Goal: Communication & Community: Answer question/provide support

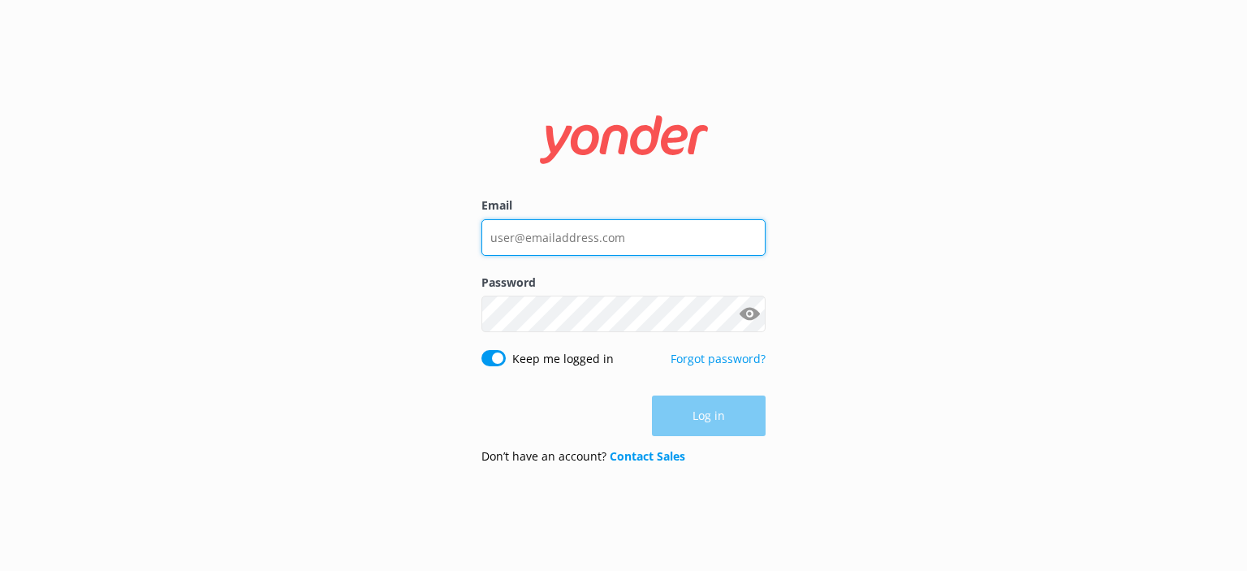
click at [611, 248] on input "Email" at bounding box center [623, 237] width 284 height 37
type input "[PERSON_NAME][EMAIL_ADDRESS][DOMAIN_NAME]"
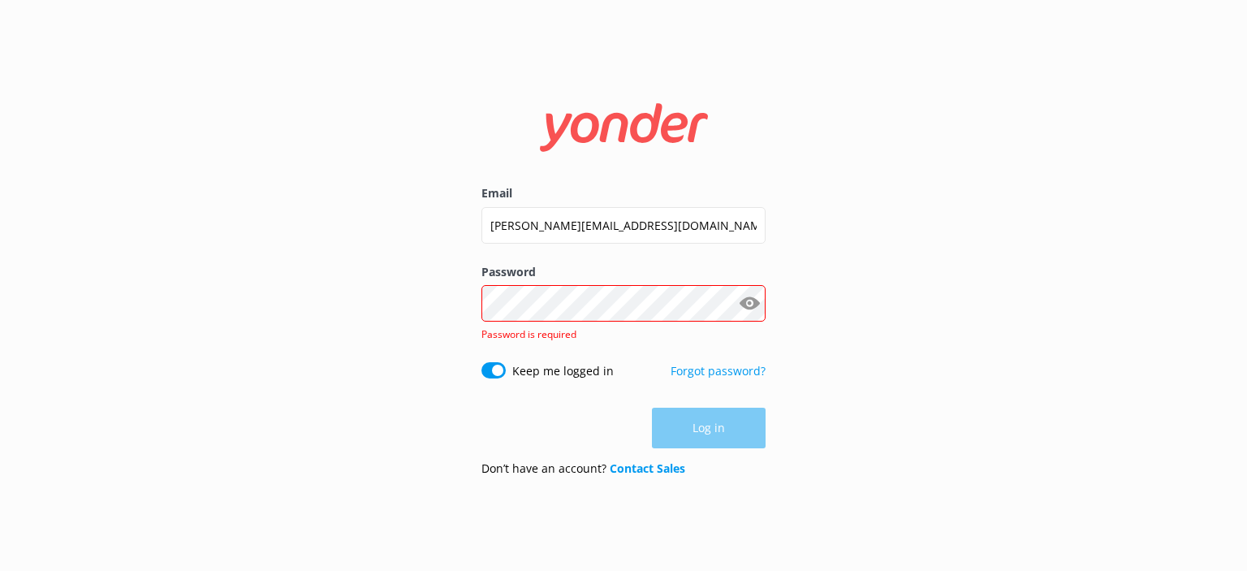
click at [517, 293] on div "Password Show password Password is required" at bounding box center [623, 312] width 284 height 99
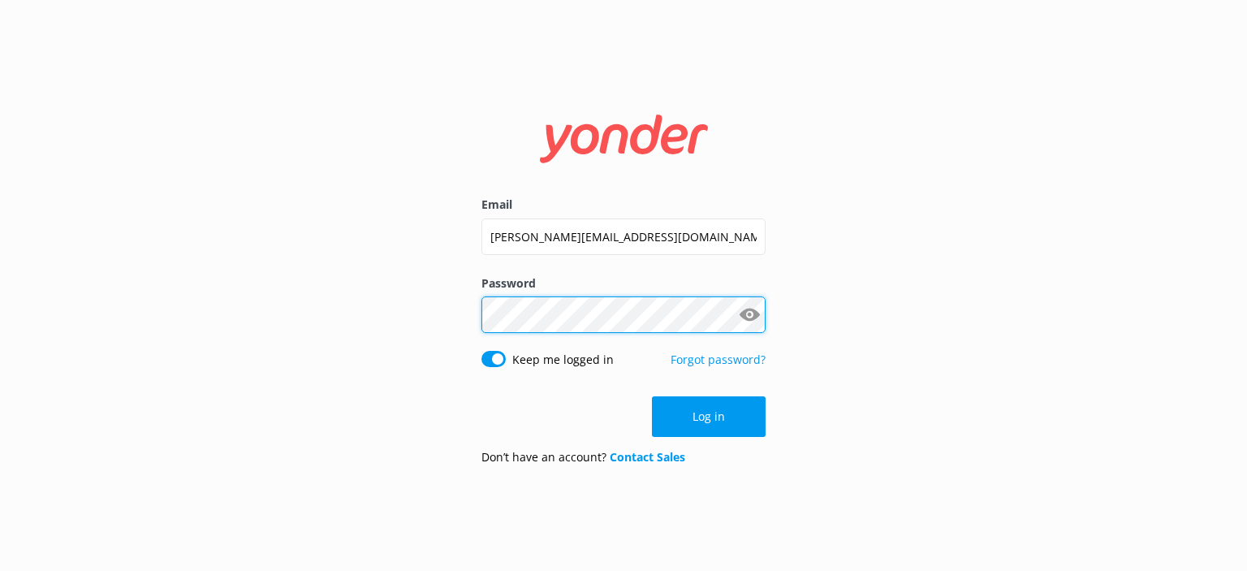
click button "Log in" at bounding box center [709, 416] width 114 height 41
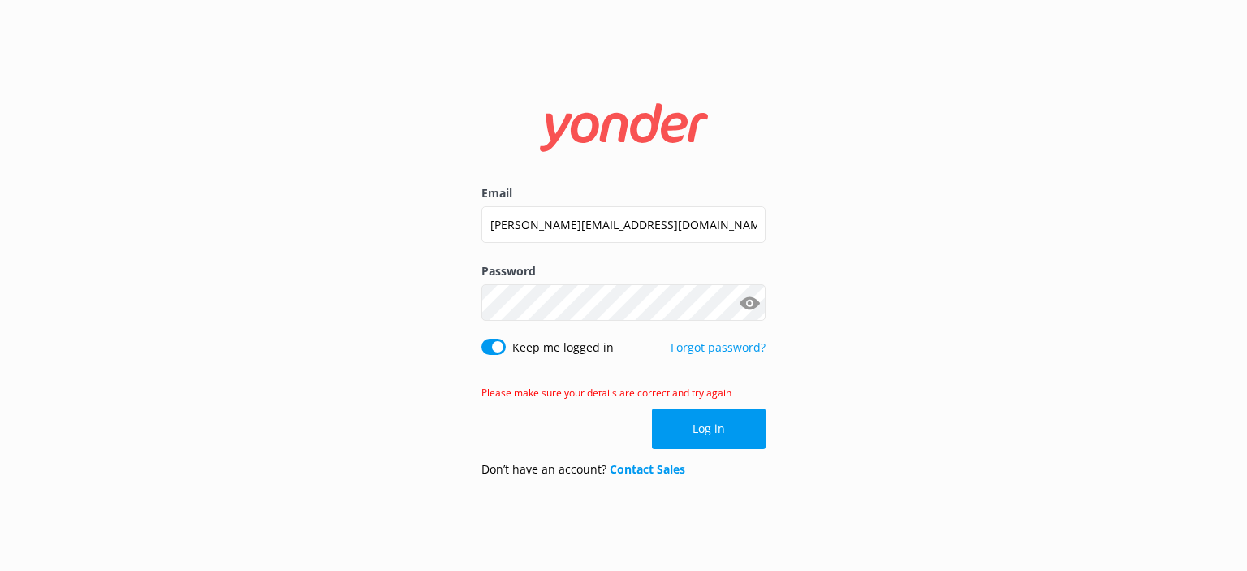
click at [752, 307] on button "Show password" at bounding box center [749, 303] width 32 height 32
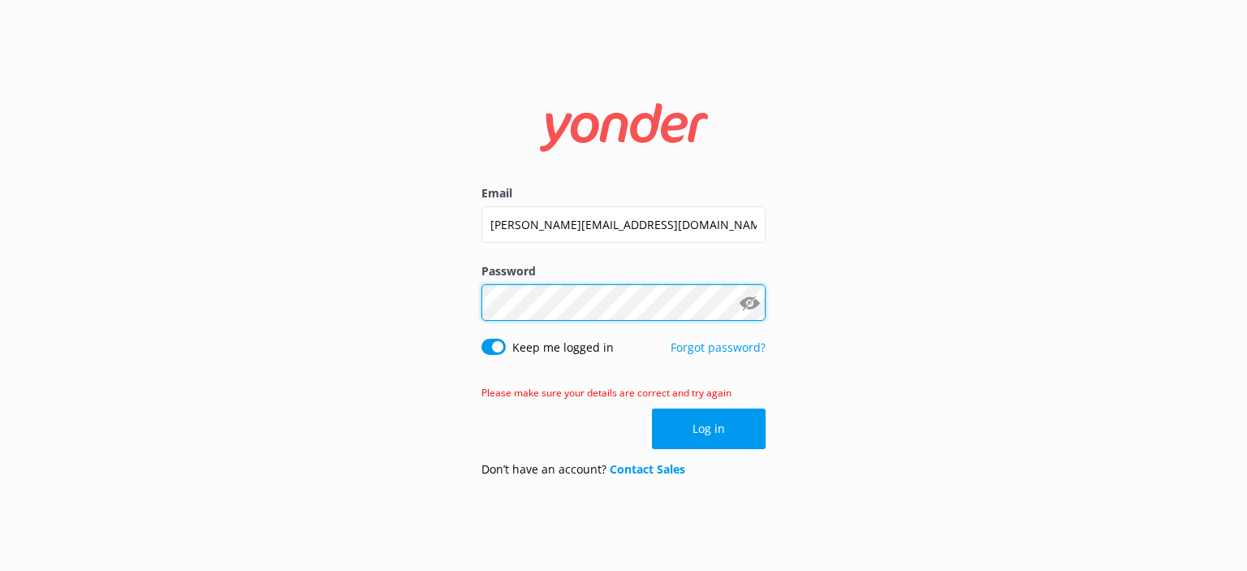
click at [394, 296] on div "Email [PERSON_NAME][EMAIL_ADDRESS][DOMAIN_NAME] Password Show password Keep me …" at bounding box center [623, 285] width 1247 height 571
click button "Log in" at bounding box center [709, 428] width 114 height 41
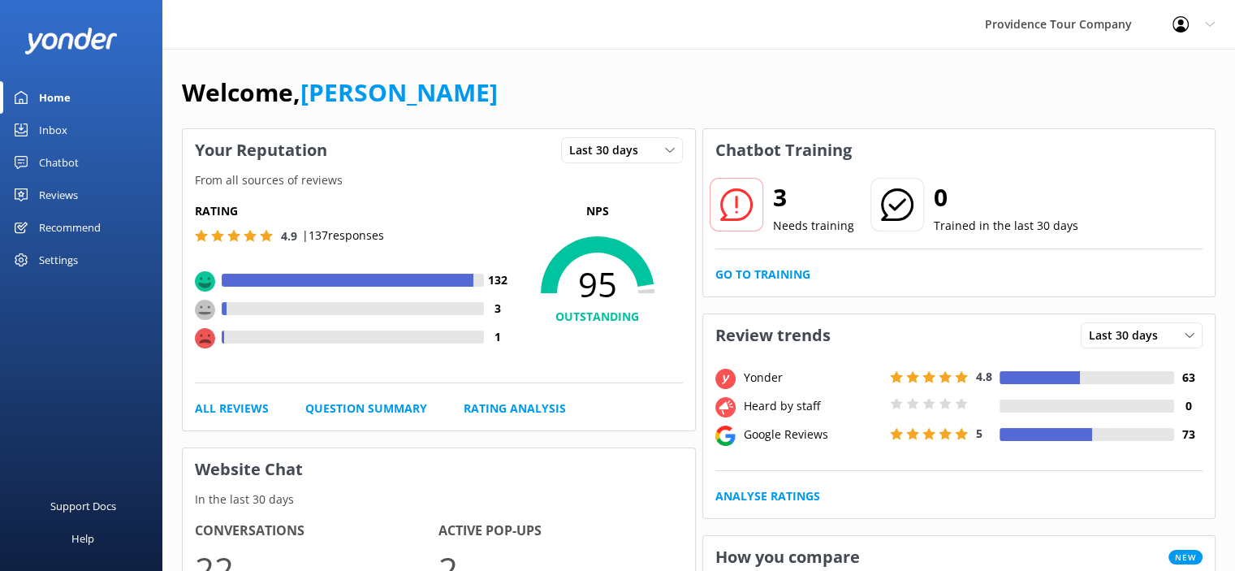
click at [81, 200] on link "Reviews" at bounding box center [81, 195] width 162 height 32
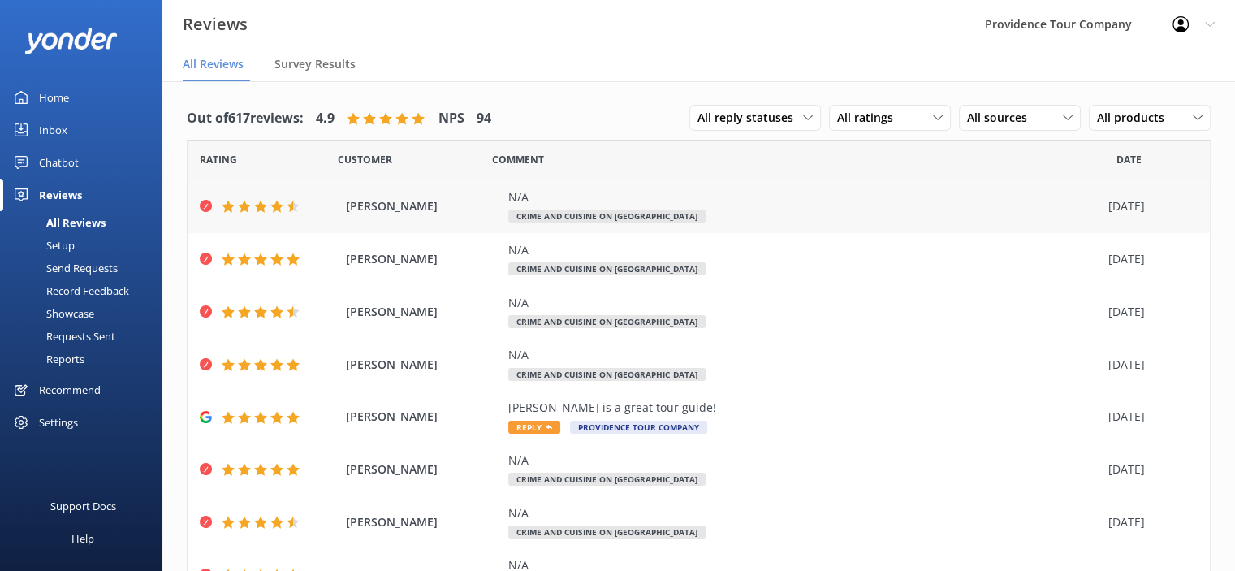
click at [616, 200] on div "N/A" at bounding box center [804, 197] width 592 height 18
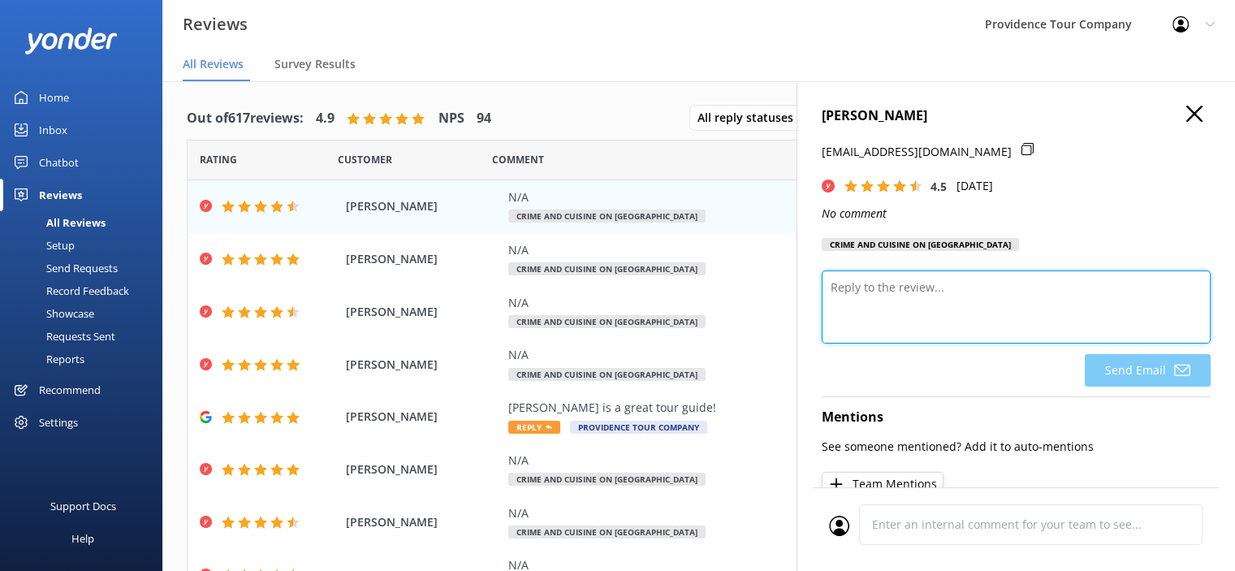
click at [929, 292] on textarea at bounding box center [1016, 306] width 389 height 73
click at [909, 291] on textarea at bounding box center [1016, 306] width 389 height 73
paste textarea "Thank you so much for your wonderful review! We're thrilled to hear you enjoyed…"
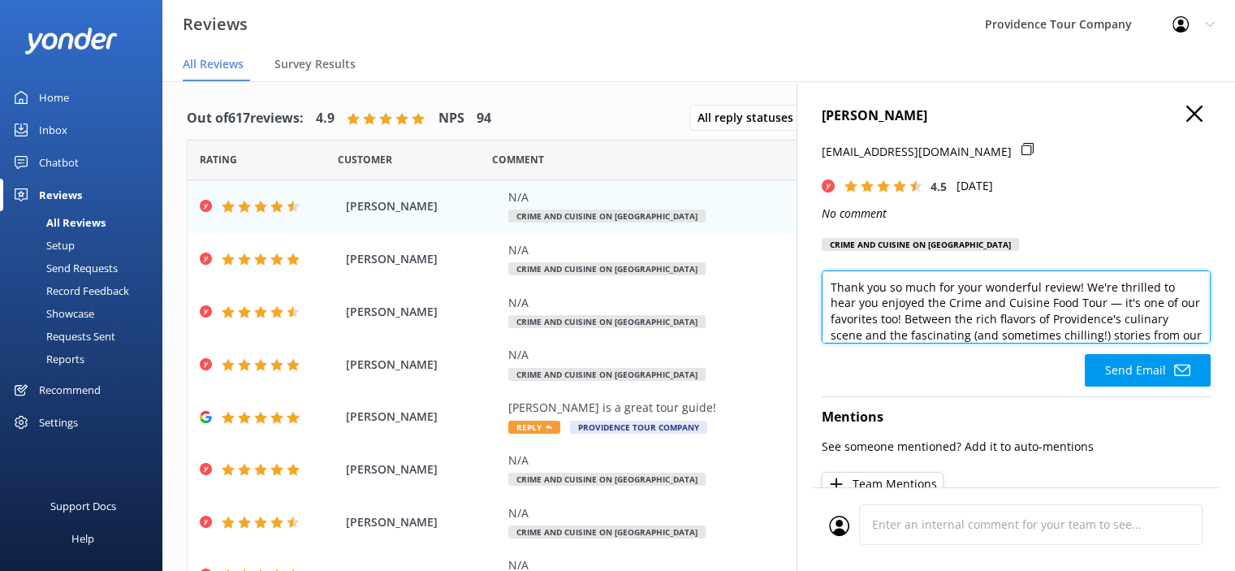
drag, startPoint x: 1038, startPoint y: 288, endPoint x: 984, endPoint y: 285, distance: 53.7
click at [984, 285] on textarea "Thank you so much for your wonderful review! We're thrilled to hear you enjoyed…" at bounding box center [1016, 306] width 389 height 73
type textarea "Thank you so much for your 5 star review! We're thrilled to hear you enjoyed th…"
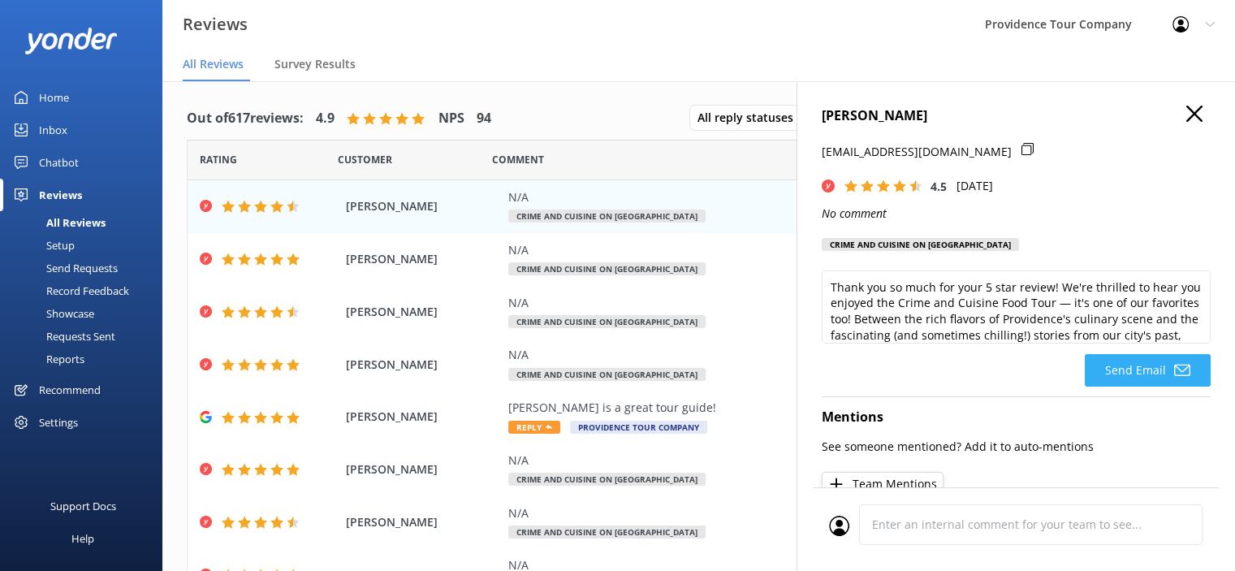
click at [1125, 373] on button "Send Email" at bounding box center [1148, 370] width 126 height 32
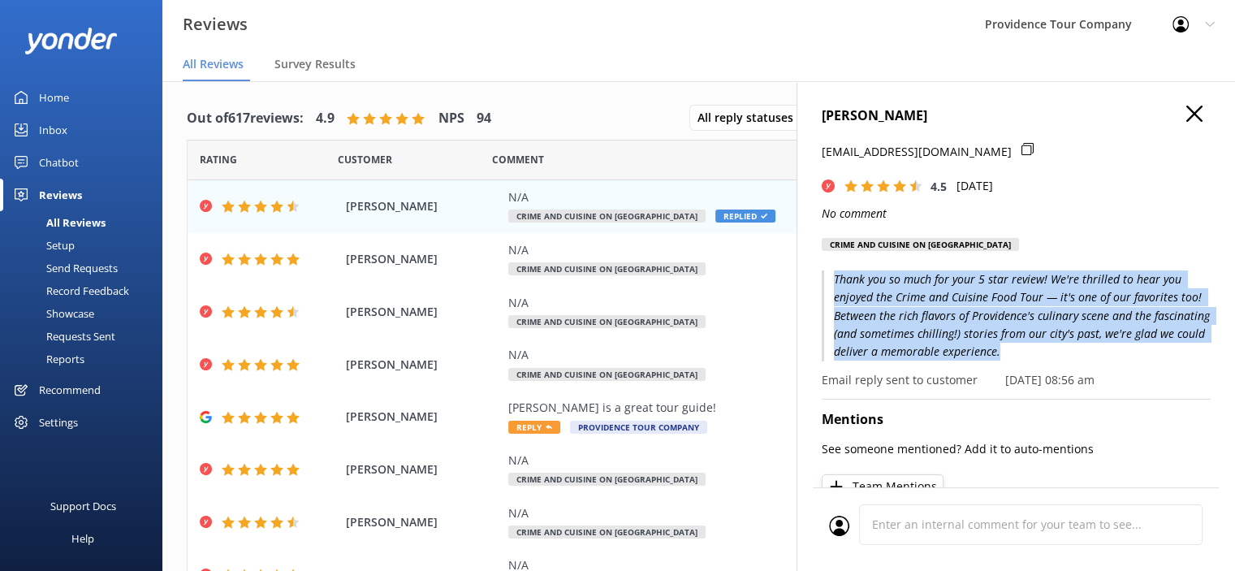
drag, startPoint x: 1091, startPoint y: 356, endPoint x: 814, endPoint y: 275, distance: 289.3
click at [814, 275] on div "[PERSON_NAME] [EMAIL_ADDRESS][DOMAIN_NAME] 4.5 [DATE] No comment Crime and Cuis…" at bounding box center [1015, 366] width 438 height 571
copy p "Thank you so much for your 5 star review! We're thrilled to hear you enjoyed th…"
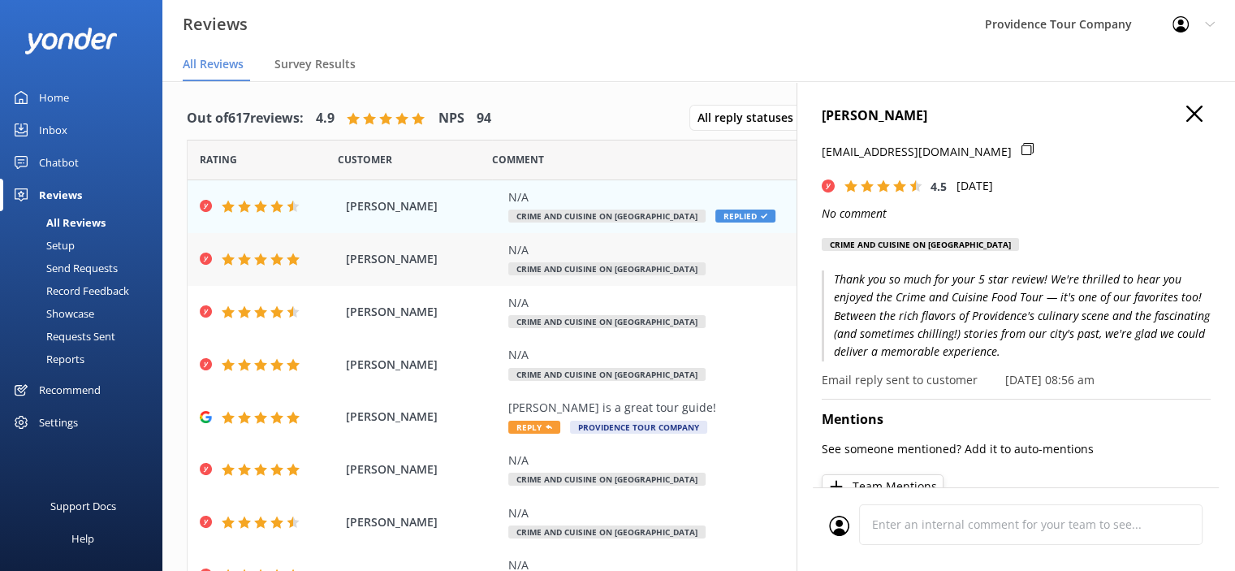
click at [397, 260] on span "[PERSON_NAME]" at bounding box center [423, 259] width 154 height 18
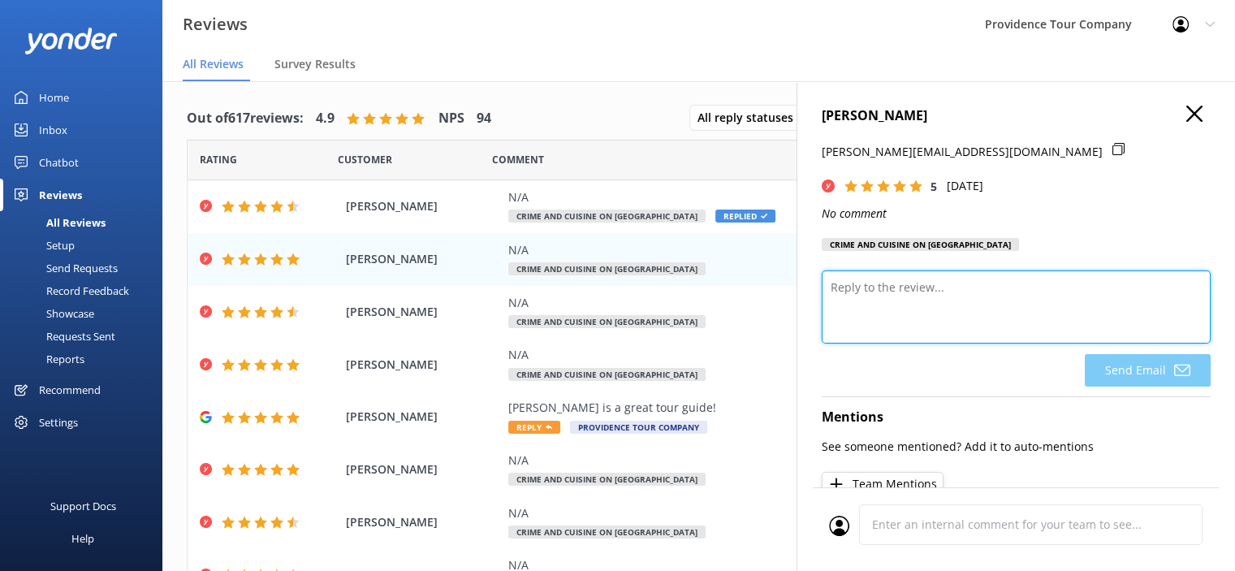
click at [952, 291] on textarea at bounding box center [1016, 306] width 389 height 73
paste textarea "Thank you so much for your 5 star review! We're thrilled to hear you enjoyed th…"
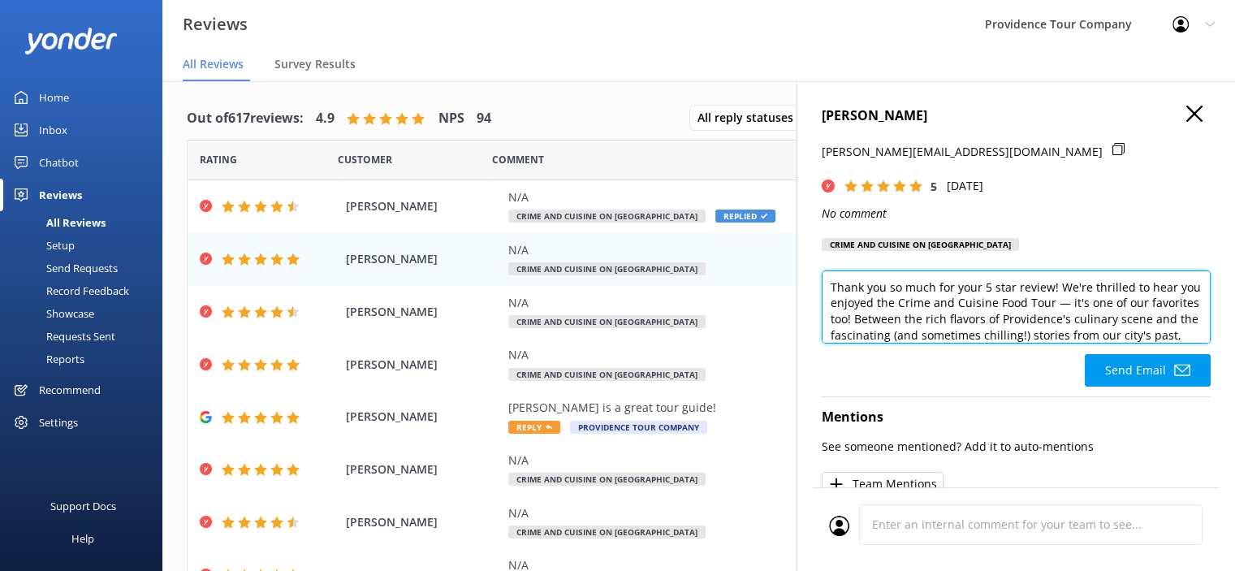
scroll to position [32, 0]
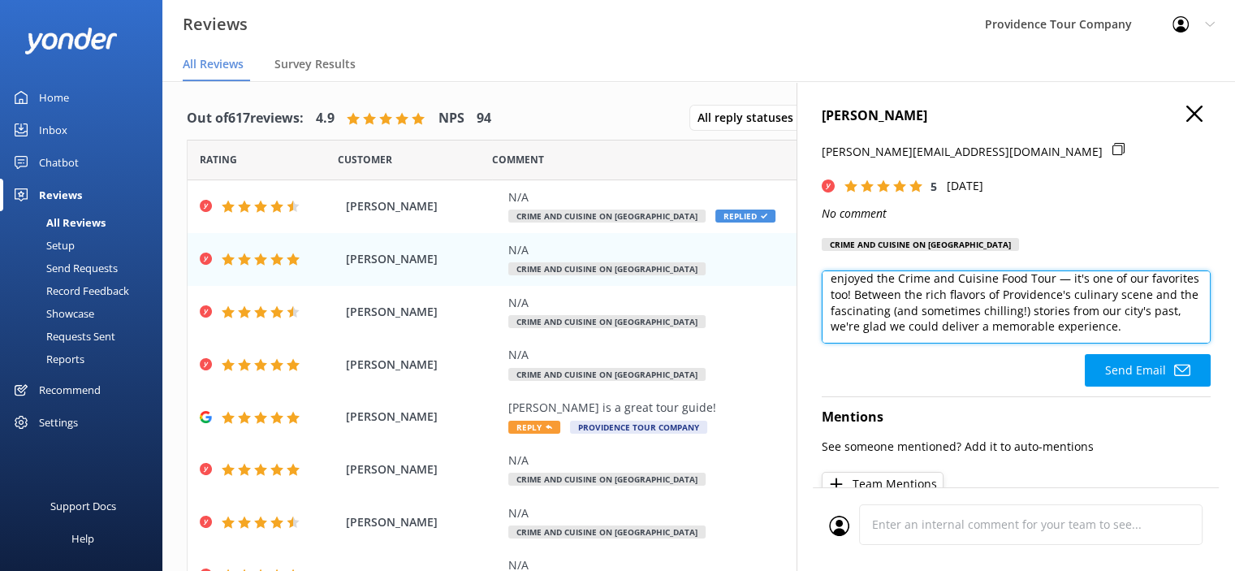
click at [962, 334] on textarea "Thank you so much for your 5 star review! We're thrilled to hear you enjoyed th…" at bounding box center [1016, 306] width 389 height 73
paste textarea "[URL][DOMAIN_NAME]"
drag, startPoint x: 1096, startPoint y: 340, endPoint x: 809, endPoint y: 316, distance: 288.4
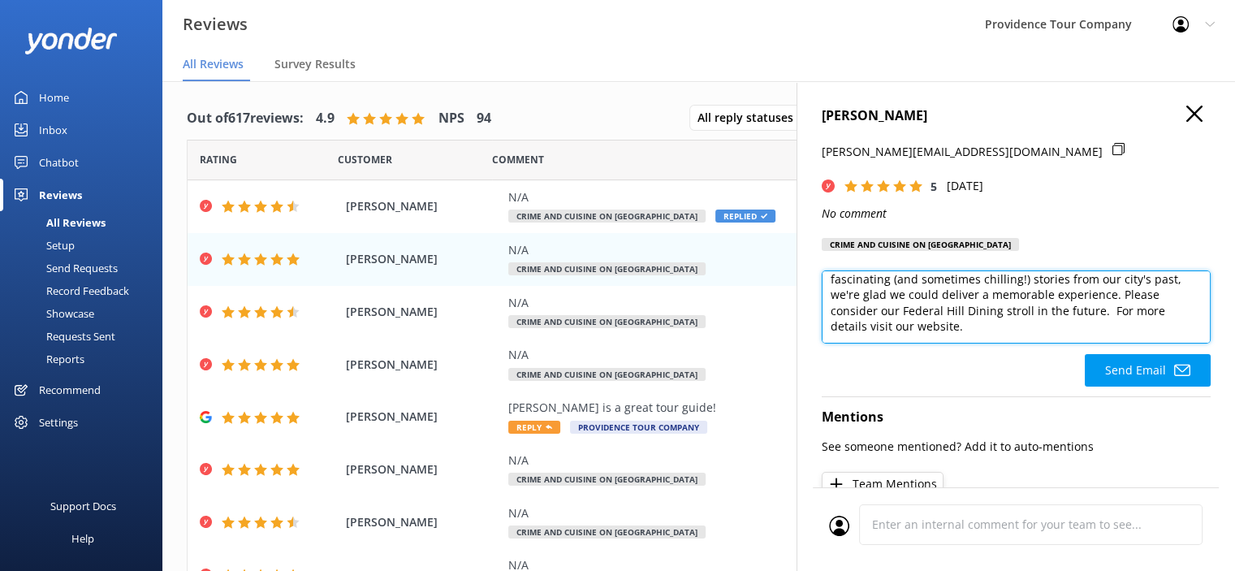
scroll to position [55, 0]
click at [1053, 329] on textarea "Thank you so much for your 5 star review! We're thrilled to hear you enjoyed th…" at bounding box center [1016, 306] width 389 height 73
paste textarea "[URL][DOMAIN_NAME]"
click at [1025, 334] on textarea "Thank you so much for your 5 star review! We're thrilled to hear you enjoyed th…" at bounding box center [1016, 306] width 389 height 73
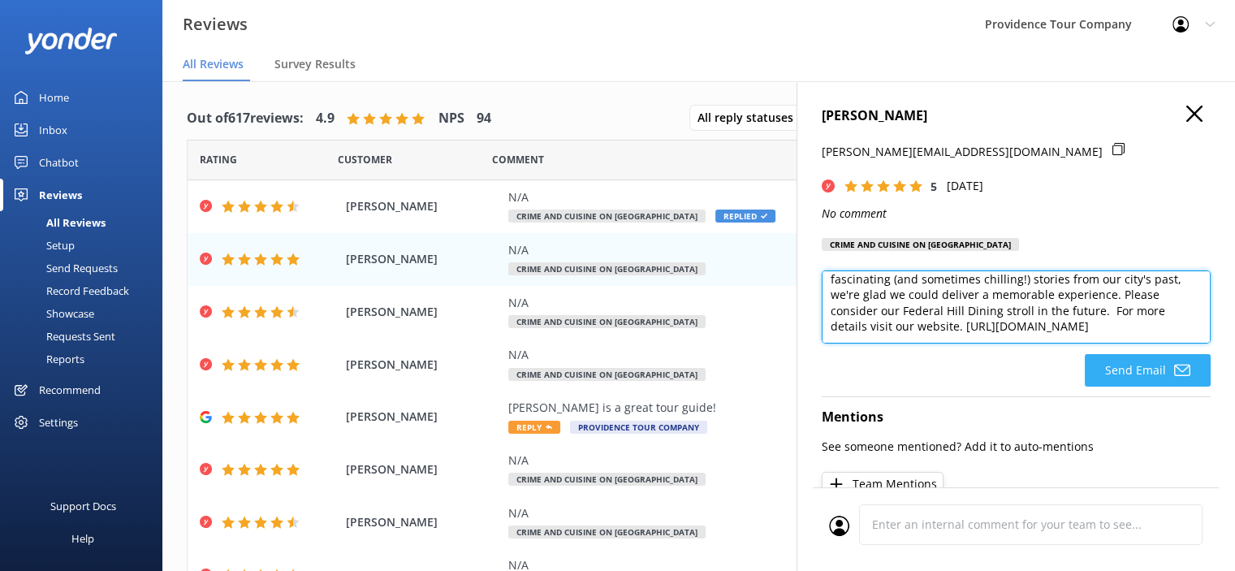
type textarea "Thank you so much for your 5 star review! We're thrilled to hear you enjoyed th…"
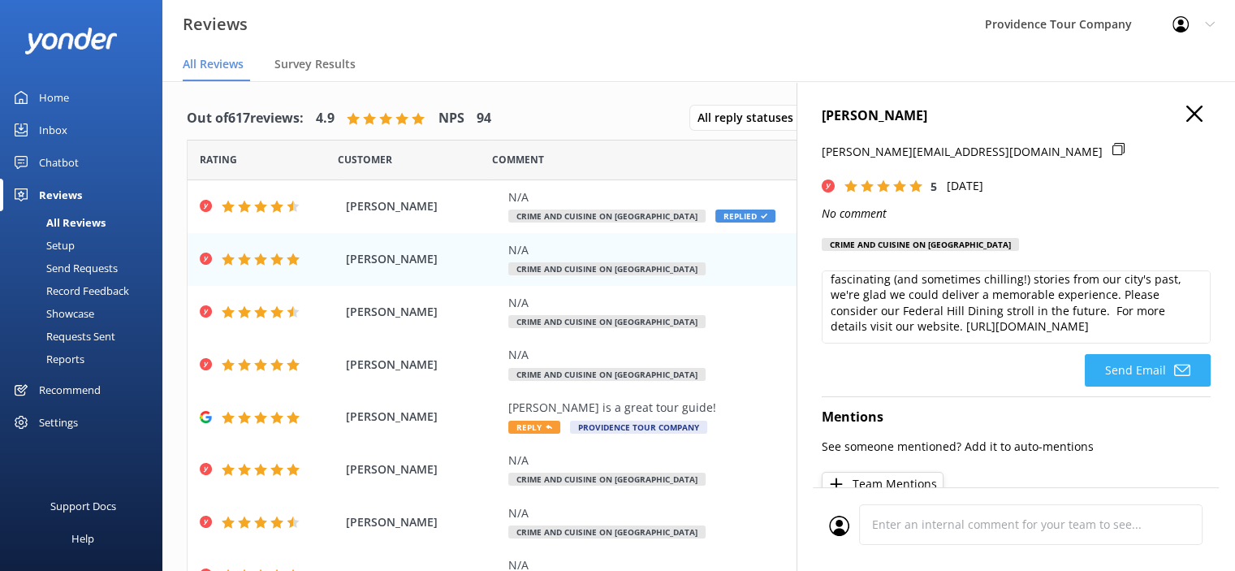
click at [1146, 378] on button "Send Email" at bounding box center [1148, 370] width 126 height 32
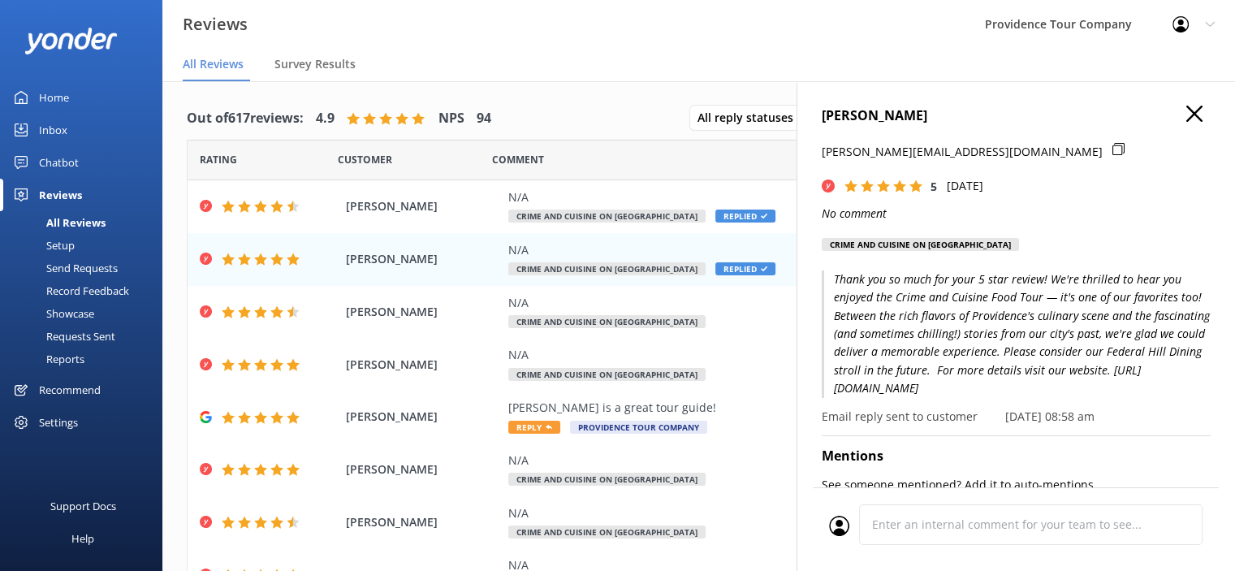
drag, startPoint x: 994, startPoint y: 385, endPoint x: 823, endPoint y: 289, distance: 195.6
click at [823, 289] on p "Thank you so much for your 5 star review! We're thrilled to hear you enjoyed th…" at bounding box center [1016, 333] width 389 height 127
copy p "Thank you so much for your 5 star review! We're thrilled to hear you enjoyed th…"
click at [400, 311] on span "[PERSON_NAME]" at bounding box center [423, 312] width 154 height 18
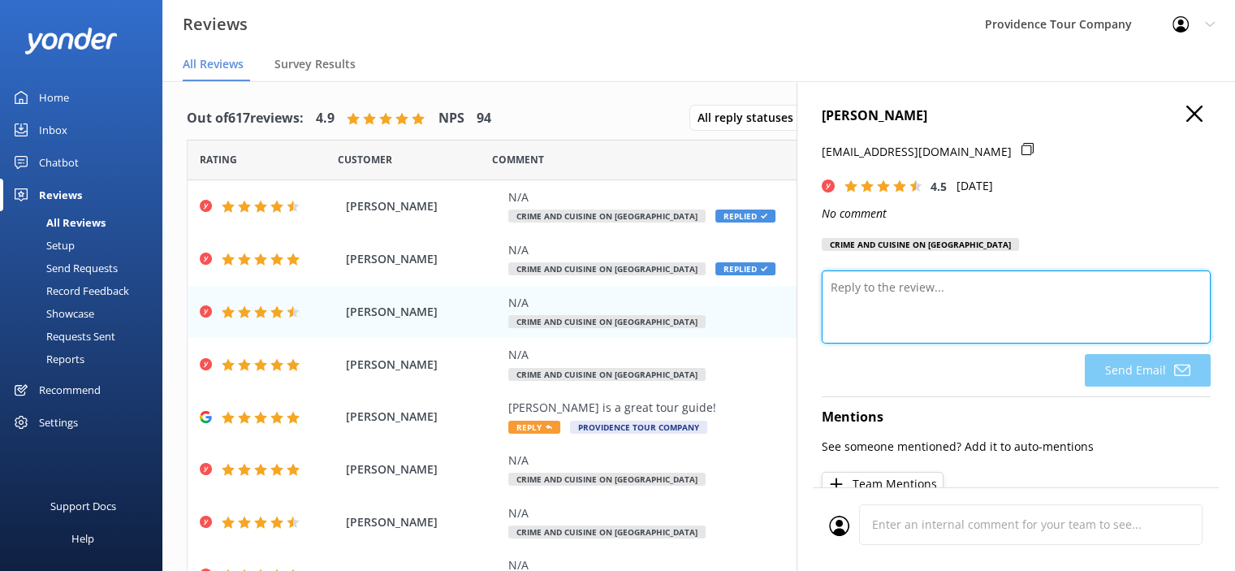
click at [999, 317] on textarea at bounding box center [1016, 306] width 389 height 73
paste textarea "Thank you so much for your 5 star review! We're thrilled to hear you enjoyed th…"
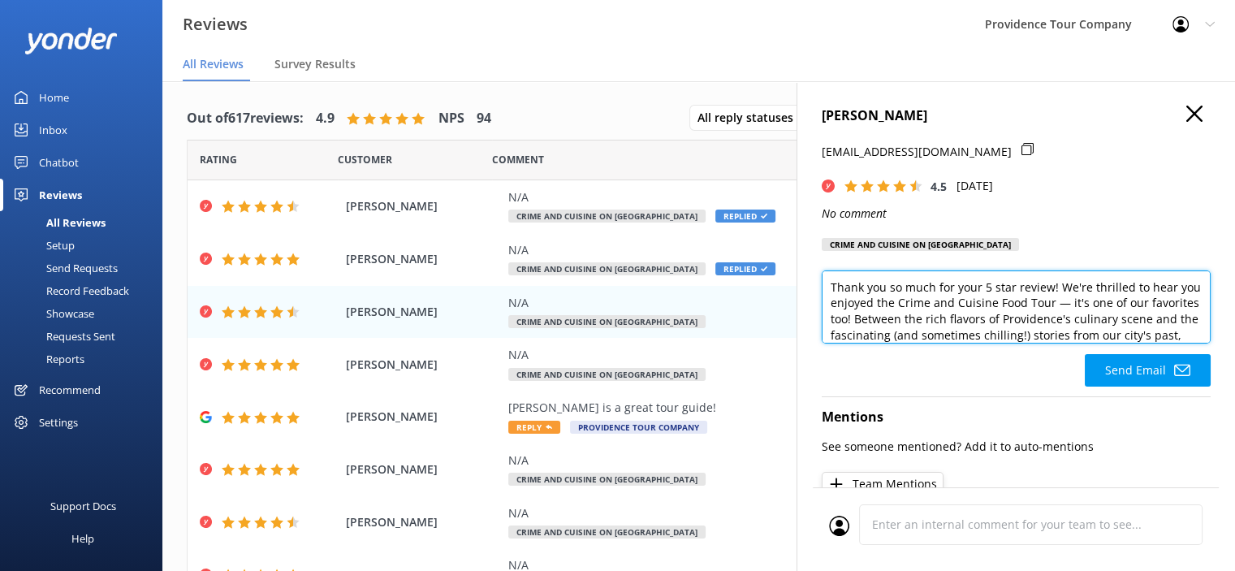
scroll to position [63, 0]
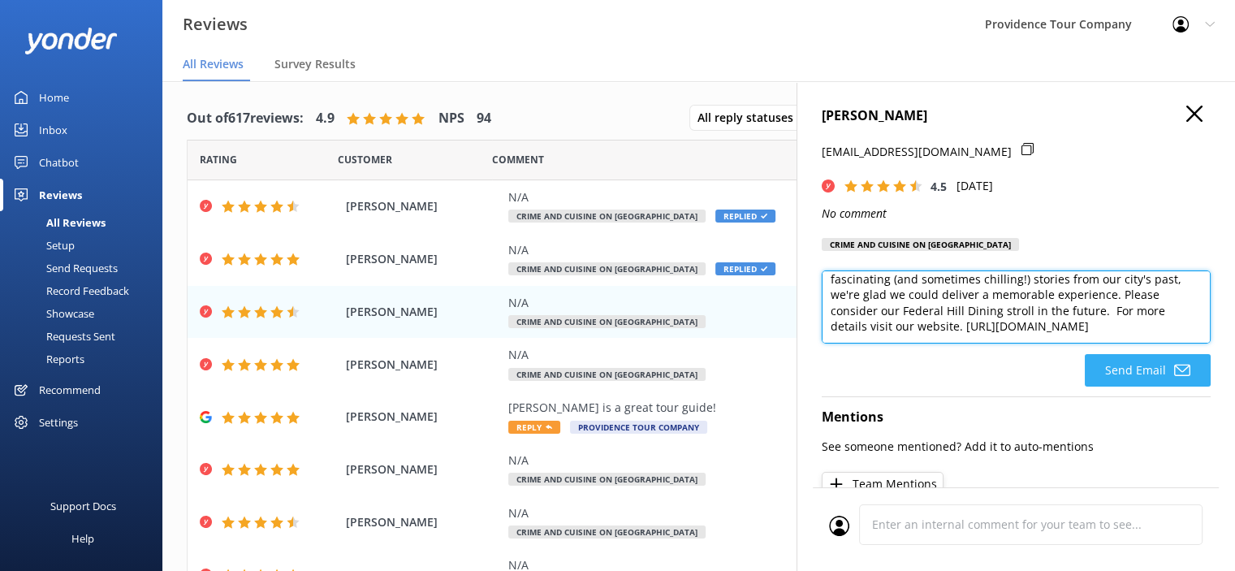
type textarea "Thank you so much for your 5 star review! We're thrilled to hear you enjoyed th…"
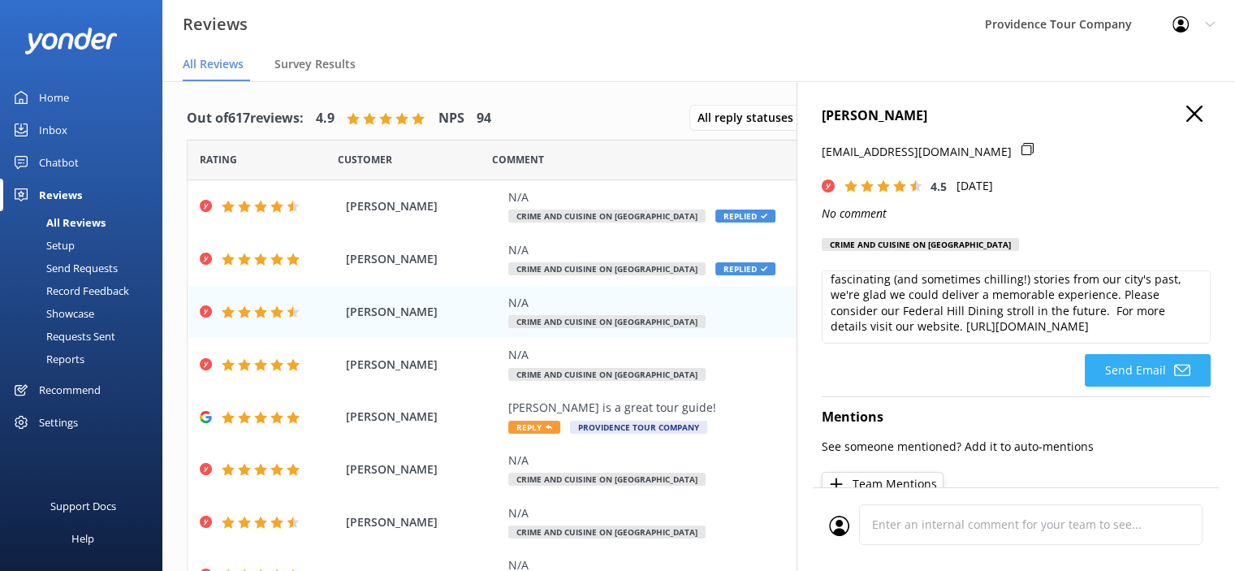
click at [1148, 374] on button "Send Email" at bounding box center [1148, 370] width 126 height 32
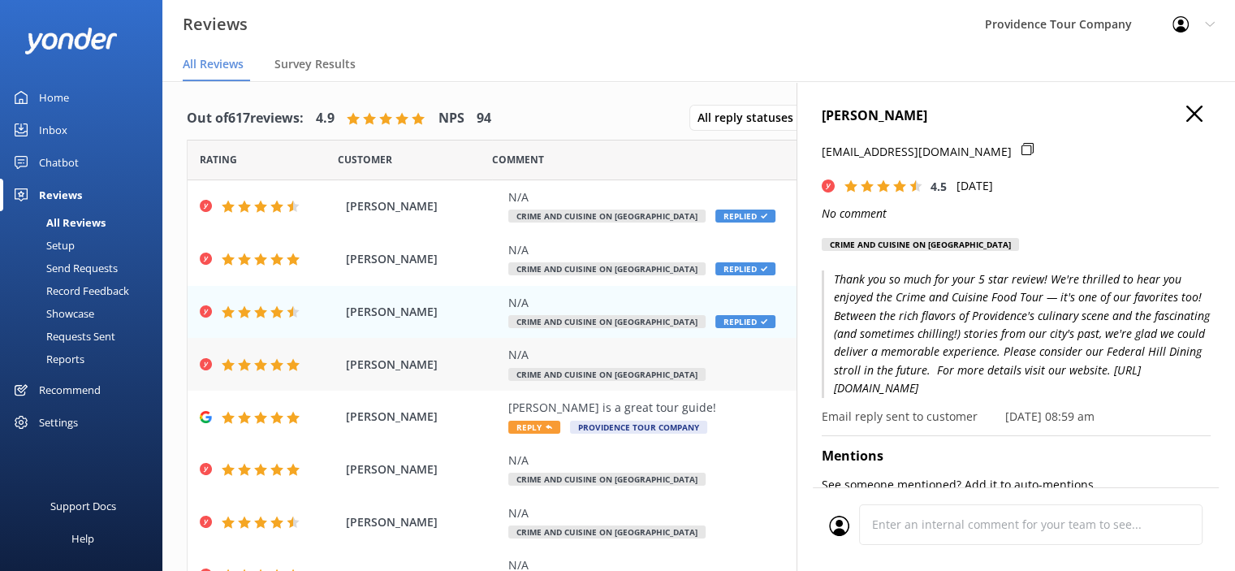
click at [427, 360] on span "[PERSON_NAME]" at bounding box center [423, 365] width 154 height 18
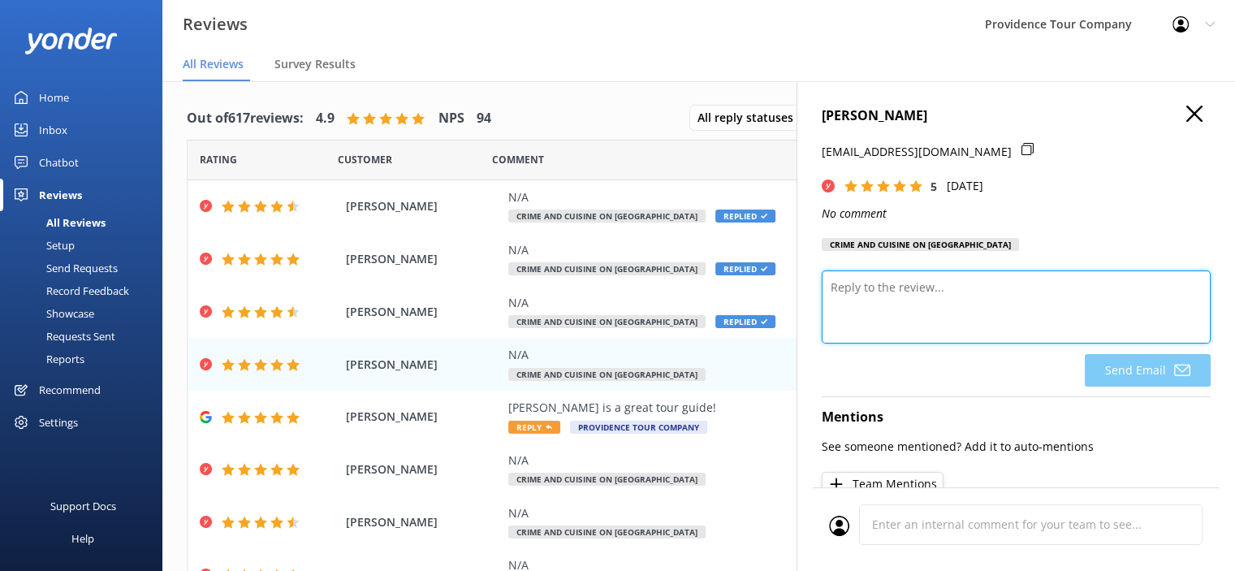
click at [963, 289] on textarea at bounding box center [1016, 306] width 389 height 73
paste textarea "Thank you so much for your 5 star review! We're thrilled to hear you enjoyed th…"
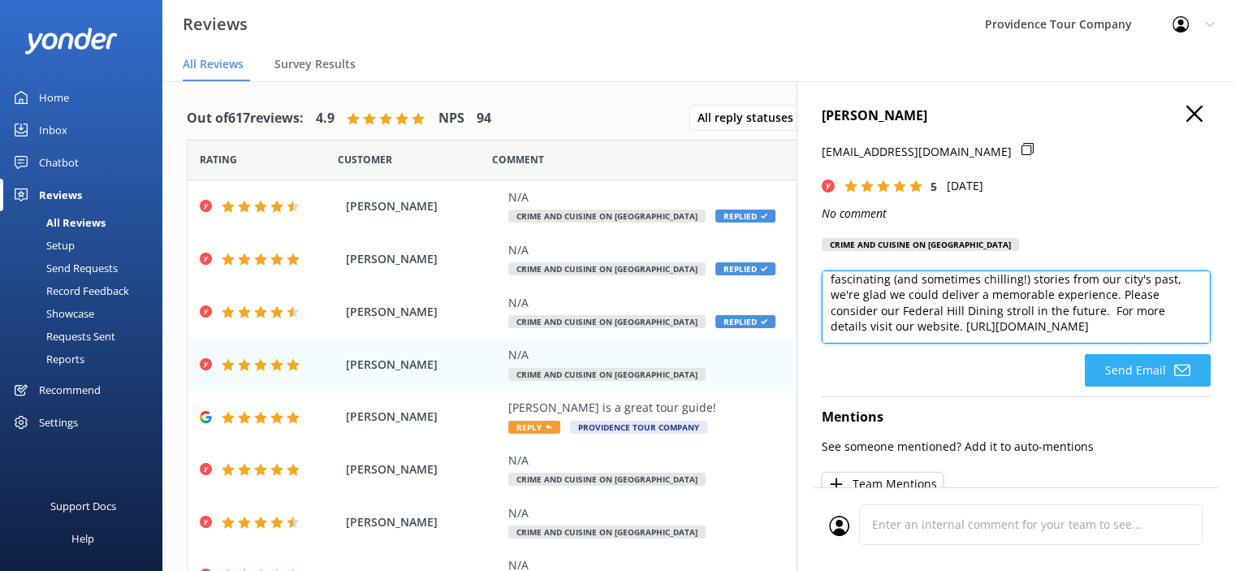
type textarea "Thank you so much for your 5 star review! We're thrilled to hear you enjoyed th…"
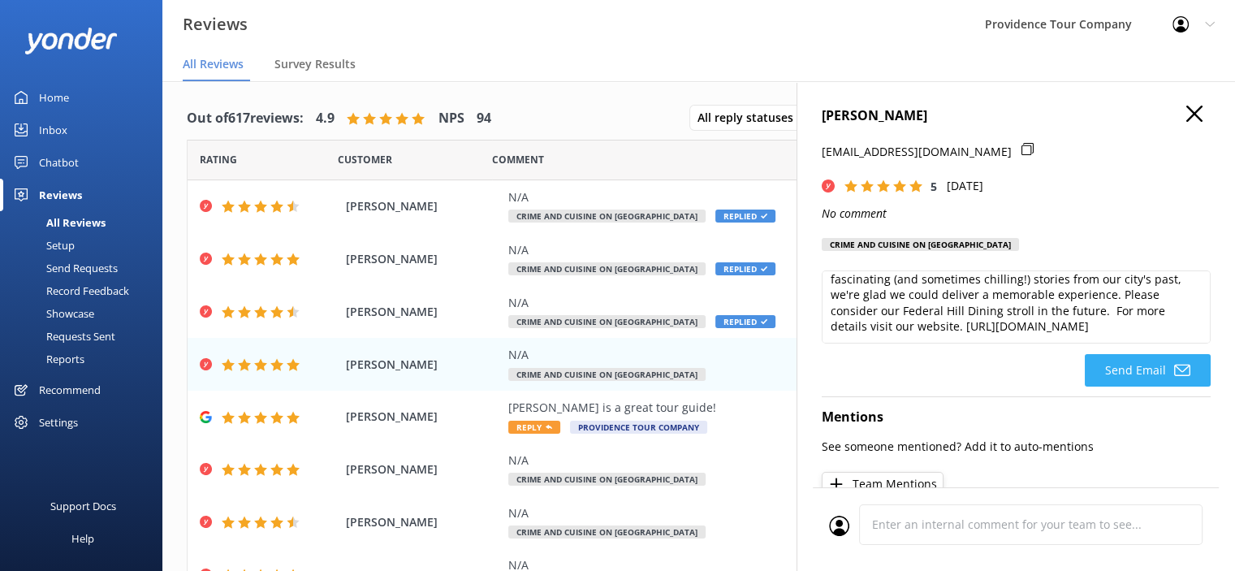
click at [1155, 369] on button "Send Email" at bounding box center [1148, 370] width 126 height 32
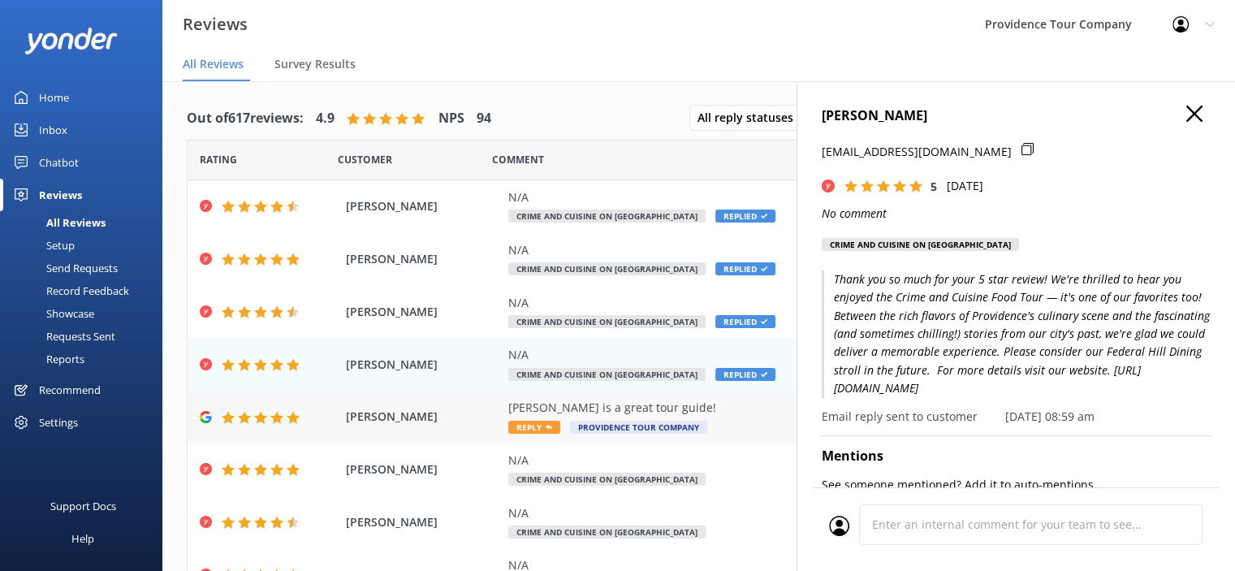
click at [573, 405] on div "[PERSON_NAME] is a great tour guide!" at bounding box center [804, 408] width 592 height 18
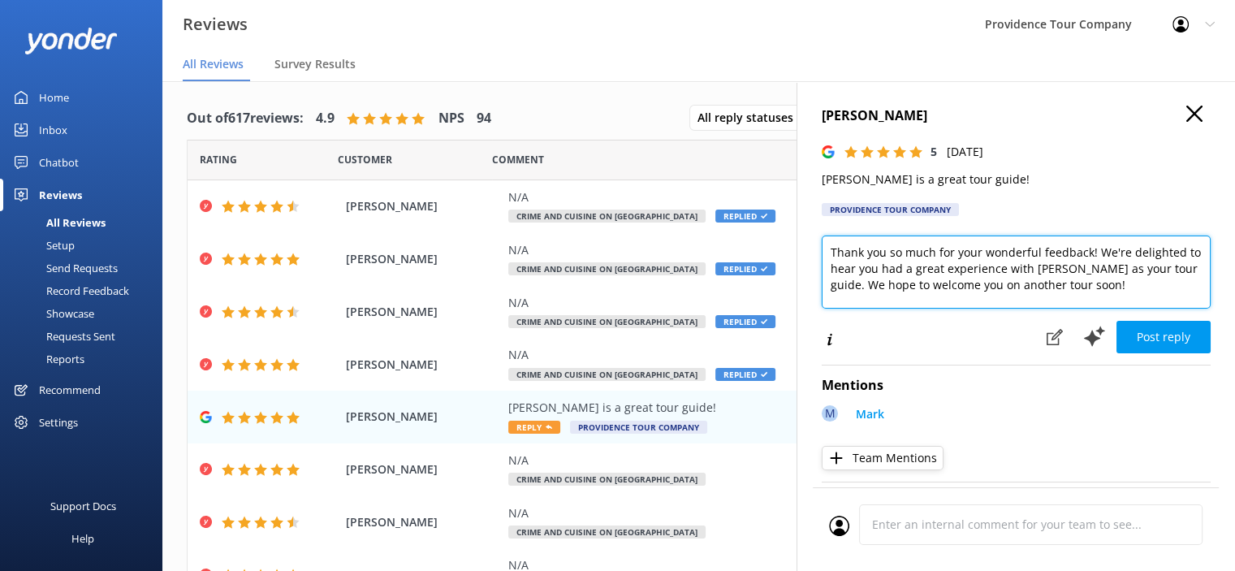
click at [1100, 288] on textarea "Thank you so much for your wonderful feedback! We're delighted to hear you had …" at bounding box center [1016, 271] width 389 height 73
click at [1116, 292] on textarea "Thank you so much for your wonderful feedback! We're delighted to hear you had …" at bounding box center [1016, 271] width 389 height 73
click at [1122, 298] on textarea "Thank you so much for your wonderful feedback! We're delighted to hear you had …" at bounding box center [1016, 271] width 389 height 73
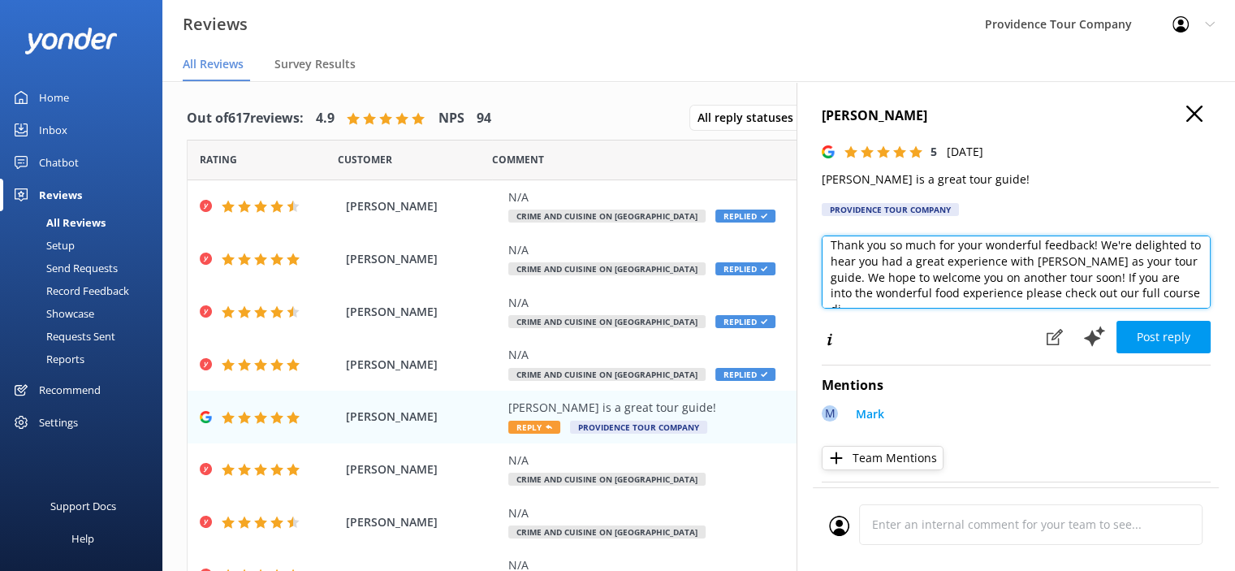
scroll to position [15, 0]
paste textarea "[URL][DOMAIN_NAME]"
type textarea "Thank you so much for your wonderful feedback! We're delighted to hear you had …"
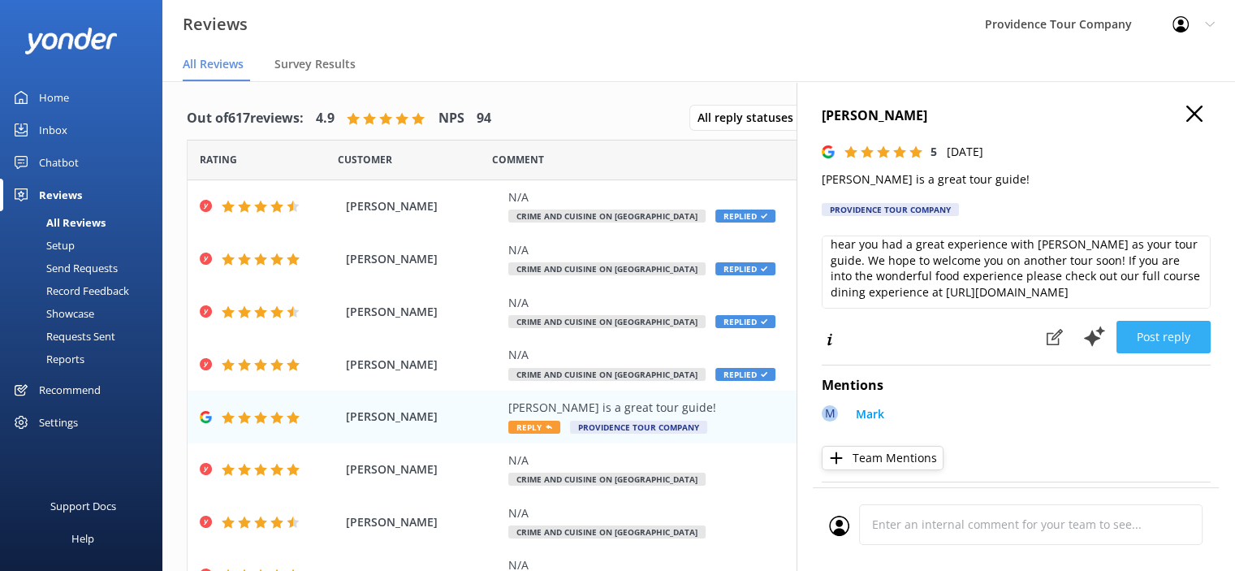
click at [1167, 337] on button "Post reply" at bounding box center [1163, 337] width 94 height 32
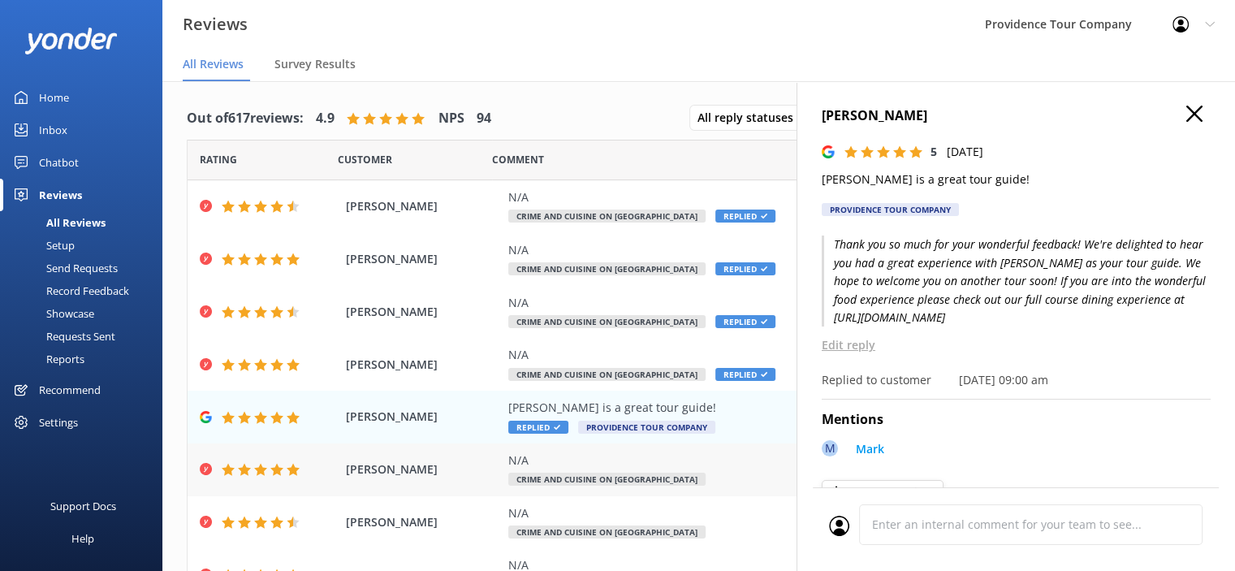
drag, startPoint x: 409, startPoint y: 465, endPoint x: 492, endPoint y: 494, distance: 87.8
click at [409, 464] on span "[PERSON_NAME]" at bounding box center [423, 469] width 154 height 18
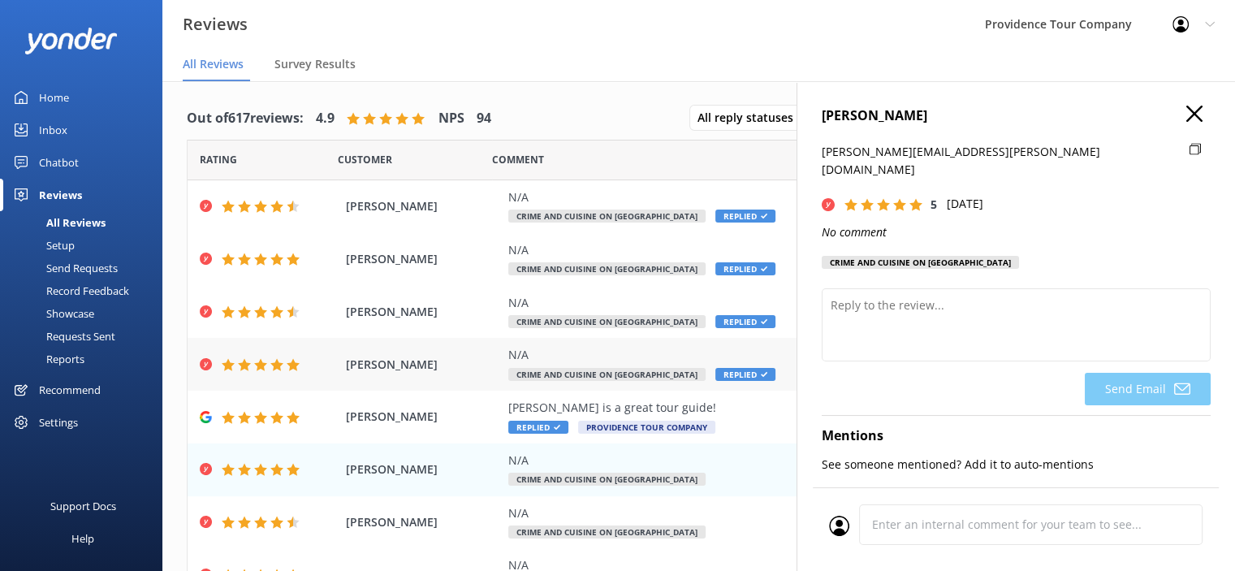
click at [598, 376] on span "Crime and Cuisine on [GEOGRAPHIC_DATA]" at bounding box center [606, 374] width 197 height 13
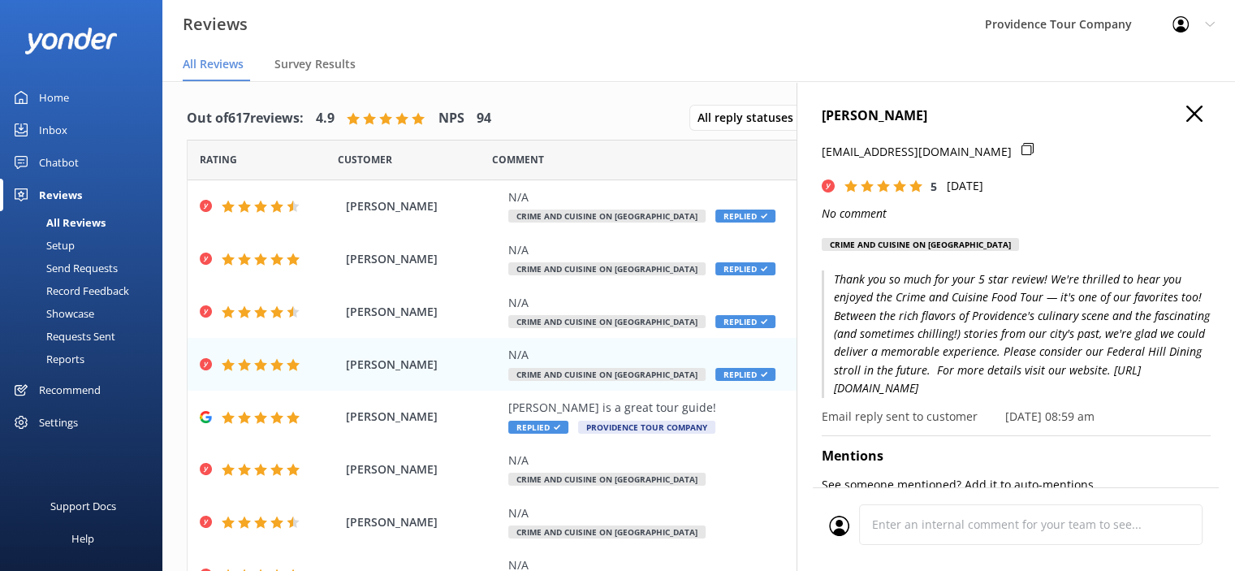
click at [994, 391] on p "Thank you so much for your 5 star review! We're thrilled to hear you enjoyed th…" at bounding box center [1016, 333] width 389 height 127
click at [1021, 373] on p "Thank you so much for your 5 star review! We're thrilled to hear you enjoyed th…" at bounding box center [1016, 333] width 389 height 127
drag, startPoint x: 1001, startPoint y: 389, endPoint x: 828, endPoint y: 281, distance: 203.9
click at [828, 281] on p "Thank you so much for your 5 star review! We're thrilled to hear you enjoyed th…" at bounding box center [1016, 333] width 389 height 127
copy p "Thank you so much for your 5 star review! We're thrilled to hear you enjoyed th…"
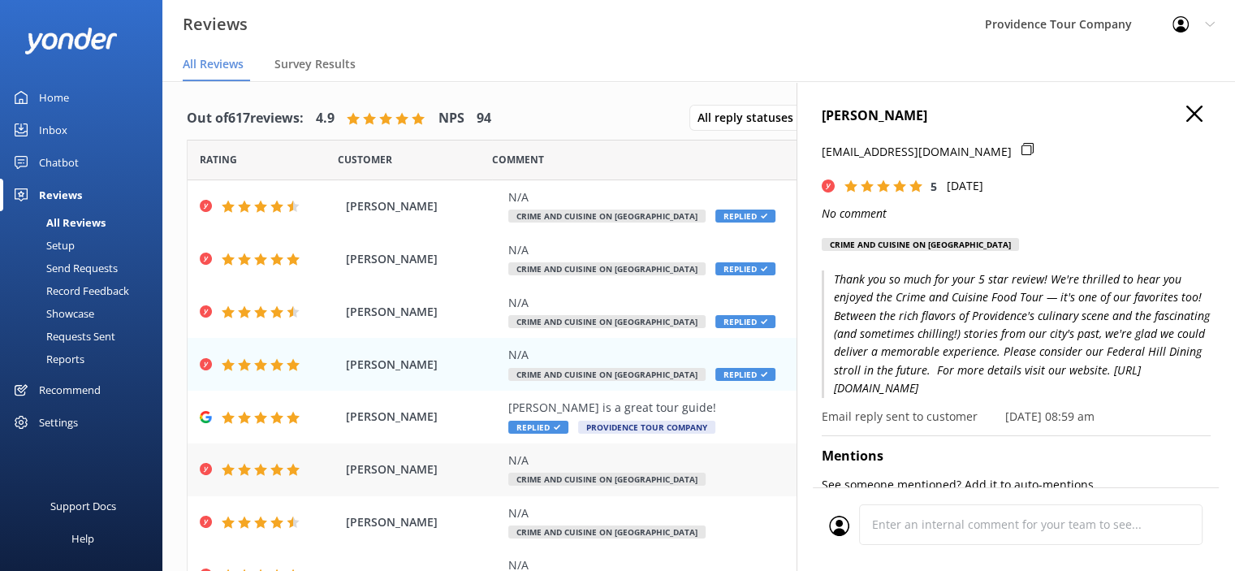
click at [406, 473] on span "[PERSON_NAME]" at bounding box center [423, 469] width 154 height 18
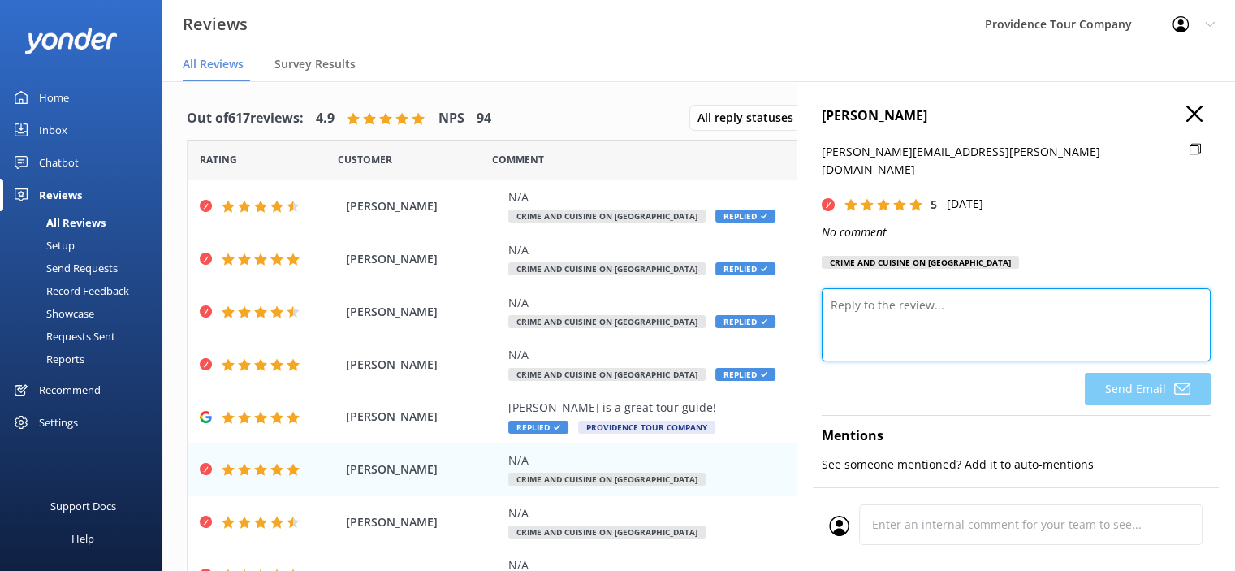
click at [956, 301] on textarea at bounding box center [1016, 324] width 389 height 73
paste textarea "Thank you so much for your 5 star review! We're thrilled to hear you enjoyed th…"
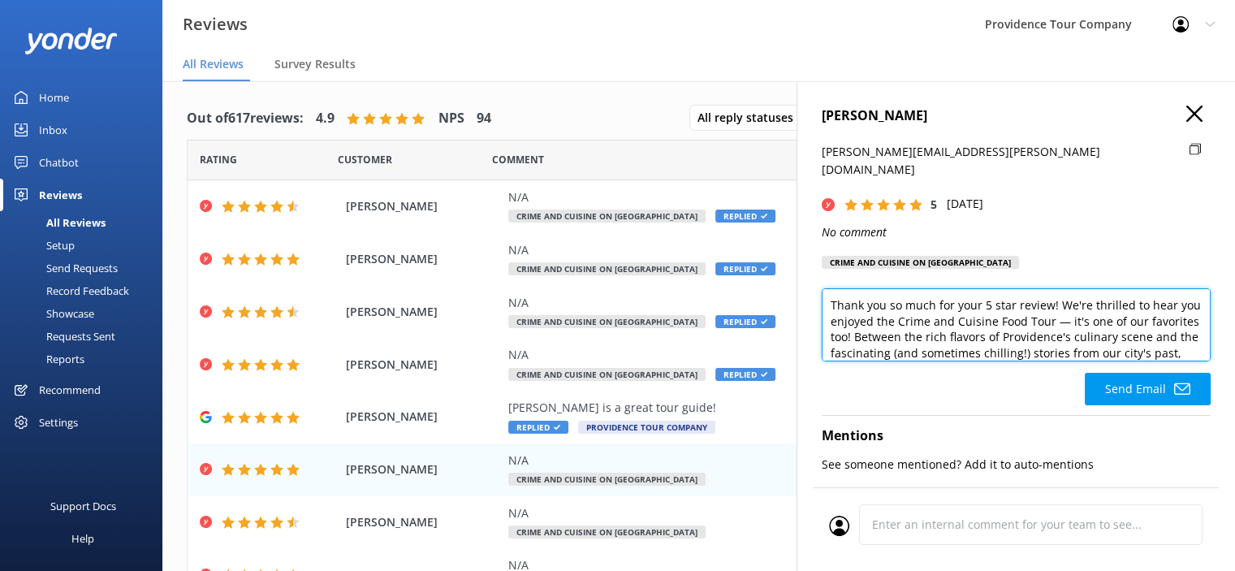
scroll to position [63, 0]
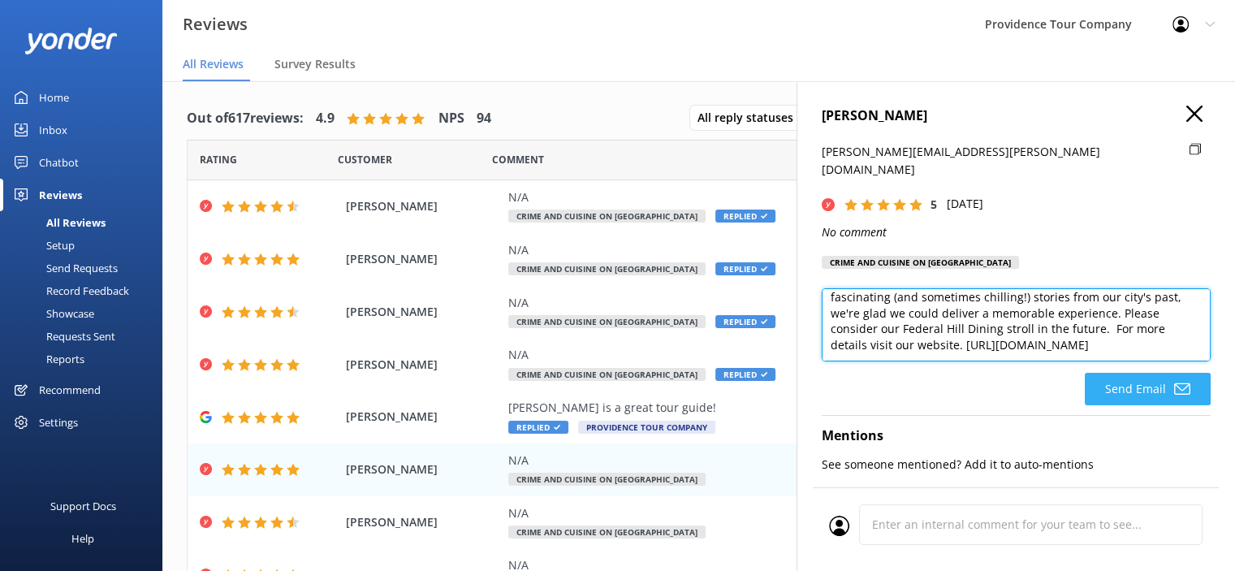
type textarea "Thank you so much for your 5 star review! We're thrilled to hear you enjoyed th…"
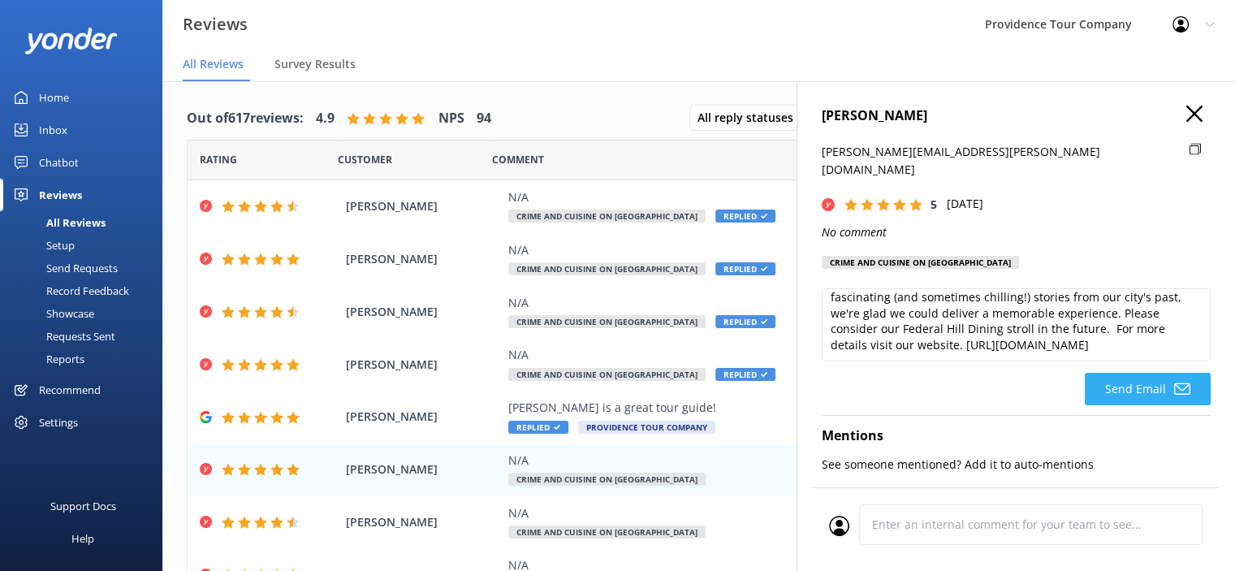
click at [1160, 373] on button "Send Email" at bounding box center [1148, 389] width 126 height 32
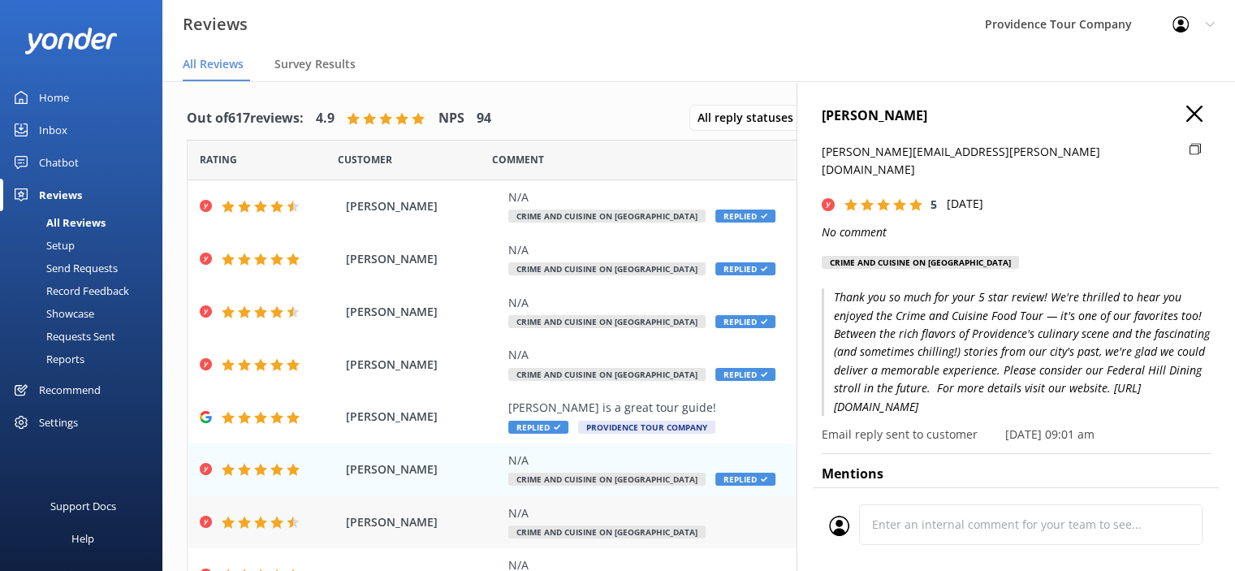
click at [606, 523] on div "N/A Crime and Cuisine on [GEOGRAPHIC_DATA]" at bounding box center [804, 522] width 592 height 37
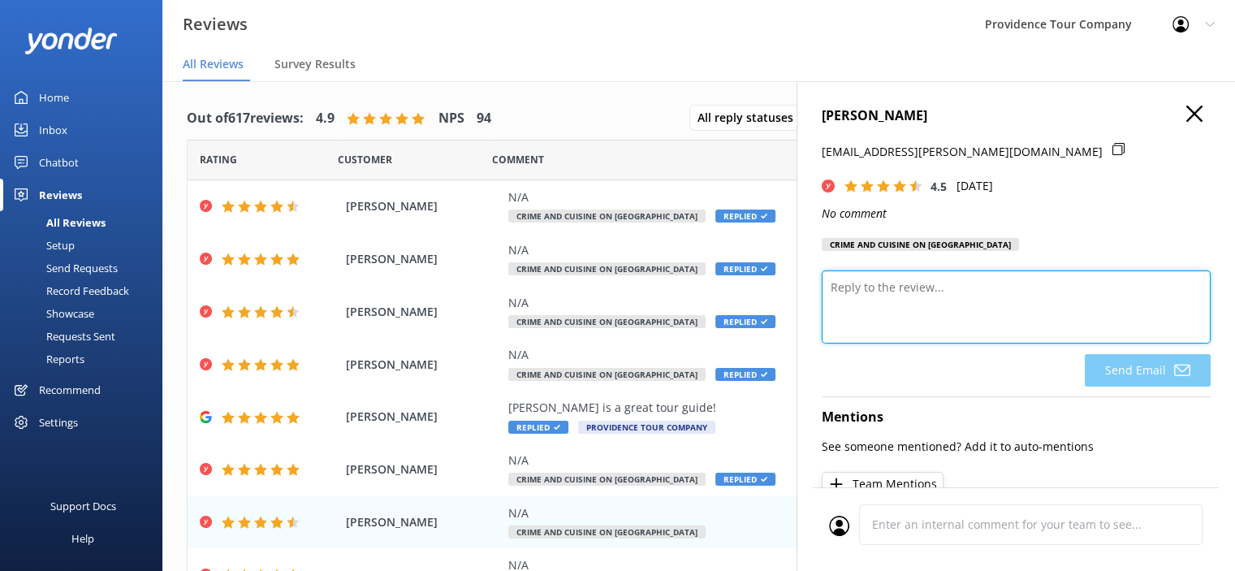
click at [925, 305] on textarea at bounding box center [1016, 306] width 389 height 73
paste textarea "Thank you so much for your 5 star review! We're thrilled to hear you enjoyed th…"
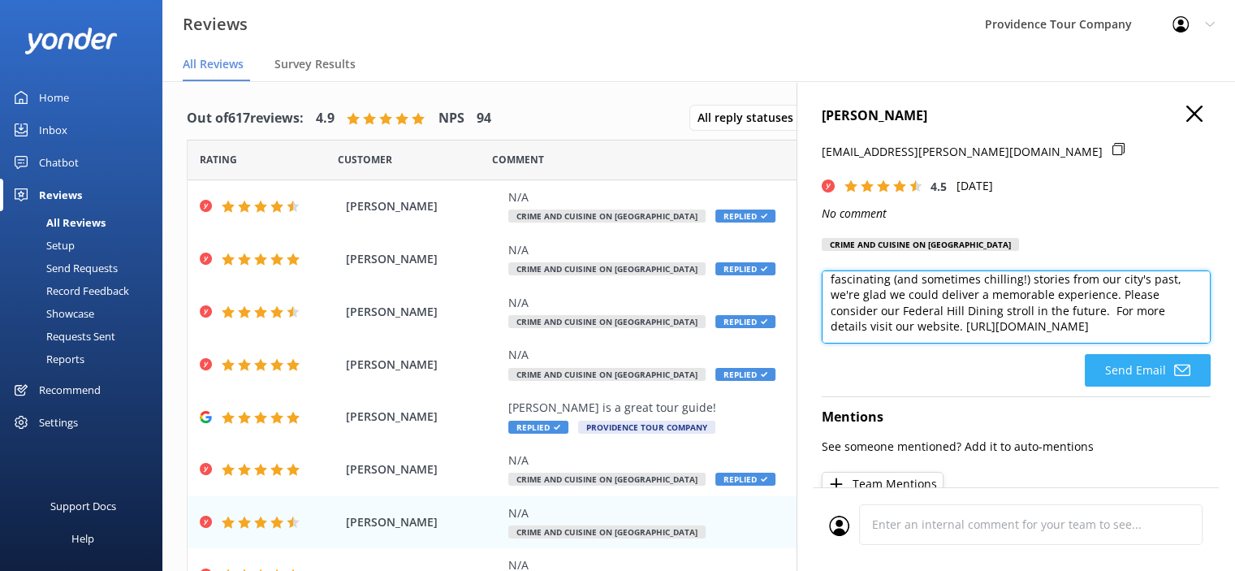
type textarea "Thank you so much for your 5 star review! We're thrilled to hear you enjoyed th…"
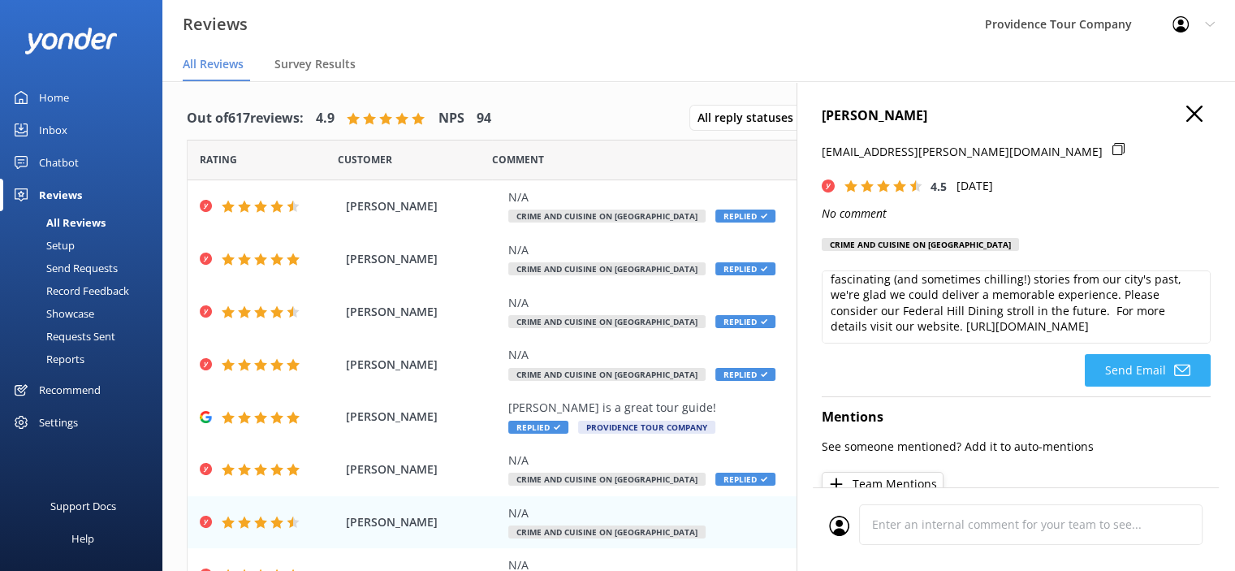
click at [1153, 367] on button "Send Email" at bounding box center [1148, 370] width 126 height 32
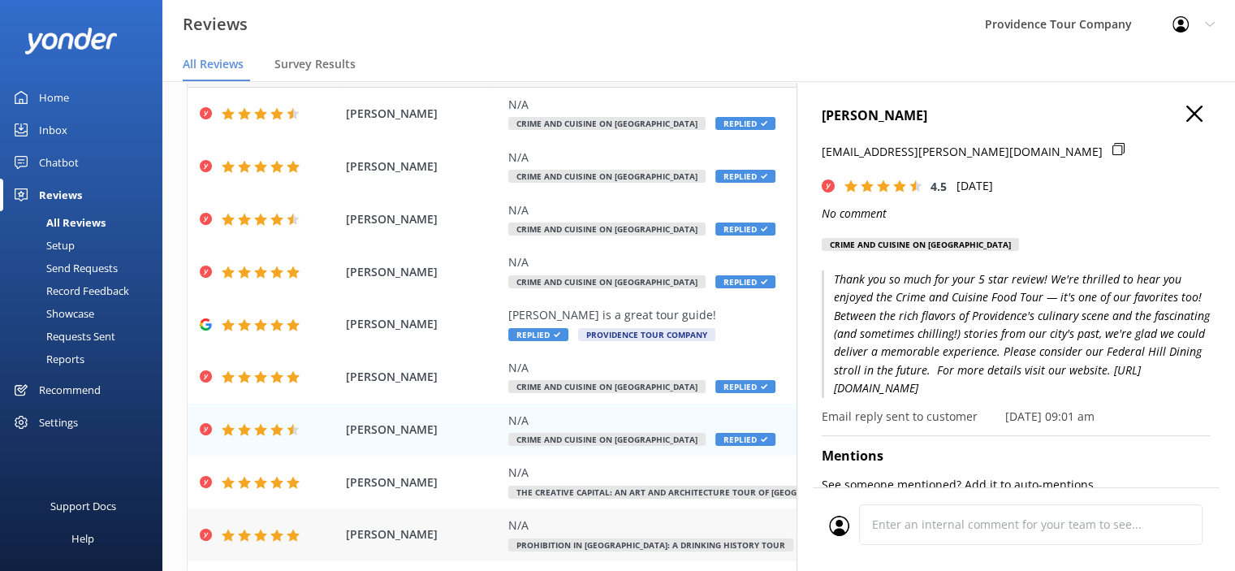
scroll to position [162, 0]
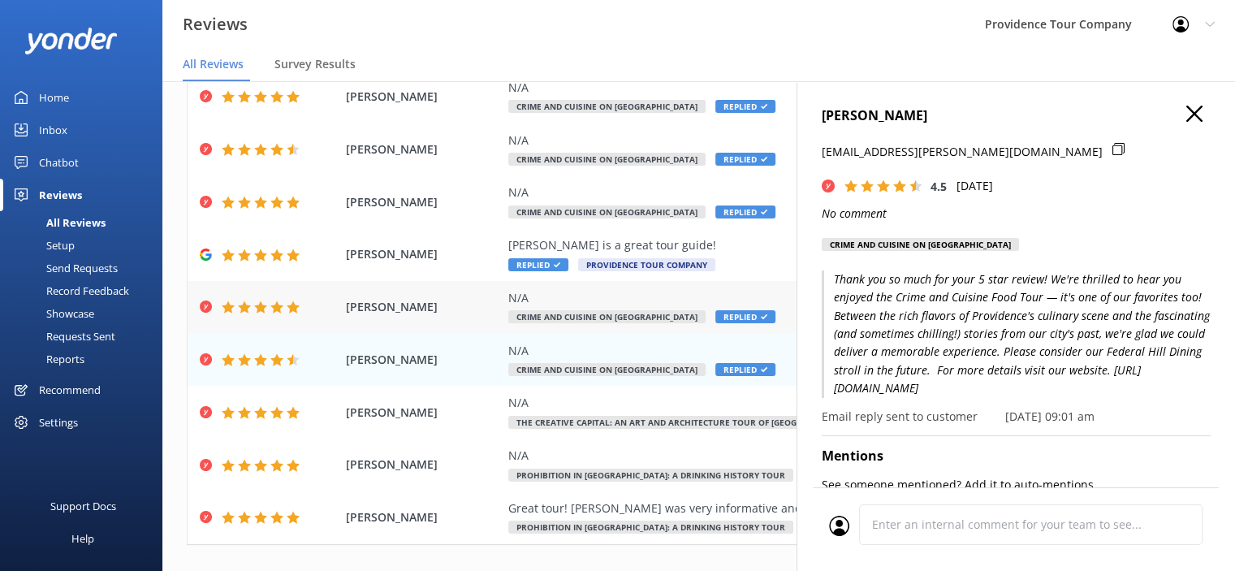
click at [572, 309] on div "N/A Crime and Cuisine on Federal Hill Replied" at bounding box center [804, 307] width 592 height 37
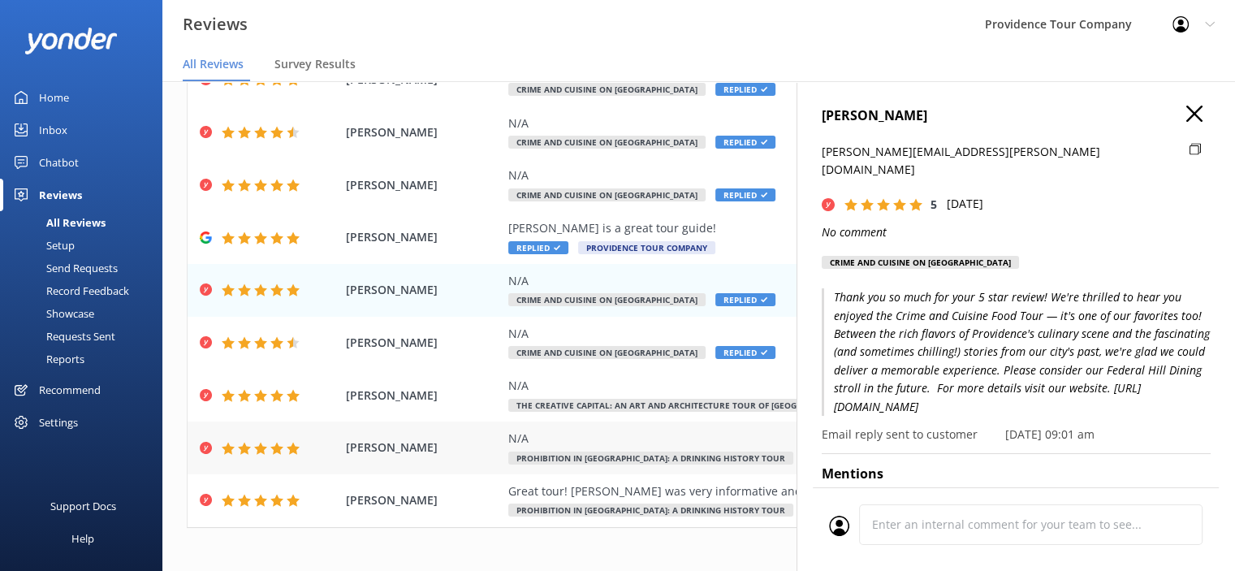
scroll to position [188, 0]
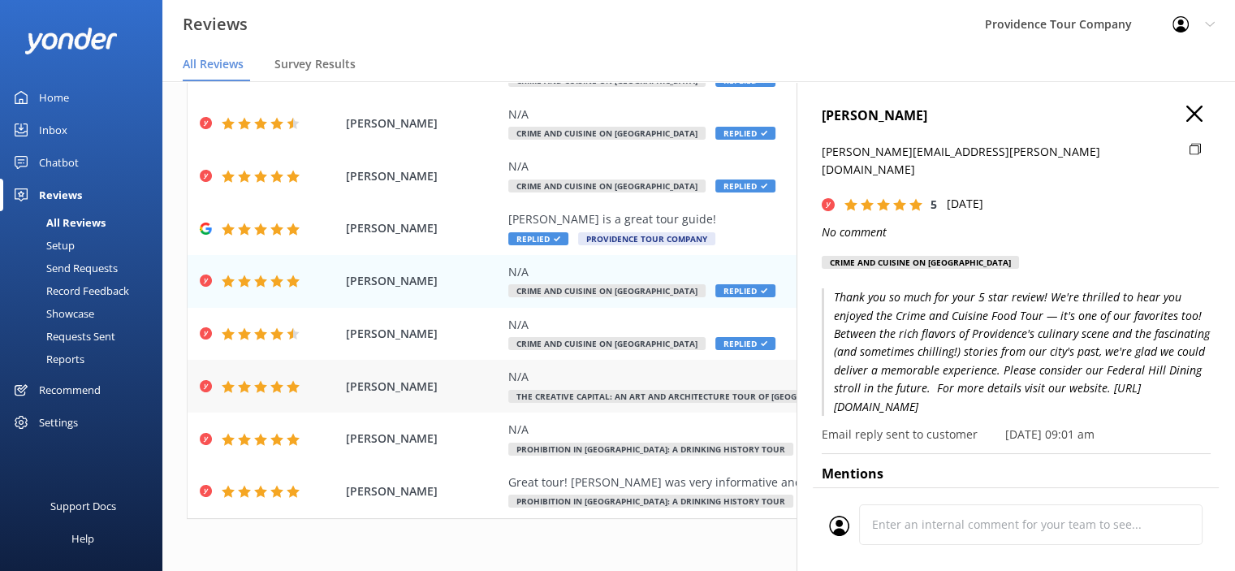
click at [531, 383] on div "N/A" at bounding box center [804, 377] width 592 height 18
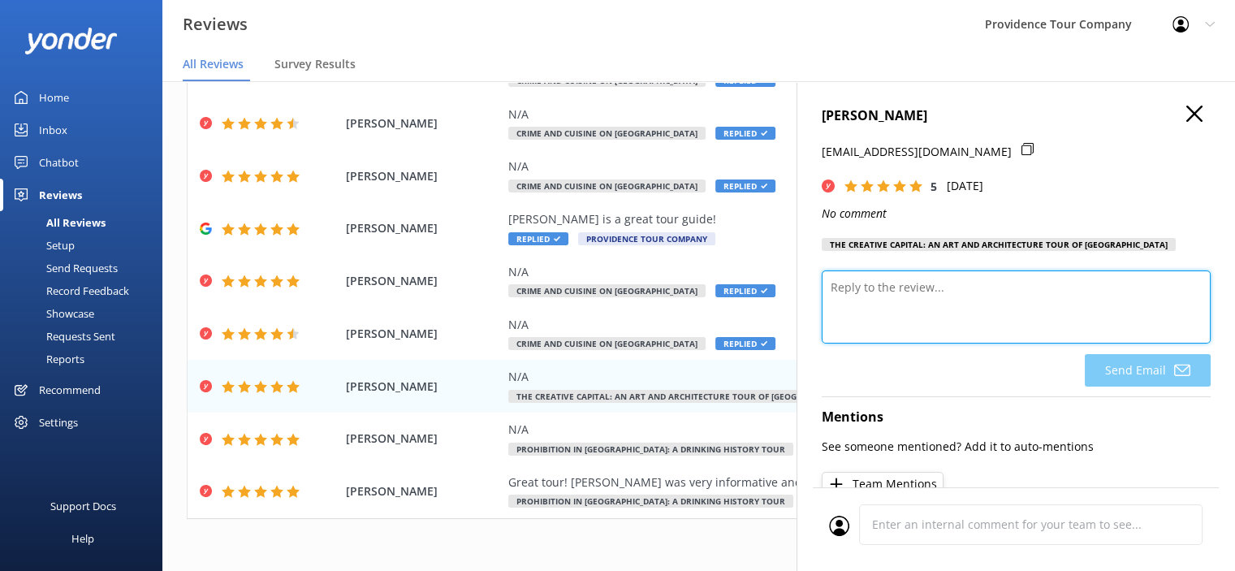
click at [891, 327] on textarea at bounding box center [1016, 306] width 389 height 73
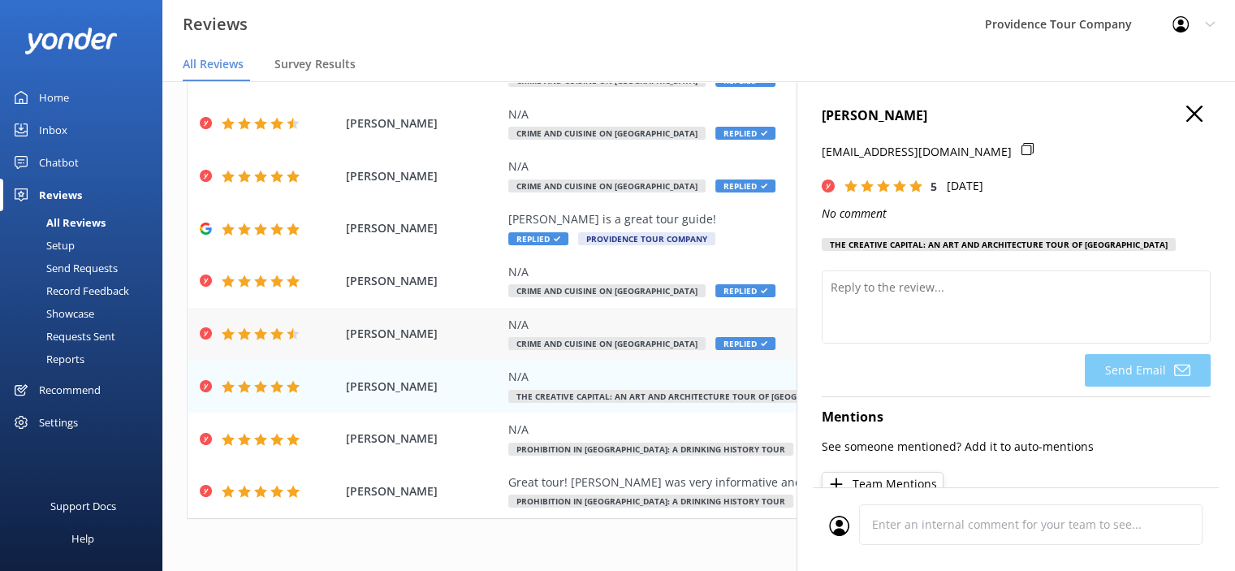
click at [570, 330] on div "N/A" at bounding box center [804, 325] width 592 height 18
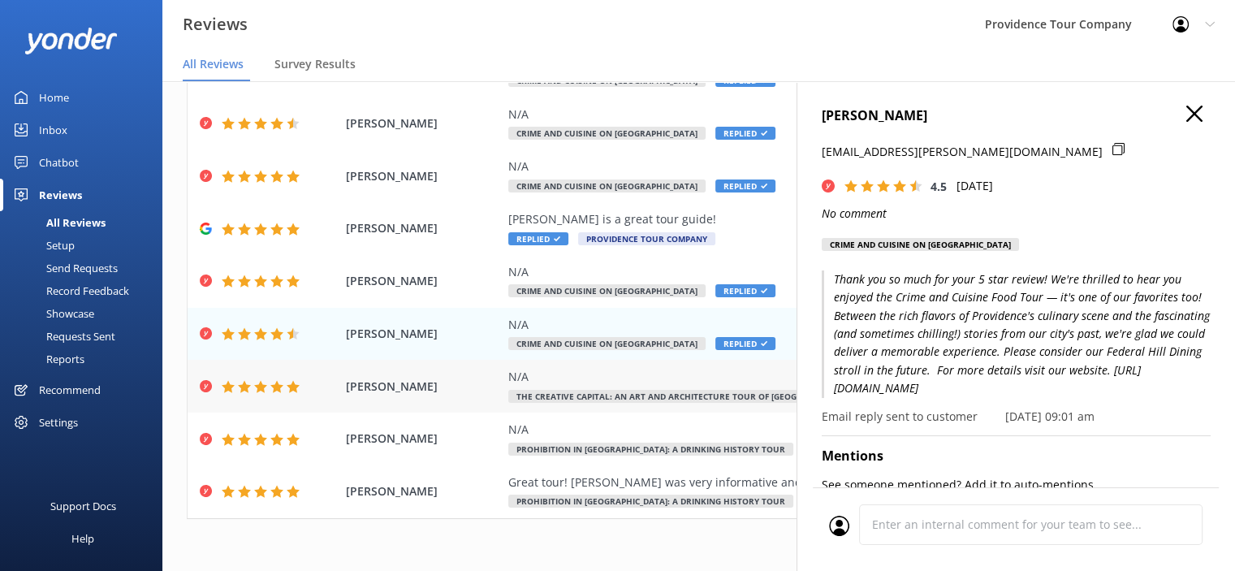
click at [655, 386] on div "N/A The Creative Capital: An Art and Architecture Tour of [GEOGRAPHIC_DATA]" at bounding box center [804, 386] width 592 height 37
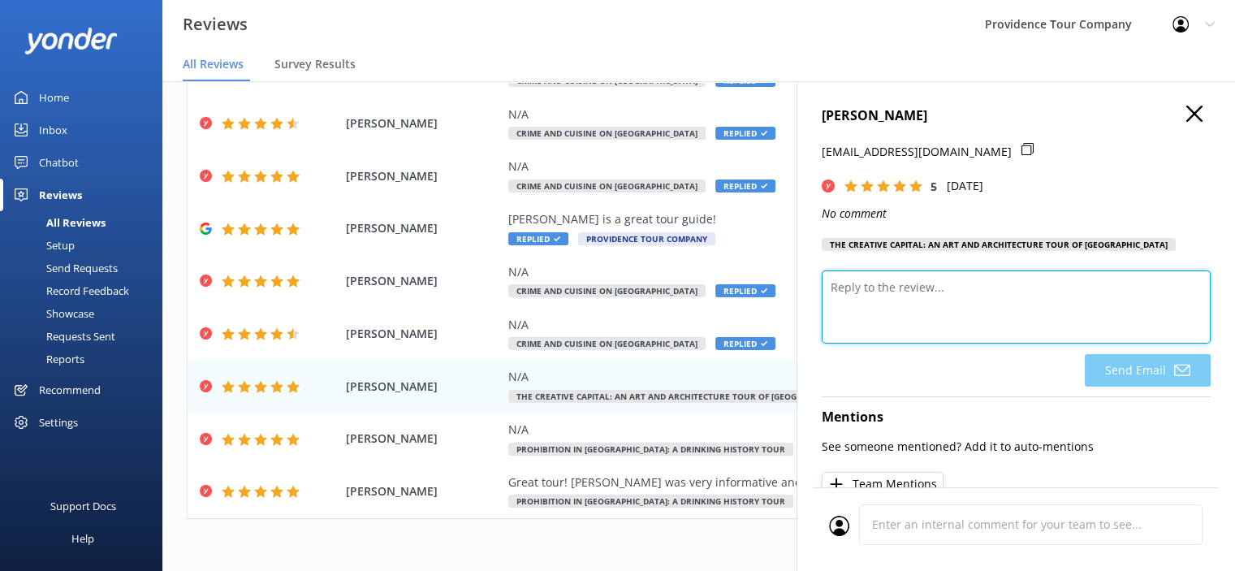
click at [909, 304] on textarea at bounding box center [1016, 306] width 389 height 73
paste textarea "Thank you so much for the 5-star review! We're thrilled you had a great time on…"
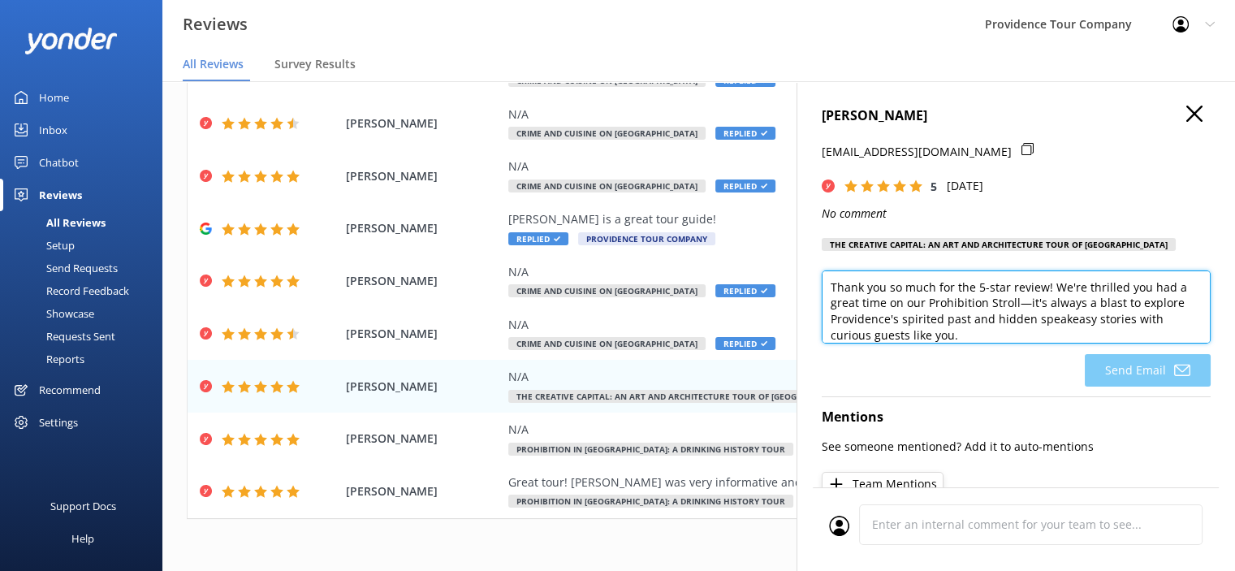
scroll to position [127, 0]
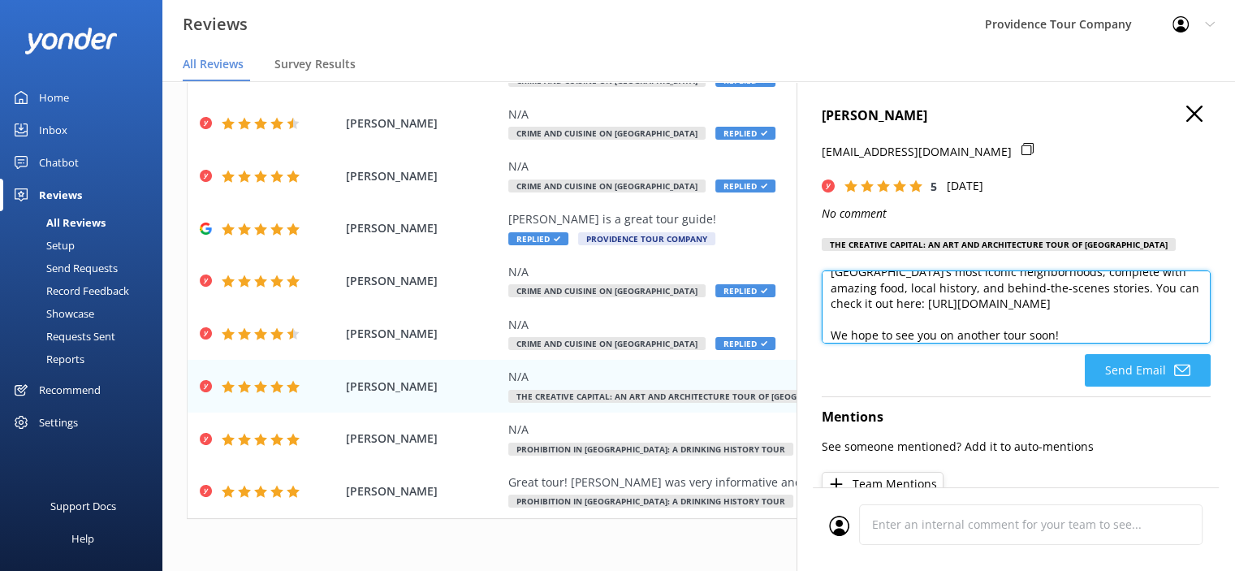
type textarea "Thank you so much for the 5-star review! We're thrilled you had a great time on…"
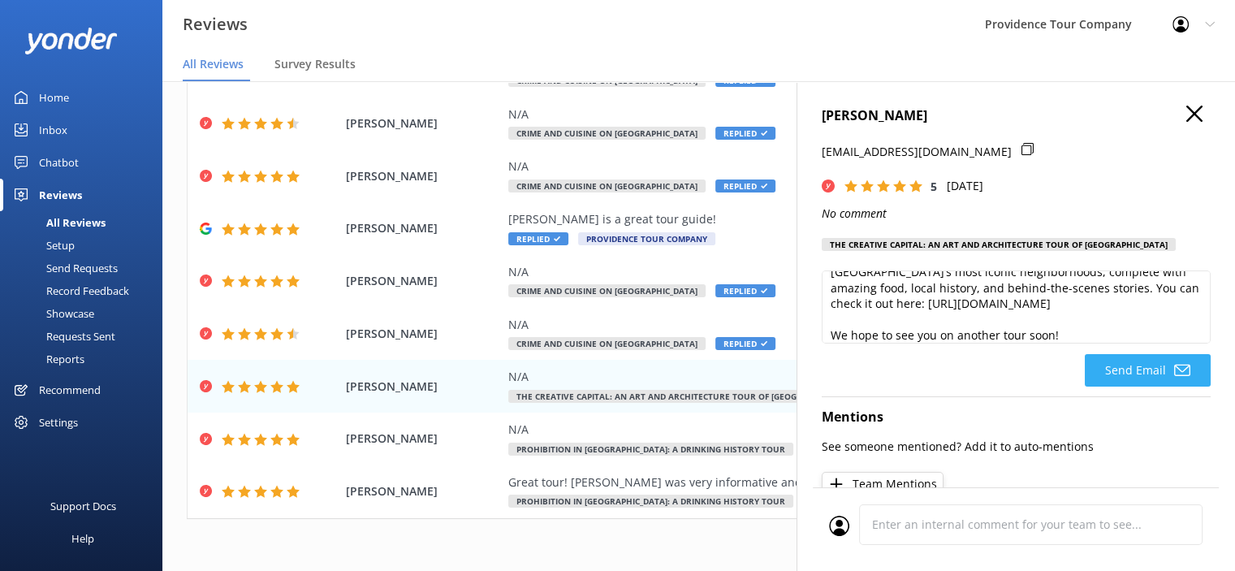
click at [1133, 376] on button "Send Email" at bounding box center [1148, 370] width 126 height 32
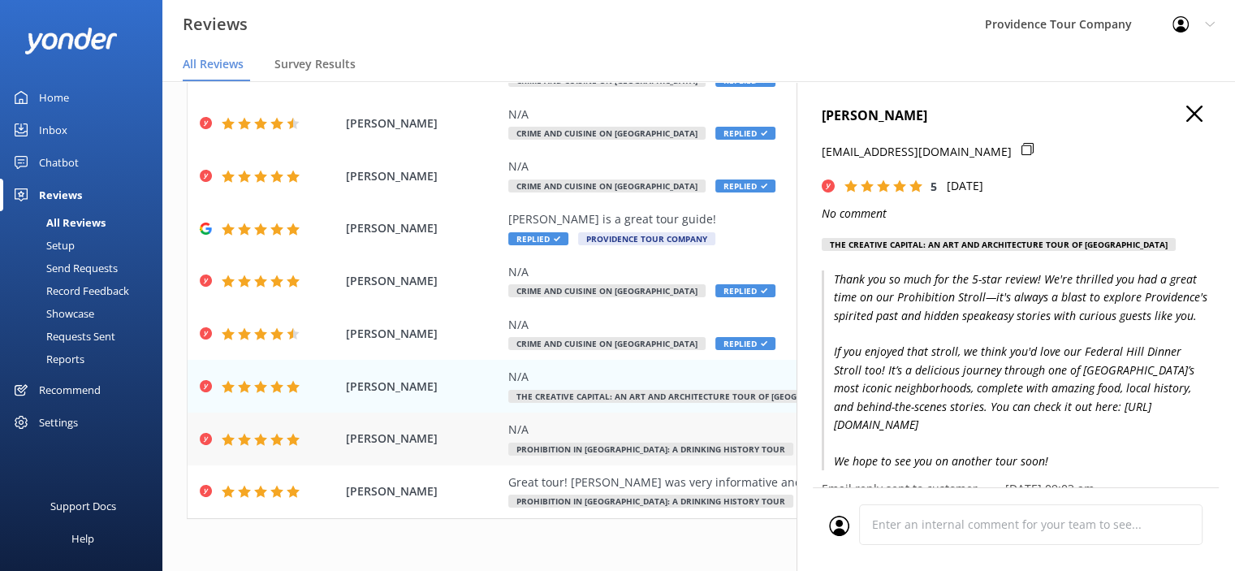
click at [393, 432] on span "[PERSON_NAME]" at bounding box center [423, 439] width 154 height 18
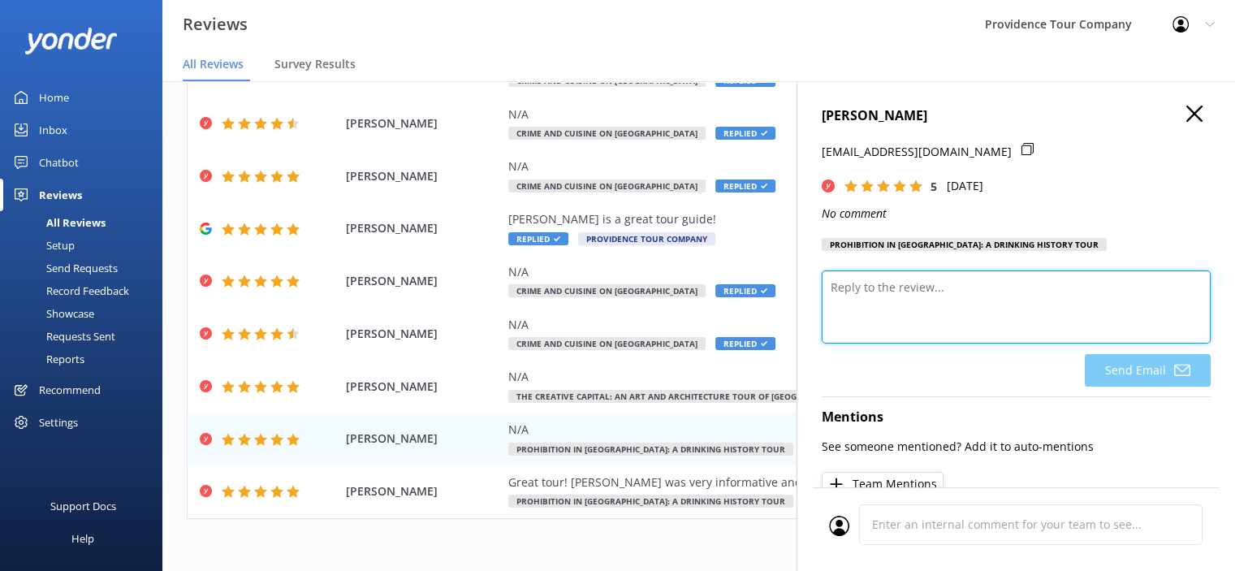
click at [942, 288] on textarea at bounding box center [1016, 306] width 389 height 73
paste textarea "Thank you so much for the 5-star review! We're thrilled you had a great time on…"
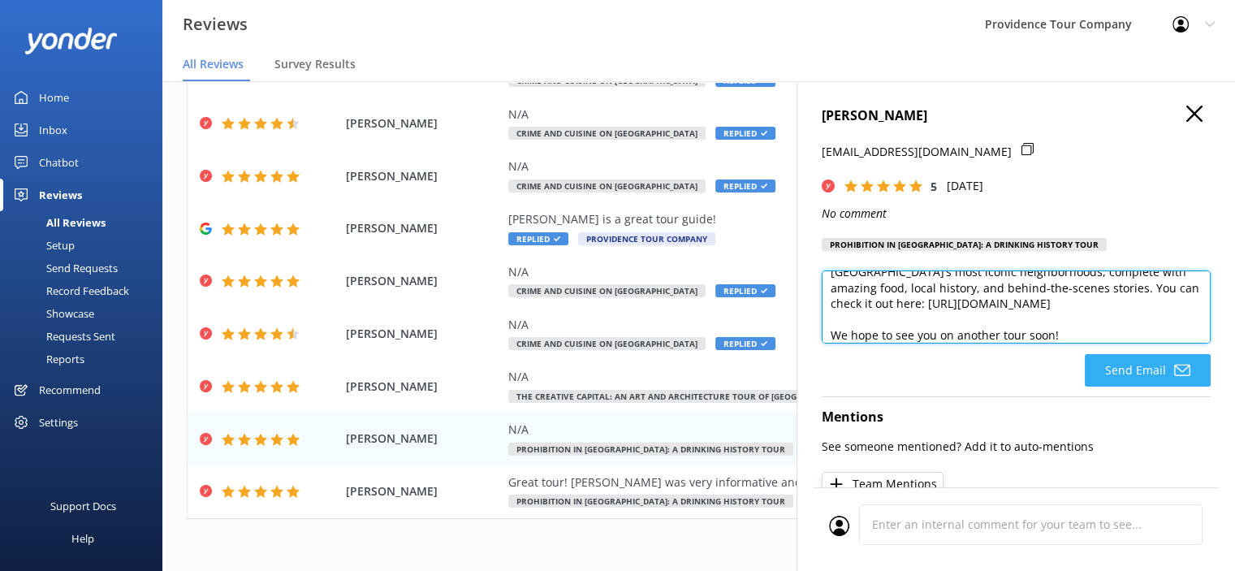
type textarea "Thank you so much for the 5-star review! We're thrilled you had a great time on…"
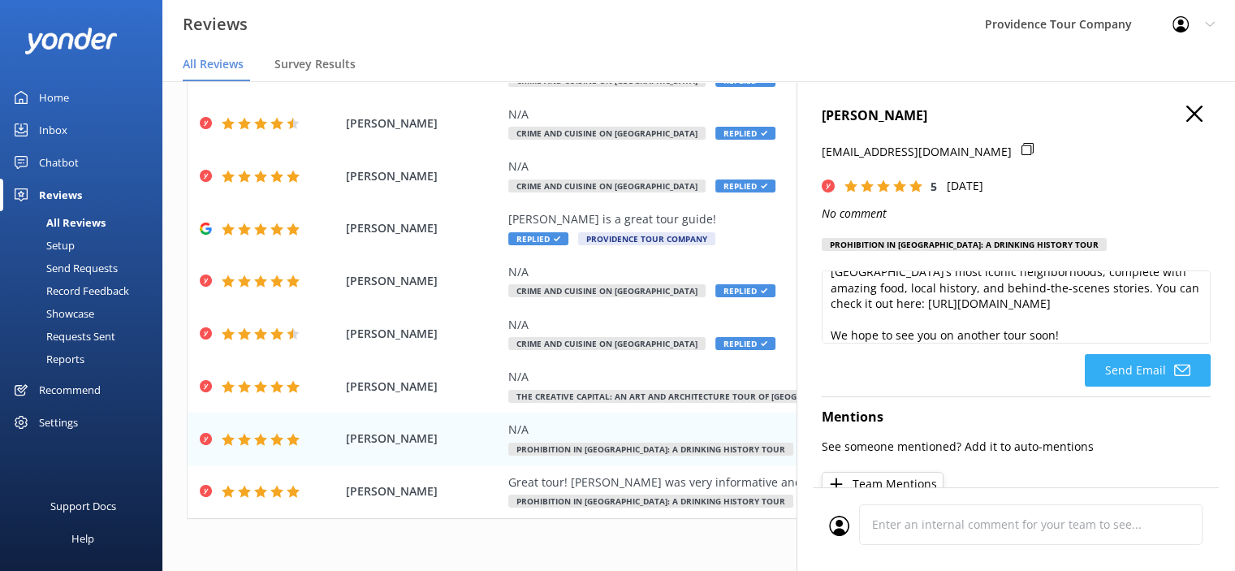
click at [1148, 376] on button "Send Email" at bounding box center [1148, 370] width 126 height 32
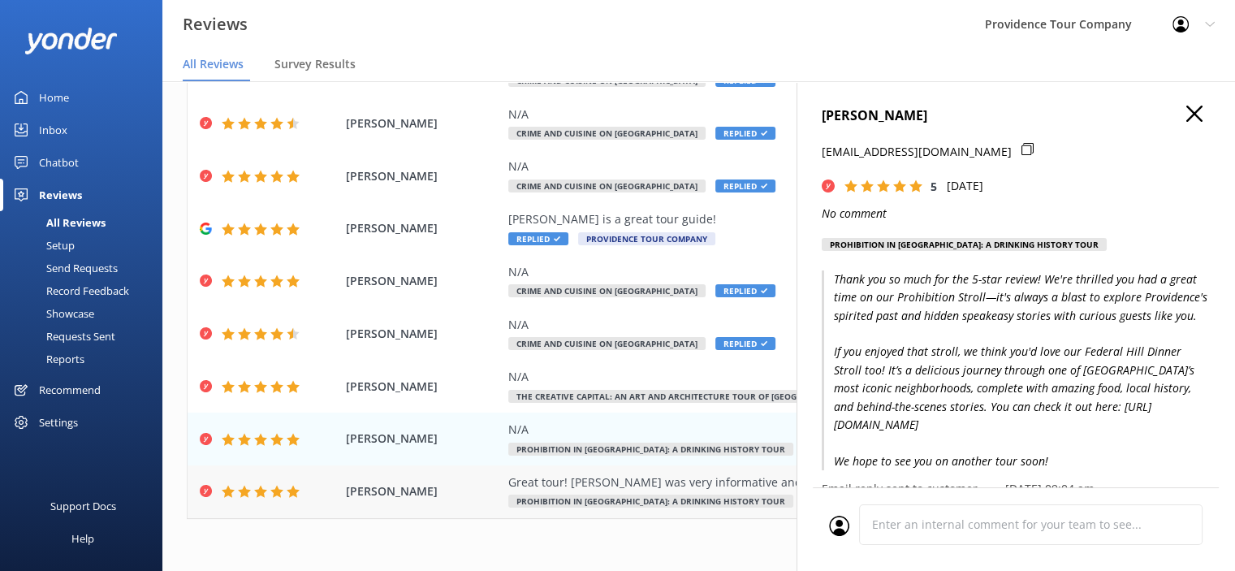
click at [563, 476] on div "Great tour! [PERSON_NAME] was very informative and so friendly 😊" at bounding box center [804, 482] width 592 height 18
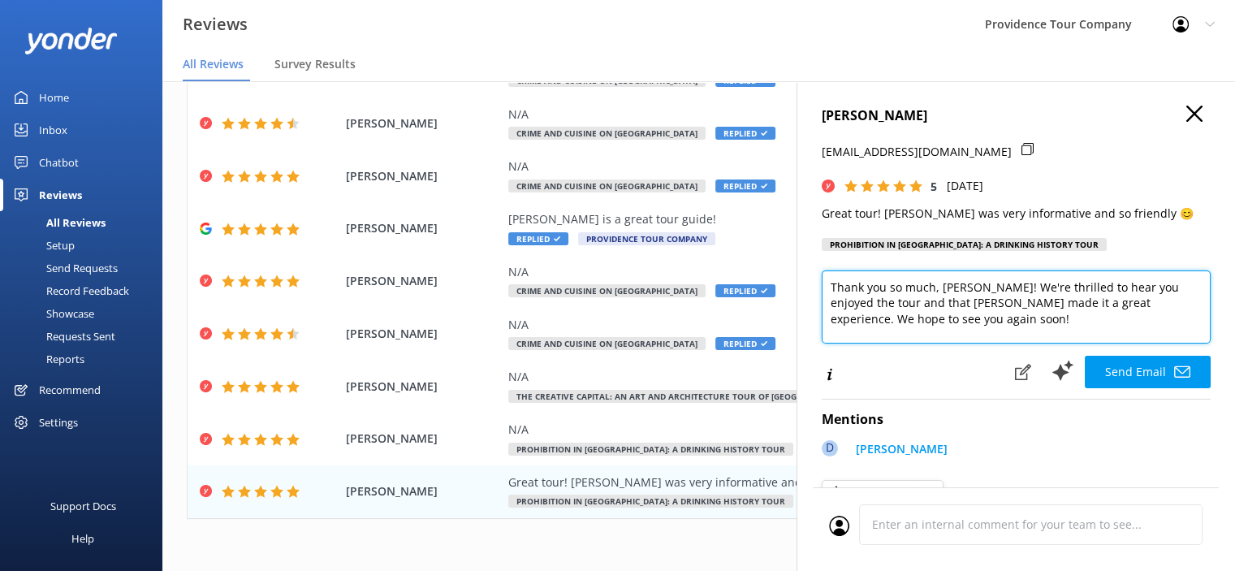
drag, startPoint x: 932, startPoint y: 318, endPoint x: 801, endPoint y: 283, distance: 135.5
click at [801, 283] on div "[PERSON_NAME] [EMAIL_ADDRESS][DOMAIN_NAME] 5 [DATE] Great tour! [PERSON_NAME] w…" at bounding box center [1015, 366] width 438 height 571
paste textarea "for the 5-star review! We're thrilled you had a great time on our Prohibition S…"
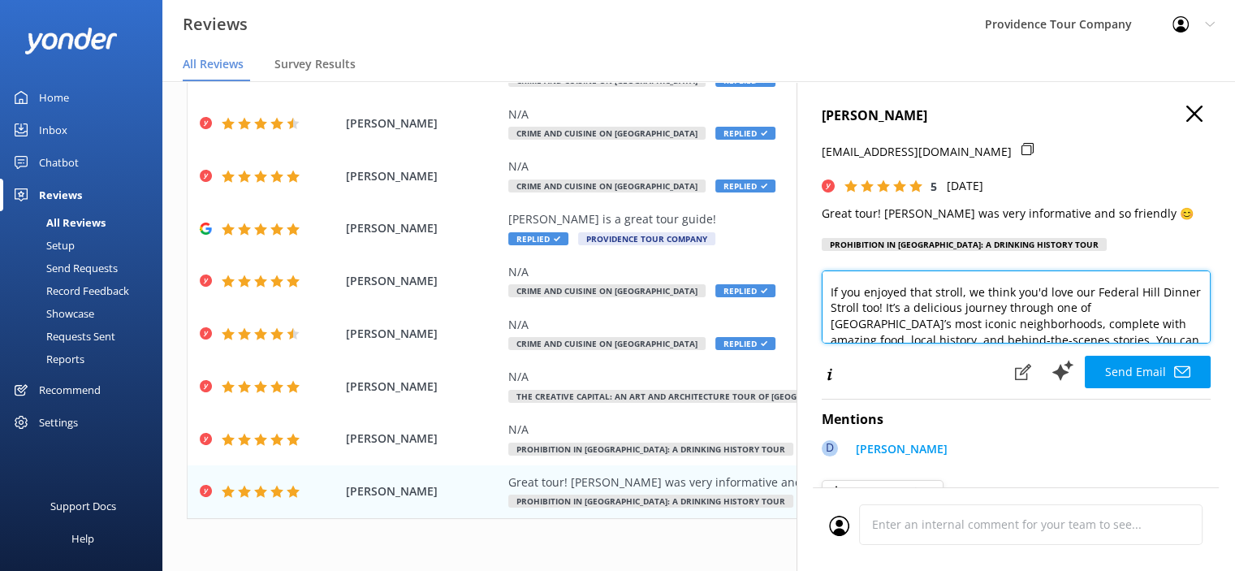
scroll to position [0, 0]
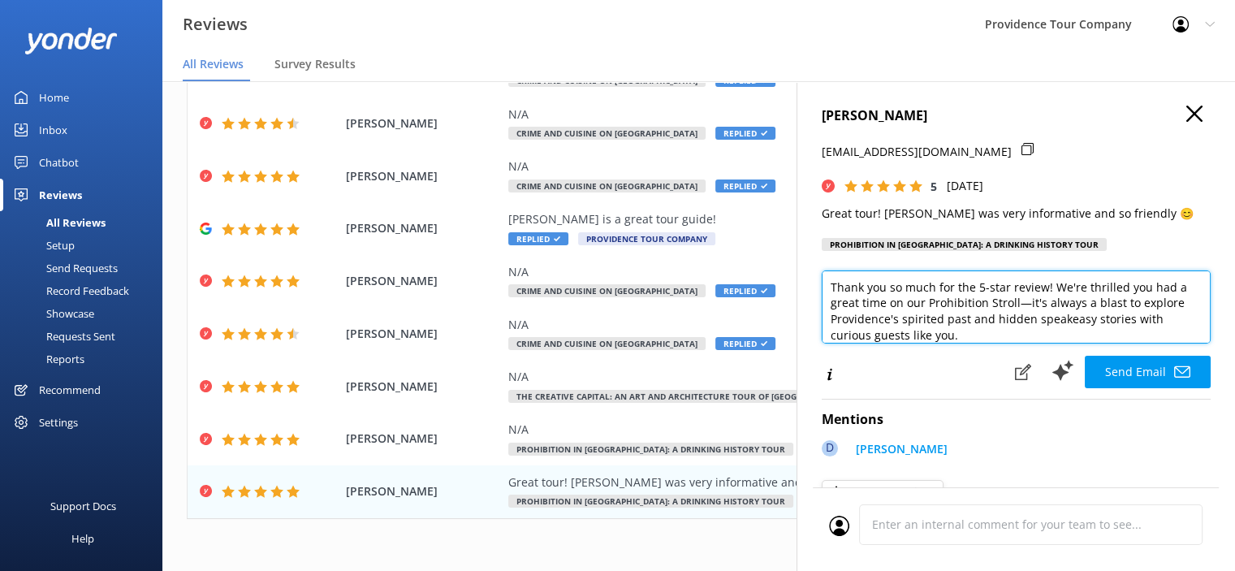
click at [1052, 287] on textarea "Thank you so much for the 5-star review! We're thrilled you had a great time on…" at bounding box center [1016, 306] width 389 height 73
click at [1165, 285] on textarea "Thank you so much for the 5-star review! [PERSON_NAME] is a gem and iI am so gl…" at bounding box center [1016, 306] width 389 height 73
drag, startPoint x: 1172, startPoint y: 286, endPoint x: 1183, endPoint y: 298, distance: 16.1
click at [1166, 288] on textarea "Thank you so much for the 5-star review! [PERSON_NAME] is a gem and am so glad …" at bounding box center [1016, 306] width 389 height 73
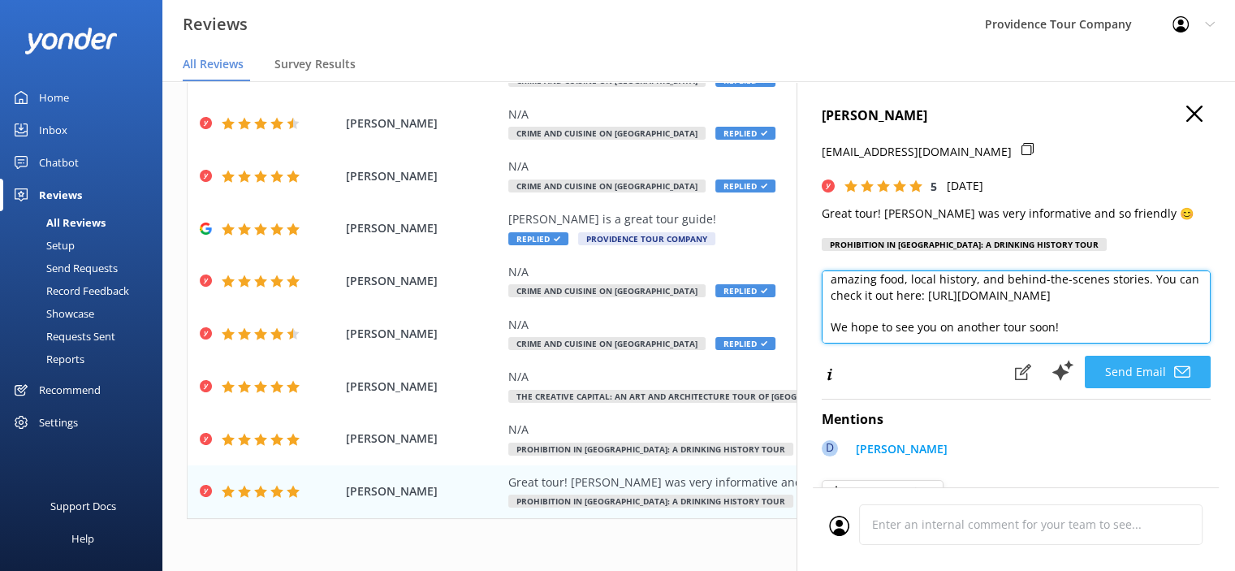
type textarea "Thank you so much for the 5-star review! [PERSON_NAME] is a gem and were are so…"
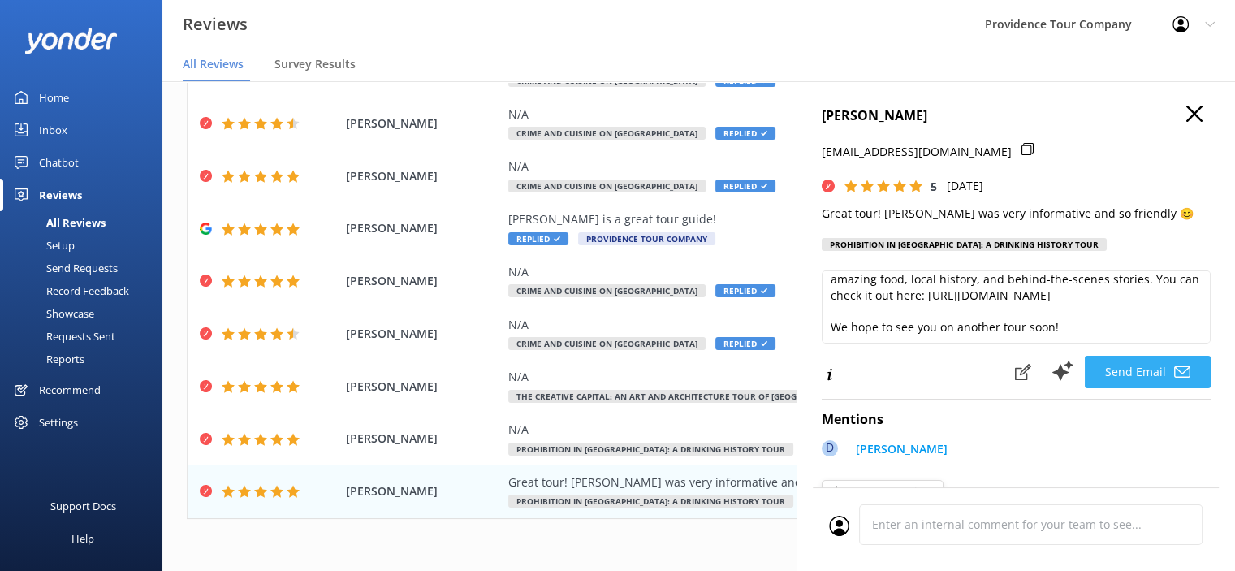
click at [1131, 388] on button "Send Email" at bounding box center [1148, 372] width 126 height 32
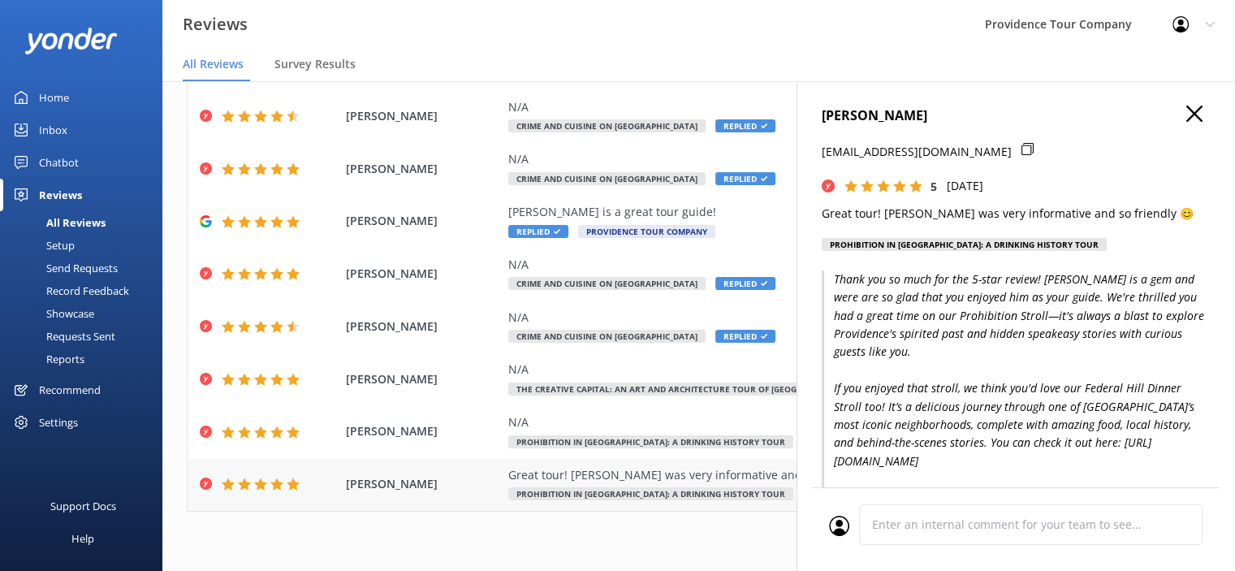
scroll to position [32, 0]
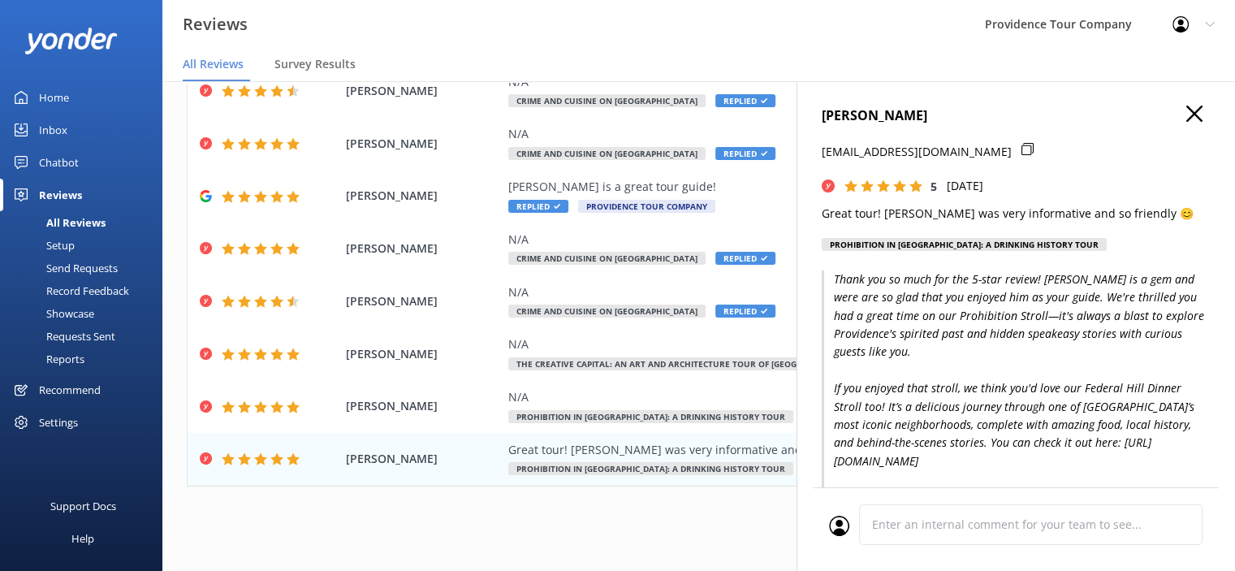
click at [1186, 115] on icon "button" at bounding box center [1194, 114] width 16 height 16
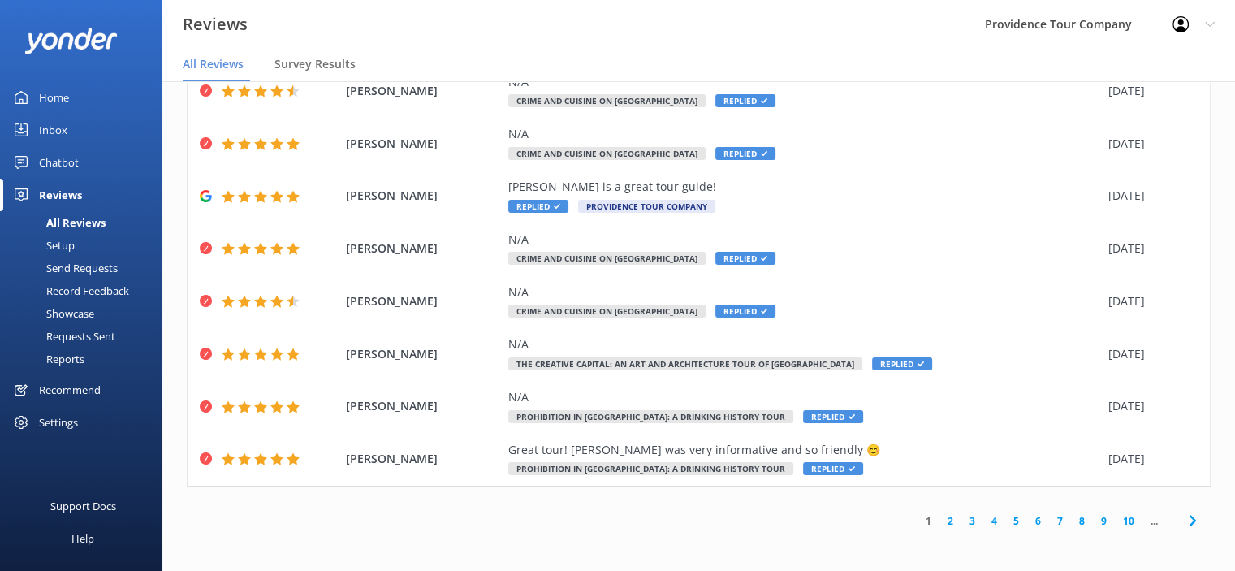
click at [939, 518] on link "2" at bounding box center [950, 520] width 22 height 15
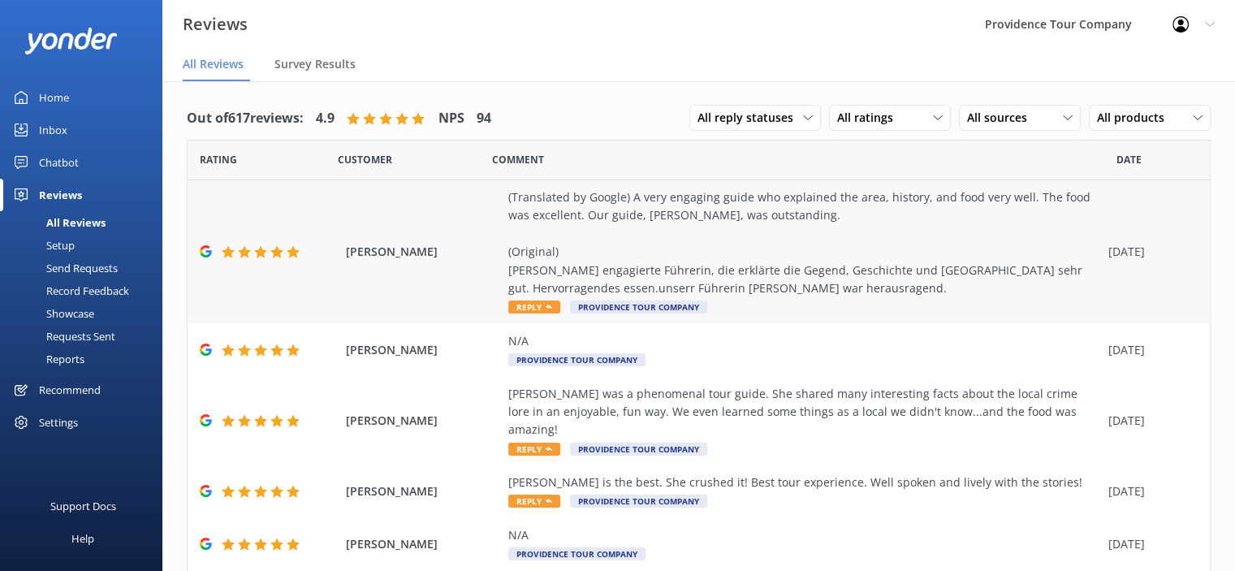
click at [681, 278] on div "(Translated by Google) A very engaging guide who explained the area, history, a…" at bounding box center [804, 242] width 592 height 109
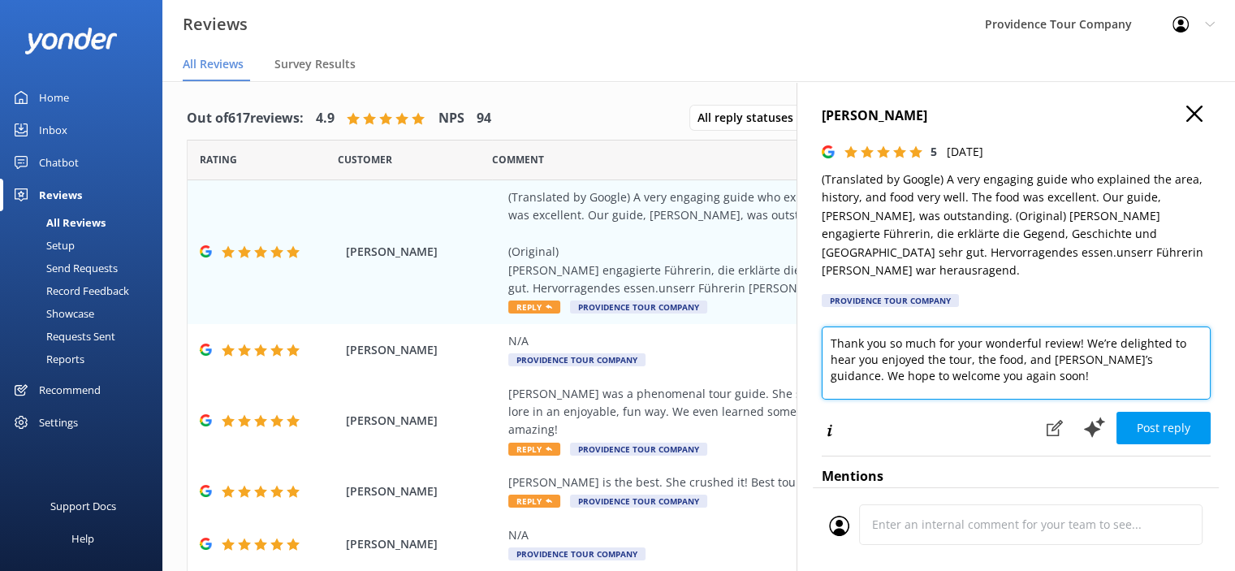
click at [1024, 363] on textarea "Thank you so much for your wonderful review! We’re delighted to hear you enjoye…" at bounding box center [1016, 362] width 389 height 73
click at [1025, 360] on textarea "Thank you so much for your wonderful review! We’re delighted to hear you enjoye…" at bounding box center [1016, 362] width 389 height 73
click at [1169, 357] on textarea "Thank you so much for your wonderful review! We’re delighted to hear you enjoye…" at bounding box center [1016, 362] width 389 height 73
click at [849, 369] on textarea "Thank you so much for your wonderful review! We’re delighted to hear you enjoye…" at bounding box center [1016, 362] width 389 height 73
drag, startPoint x: 853, startPoint y: 372, endPoint x: 862, endPoint y: 371, distance: 9.8
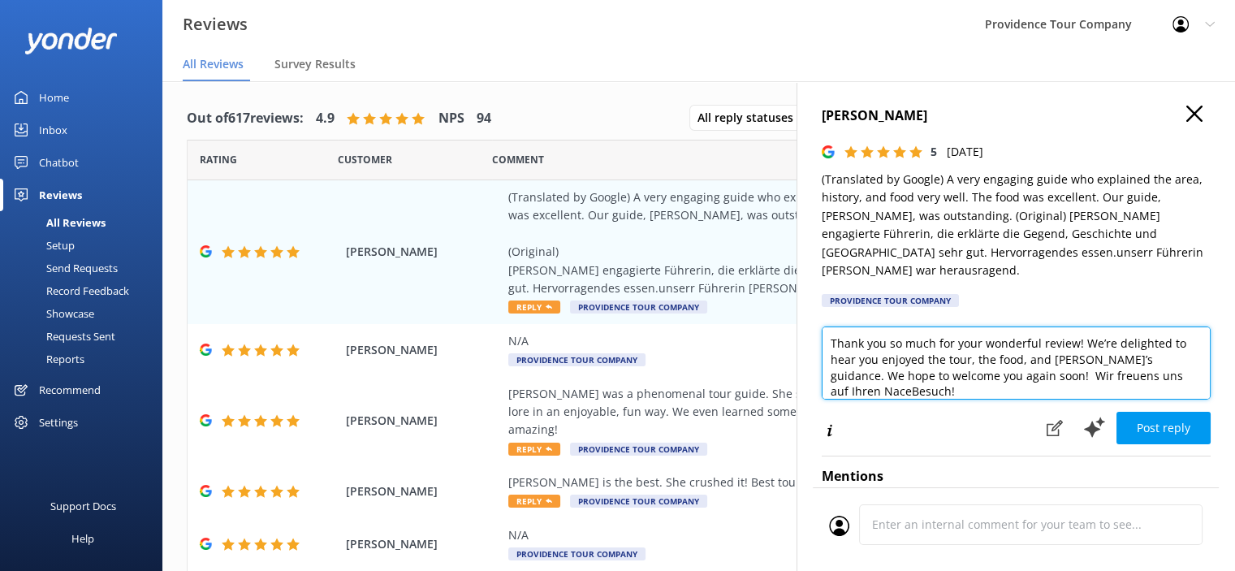
click at [853, 372] on textarea "Thank you so much for your wonderful review! We’re delighted to hear you enjoye…" at bounding box center [1016, 362] width 389 height 73
click at [850, 371] on textarea "Thank you so much for your wonderful review! We’re delighted to hear you enjoye…" at bounding box center [1016, 362] width 389 height 73
type textarea "Thank you so much for your wonderful review! We’re delighted to hear you enjoye…"
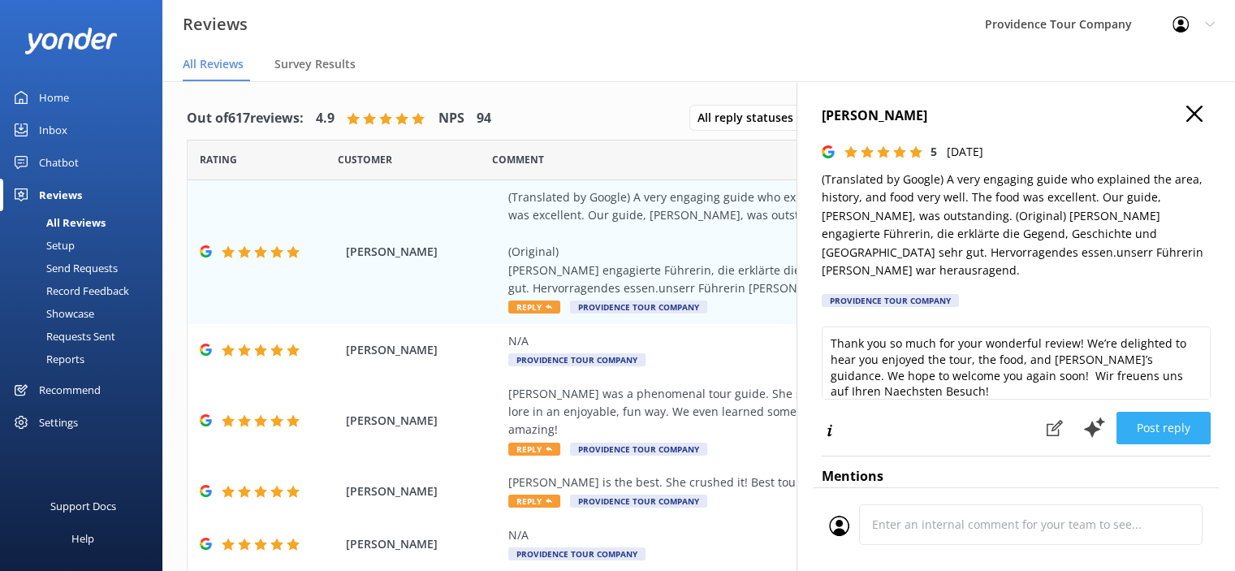
click at [1159, 414] on button "Post reply" at bounding box center [1163, 428] width 94 height 32
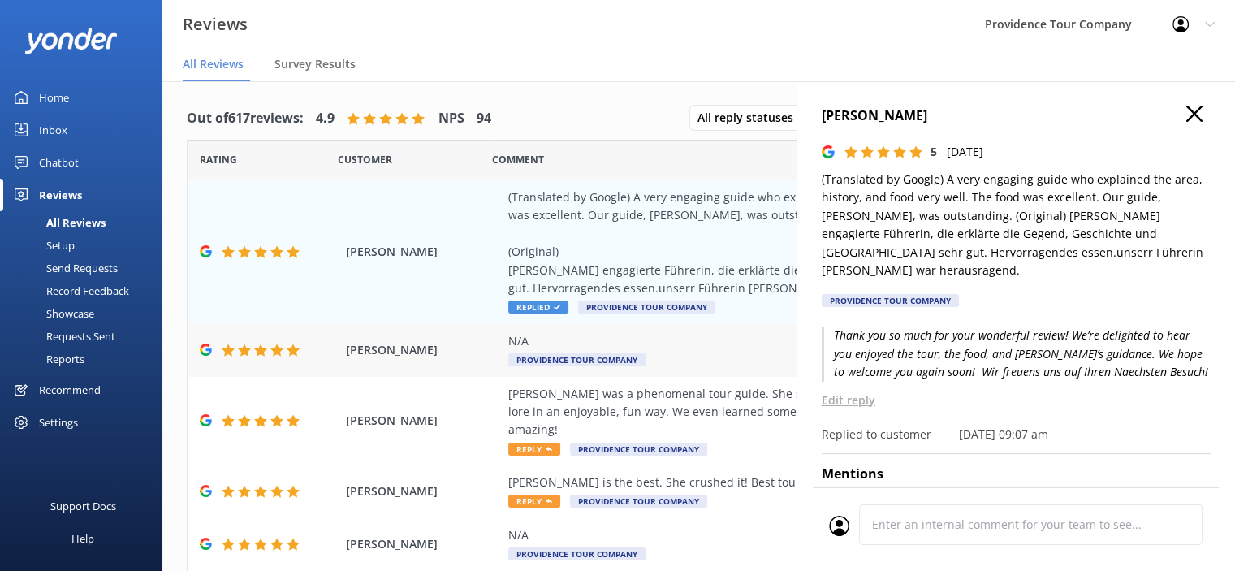
click at [598, 357] on span "Providence Tour Company" at bounding box center [576, 359] width 137 height 13
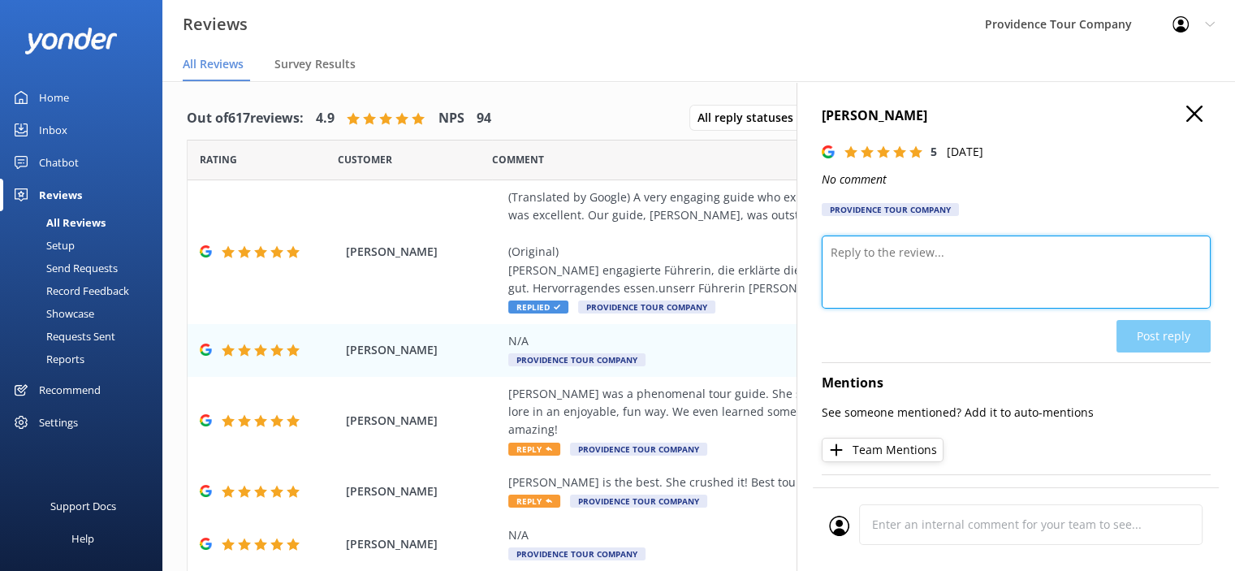
click at [910, 278] on textarea at bounding box center [1016, 271] width 389 height 73
paste textarea "Thank you so much for the 5-star review! We're thrilled you enjoyed the Federal…"
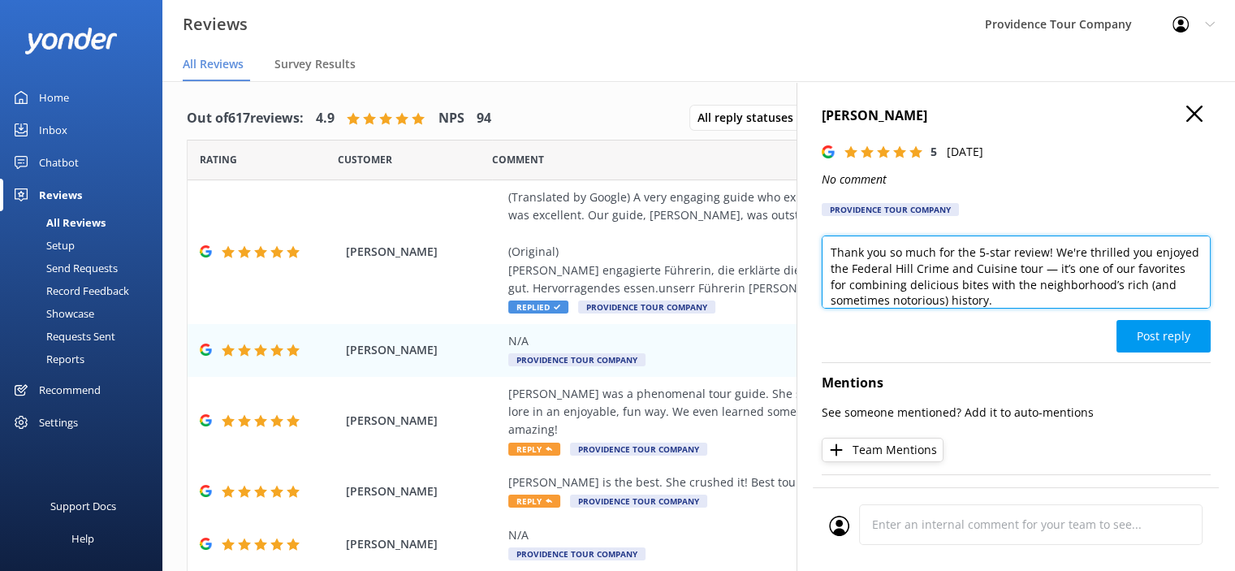
scroll to position [110, 0]
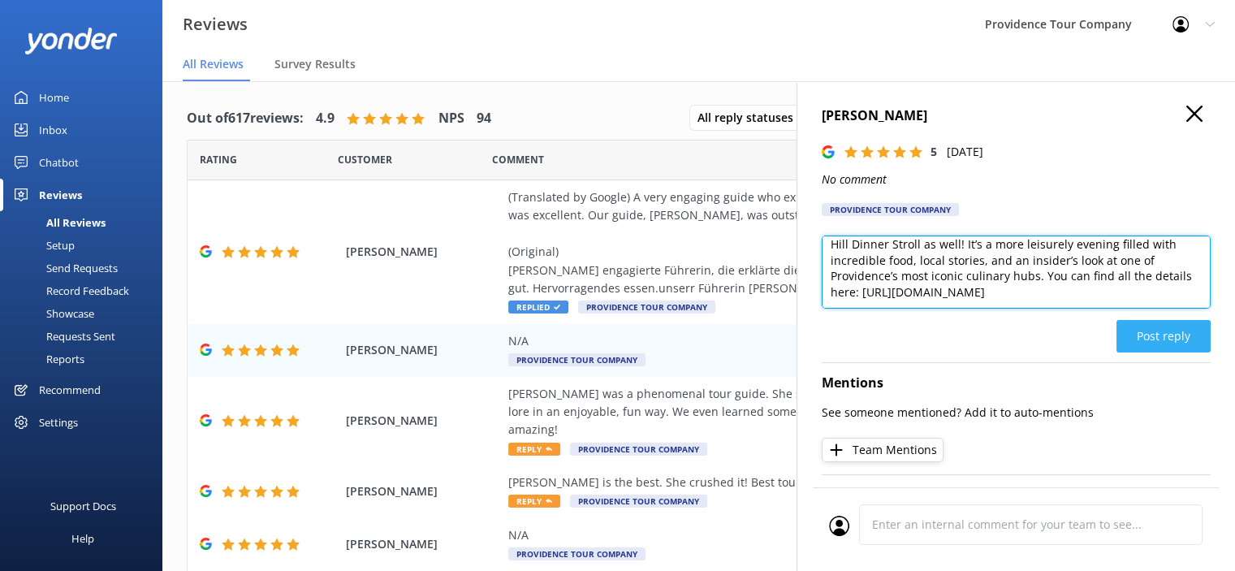
type textarea "Thank you so much for the 5-star review! We're thrilled you enjoyed the Federal…"
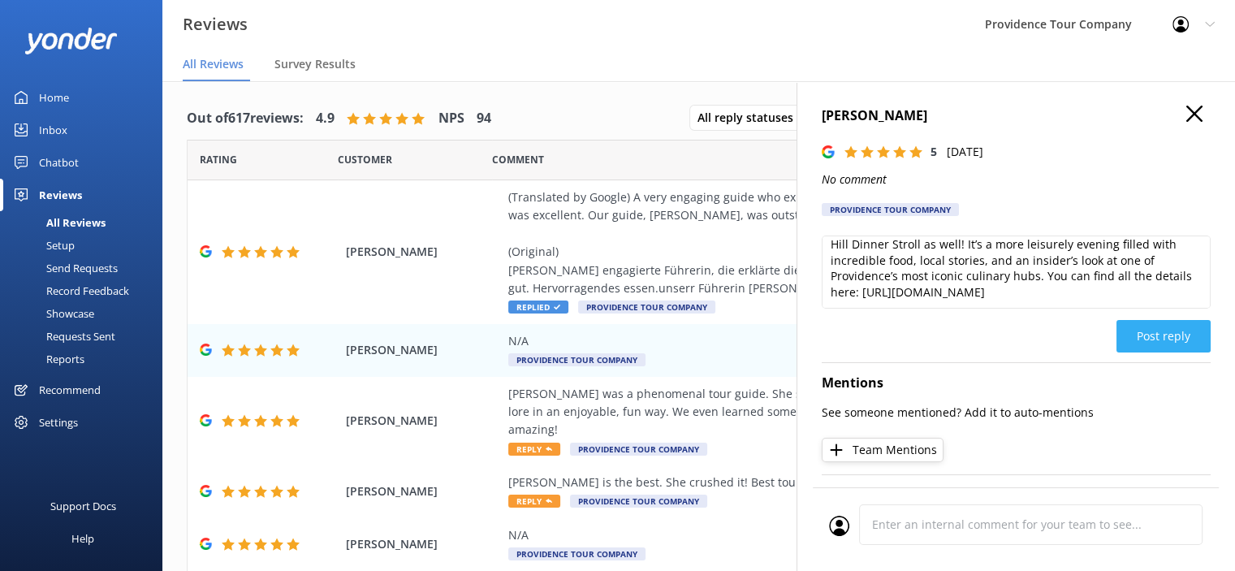
click at [1141, 337] on button "Post reply" at bounding box center [1163, 336] width 94 height 32
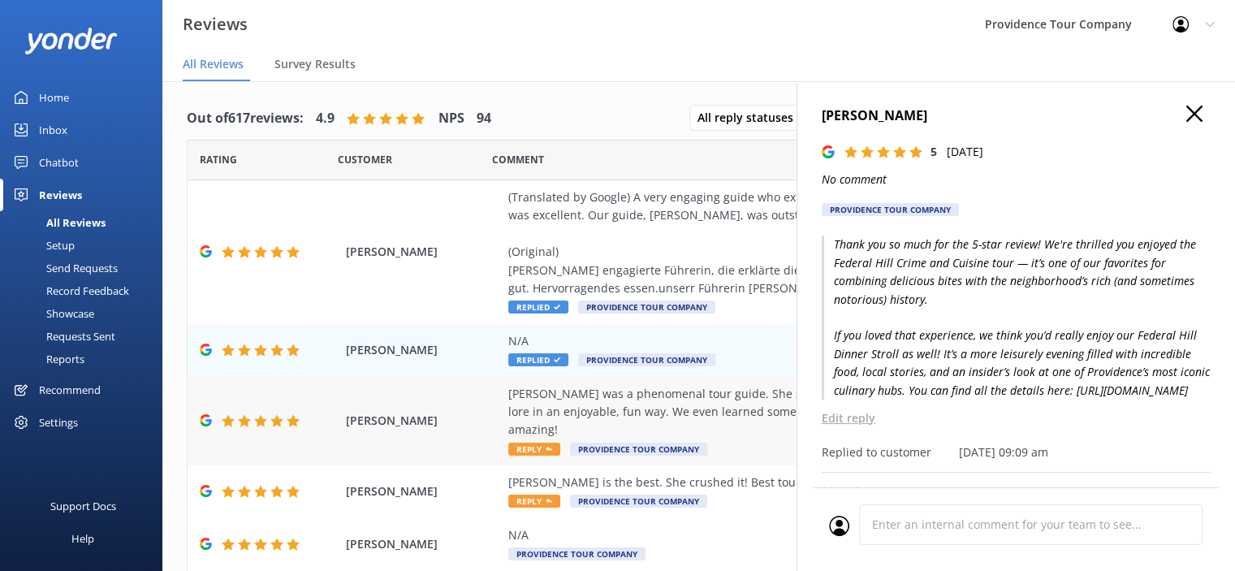
click at [537, 405] on div "[PERSON_NAME] was a phenomenal tour guide. She shared many interesting facts ab…" at bounding box center [804, 412] width 592 height 54
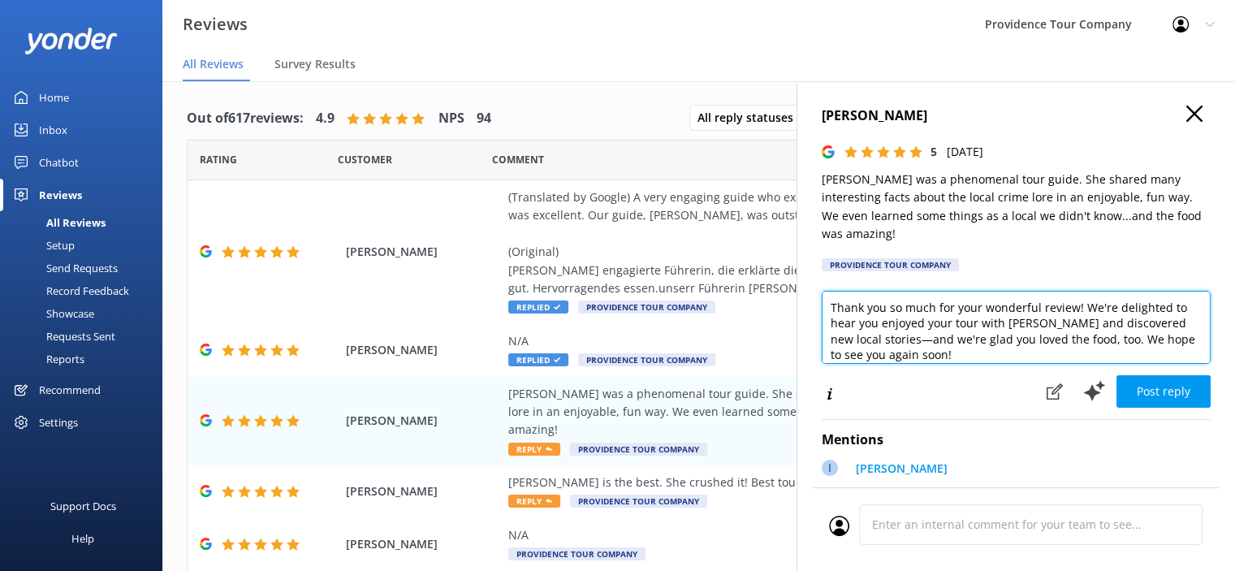
drag, startPoint x: 955, startPoint y: 353, endPoint x: 827, endPoint y: 304, distance: 137.2
click at [827, 304] on textarea "Thank you so much for your wonderful review! We're delighted to hear you enjoye…" at bounding box center [1016, 327] width 389 height 73
paste textarea "the 5-star review! We’re thrilled to hear you had a great time on the Federal H…"
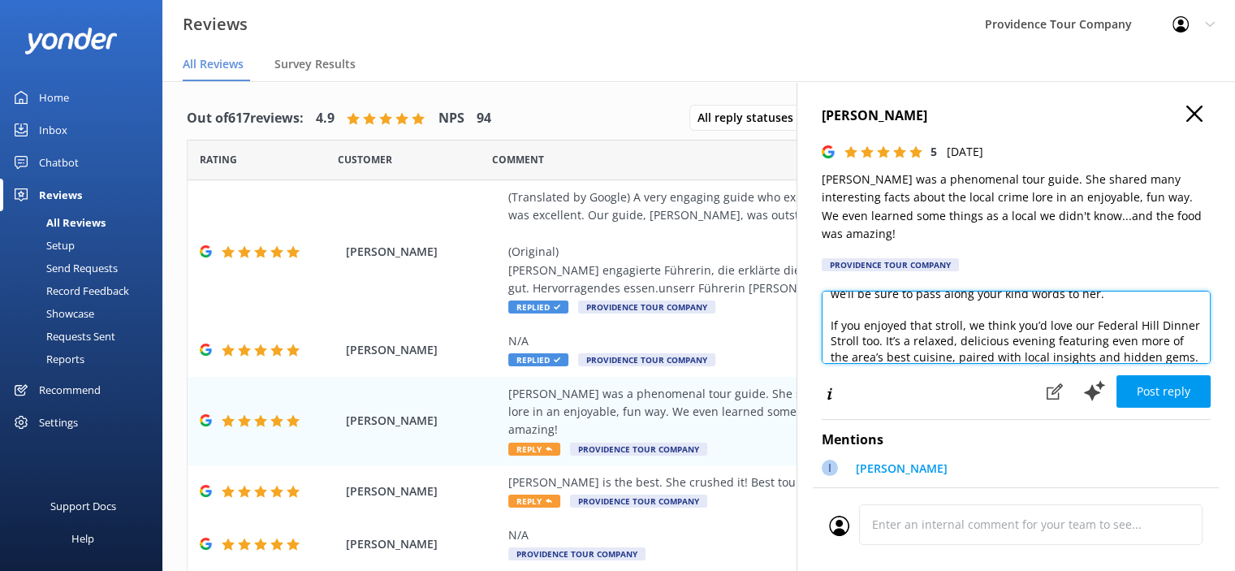
scroll to position [206, 0]
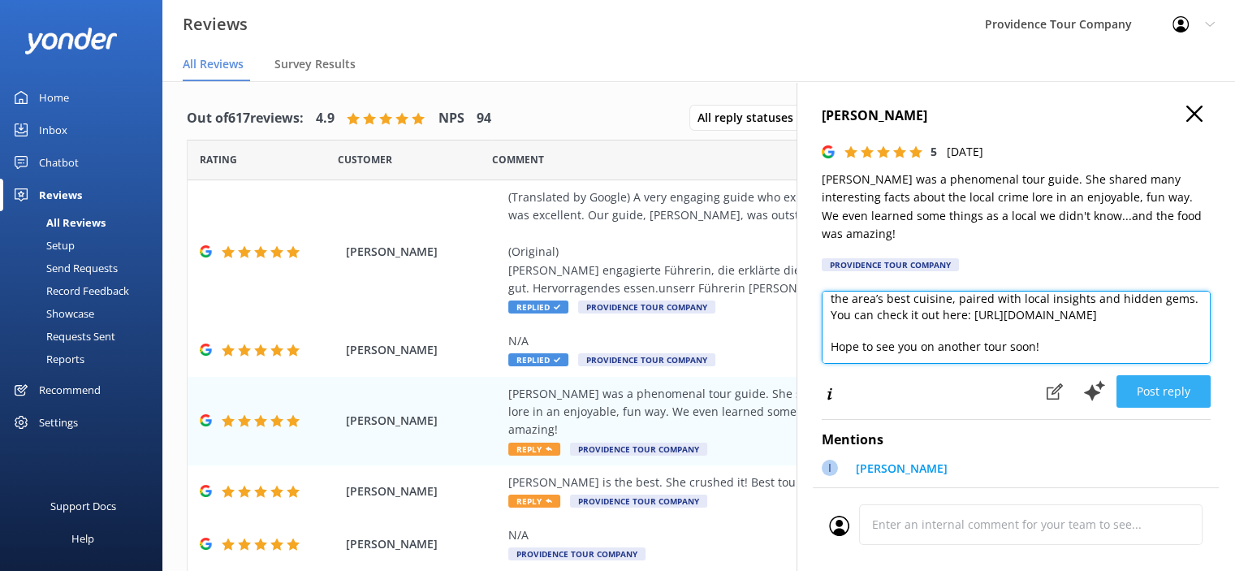
type textarea "Thank you so much for the 5-star review! We’re thrilled to hear you had a great…"
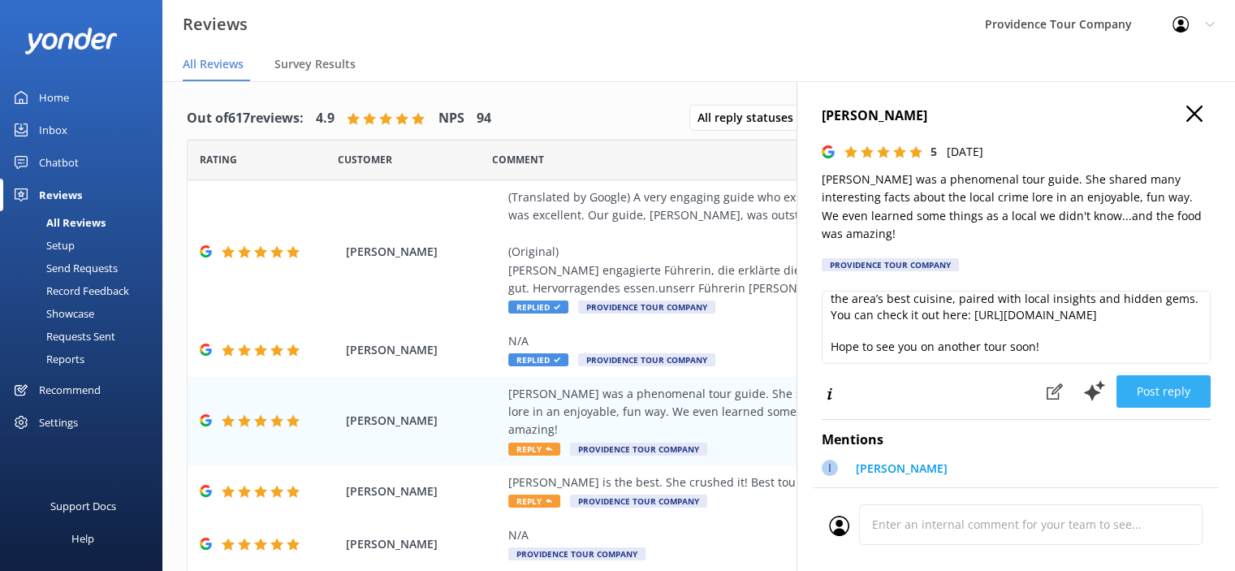
click at [1163, 395] on button "Post reply" at bounding box center [1163, 391] width 94 height 32
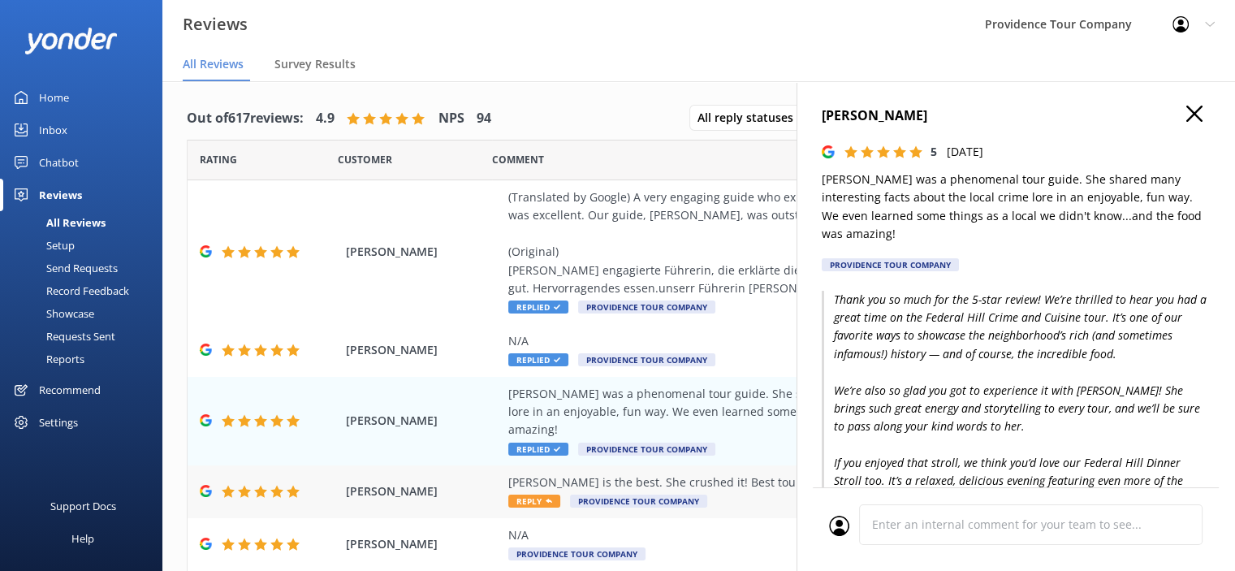
click at [726, 473] on div "[PERSON_NAME] is the best. She crushed it! Best tour experience. Well spoken an…" at bounding box center [804, 482] width 592 height 18
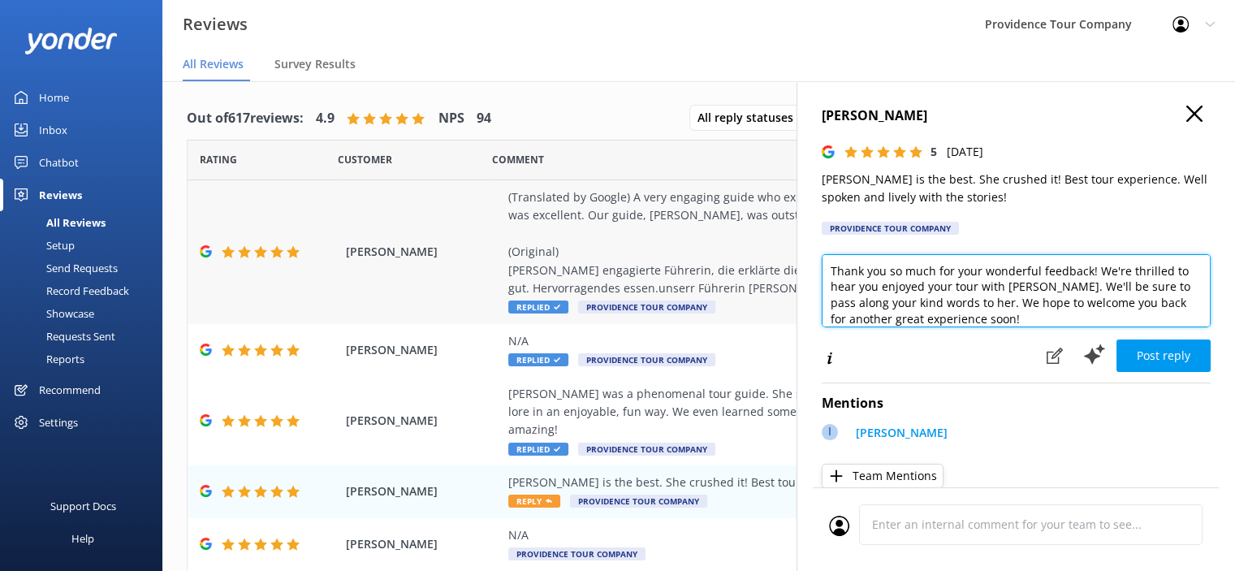
drag, startPoint x: 1010, startPoint y: 321, endPoint x: 773, endPoint y: 253, distance: 246.7
click at [773, 253] on div "Out of 617 reviews: 4.9 NPS 94 All reply statuses All reply statuses Needs a re…" at bounding box center [698, 342] width 1073 height 522
paste textarea "Wow — thank you so much for the 5-star review and for calling the tour “the bes…"
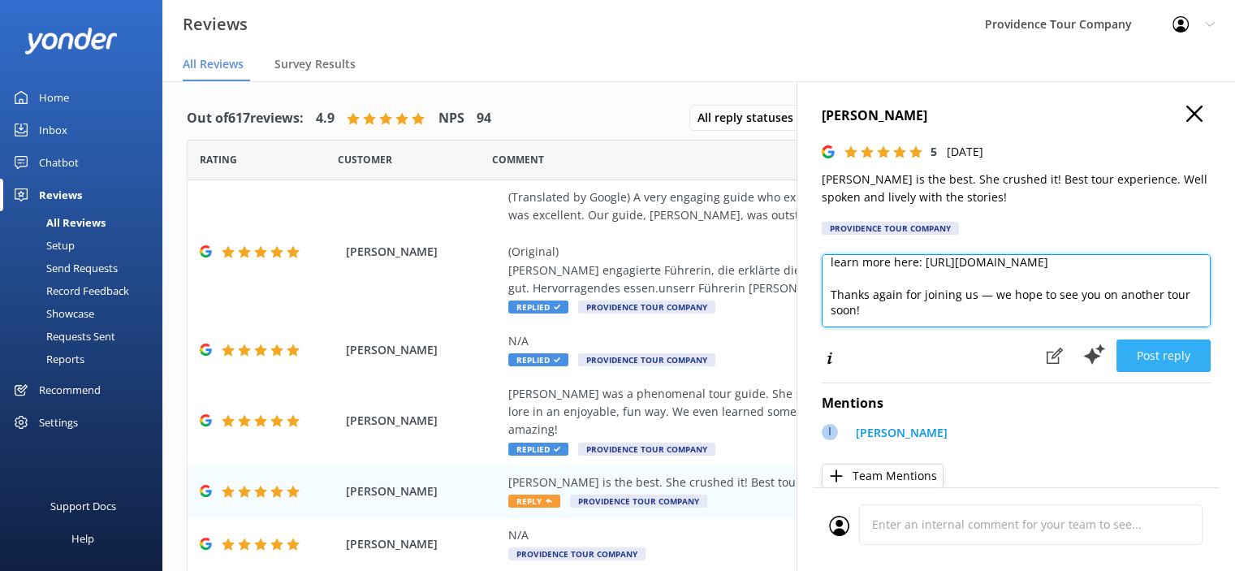
type textarea "Wow — thank you so much for the 5-star review and for calling the tour “the bes…"
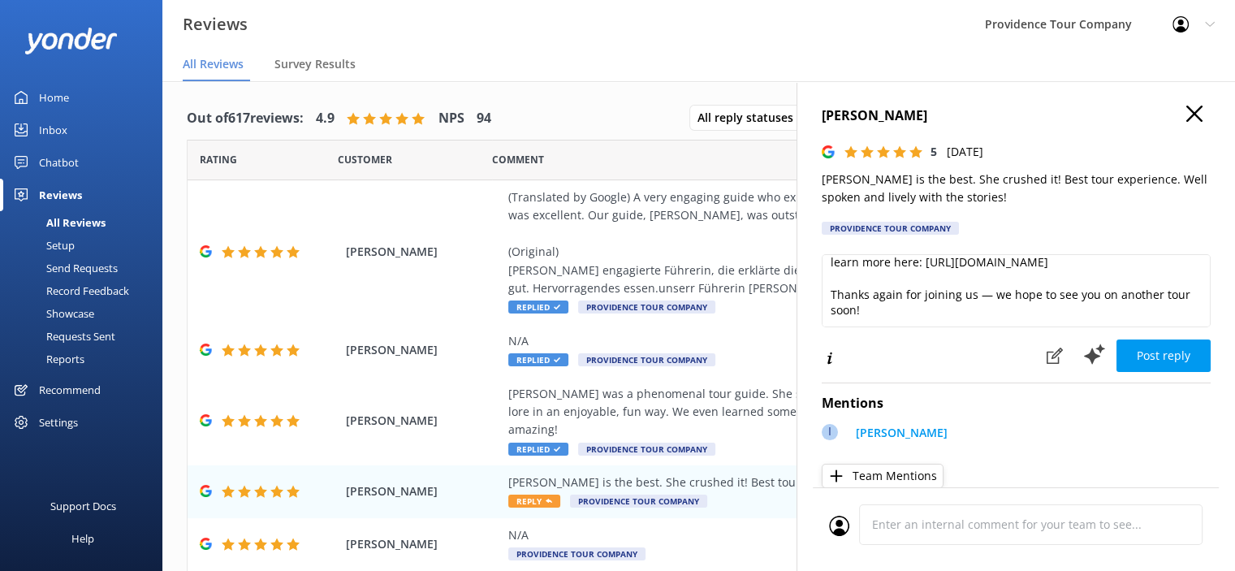
click at [1156, 358] on button "Post reply" at bounding box center [1163, 355] width 94 height 32
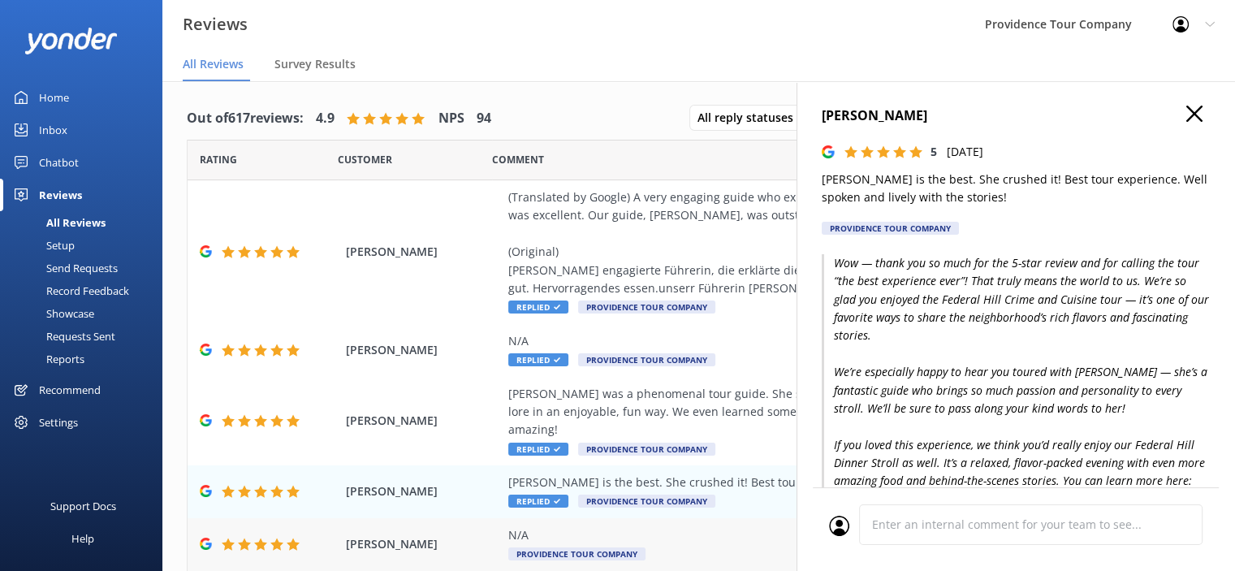
click at [426, 535] on span "[PERSON_NAME]" at bounding box center [423, 544] width 154 height 18
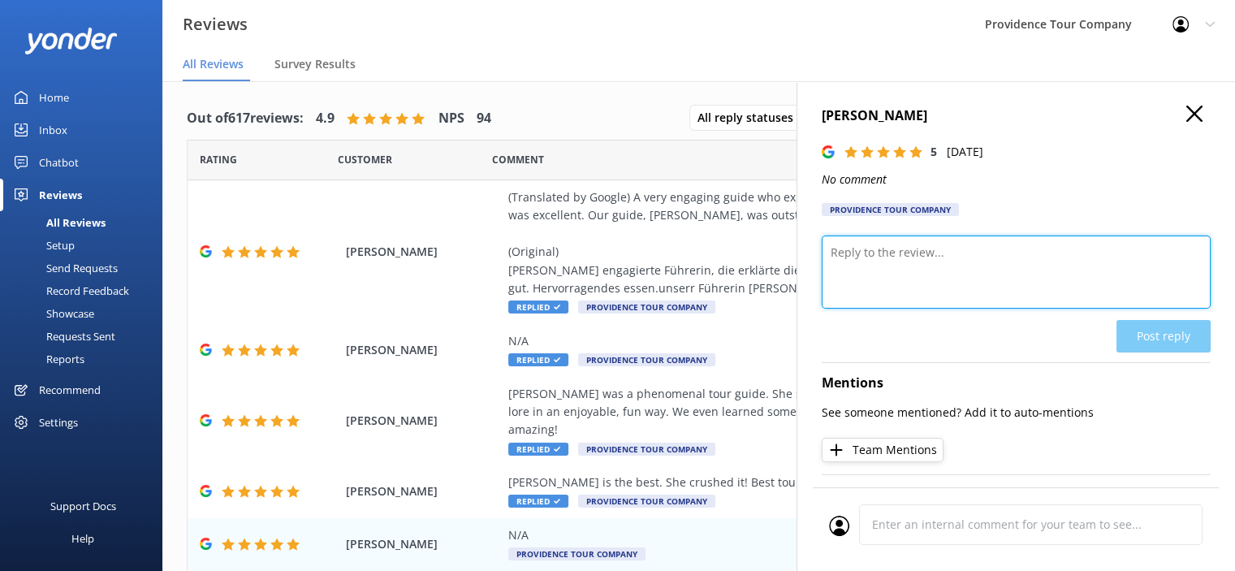
click at [947, 279] on textarea at bounding box center [1016, 271] width 389 height 73
paste textarea "We’re so glad you enjoyed the Federal Hill Crime and Cuisine tour. Between the …"
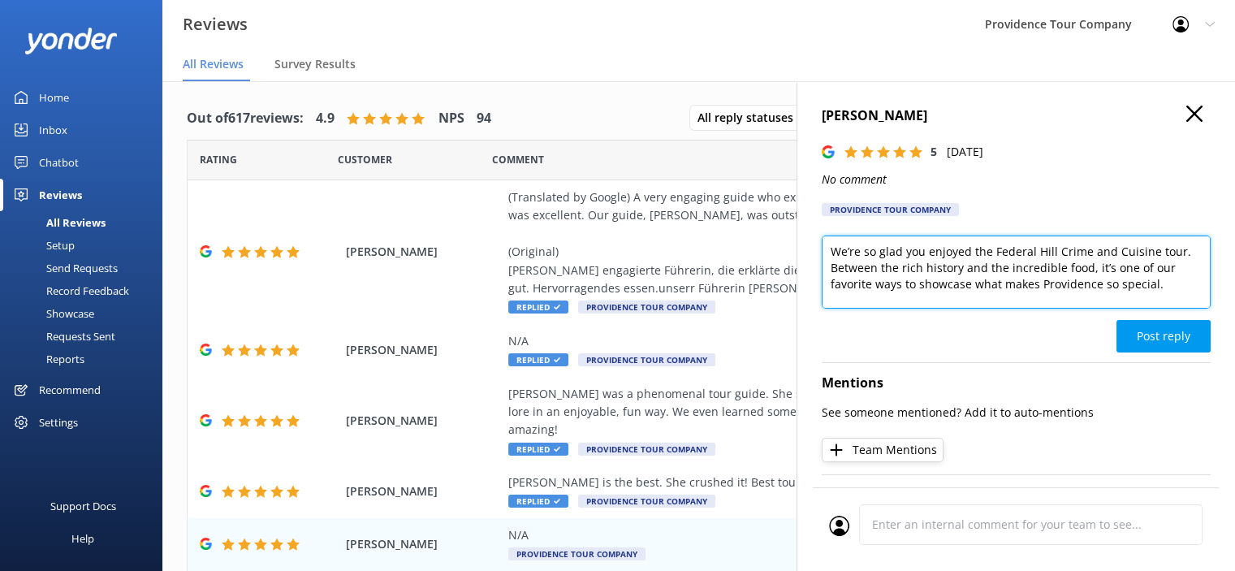
scroll to position [0, 0]
type textarea "We’re so glad you enjoyed the Federal Hill Crime and Cuisine tour. Between the …"
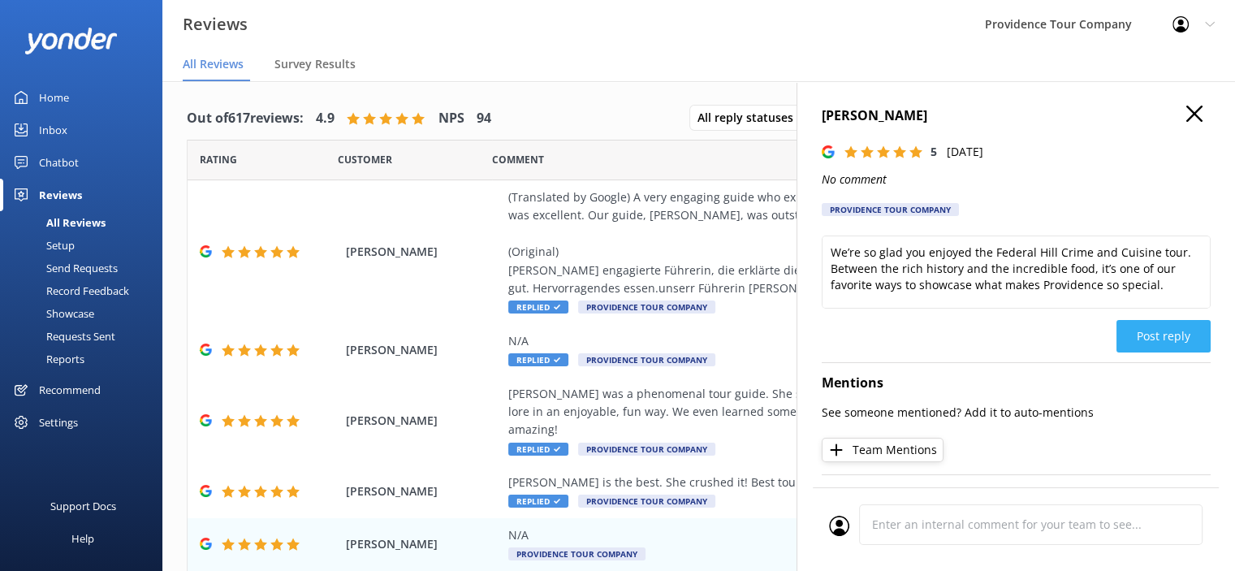
click at [1163, 340] on button "Post reply" at bounding box center [1163, 336] width 94 height 32
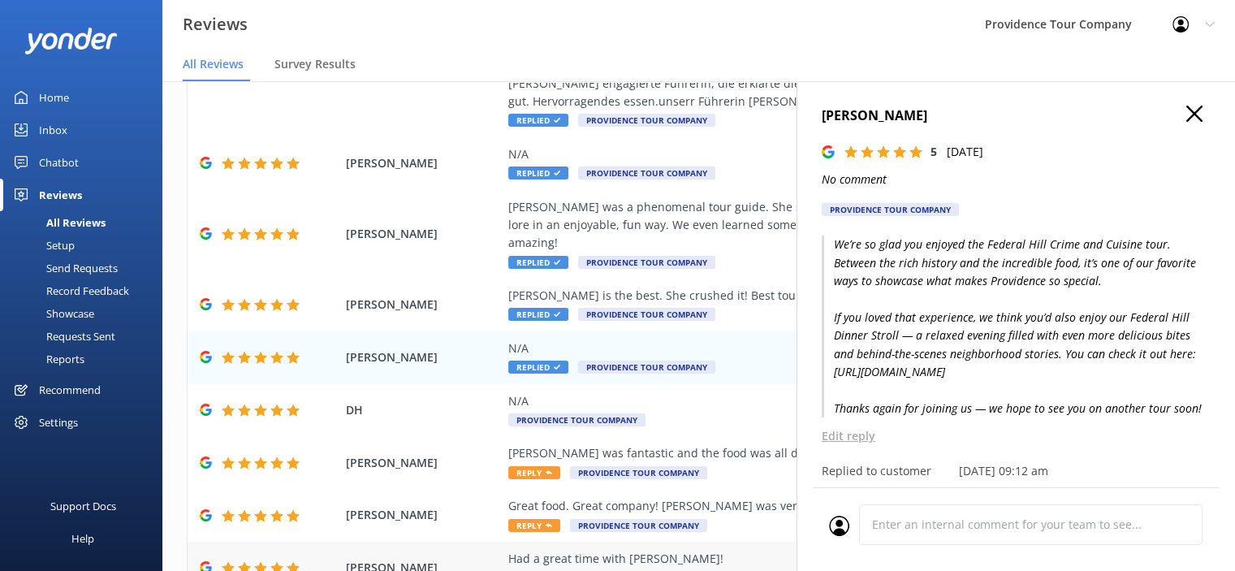
scroll to position [244, 0]
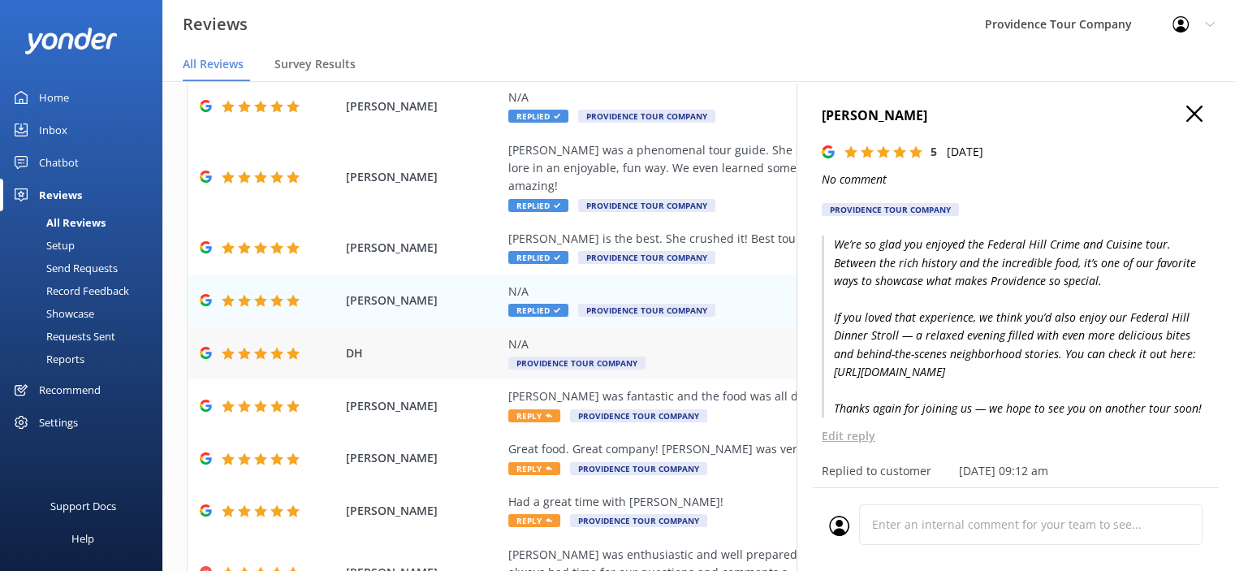
click at [579, 335] on div "N/A" at bounding box center [804, 344] width 592 height 18
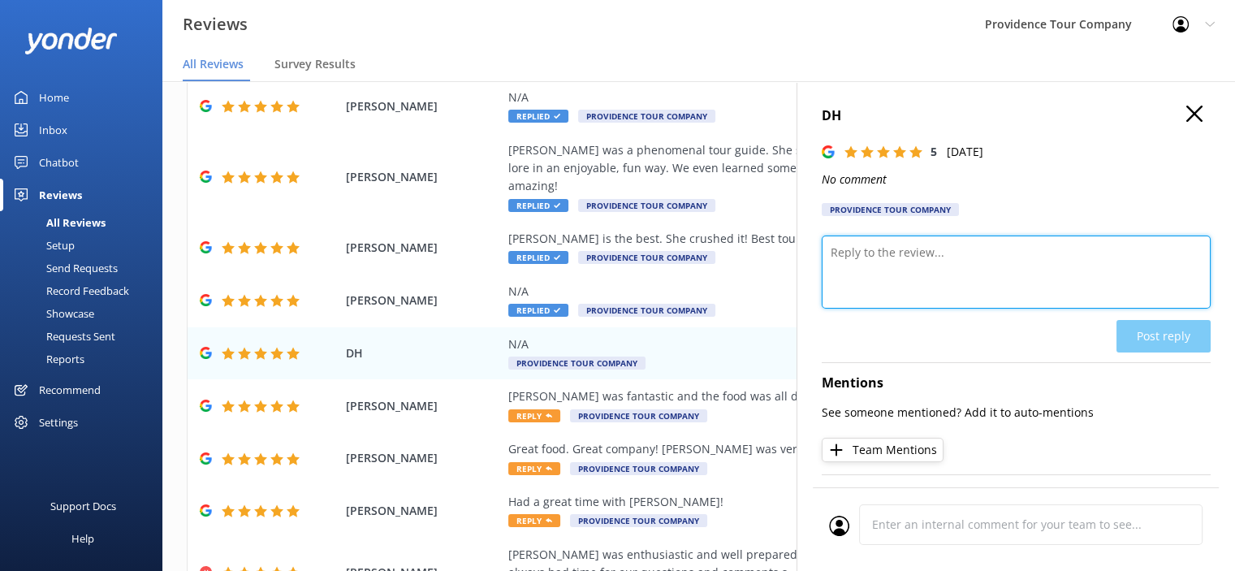
click at [904, 260] on textarea at bounding box center [1016, 271] width 389 height 73
click at [881, 267] on textarea at bounding box center [1016, 271] width 389 height 73
paste textarea "Thank you so much for the 5-star review! We’re so glad you enjoyed the Federal …"
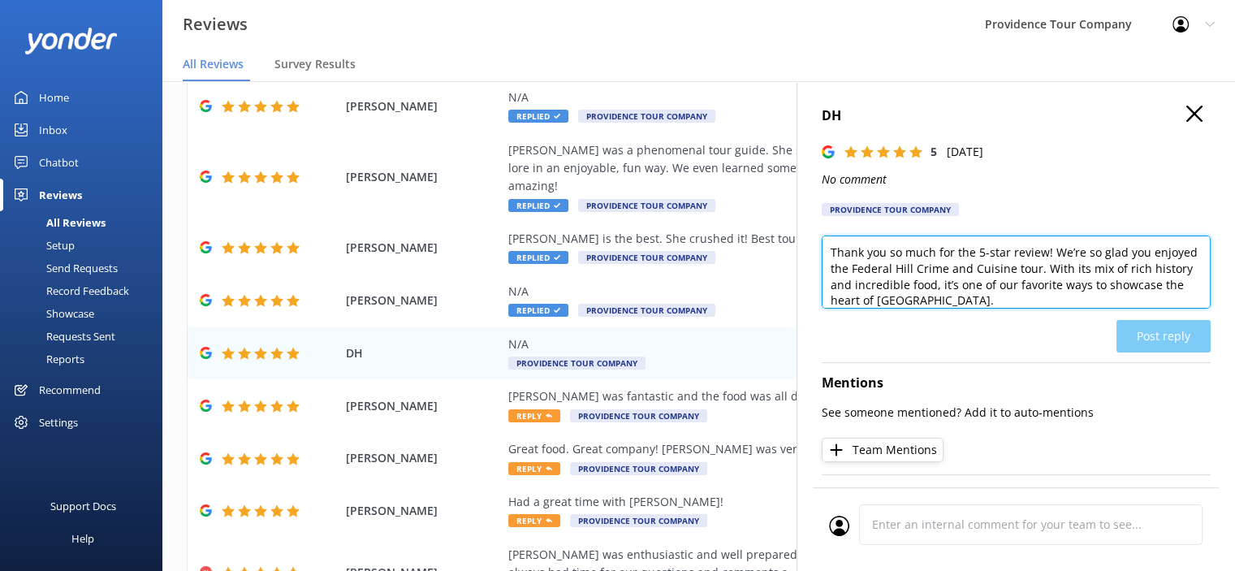
scroll to position [143, 0]
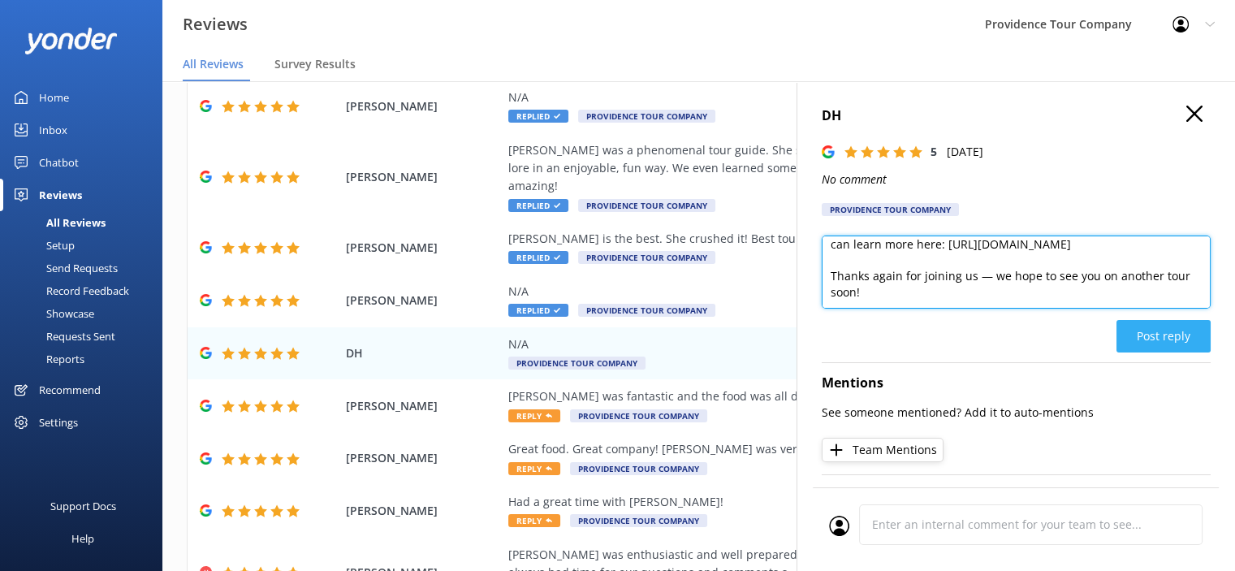
type textarea "Thank you so much for the 5-star review! We’re so glad you enjoyed the Federal …"
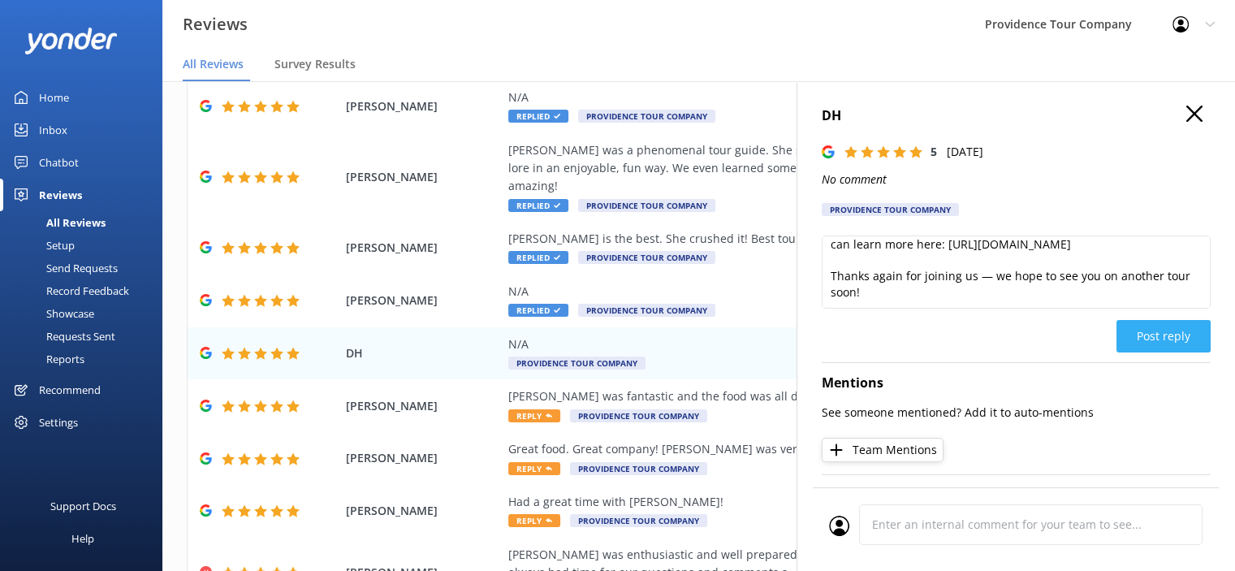
click at [1140, 343] on button "Post reply" at bounding box center [1163, 336] width 94 height 32
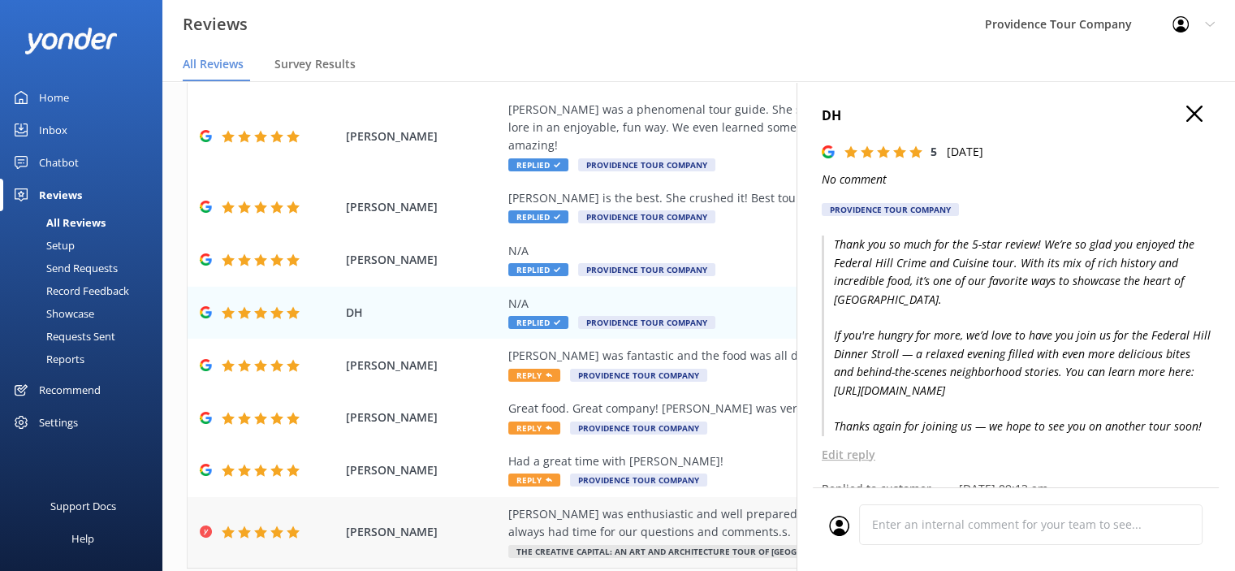
scroll to position [316, 0]
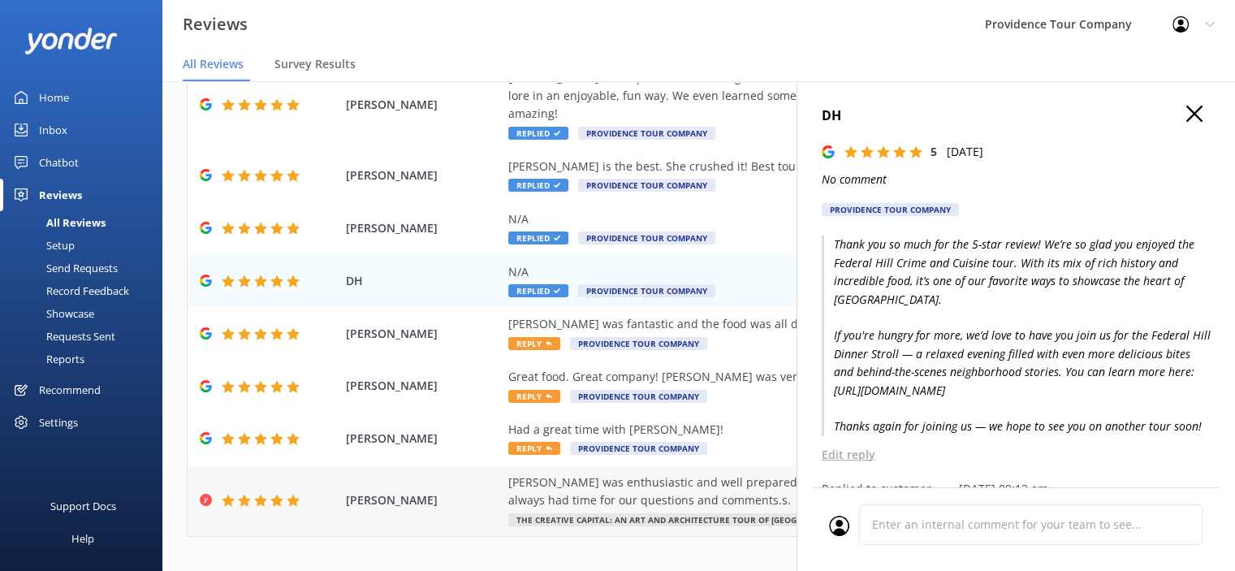
click at [644, 473] on div "[PERSON_NAME] was enthusiastic and well prepared. He was interested in sharing …" at bounding box center [804, 491] width 592 height 37
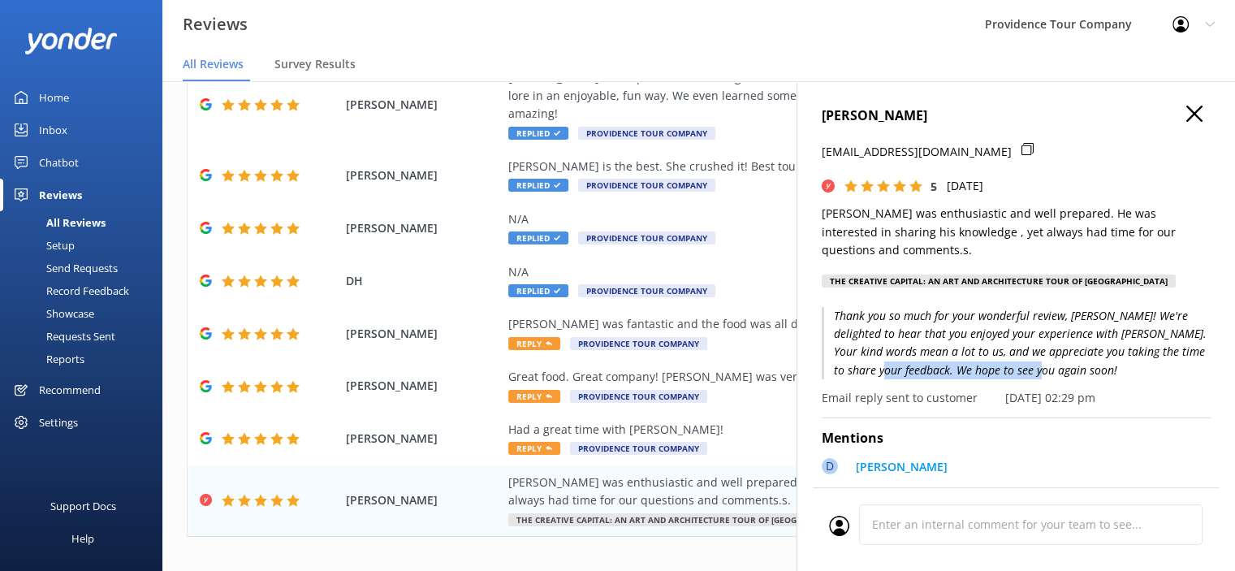
drag, startPoint x: 1082, startPoint y: 391, endPoint x: 885, endPoint y: 398, distance: 197.4
click at [885, 380] on p "Thank you so much for your wonderful review, [PERSON_NAME]! We're delighted to …" at bounding box center [1016, 343] width 389 height 73
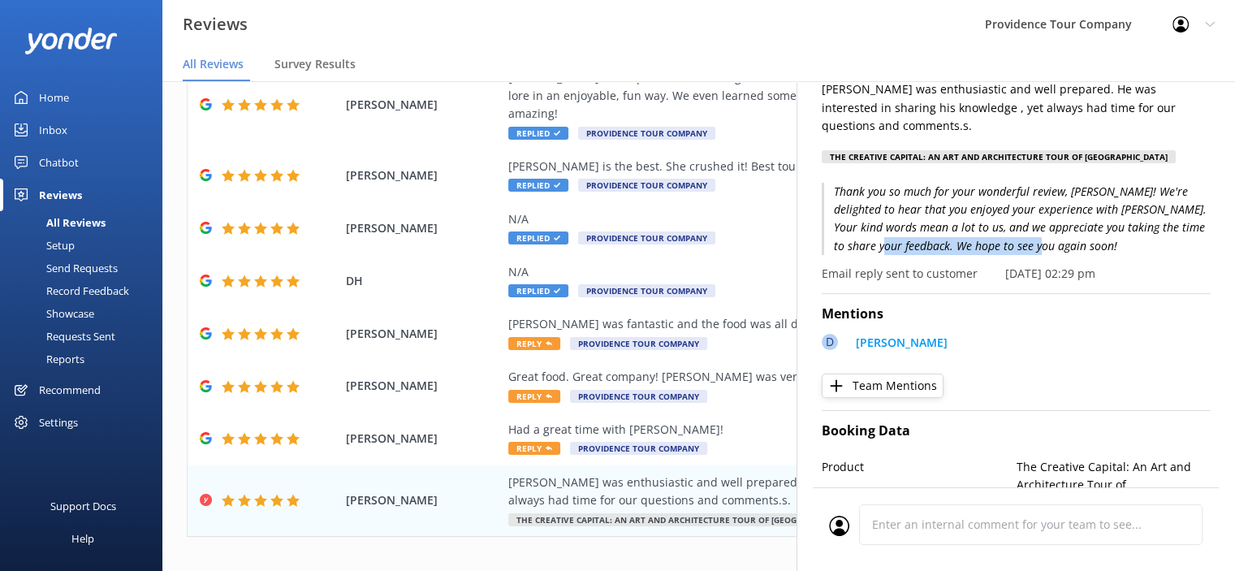
scroll to position [37, 0]
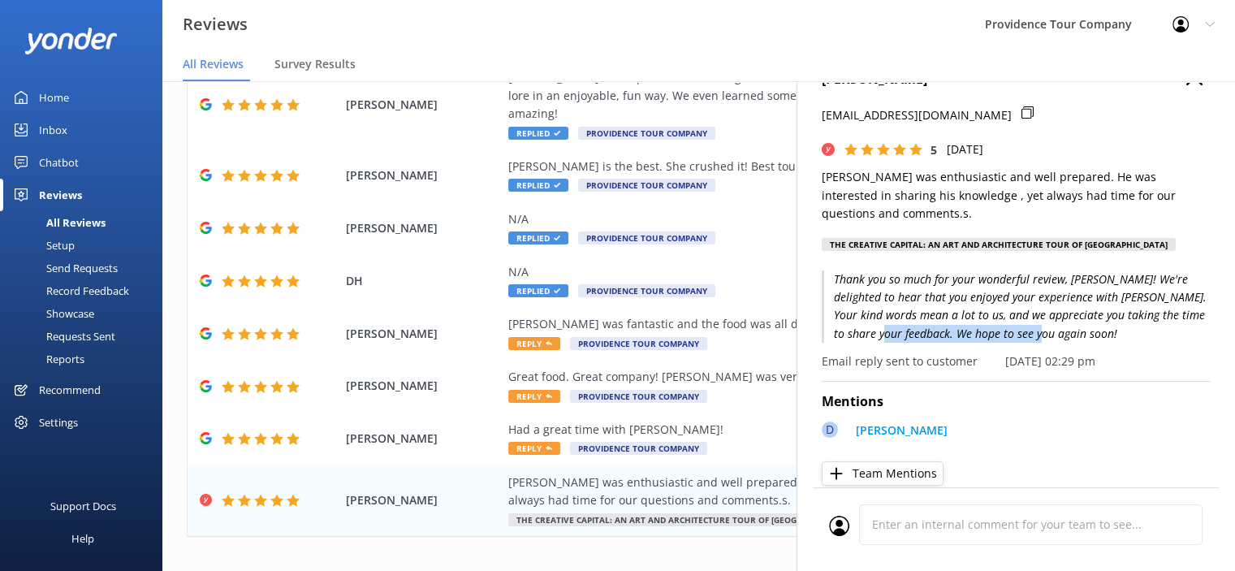
click at [1083, 343] on p "Thank you so much for your wonderful review, [PERSON_NAME]! We're delighted to …" at bounding box center [1016, 306] width 389 height 73
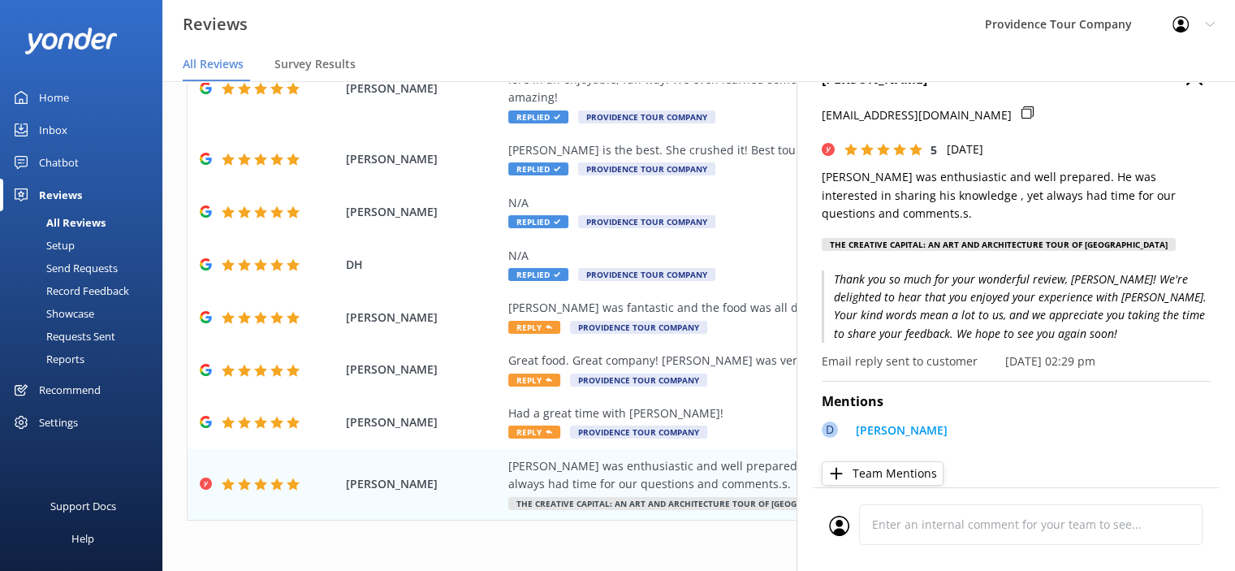
scroll to position [32, 0]
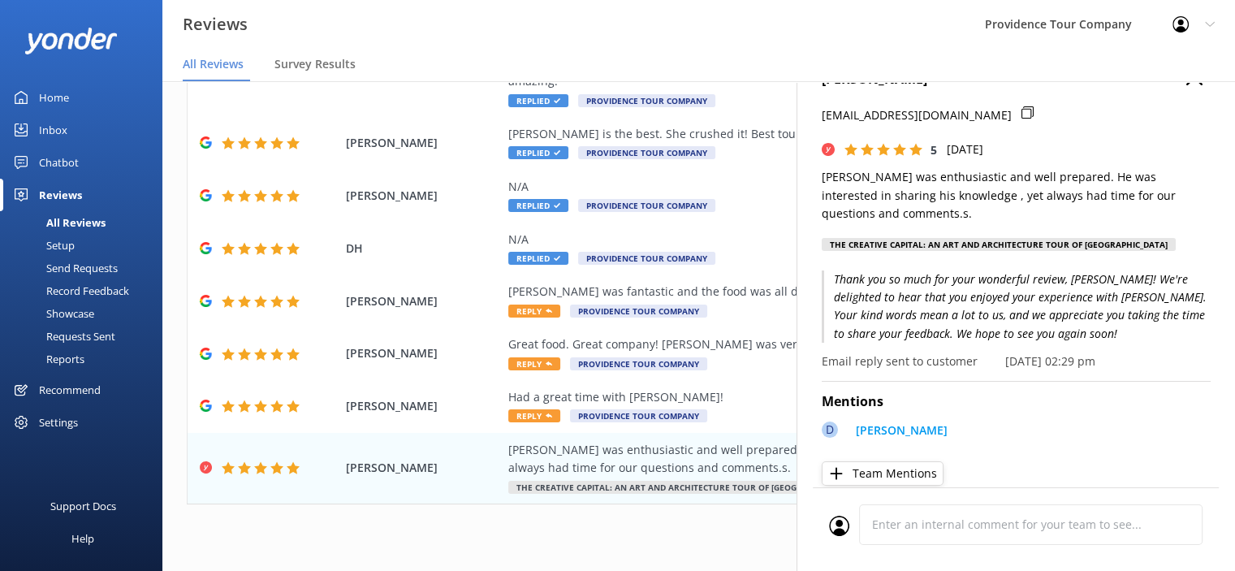
click at [1023, 326] on p "Thank you so much for your wonderful review, [PERSON_NAME]! We're delighted to …" at bounding box center [1016, 306] width 389 height 73
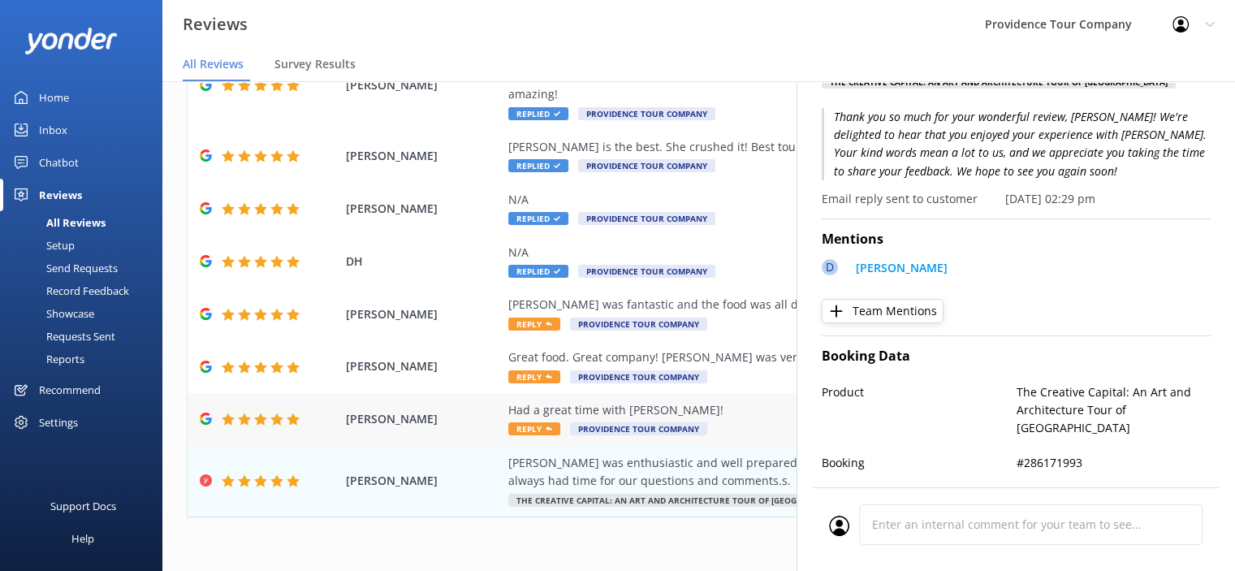
scroll to position [0, 0]
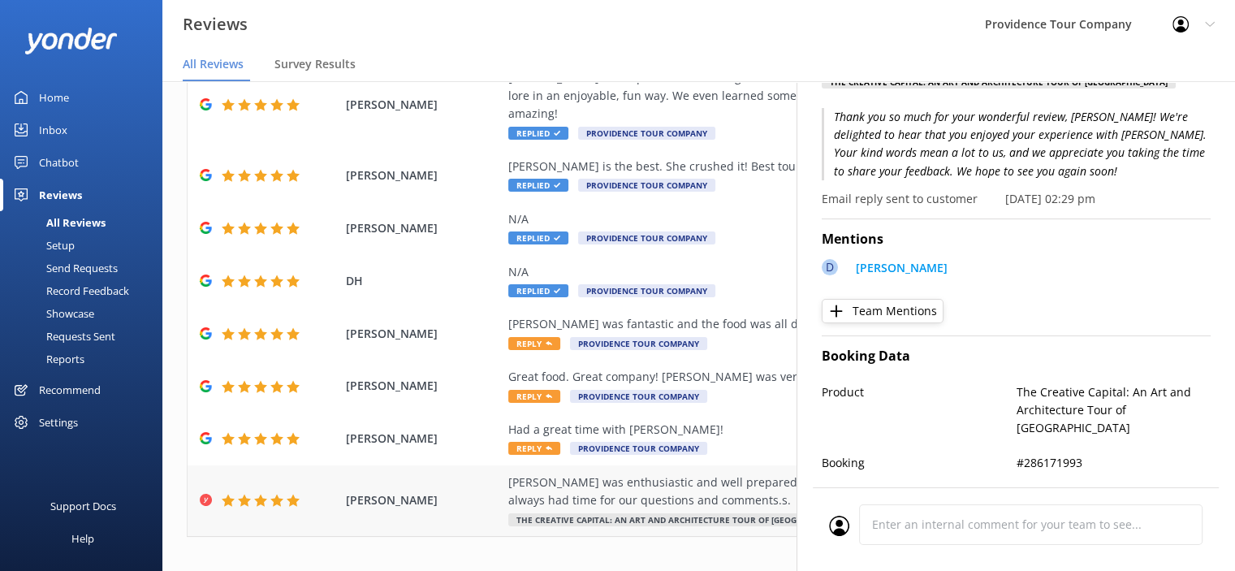
click at [642, 473] on div "[PERSON_NAME] was enthusiastic and well prepared. He was interested in sharing …" at bounding box center [804, 491] width 592 height 37
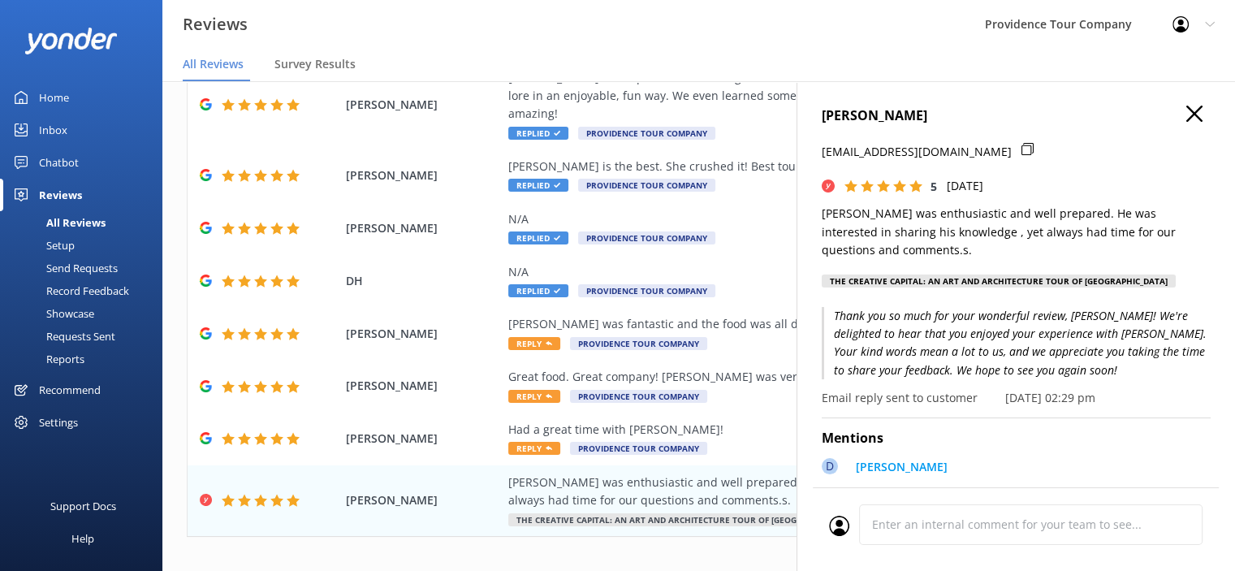
click at [1186, 120] on icon "button" at bounding box center [1194, 114] width 16 height 16
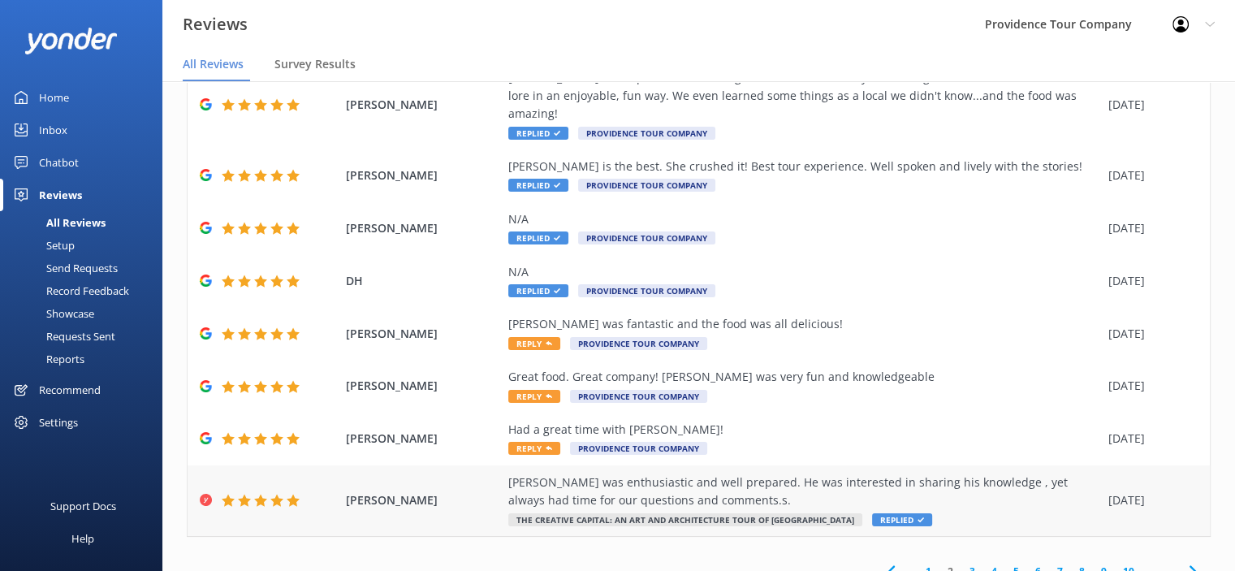
click at [692, 473] on div "[PERSON_NAME] was enthusiastic and well prepared. He was interested in sharing …" at bounding box center [804, 491] width 592 height 37
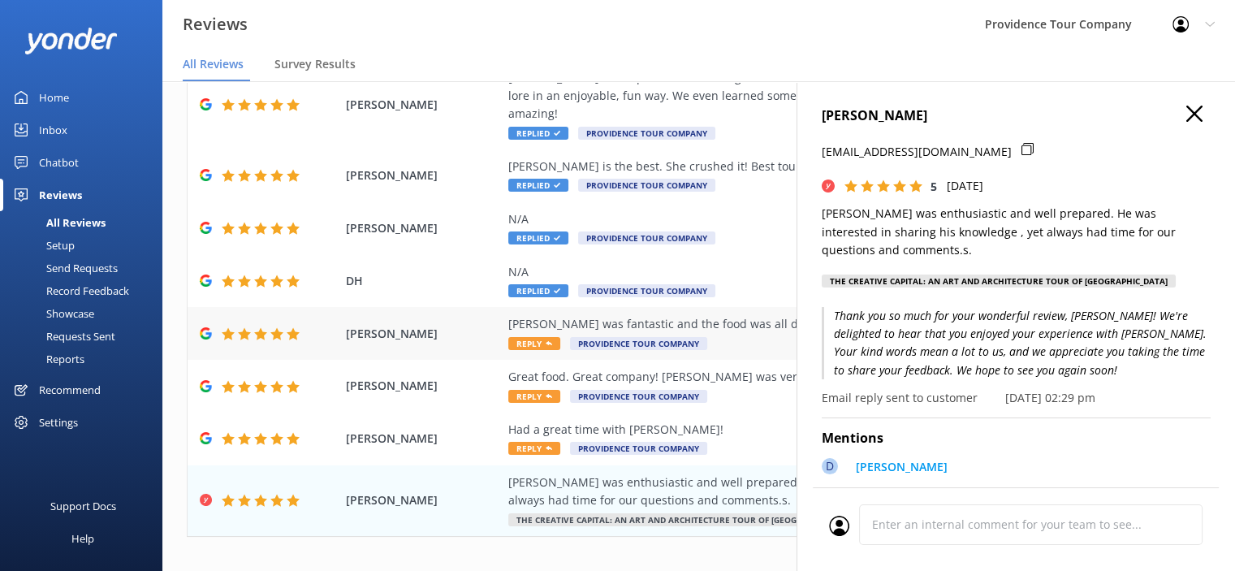
click at [588, 315] on div "[PERSON_NAME] was fantastic and the food was all delicious!" at bounding box center [804, 324] width 592 height 18
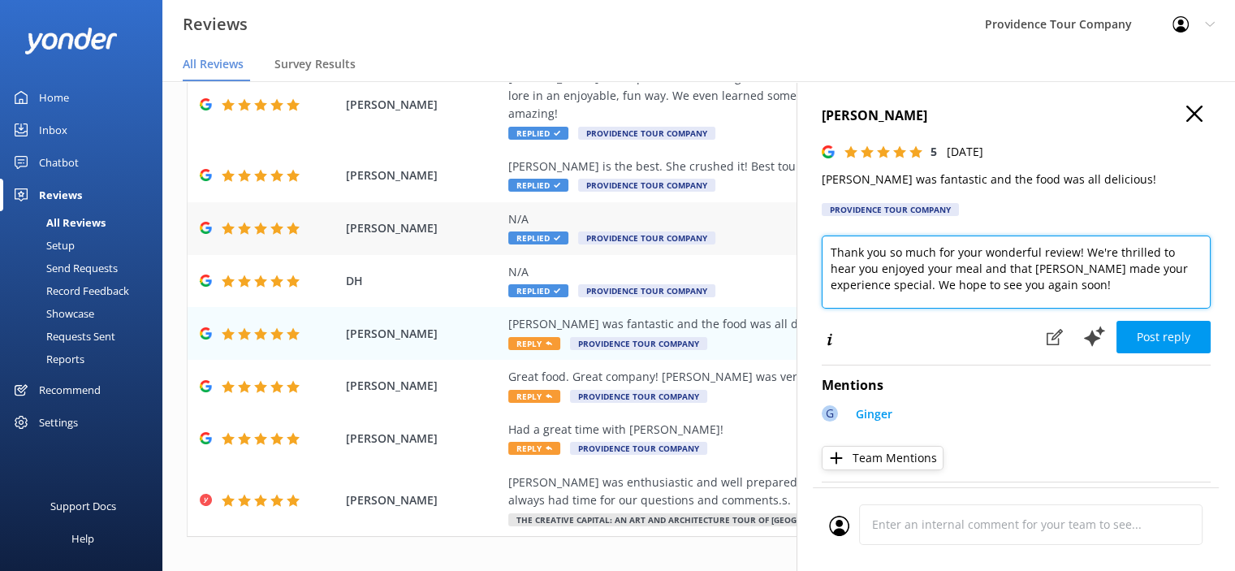
drag, startPoint x: 1040, startPoint y: 289, endPoint x: 755, endPoint y: 223, distance: 292.5
click at [755, 223] on div "Out of 617 reviews: 4.9 NPS 94 All reply statuses All reply statuses Needs a re…" at bounding box center [698, 342] width 1073 height 522
paste textarea "the 5-star review! We’re so glad you enjoyed the Federal Hill Crime and Cuisine…"
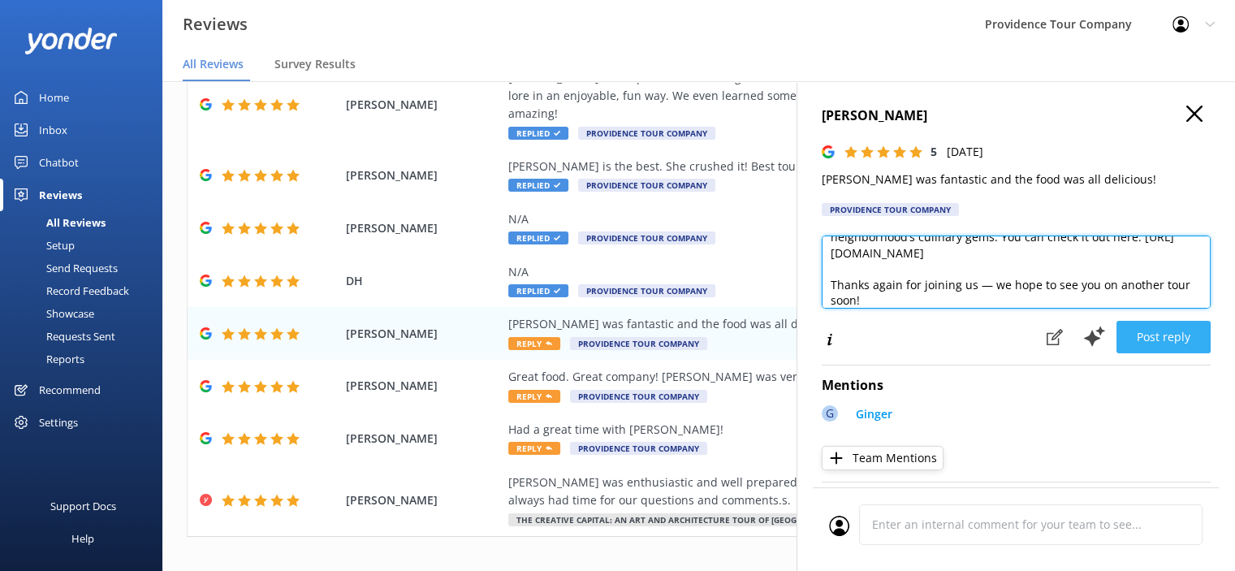
type textarea "Thank you so much for the 5-star review! We’re so glad you enjoyed the Federal …"
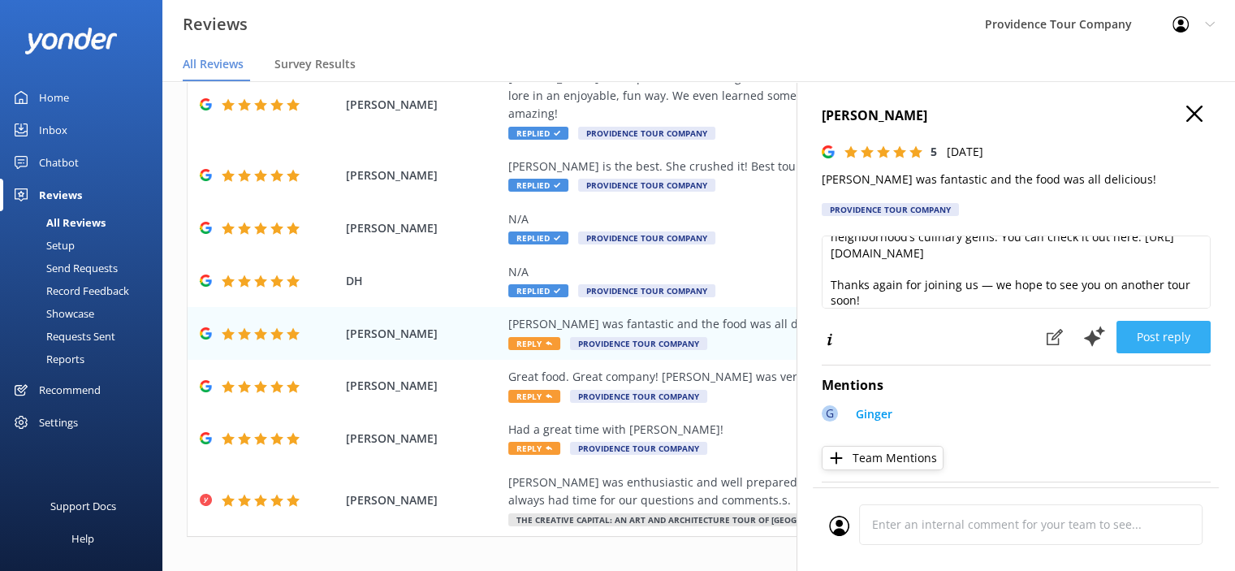
click at [1166, 336] on button "Post reply" at bounding box center [1163, 337] width 94 height 32
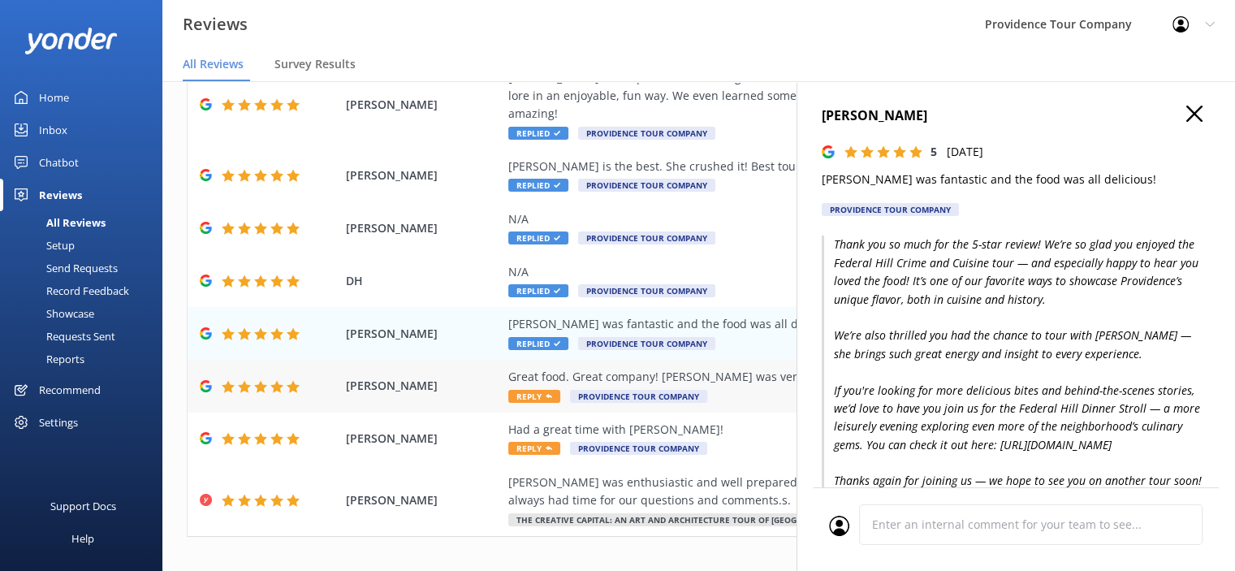
click at [676, 368] on div "Great food. Great company! [PERSON_NAME] was very fun and knowledgeable" at bounding box center [804, 377] width 592 height 18
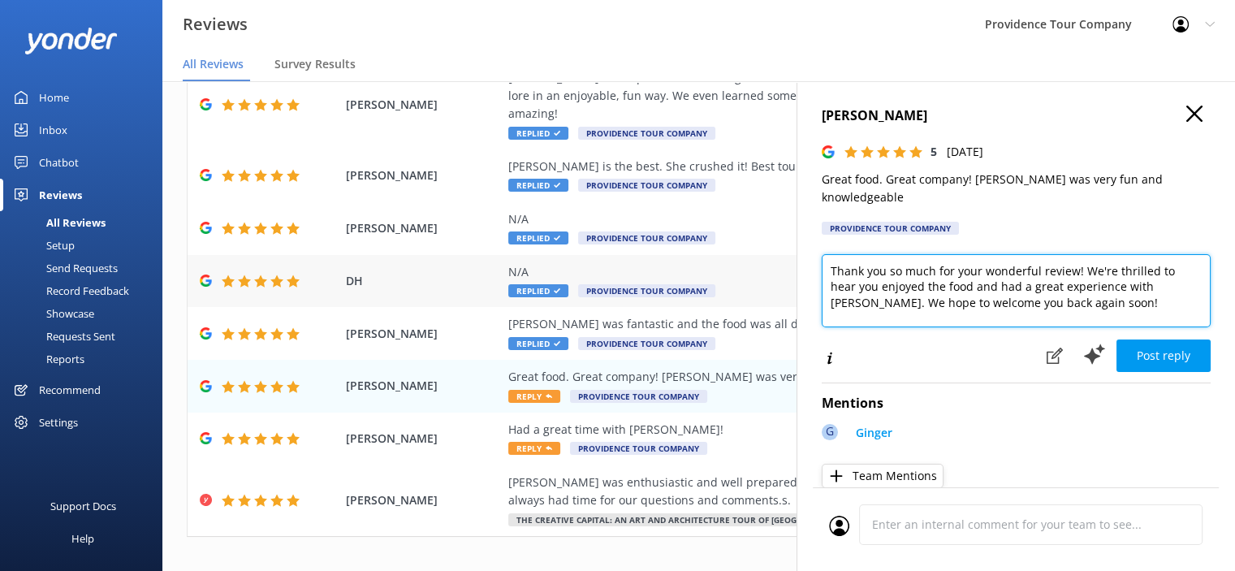
drag, startPoint x: 1048, startPoint y: 296, endPoint x: 786, endPoint y: 247, distance: 266.7
click at [786, 247] on div "Out of 617 reviews: 4.9 NPS 94 All reply statuses All reply statuses Needs a re…" at bounding box center [698, 342] width 1073 height 522
click at [1029, 269] on textarea "Thank you so much for your wonderful review! We're thrilled to hear you enjoyed…" at bounding box center [1016, 290] width 389 height 73
click at [1070, 287] on textarea "Thank you so much for your wonderful review! We're thrilled to hear you enjoyed…" at bounding box center [1016, 290] width 389 height 73
drag, startPoint x: 1078, startPoint y: 291, endPoint x: 814, endPoint y: 244, distance: 268.8
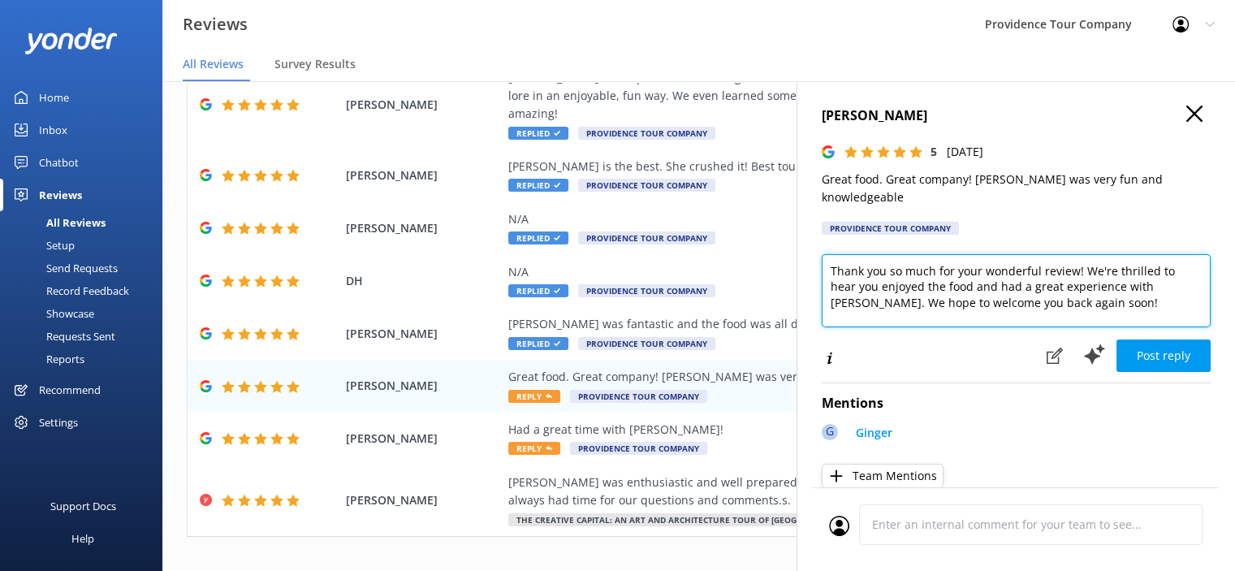
click at [814, 244] on div "[PERSON_NAME] 5 [DATE] Great food. Great company! [PERSON_NAME] was very fun an…" at bounding box center [1015, 366] width 438 height 571
paste textarea "the 5-star review! We’re so glad you enjoyed the Federal Hill Crime and Cuisine…"
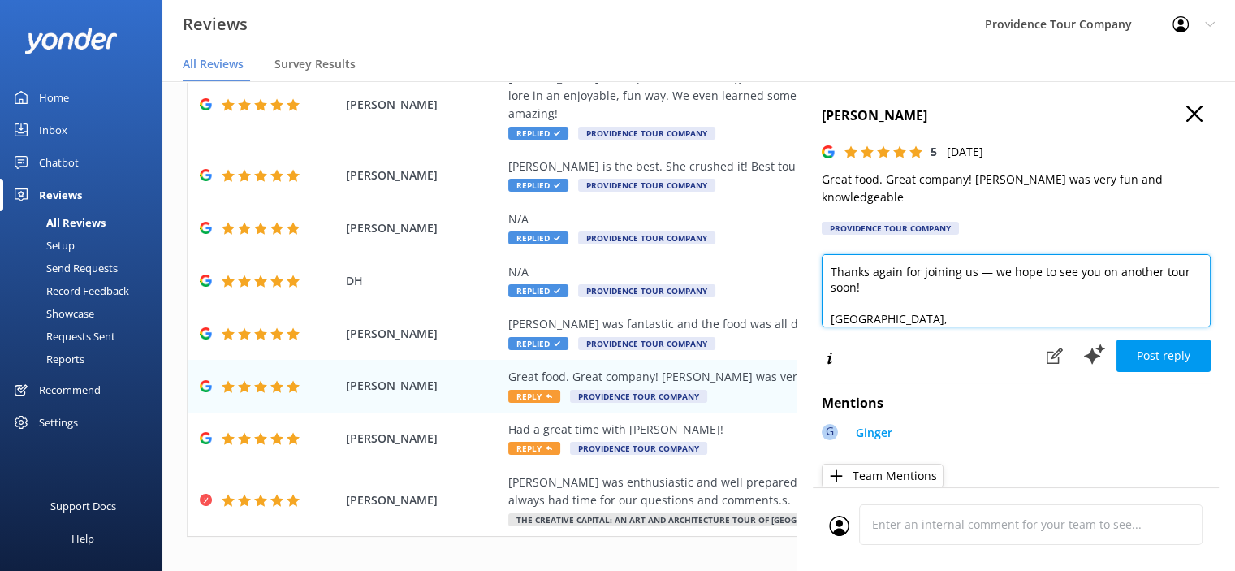
scroll to position [247, 0]
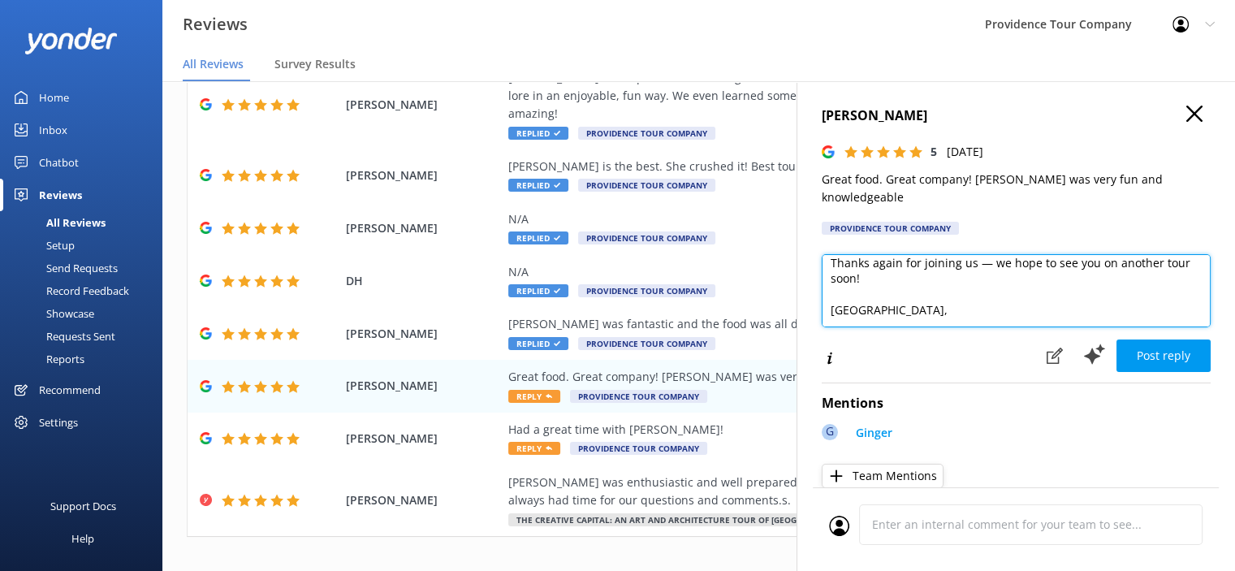
drag, startPoint x: 892, startPoint y: 297, endPoint x: 831, endPoint y: 297, distance: 60.9
click at [831, 297] on textarea "Thank you so much for the 5-star review! We’re so glad you enjoyed the Federal …" at bounding box center [1016, 290] width 389 height 73
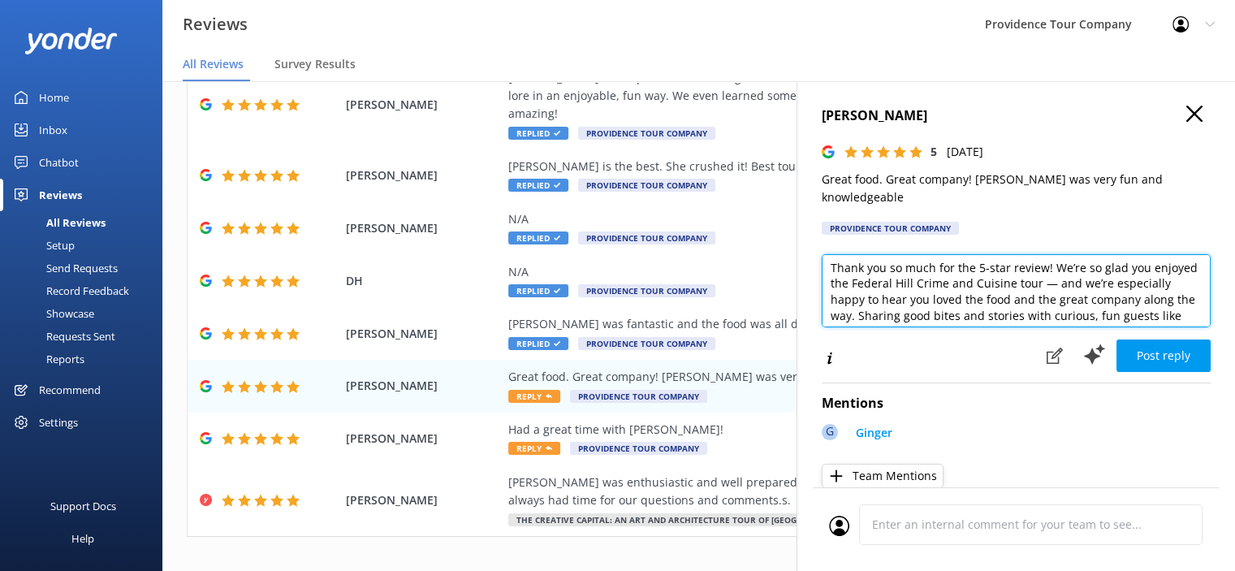
scroll to position [0, 0]
type textarea "Thank you so much for the 5-star review! We’re so glad you enjoyed the Federal …"
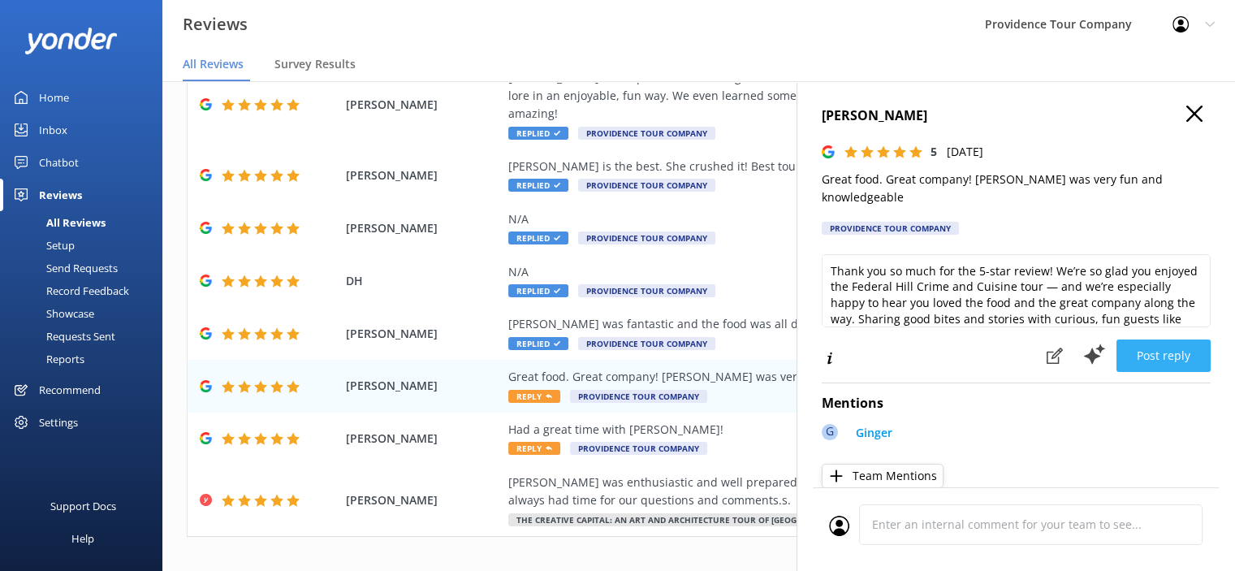
click at [1163, 346] on button "Post reply" at bounding box center [1163, 355] width 94 height 32
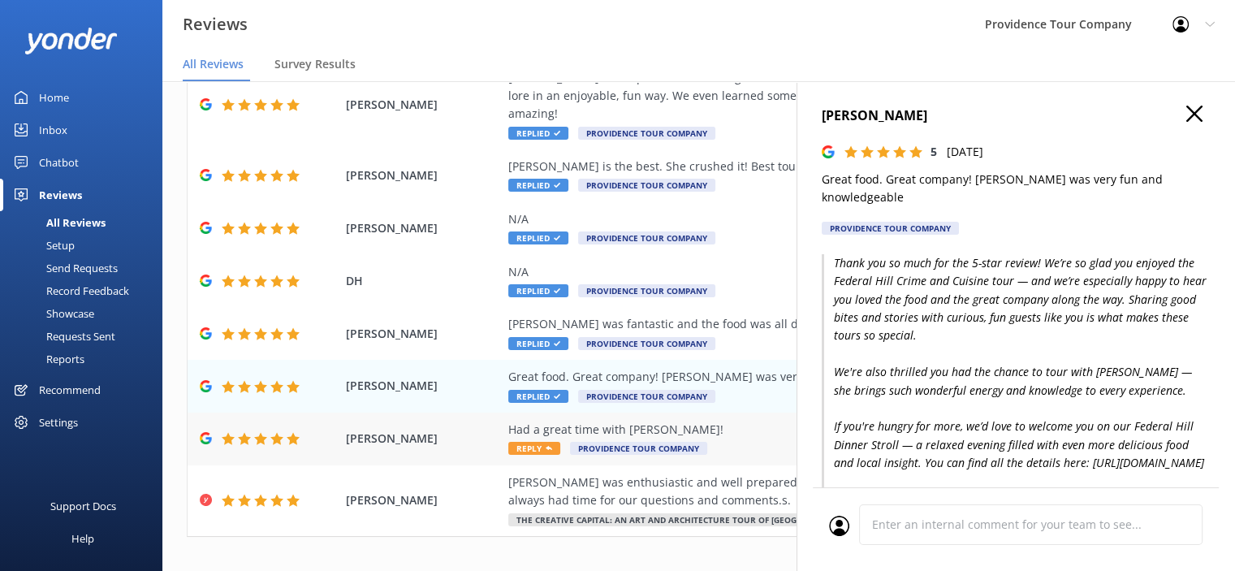
click at [559, 421] on div "Had a great time with [PERSON_NAME]!" at bounding box center [804, 430] width 592 height 18
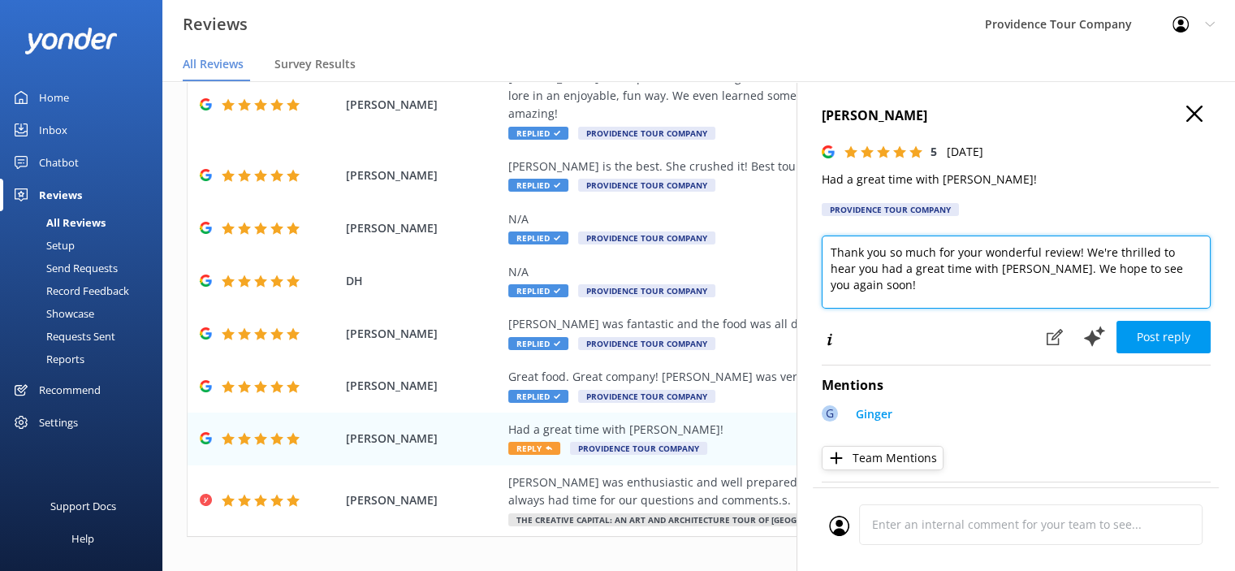
drag, startPoint x: 878, startPoint y: 292, endPoint x: 828, endPoint y: 252, distance: 64.7
click at [828, 252] on textarea "Thank you so much for your wonderful review! We're thrilled to hear you had a g…" at bounding box center [1016, 271] width 389 height 73
paste textarea "the 5-star review! We’re so glad you enjoyed the Federal Hill Crime and Cuisine…"
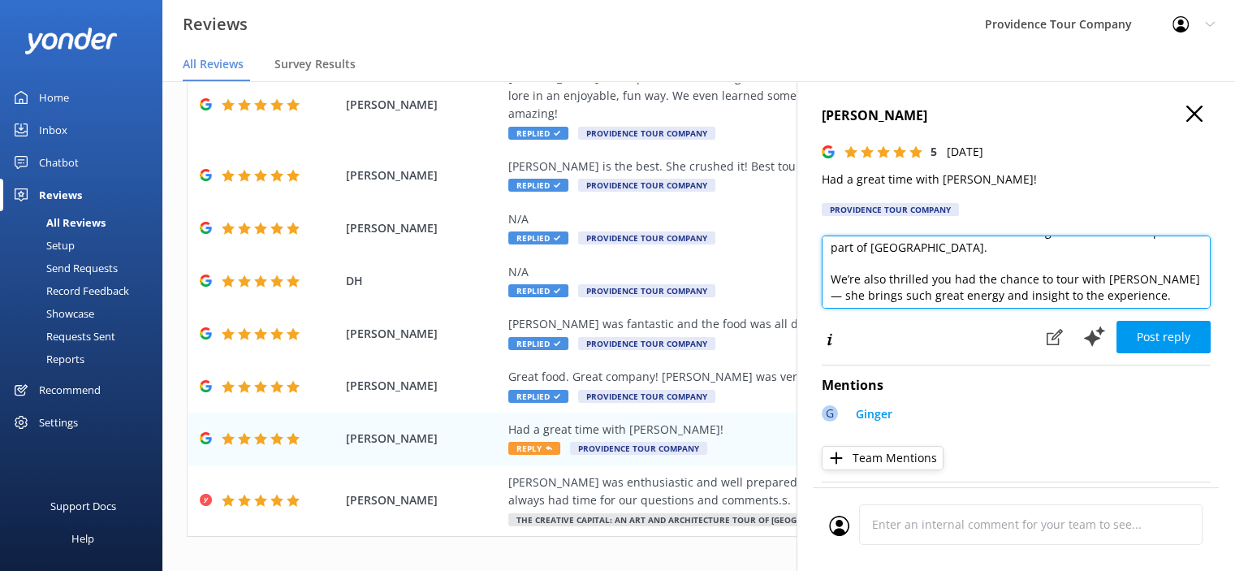
scroll to position [81, 0]
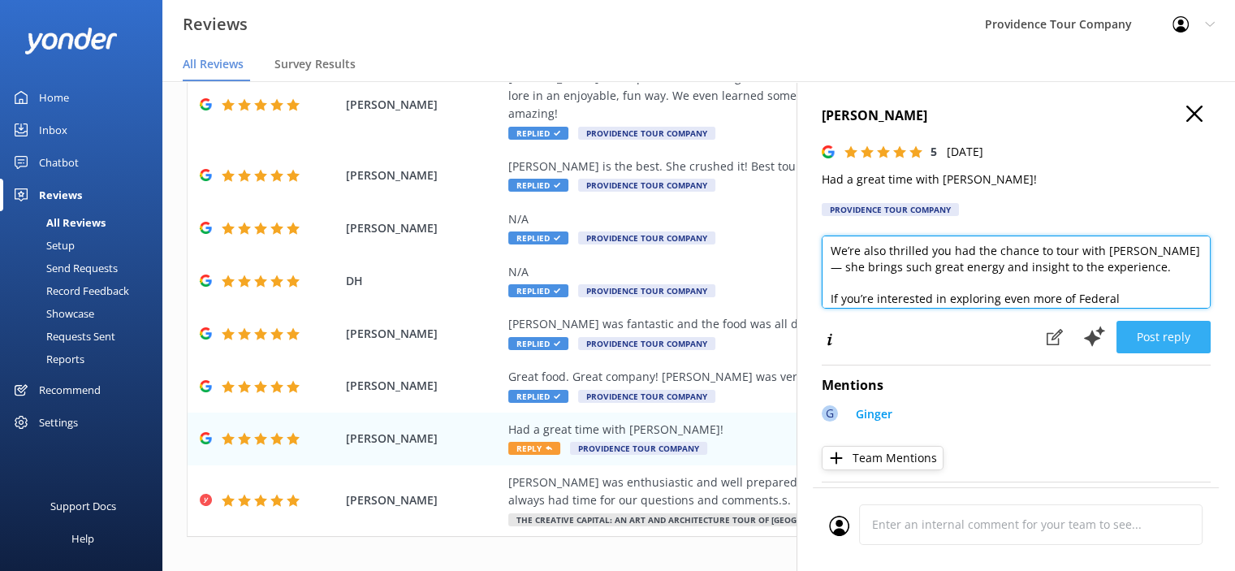
type textarea "Thank you so much for the 5-star review! We’re so glad you enjoyed the Federal …"
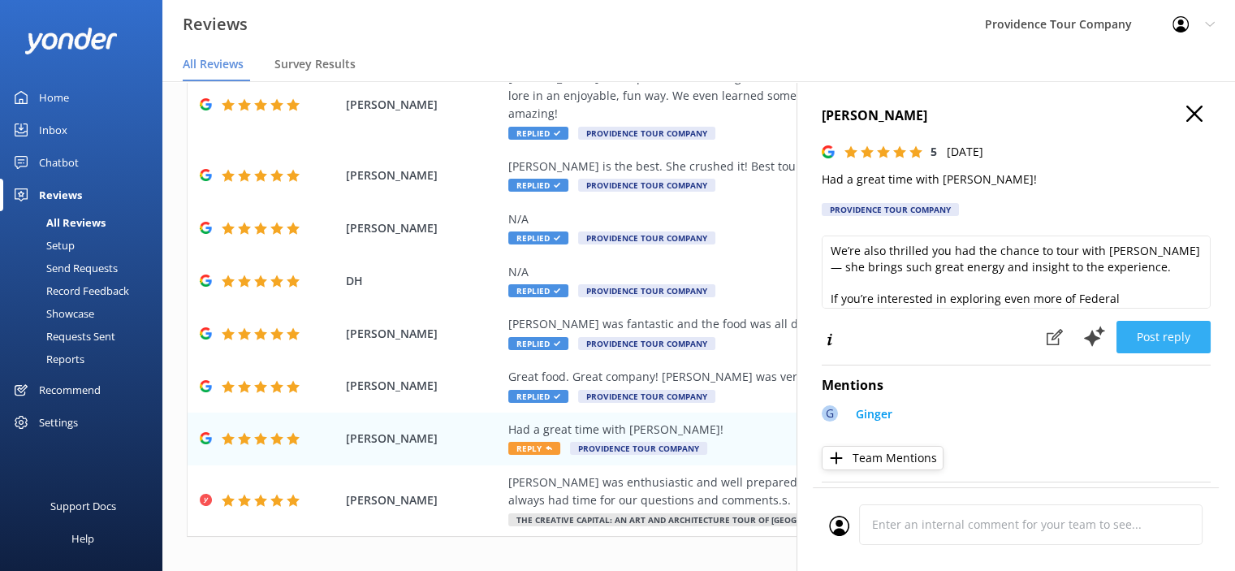
click at [1164, 342] on button "Post reply" at bounding box center [1163, 337] width 94 height 32
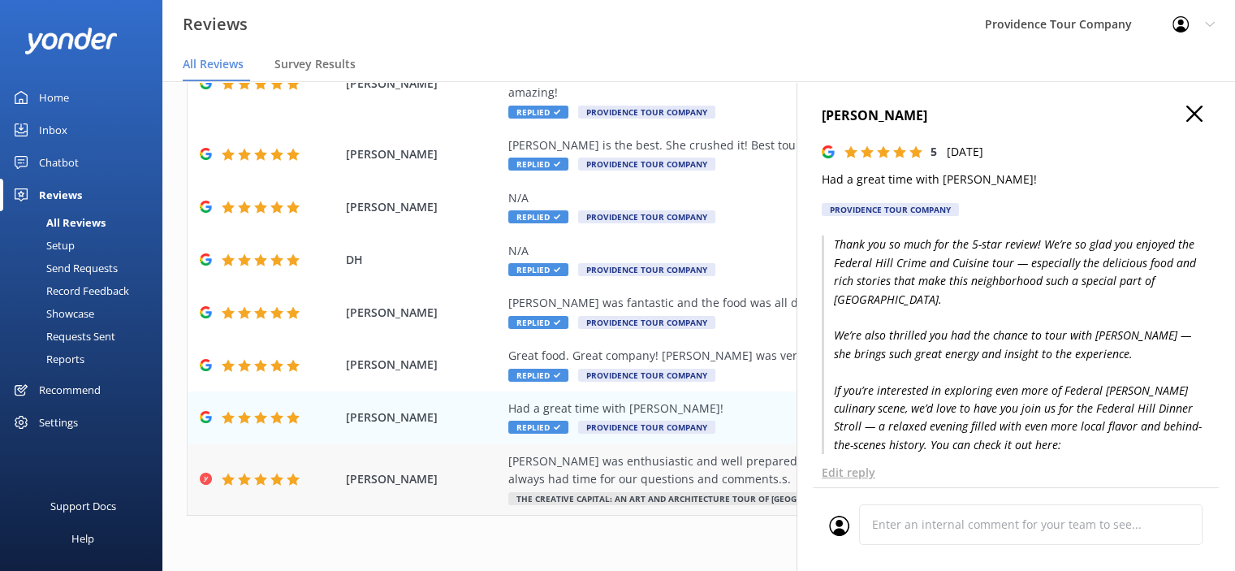
scroll to position [32, 0]
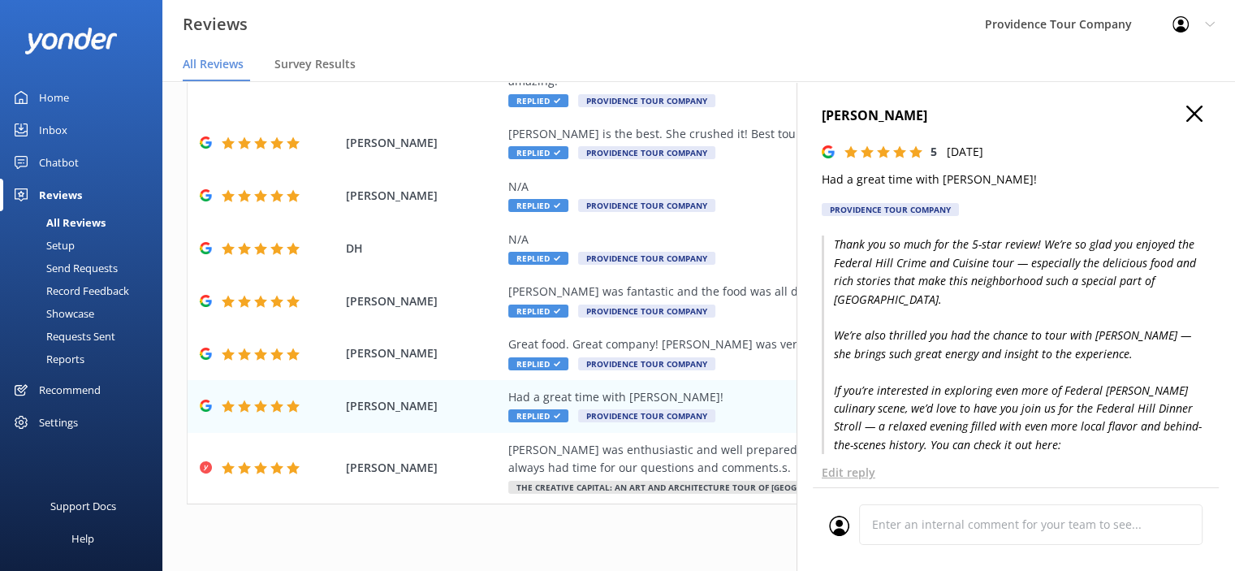
click at [1186, 118] on icon "button" at bounding box center [1194, 114] width 16 height 16
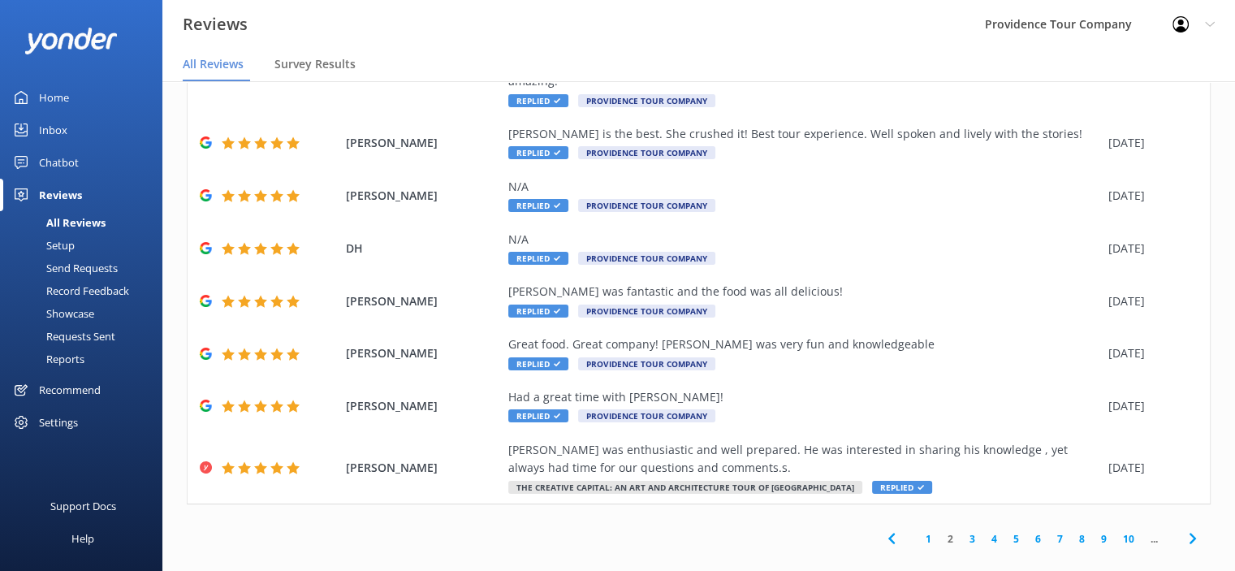
click at [963, 531] on link "3" at bounding box center [972, 538] width 22 height 15
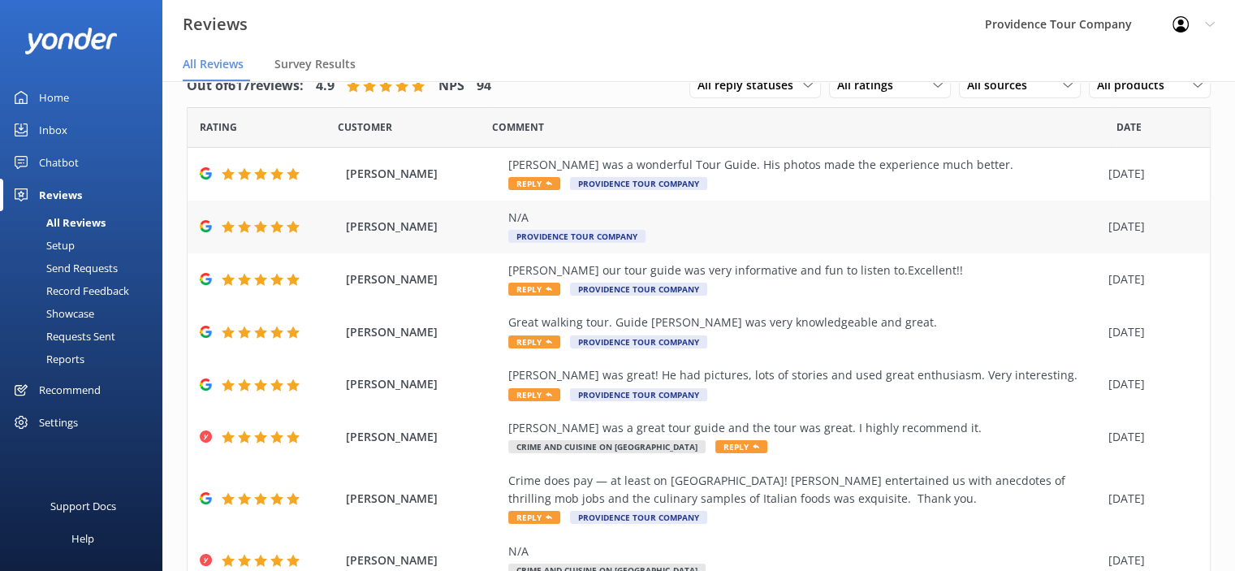
click at [554, 227] on div "N/A Providence Tour Company" at bounding box center [804, 227] width 592 height 37
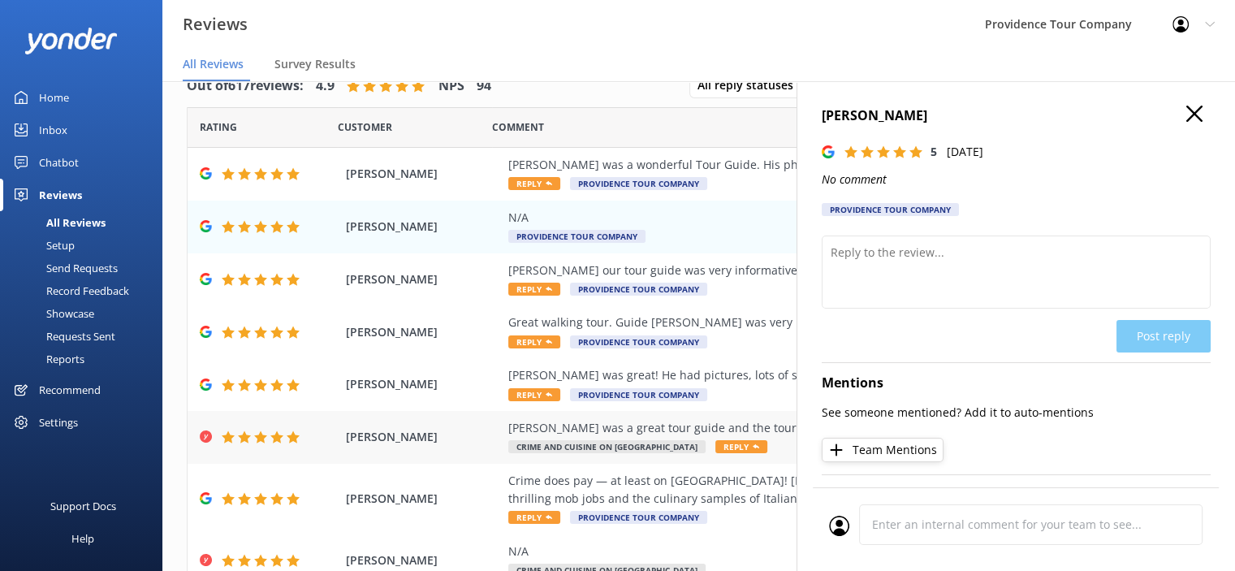
click at [685, 438] on div "[PERSON_NAME] was a great tour guide and the tour was great. I highly recommend…" at bounding box center [804, 437] width 592 height 37
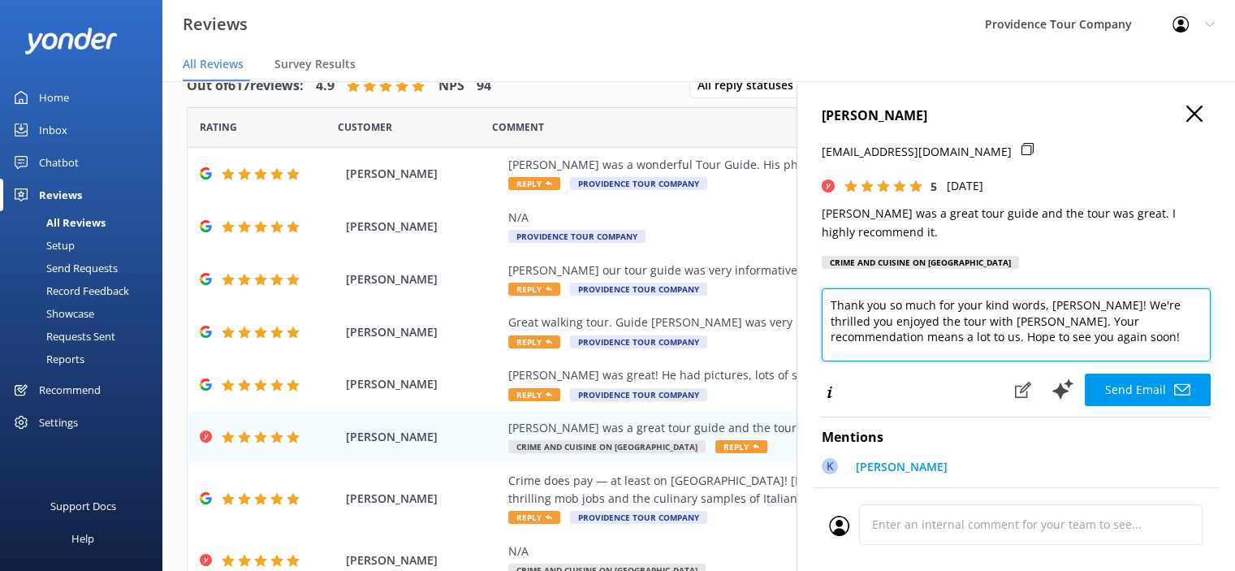
click at [949, 321] on textarea "Thank you so much for your kind words, [PERSON_NAME]! We're thrilled you enjoye…" at bounding box center [1016, 324] width 389 height 73
click at [1046, 347] on textarea "Thank you so much for your kind words, [PERSON_NAME]! We're thrilled you enjoye…" at bounding box center [1016, 324] width 389 height 73
paste textarea "If you’re interested in exploring even more of Federal [PERSON_NAME] culinary s…"
click at [1036, 340] on textarea "Thank you so much for your kind words, [PERSON_NAME]! We're thrilled you enjoye…" at bounding box center [1016, 324] width 389 height 73
click at [1035, 342] on textarea "Thank you so much for your kind words, [PERSON_NAME]! We're thrilled you enjoye…" at bounding box center [1016, 324] width 389 height 73
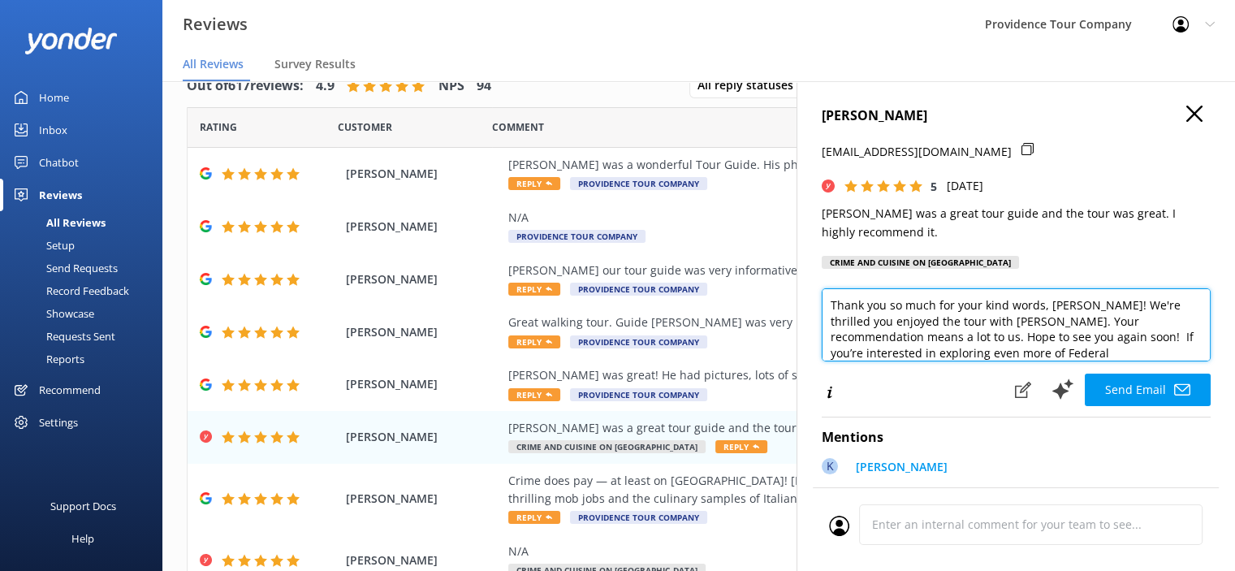
click at [1033, 342] on textarea "Thank you so much for your kind words, [PERSON_NAME]! We're thrilled you enjoye…" at bounding box center [1016, 324] width 389 height 73
type textarea "Thank you so much for your kind words, [PERSON_NAME]! We're thrilled you enjoye…"
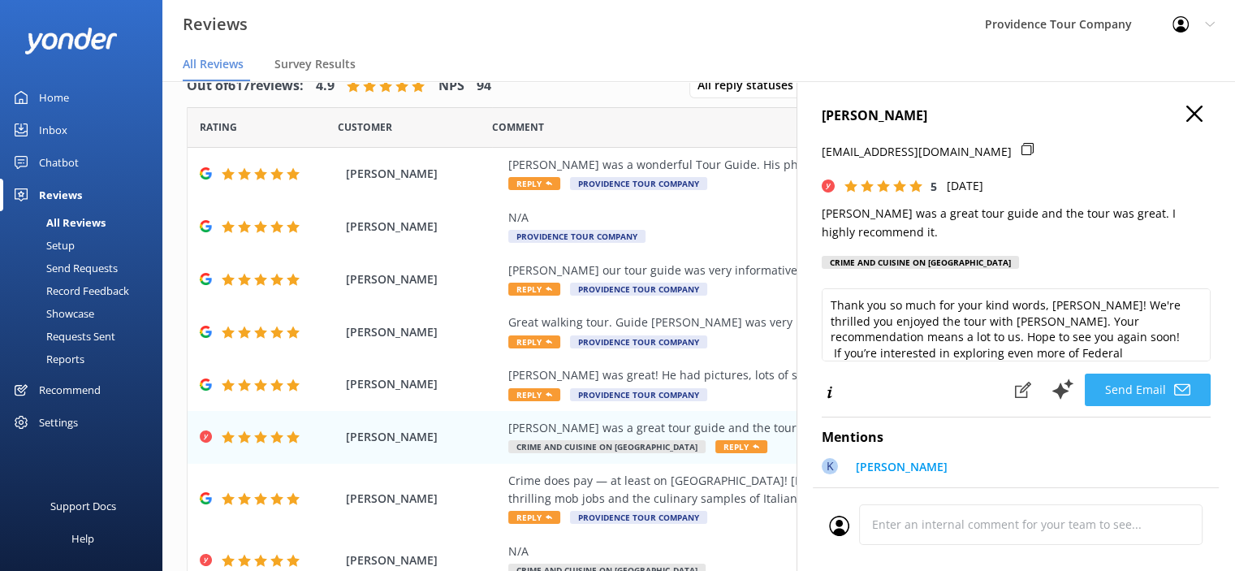
click at [1143, 391] on button "Send Email" at bounding box center [1148, 389] width 126 height 32
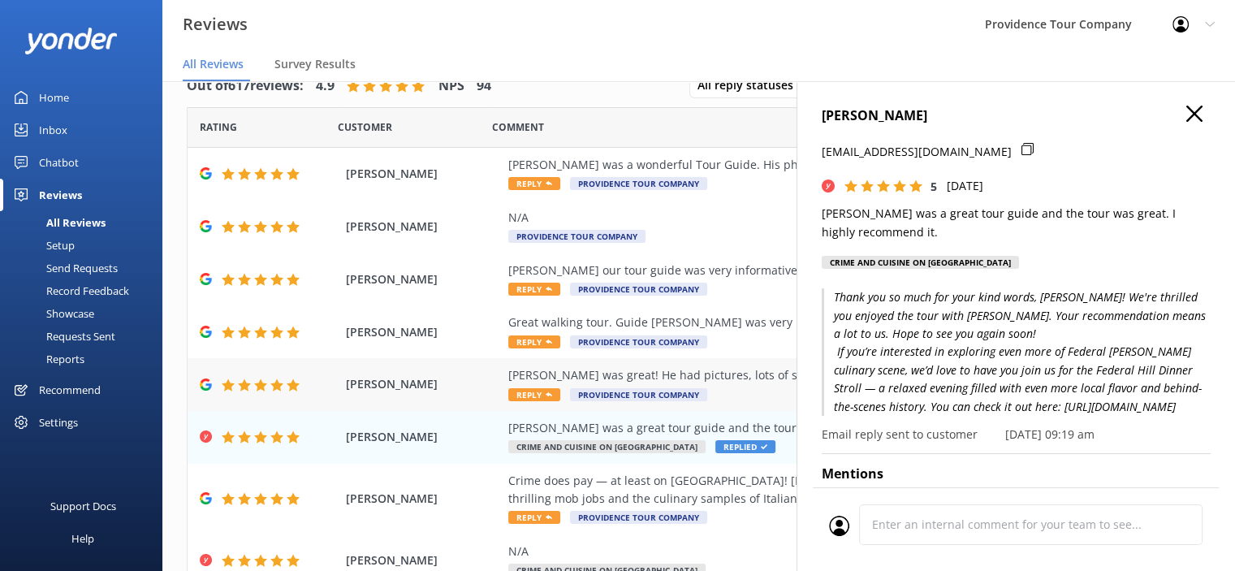
scroll to position [81, 0]
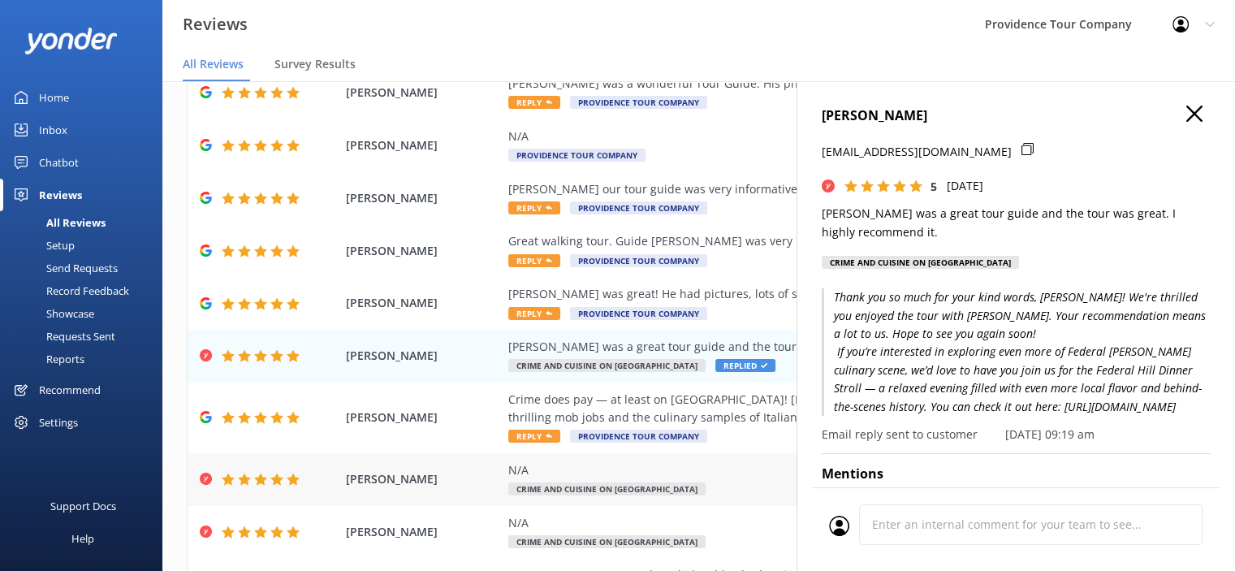
click at [559, 477] on div "N/A" at bounding box center [804, 470] width 592 height 18
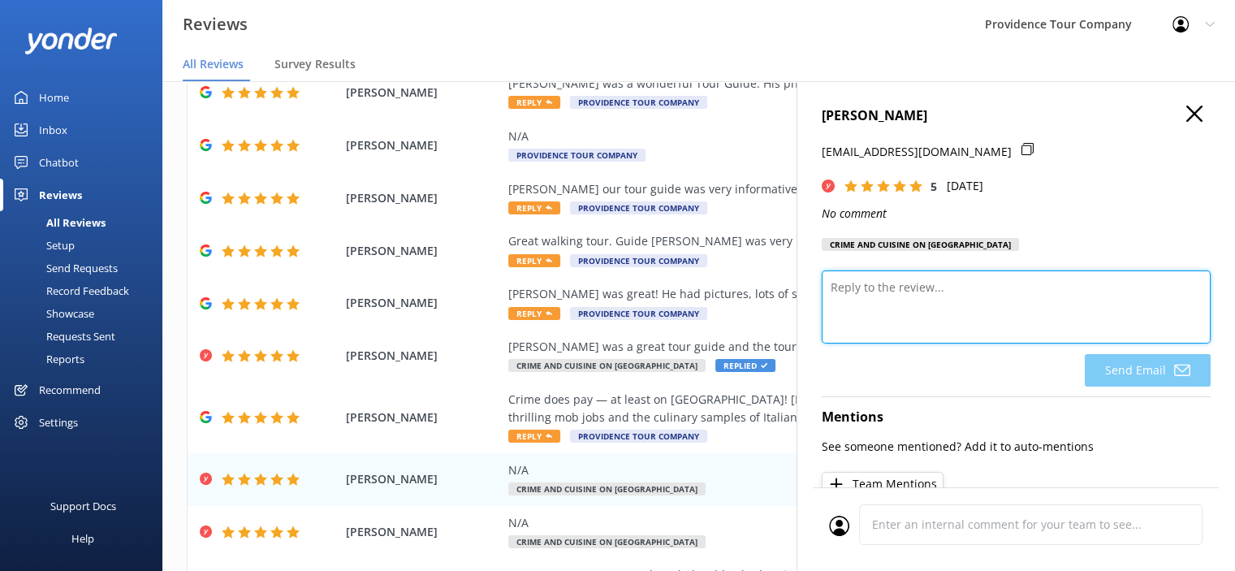
click at [890, 274] on textarea at bounding box center [1016, 306] width 389 height 73
paste textarea "Thank you so much for the 5-star review! We’re delighted to hear you enjoyed th…"
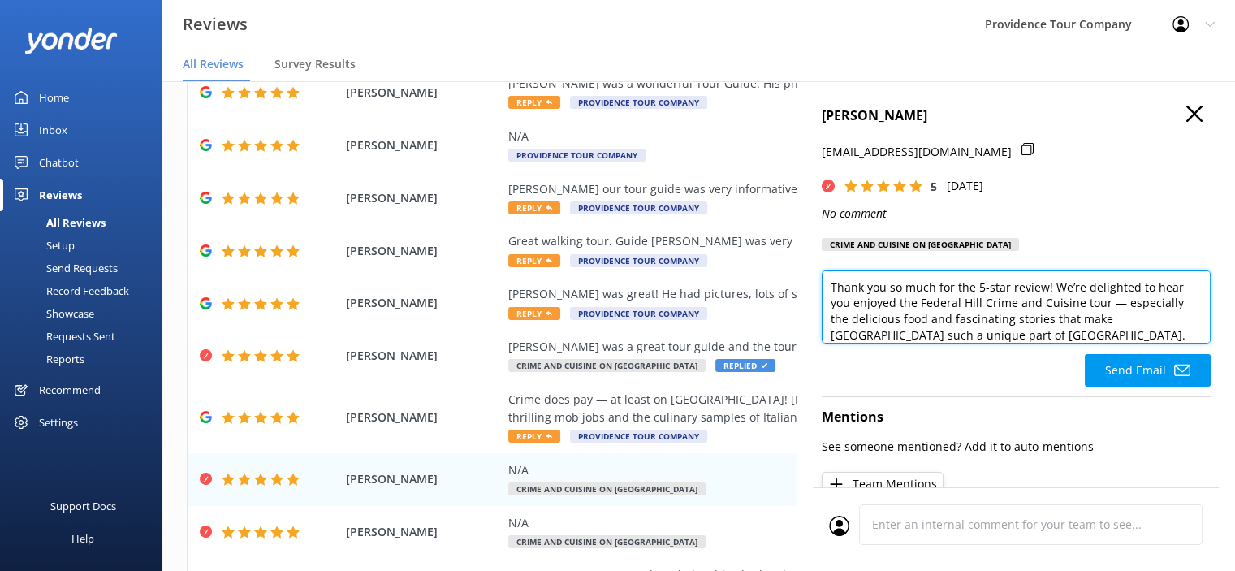
click at [1038, 328] on textarea "Thank you so much for the 5-star review! We’re delighted to hear you enjoyed th…" at bounding box center [1016, 306] width 389 height 73
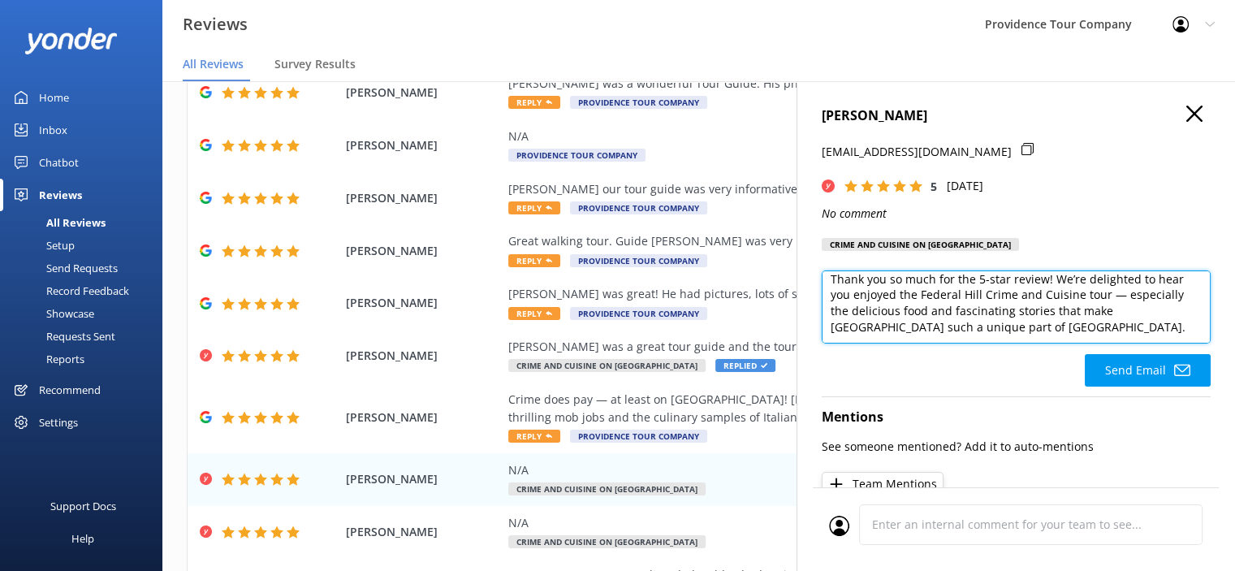
paste textarea "If you’d like to explore more of Federal Hill’s vibrant culinary scene, we’d lo…"
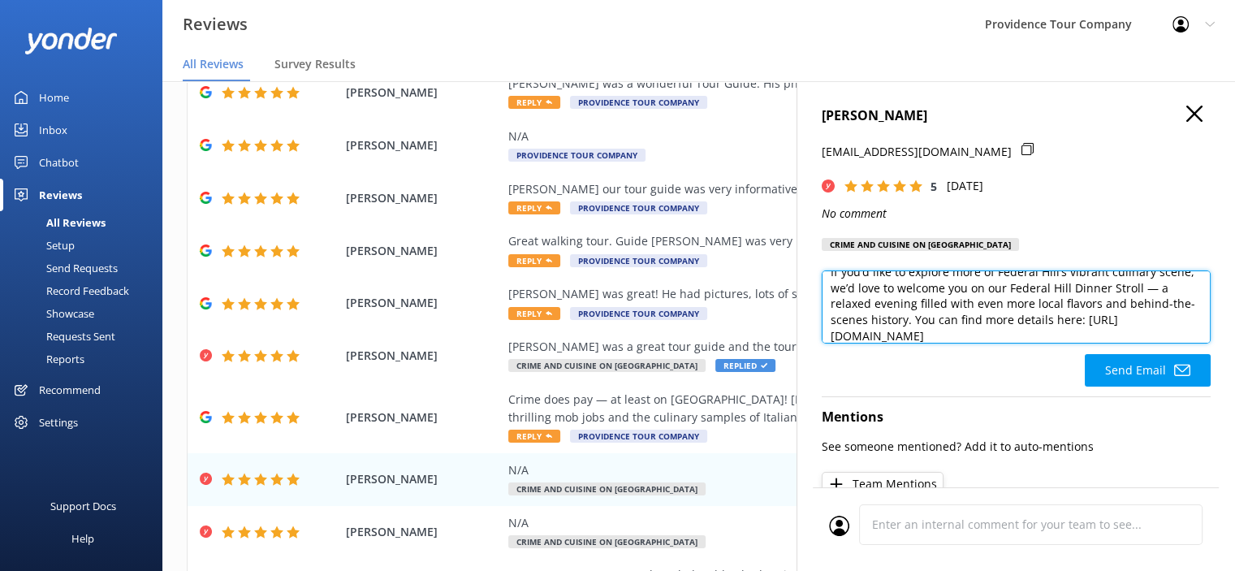
scroll to position [0, 0]
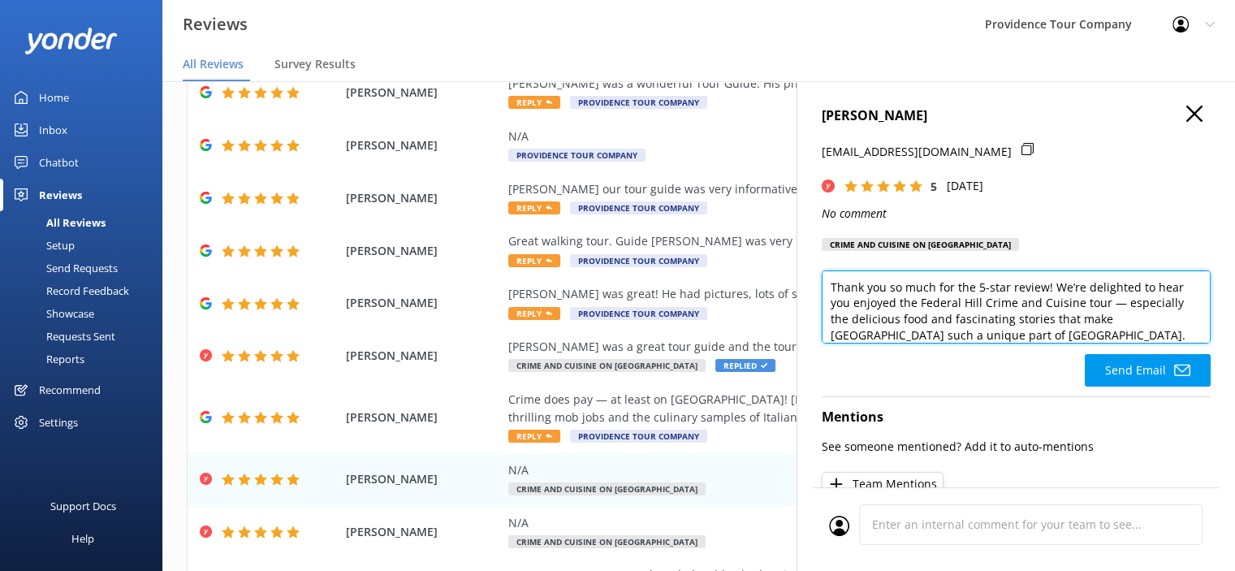
click at [1030, 339] on textarea "Thank you so much for the 5-star review! We’re delighted to hear you enjoyed th…" at bounding box center [1016, 306] width 389 height 73
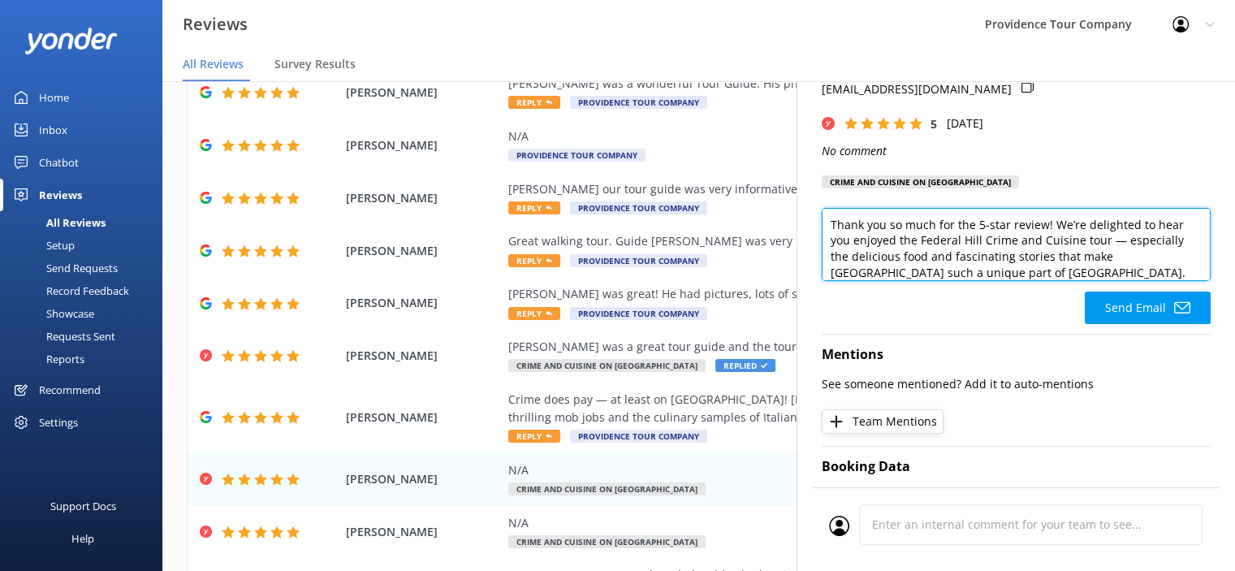
scroll to position [162, 0]
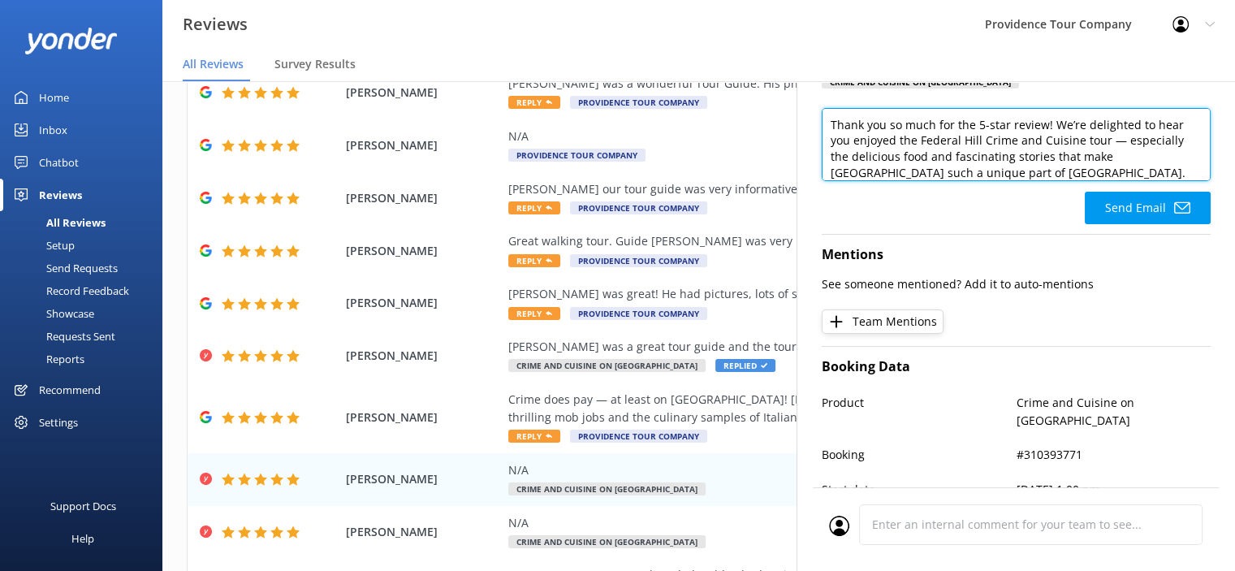
click at [1042, 173] on textarea "Thank you so much for the 5-star review! We’re delighted to hear you enjoyed th…" at bounding box center [1016, 144] width 389 height 73
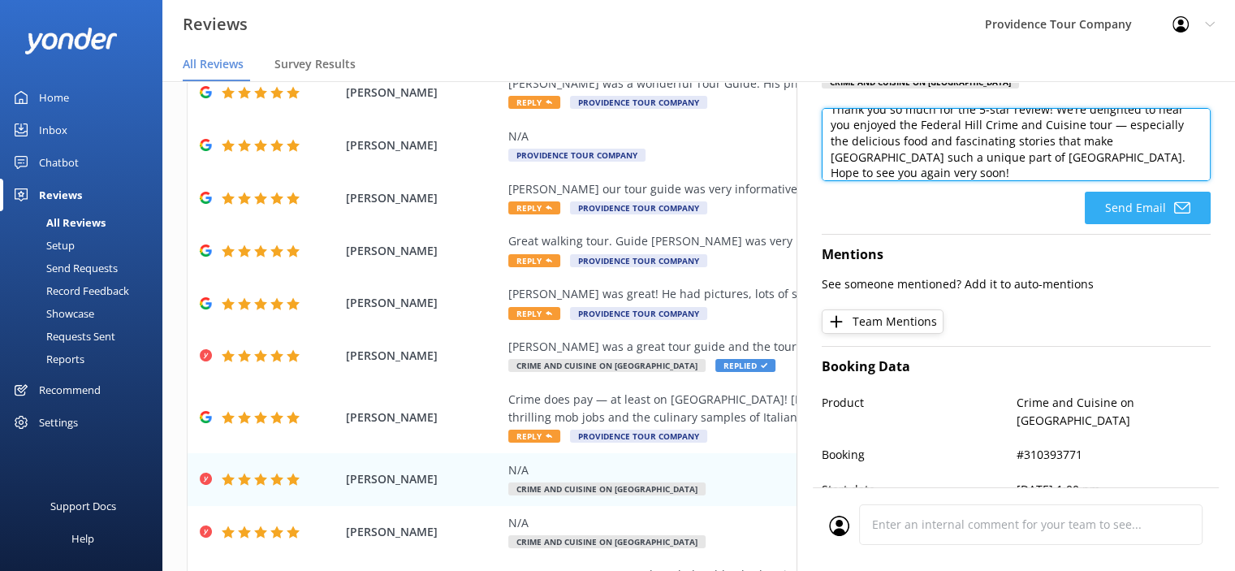
type textarea "Thank you so much for the 5-star review! We’re delighted to hear you enjoyed th…"
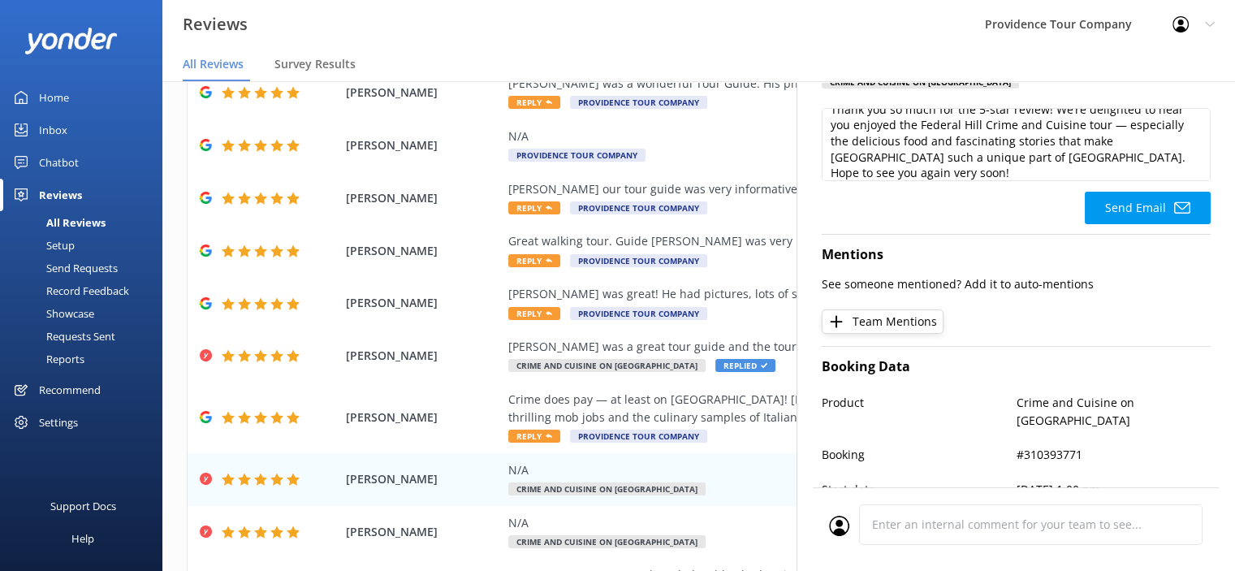
click at [1126, 204] on button "Send Email" at bounding box center [1148, 208] width 126 height 32
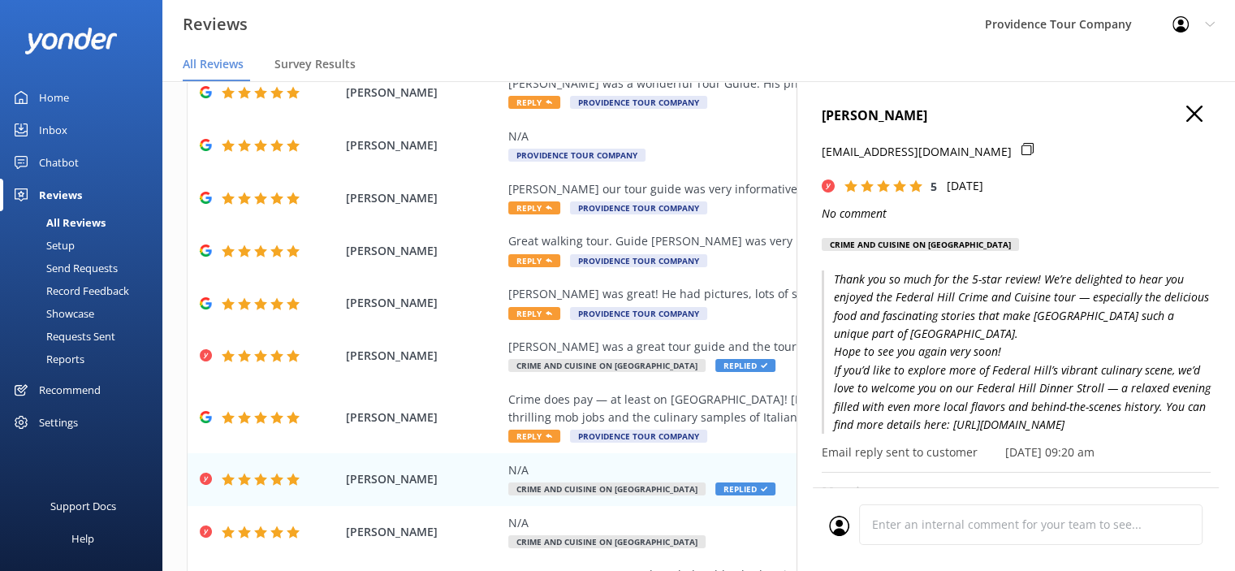
scroll to position [0, 0]
drag, startPoint x: 1103, startPoint y: 446, endPoint x: 831, endPoint y: 280, distance: 318.5
click at [831, 280] on p "Thank you so much for the 5-star review! We’re delighted to hear you enjoyed th…" at bounding box center [1016, 352] width 389 height 164
copy p "Thank you so much for the 5-star review! We’re delighted to hear you enjoyed th…"
click at [518, 525] on div "N/A" at bounding box center [804, 523] width 592 height 18
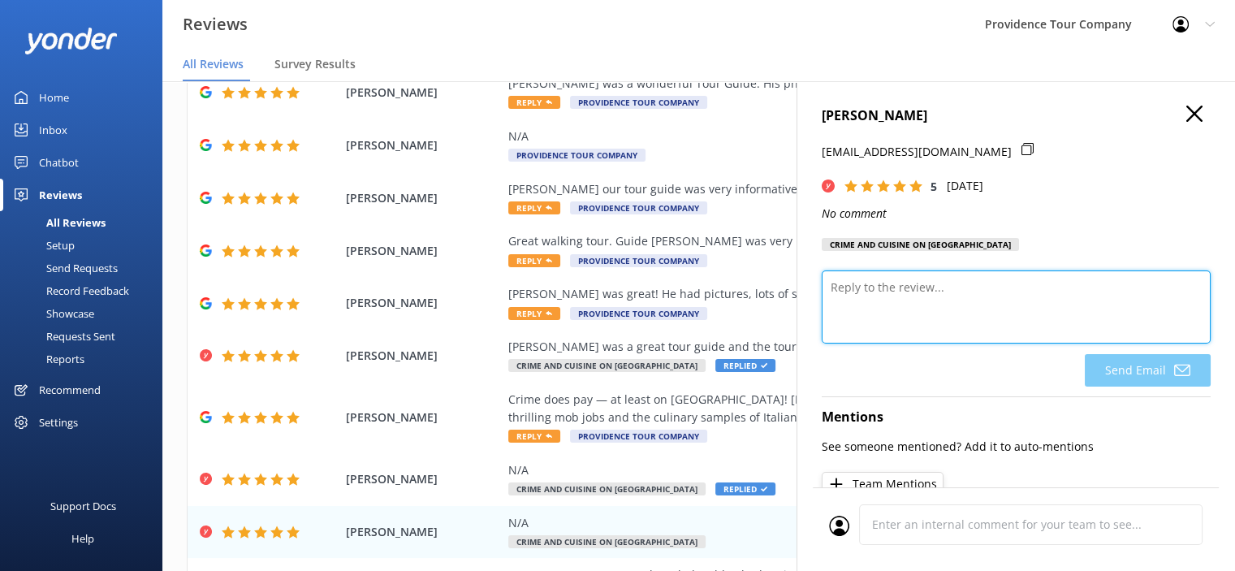
click at [919, 282] on textarea at bounding box center [1016, 306] width 389 height 73
drag, startPoint x: 835, startPoint y: 283, endPoint x: 822, endPoint y: 283, distance: 13.8
click at [822, 283] on textarea "V" at bounding box center [1016, 306] width 389 height 73
paste textarea "Thank you so much for the 5-star review! We’re delighted to hear you enjoyed th…"
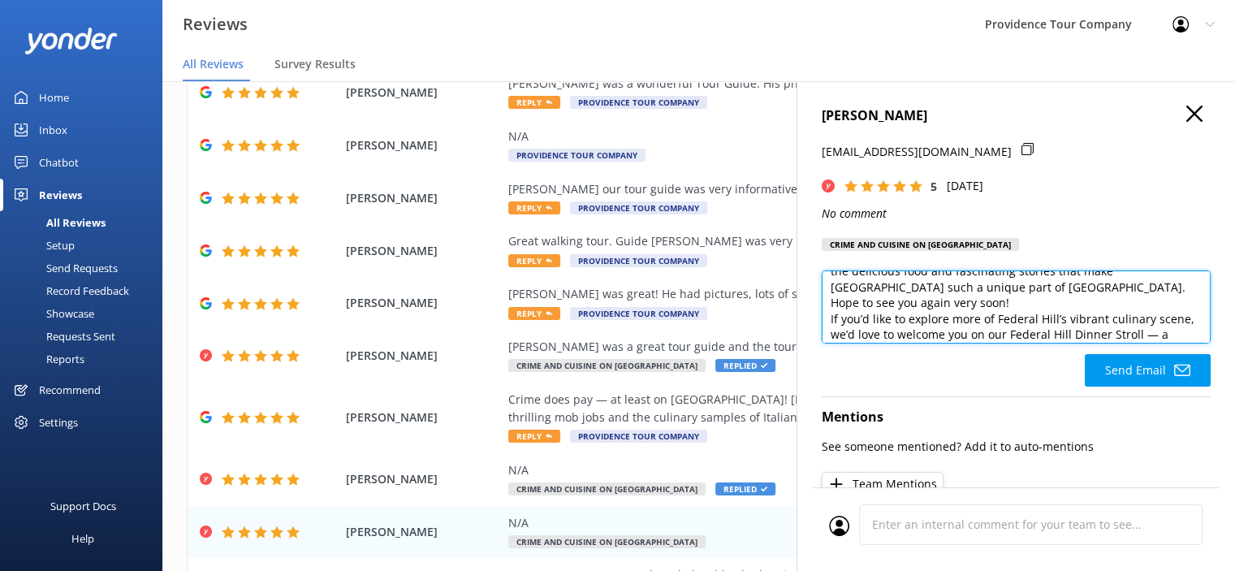
scroll to position [23, 0]
drag, startPoint x: 1024, startPoint y: 326, endPoint x: 825, endPoint y: 330, distance: 199.0
click at [825, 330] on textarea "Thank you so much for the 5-star review! We’re delighted to hear you enjoyed th…" at bounding box center [1016, 306] width 389 height 73
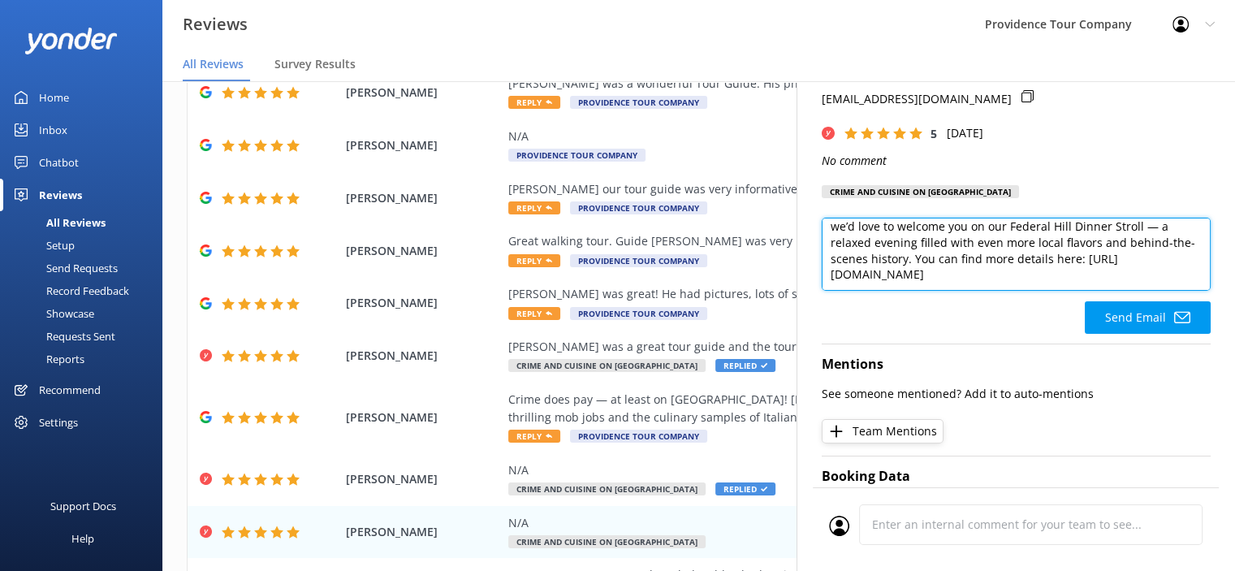
scroll to position [81, 0]
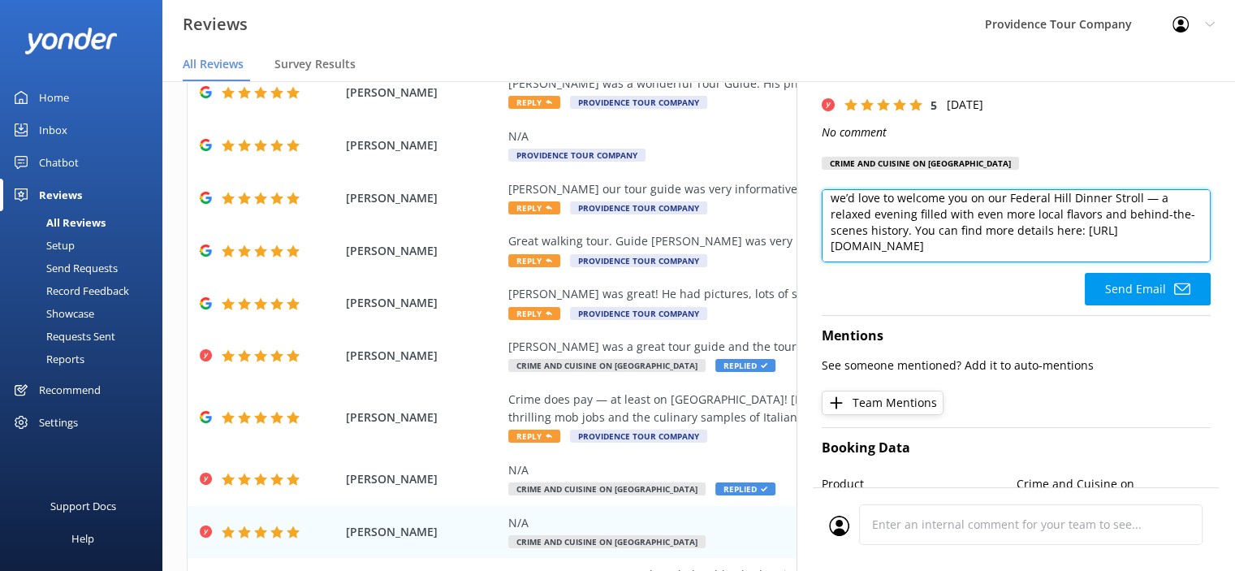
click at [1137, 246] on textarea "Thank you so much for the 5-star review! We’re delighted to hear you enjoyed th…" at bounding box center [1016, 225] width 389 height 73
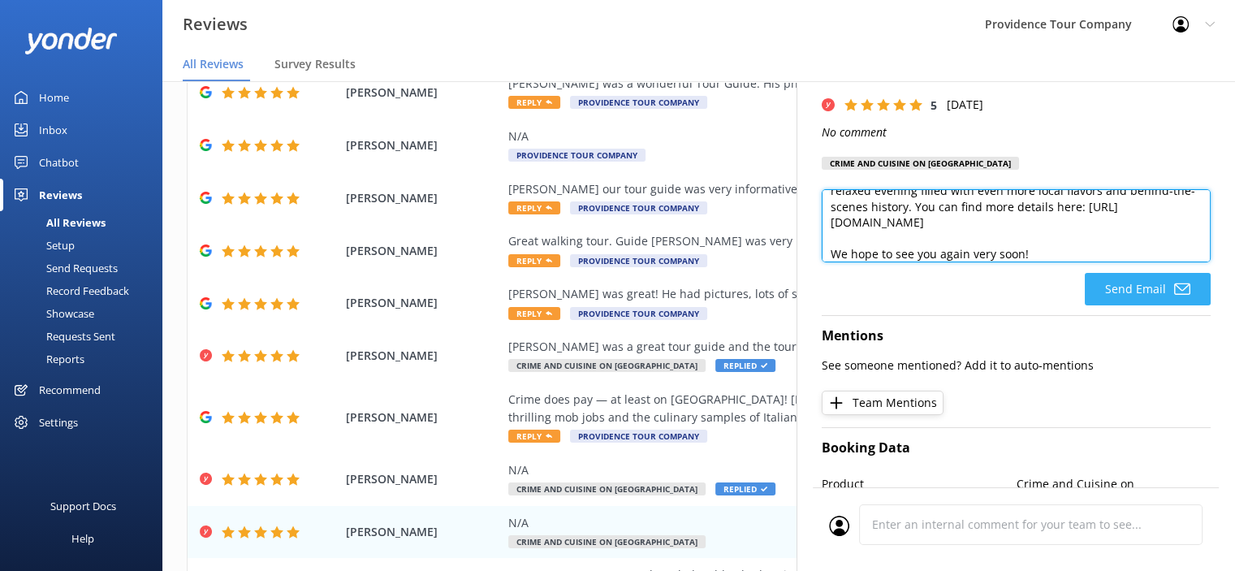
type textarea "Thank you so much for the 5-star review! We’re delighted to hear you enjoyed th…"
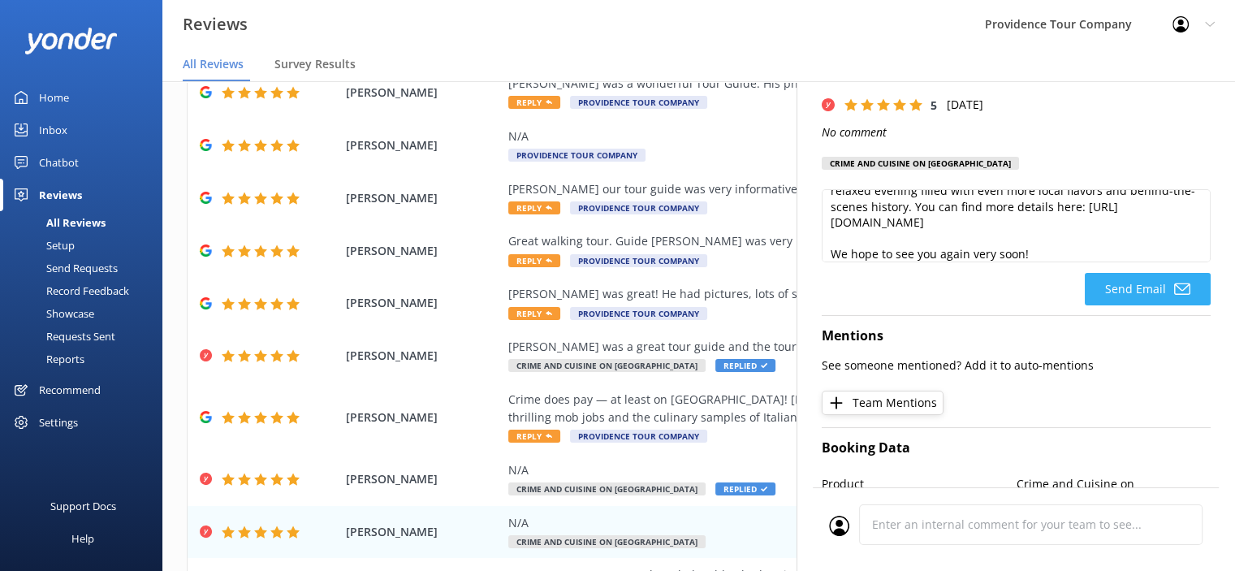
click at [1117, 280] on button "Send Email" at bounding box center [1148, 289] width 126 height 32
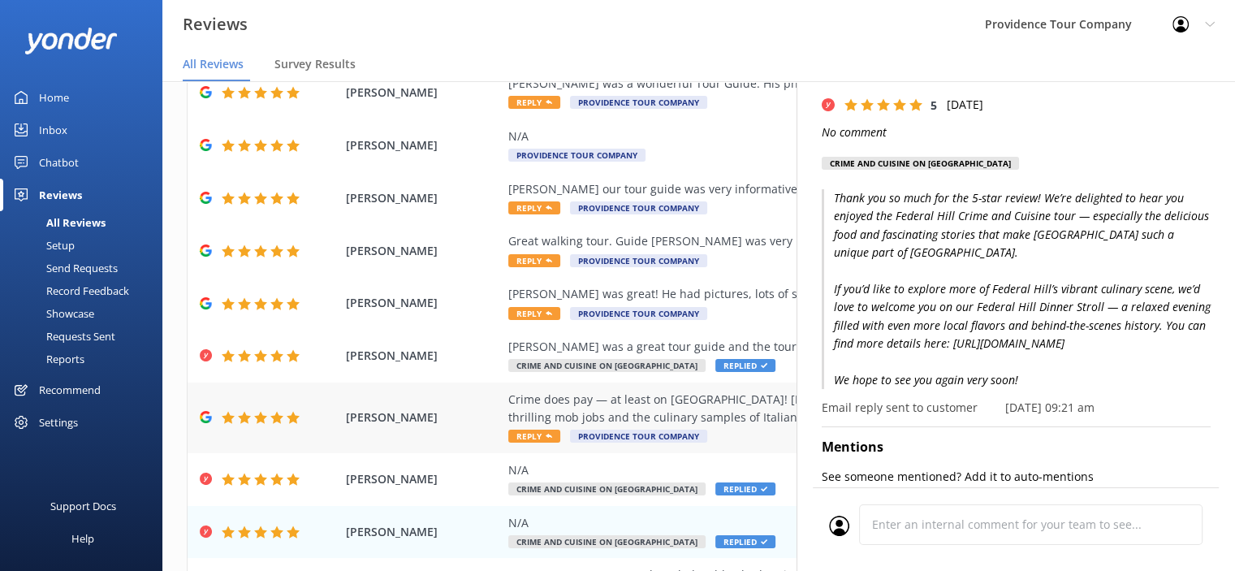
click at [613, 402] on div "Crime does pay — at least on [GEOGRAPHIC_DATA]! [PERSON_NAME] entertained us wi…" at bounding box center [804, 409] width 592 height 37
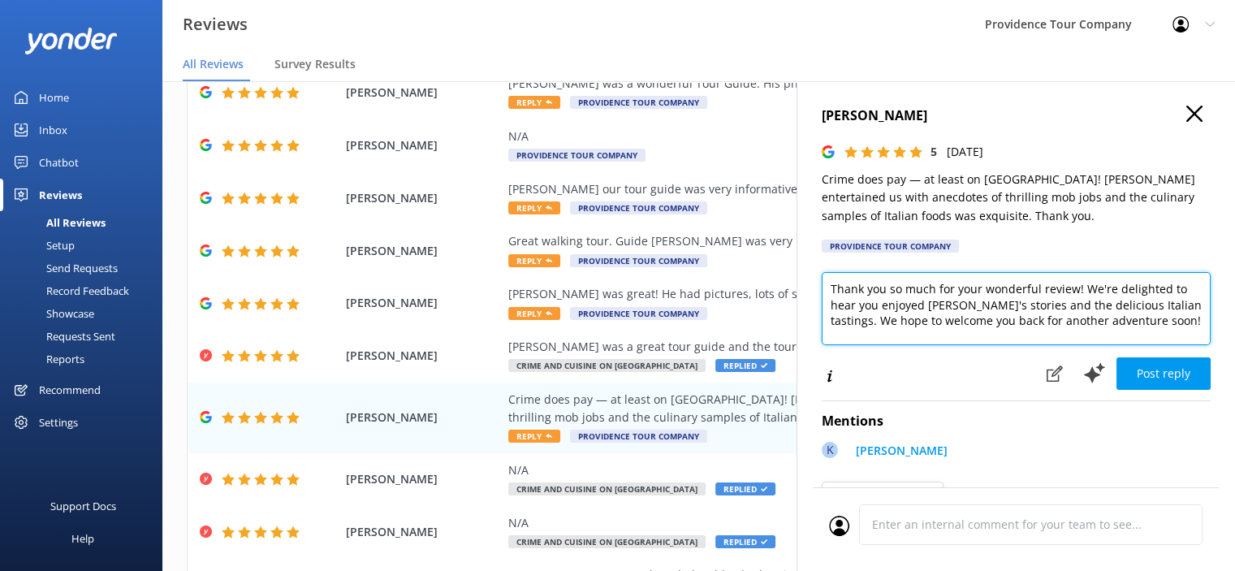
click at [1076, 288] on textarea "Thank you so much for your wonderful review! We're delighted to hear you enjoye…" at bounding box center [1016, 308] width 389 height 73
click at [1079, 287] on textarea "Thank you so much for your wonderful review! We're delighted to hear you enjoye…" at bounding box center [1016, 308] width 389 height 73
click at [1083, 295] on textarea "Thank you so much for your wonderful review! We're delighted to hear you enjoye…" at bounding box center [1016, 308] width 389 height 73
click at [1017, 343] on textarea "Thank you so much for your wonderful review! You have made our day! We're delig…" at bounding box center [1016, 308] width 389 height 73
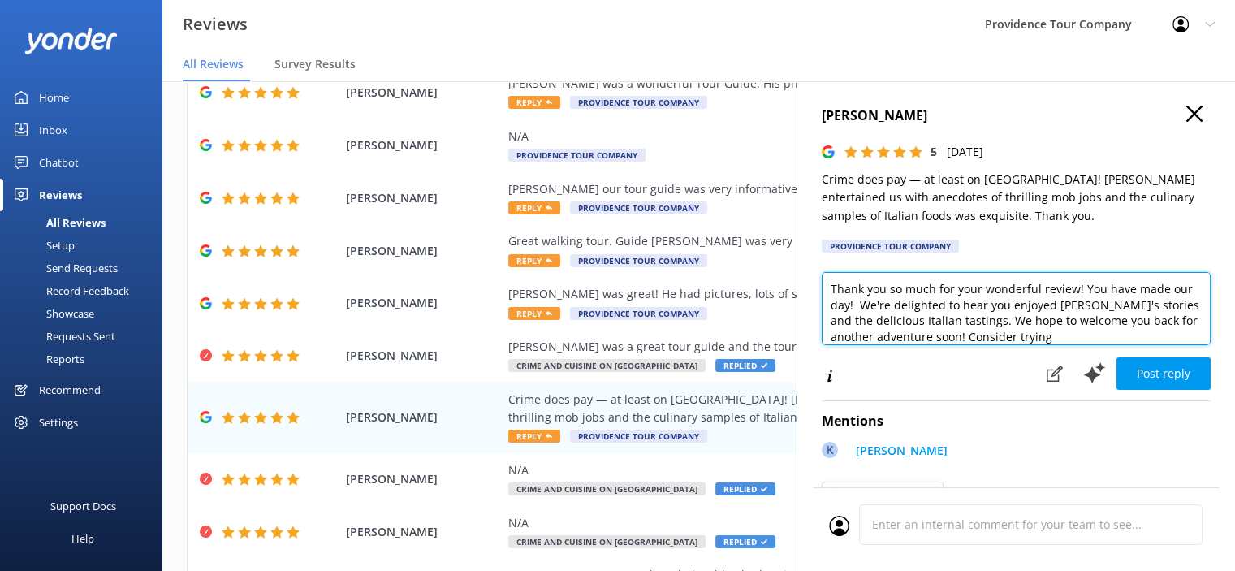
click at [1079, 340] on textarea "Thank you so much for your wonderful review! You have made our day! We're delig…" at bounding box center [1016, 308] width 389 height 73
paste textarea "Federal Hill Dinner Stroll — a relaxed evening filled with even more local flav…"
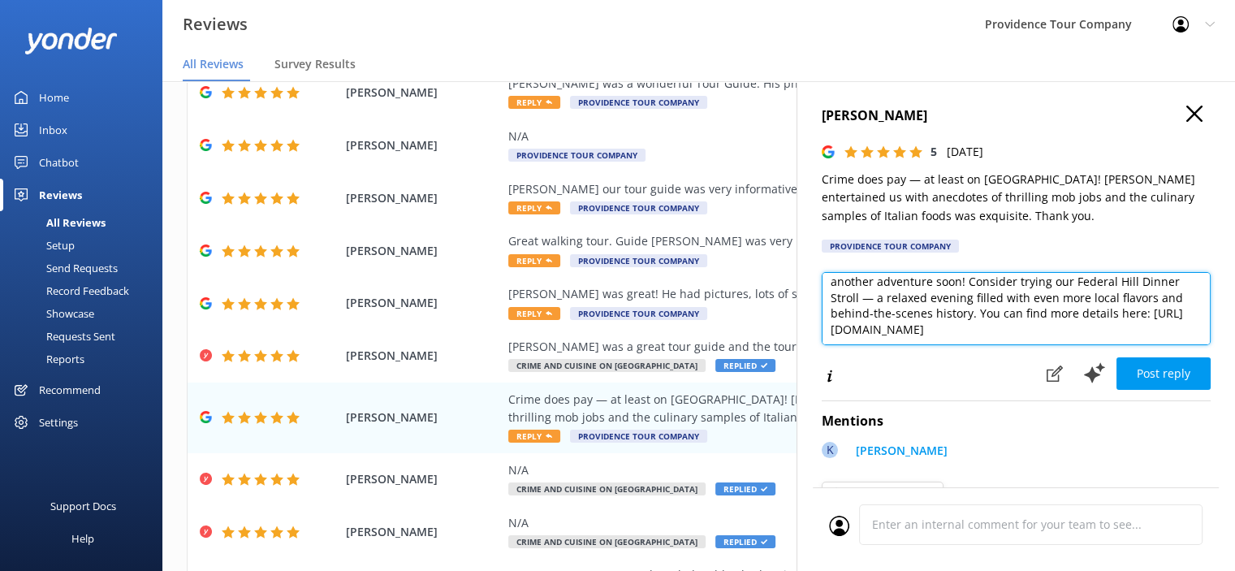
drag, startPoint x: 1006, startPoint y: 322, endPoint x: 986, endPoint y: 310, distance: 23.3
click at [986, 310] on textarea "Thank you so much for your wonderful review! You have made our day! We're delig…" at bounding box center [1016, 308] width 389 height 73
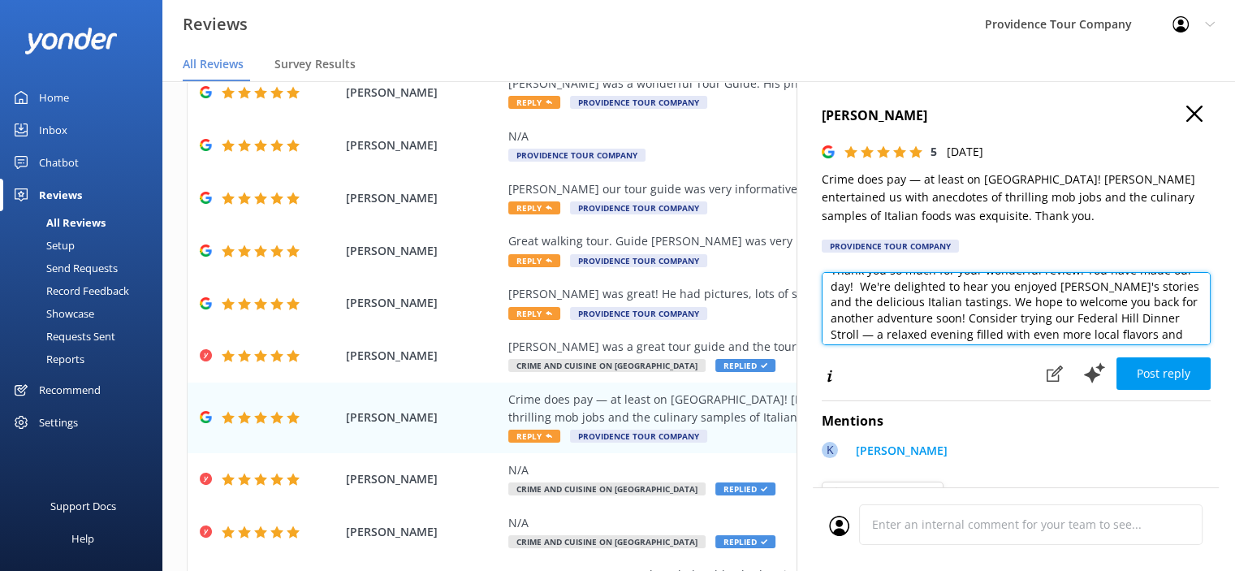
scroll to position [0, 0]
click at [1017, 318] on textarea "Thank you so much for your wonderful review! You have made our day! We're delig…" at bounding box center [1016, 308] width 389 height 73
click at [1010, 326] on textarea "Thank you so much for your wonderful review! You have made our day! We're delig…" at bounding box center [1016, 308] width 389 height 73
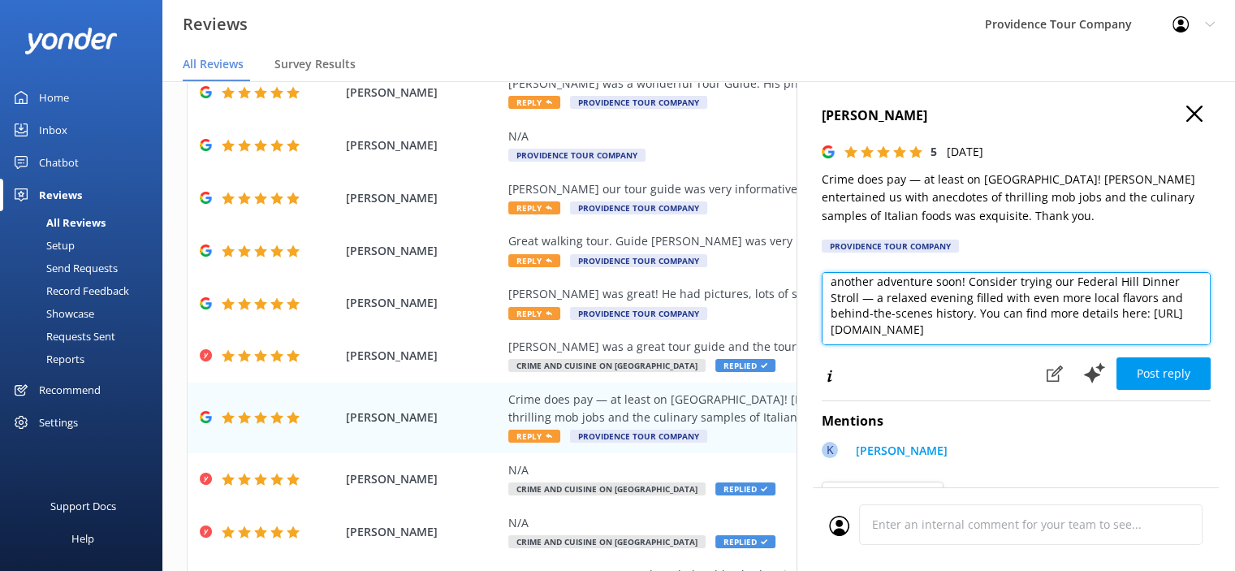
drag, startPoint x: 1007, startPoint y: 326, endPoint x: 982, endPoint y: 287, distance: 46.0
click at [982, 287] on textarea "Thank you so much for your wonderful review! You have made our day! We're delig…" at bounding box center [1016, 308] width 389 height 73
click at [1128, 322] on textarea "Thank you so much for your wonderful review! You have made our day! We're delig…" at bounding box center [1016, 308] width 389 height 73
paste textarea "We hope to welcome you back for another adventure soon!"
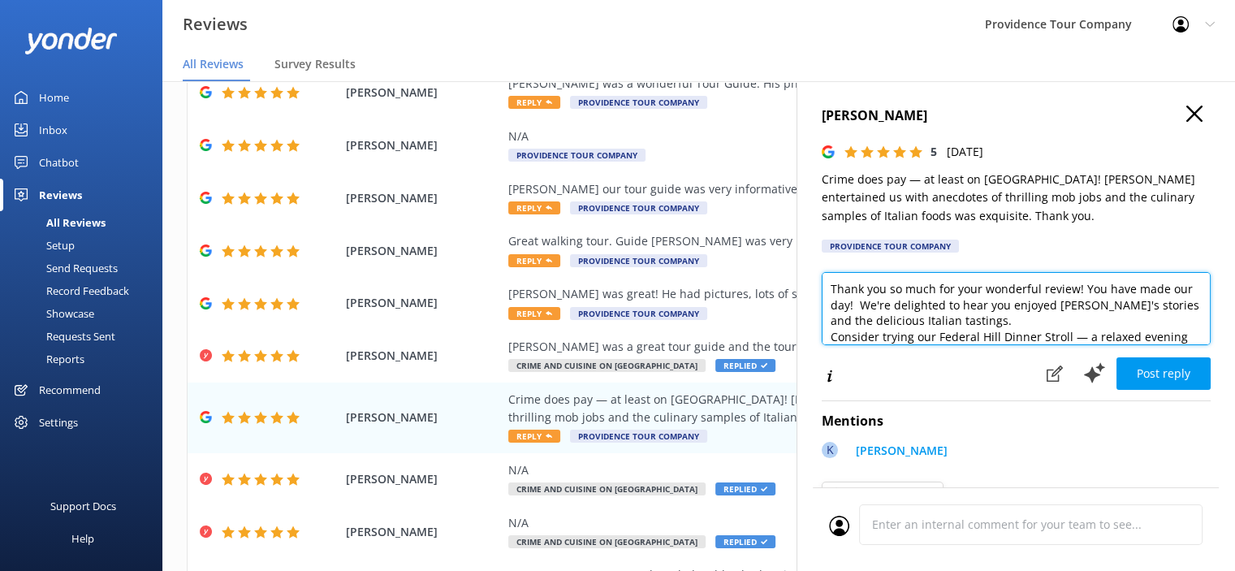
scroll to position [71, 0]
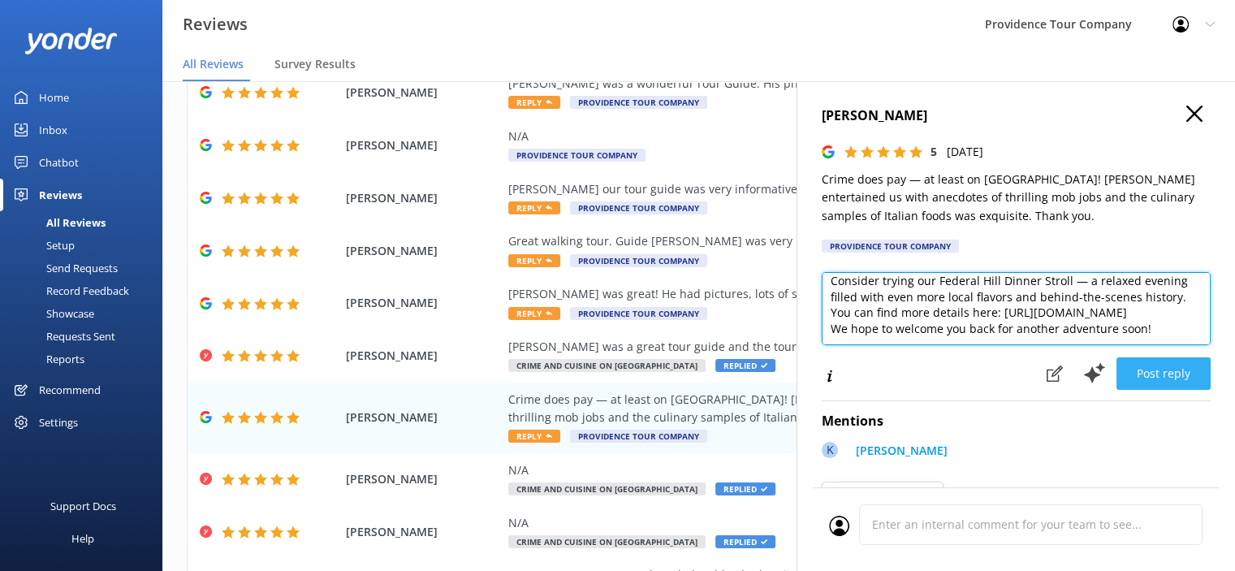
type textarea "Thank you so much for your wonderful review! You have made our day! We're delig…"
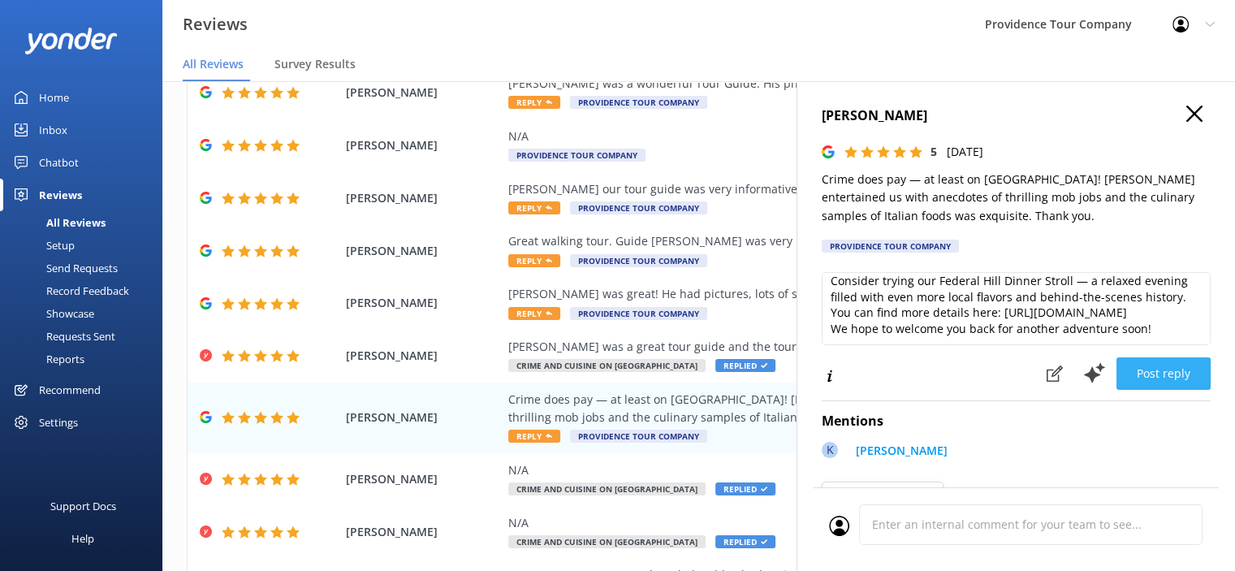
click at [1158, 375] on button "Post reply" at bounding box center [1163, 373] width 94 height 32
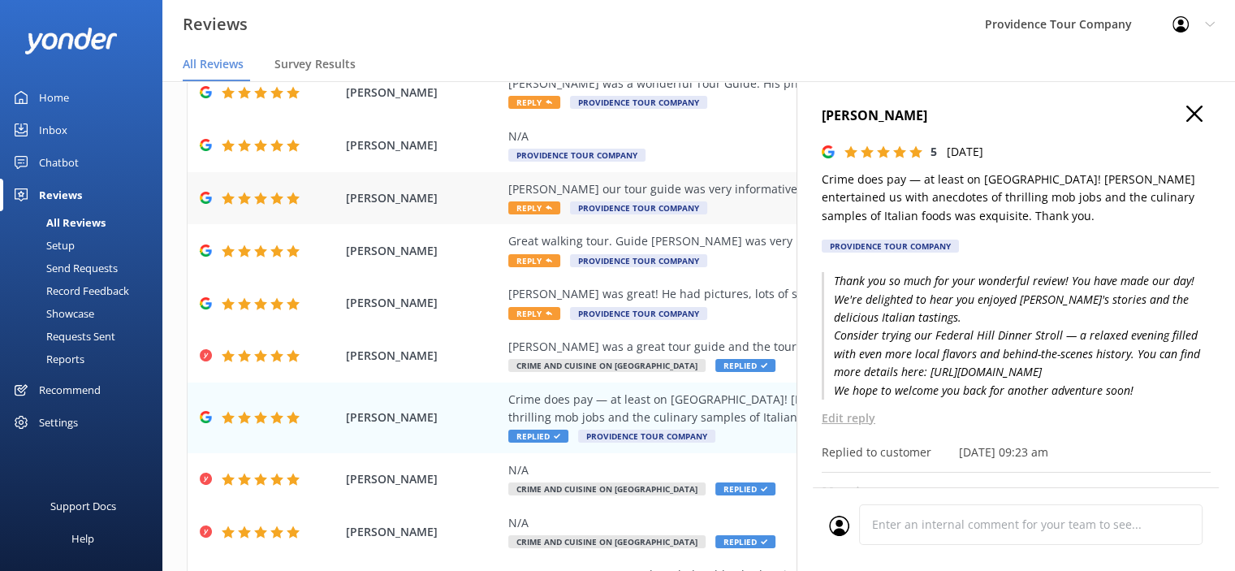
scroll to position [0, 0]
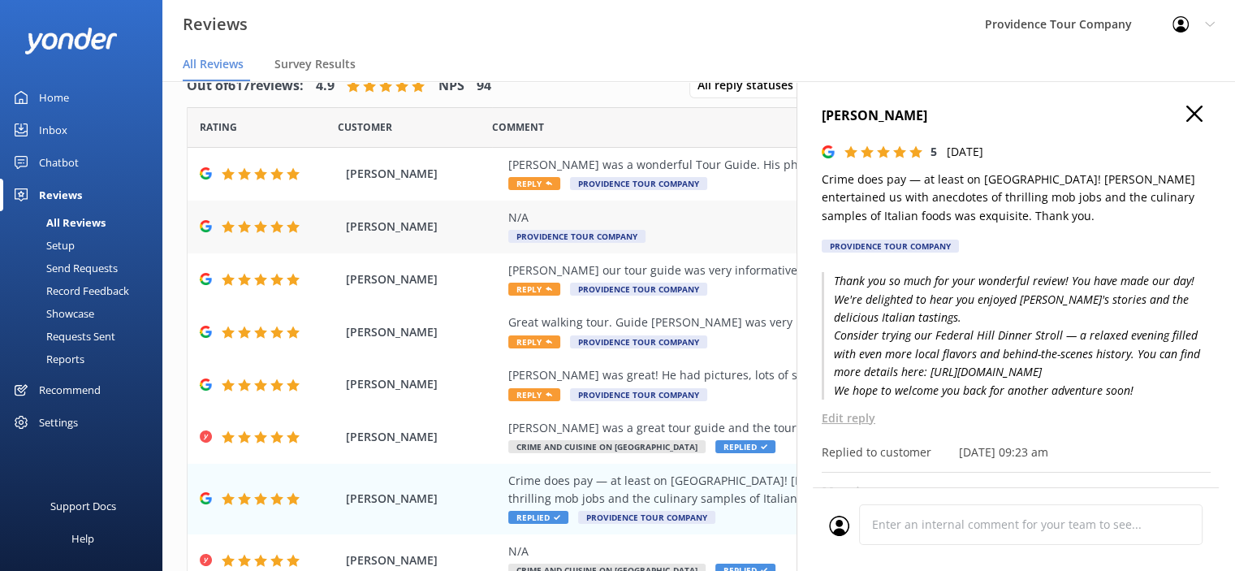
click at [617, 233] on span "Providence Tour Company" at bounding box center [576, 236] width 137 height 13
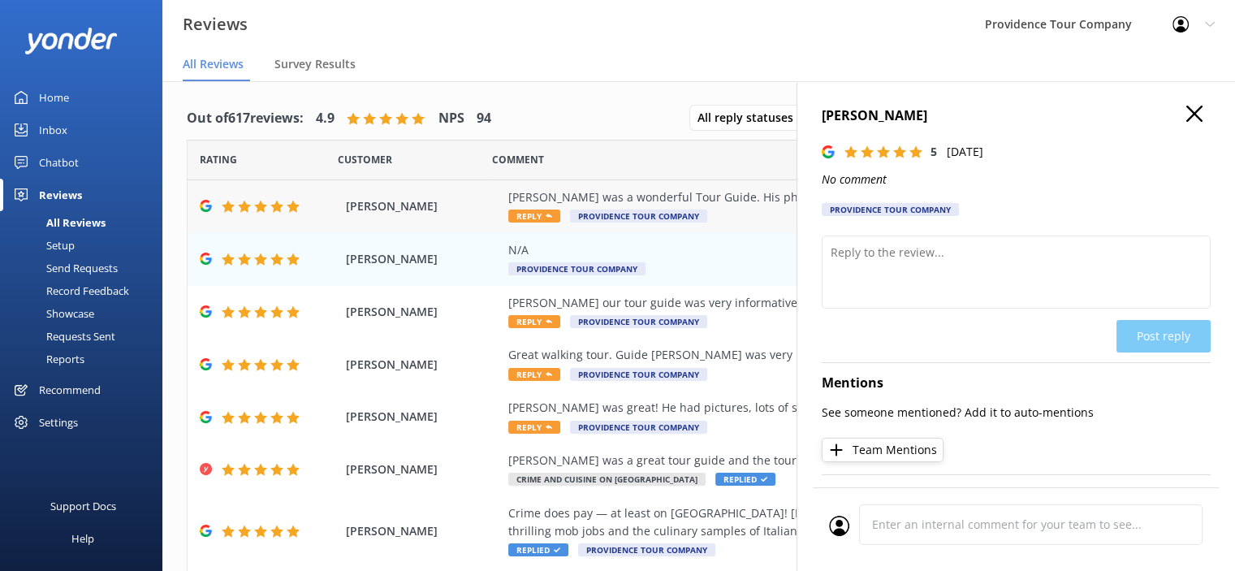
click at [639, 205] on div "[PERSON_NAME] was a wonderful Tour Guide. His photos made the experience much b…" at bounding box center [804, 197] width 592 height 18
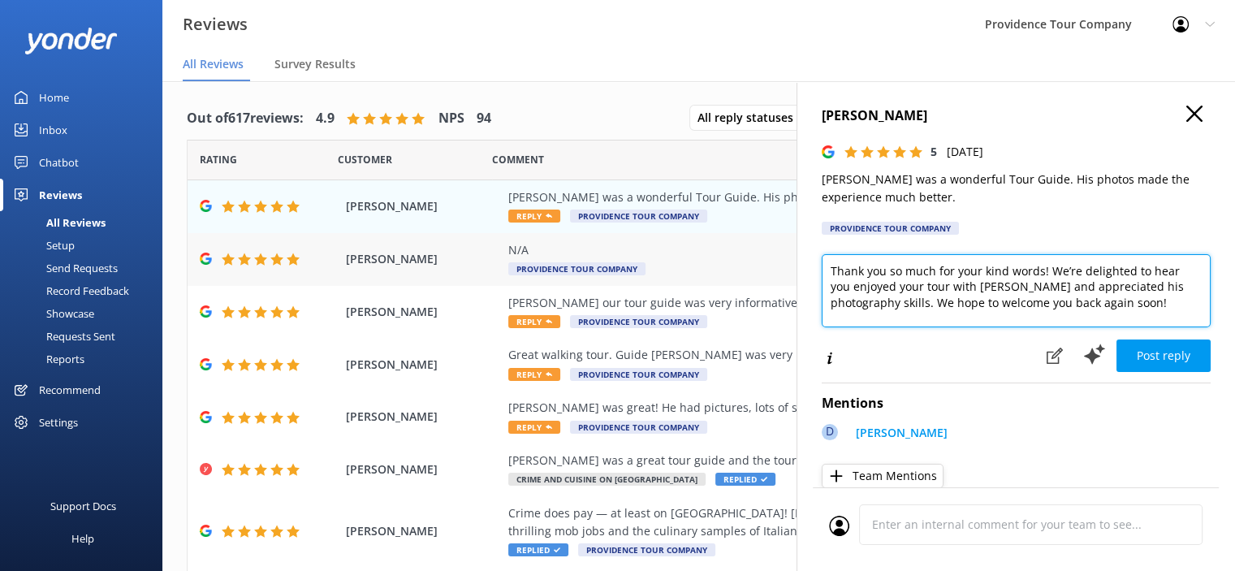
drag, startPoint x: 1100, startPoint y: 313, endPoint x: 794, endPoint y: 261, distance: 310.5
click at [794, 261] on div "Out of 617 reviews: 4.9 NPS 94 All reply statuses All reply statuses Needs a re…" at bounding box center [698, 342] width 1073 height 522
paste textarea "the 5-star review! We’re delighted to hear you enjoyed the Federal Hill Crime a…"
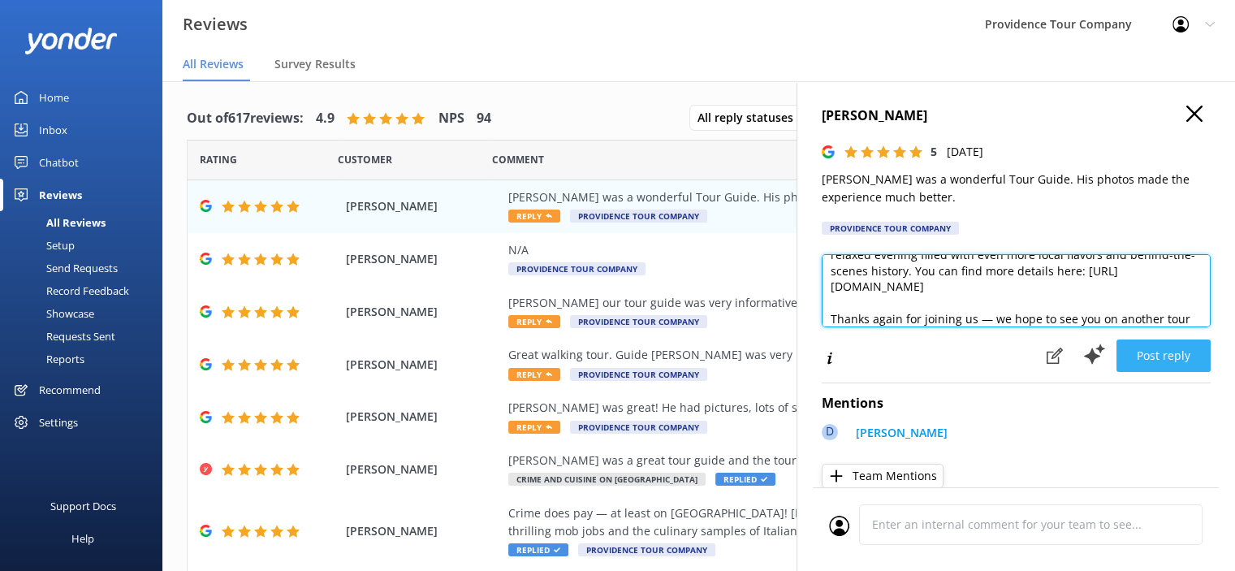
type textarea "Thank you so much for the 5-star review! We’re delighted to hear you enjoyed th…"
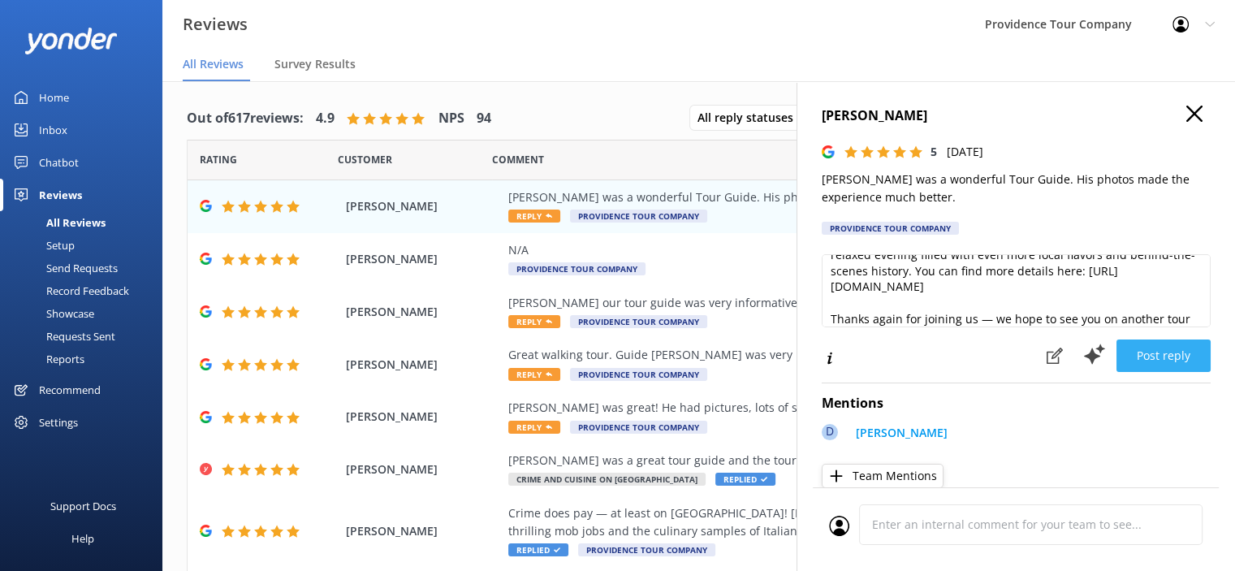
click at [1159, 353] on button "Post reply" at bounding box center [1163, 355] width 94 height 32
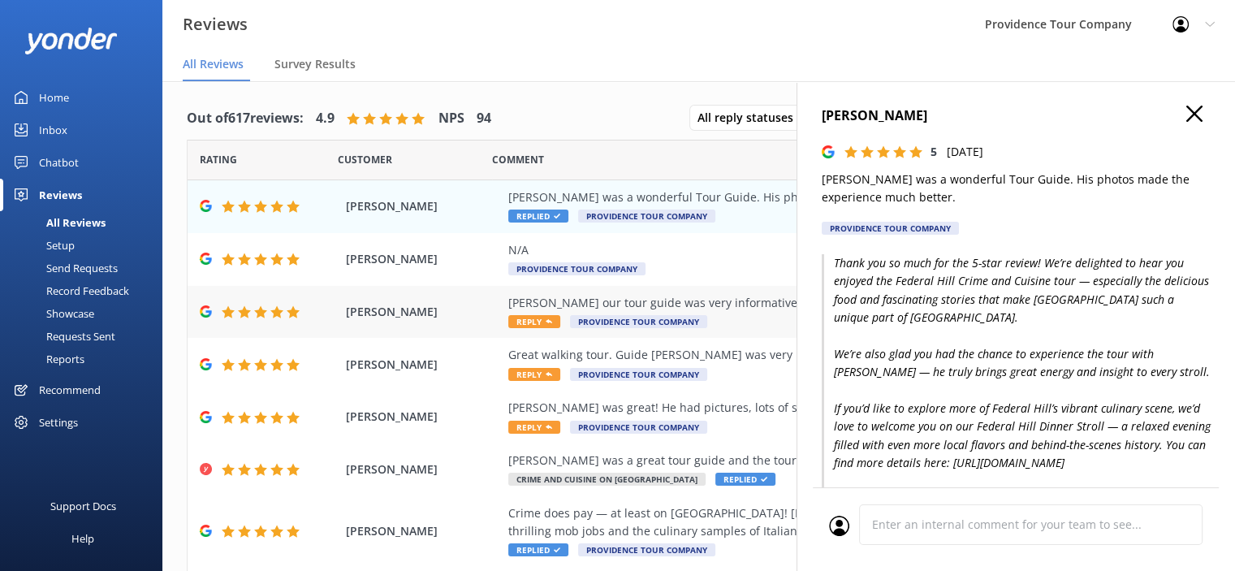
click at [685, 302] on div "[PERSON_NAME] our tour guide was very informative and fun to listen to.Excellen…" at bounding box center [804, 303] width 592 height 18
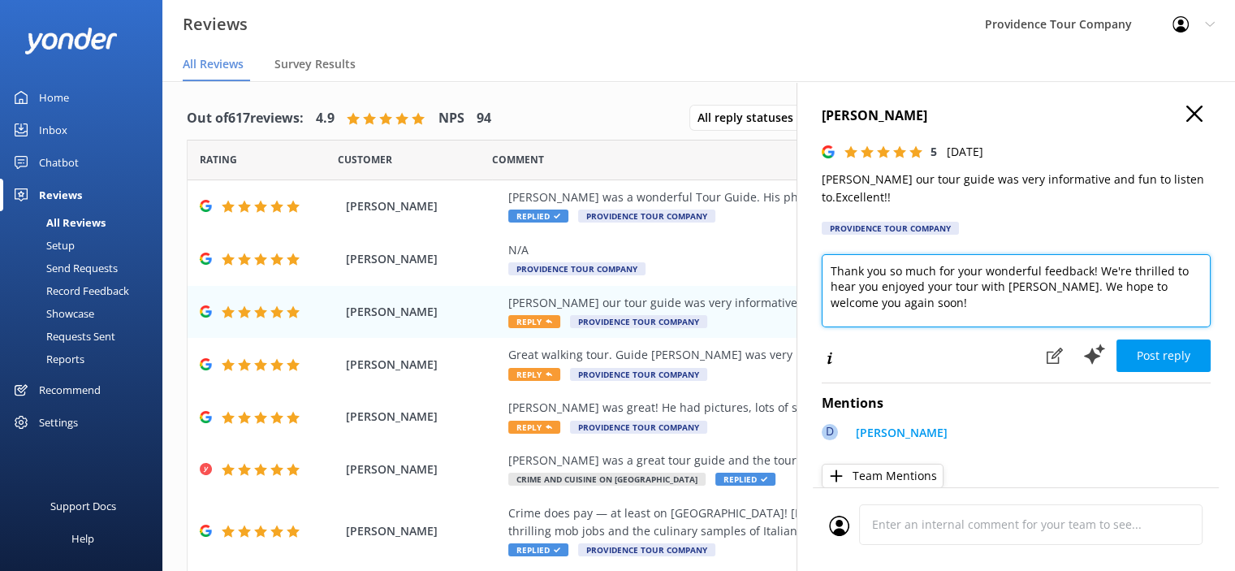
drag, startPoint x: 922, startPoint y: 307, endPoint x: 822, endPoint y: 275, distance: 105.5
click at [822, 275] on textarea "Thank you so much for your wonderful feedback! We're thrilled to hear you enjoy…" at bounding box center [1016, 290] width 389 height 73
paste textarea "the 5-star review! We’re delighted to hear you enjoyed the Federal Hill Crime a…"
type textarea "Thank you so much for the 5-star review! We’re delighted to hear you enjoyed th…"
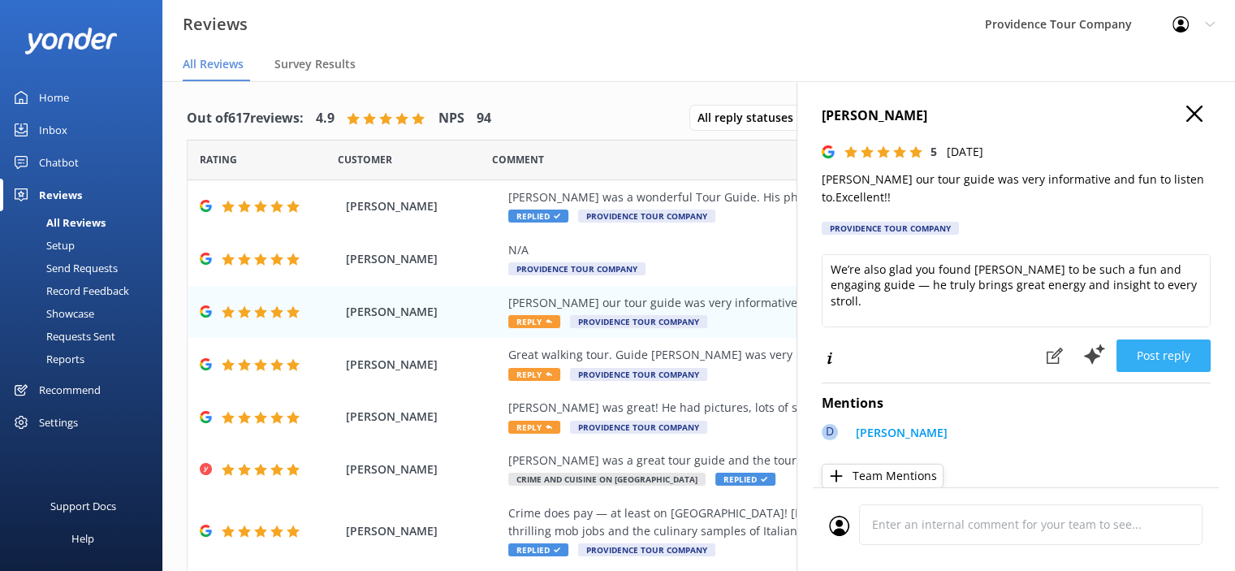
click at [1162, 360] on button "Post reply" at bounding box center [1163, 355] width 94 height 32
drag, startPoint x: 1162, startPoint y: 360, endPoint x: 1181, endPoint y: 366, distance: 20.3
click at [1183, 371] on div "Loading.." at bounding box center [1138, 355] width 145 height 35
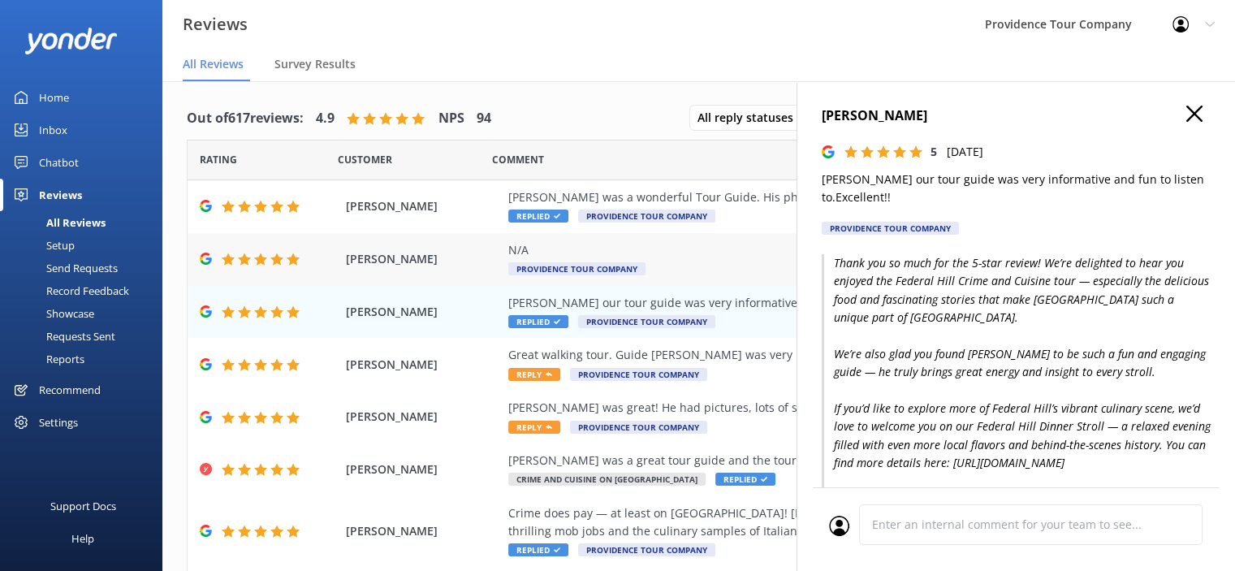
click at [538, 255] on div "N/A" at bounding box center [804, 250] width 592 height 18
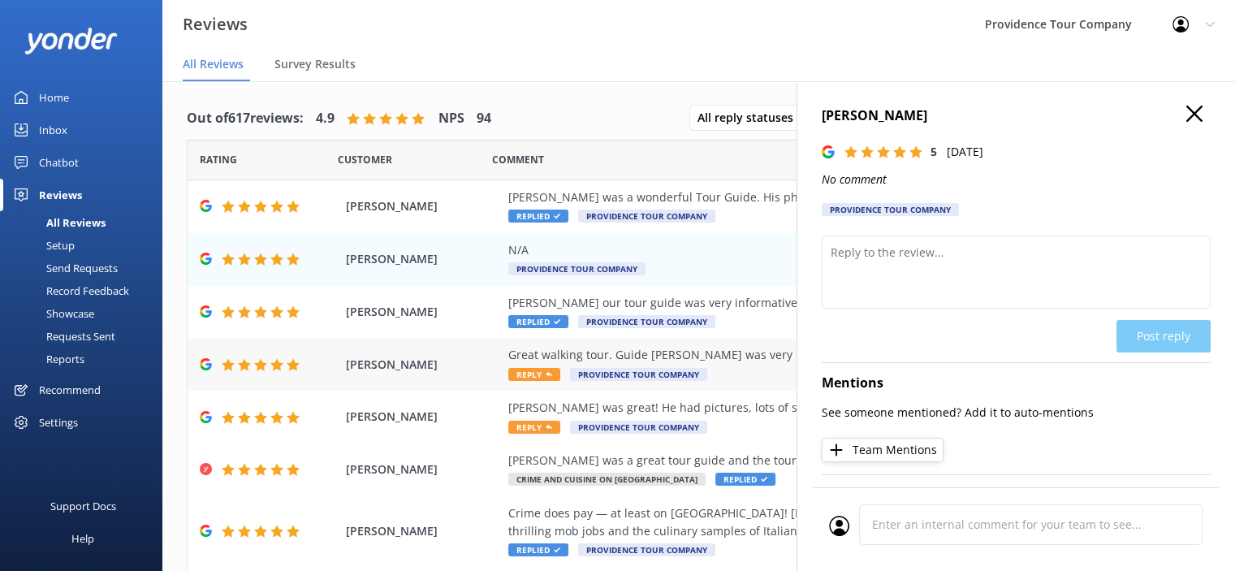
click at [629, 356] on div "Great walking tour. Guide [PERSON_NAME] was very knowledgeable and great." at bounding box center [804, 355] width 592 height 18
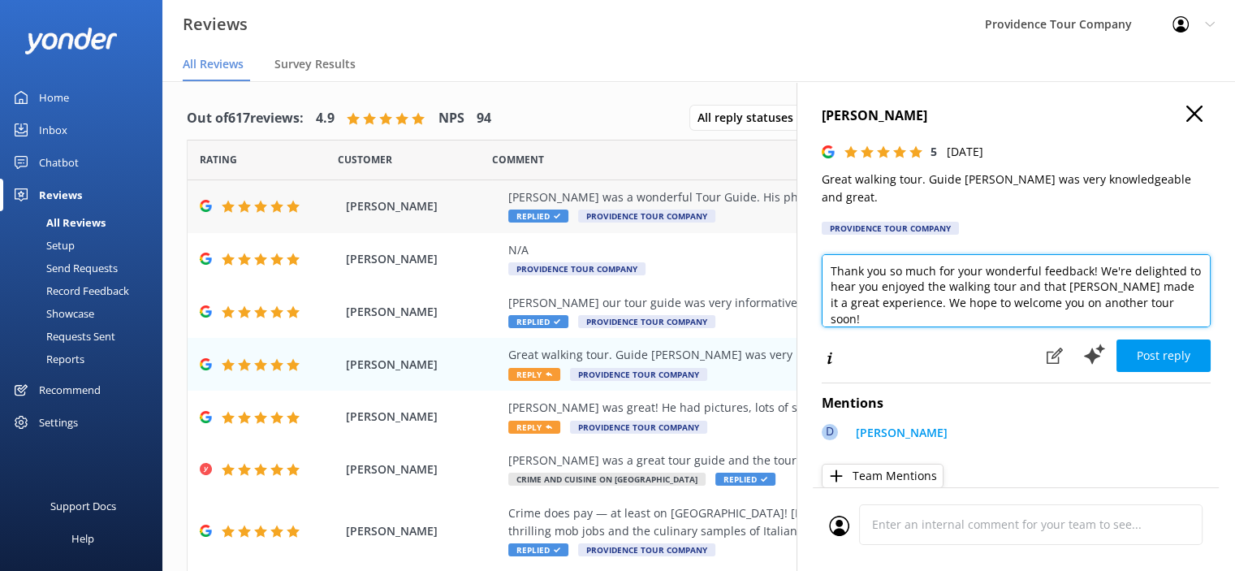
drag, startPoint x: 1155, startPoint y: 288, endPoint x: 775, endPoint y: 213, distance: 387.4
click at [775, 209] on div "Out of 617 reviews: 4.9 NPS 94 All reply statuses All reply statuses Needs a re…" at bounding box center [698, 342] width 1073 height 522
paste textarea "the 5-star review! We’re thrilled to hear you enjoyed the Federal Hill Crime an…"
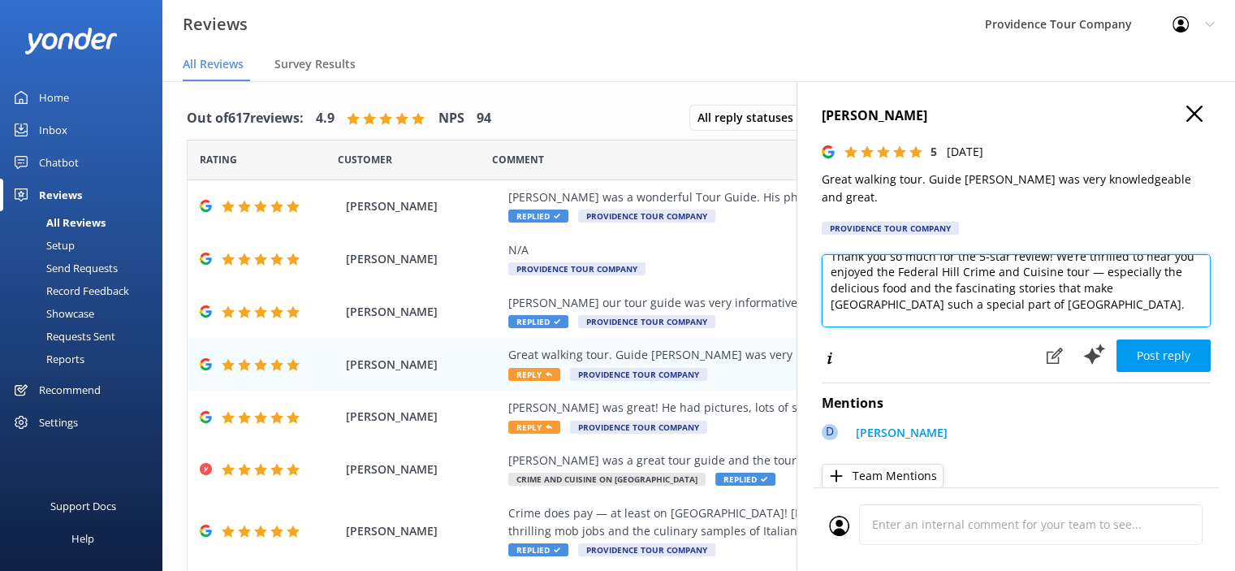
scroll to position [0, 0]
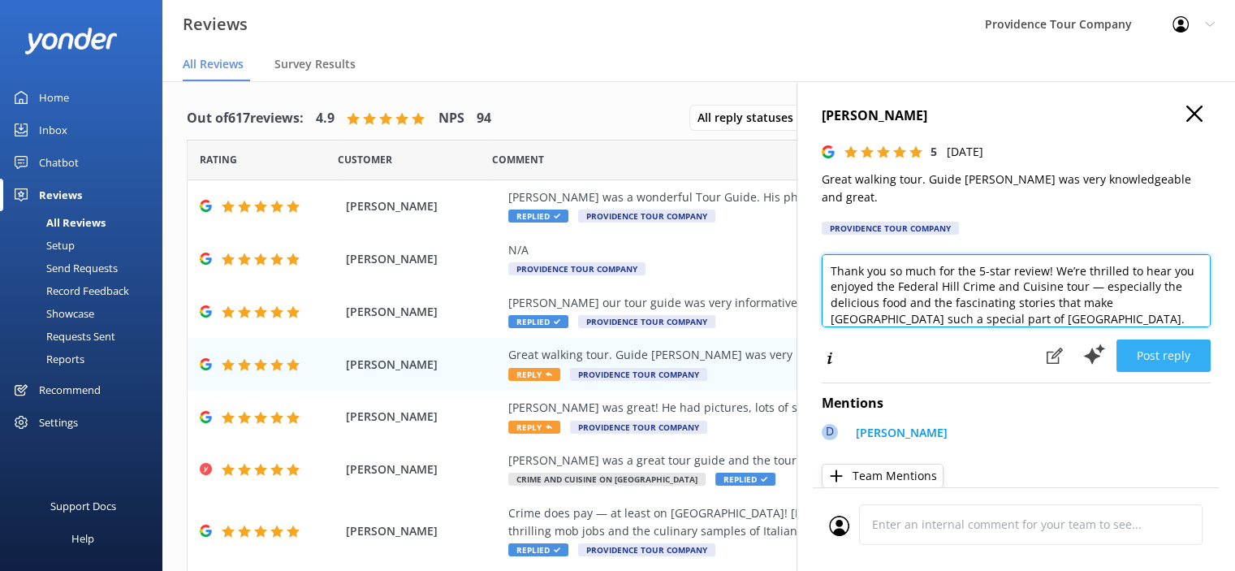
type textarea "Thank you so much for the 5-star review! We’re thrilled to hear you enjoyed the…"
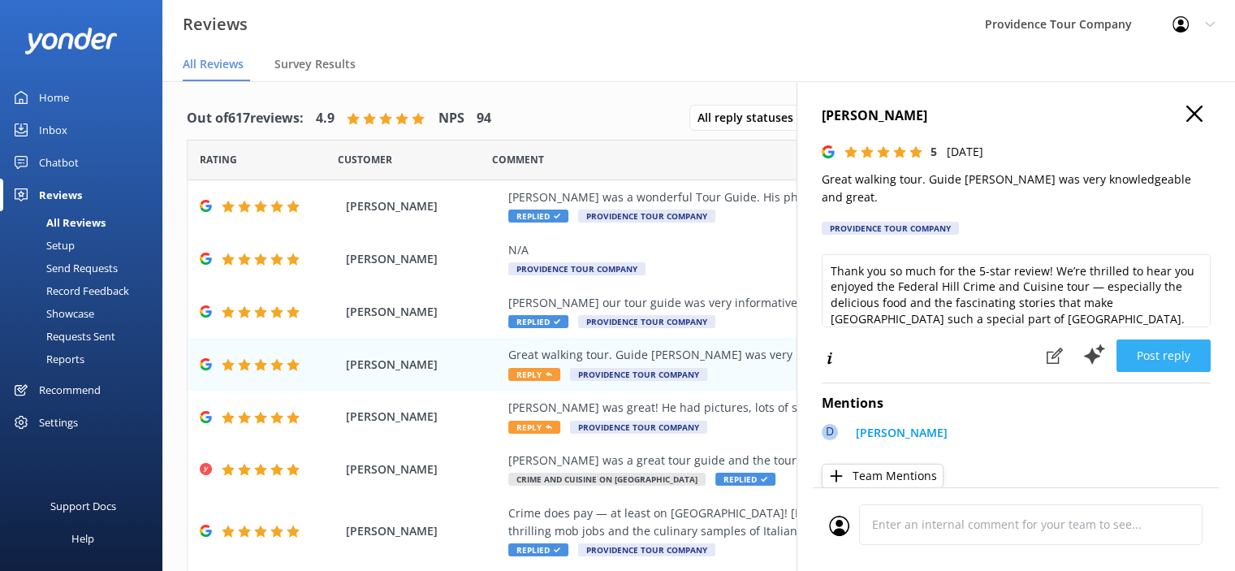
click at [1150, 343] on button "Post reply" at bounding box center [1163, 355] width 94 height 32
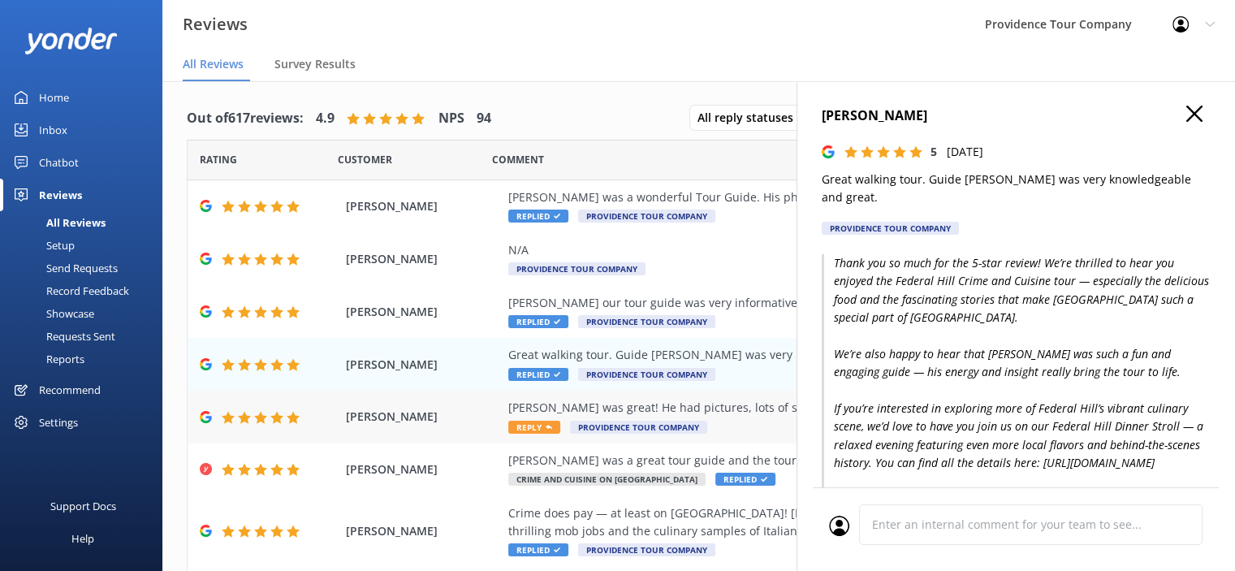
click at [721, 404] on div "[PERSON_NAME] was great! He had pictures, lots of stories and used great enthus…" at bounding box center [804, 408] width 592 height 18
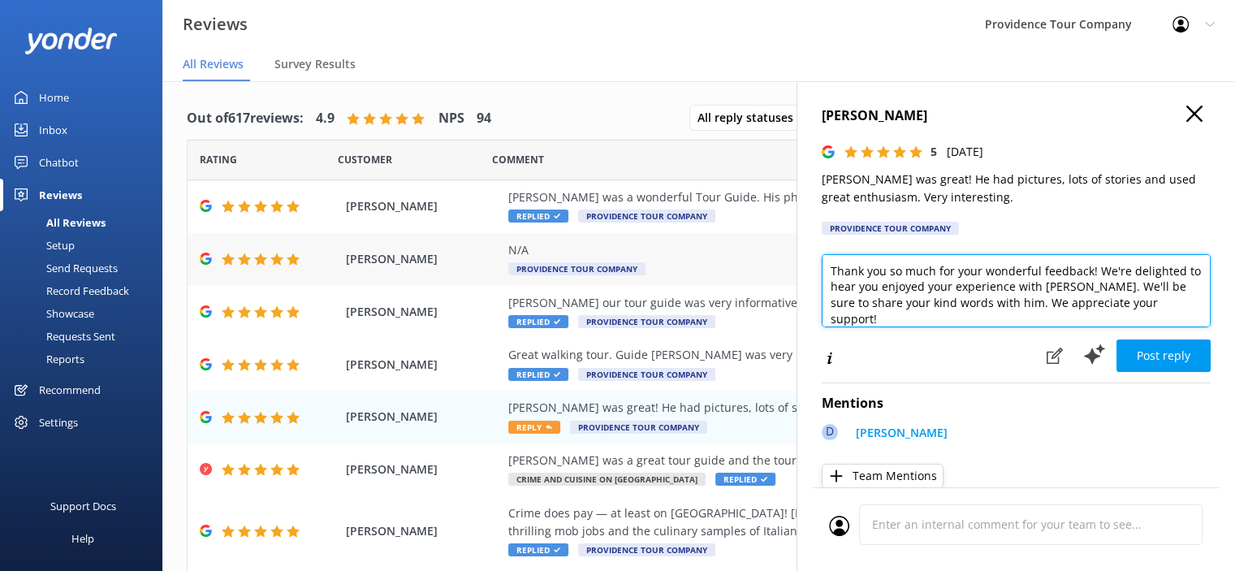
drag, startPoint x: 1151, startPoint y: 302, endPoint x: 792, endPoint y: 244, distance: 364.4
click at [792, 244] on div "Out of 617 reviews: 4.9 NPS 94 All reply statuses All reply statuses Needs a re…" at bounding box center [698, 342] width 1073 height 522
paste textarea "the 5-star review! We’re thrilled to hear you enjoyed the Federal Hill Crime an…"
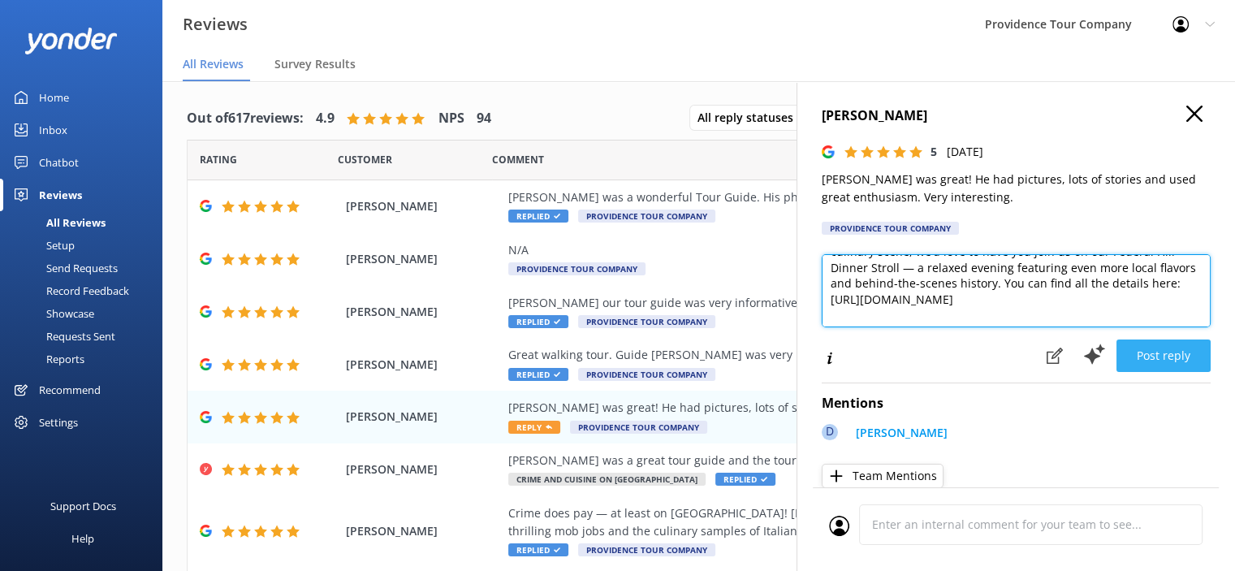
type textarea "Thank you so much for the 5-star review! We’re thrilled to hear you enjoyed the…"
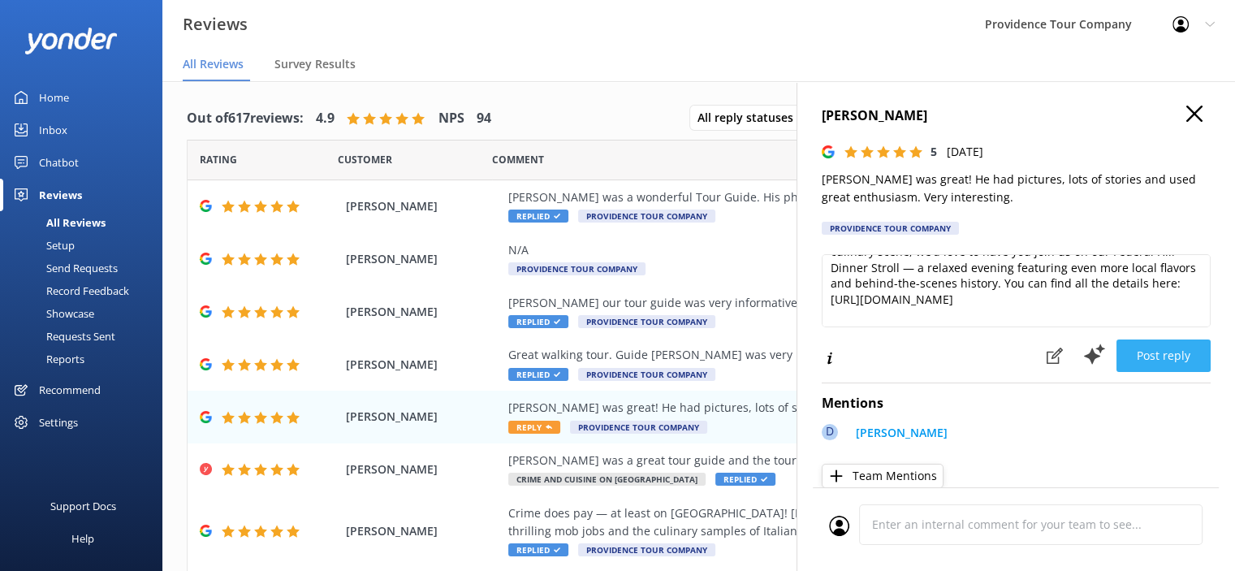
click at [1146, 355] on button "Post reply" at bounding box center [1163, 355] width 94 height 32
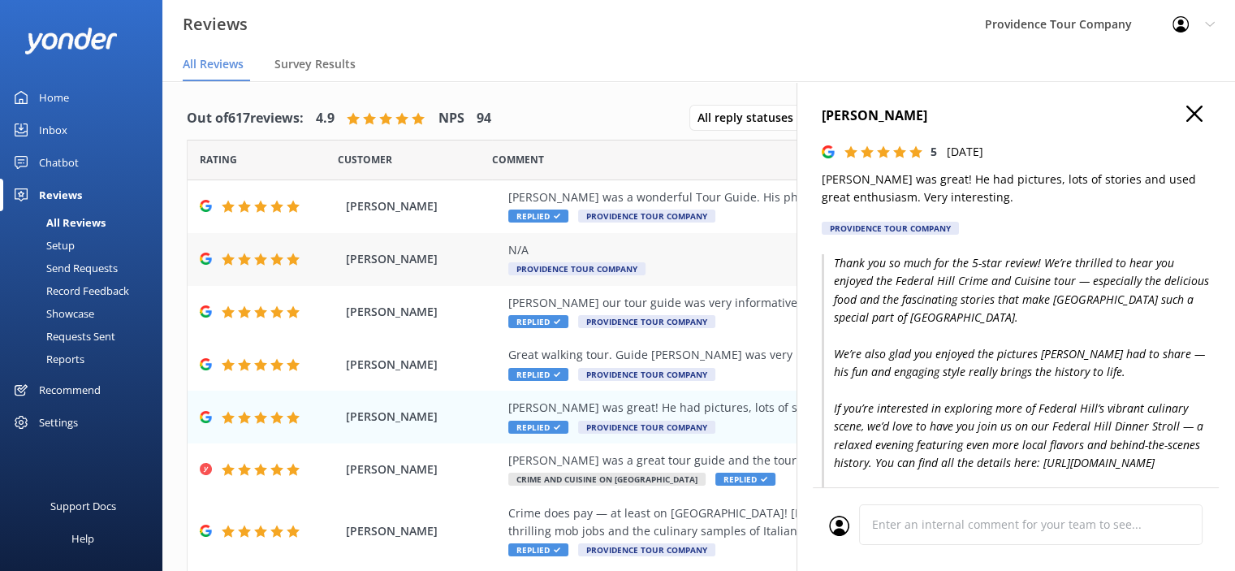
click at [596, 252] on div "N/A" at bounding box center [804, 250] width 592 height 18
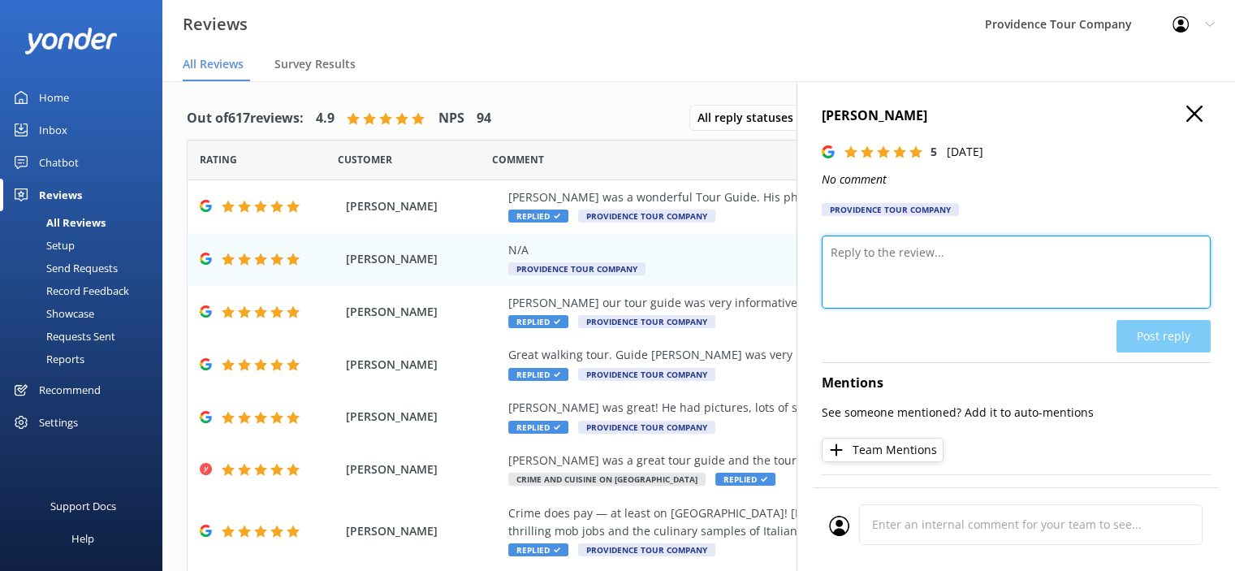
click at [929, 256] on textarea at bounding box center [1016, 271] width 389 height 73
paste textarea "Thank you so much for the 5-star review! We’re thrilled to hear you enjoyed the…"
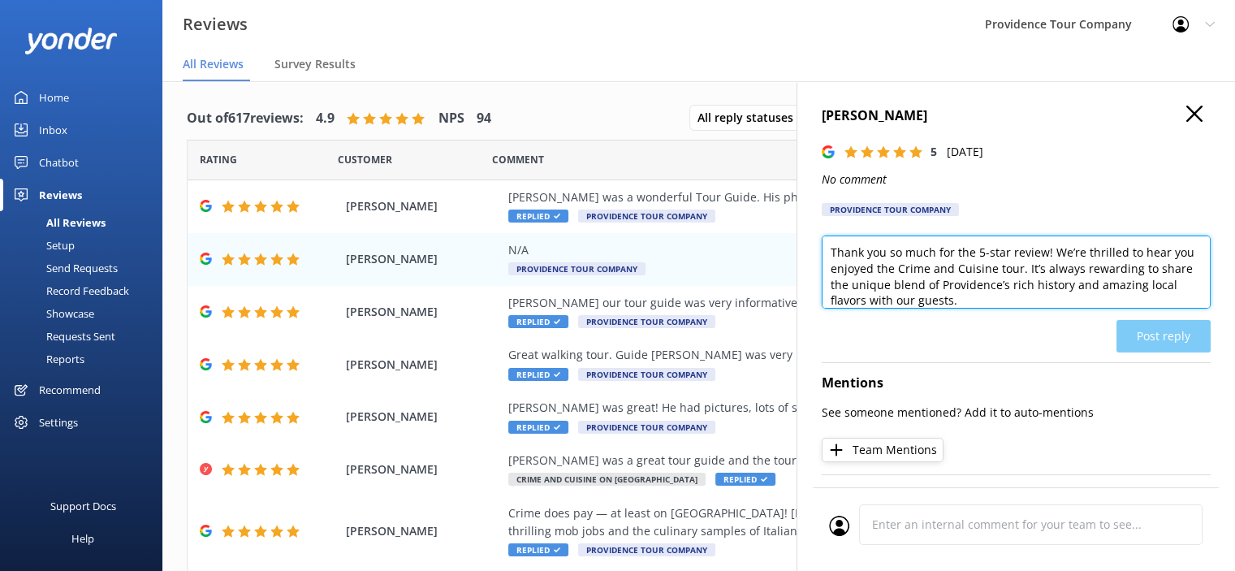
scroll to position [47, 0]
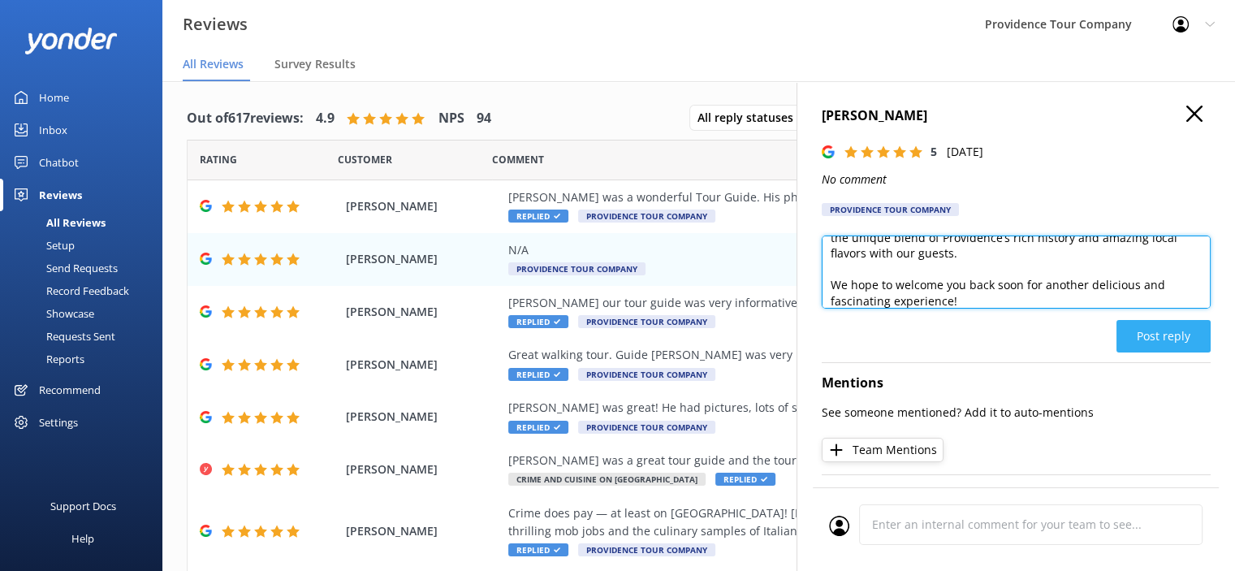
type textarea "Thank you so much for the 5-star review! We’re thrilled to hear you enjoyed the…"
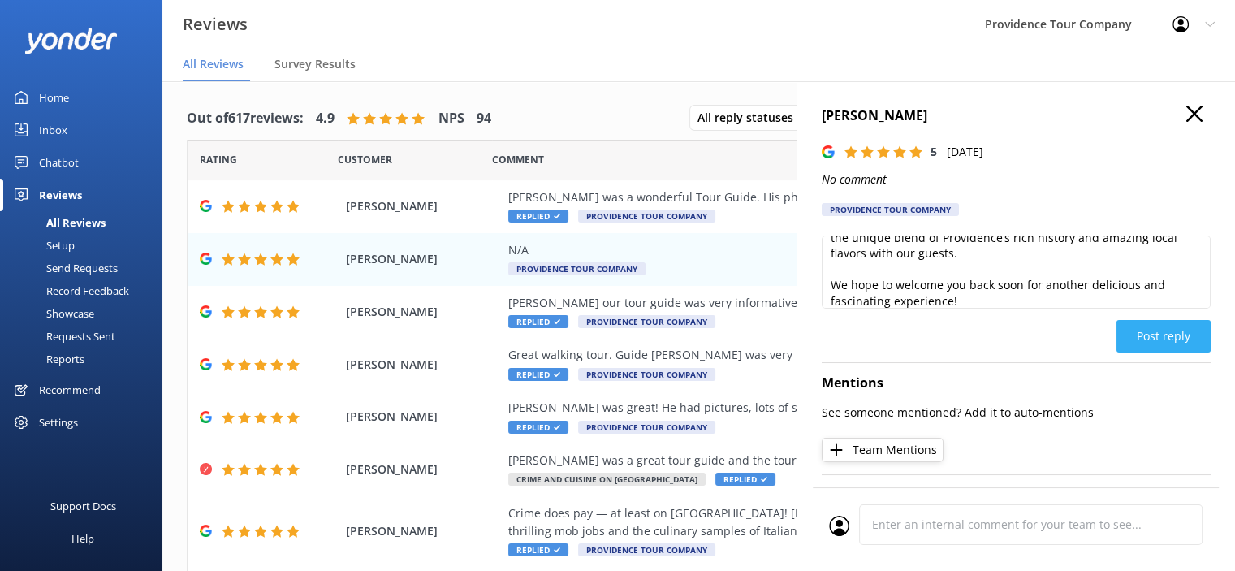
click at [1163, 342] on button "Post reply" at bounding box center [1163, 336] width 94 height 32
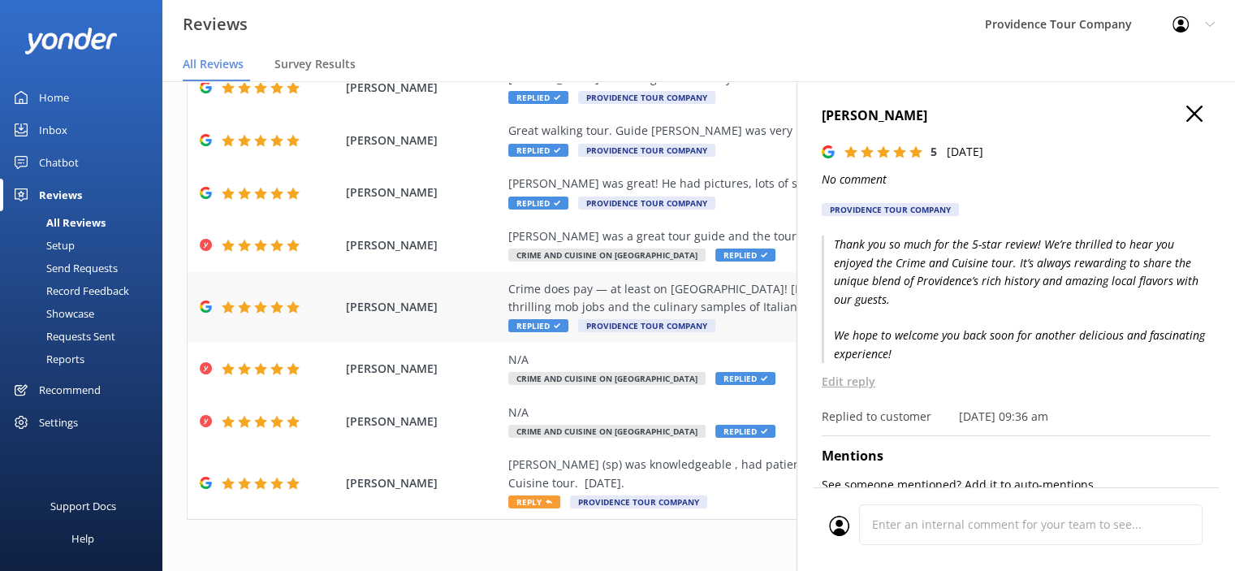
scroll to position [225, 0]
click at [663, 467] on div "[PERSON_NAME] (sp) was knowledgeable , had patience, and a pleasure to guide us…" at bounding box center [804, 473] width 592 height 37
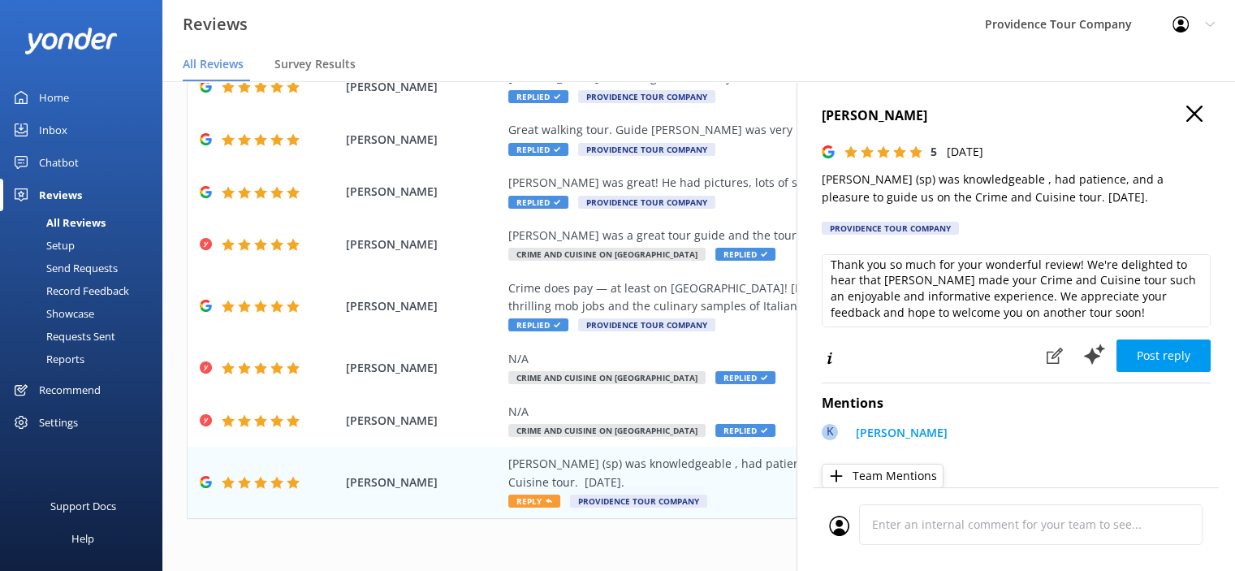
scroll to position [7, 0]
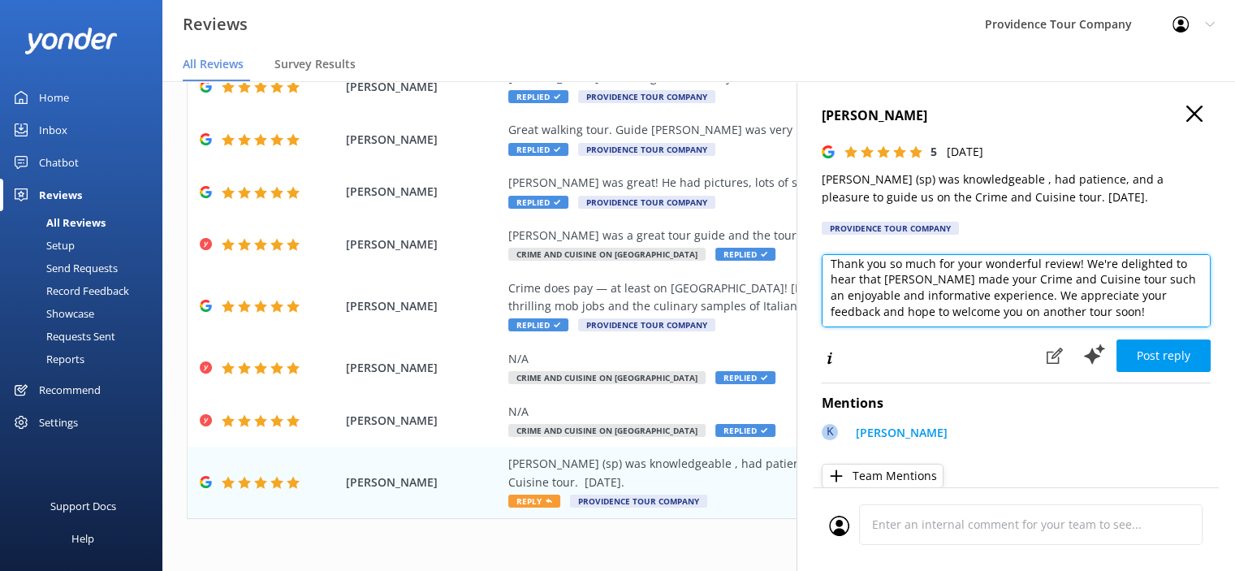
click at [1158, 311] on textarea "Thank you so much for your wonderful review! We're delighted to hear that [PERS…" at bounding box center [1016, 290] width 389 height 73
type textarea "Thank you so much for your wonderful review! We're delighted to hear that [PERS…"
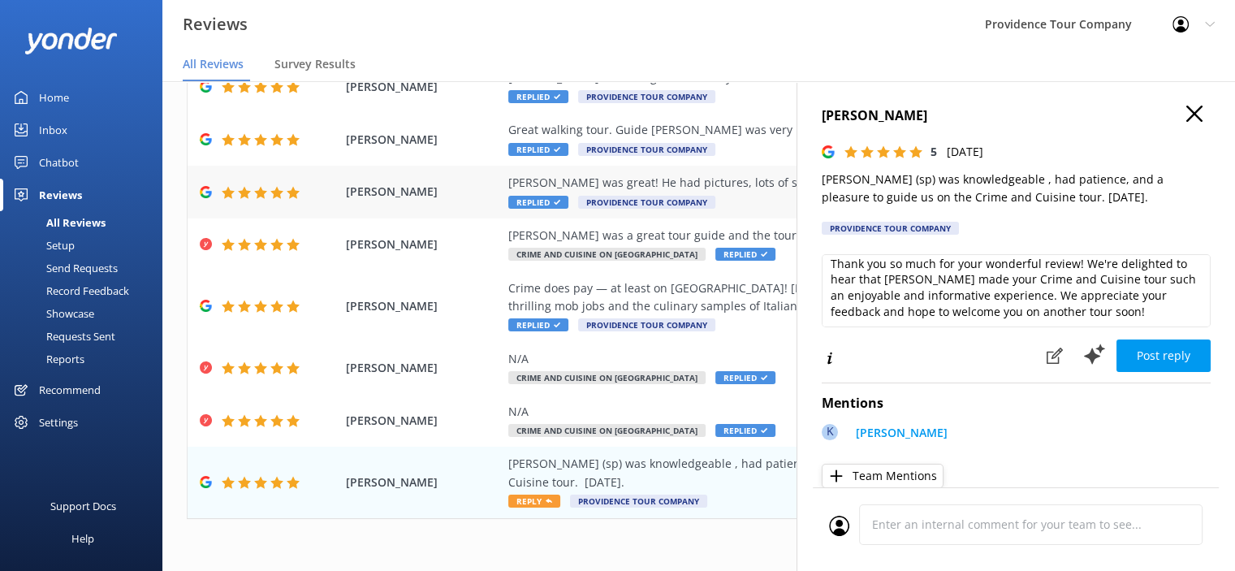
click at [725, 188] on div "[PERSON_NAME] was great! He had pictures, lots of stories and used great enthus…" at bounding box center [804, 183] width 592 height 18
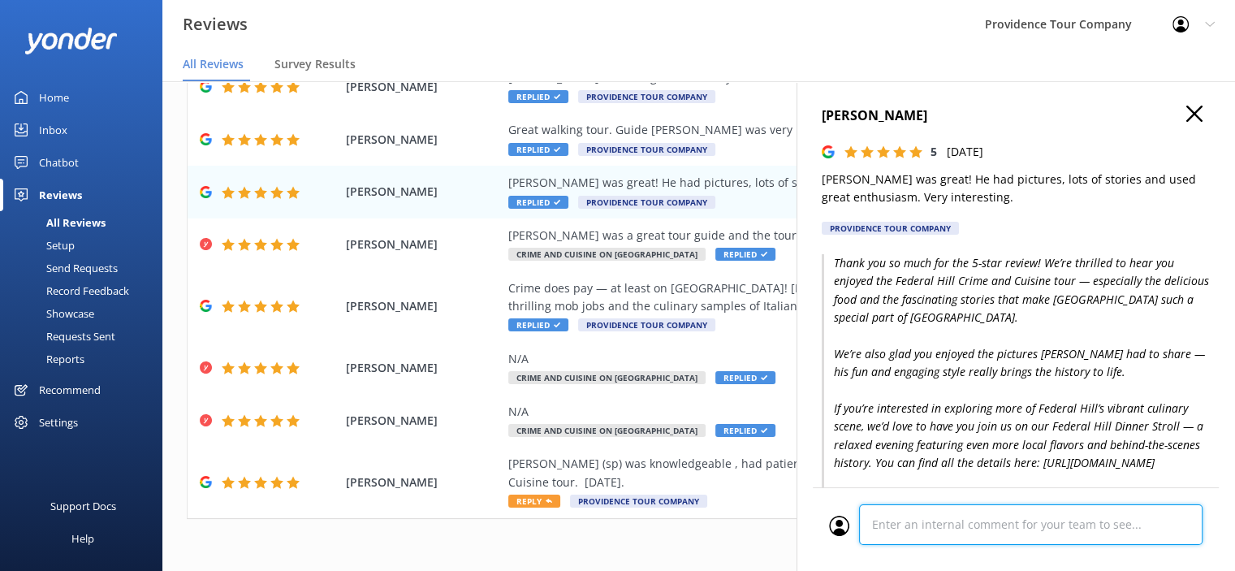
scroll to position [320, 0]
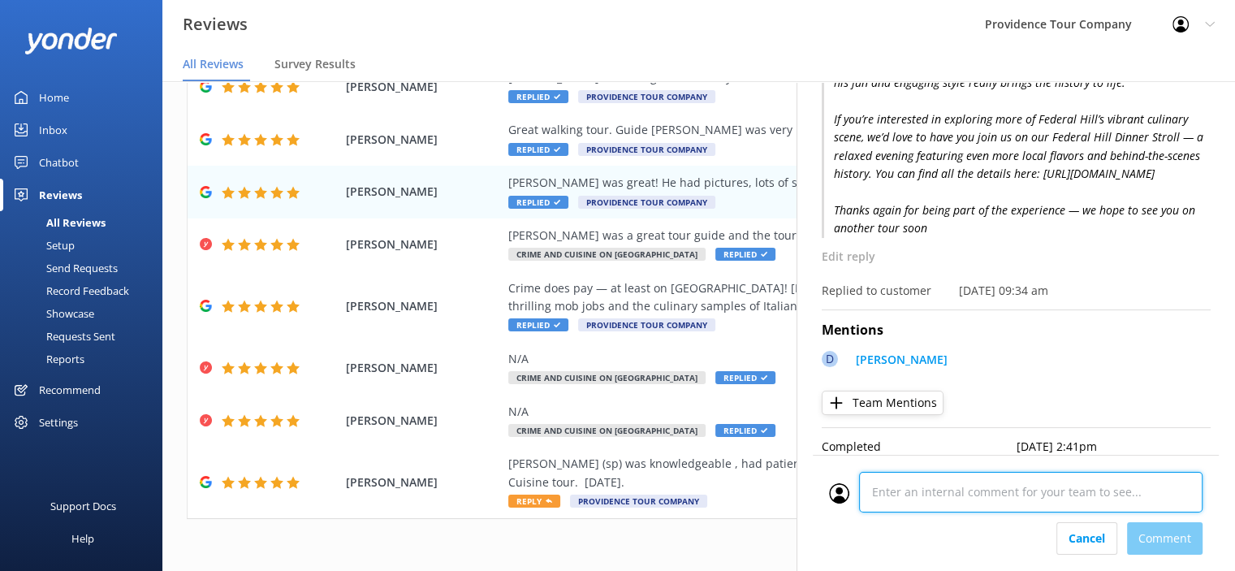
drag, startPoint x: 1104, startPoint y: 488, endPoint x: 910, endPoint y: 450, distance: 197.8
click at [910, 450] on div "[PERSON_NAME] 5 [DATE] [PERSON_NAME] was great! He had pictures, lots of storie…" at bounding box center [1015, 366] width 438 height 571
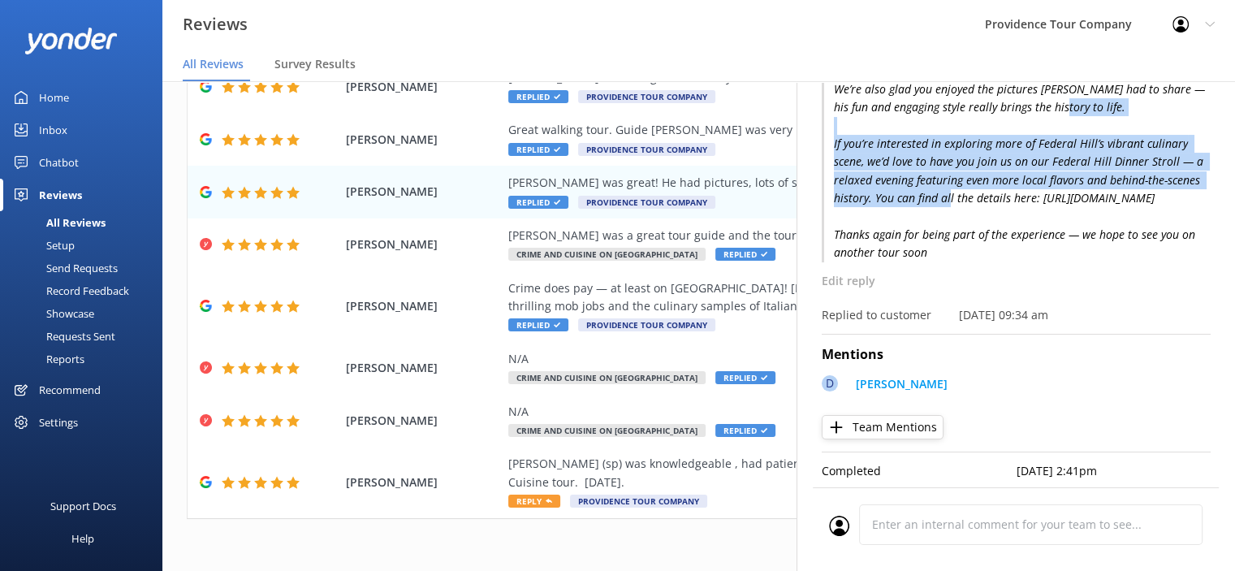
drag, startPoint x: 1112, startPoint y: 164, endPoint x: 854, endPoint y: 120, distance: 261.9
click at [854, 120] on p "Thank you so much for the 5-star review! We’re thrilled to hear you enjoyed the…" at bounding box center [1016, 125] width 389 height 273
drag, startPoint x: 1112, startPoint y: 185, endPoint x: 827, endPoint y: 115, distance: 293.4
click at [827, 115] on p "Thank you so much for the 5-star review! We’re thrilled to hear you enjoyed the…" at bounding box center [1016, 125] width 389 height 273
copy p "If you’re interested in exploring more of Federal Hill’s vibrant culinary scene…"
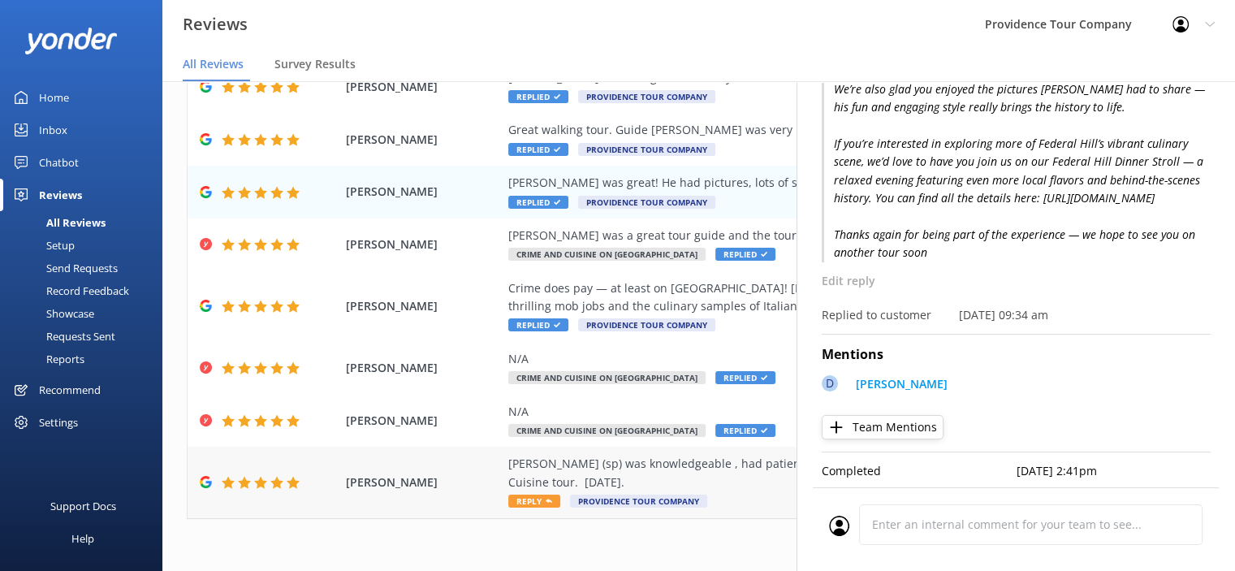
click at [740, 465] on div "[PERSON_NAME] (sp) was knowledgeable , had patience, and a pleasure to guide us…" at bounding box center [804, 473] width 592 height 37
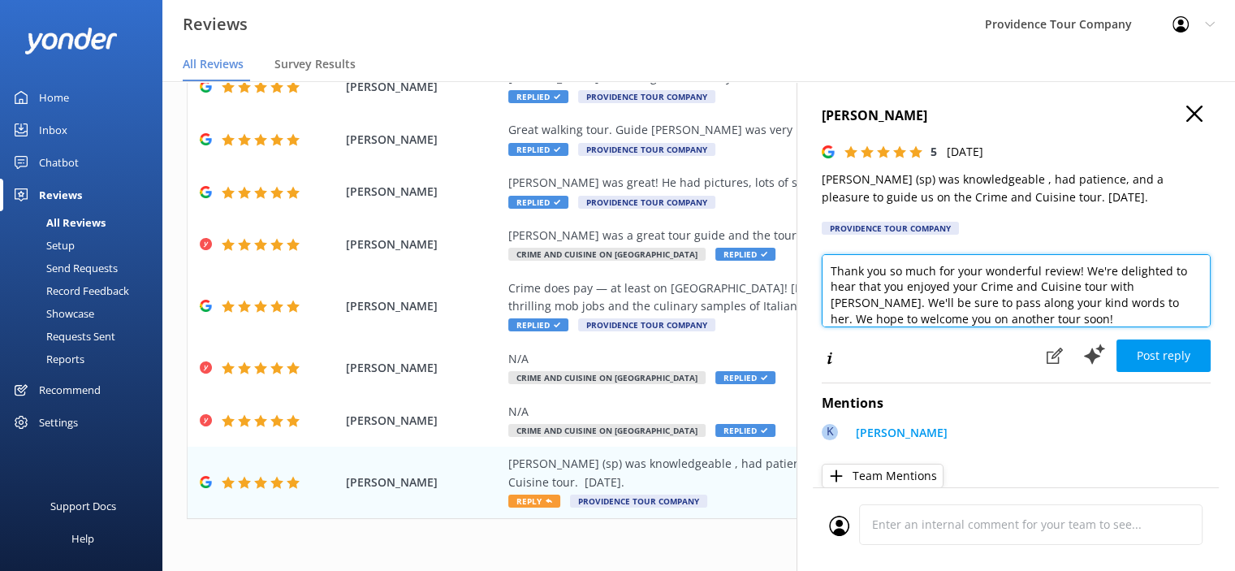
click at [1088, 317] on textarea "Thank you so much for your wonderful review! We're delighted to hear that you e…" at bounding box center [1016, 290] width 389 height 73
drag, startPoint x: 1160, startPoint y: 301, endPoint x: 1153, endPoint y: 317, distance: 17.8
click at [1153, 317] on textarea "Thank you so much for your wonderful review! We're delighted to hear that you e…" at bounding box center [1016, 290] width 389 height 73
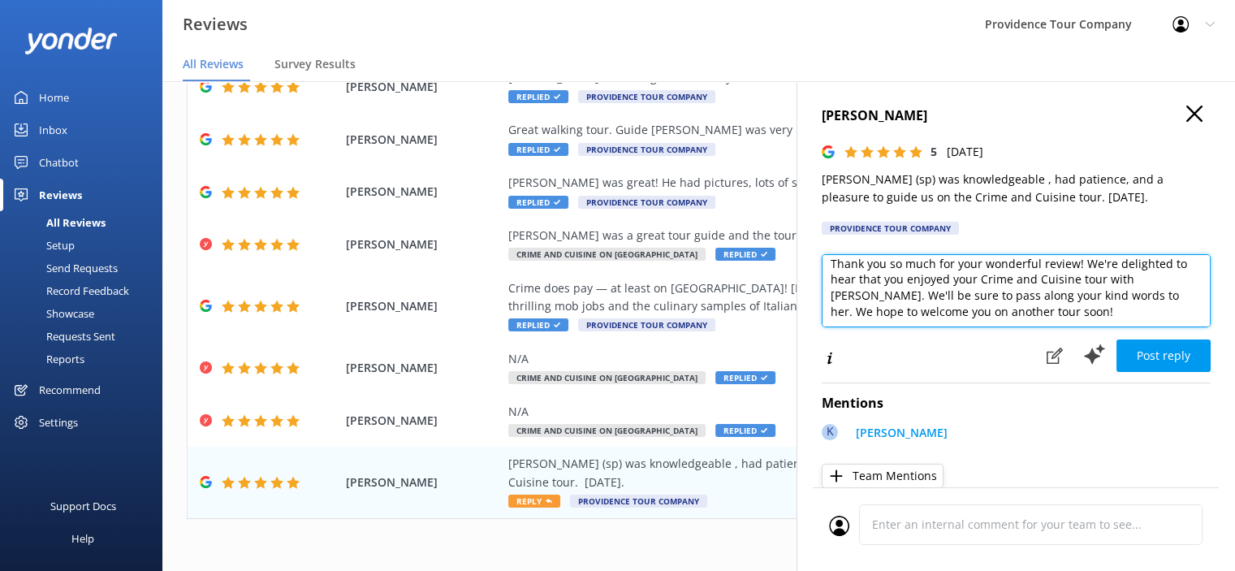
paste textarea "If you’re interested in exploring more of Federal Hill’s vibrant culinary scene…"
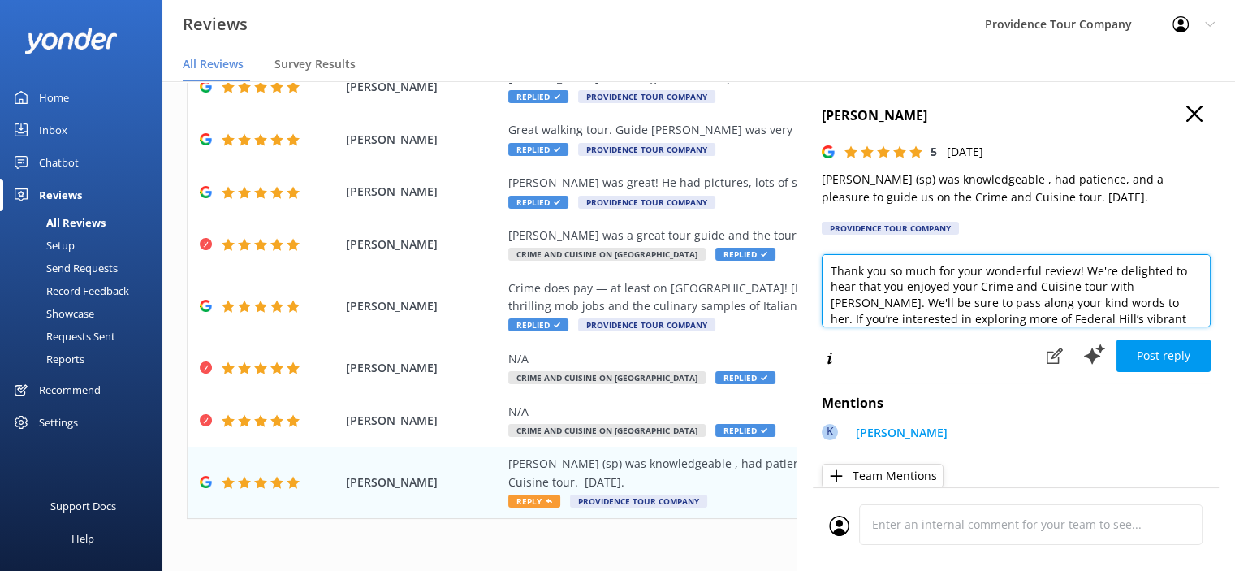
click at [1156, 300] on textarea "Thank you so much for your wonderful review! We're delighted to hear that you e…" at bounding box center [1016, 290] width 389 height 73
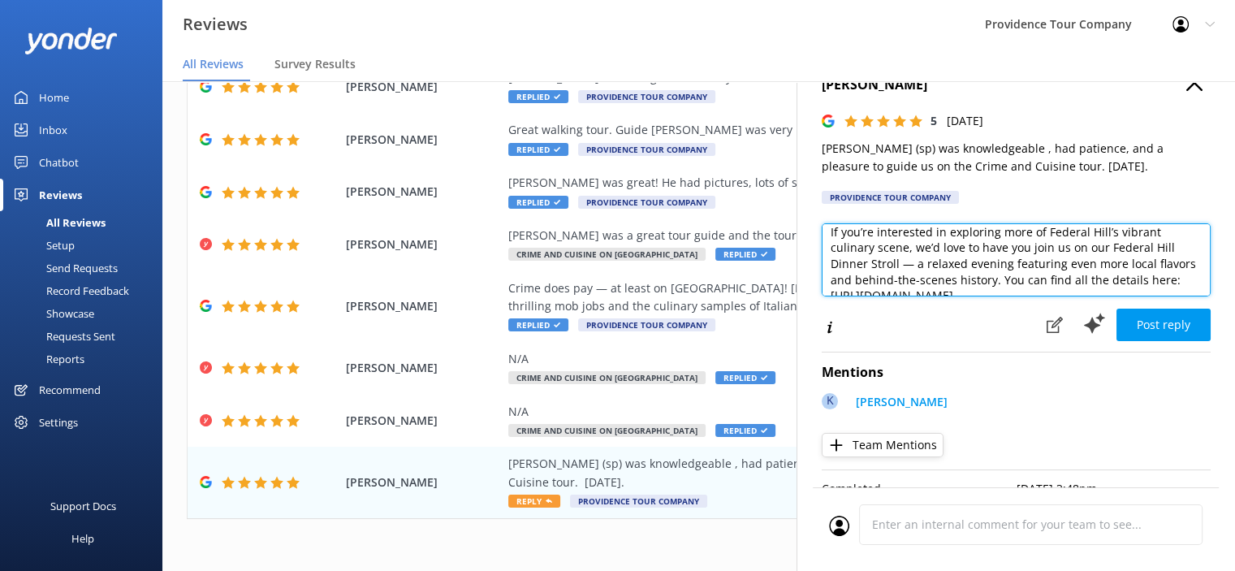
scroll to position [60, 0]
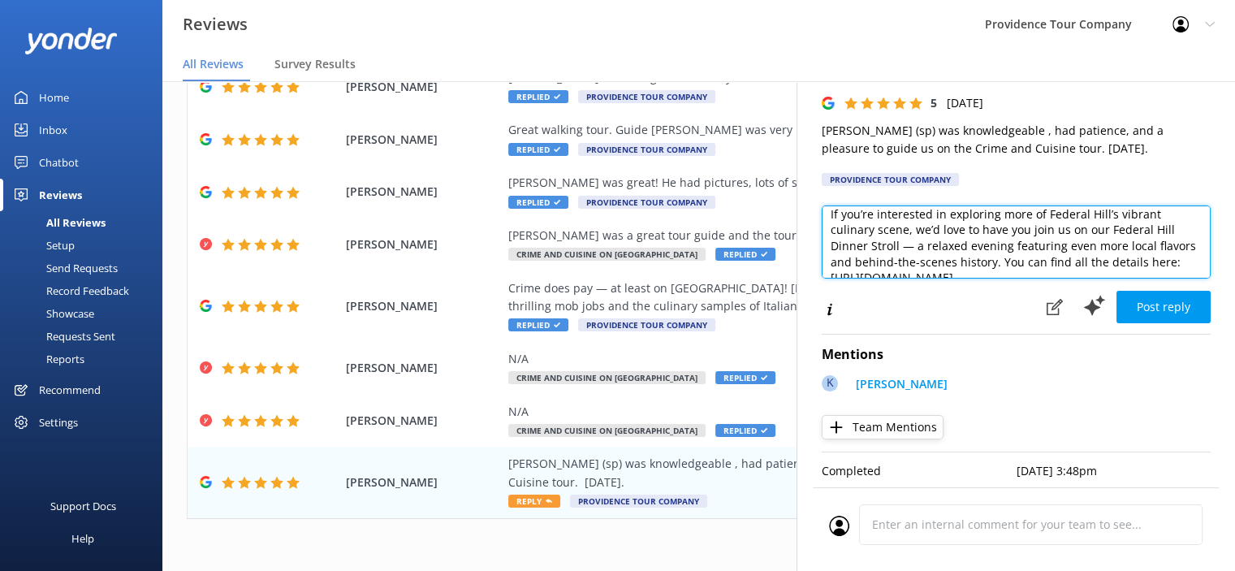
click at [1177, 257] on textarea "Thank you so much for your wonderful review! We're delighted to hear that you e…" at bounding box center [1016, 241] width 389 height 73
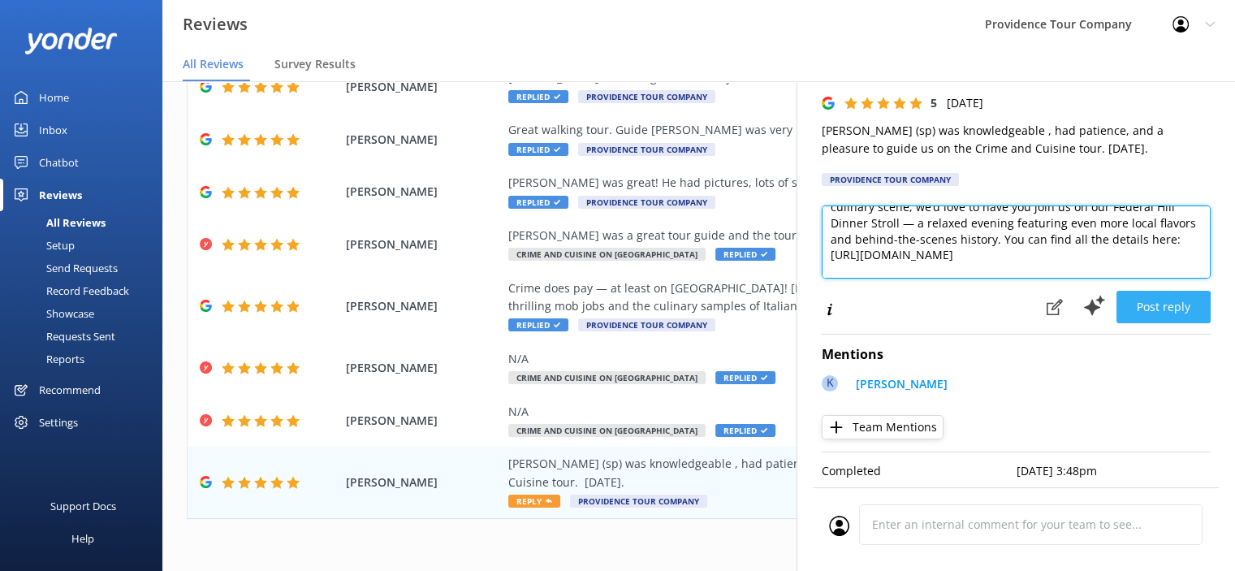
type textarea "Thank you so much for your wonderful review! We're delighted to hear that you e…"
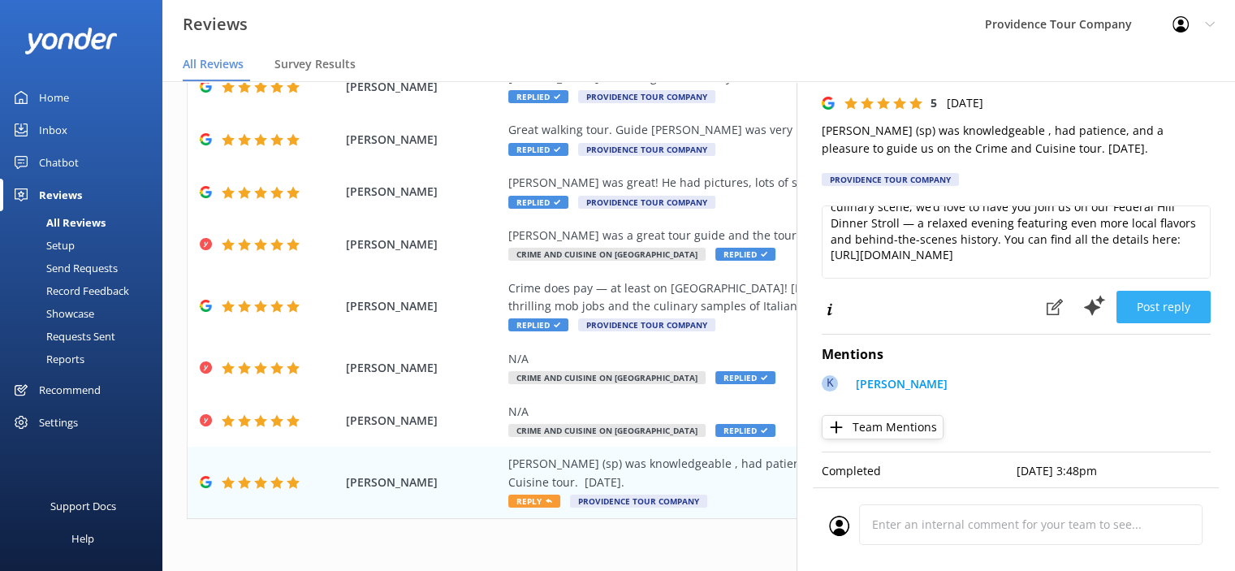
click at [1156, 295] on button "Post reply" at bounding box center [1163, 307] width 94 height 32
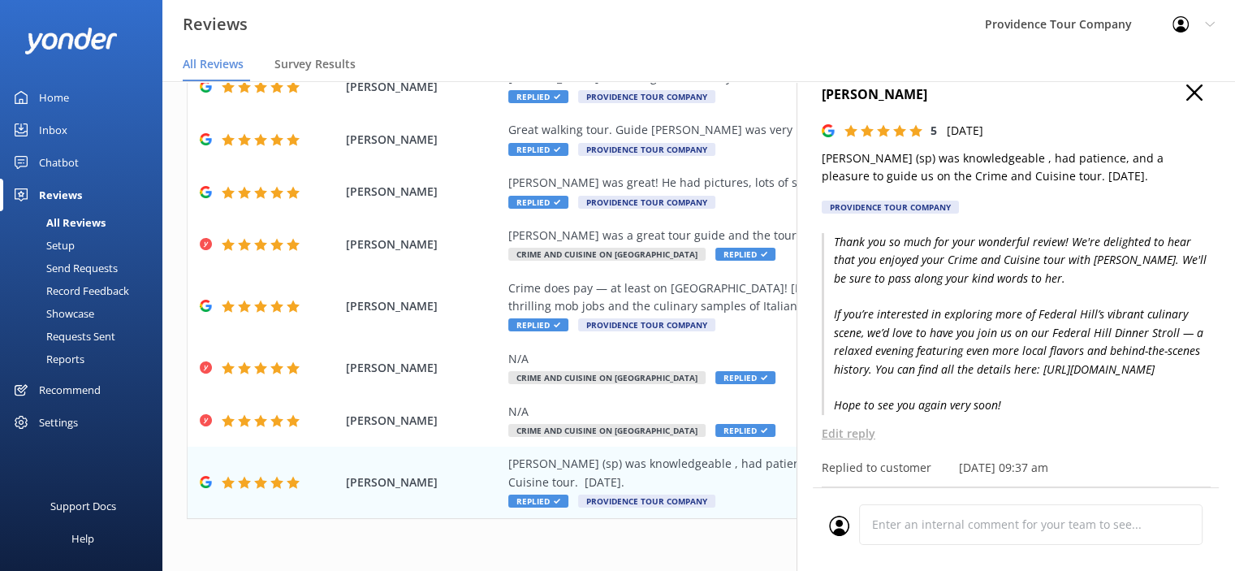
scroll to position [0, 0]
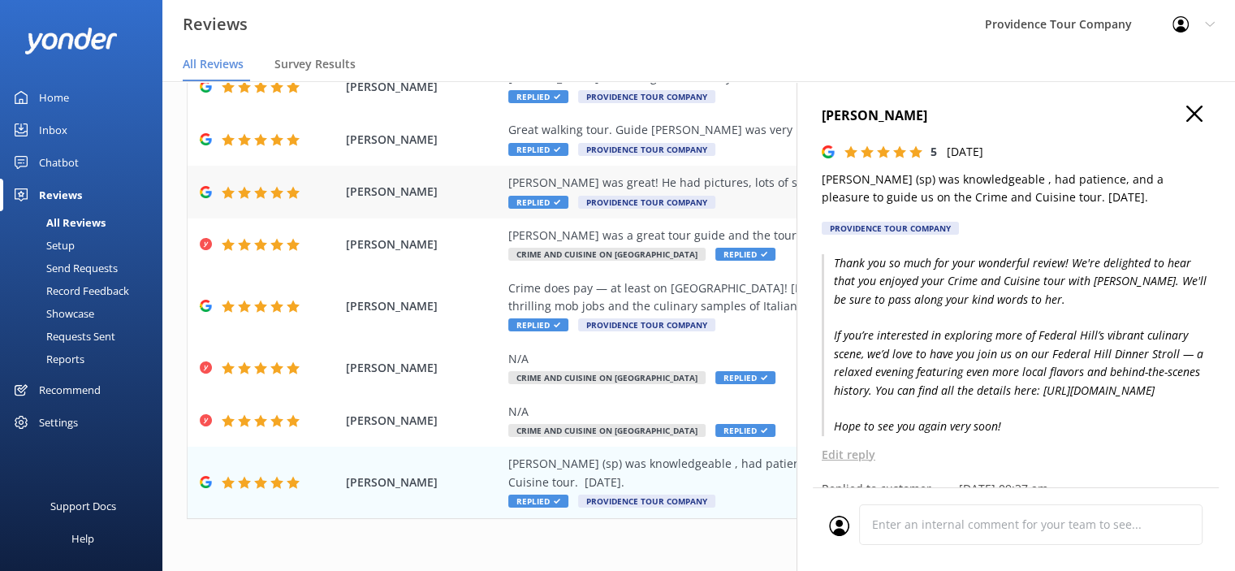
drag, startPoint x: 1186, startPoint y: 109, endPoint x: 1049, endPoint y: 182, distance: 155.5
click at [1186, 110] on use "button" at bounding box center [1194, 114] width 16 height 16
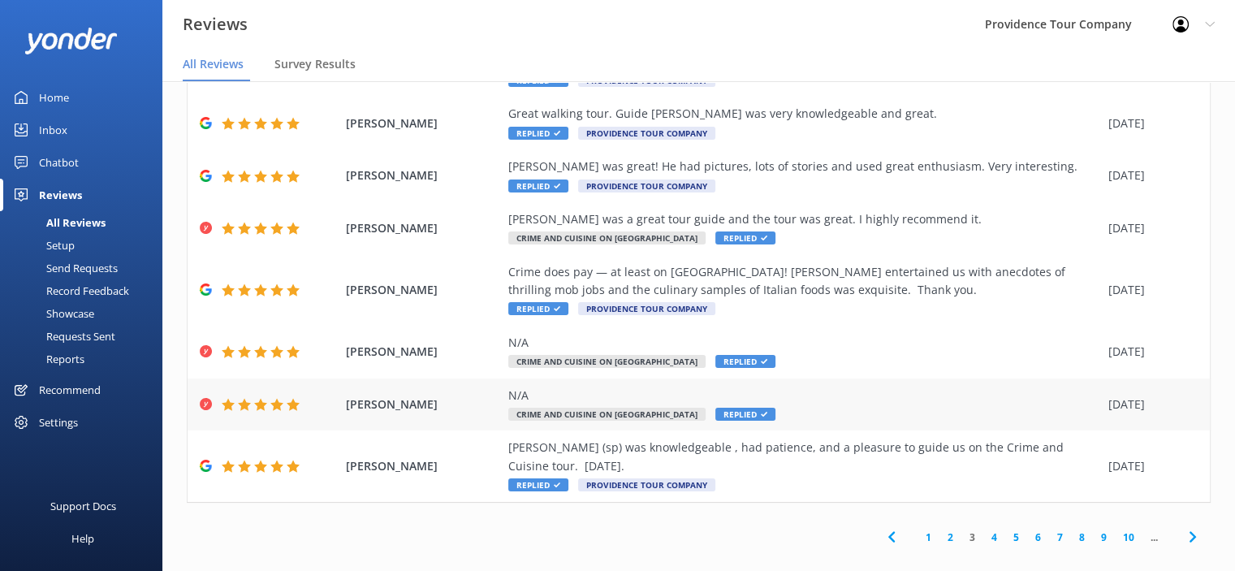
scroll to position [32, 0]
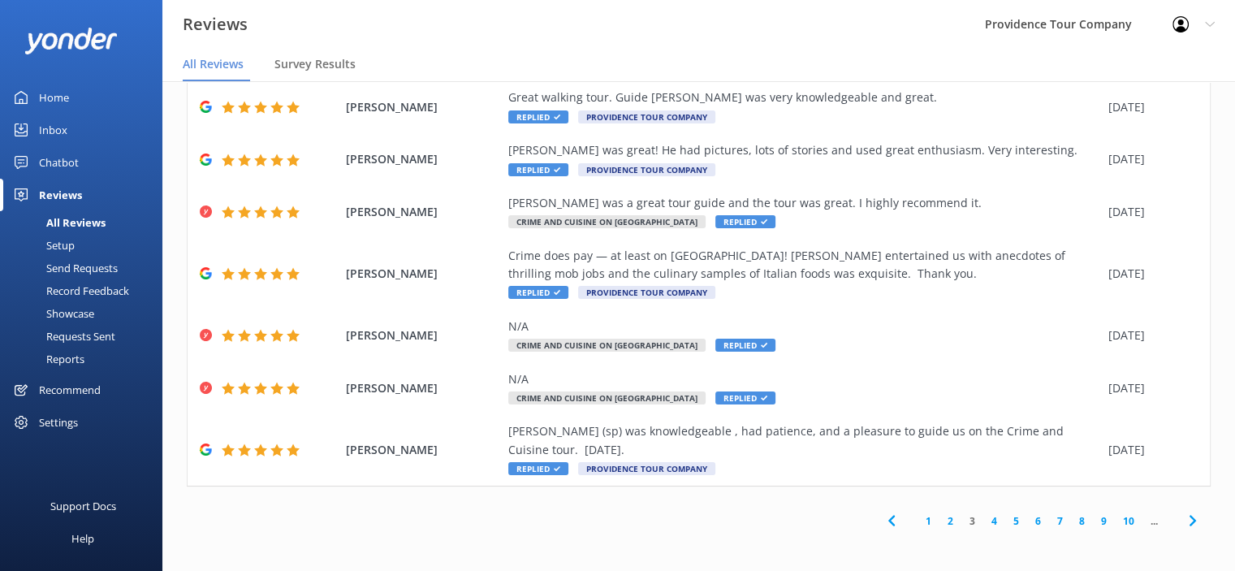
click at [961, 520] on link "3" at bounding box center [972, 520] width 22 height 15
click at [988, 519] on link "4" at bounding box center [994, 520] width 22 height 15
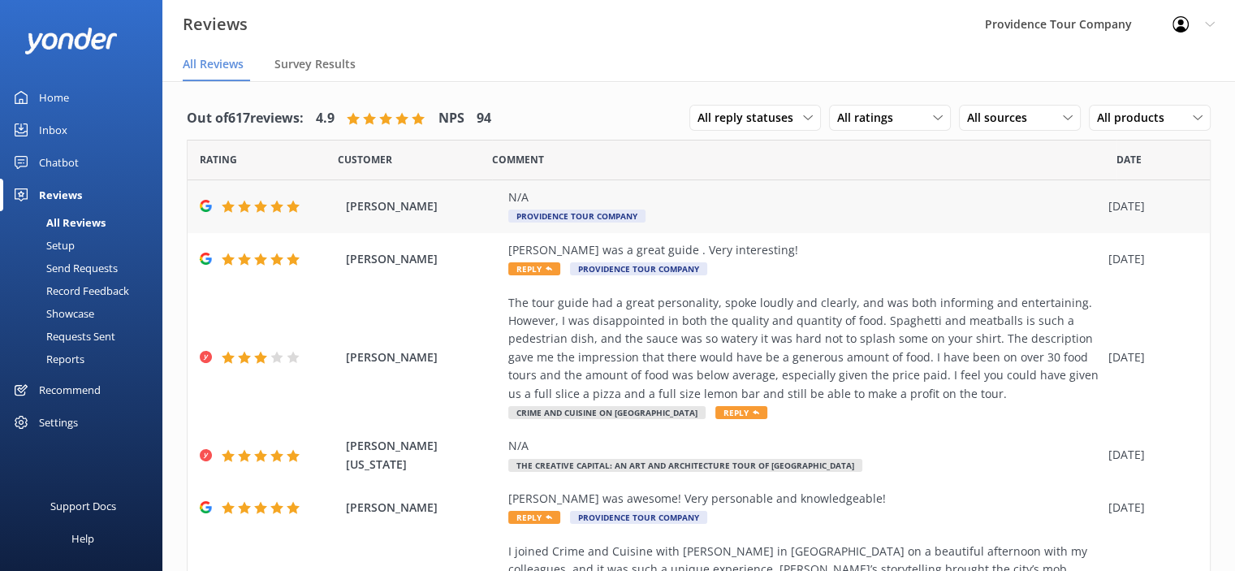
click at [598, 207] on div "N/A Providence Tour Company" at bounding box center [804, 206] width 592 height 37
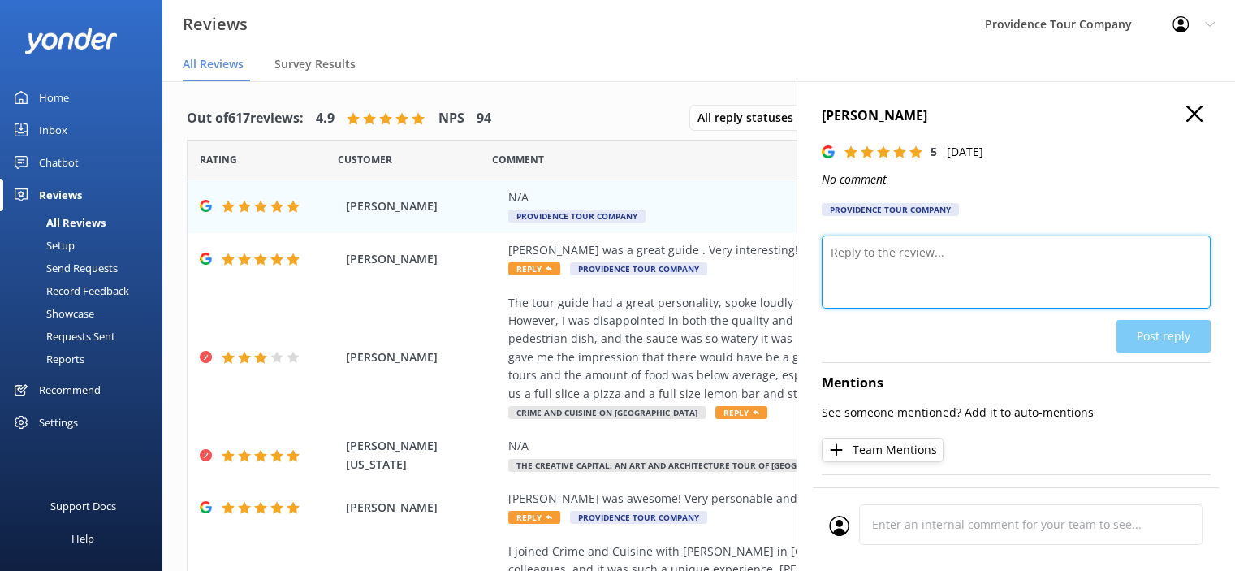
click at [895, 244] on textarea at bounding box center [1016, 271] width 389 height 73
paste textarea "Thanks so much for the awesome 5-star review! We’re so happy you enjoyed the Cr…"
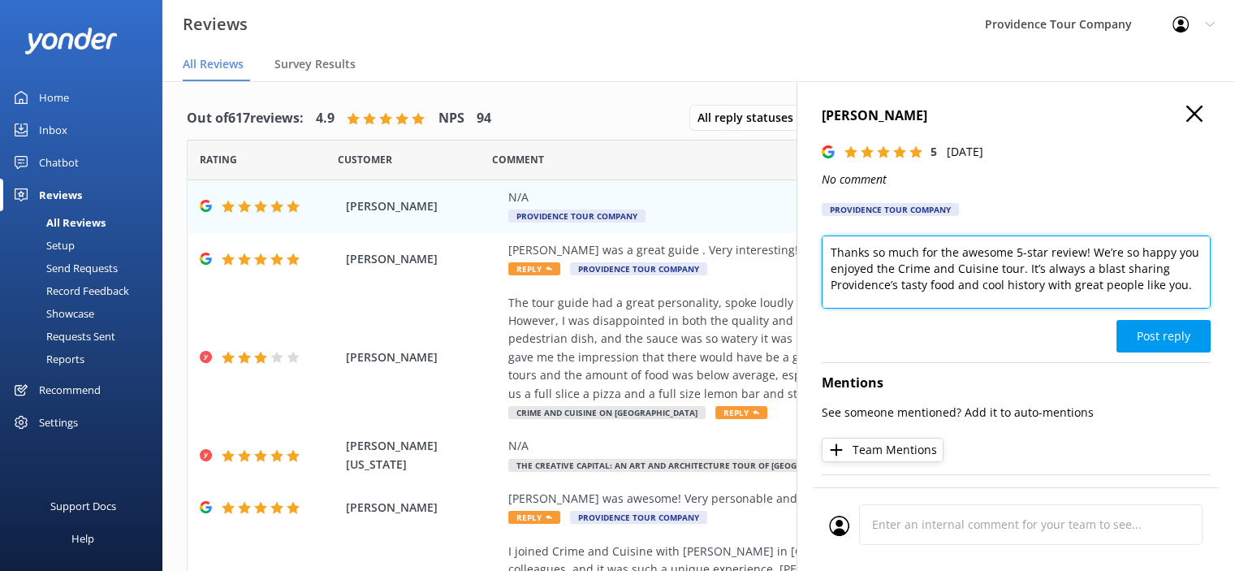
scroll to position [32, 0]
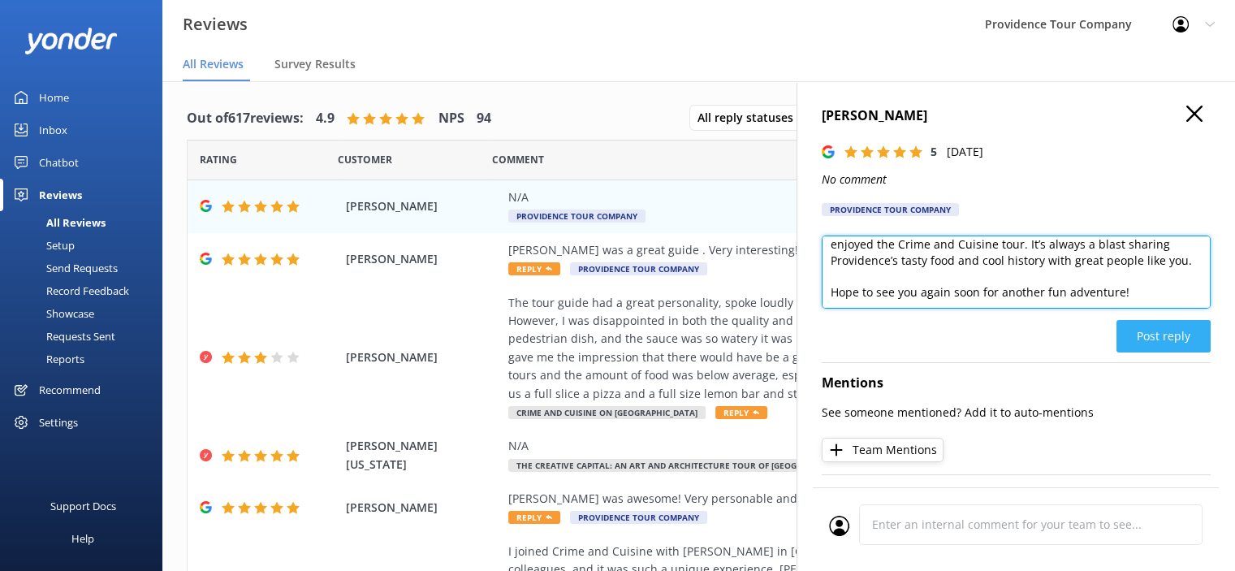
type textarea "Thanks so much for the awesome 5-star review! We’re so happy you enjoyed the Cr…"
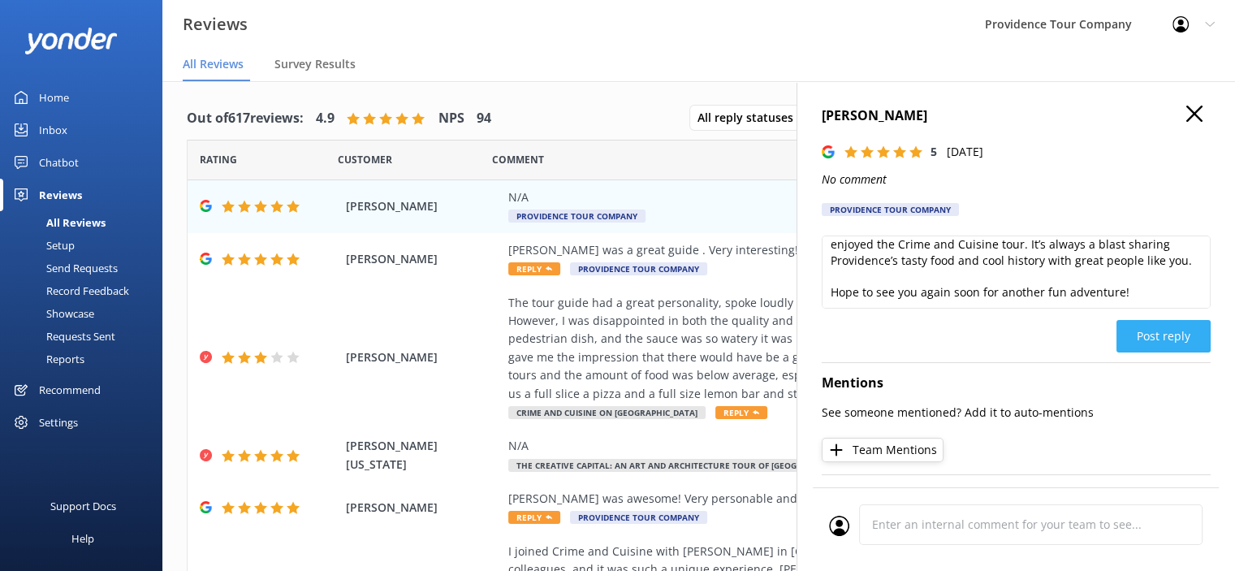
click at [1175, 338] on button "Post reply" at bounding box center [1163, 336] width 94 height 32
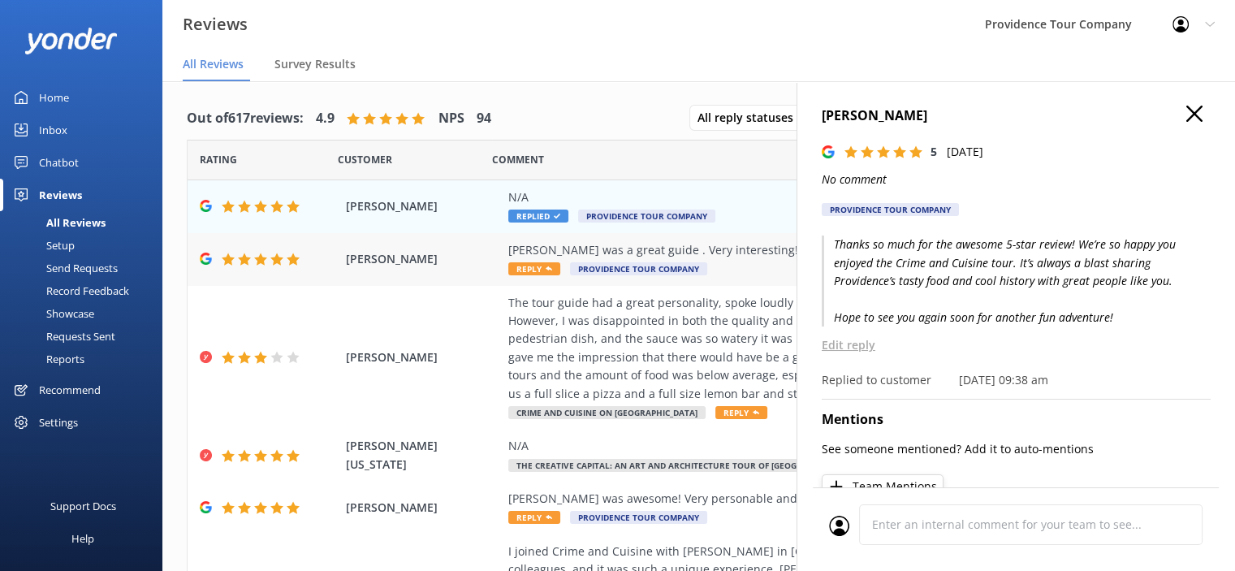
click at [716, 256] on div "[PERSON_NAME] was a great guide . Very interesting!" at bounding box center [804, 250] width 592 height 18
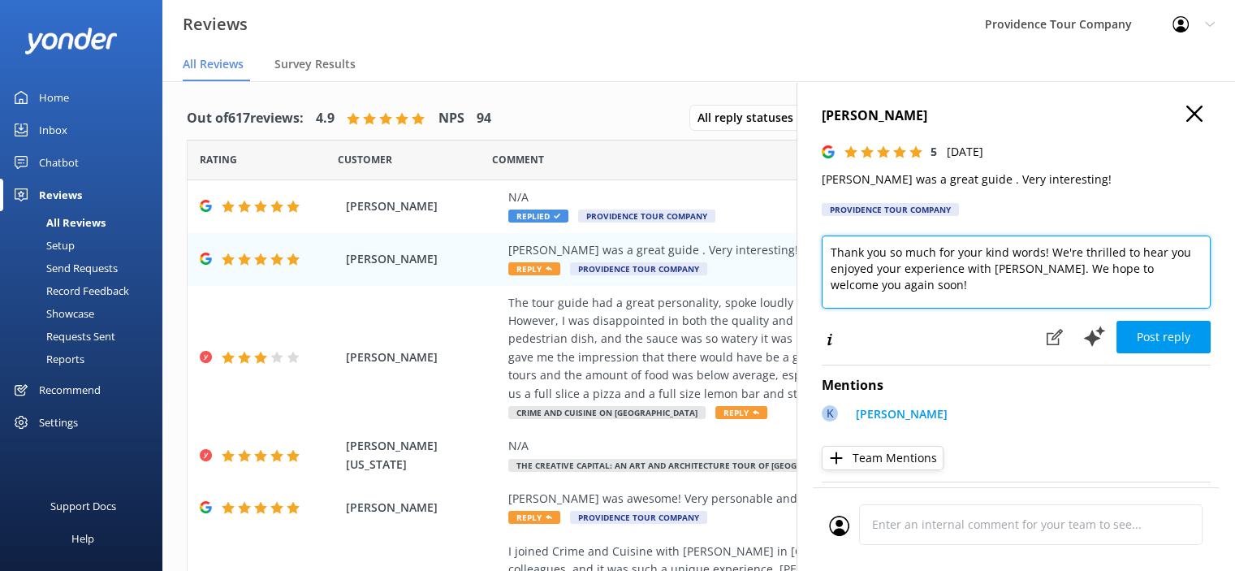
click at [930, 286] on textarea "Thank you so much for your kind words! We're thrilled to hear you enjoyed your …" at bounding box center [1016, 271] width 389 height 73
paste textarea "If you’re interested in exploring more of Federal Hill’s vibrant culinary scene…"
drag, startPoint x: 1077, startPoint y: 272, endPoint x: 1078, endPoint y: 282, distance: 9.9
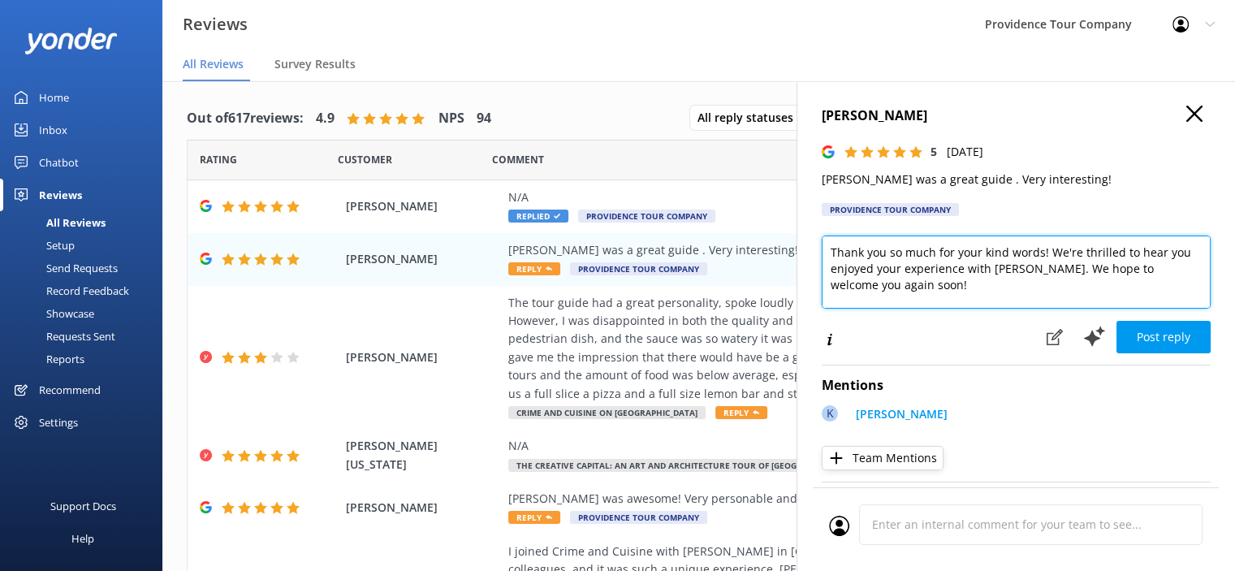
click at [1078, 282] on textarea "Thank you so much for your kind words! We're thrilled to hear you enjoyed your …" at bounding box center [1016, 271] width 389 height 73
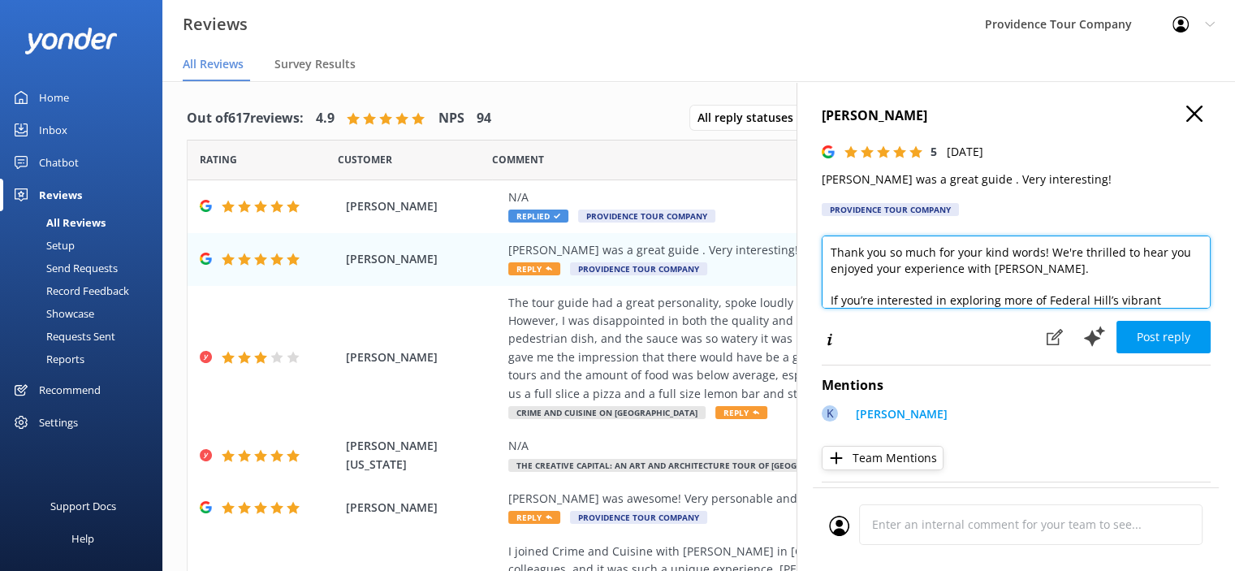
drag, startPoint x: 1023, startPoint y: 274, endPoint x: 1013, endPoint y: 273, distance: 9.8
click at [1013, 273] on textarea "Thank you so much for your kind words! We're thrilled to hear you enjoyed your …" at bounding box center [1016, 271] width 389 height 73
click at [1012, 271] on textarea "Thank you so much for your kind words! We're thrilled to hear you enjoyed your …" at bounding box center [1016, 271] width 389 height 73
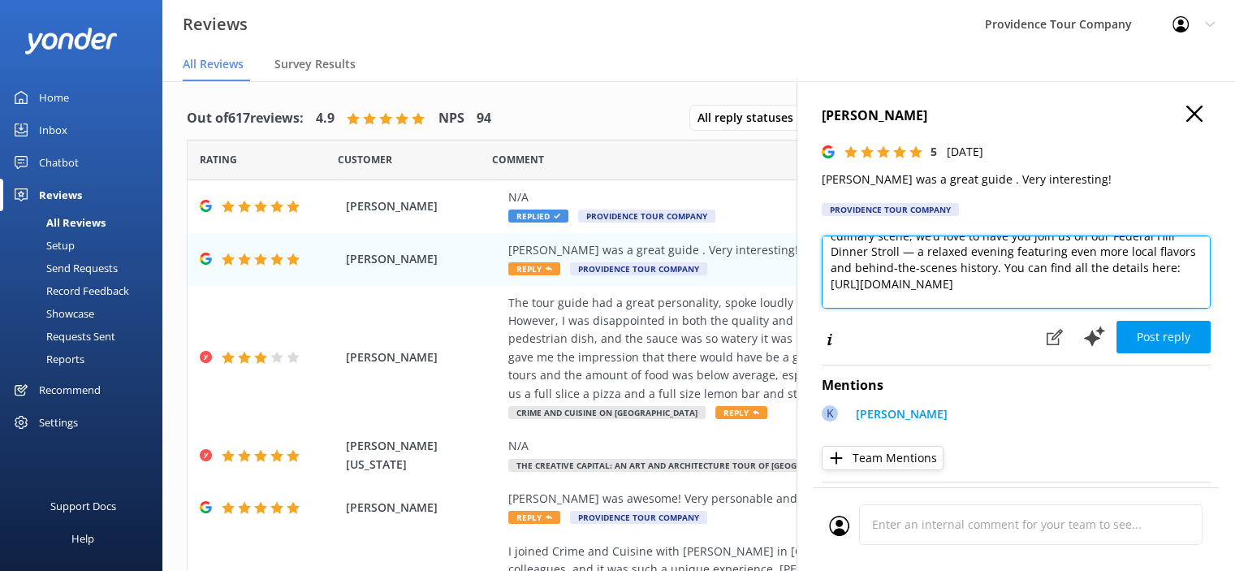
scroll to position [81, 0]
type textarea "Thank you so much for your kind words! We're thrilled to hear you enjoyed your …"
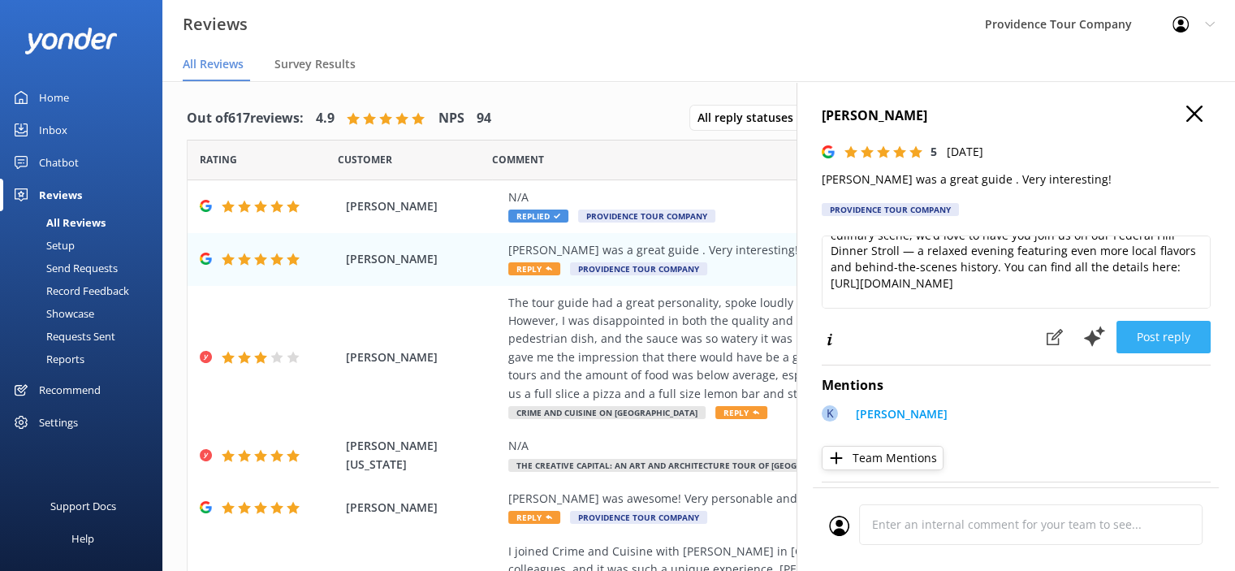
click at [1159, 340] on button "Post reply" at bounding box center [1163, 337] width 94 height 32
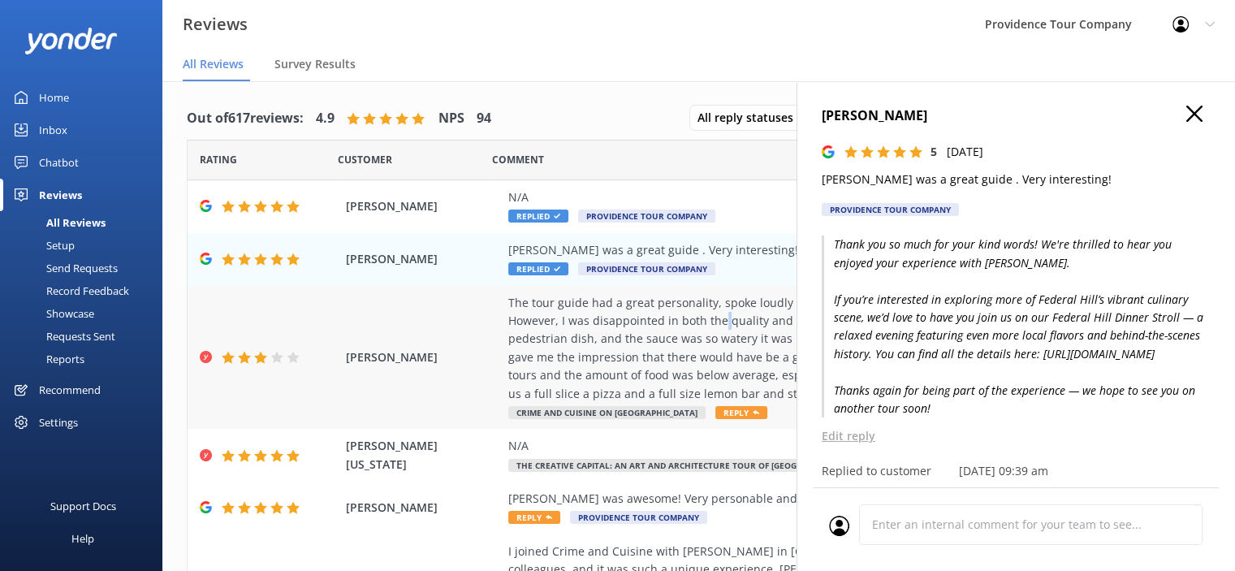
click at [721, 322] on div "The tour guide had a great personality, spoke loudly and clearly, and was both …" at bounding box center [804, 348] width 592 height 109
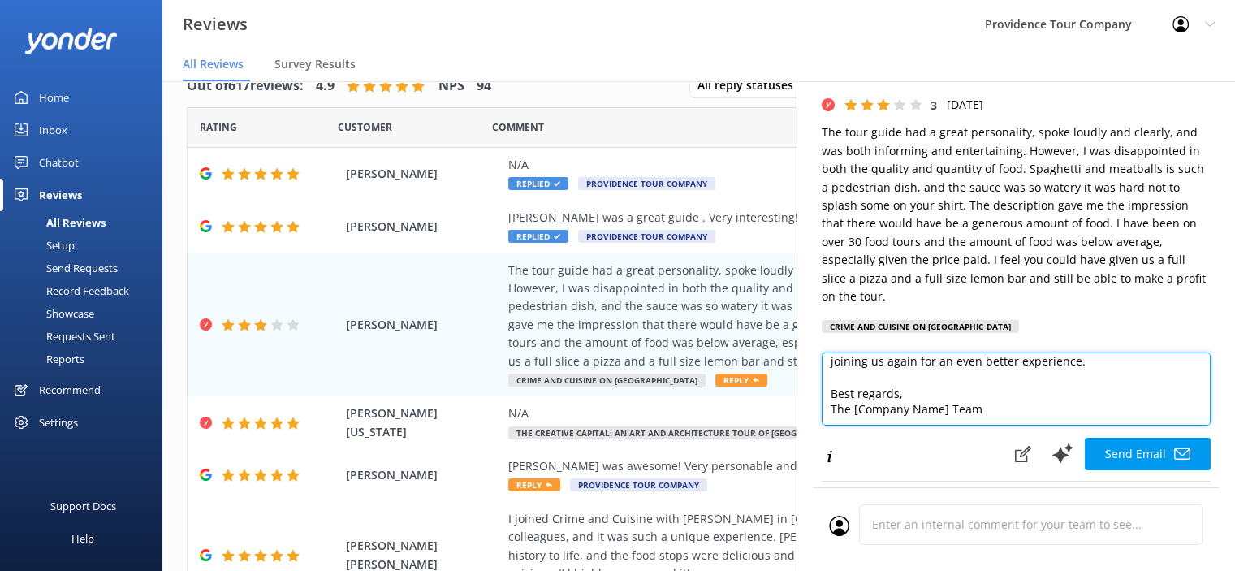
drag, startPoint x: 1008, startPoint y: 409, endPoint x: 814, endPoint y: 412, distance: 194.9
click at [814, 412] on div "[PERSON_NAME] [EMAIL_ADDRESS][DOMAIN_NAME] 3 [DATE] The tour guide had a great …" at bounding box center [1015, 366] width 438 height 571
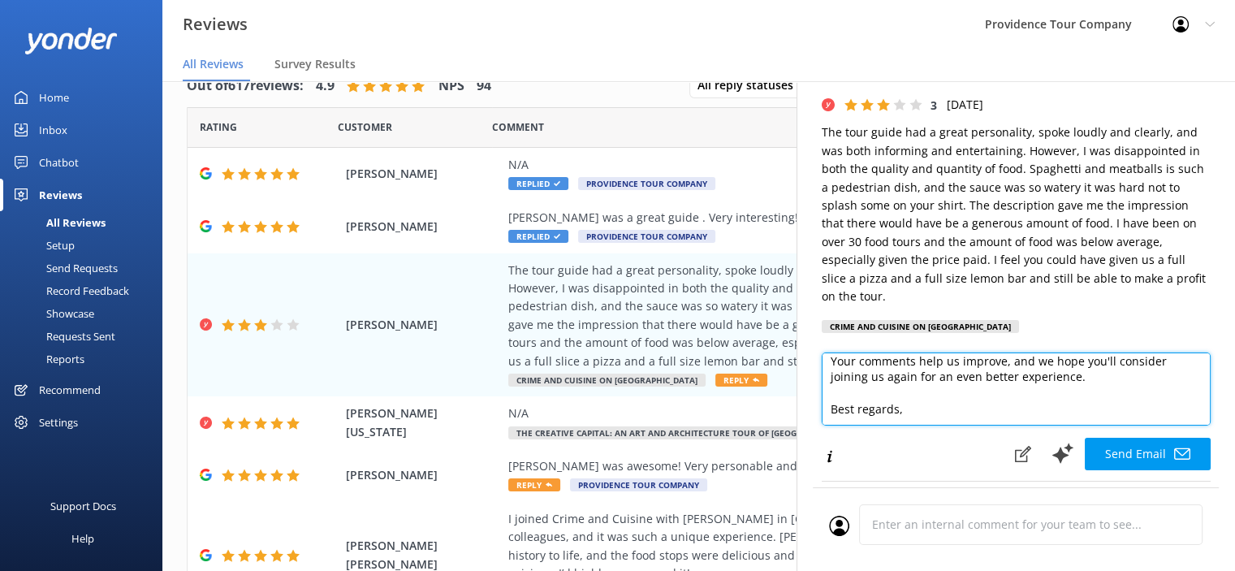
scroll to position [119, 0]
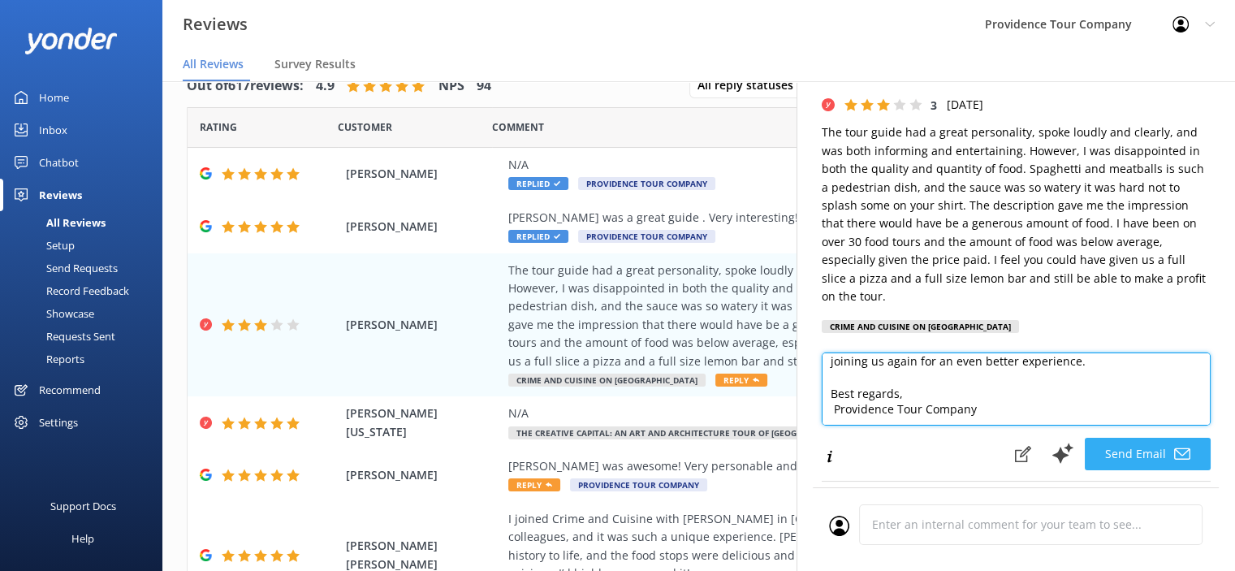
type textarea "Hi [PERSON_NAME], Thank you for taking the time to share your feedback. We're g…"
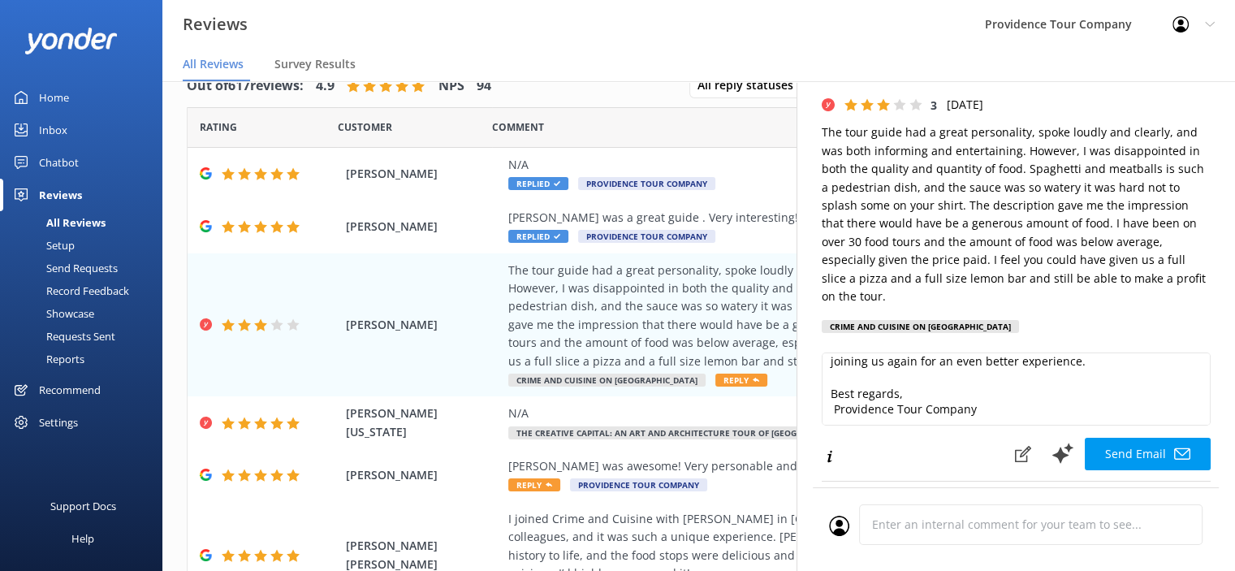
click at [1153, 454] on button "Send Email" at bounding box center [1148, 454] width 126 height 32
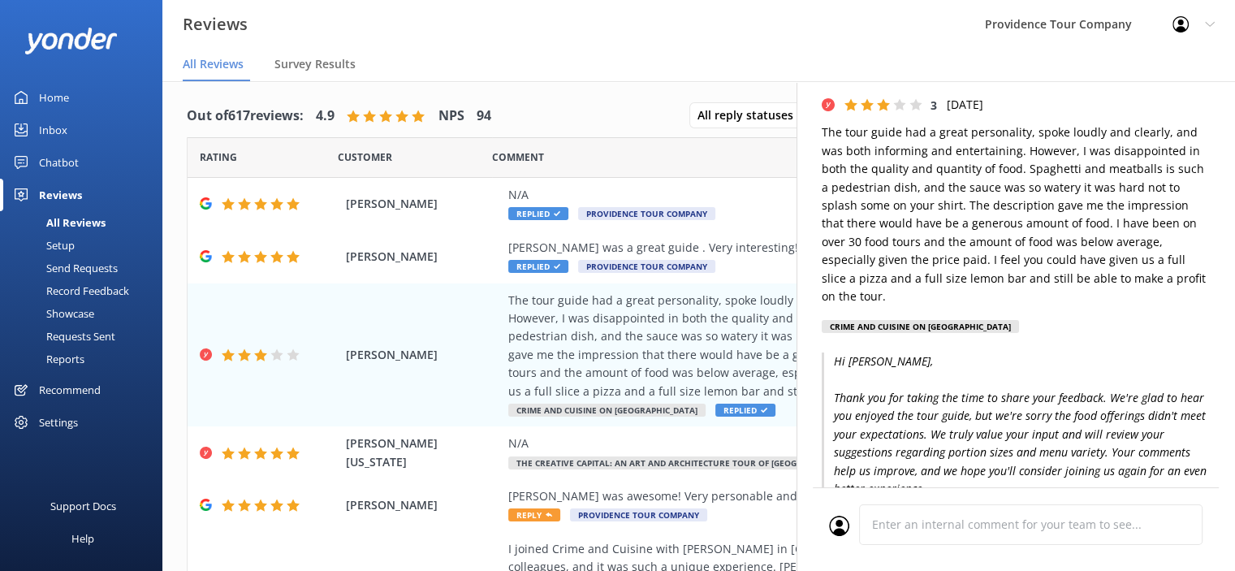
scroll to position [0, 0]
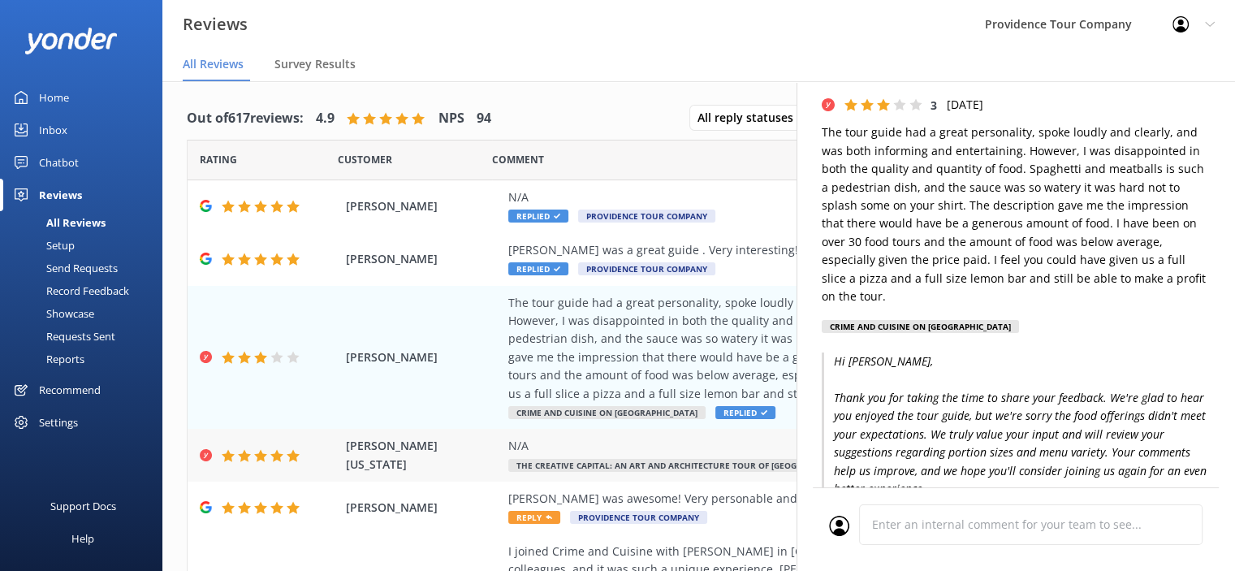
click at [545, 454] on div "N/A" at bounding box center [804, 446] width 592 height 18
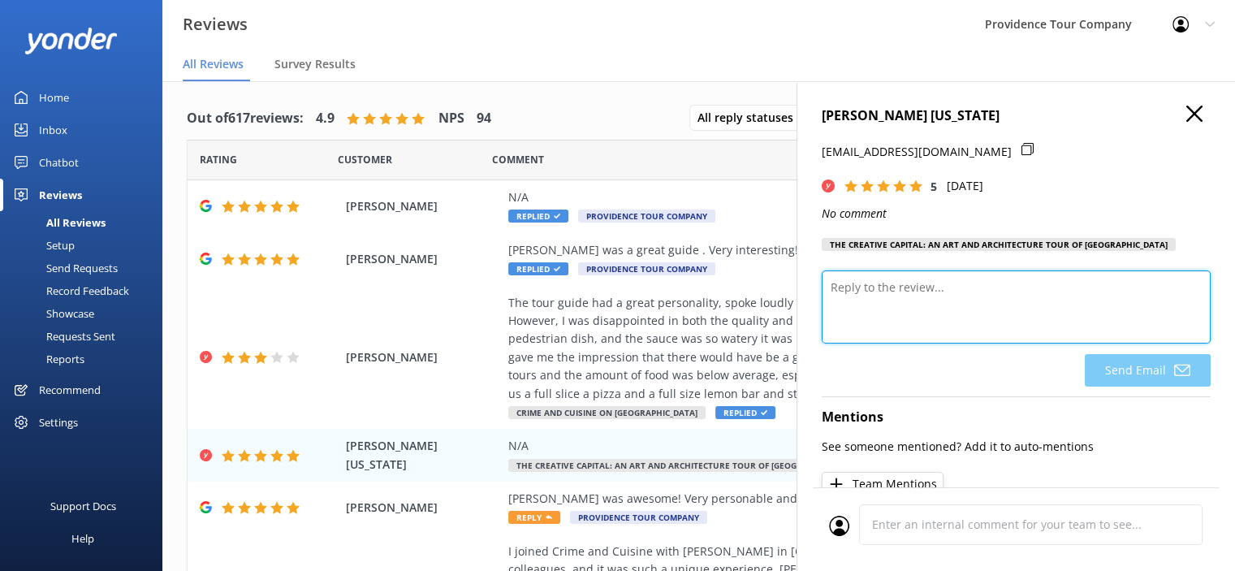
click at [926, 315] on textarea at bounding box center [1016, 306] width 389 height 73
paste textarea "Thank you so much for the 5-star review! We’re thrilled to hear you enjoyed the…"
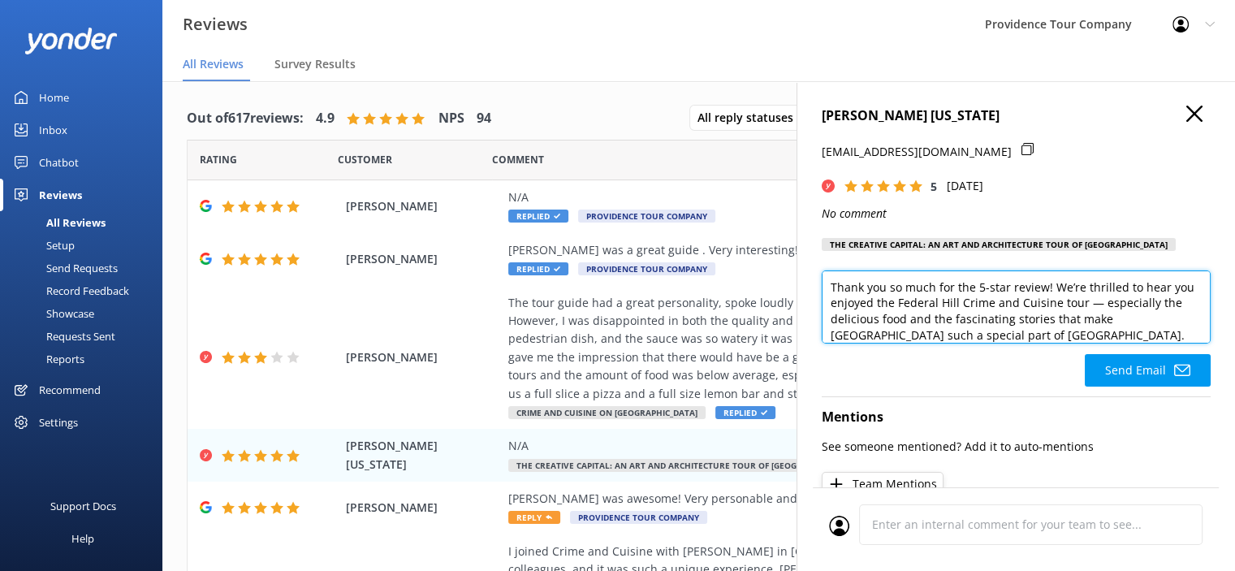
scroll to position [191, 0]
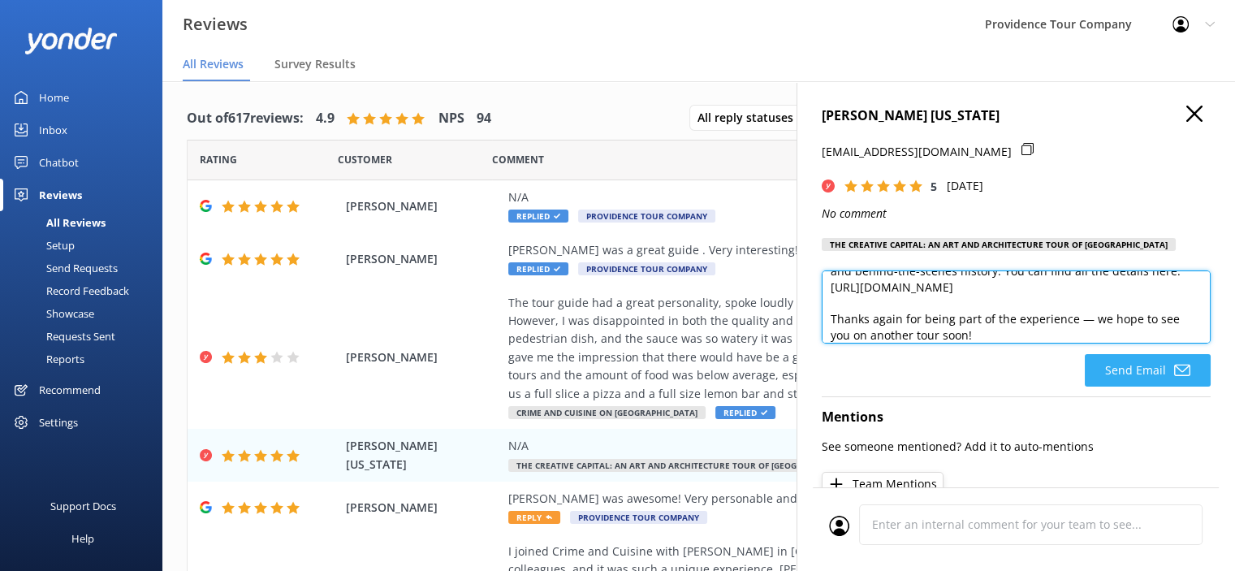
type textarea "Thank you so much for the 5-star review! We’re thrilled to hear you enjoyed the…"
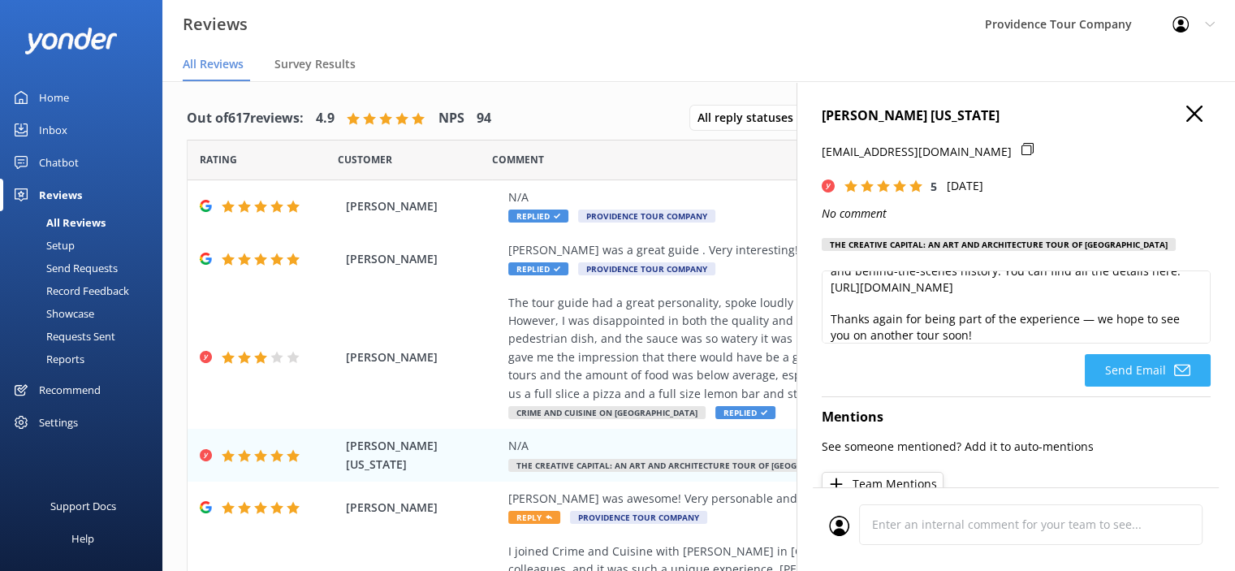
click at [1147, 379] on button "Send Email" at bounding box center [1148, 370] width 126 height 32
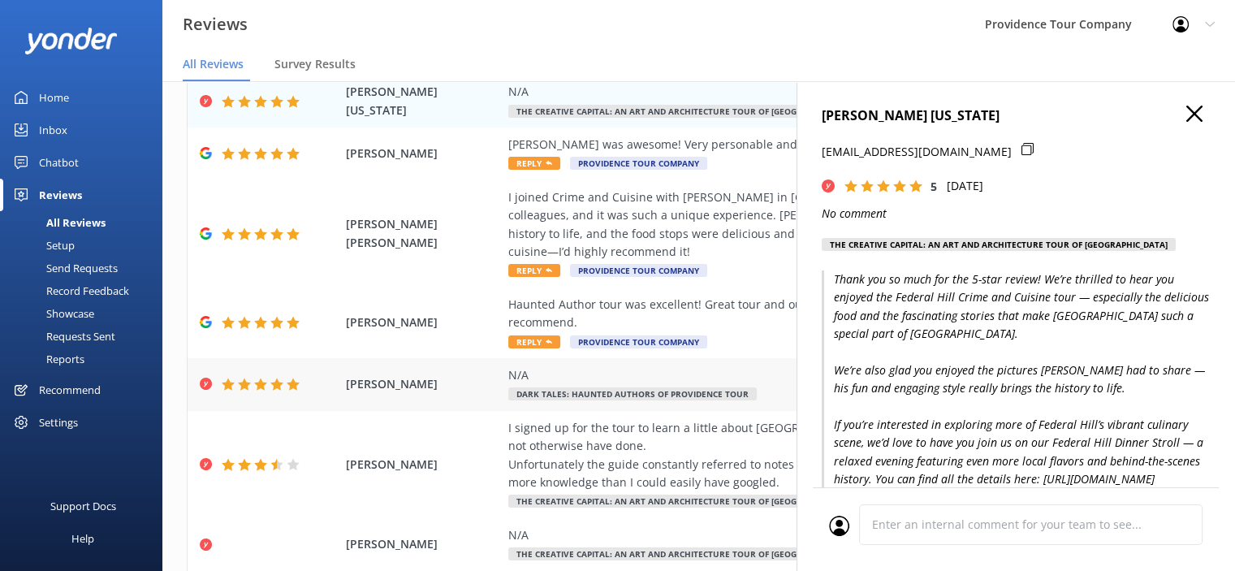
scroll to position [389, 0]
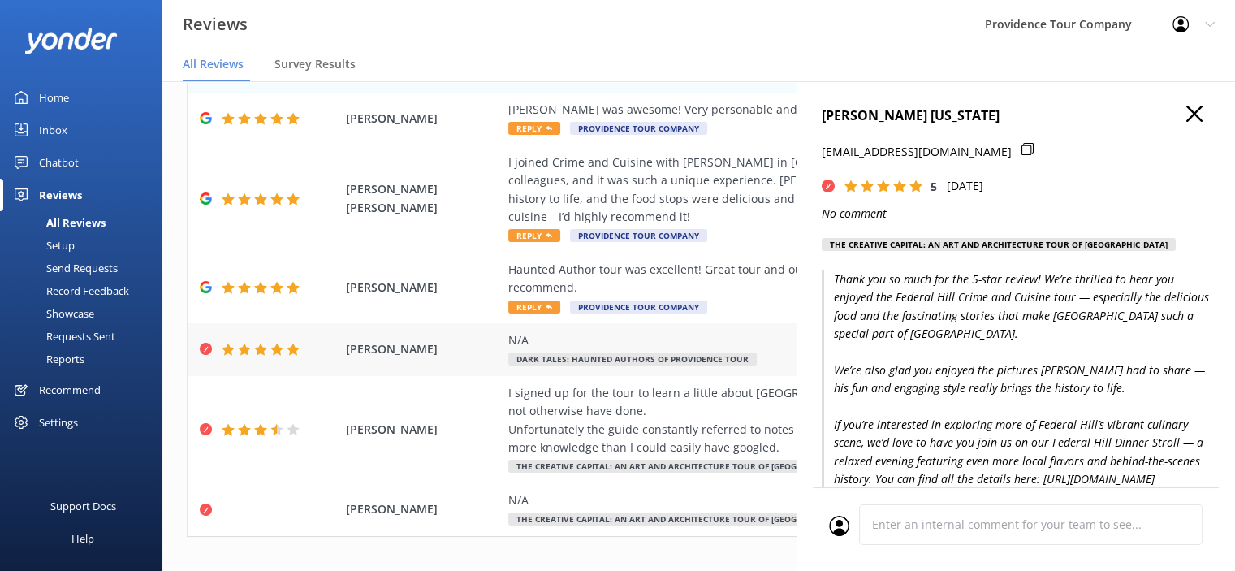
click at [651, 334] on div "N/A Dark Tales: Haunted Authors of Providence Tour" at bounding box center [804, 349] width 592 height 37
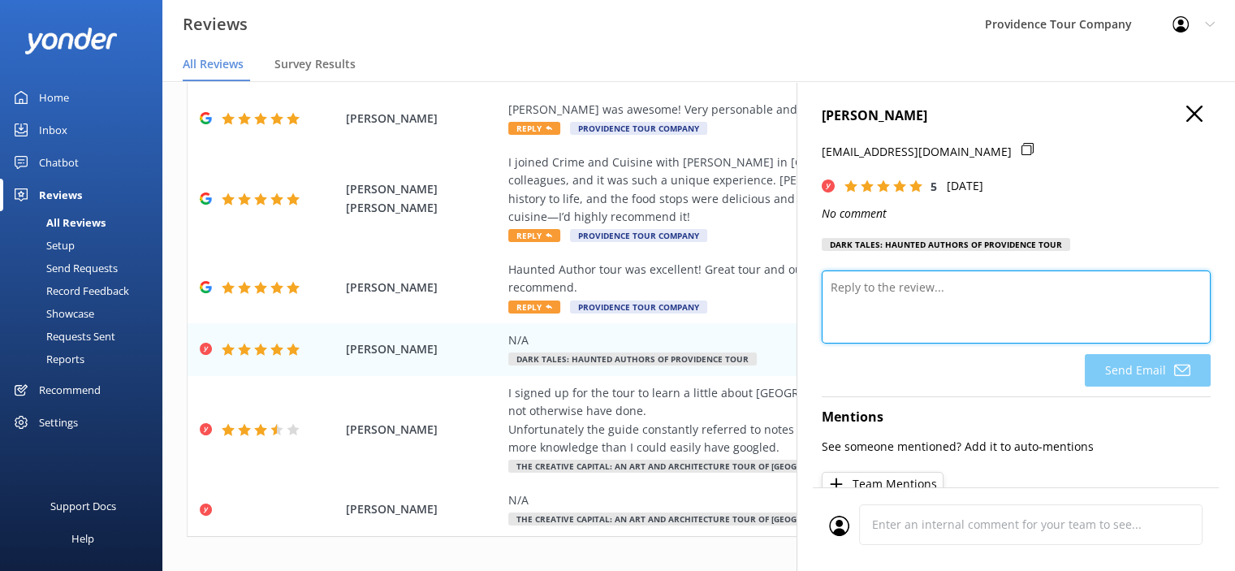
click at [901, 317] on textarea at bounding box center [1016, 306] width 389 height 73
paste textarea "Thank you so much for the 5-star review! We’re thrilled you enjoyed the Dark Ta…"
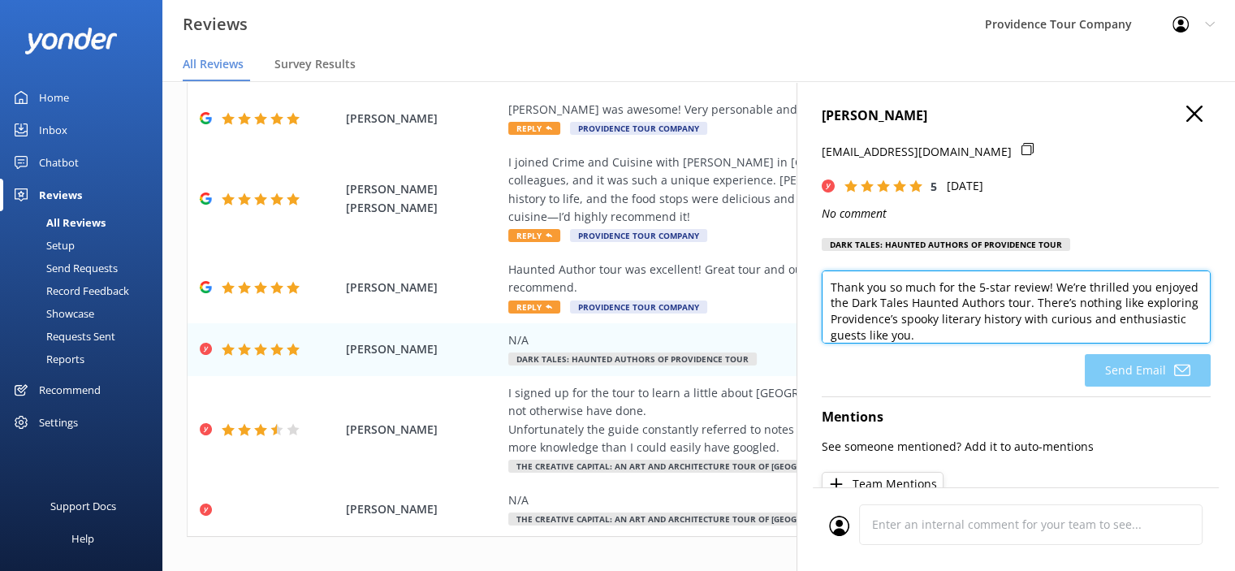
scroll to position [95, 0]
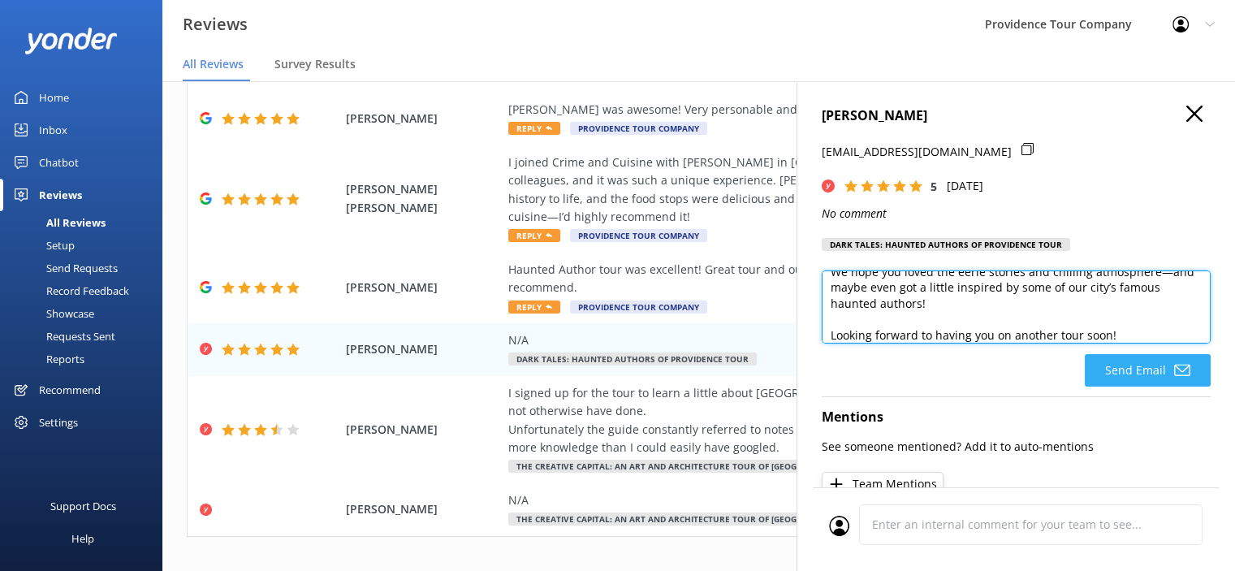
type textarea "Thank you so much for the 5-star review! We’re thrilled you enjoyed the Dark Ta…"
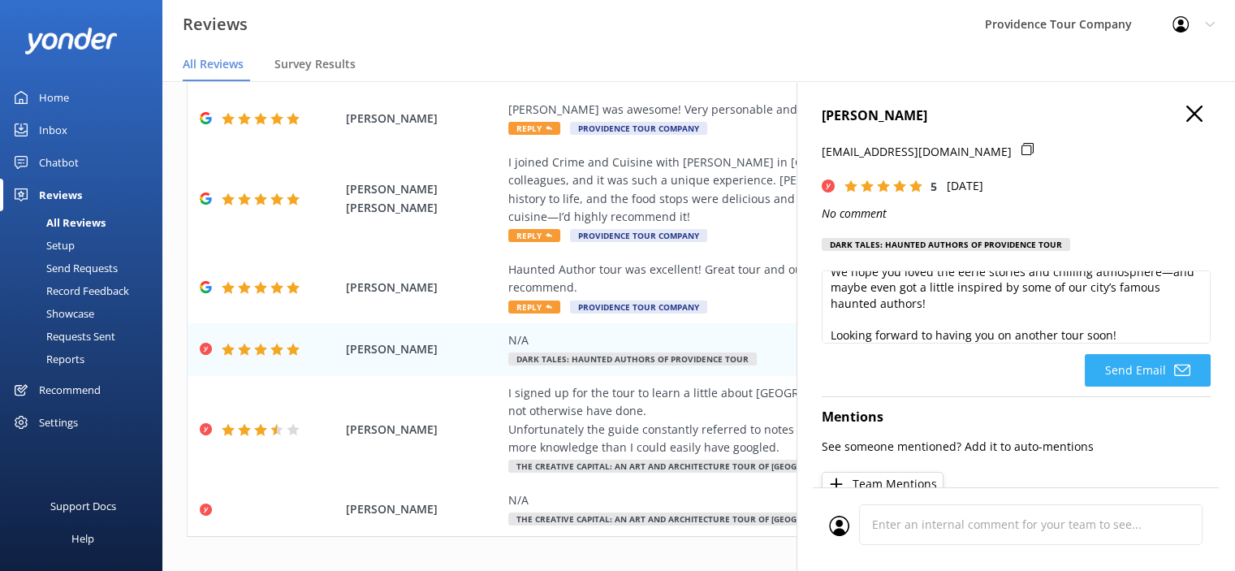
click at [1158, 386] on button "Send Email" at bounding box center [1148, 370] width 126 height 32
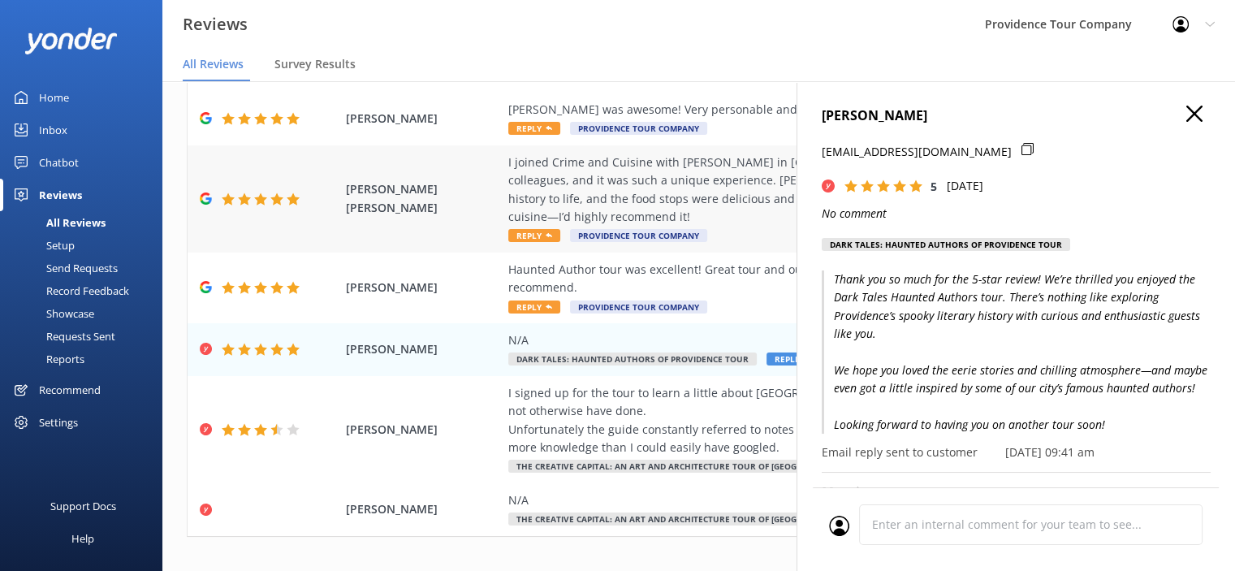
scroll to position [145, 0]
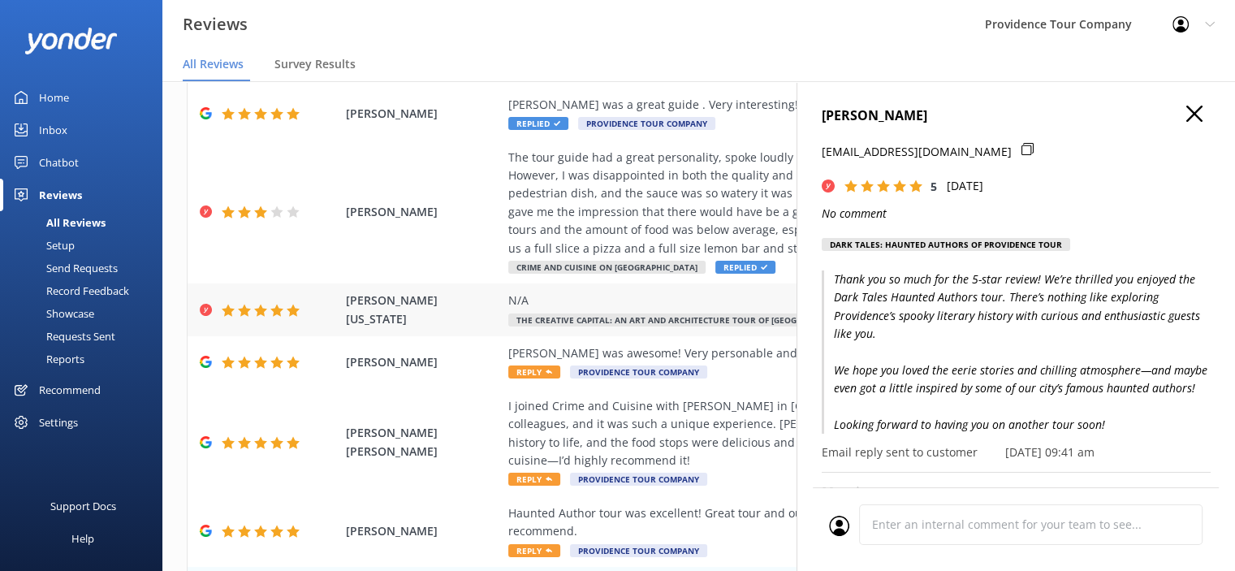
click at [624, 311] on div "N/A The Creative Capital: An Art and Architecture Tour of Providence Replied" at bounding box center [804, 309] width 592 height 37
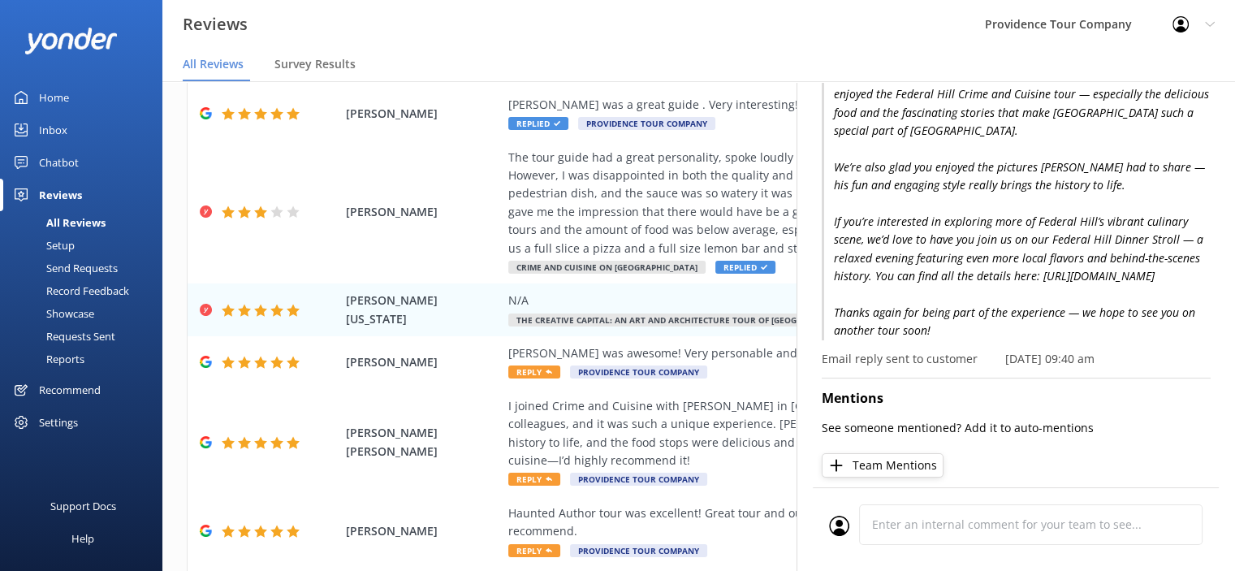
scroll to position [244, 0]
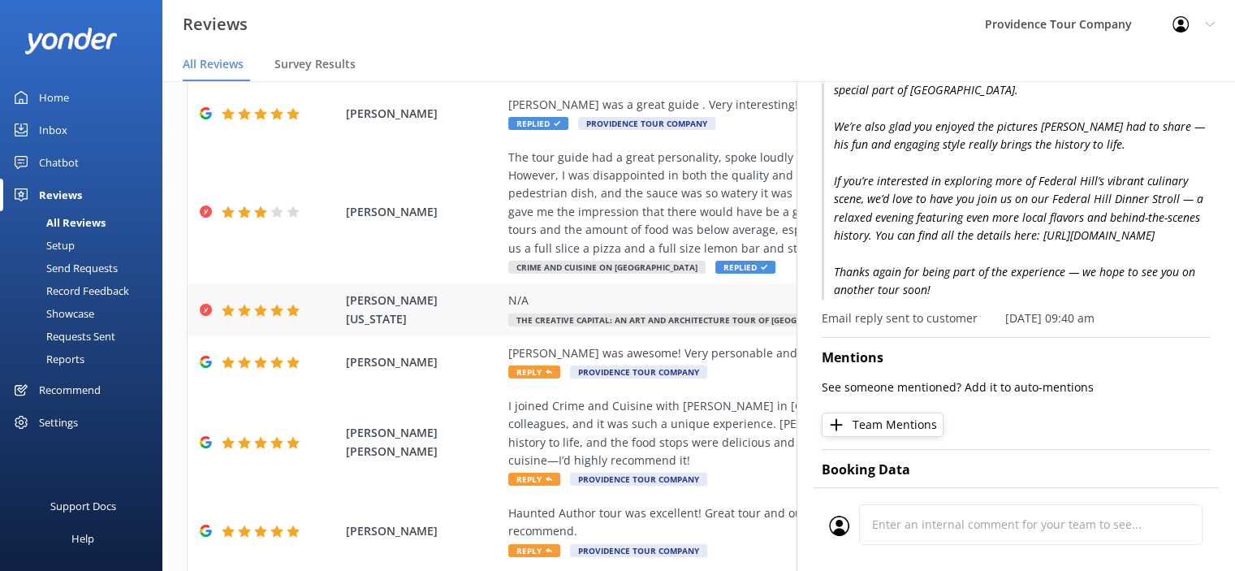
click at [540, 300] on div "N/A" at bounding box center [804, 300] width 592 height 18
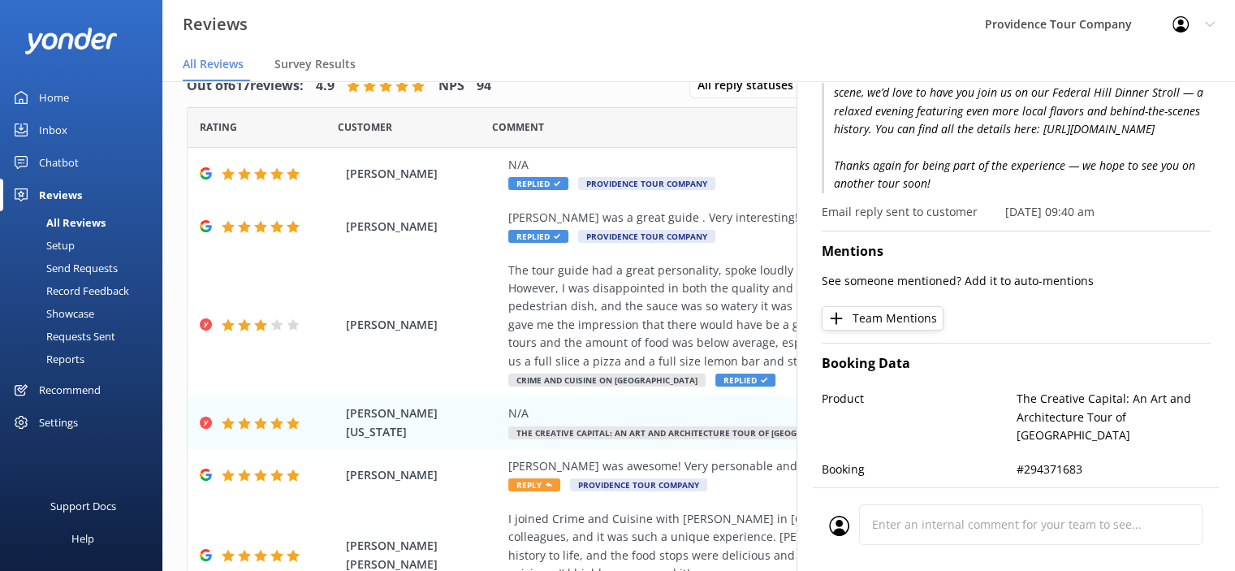
scroll to position [406, 0]
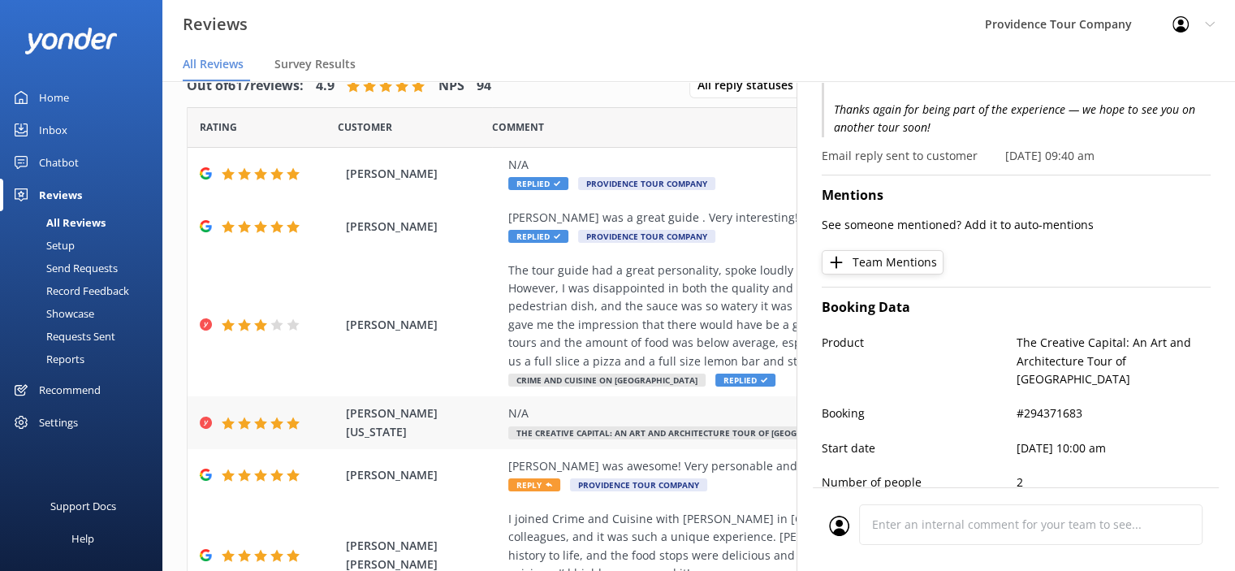
click at [412, 412] on div "[PERSON_NAME] [US_STATE] N/A The Creative Capital: An Art and Architecture Tour…" at bounding box center [699, 422] width 1022 height 53
click at [704, 421] on div "N/A" at bounding box center [804, 413] width 592 height 18
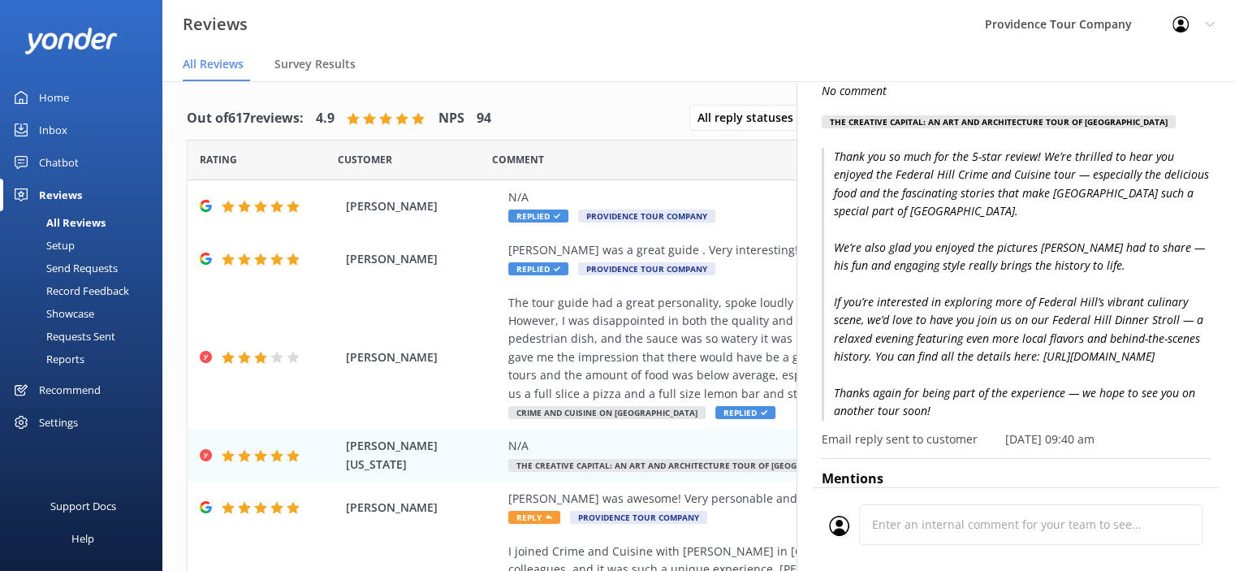
scroll to position [0, 0]
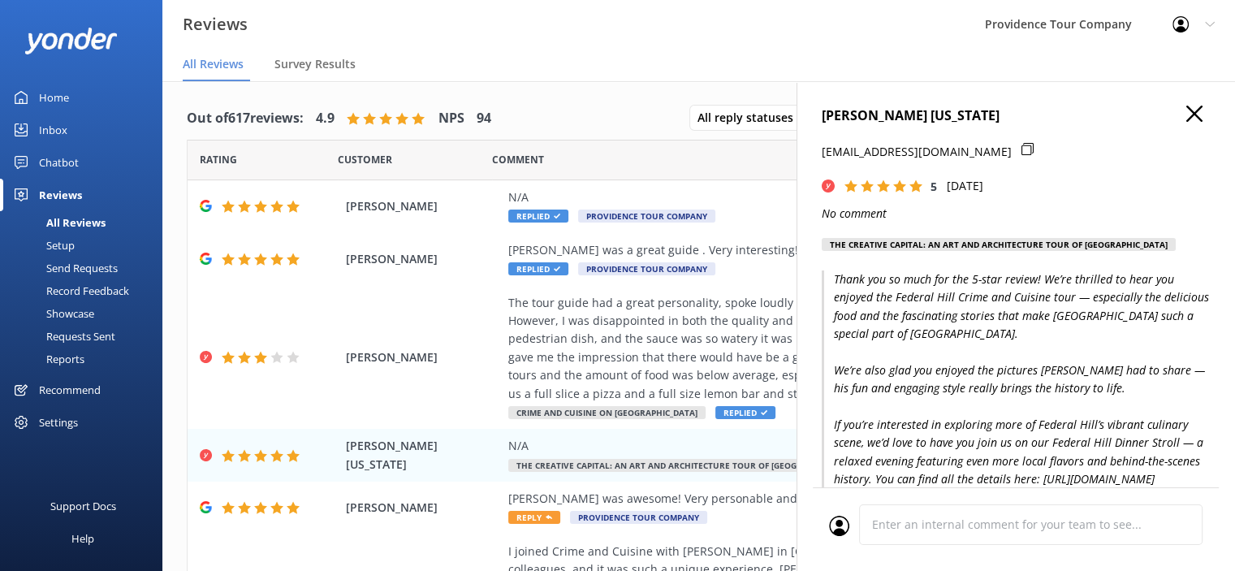
click at [1185, 102] on div "[PERSON_NAME] [US_STATE] [EMAIL_ADDRESS][DOMAIN_NAME] 5 [DATE] No comment The C…" at bounding box center [1015, 366] width 438 height 571
click at [1176, 100] on div "[PERSON_NAME] [US_STATE] [EMAIL_ADDRESS][DOMAIN_NAME] 5 [DATE] No comment The C…" at bounding box center [1015, 366] width 438 height 571
click at [1186, 113] on icon "button" at bounding box center [1194, 114] width 16 height 16
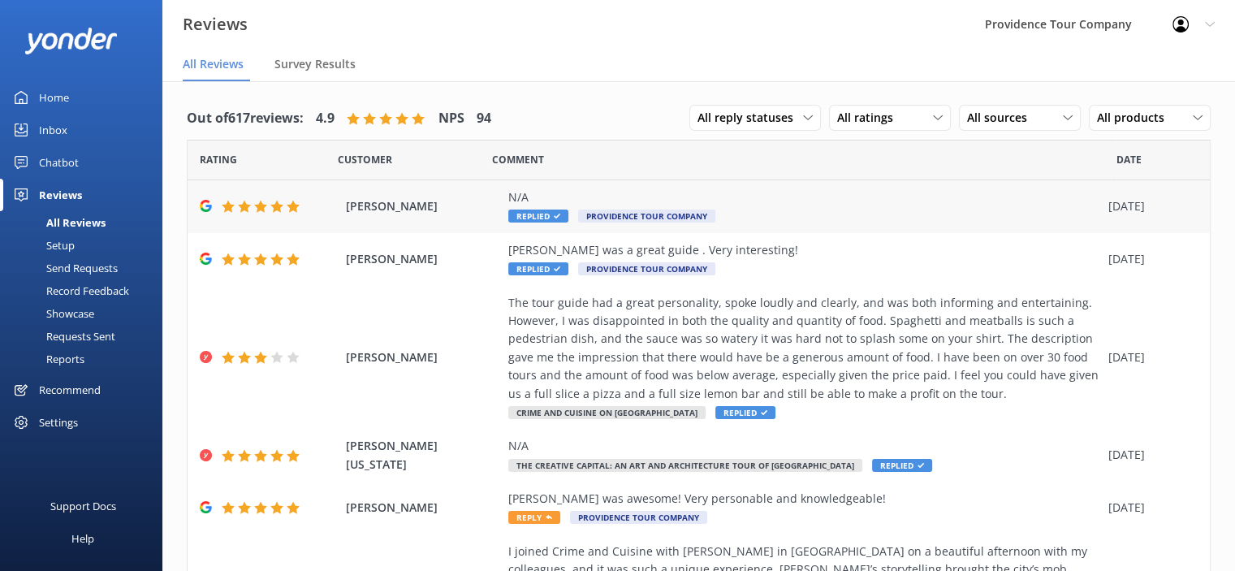
click at [646, 214] on span "Providence Tour Company" at bounding box center [646, 215] width 137 height 13
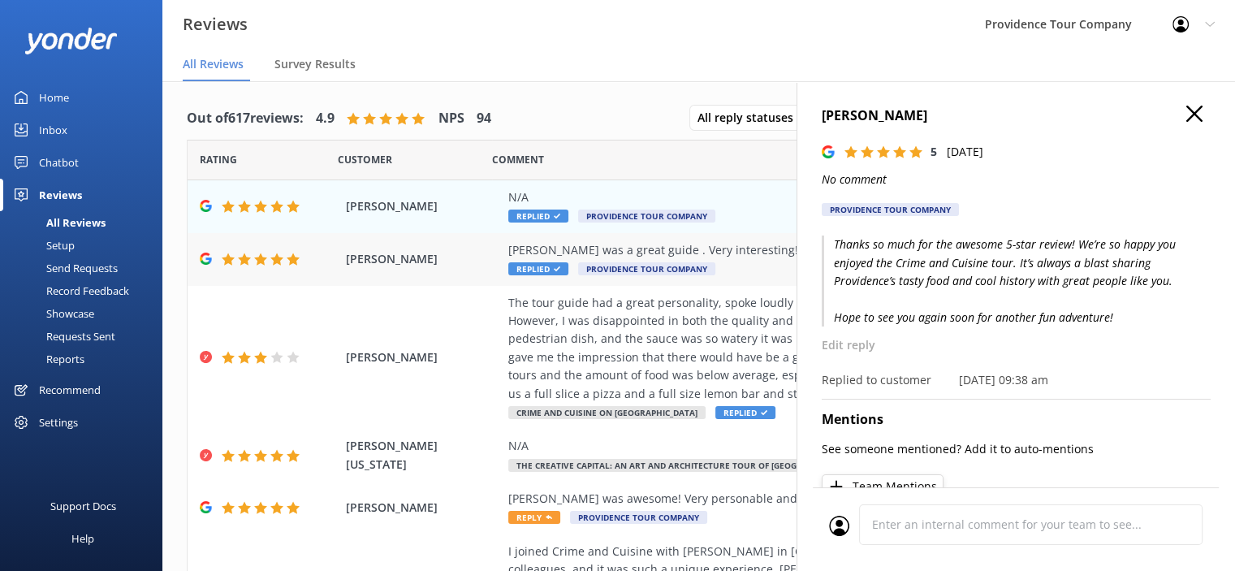
click at [621, 259] on div "[PERSON_NAME] was a great guide . Very interesting! Replied Providence Tour Com…" at bounding box center [804, 259] width 592 height 37
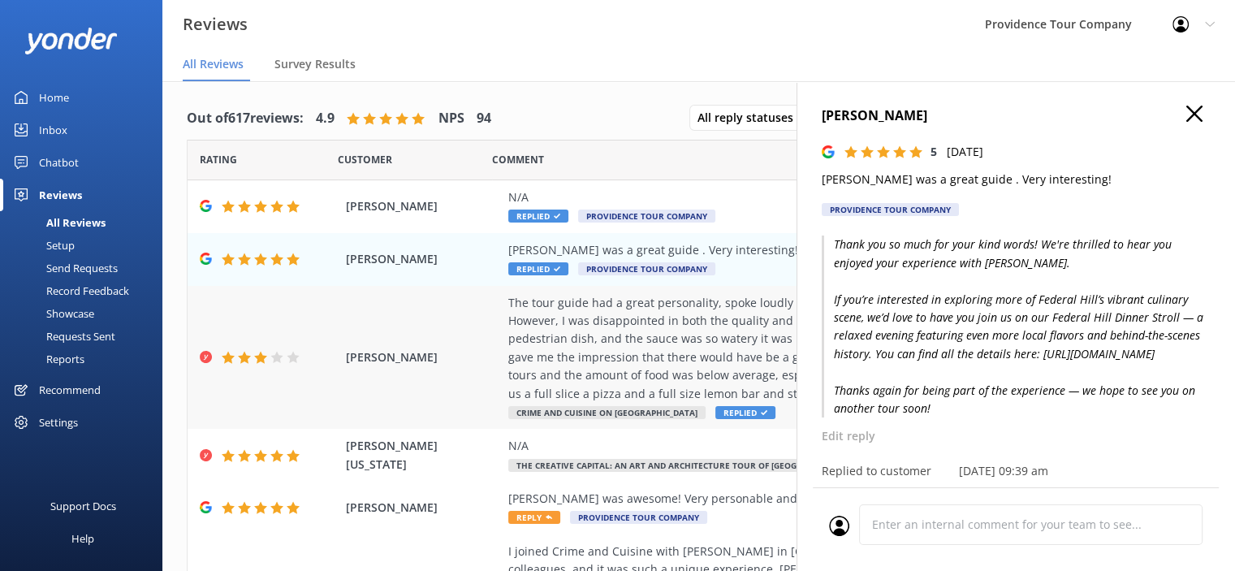
click at [650, 341] on div "The tour guide had a great personality, spoke loudly and clearly, and was both …" at bounding box center [804, 348] width 592 height 109
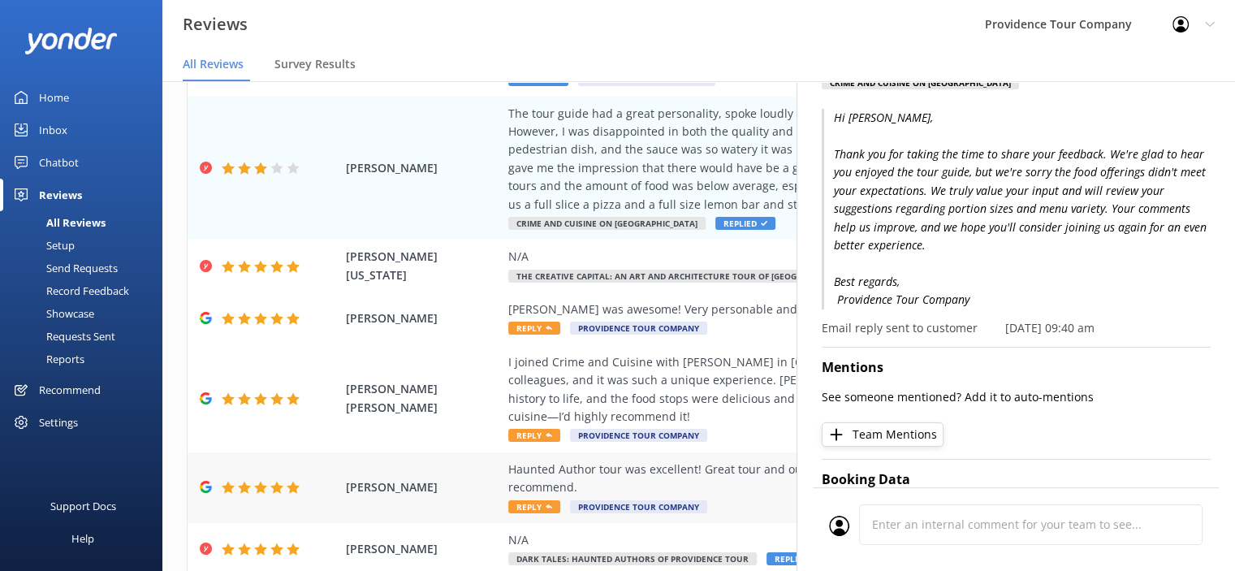
scroll to position [244, 0]
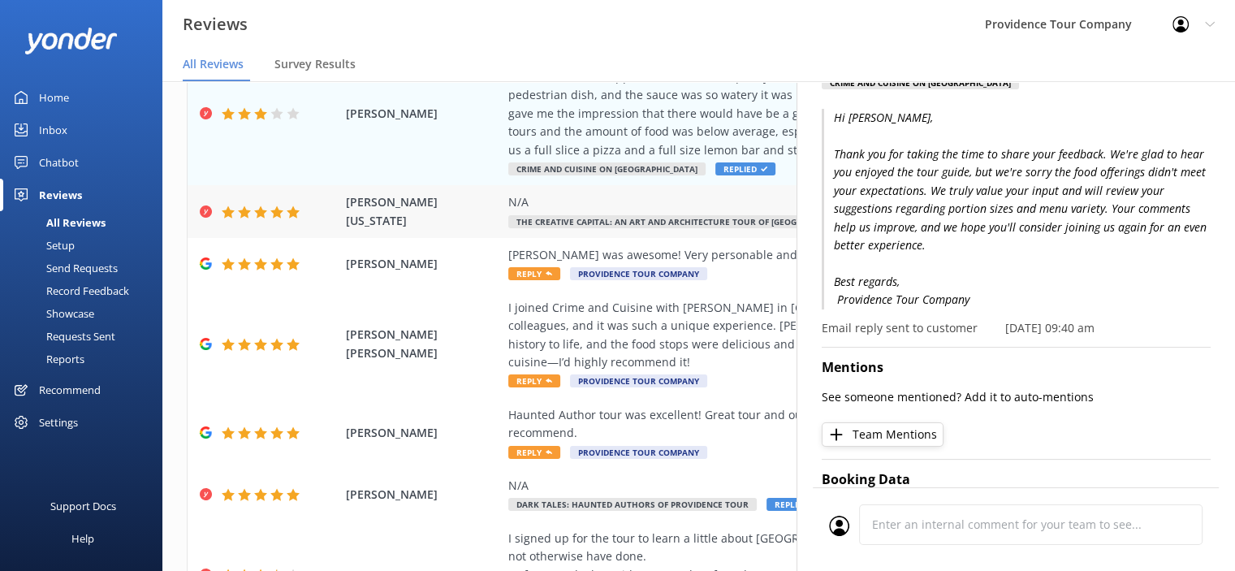
click at [637, 214] on div "N/A The Creative Capital: An Art and Architecture Tour of Providence Replied" at bounding box center [804, 211] width 592 height 37
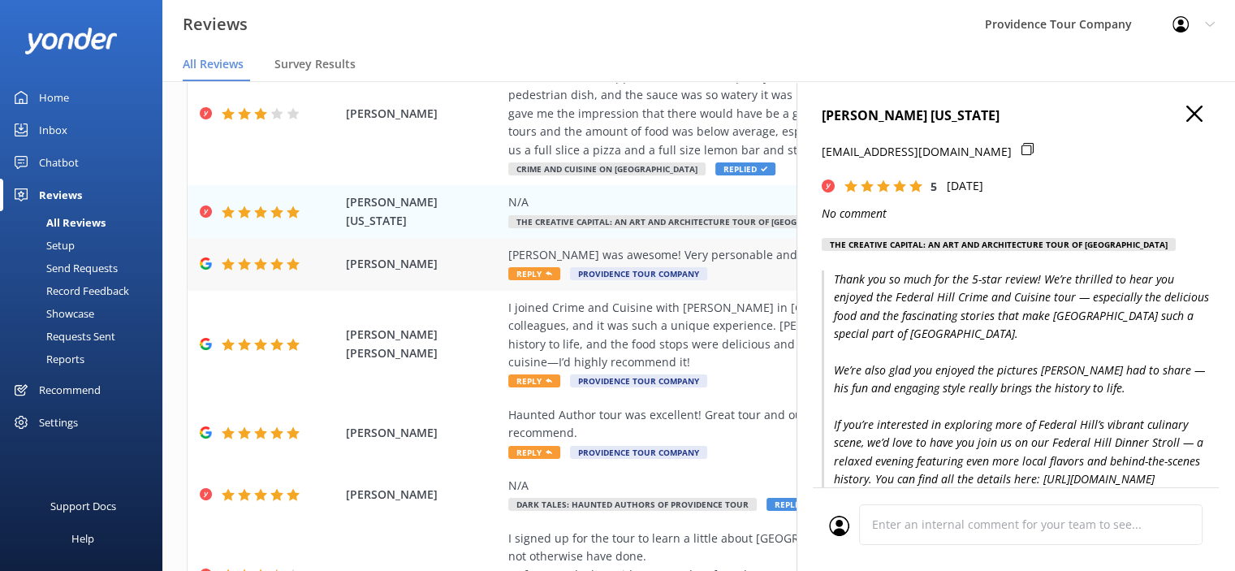
click at [641, 261] on div "[PERSON_NAME] was awesome! Very personable and knowledgeable!" at bounding box center [804, 255] width 592 height 18
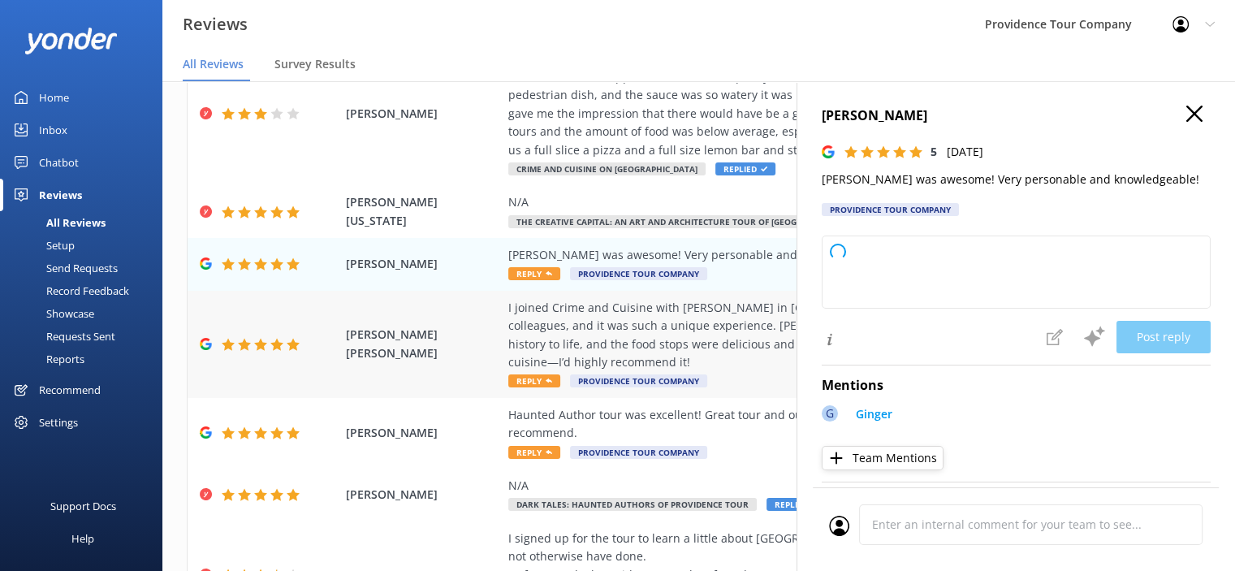
type textarea "Thank you so much for your wonderful feedback! We're thrilled to hear you had a…"
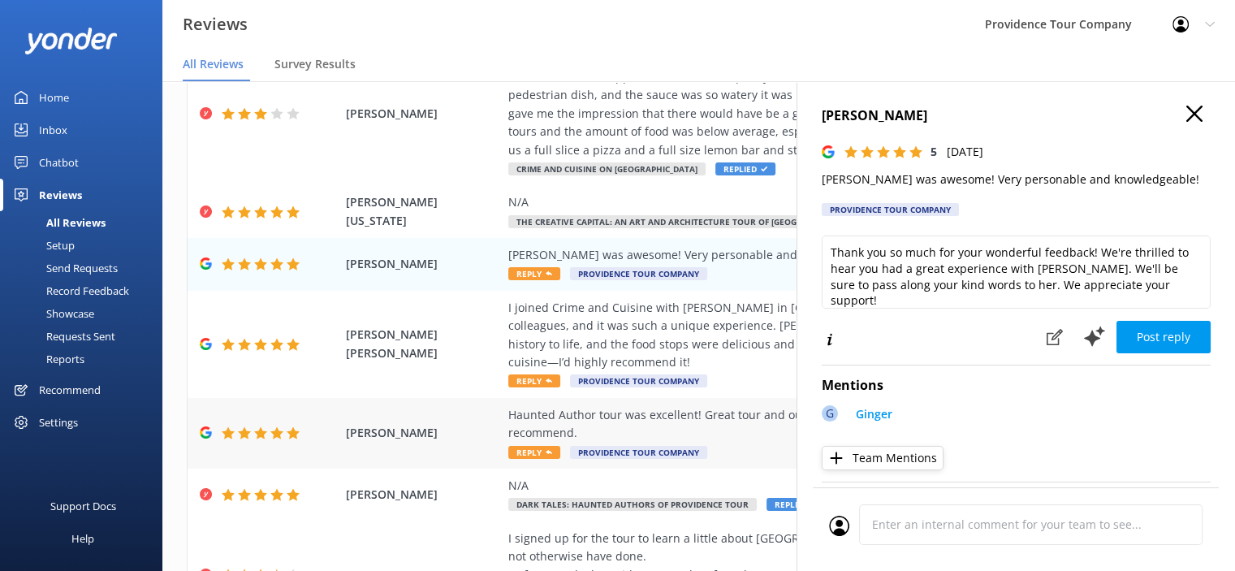
click at [671, 406] on div "Haunted Author tour was excellent! Great tour and our guide was knowledgeable a…" at bounding box center [804, 424] width 592 height 37
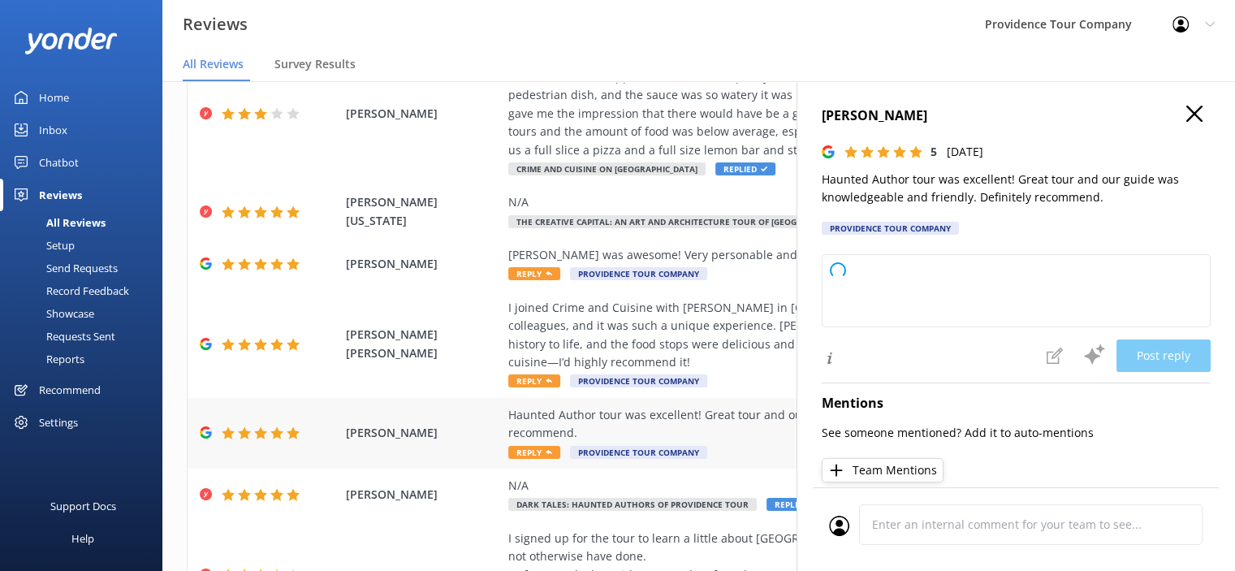
type textarea "Thank you so much for your wonderful review! We're thrilled to hear you enjoyed…"
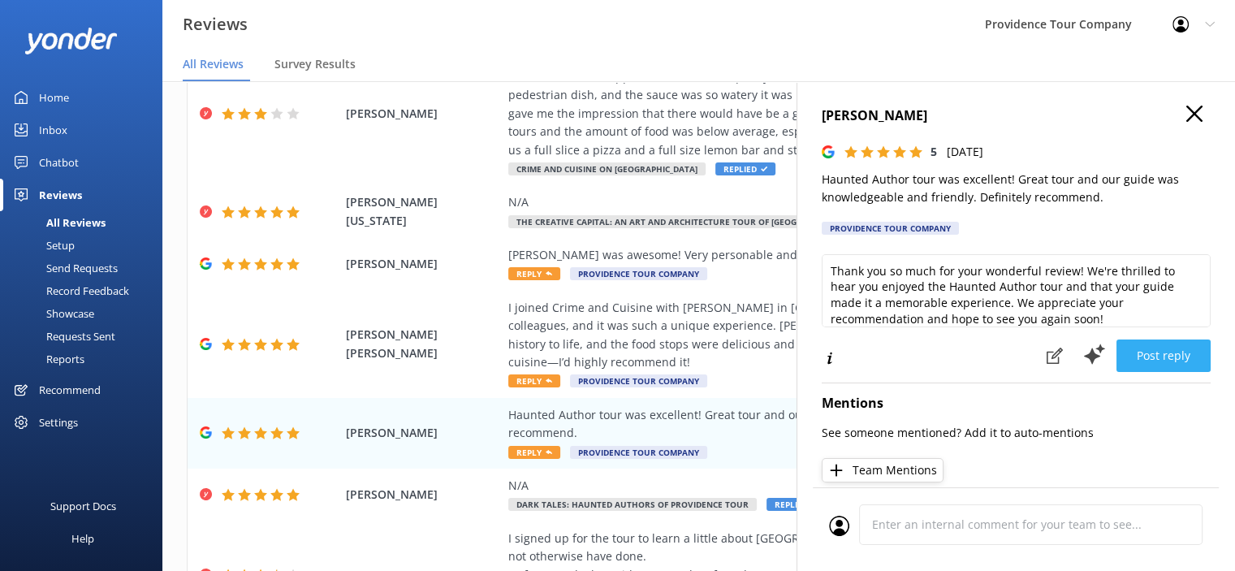
click at [1163, 359] on button "Post reply" at bounding box center [1163, 355] width 94 height 32
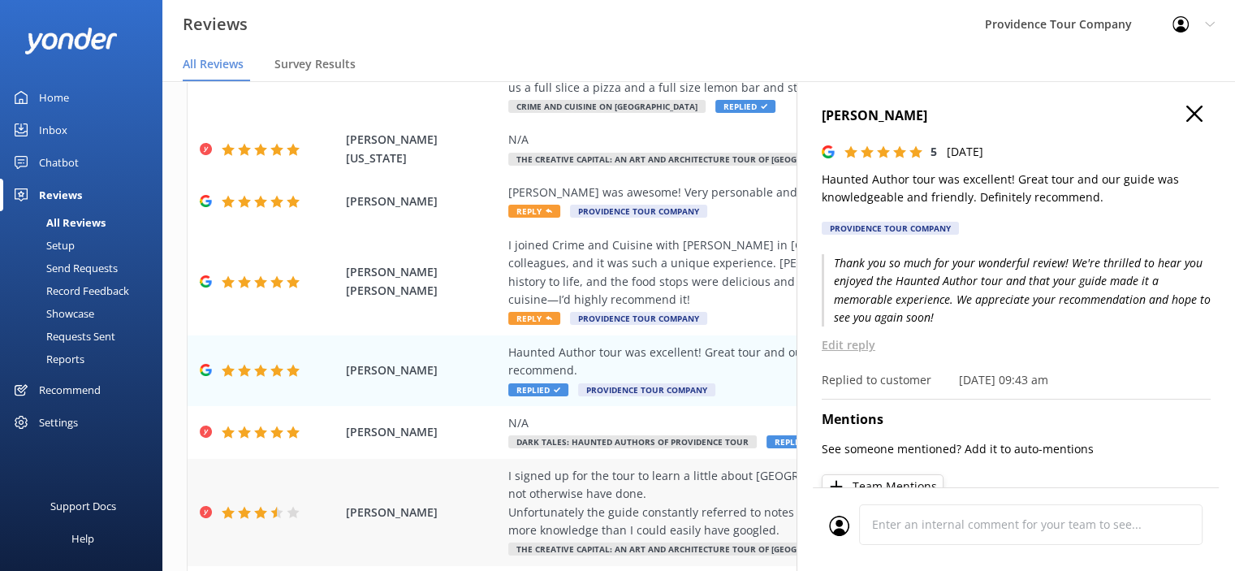
scroll to position [389, 0]
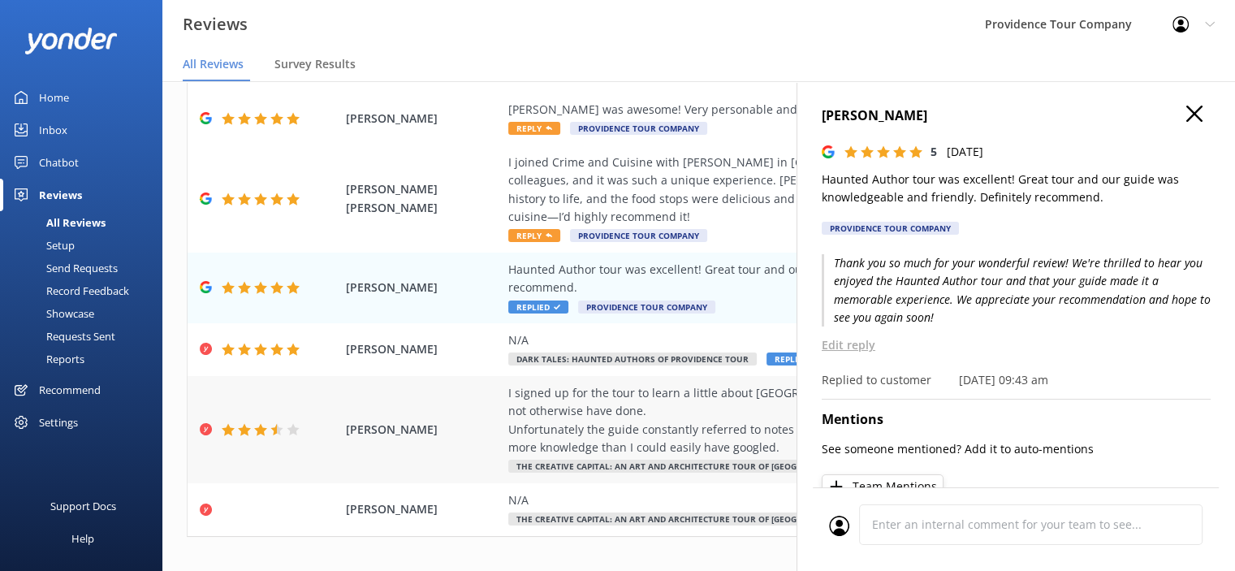
click at [732, 390] on div "I signed up for the tour to learn a little about [GEOGRAPHIC_DATA] and to see p…" at bounding box center [804, 420] width 592 height 73
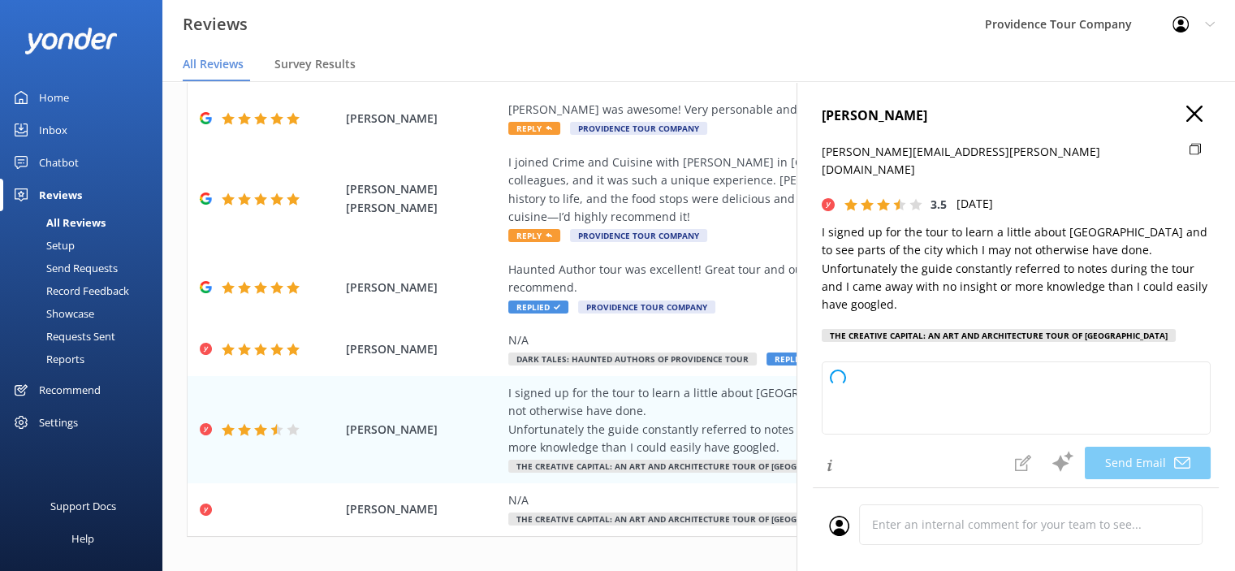
type textarea "Hi [PERSON_NAME], Thank you for sharing your feedback and for joining our tour.…"
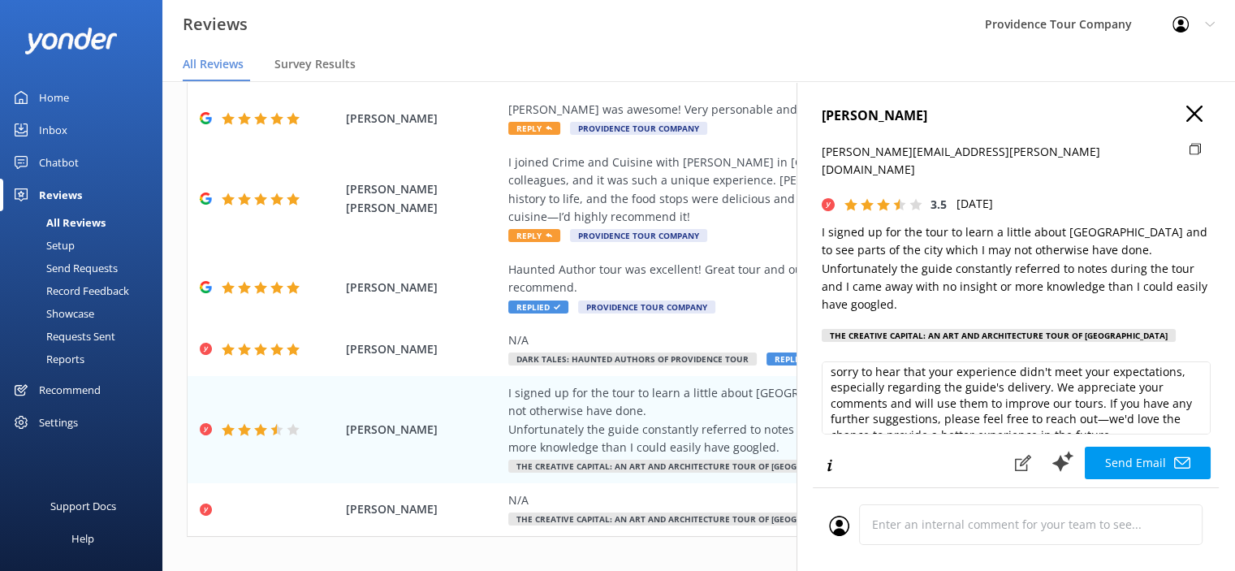
scroll to position [81, 0]
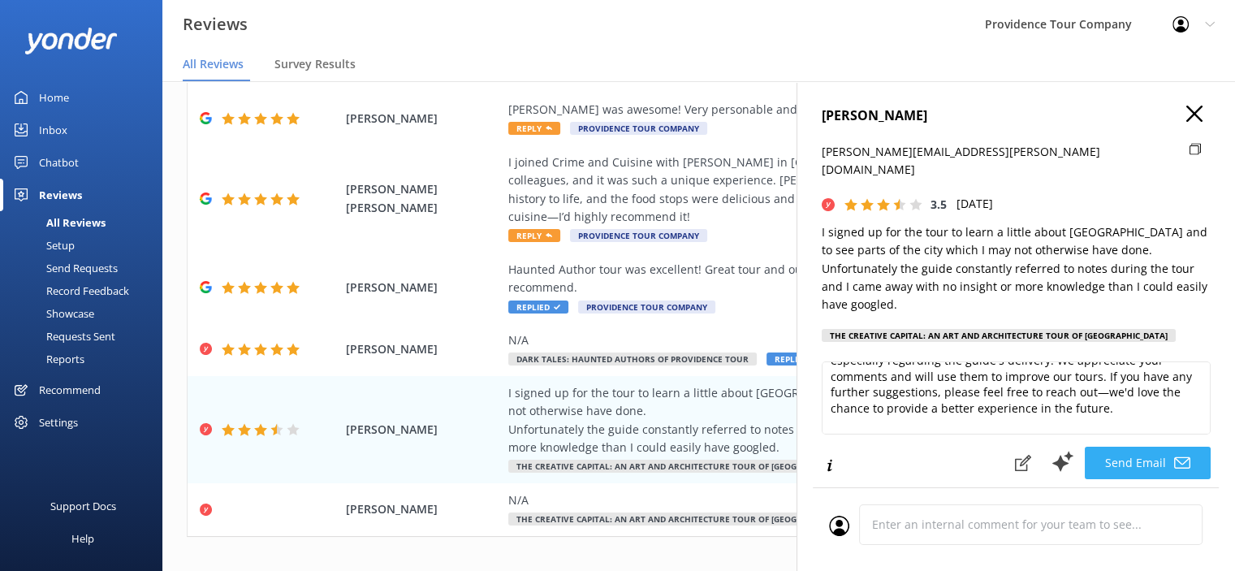
click at [1156, 447] on button "Send Email" at bounding box center [1148, 463] width 126 height 32
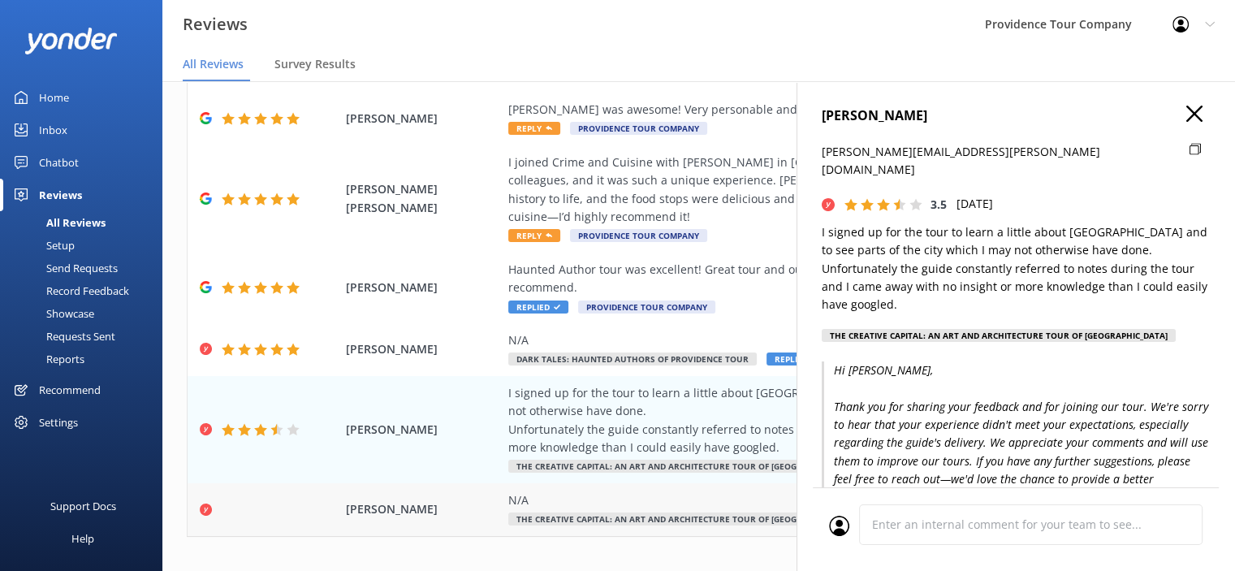
click at [708, 491] on div "N/A The Creative Capital: An Art and Architecture Tour of [GEOGRAPHIC_DATA]" at bounding box center [804, 509] width 592 height 37
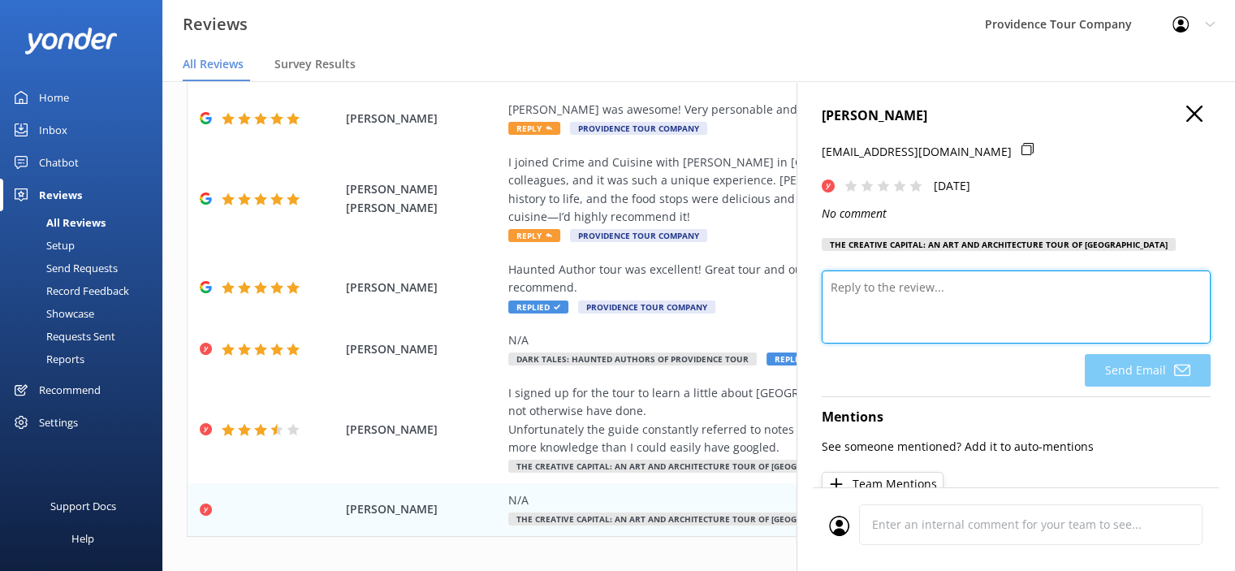
click at [909, 317] on textarea at bounding box center [1016, 306] width 389 height 73
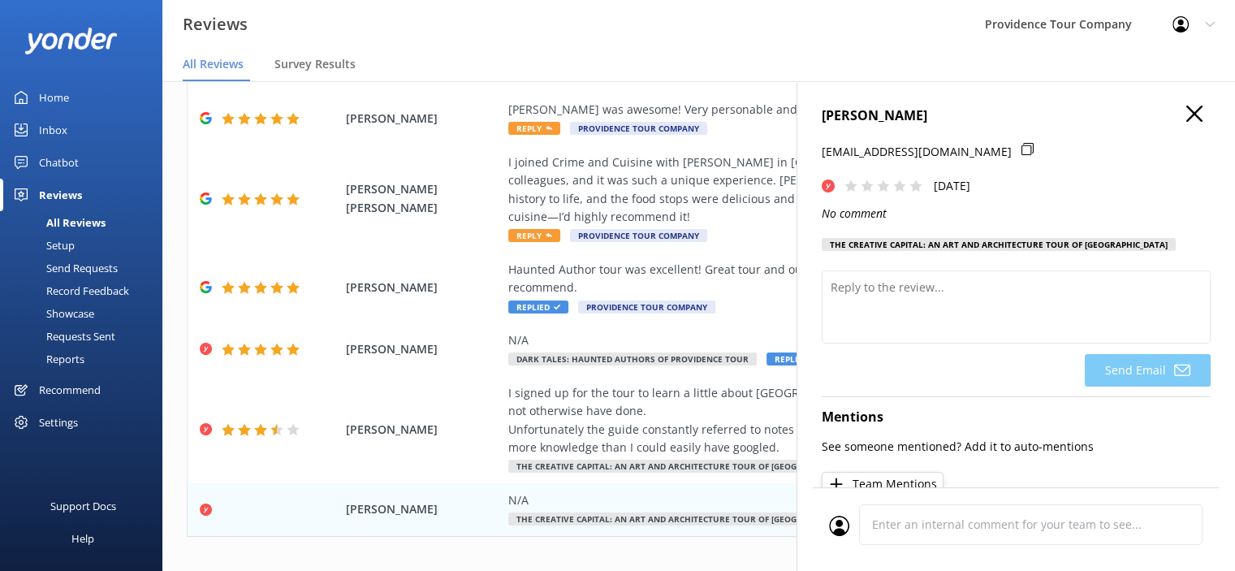
click at [1186, 111] on use "button" at bounding box center [1194, 114] width 16 height 16
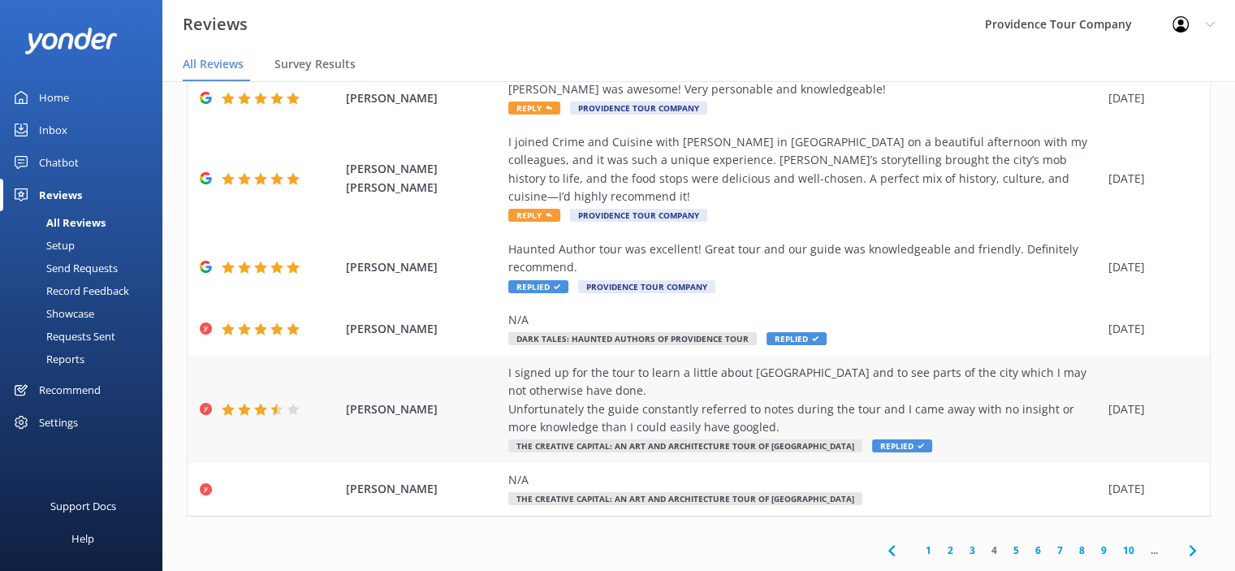
scroll to position [32, 0]
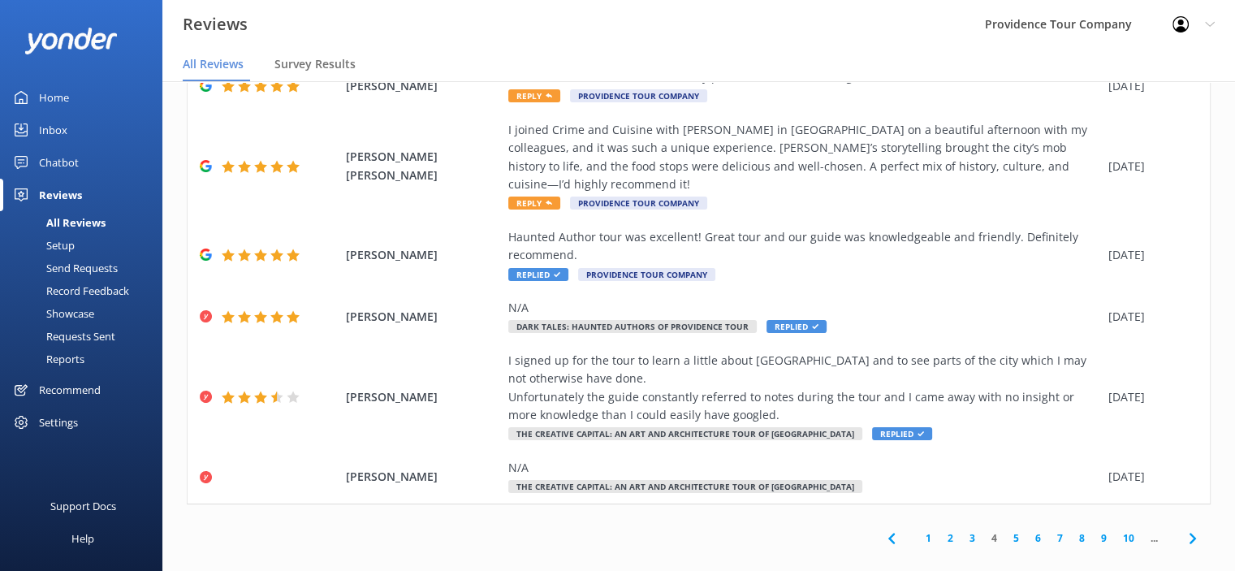
click at [1005, 530] on link "5" at bounding box center [1016, 537] width 22 height 15
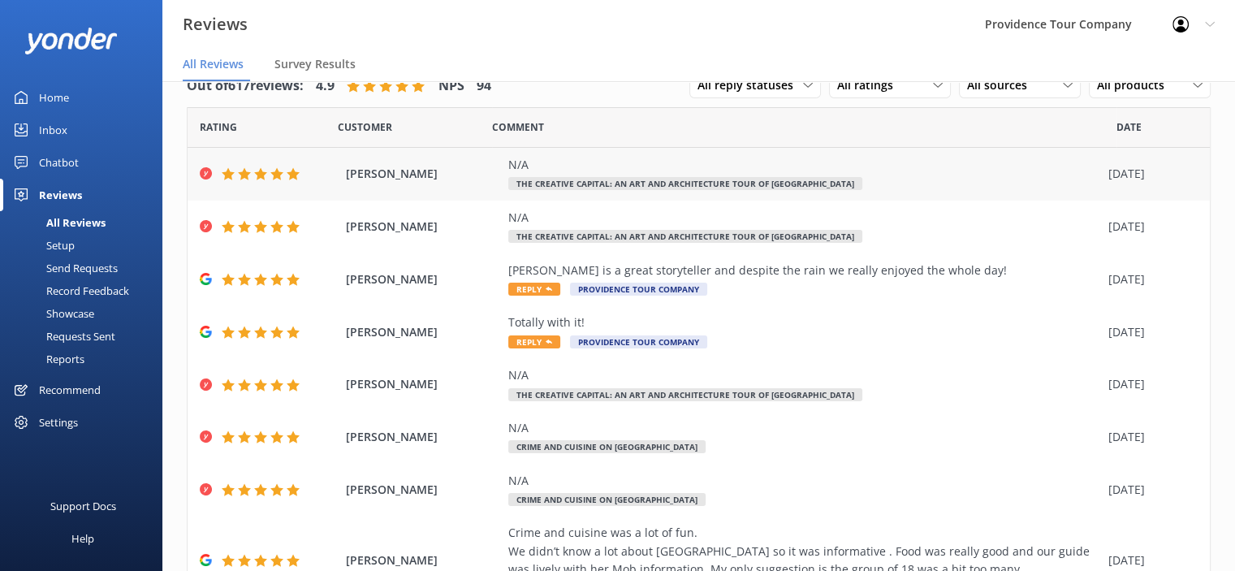
click at [664, 176] on div "N/A The Creative Capital: An Art and Architecture Tour of [GEOGRAPHIC_DATA]" at bounding box center [804, 174] width 592 height 37
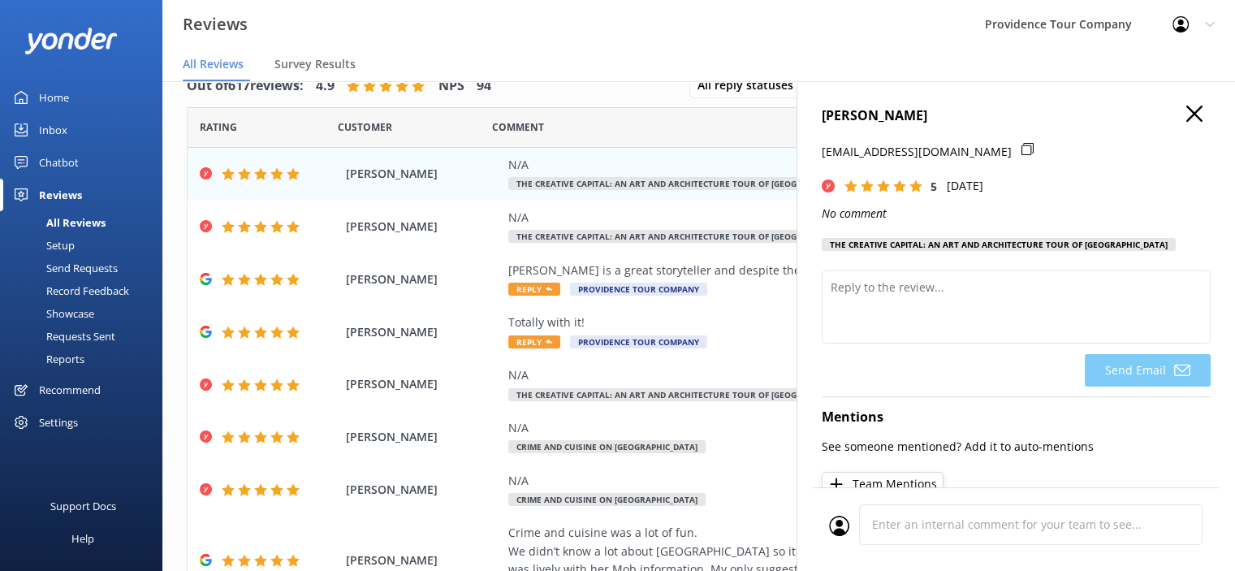
click at [1189, 101] on div "[PERSON_NAME] [EMAIL_ADDRESS][DOMAIN_NAME] 5 [DATE] No comment The Creative Cap…" at bounding box center [1015, 366] width 438 height 571
click at [1186, 106] on icon "button" at bounding box center [1194, 114] width 16 height 16
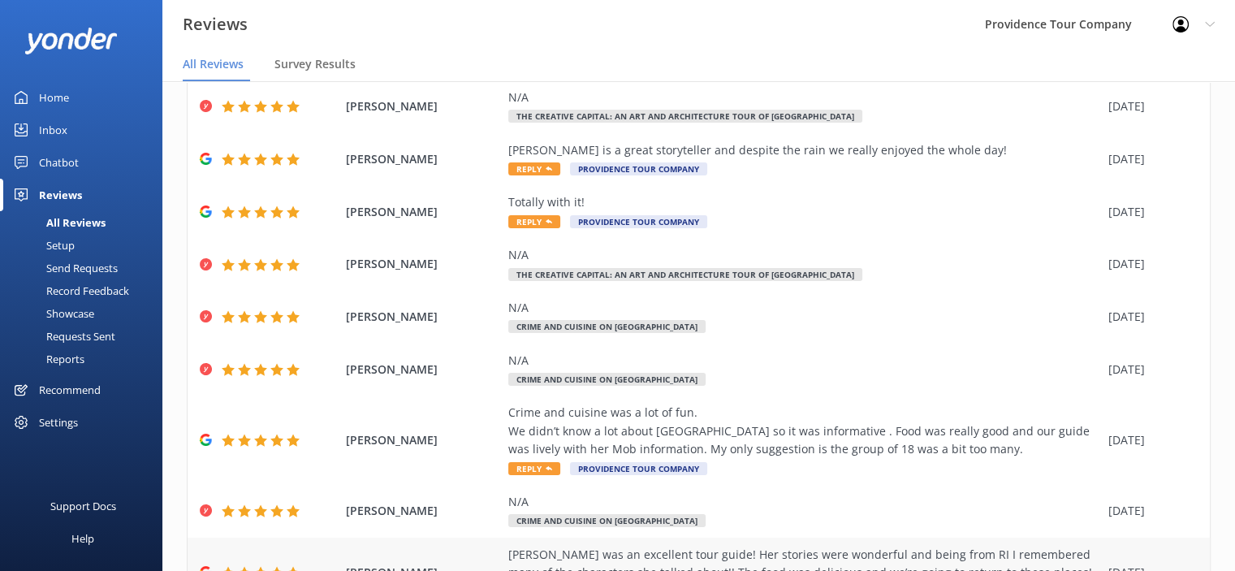
scroll to position [244, 0]
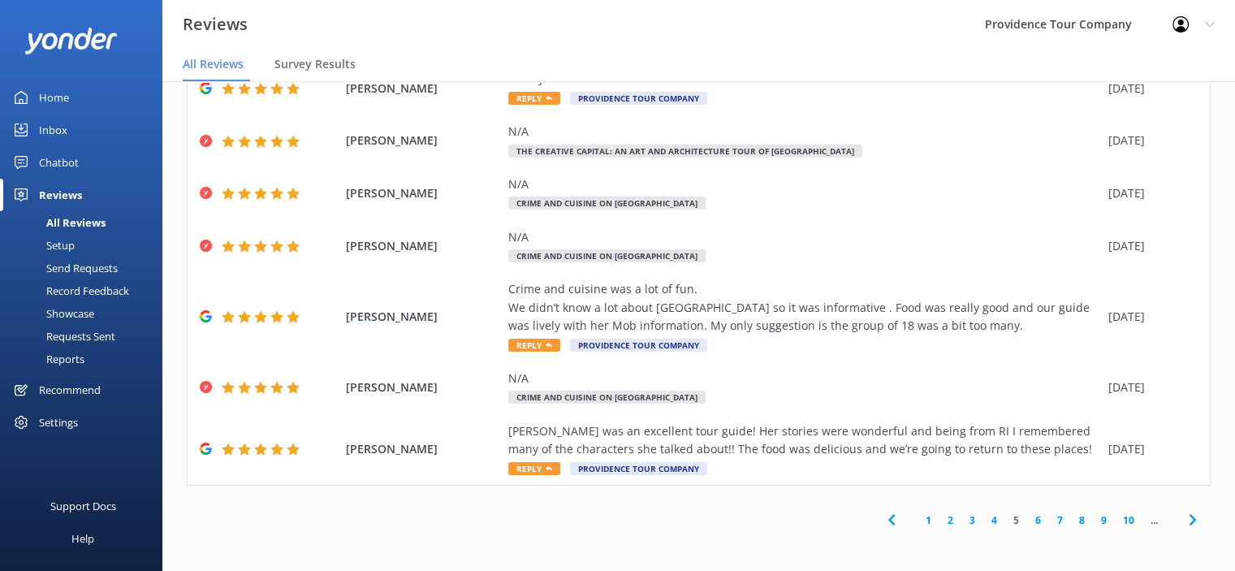
click at [983, 520] on link "4" at bounding box center [994, 519] width 22 height 15
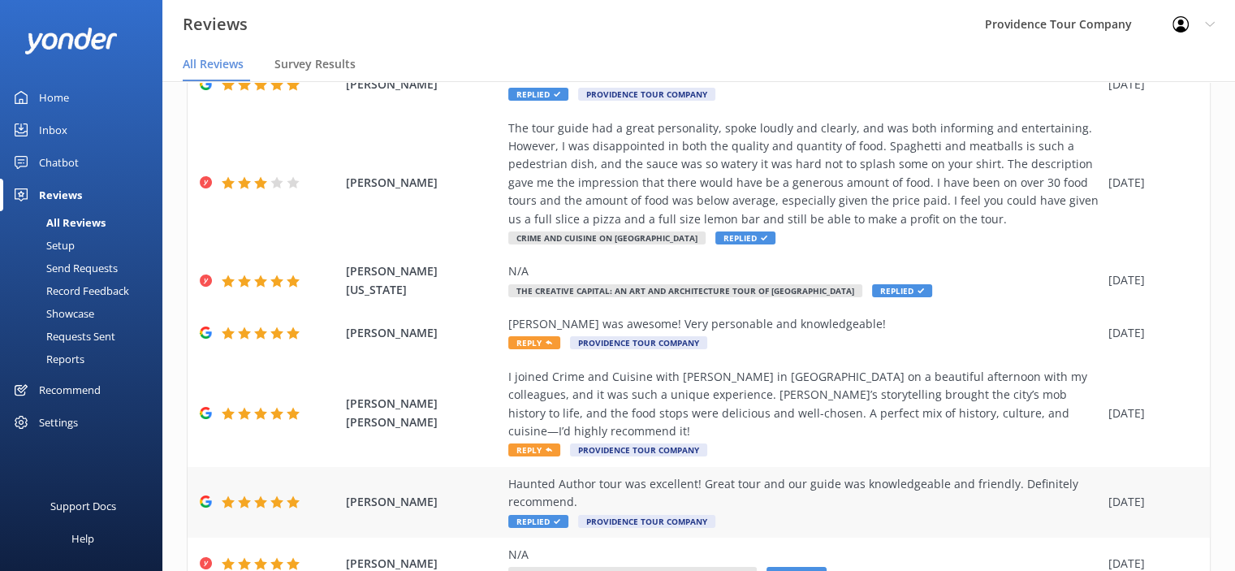
scroll to position [162, 0]
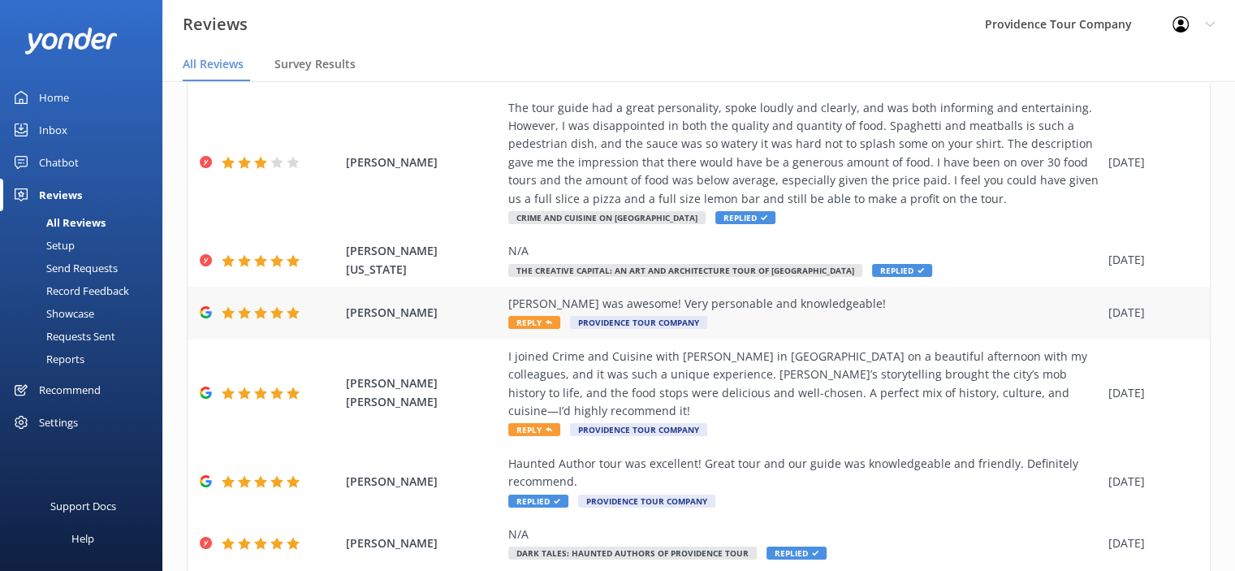
click at [611, 301] on div "[PERSON_NAME] was awesome! Very personable and knowledgeable!" at bounding box center [804, 304] width 592 height 18
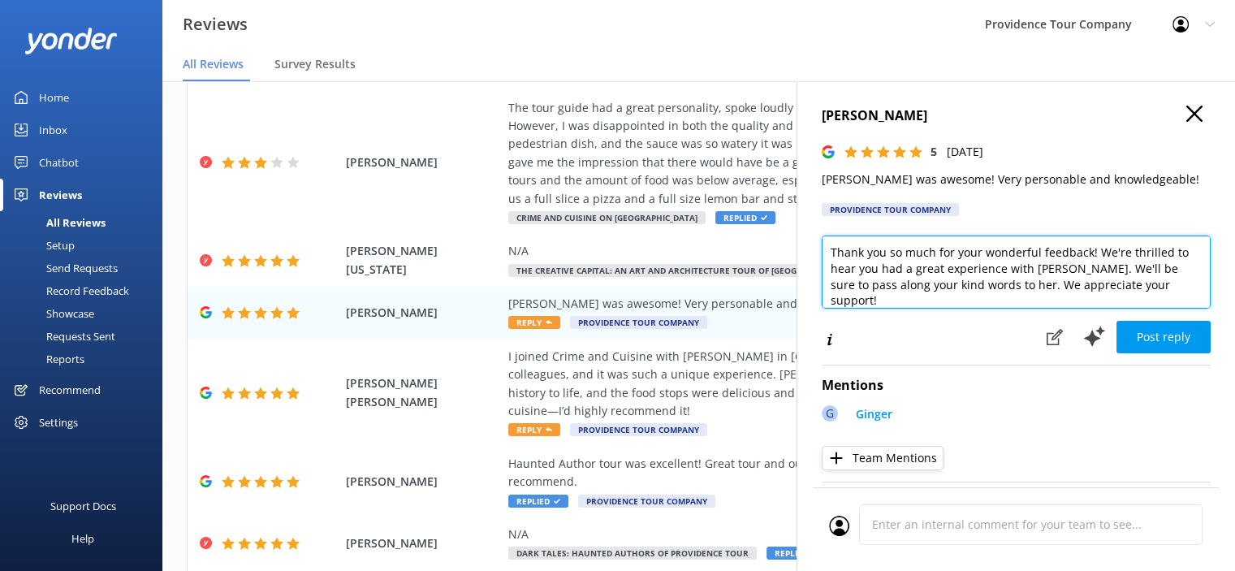
click at [1165, 285] on textarea "Thank you so much for your wonderful feedback! We're thrilled to hear you had a…" at bounding box center [1016, 271] width 389 height 73
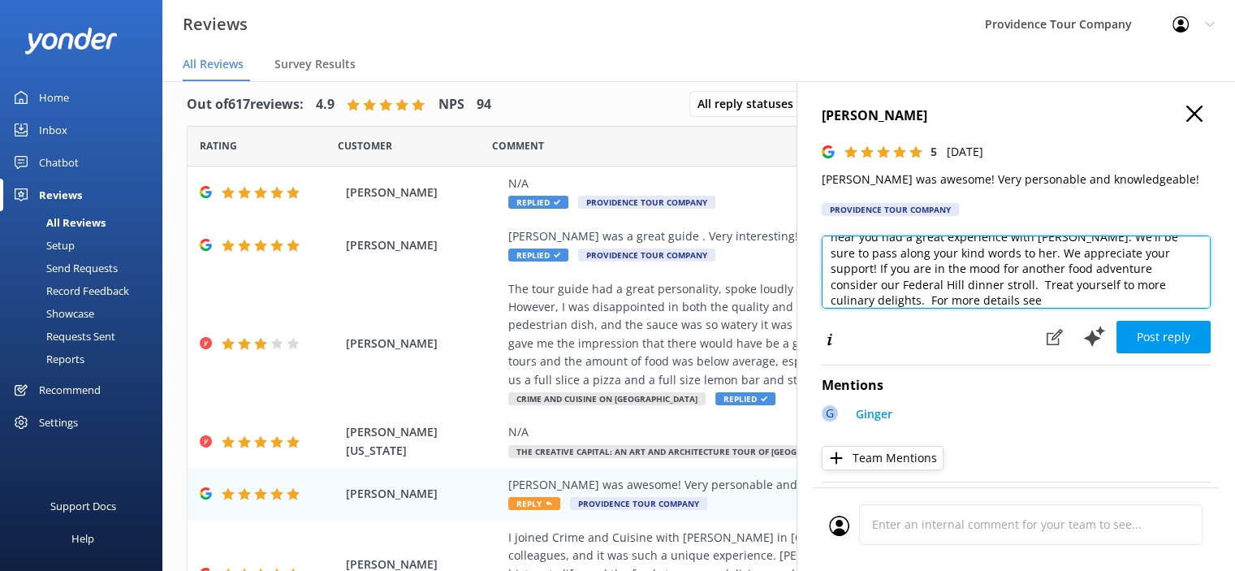
scroll to position [0, 0]
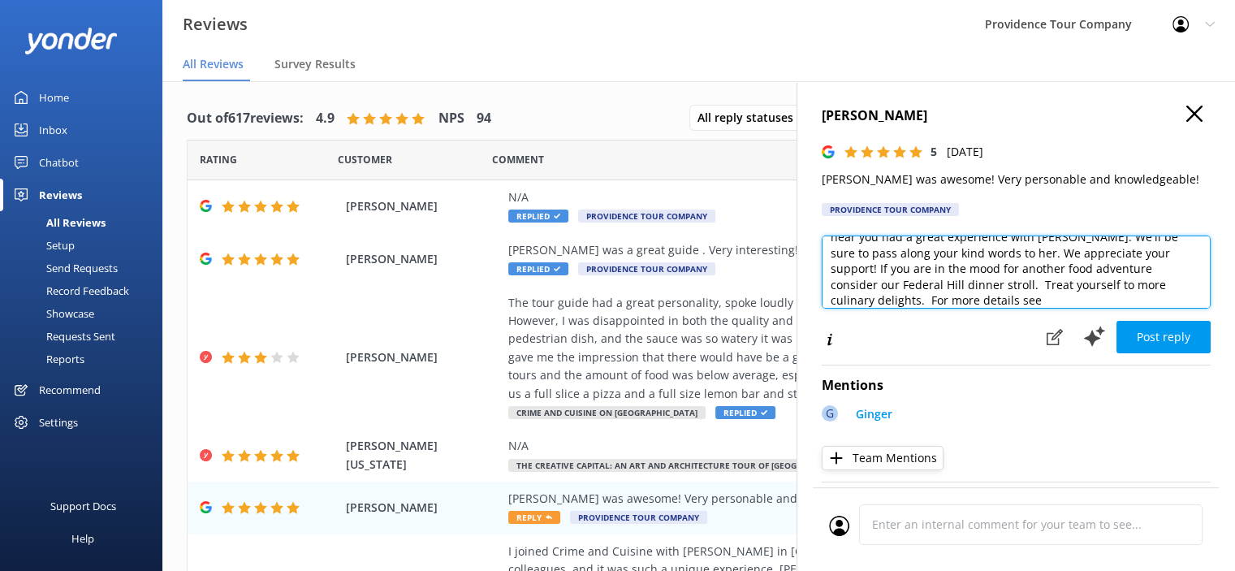
click at [974, 295] on textarea "Thank you so much for your wonderful feedback! We're thrilled to hear you had a…" at bounding box center [1016, 271] width 389 height 73
paste textarea "[URL][DOMAIN_NAME]"
click at [949, 295] on textarea "Thank you so much for your wonderful feedback! We're thrilled to hear you had a…" at bounding box center [1016, 271] width 389 height 73
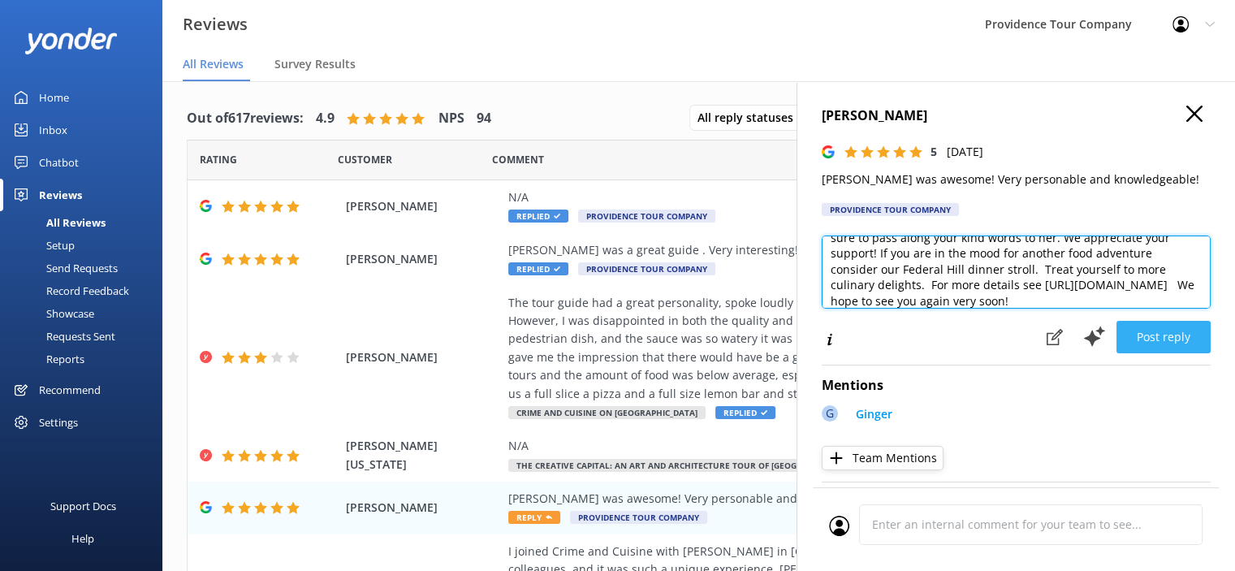
type textarea "Thank you so much for your wonderful feedback! We're thrilled to hear you had a…"
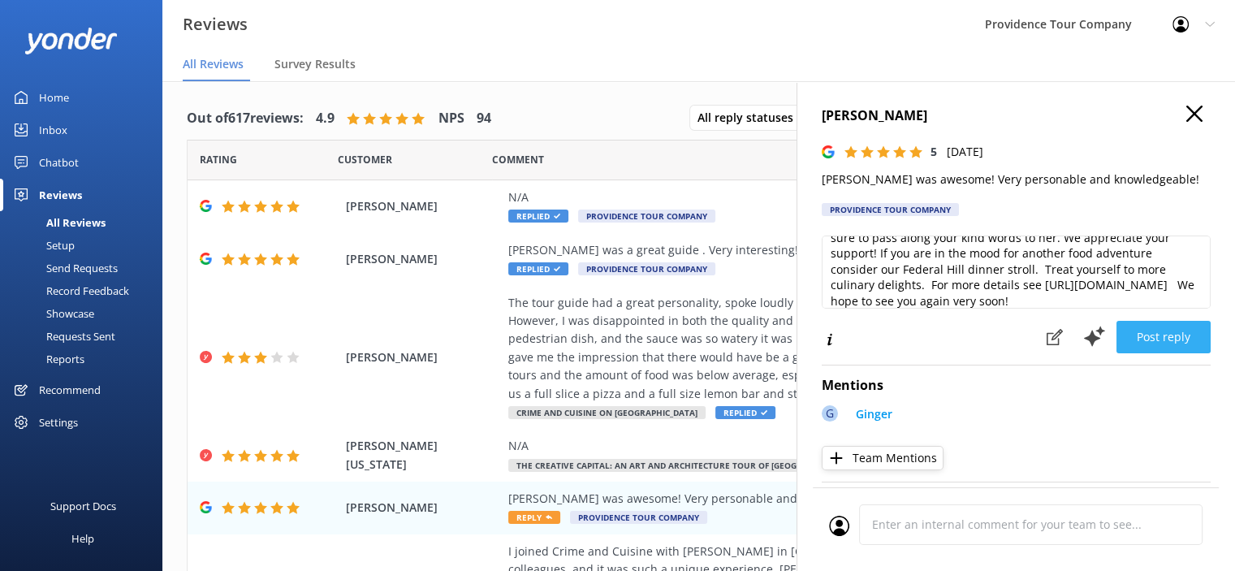
click at [1163, 344] on button "Post reply" at bounding box center [1163, 337] width 94 height 32
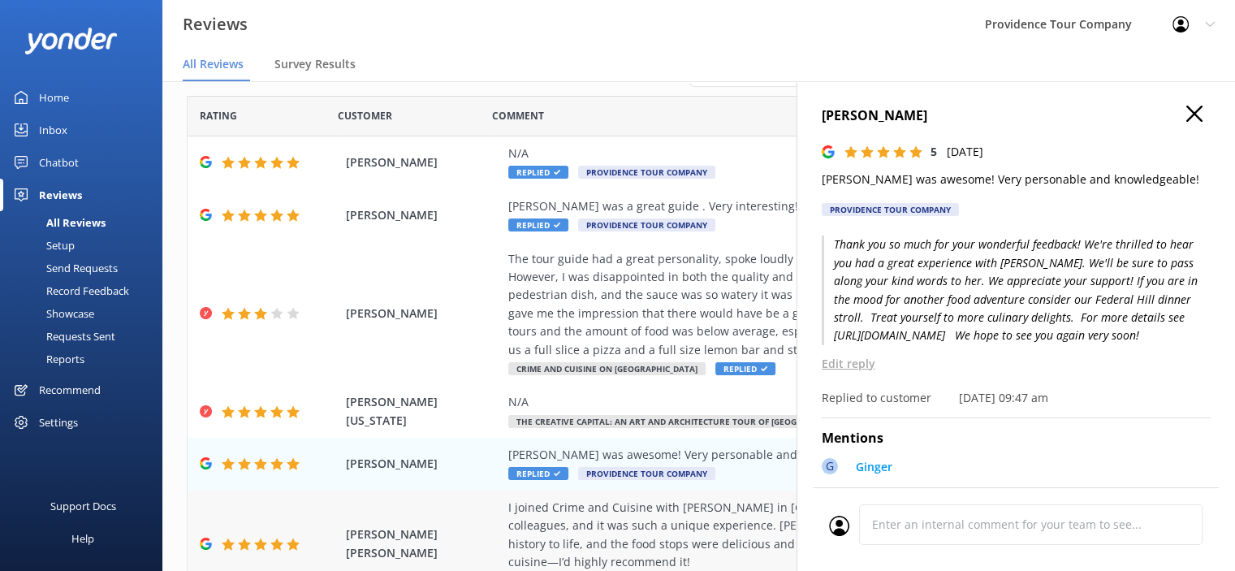
scroll to position [81, 0]
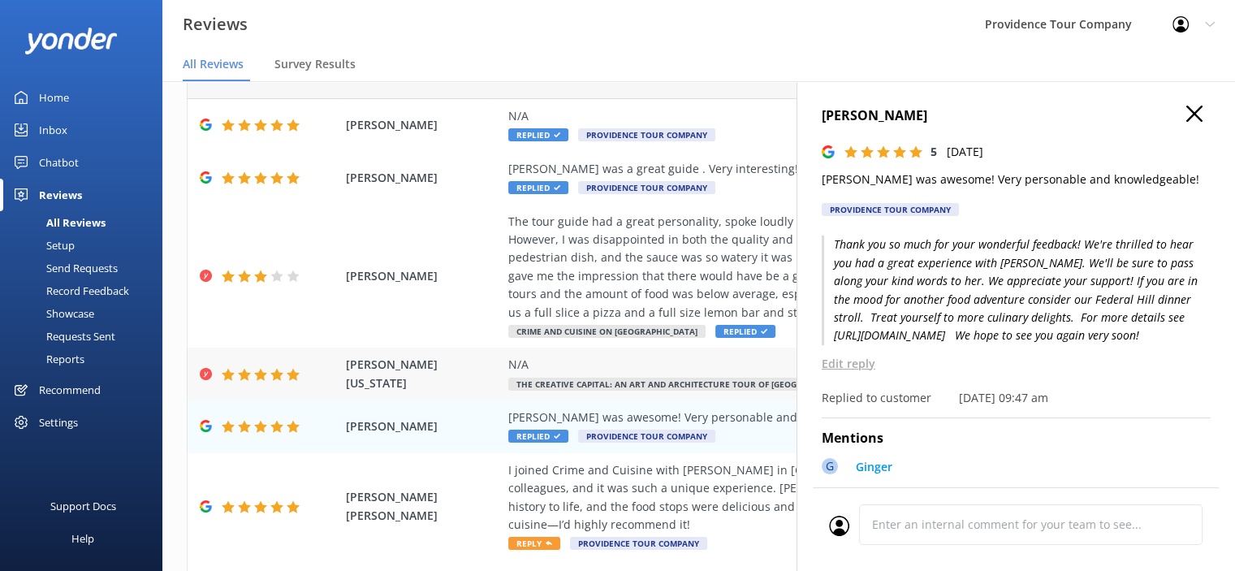
click at [632, 369] on div "N/A" at bounding box center [804, 365] width 592 height 18
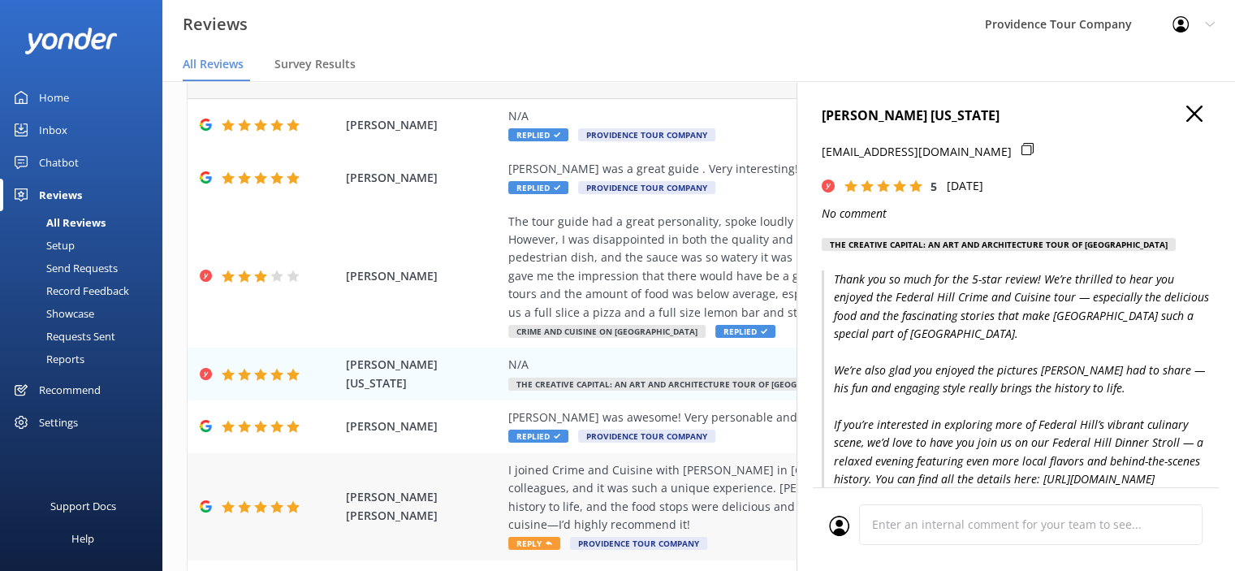
click at [621, 494] on div "I joined Crime and Cuisine with [PERSON_NAME] in [GEOGRAPHIC_DATA] on a beautif…" at bounding box center [804, 497] width 592 height 73
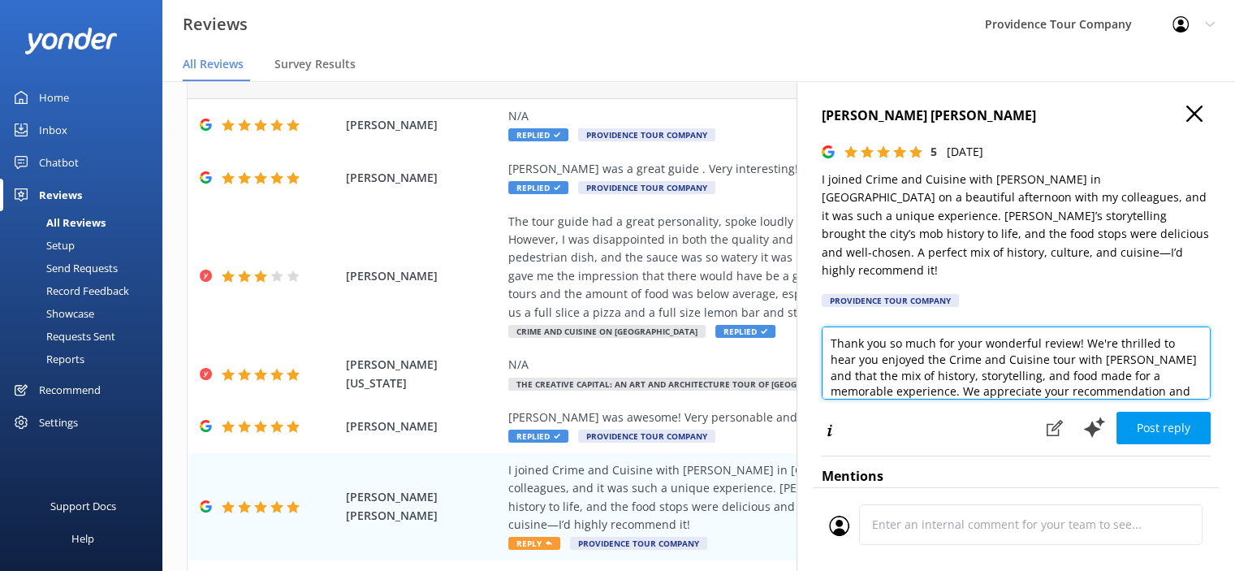
click at [1170, 373] on textarea "Thank you so much for your wonderful review! We're thrilled to hear you enjoyed…" at bounding box center [1016, 362] width 389 height 73
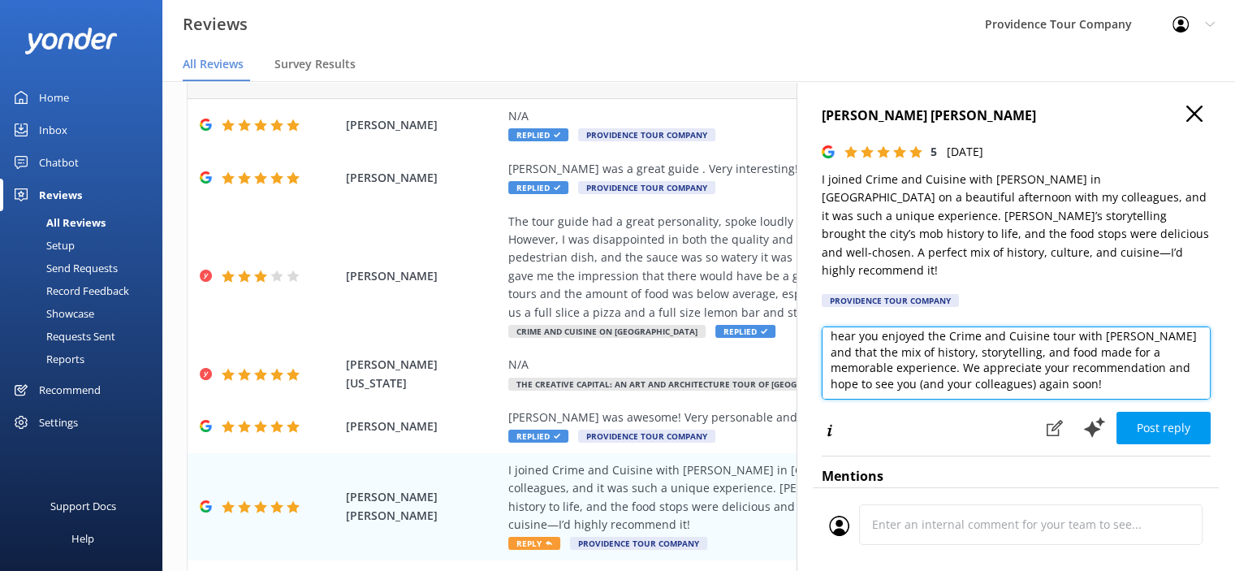
click at [1078, 366] on textarea "Thank you so much for your wonderful review! We're thrilled to hear you enjoyed…" at bounding box center [1016, 362] width 389 height 73
paste textarea "[URL][DOMAIN_NAME]"
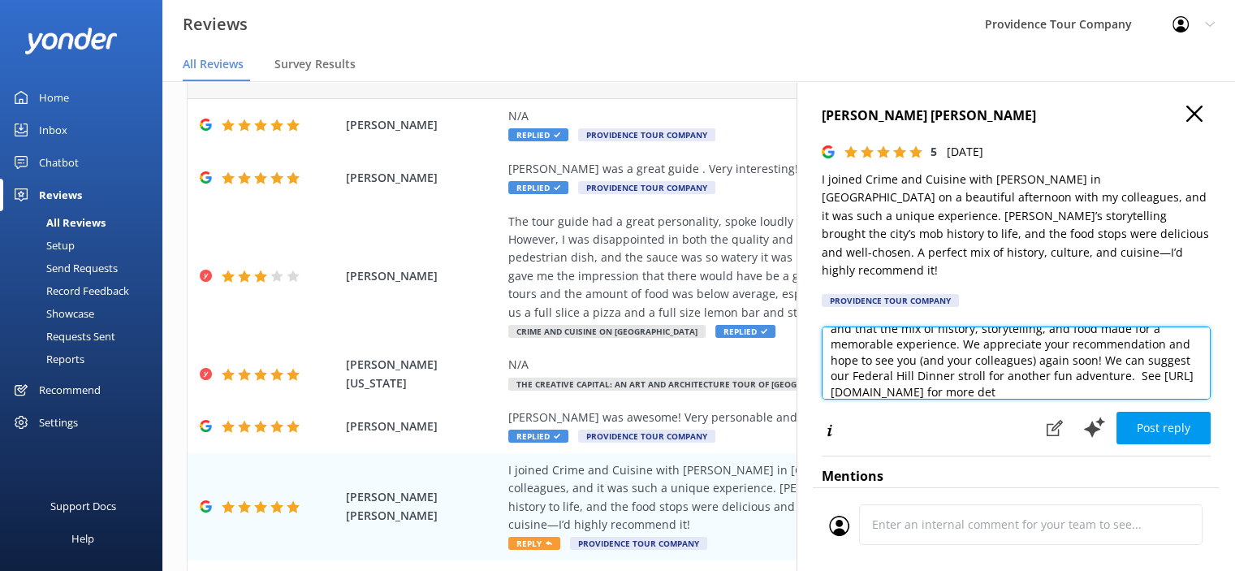
scroll to position [63, 0]
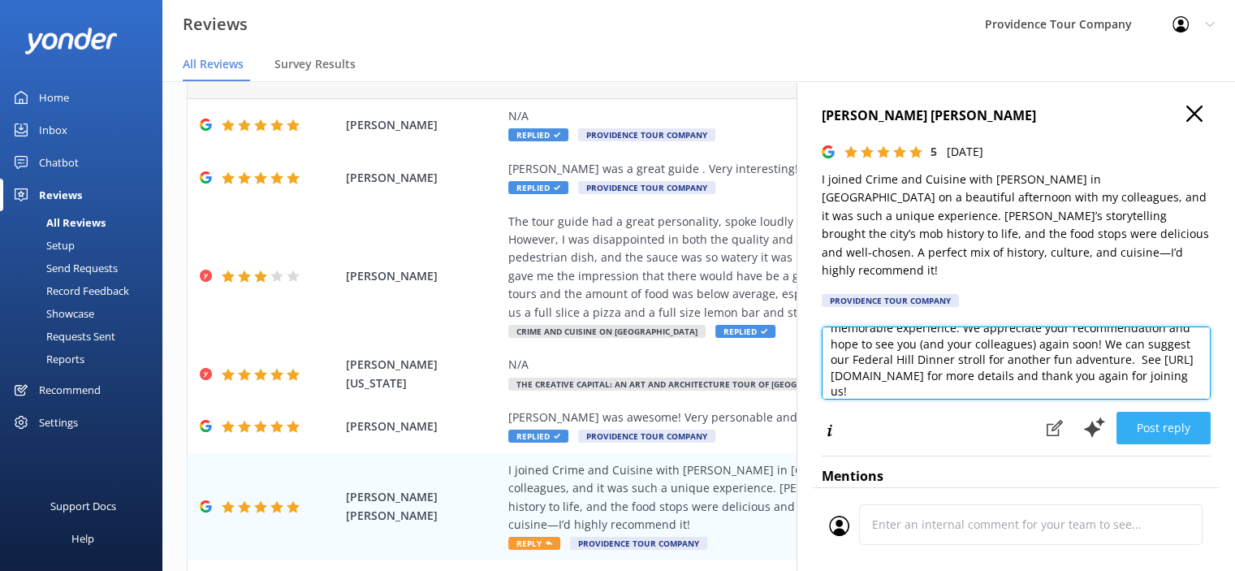
type textarea "Thank you so much for your wonderful review! We're thrilled to hear you enjoyed…"
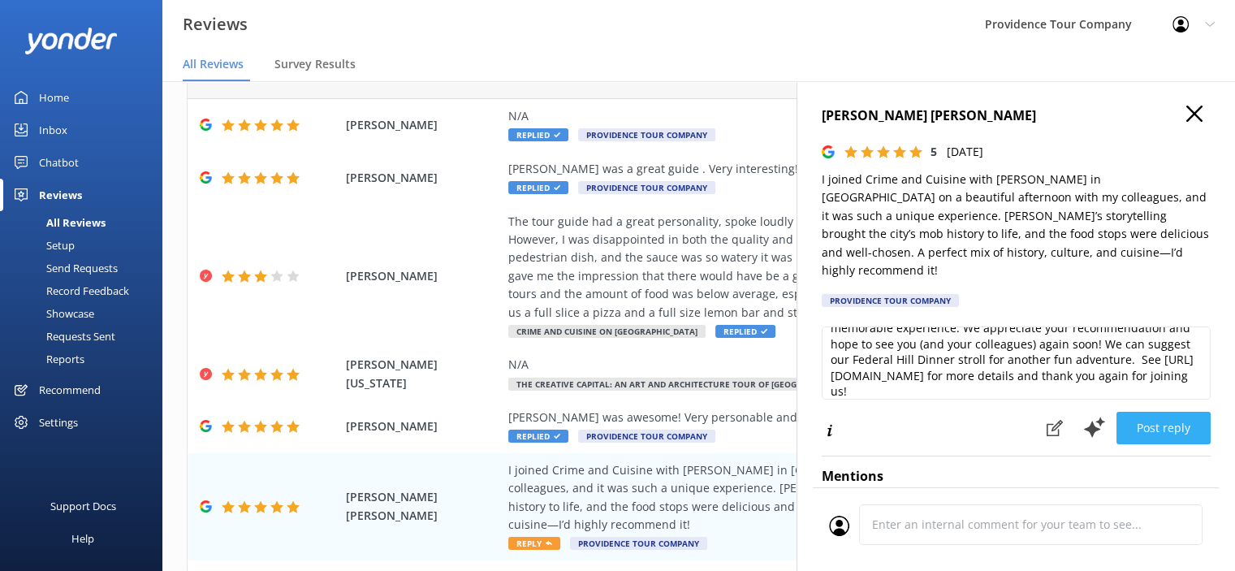
click at [1153, 412] on button "Post reply" at bounding box center [1163, 428] width 94 height 32
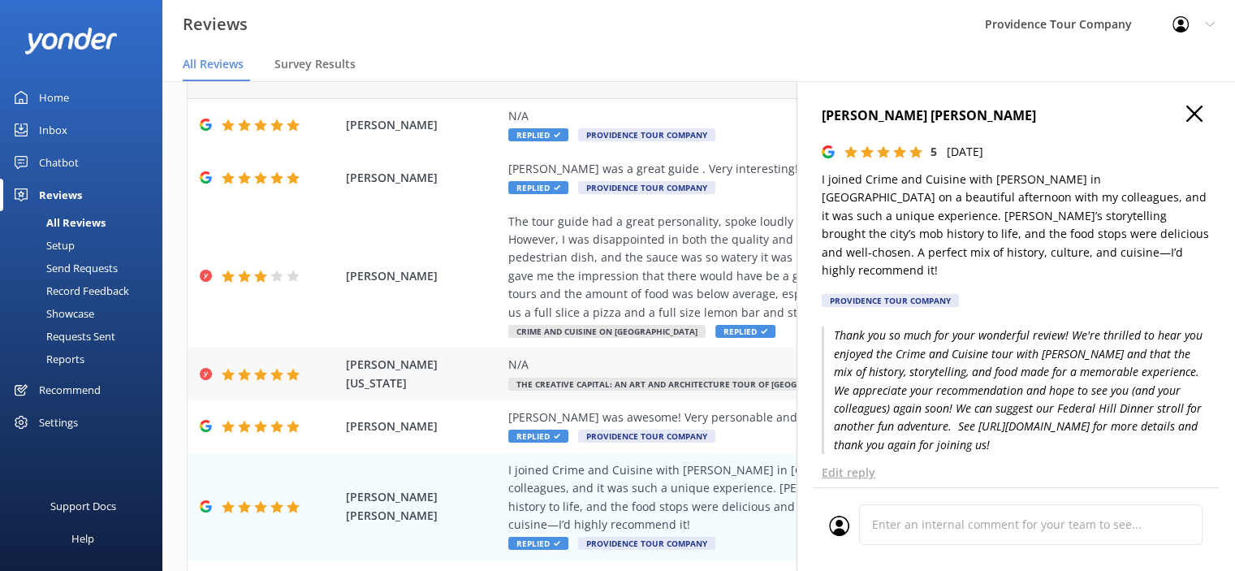
scroll to position [244, 0]
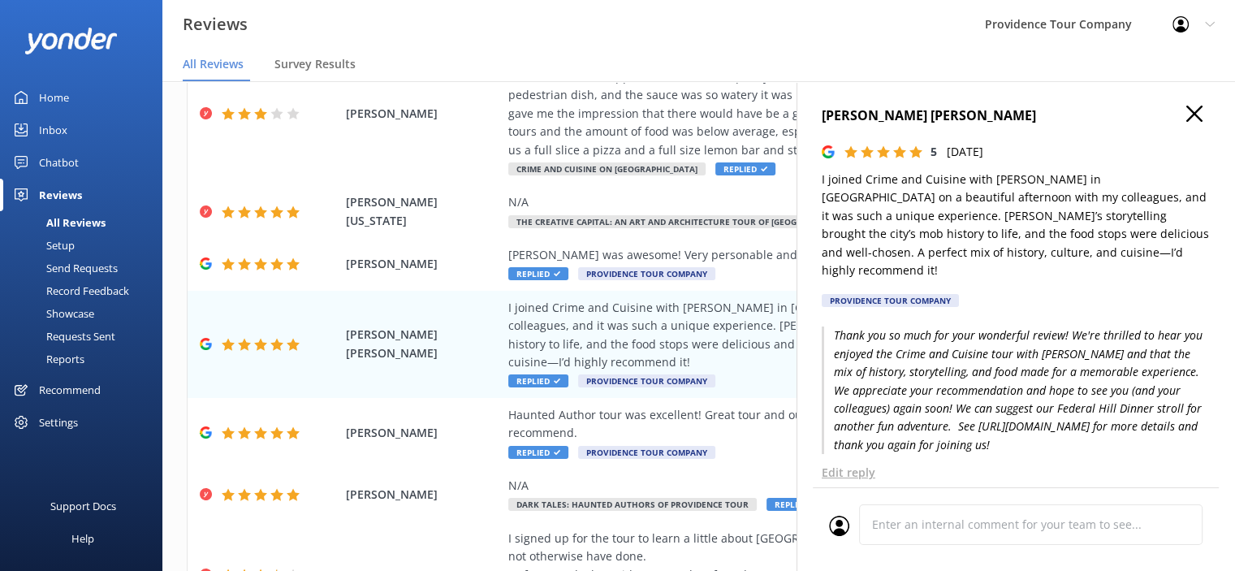
click at [1186, 120] on icon "button" at bounding box center [1194, 114] width 16 height 16
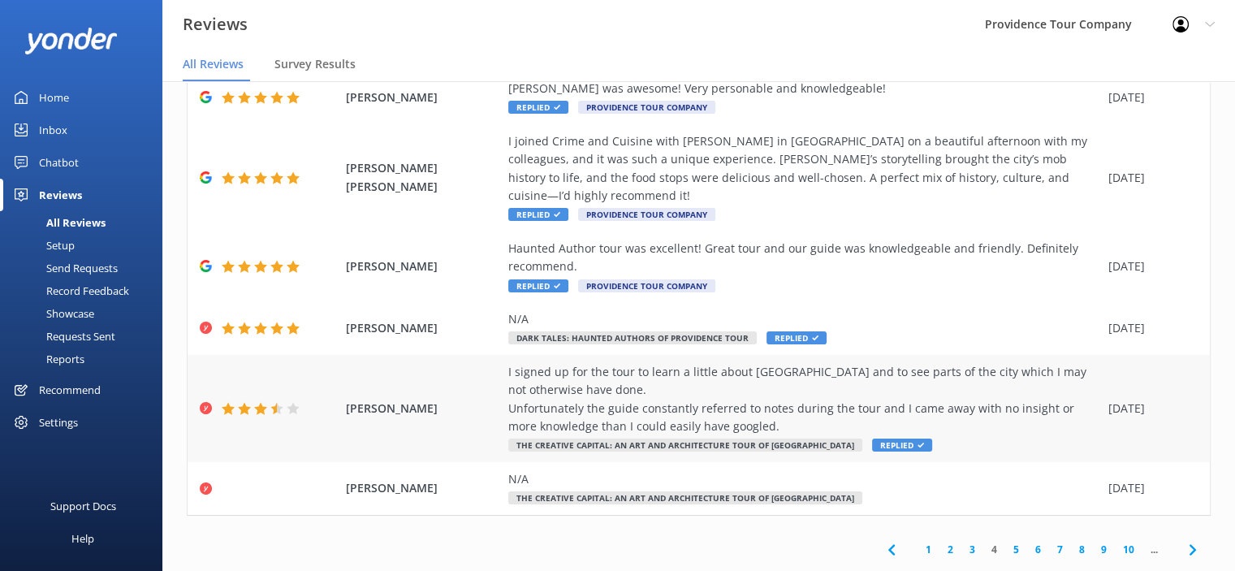
scroll to position [32, 0]
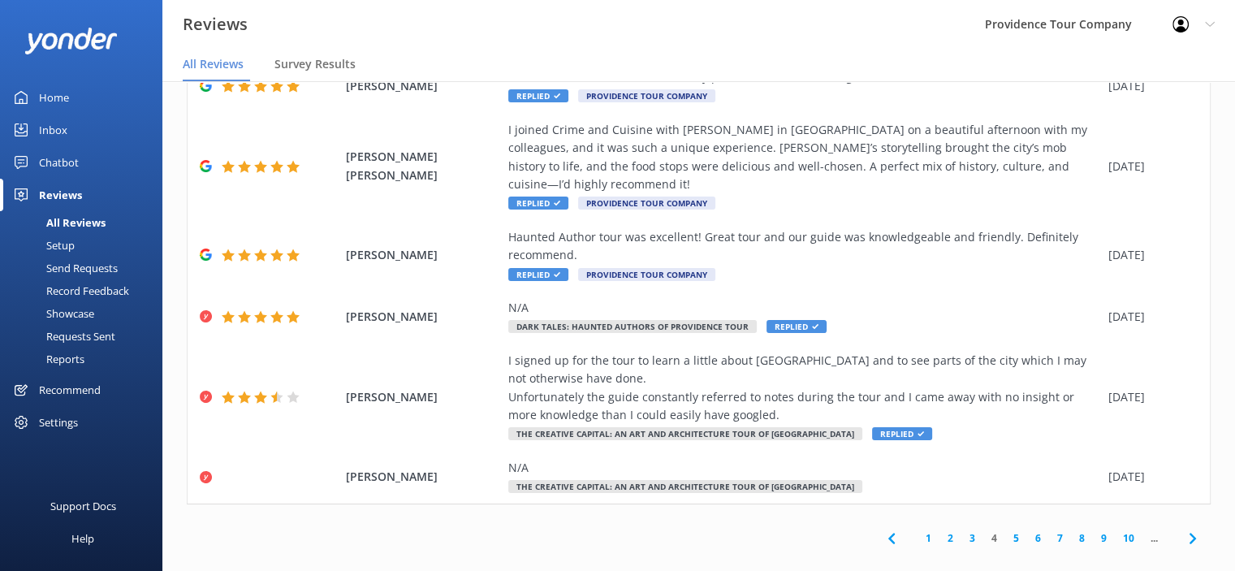
click at [1005, 530] on link "5" at bounding box center [1016, 537] width 22 height 15
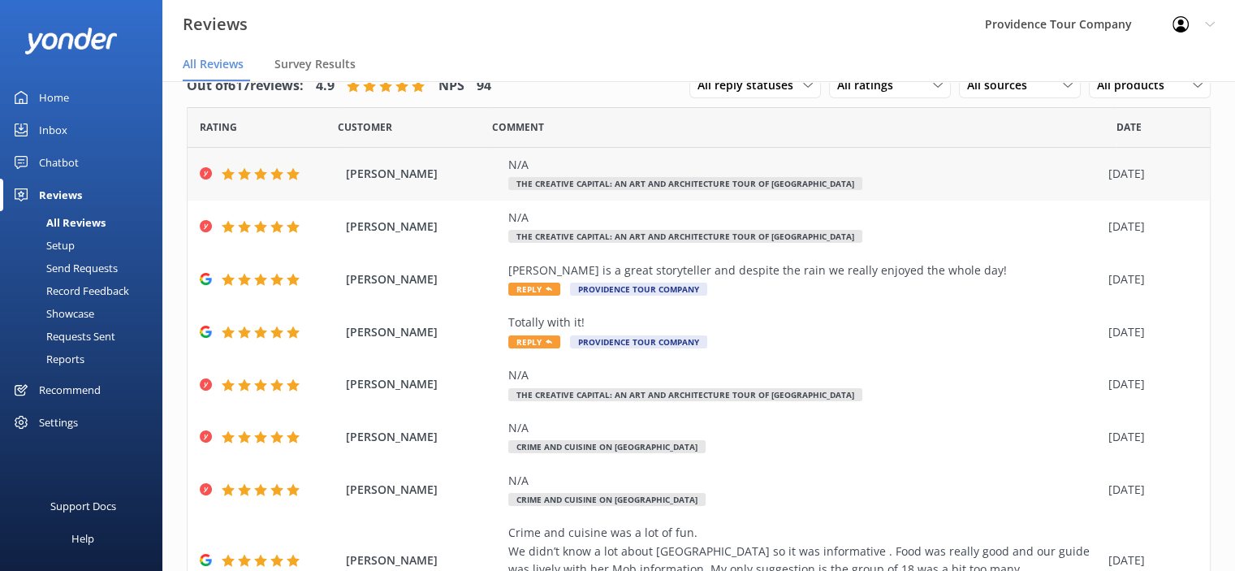
click at [779, 188] on span "The Creative Capital: An Art and Architecture Tour of [GEOGRAPHIC_DATA]" at bounding box center [685, 183] width 354 height 13
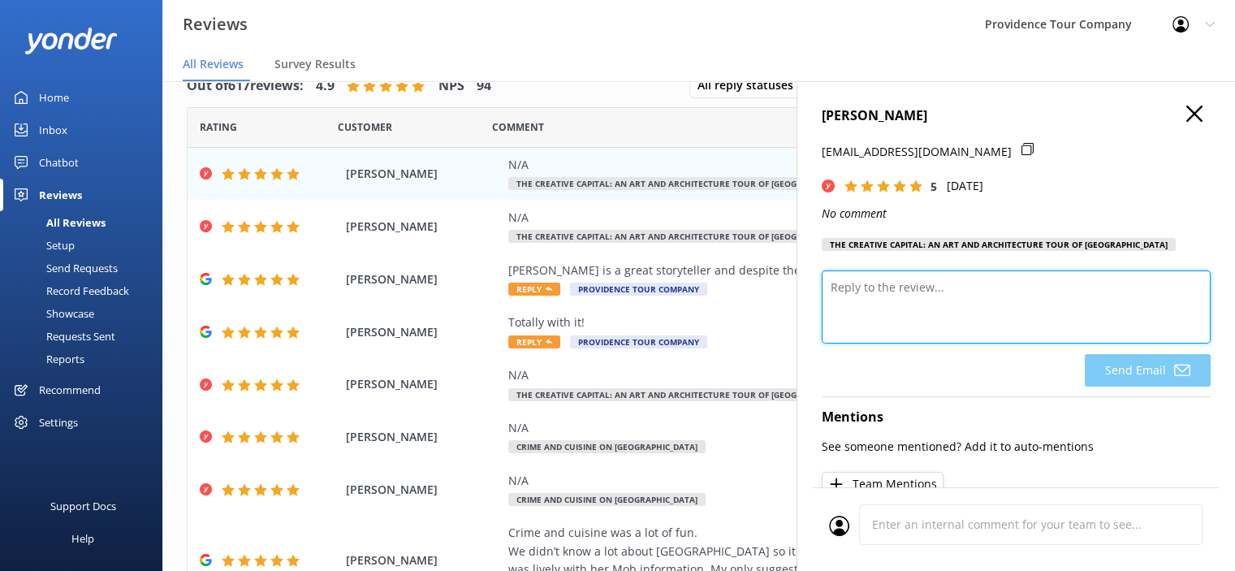
click at [974, 291] on textarea at bounding box center [1016, 306] width 389 height 73
paste textarea "Thank you so much for your wonderful review! We’re thrilled to hear you enjoyed…"
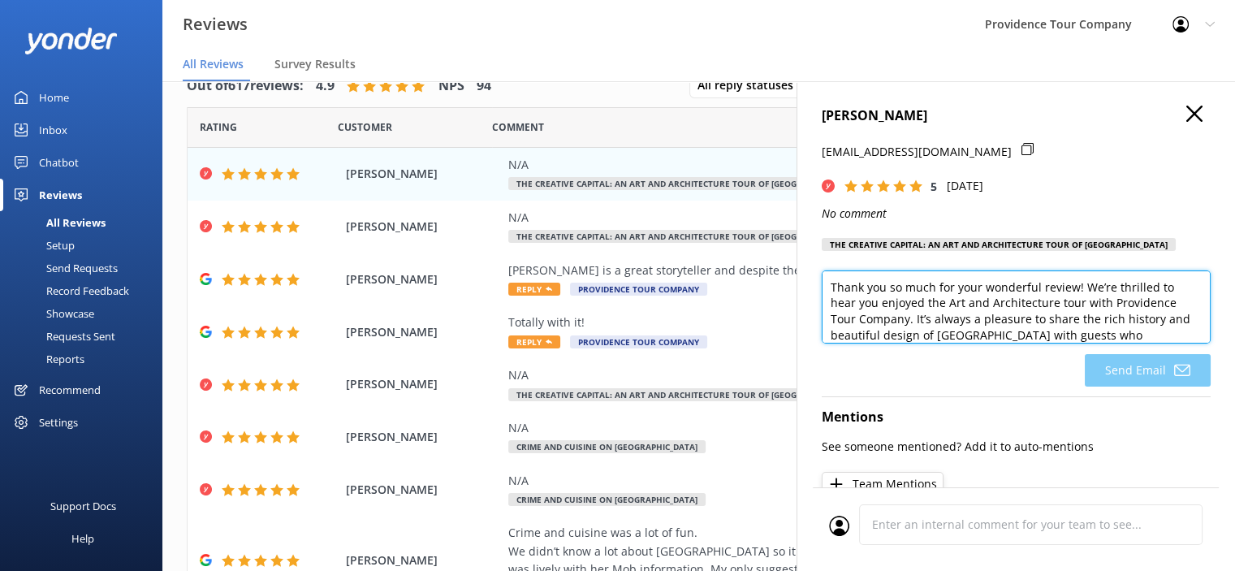
scroll to position [32, 0]
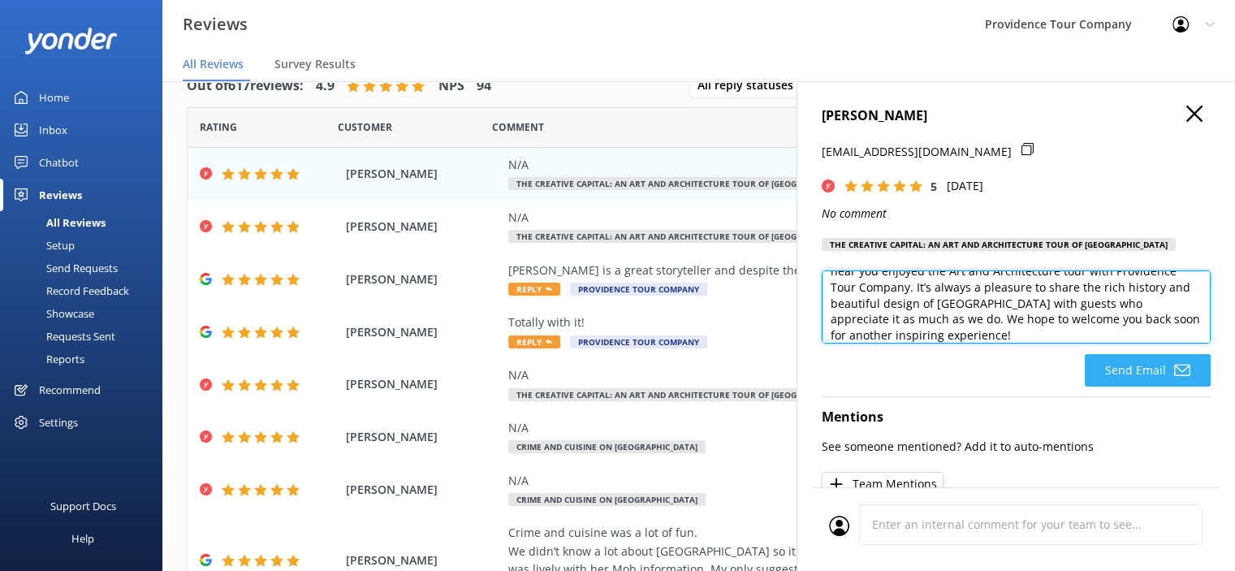
type textarea "Thank you so much for your wonderful review! We’re thrilled to hear you enjoyed…"
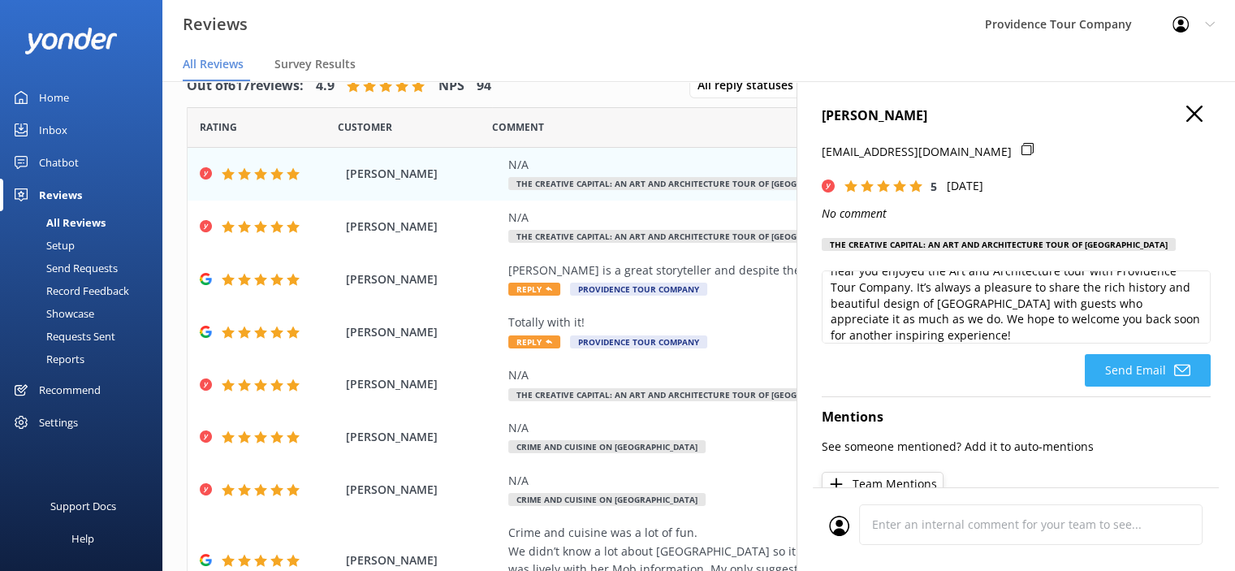
click at [1129, 373] on button "Send Email" at bounding box center [1148, 370] width 126 height 32
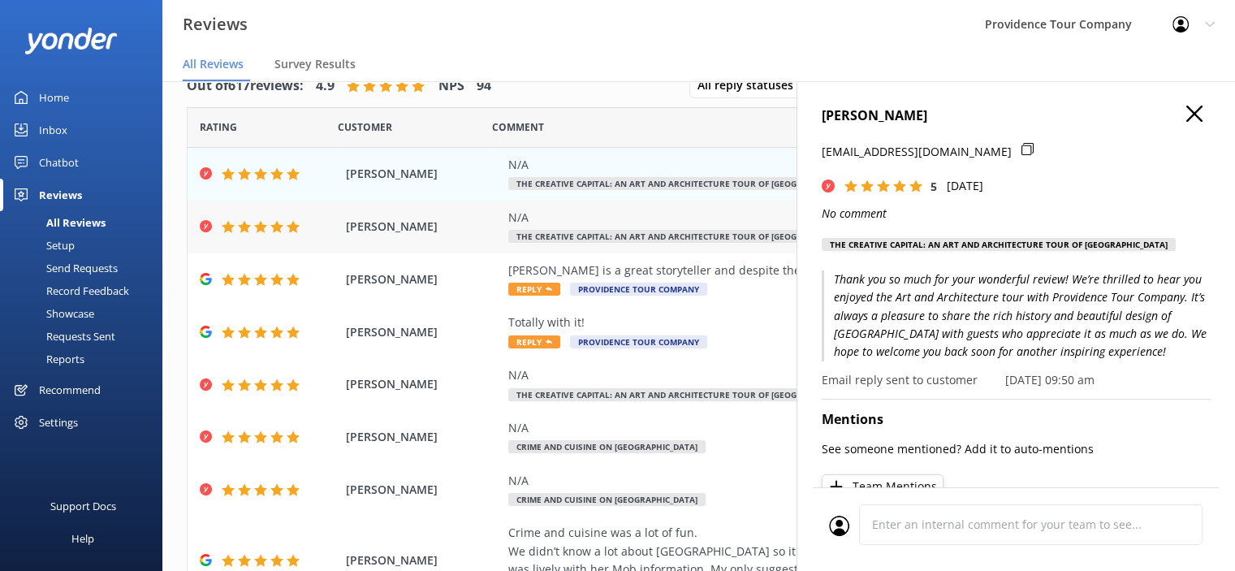
click at [663, 229] on div "N/A The Creative Capital: An Art and Architecture Tour of [GEOGRAPHIC_DATA]" at bounding box center [804, 227] width 592 height 37
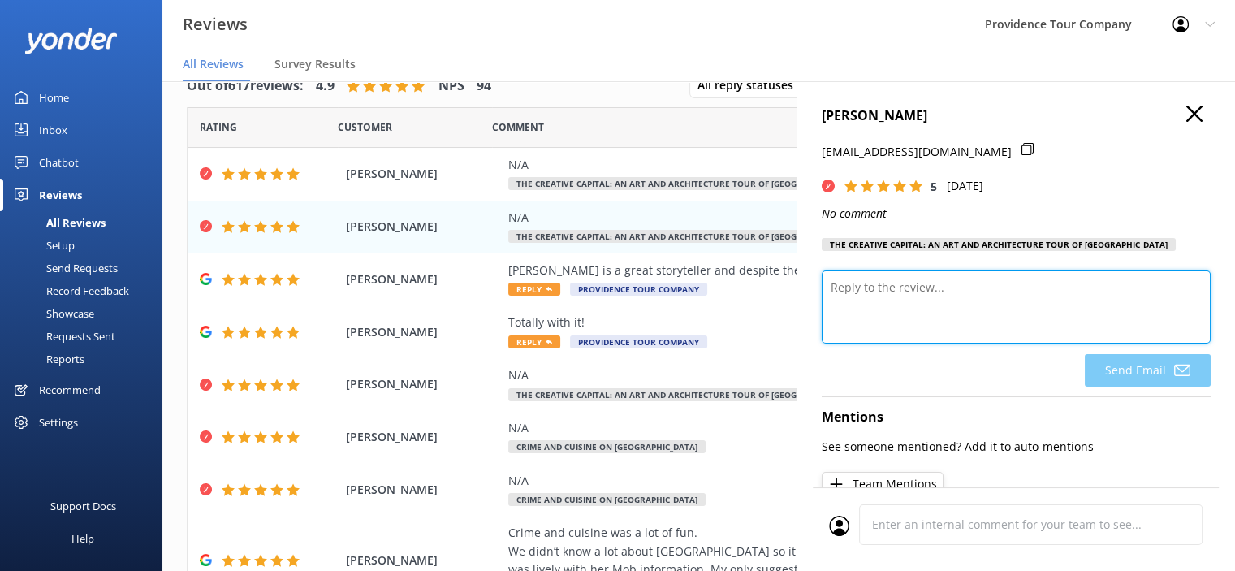
click at [948, 309] on textarea at bounding box center [1016, 306] width 389 height 73
paste textarea "Thank you so much for your wonderful review! We’re thrilled to hear you enjoyed…"
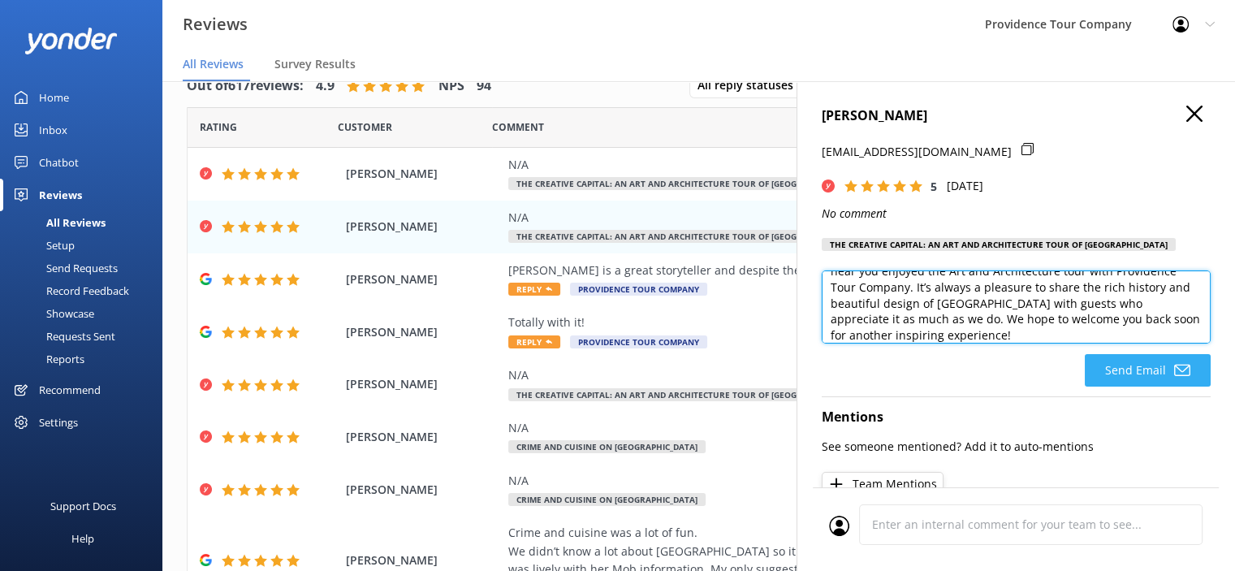
type textarea "Thank you so much for your wonderful review! We’re thrilled to hear you enjoyed…"
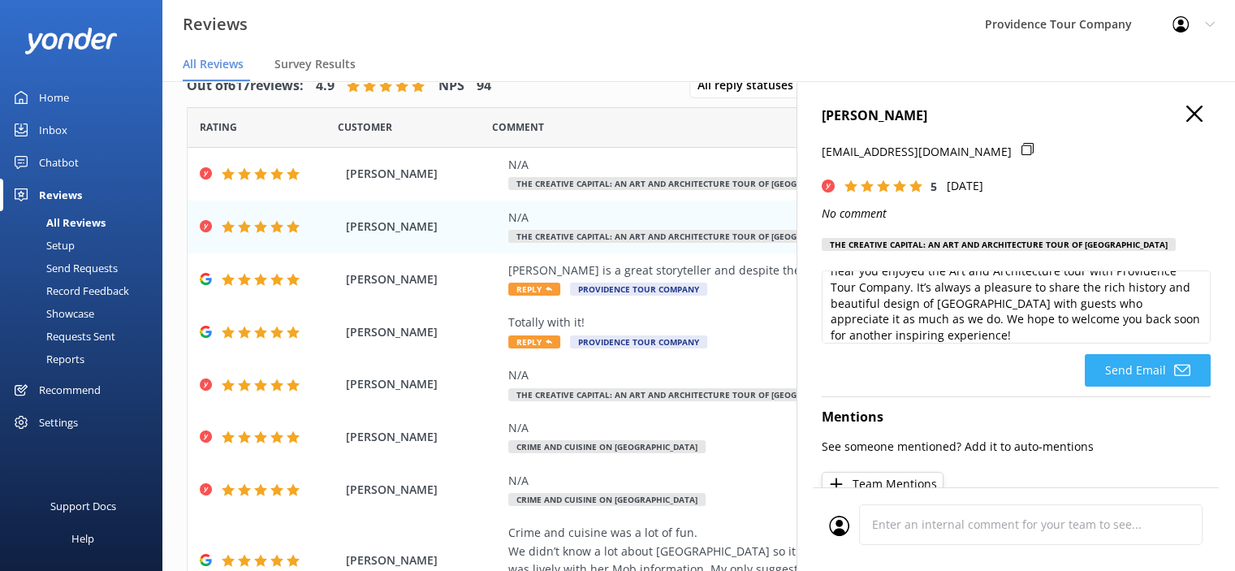
click at [1129, 369] on button "Send Email" at bounding box center [1148, 370] width 126 height 32
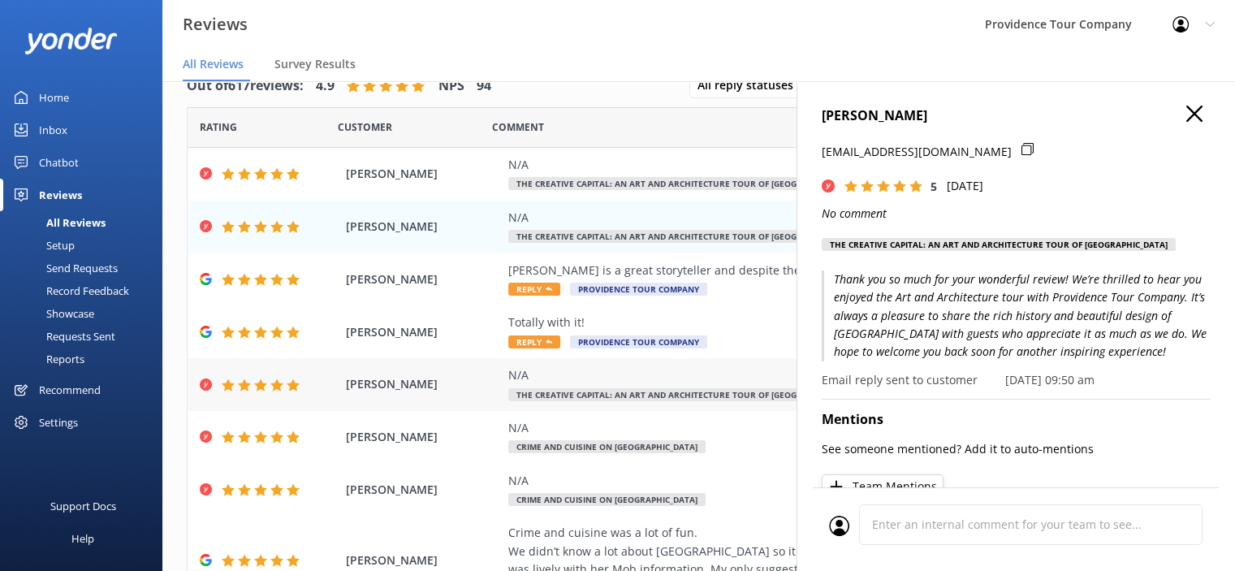
click at [671, 385] on div "N/A The Creative Capital: An Art and Architecture Tour of [GEOGRAPHIC_DATA]" at bounding box center [804, 384] width 592 height 37
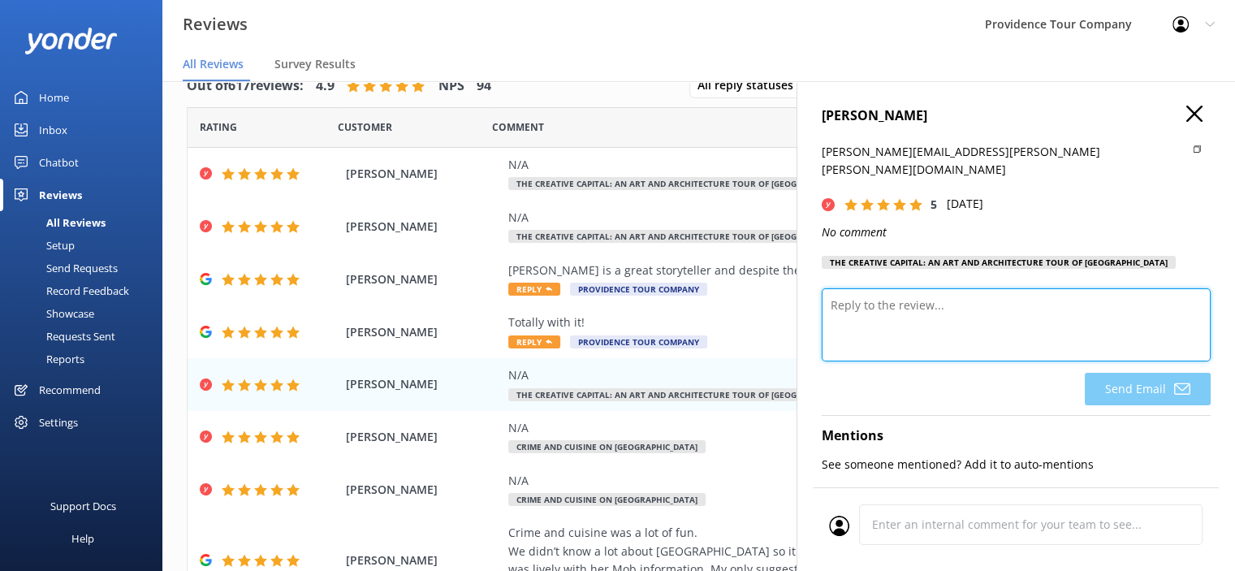
click at [938, 288] on textarea at bounding box center [1016, 324] width 389 height 73
paste textarea "Thank you so much for your wonderful review! We’re thrilled to hear you enjoyed…"
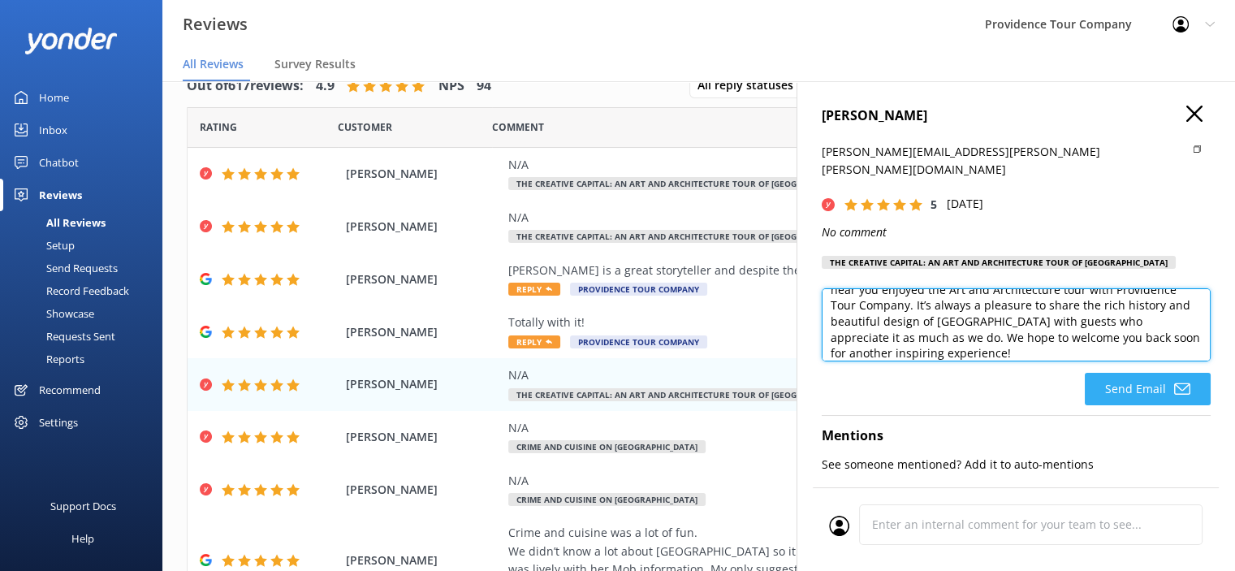
type textarea "Thank you so much for your wonderful review! We’re thrilled to hear you enjoyed…"
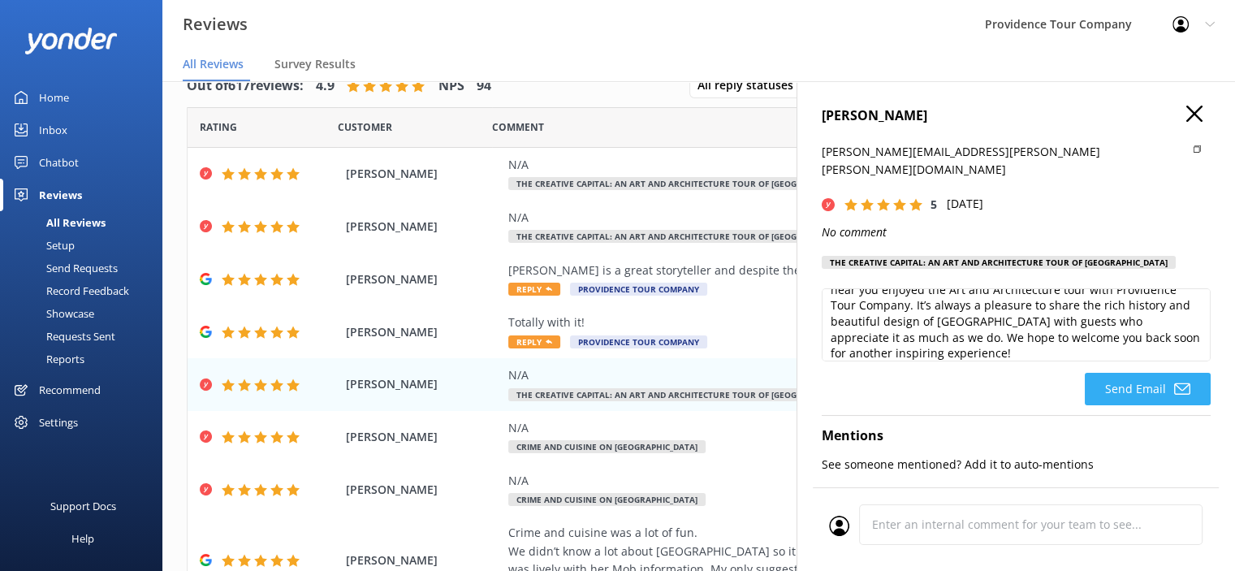
click at [1147, 373] on button "Send Email" at bounding box center [1148, 389] width 126 height 32
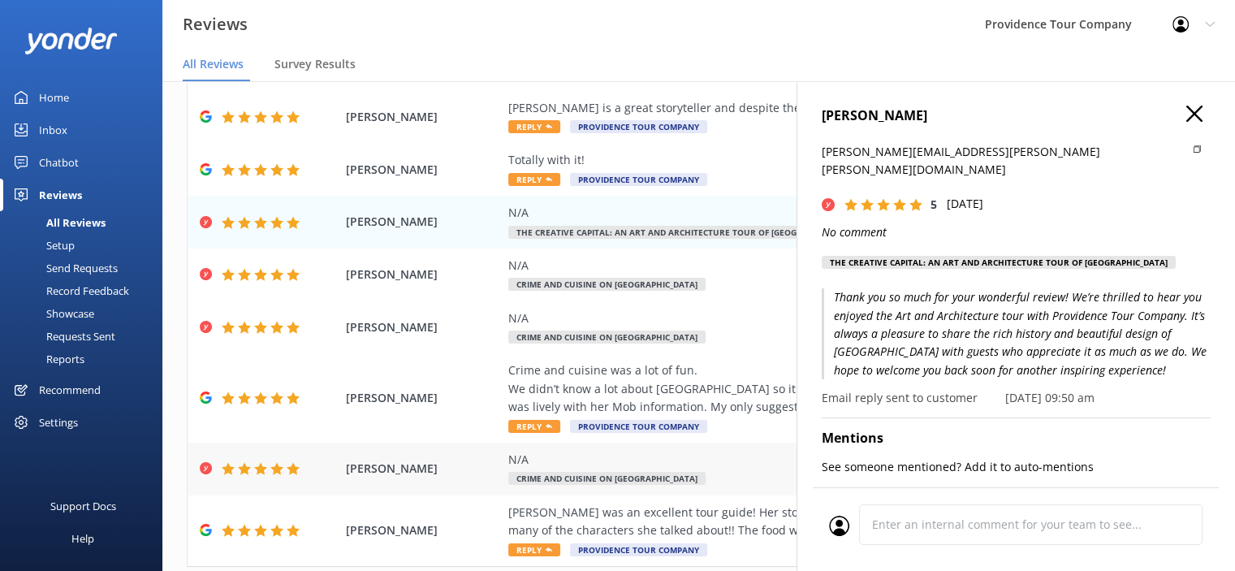
scroll to position [244, 0]
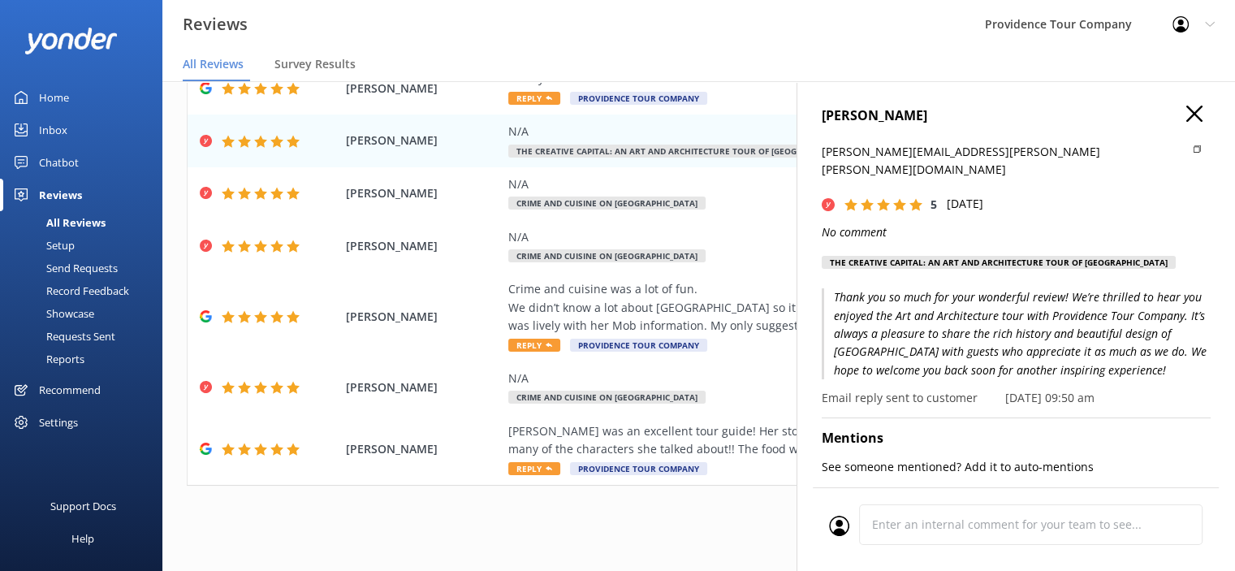
click at [1186, 112] on use "button" at bounding box center [1194, 114] width 16 height 16
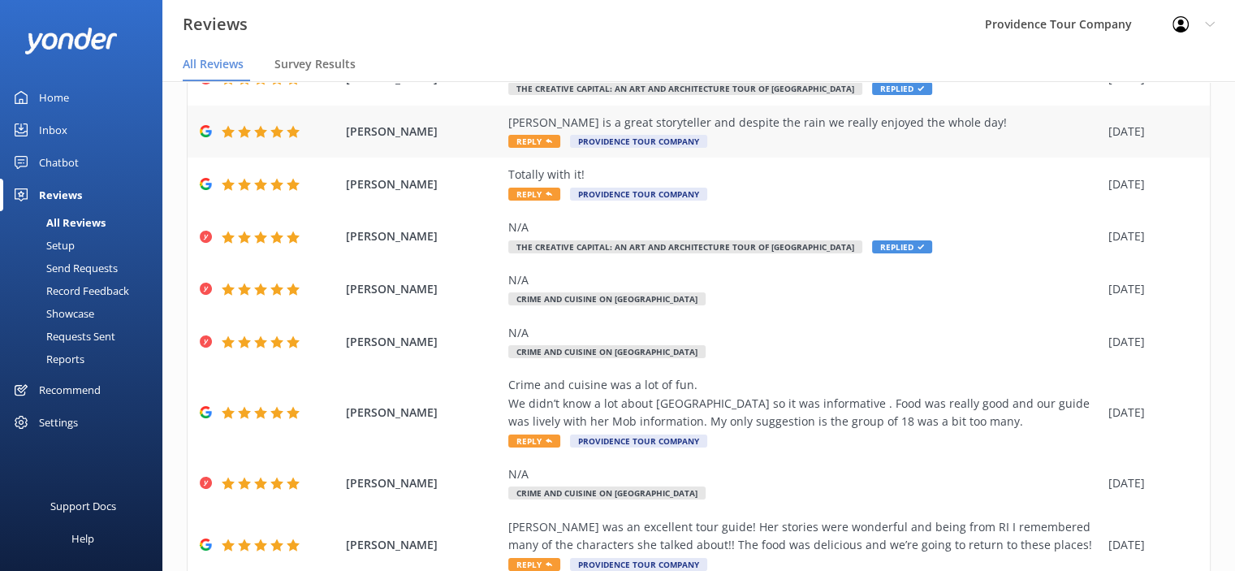
scroll to position [0, 0]
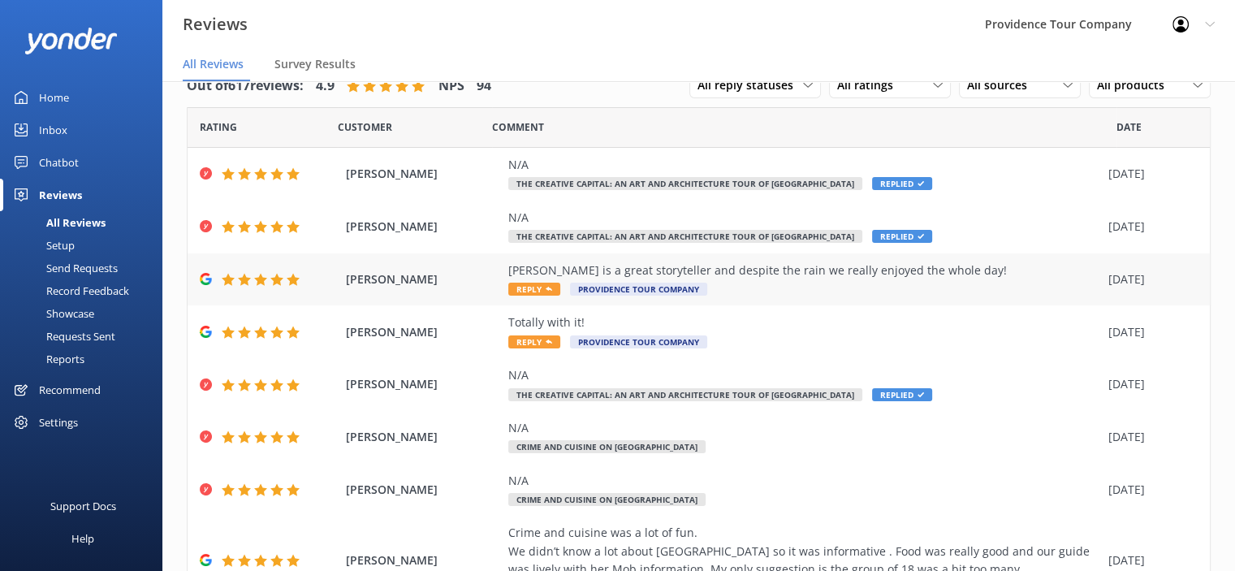
click at [743, 278] on div "[PERSON_NAME] is a great storyteller and despite the rain we really enjoyed the…" at bounding box center [804, 270] width 592 height 18
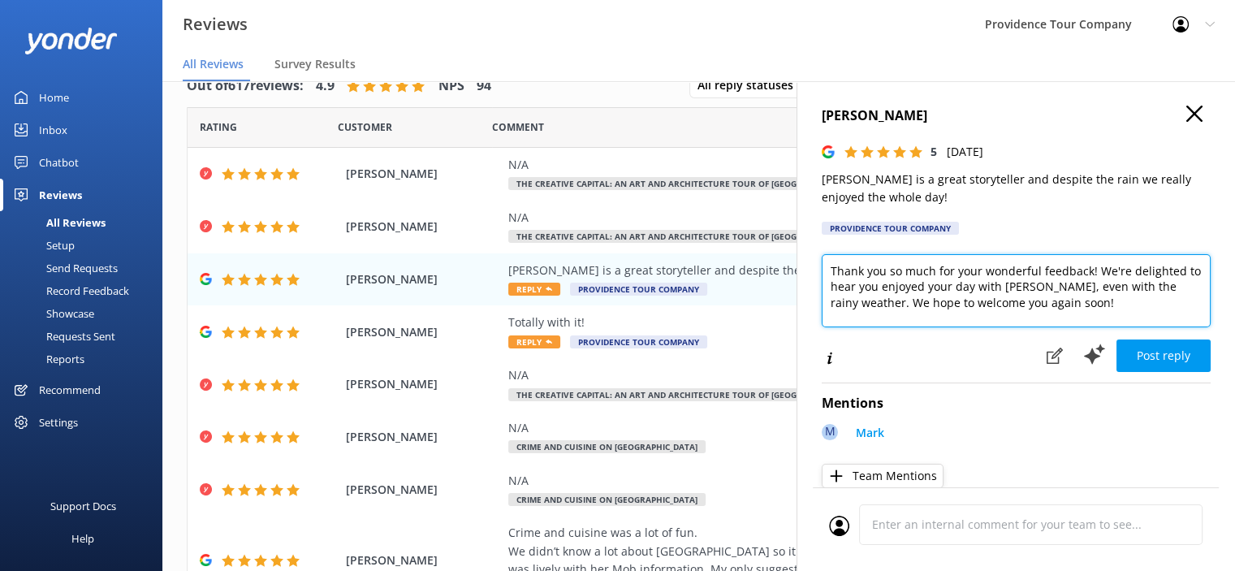
click at [1102, 304] on textarea "Thank you so much for your wonderful feedback! We're delighted to hear you enjo…" at bounding box center [1016, 290] width 389 height 73
paste textarea "[URL][DOMAIN_NAME]"
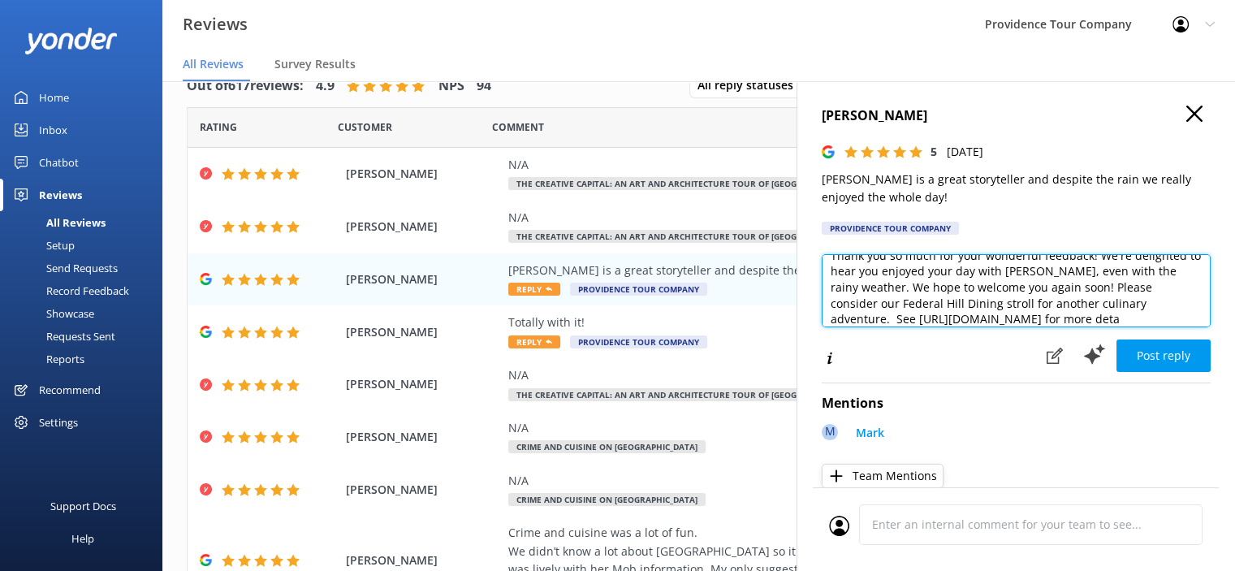
scroll to position [32, 0]
type textarea "Thank you so much for your wonderful feedback! We're delighted to hear you enjo…"
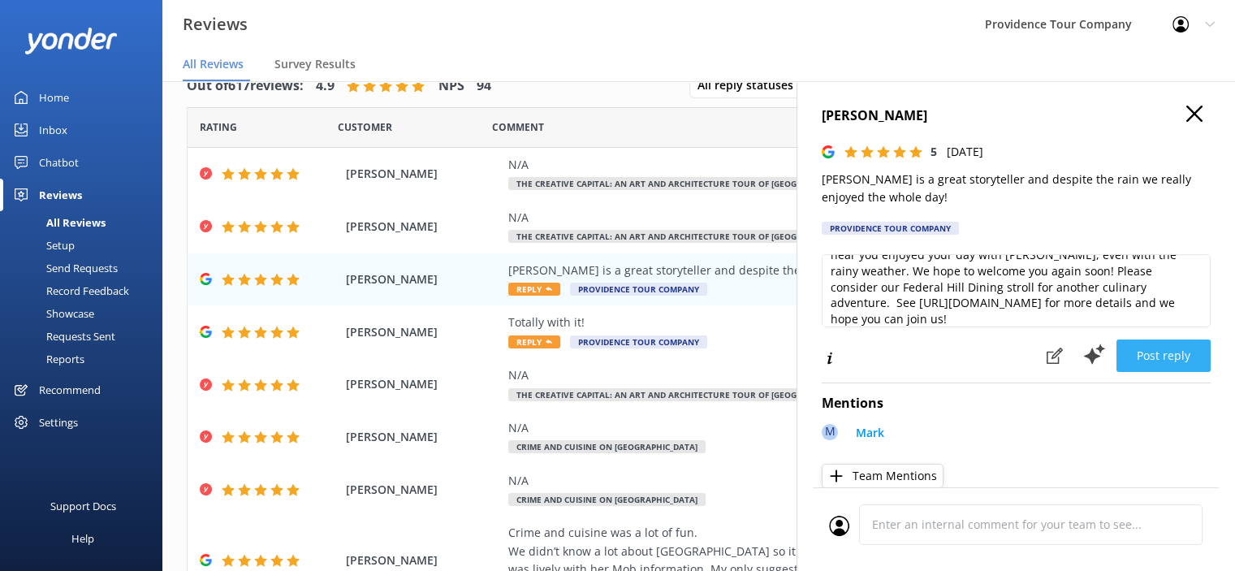
click at [1157, 354] on button "Post reply" at bounding box center [1163, 355] width 94 height 32
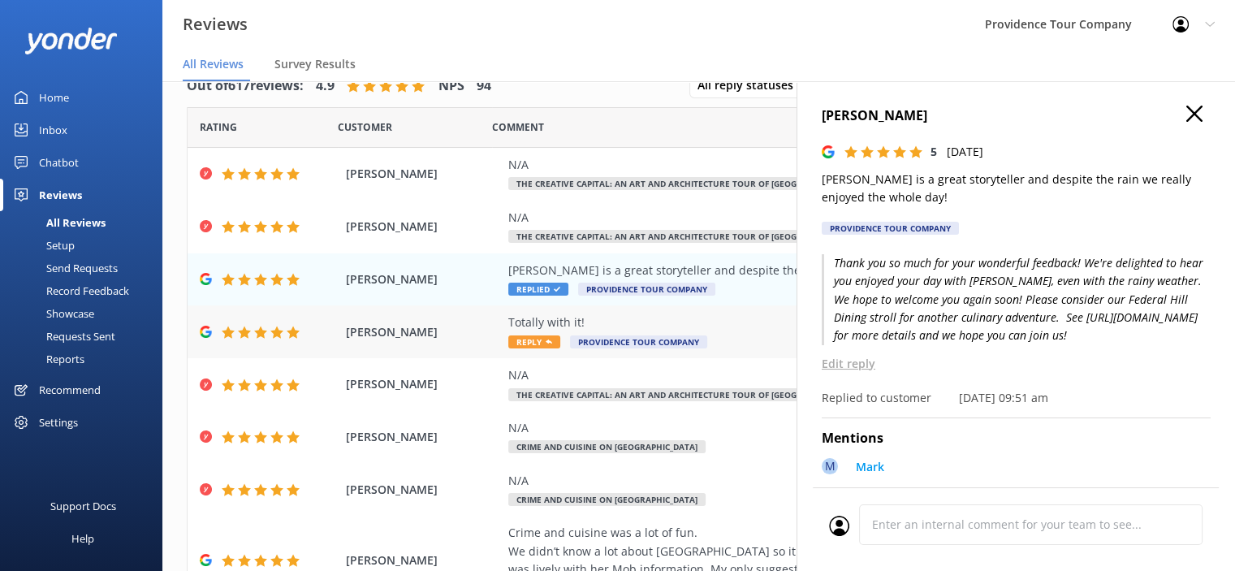
click at [625, 325] on div "Totally with it!" at bounding box center [804, 322] width 592 height 18
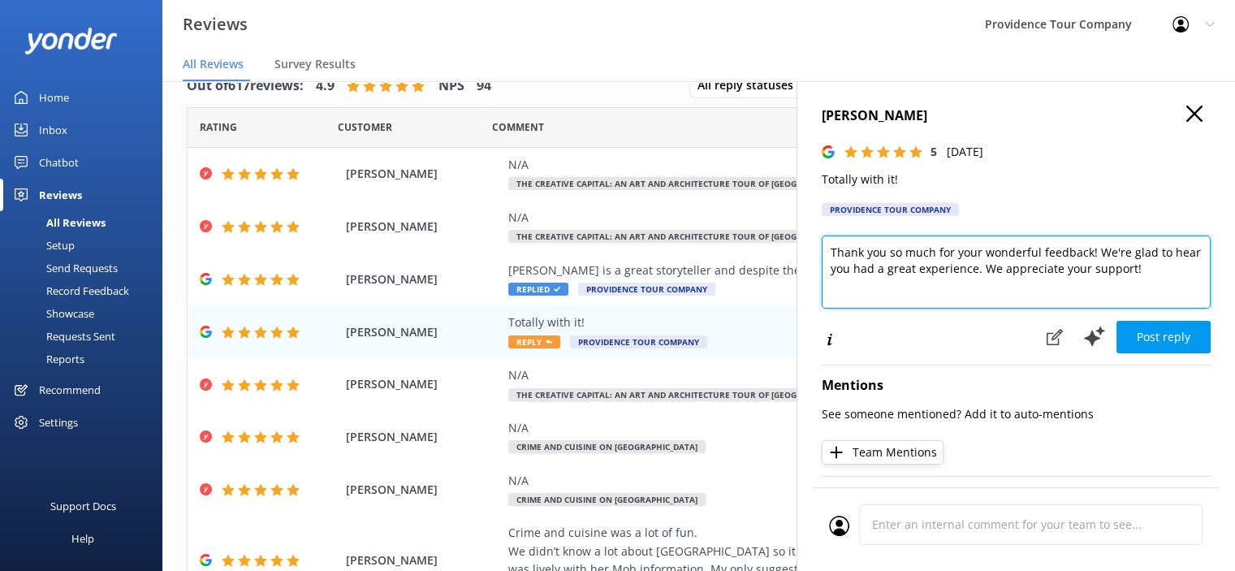
click at [1012, 293] on textarea "Thank you so much for your wonderful feedback! We're glad to hear you had a gre…" at bounding box center [1016, 271] width 389 height 73
click at [1179, 269] on textarea "Thank you so much for your wonderful feedback! We're glad to hear you had a gre…" at bounding box center [1016, 271] width 389 height 73
paste textarea "[URL][DOMAIN_NAME]"
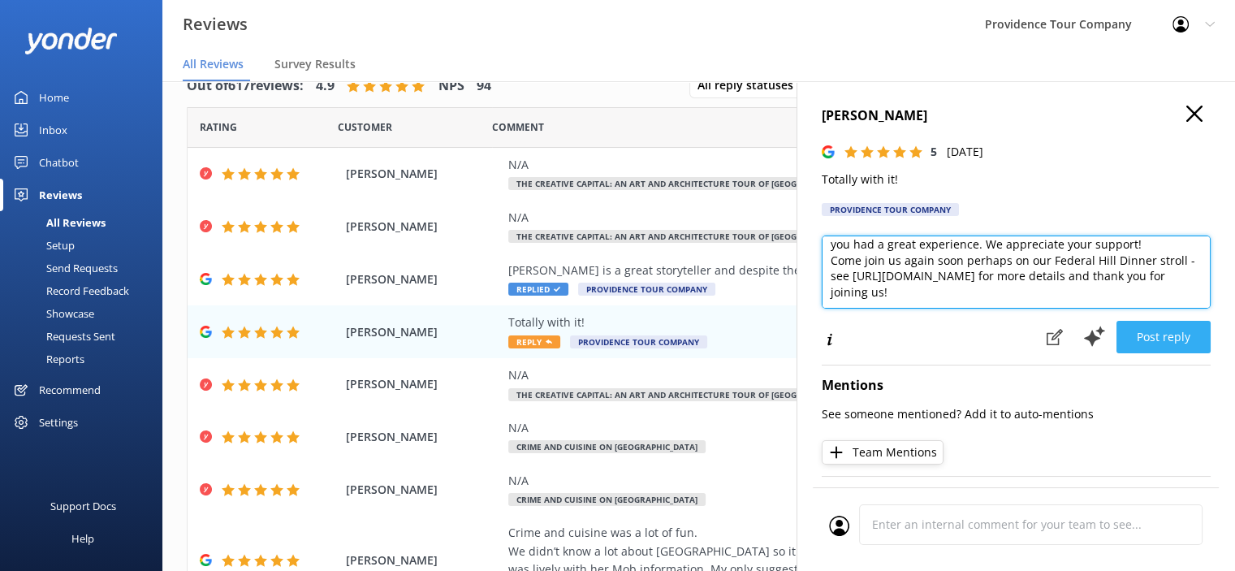
type textarea "Thank you so much for your wonderful feedback! We're glad to hear you had a gre…"
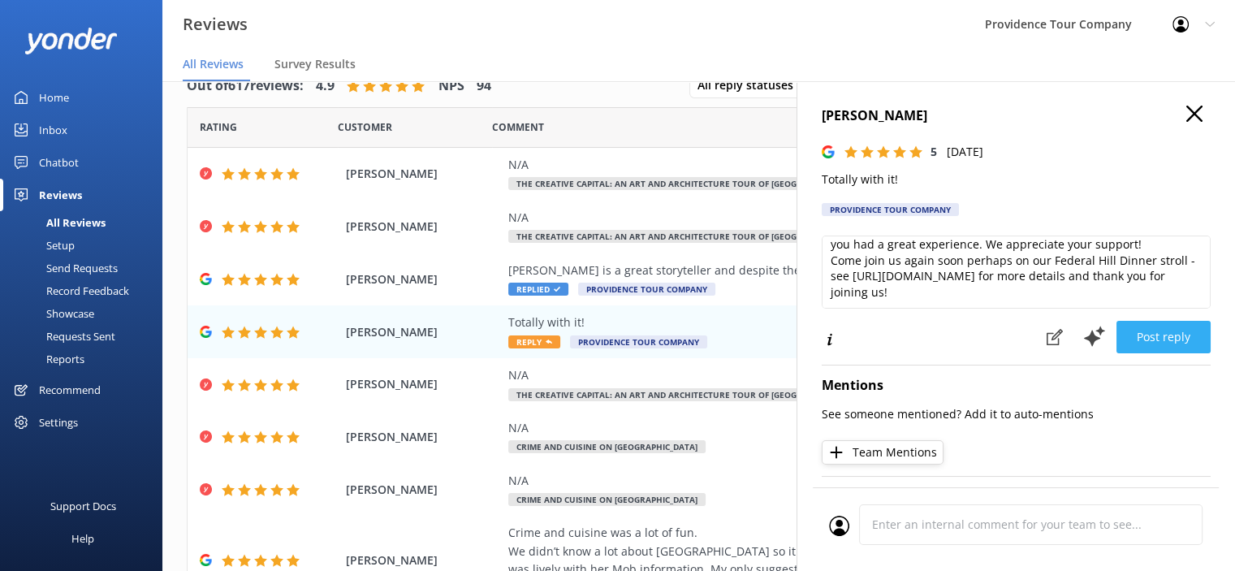
click at [1159, 343] on button "Post reply" at bounding box center [1163, 337] width 94 height 32
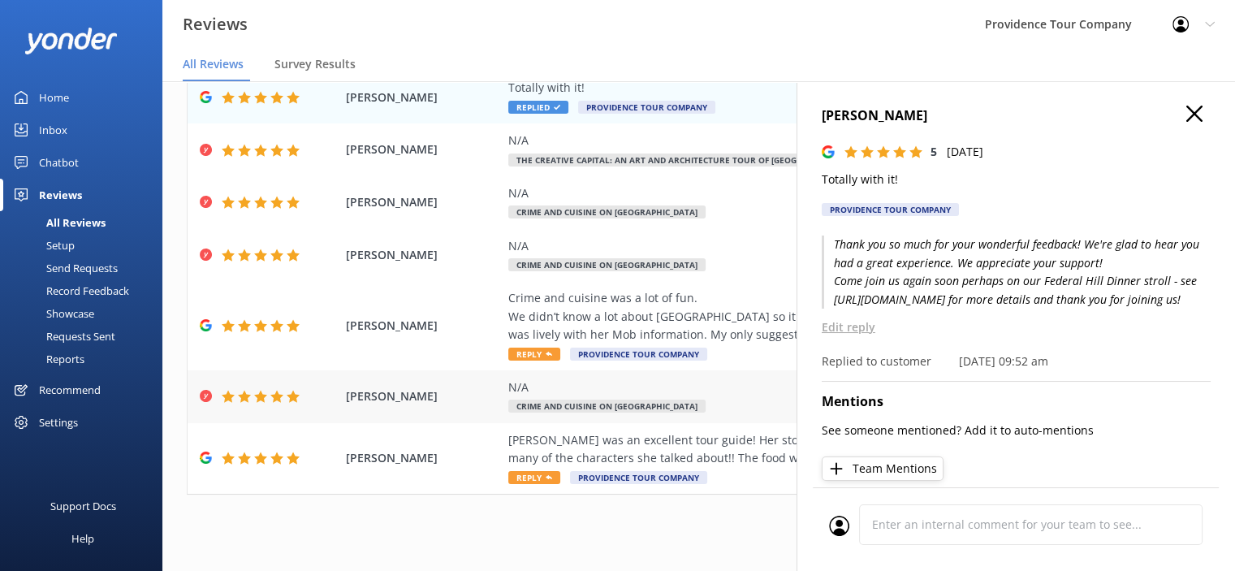
scroll to position [244, 0]
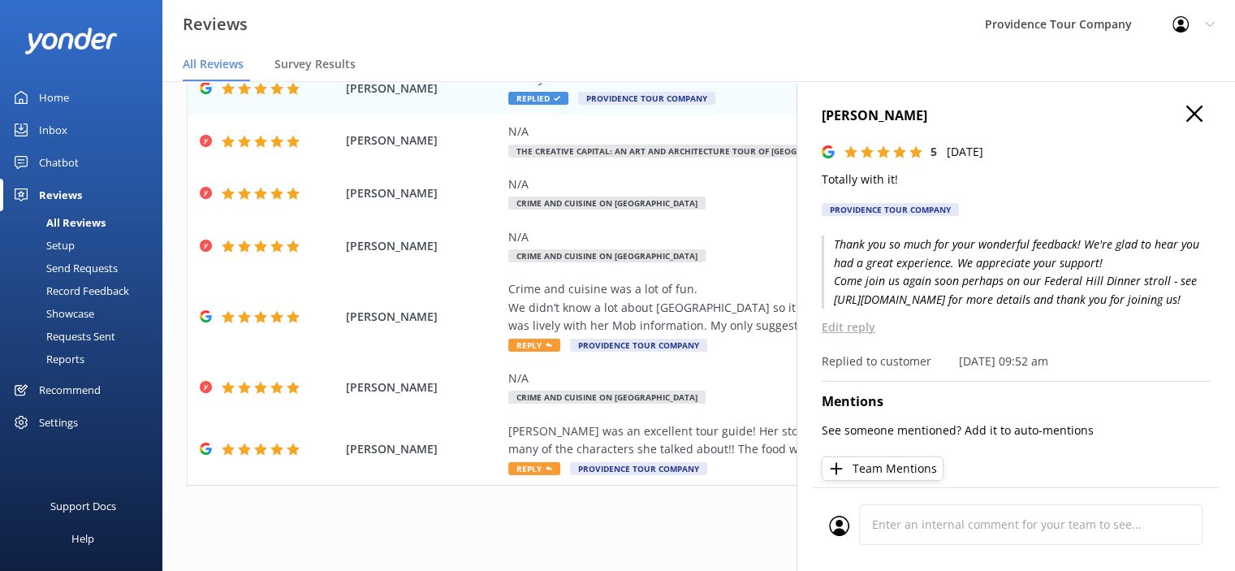
click at [1175, 104] on div "[PERSON_NAME] 5 [DATE] Totally with it! Providence Tour Company Thank you so mu…" at bounding box center [1015, 366] width 438 height 571
click at [1186, 112] on use "button" at bounding box center [1194, 114] width 16 height 16
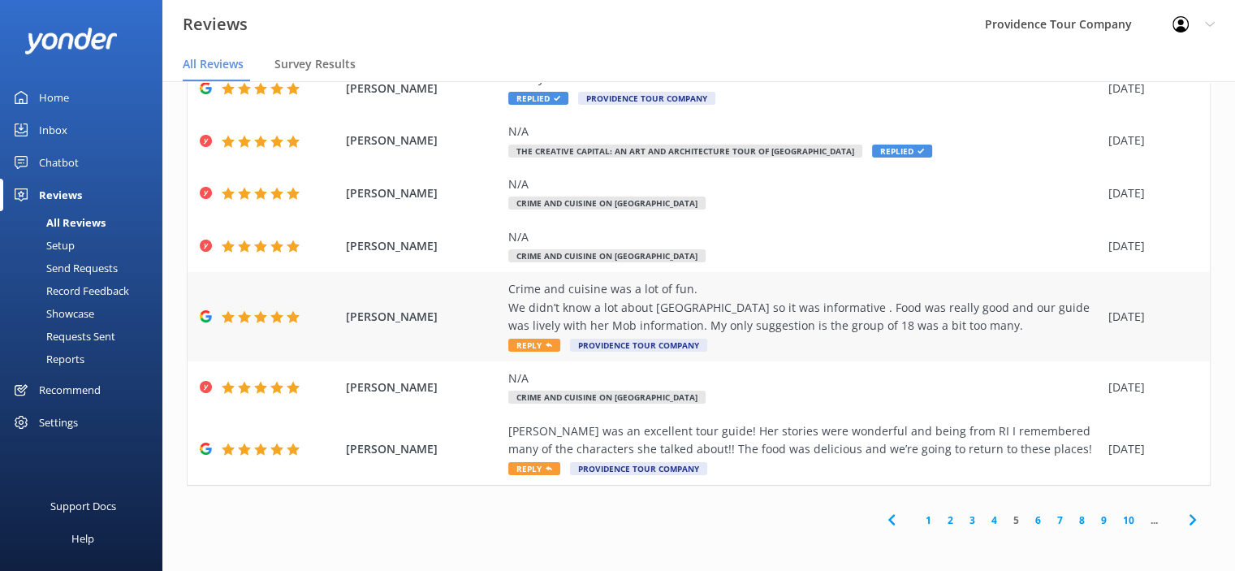
click at [827, 319] on div "Crime and cuisine was a lot of fun. We didn’t know a lot about [GEOGRAPHIC_DATA…" at bounding box center [804, 307] width 592 height 54
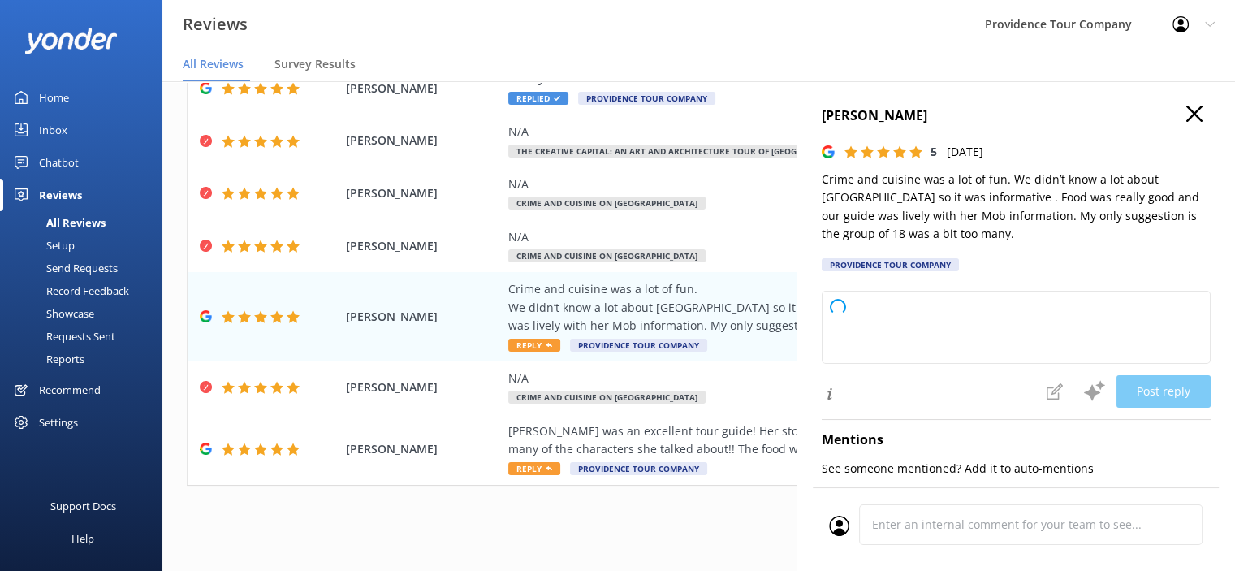
type textarea "Thank you so much for your wonderful review! We're thrilled to hear you enjoyed…"
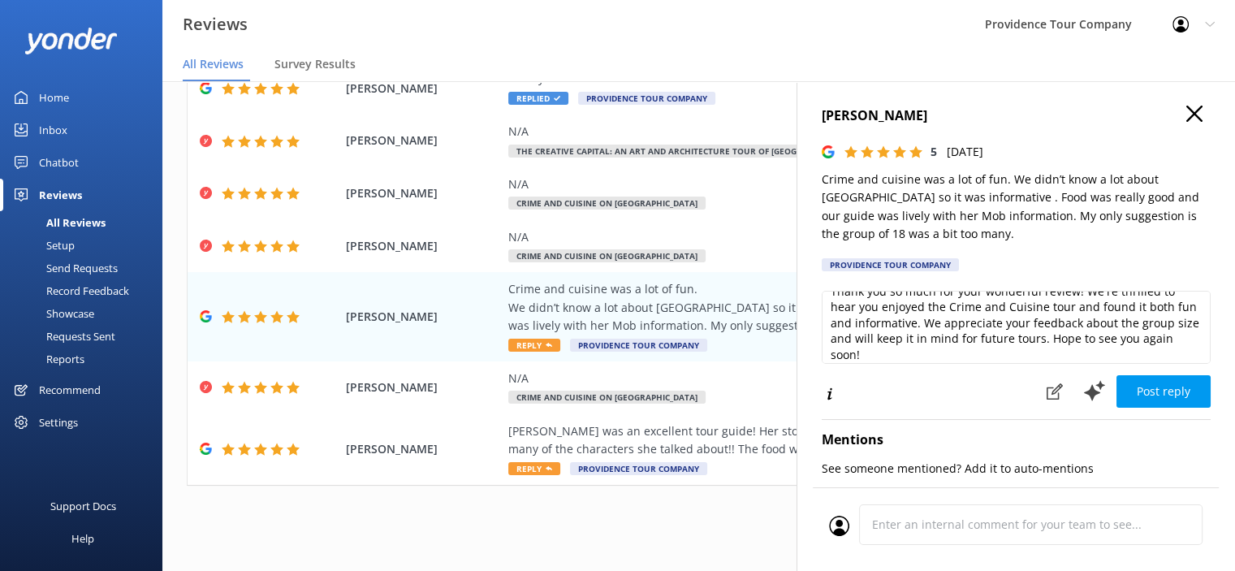
scroll to position [24, 0]
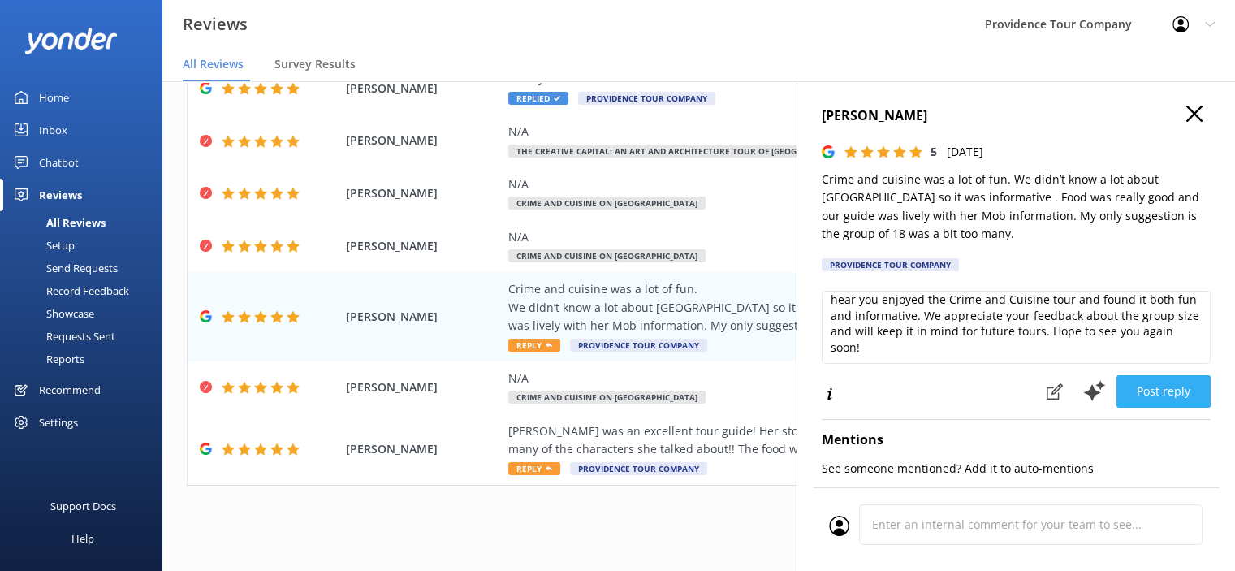
click at [1169, 394] on button "Post reply" at bounding box center [1163, 391] width 94 height 32
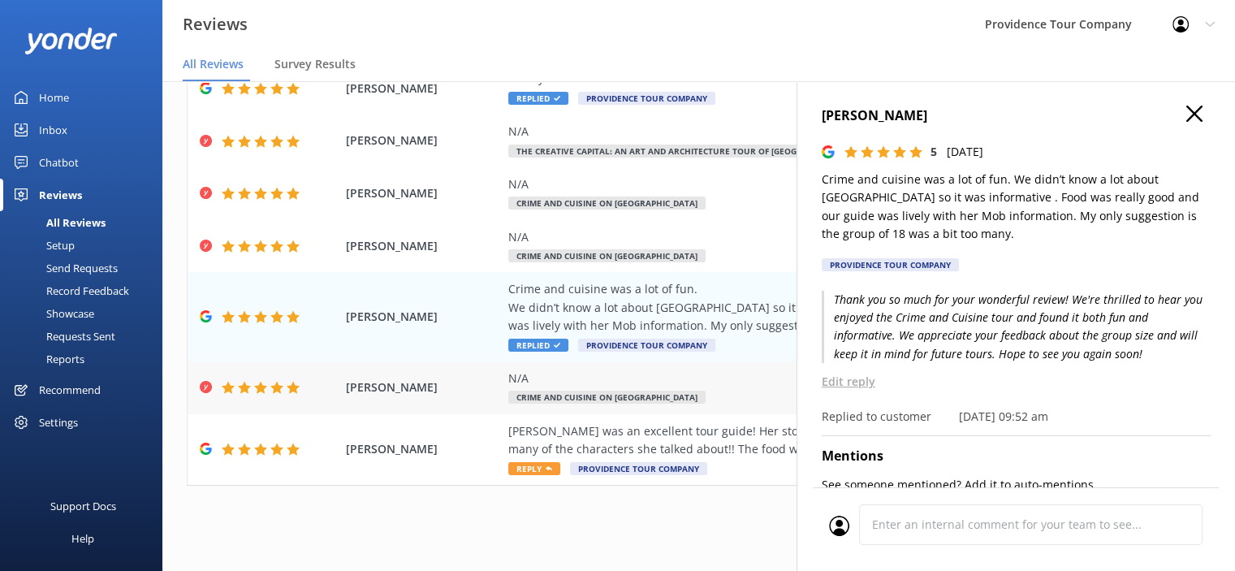
click at [633, 379] on div "N/A" at bounding box center [804, 378] width 592 height 18
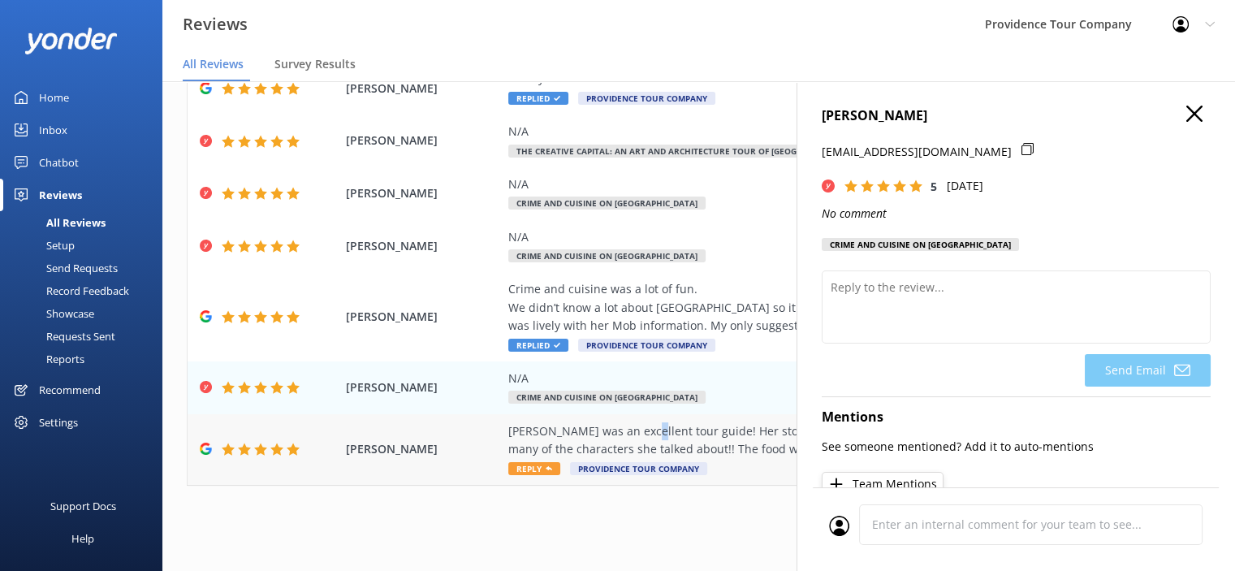
click at [637, 440] on div "[PERSON_NAME] was an excellent tour guide! Her stories were wonderful and being…" at bounding box center [804, 440] width 592 height 37
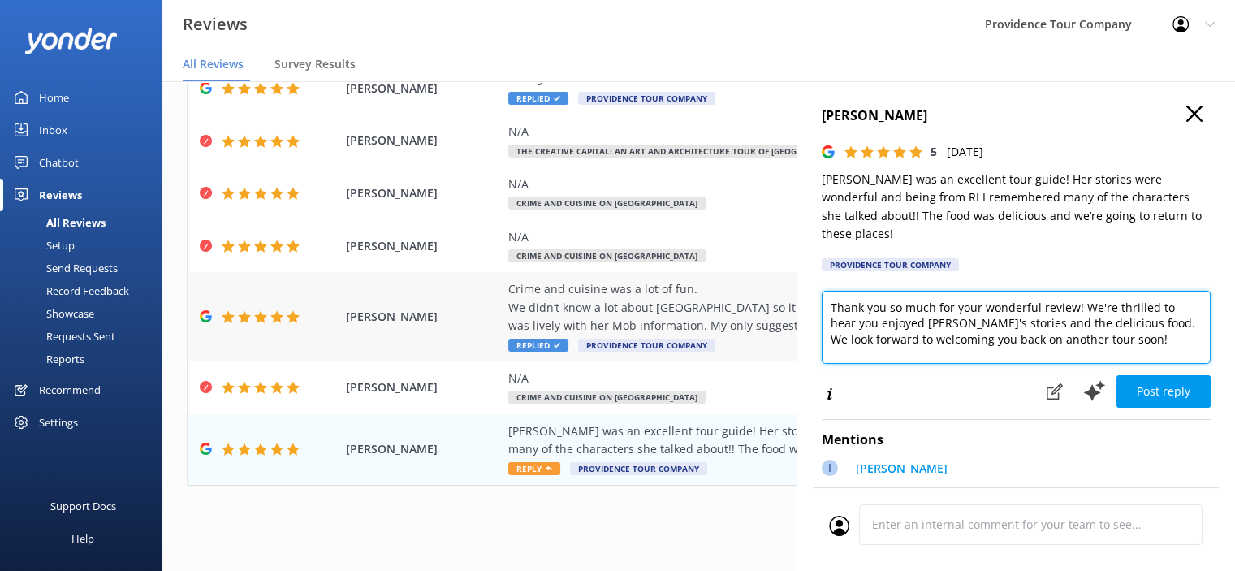
drag, startPoint x: 1143, startPoint y: 330, endPoint x: 786, endPoint y: 274, distance: 361.7
click at [786, 274] on div "Out of 617 reviews: 4.9 NPS 94 All reply statuses All reply statuses Needs a re…" at bounding box center [698, 310] width 1073 height 522
paste textarea "for your glowing 5-star review! We're thrilled to hear you enjoyed the Crime an…"
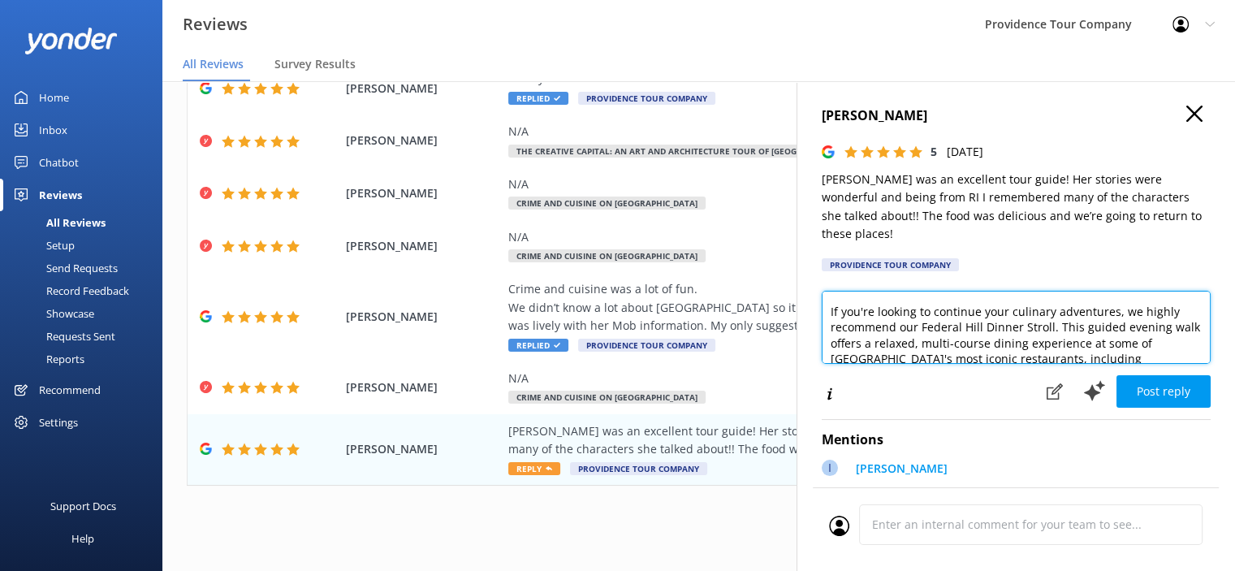
scroll to position [238, 0]
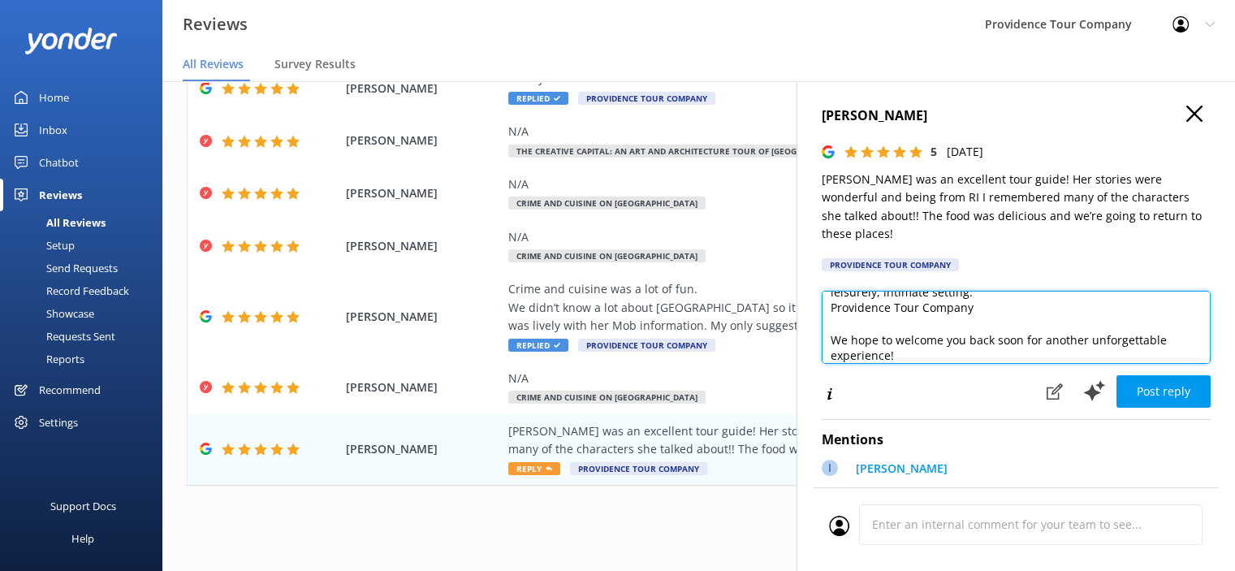
drag, startPoint x: 977, startPoint y: 298, endPoint x: 821, endPoint y: 291, distance: 156.0
click at [822, 291] on textarea "Thank you for your glowing 5-star review! We're thrilled to hear you enjoyed th…" at bounding box center [1016, 327] width 389 height 73
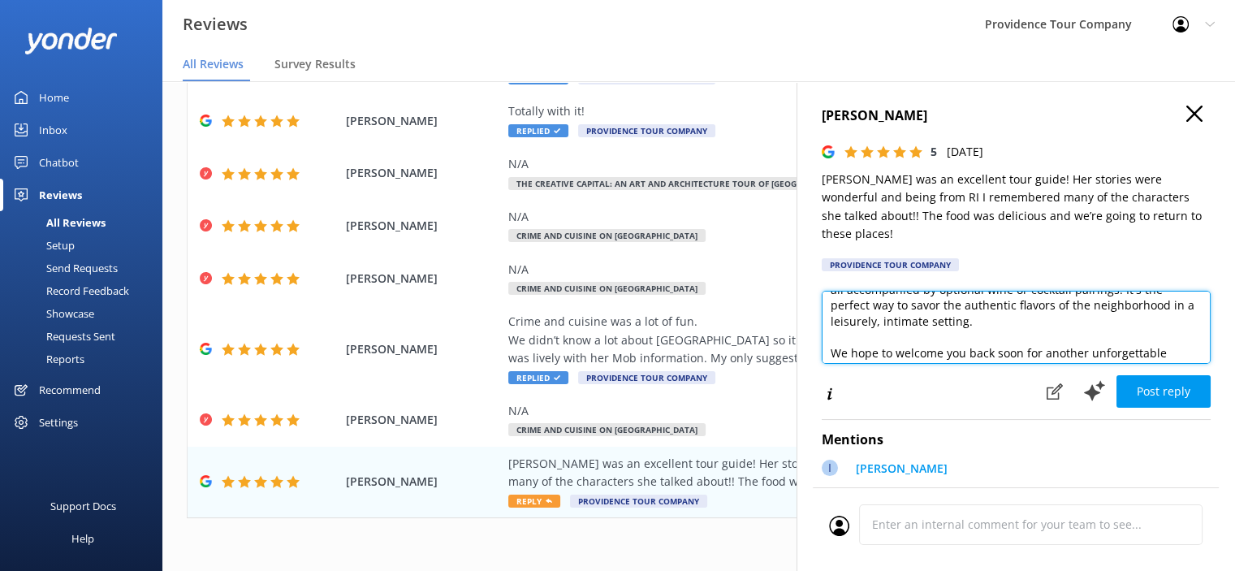
scroll to position [231, 0]
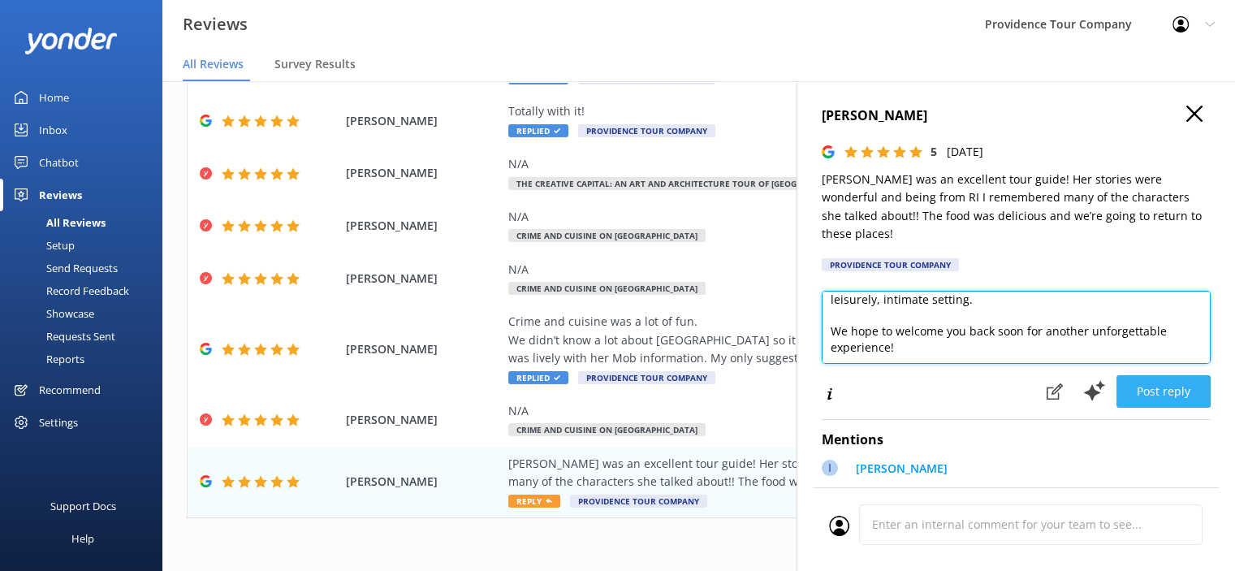
type textarea "Thank you for your glowing 5-star review! We're thrilled to hear you enjoyed th…"
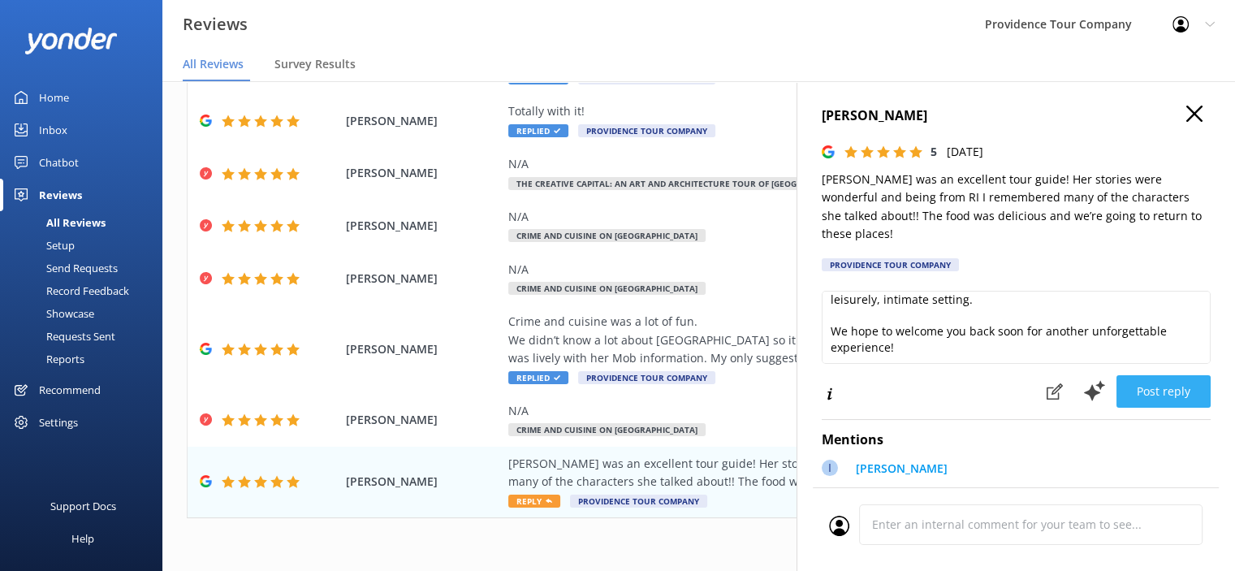
click at [1164, 375] on button "Post reply" at bounding box center [1163, 391] width 94 height 32
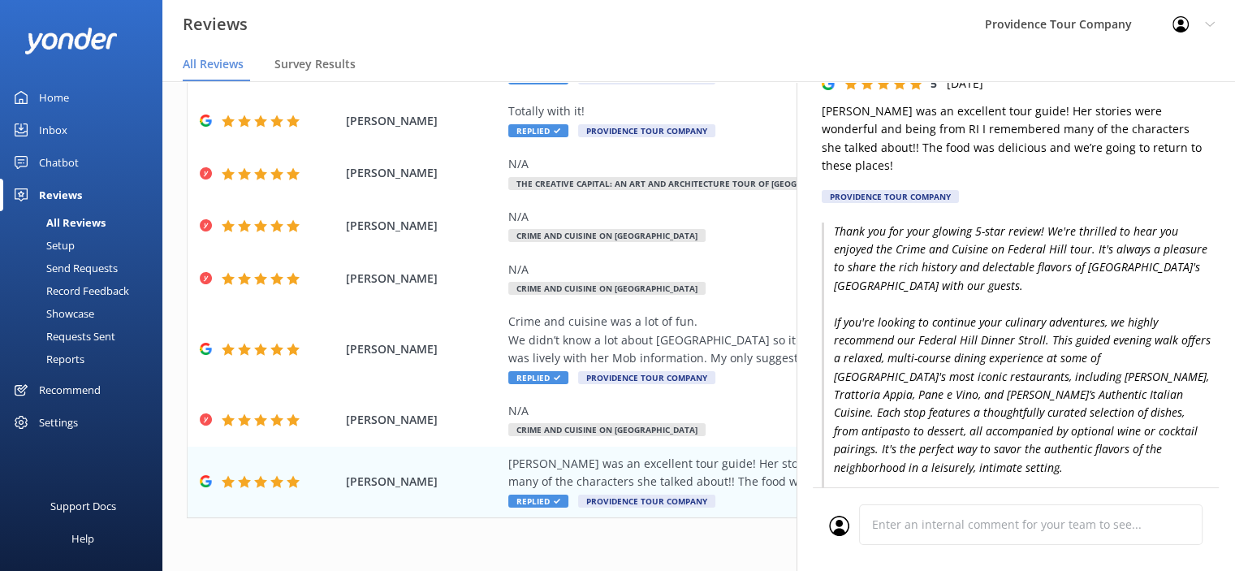
scroll to position [162, 0]
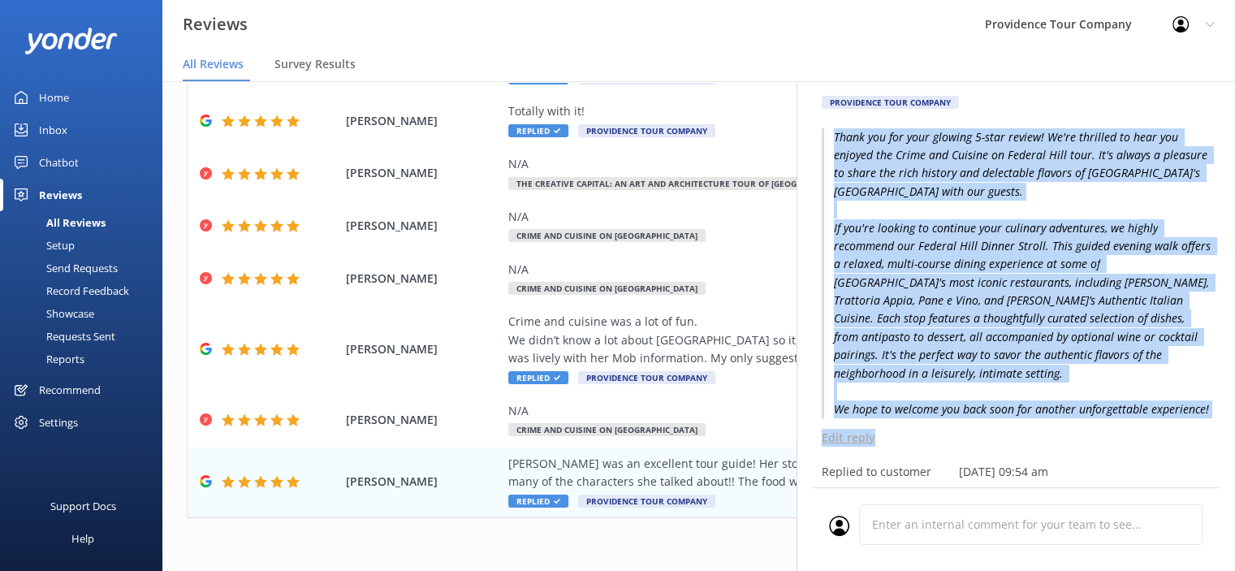
drag, startPoint x: 939, startPoint y: 425, endPoint x: 802, endPoint y: 117, distance: 336.6
click at [802, 117] on div "[PERSON_NAME] 5 [DATE] [PERSON_NAME] was an excellent tour guide! Her stories w…" at bounding box center [1015, 366] width 438 height 571
copy div "Thank you for your glowing 5-star review! We're thrilled to hear you enjoyed th…"
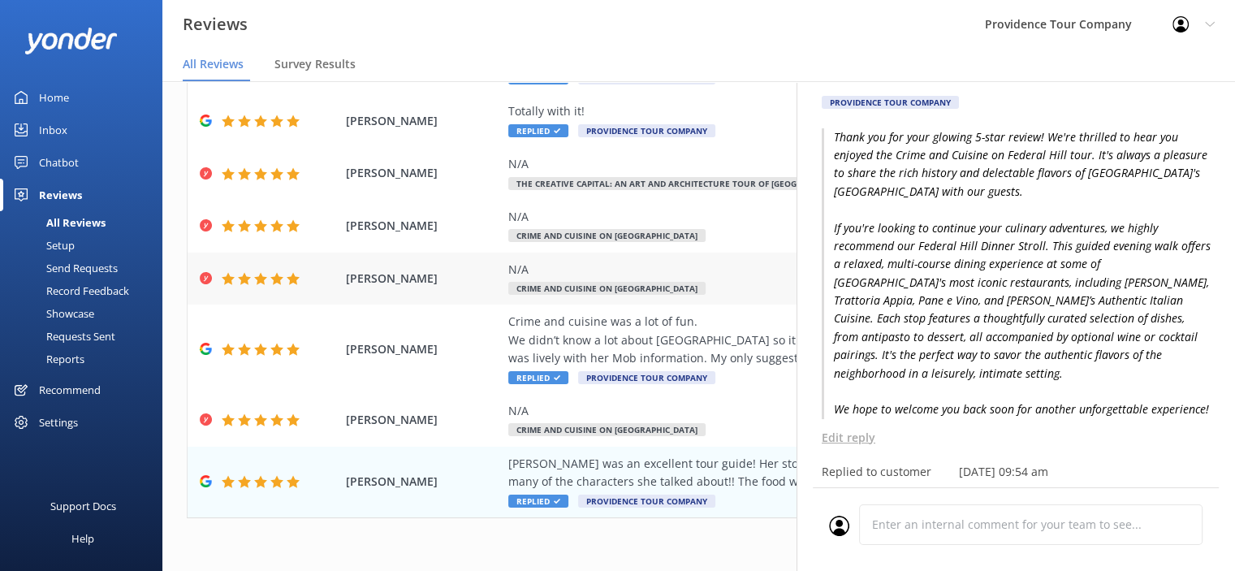
click at [619, 279] on div "N/A Crime and Cuisine on [GEOGRAPHIC_DATA]" at bounding box center [804, 279] width 592 height 37
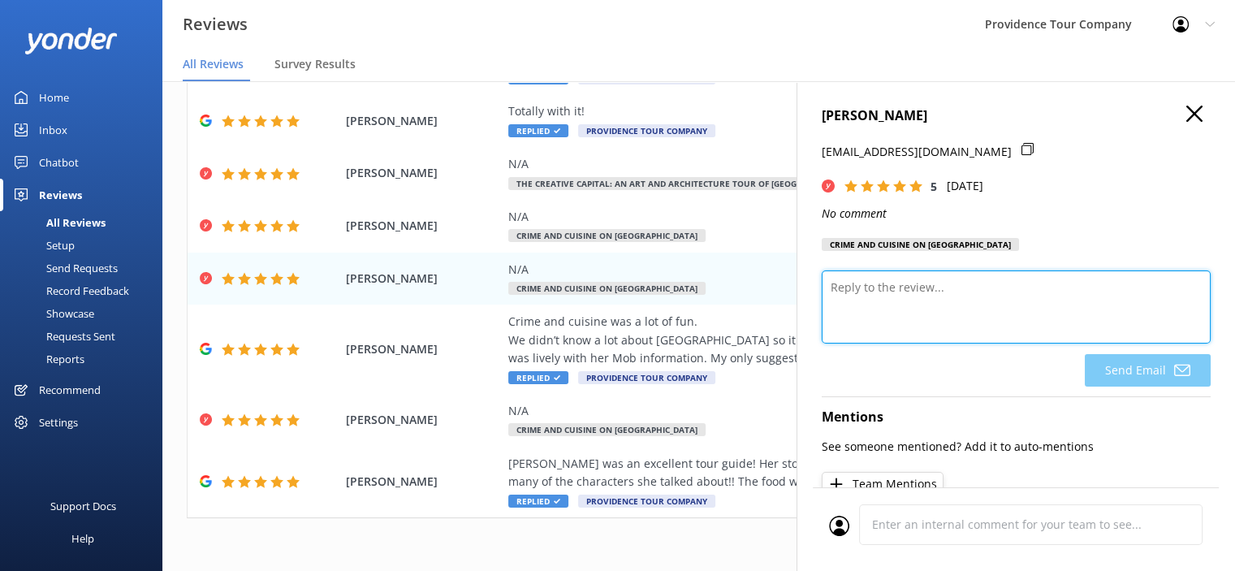
click at [952, 301] on textarea at bounding box center [1016, 306] width 389 height 73
paste textarea "Thank you for your glowing 5-star review! We're thrilled to hear you enjoyed th…"
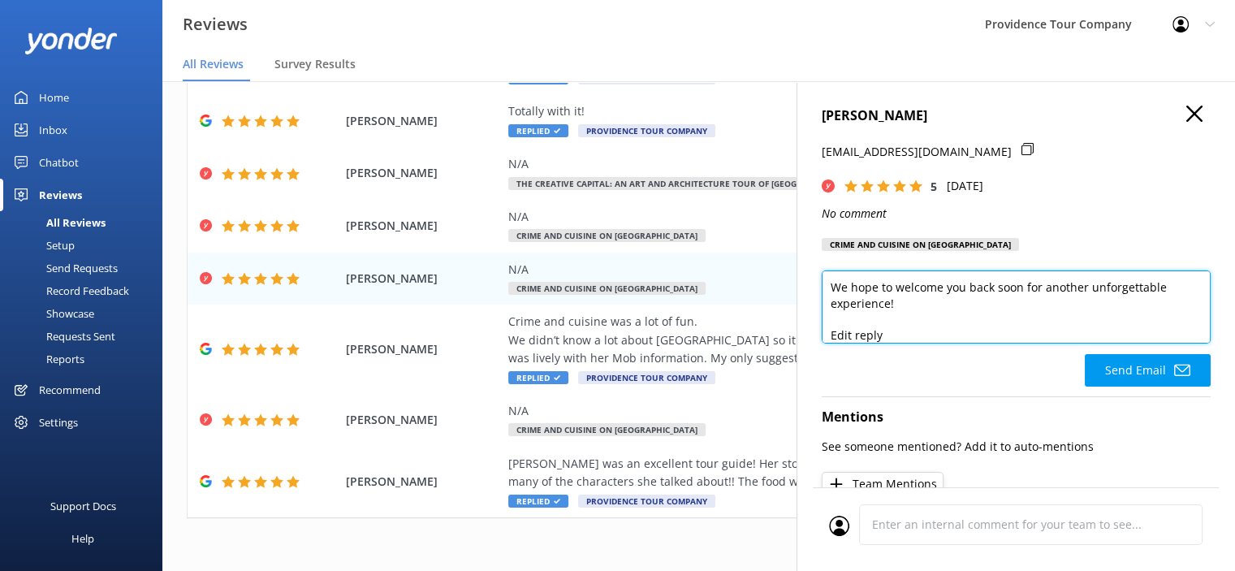
scroll to position [262, 0]
drag, startPoint x: 912, startPoint y: 340, endPoint x: 816, endPoint y: 335, distance: 96.0
click at [816, 335] on div "[PERSON_NAME] [EMAIL_ADDRESS][DOMAIN_NAME] 5 [DATE] No comment Crime and Cuisin…" at bounding box center [1015, 366] width 438 height 571
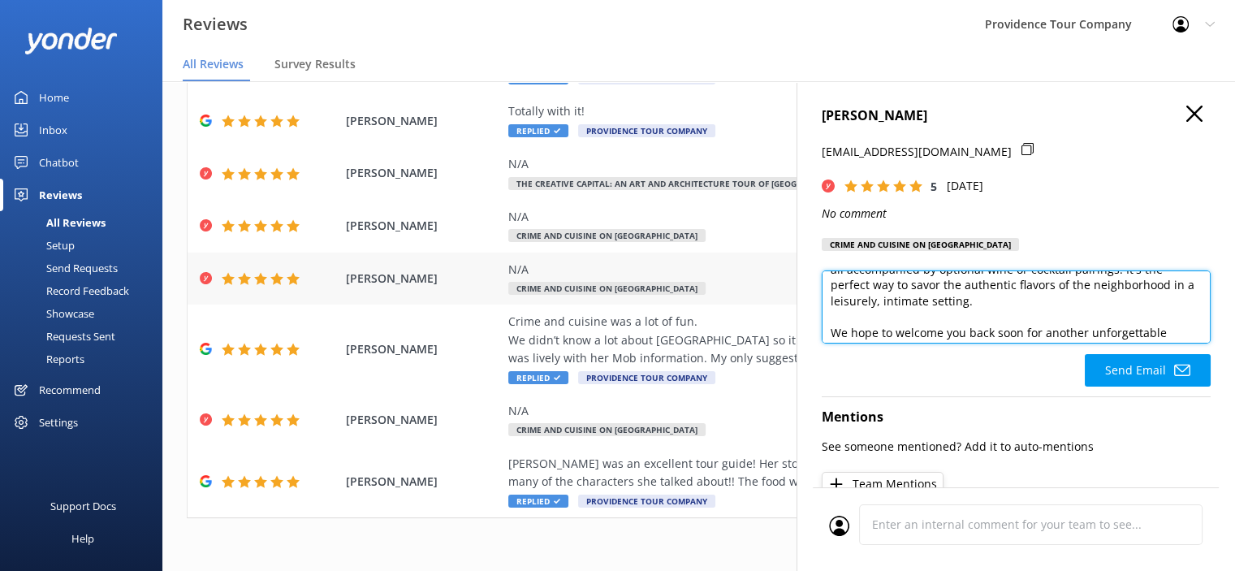
scroll to position [0, 0]
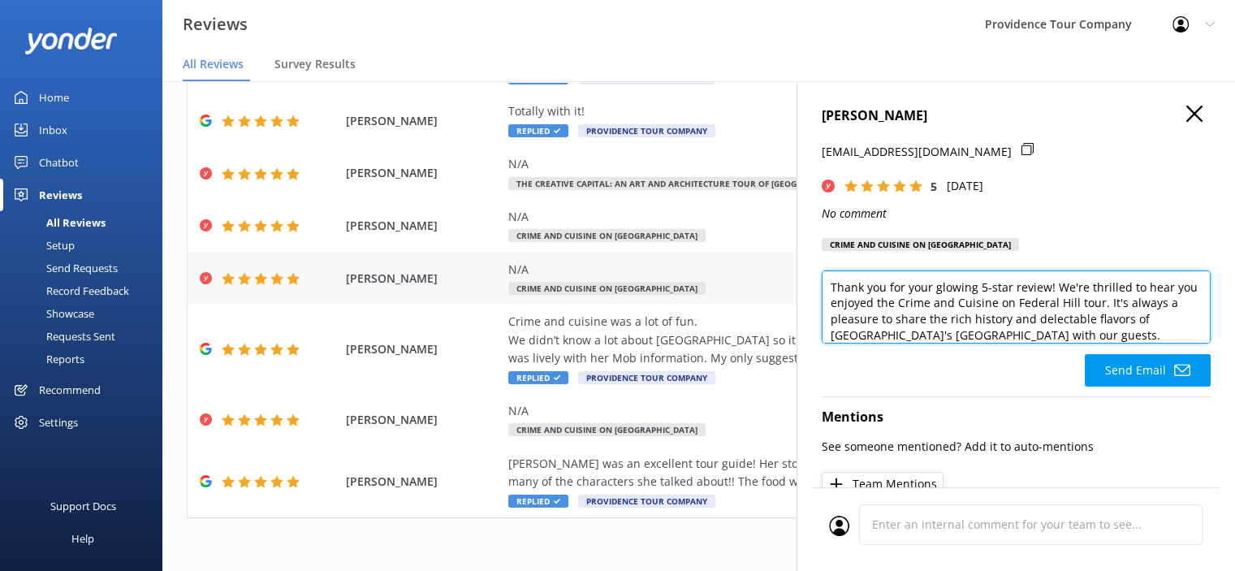
drag, startPoint x: 935, startPoint y: 317, endPoint x: 791, endPoint y: 265, distance: 153.6
click at [791, 265] on div "Out of 617 reviews: 4.9 NPS 94 All reply statuses All reply statuses Needs a re…" at bounding box center [698, 342] width 1073 height 522
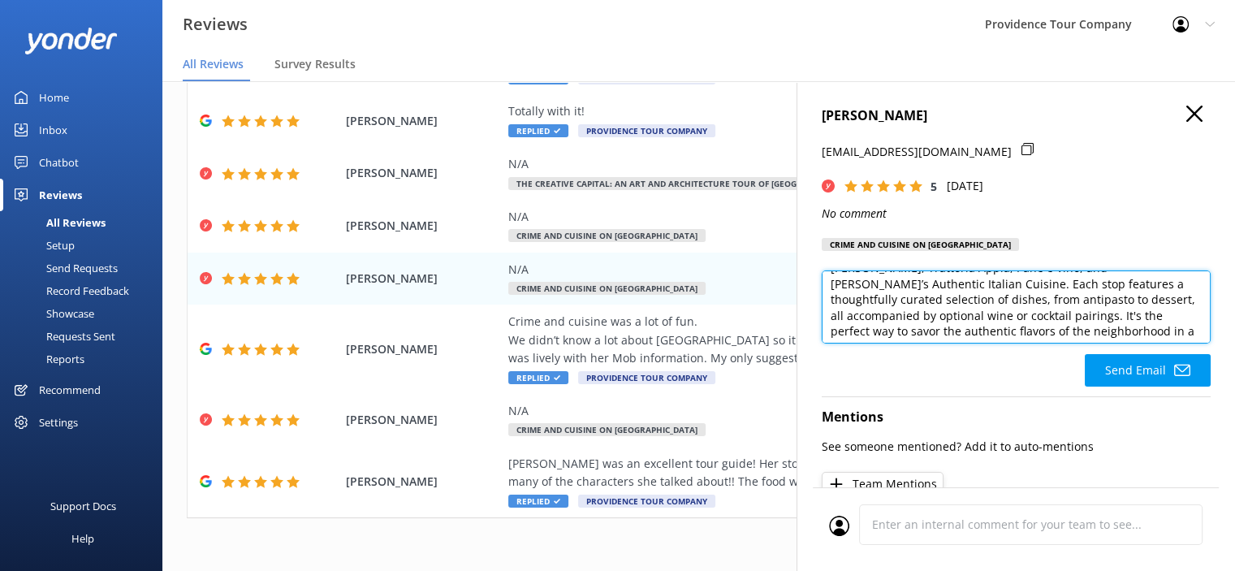
click at [913, 314] on textarea "Thank you for your glowing 5-star review! We're thrilled to hear you enjoyed th…" at bounding box center [1016, 306] width 389 height 73
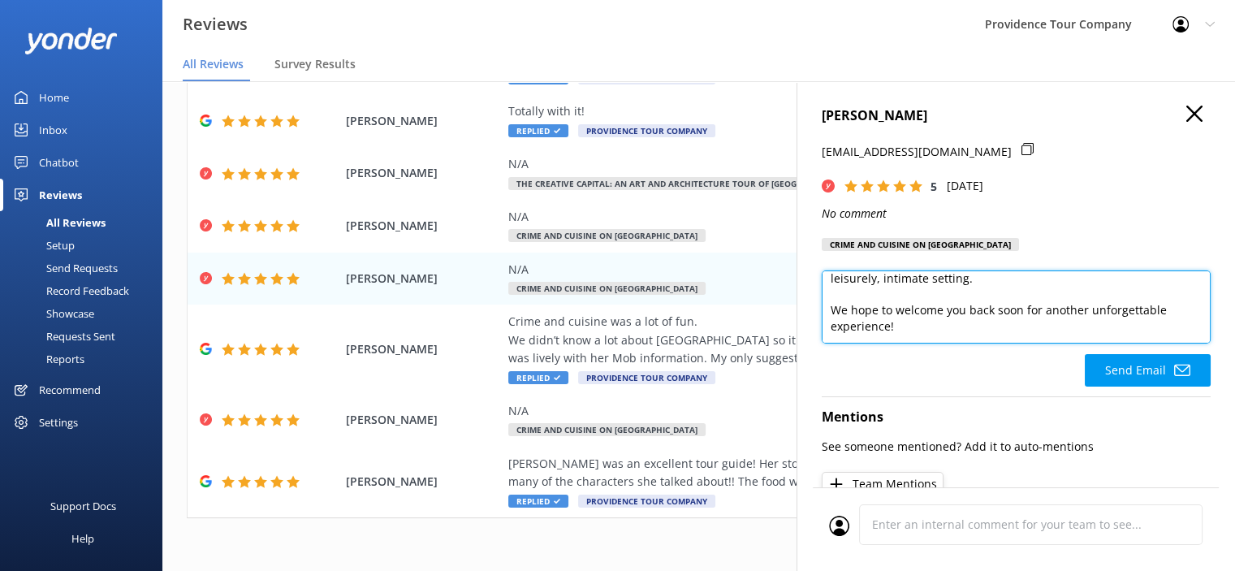
scroll to position [262, 0]
click at [945, 325] on textarea "Thank you for your glowing 5-star review! We're thrilled to hear you enjoyed th…" at bounding box center [1016, 306] width 389 height 73
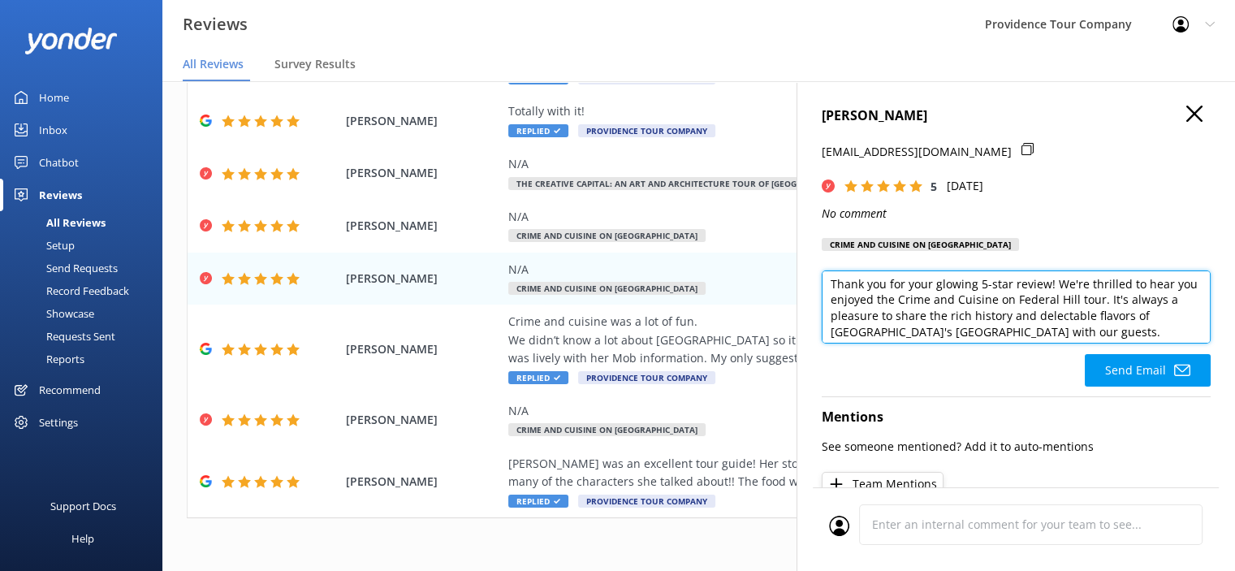
scroll to position [0, 0]
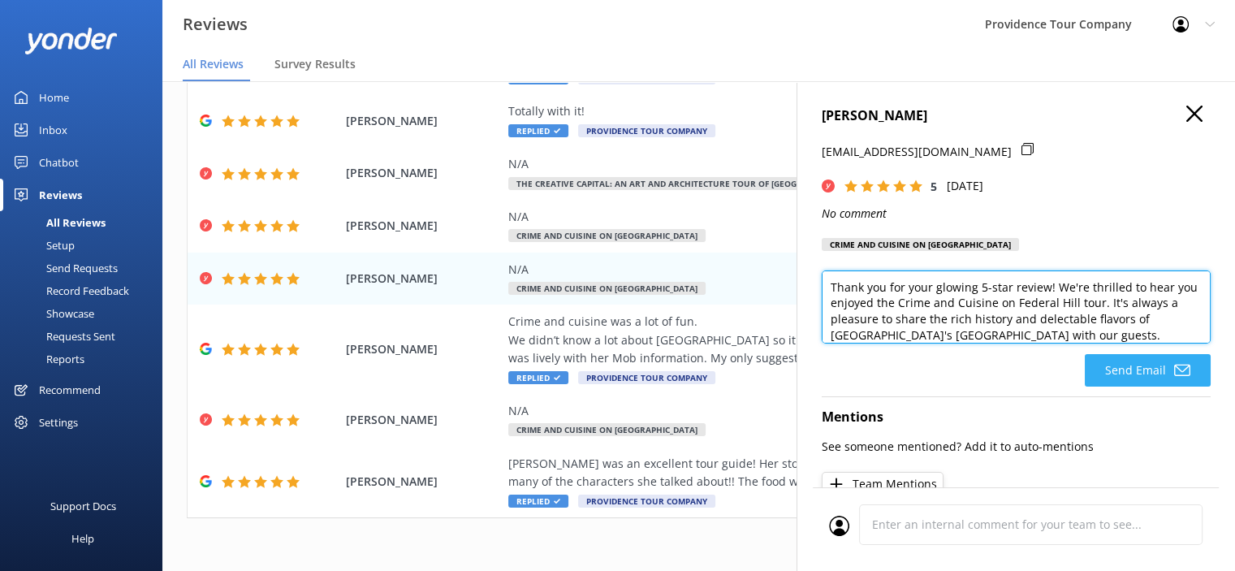
type textarea "Thank you for your glowing 5-star review! We're thrilled to hear you enjoyed th…"
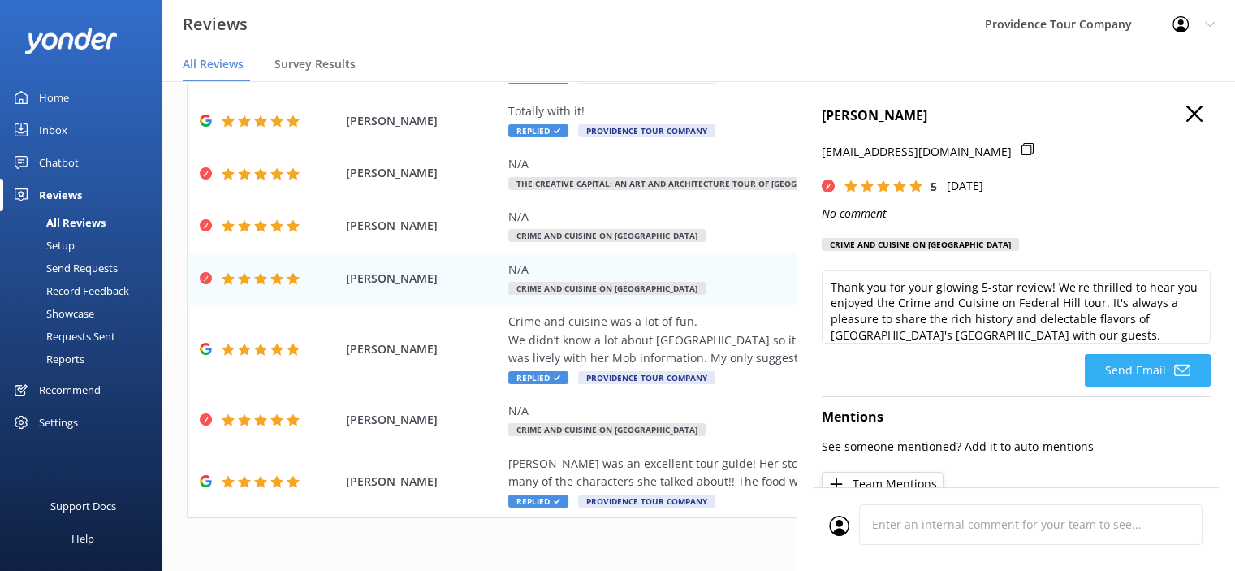
click at [1144, 371] on button "Send Email" at bounding box center [1148, 370] width 126 height 32
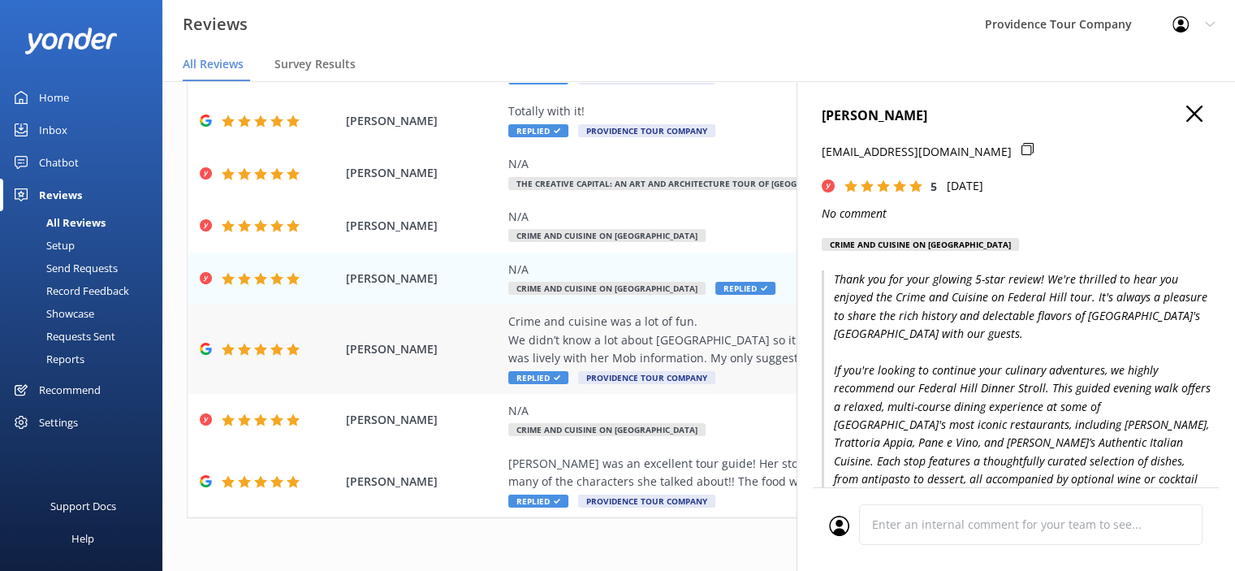
click at [699, 347] on div "Crime and cuisine was a lot of fun. We didn’t know a lot about [GEOGRAPHIC_DATA…" at bounding box center [804, 340] width 592 height 54
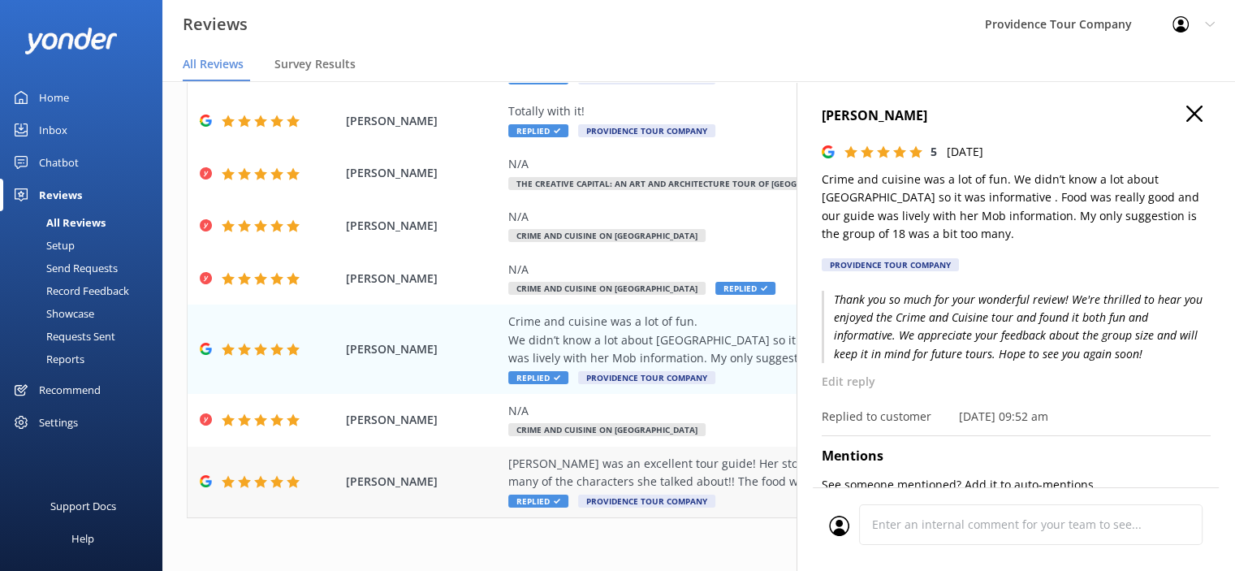
click at [684, 470] on div "[PERSON_NAME] was an excellent tour guide! Her stories were wonderful and being…" at bounding box center [804, 473] width 592 height 37
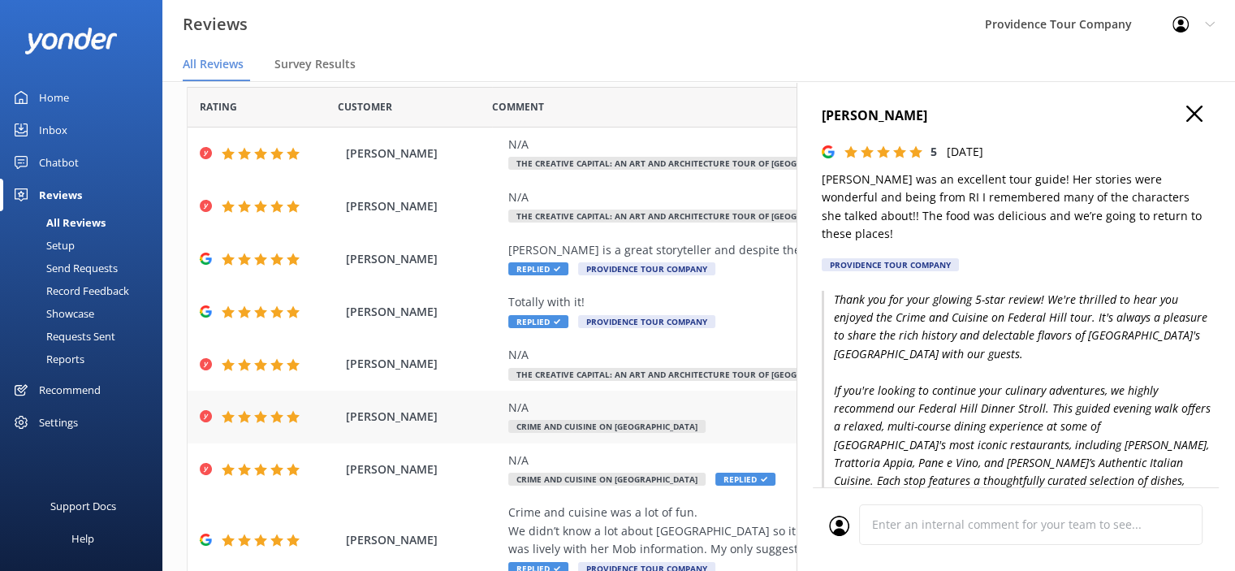
scroll to position [81, 0]
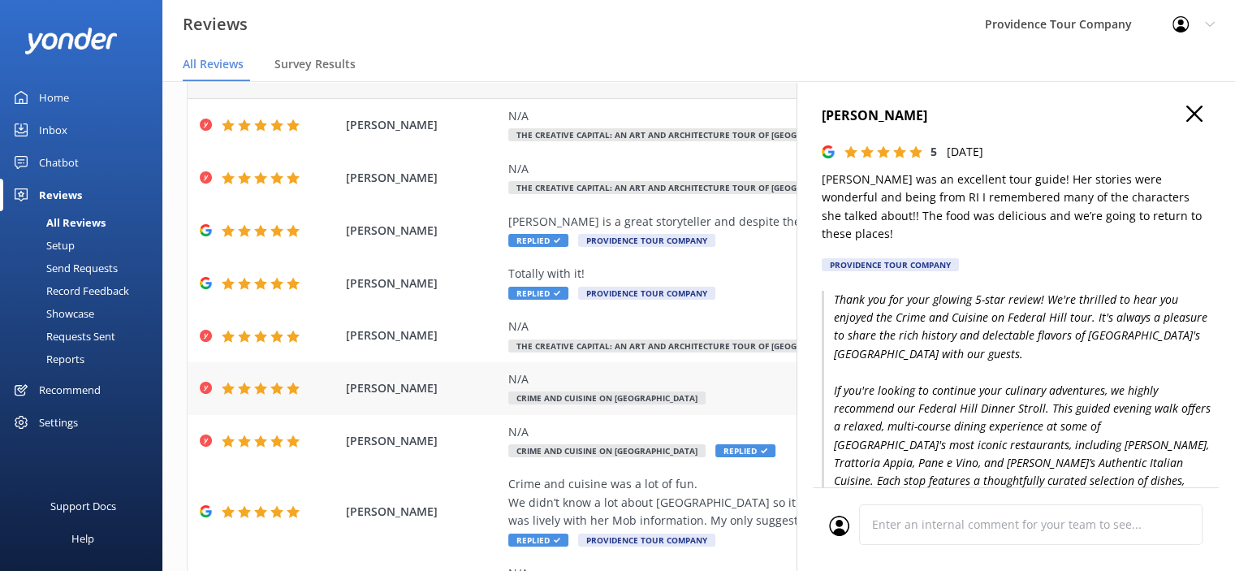
click at [618, 389] on div "N/A Crime and Cuisine on [GEOGRAPHIC_DATA]" at bounding box center [804, 388] width 592 height 37
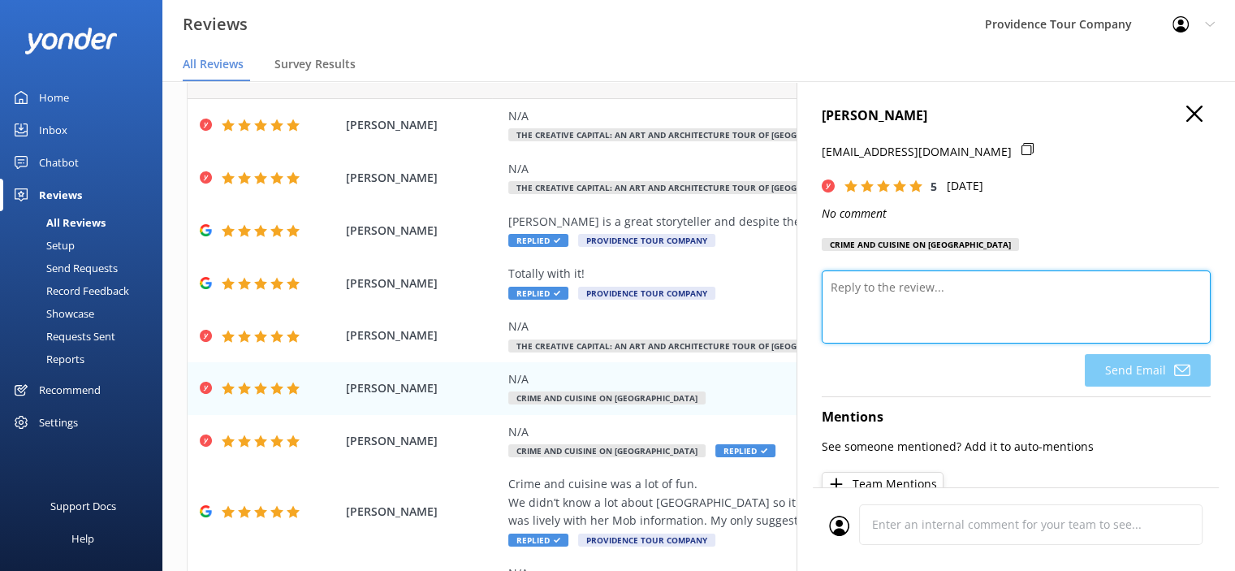
click at [928, 291] on textarea at bounding box center [1016, 306] width 389 height 73
paste textarea "Thank you for your glowing 5-star review! We're thrilled to hear you enjoyed th…"
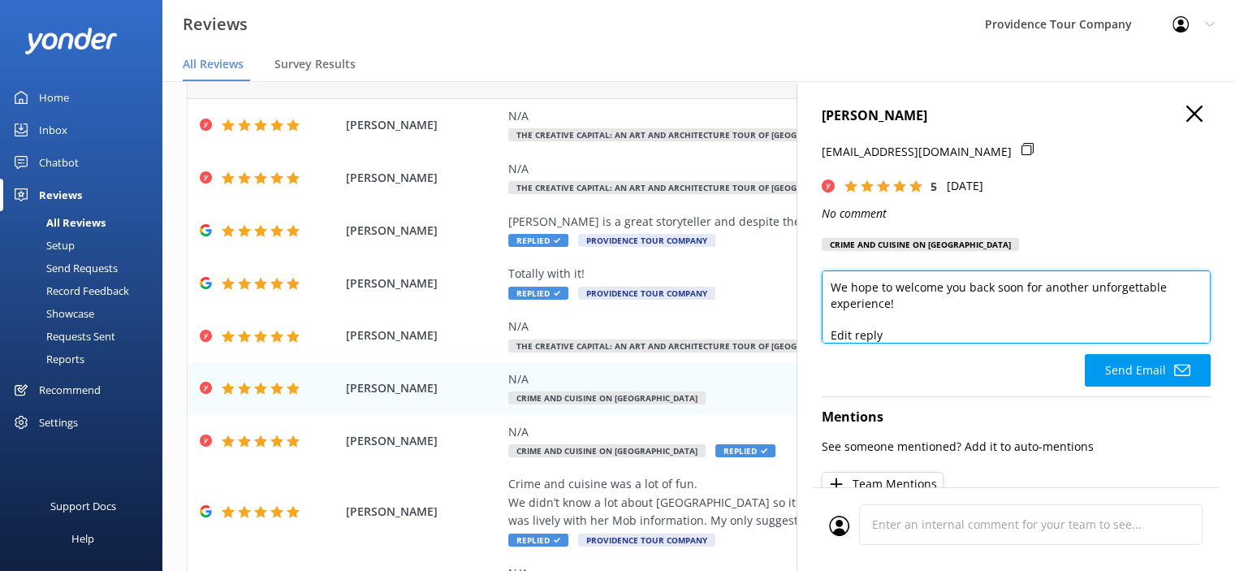
scroll to position [262, 0]
drag, startPoint x: 893, startPoint y: 335, endPoint x: 821, endPoint y: 337, distance: 72.3
click at [822, 337] on textarea "Thank you for your glowing 5-star review! We're thrilled to hear you enjoyed th…" at bounding box center [1016, 306] width 389 height 73
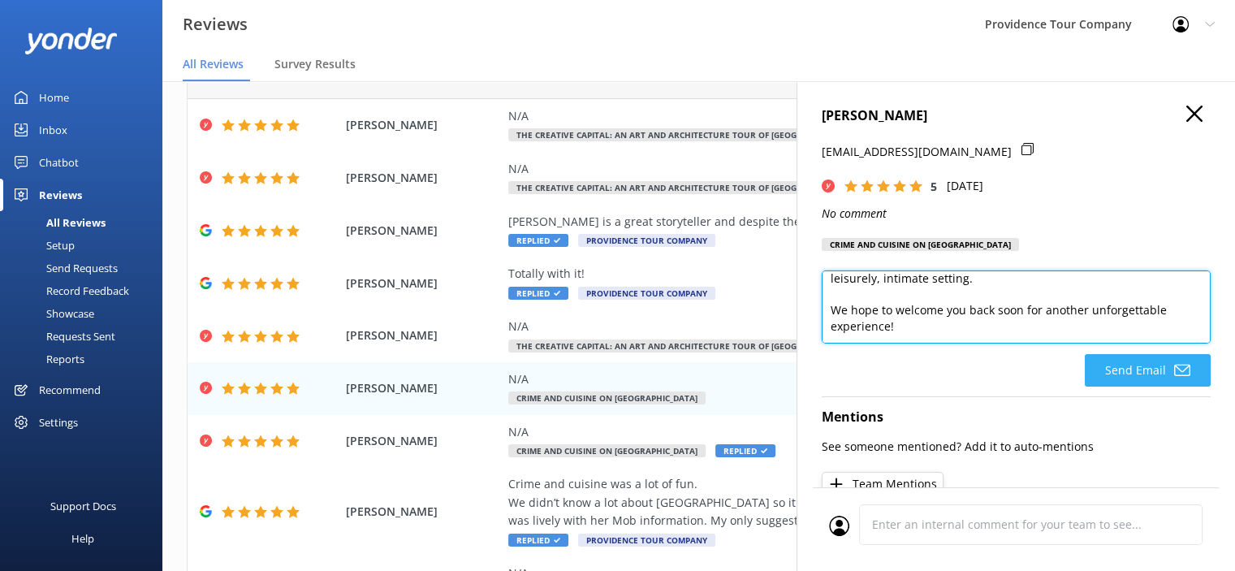
type textarea "Thank you for your glowing 5-star review! We're thrilled to hear you enjoyed th…"
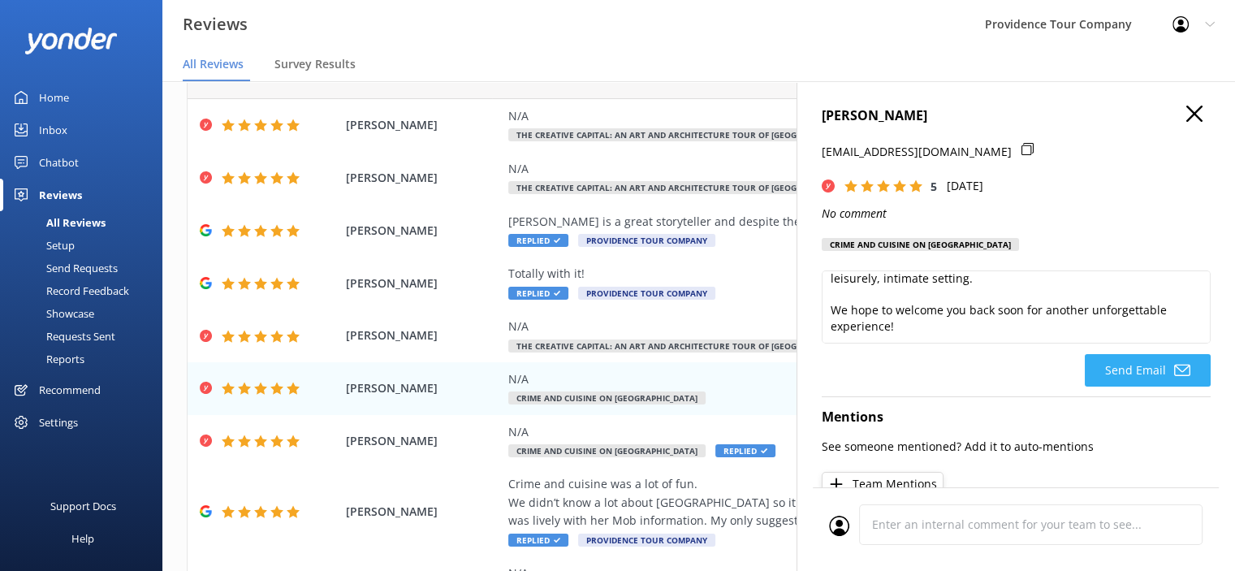
click at [1137, 366] on button "Send Email" at bounding box center [1148, 370] width 126 height 32
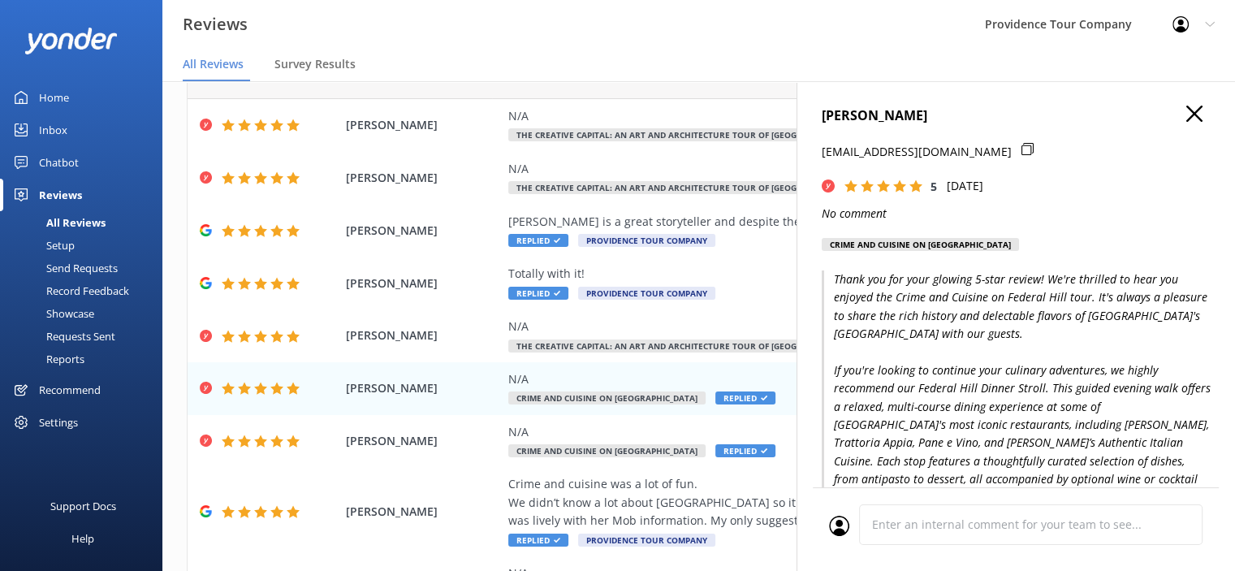
click at [1186, 115] on use "button" at bounding box center [1194, 114] width 16 height 16
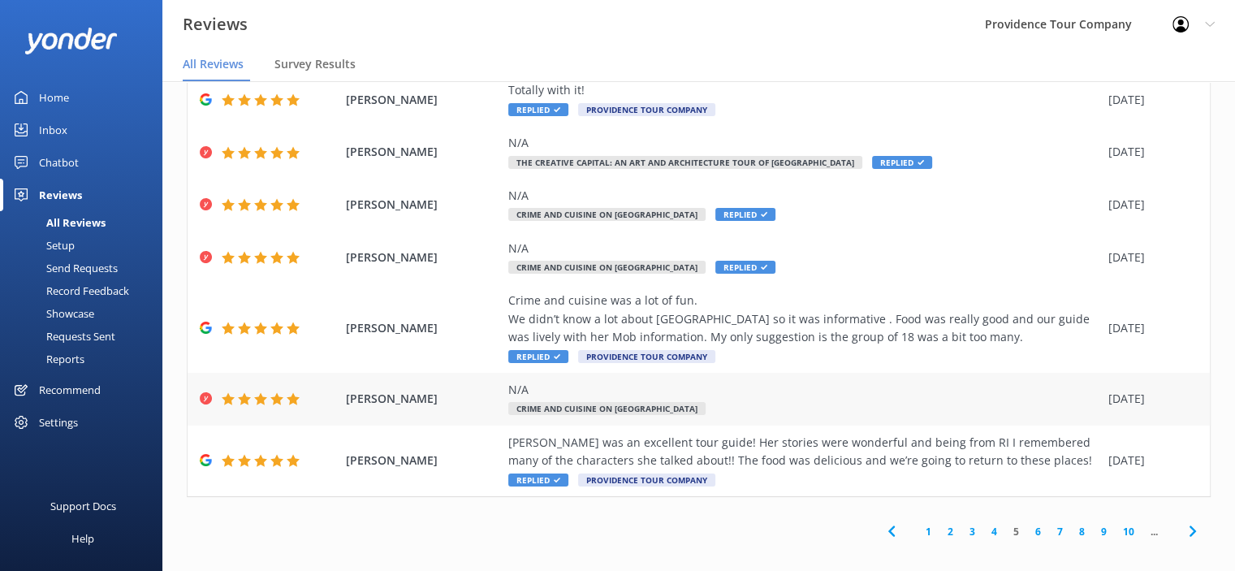
scroll to position [32, 0]
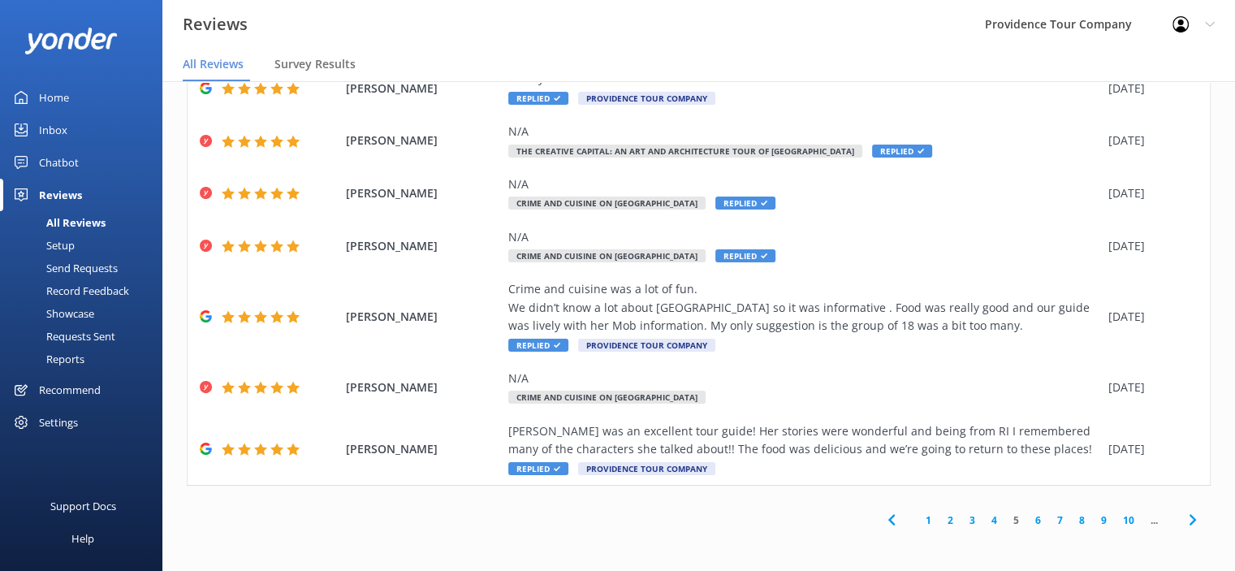
click at [1005, 520] on link "5" at bounding box center [1016, 519] width 22 height 15
click at [1027, 517] on link "6" at bounding box center [1038, 519] width 22 height 15
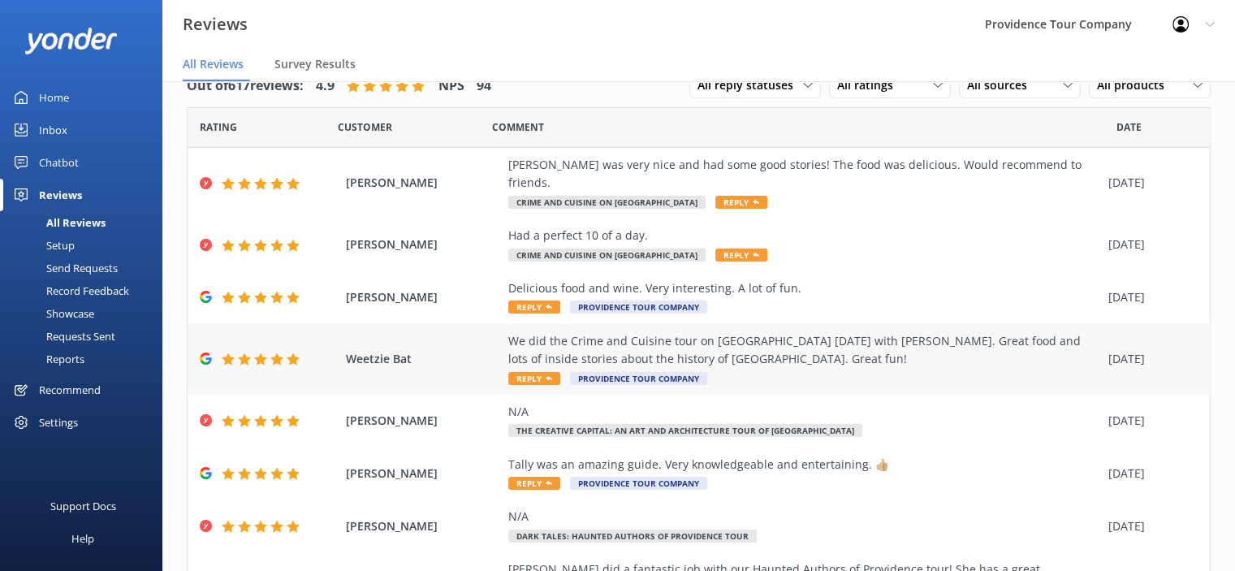
click at [708, 332] on div "We did the Crime and Cuisine tour on [GEOGRAPHIC_DATA] [DATE] with [PERSON_NAME…" at bounding box center [804, 350] width 592 height 37
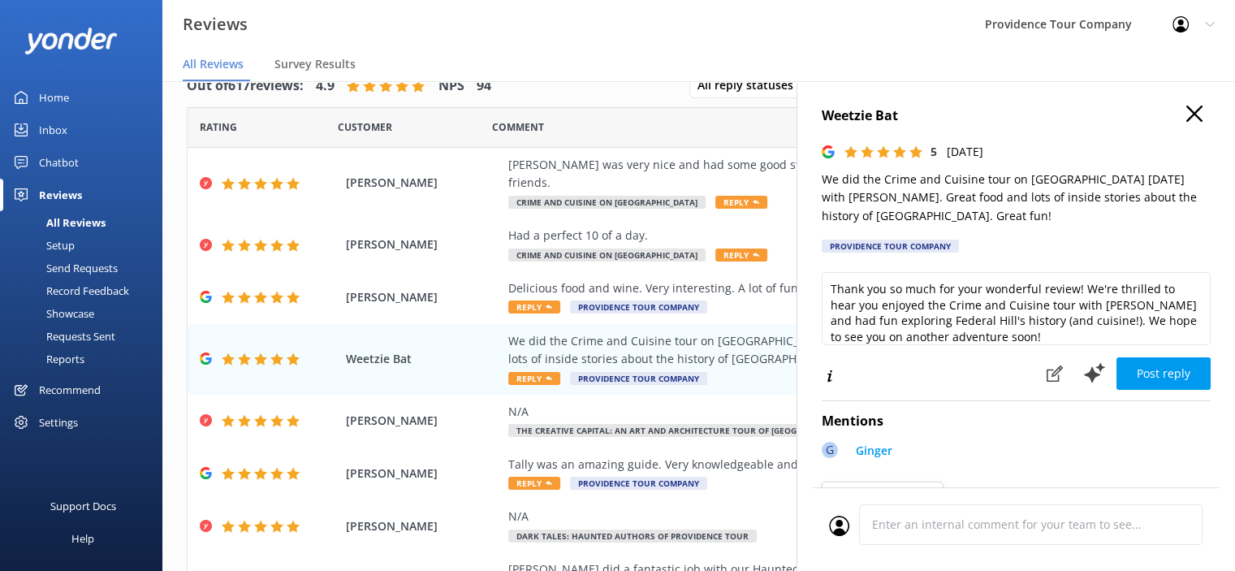
scroll to position [7, 0]
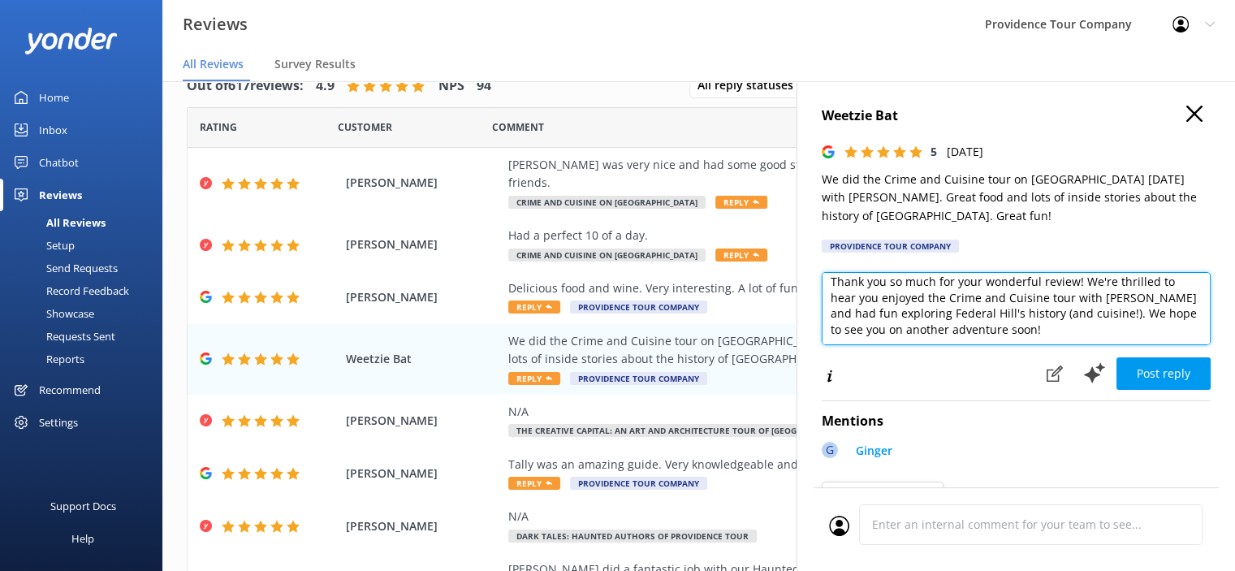
click at [1041, 330] on textarea "Thank you so much for your wonderful review! We're thrilled to hear you enjoyed…" at bounding box center [1016, 308] width 389 height 73
drag, startPoint x: 1113, startPoint y: 314, endPoint x: 1115, endPoint y: 325, distance: 10.7
click at [1115, 325] on textarea "Thank you so much for your wonderful review! We're thrilled to hear you enjoyed…" at bounding box center [1016, 308] width 389 height 73
click at [1137, 335] on textarea "Thank you so much for your wonderful review! We're thrilled to hear you enjoyed…" at bounding box center [1016, 308] width 389 height 73
drag, startPoint x: 1113, startPoint y: 315, endPoint x: 1110, endPoint y: 329, distance: 14.2
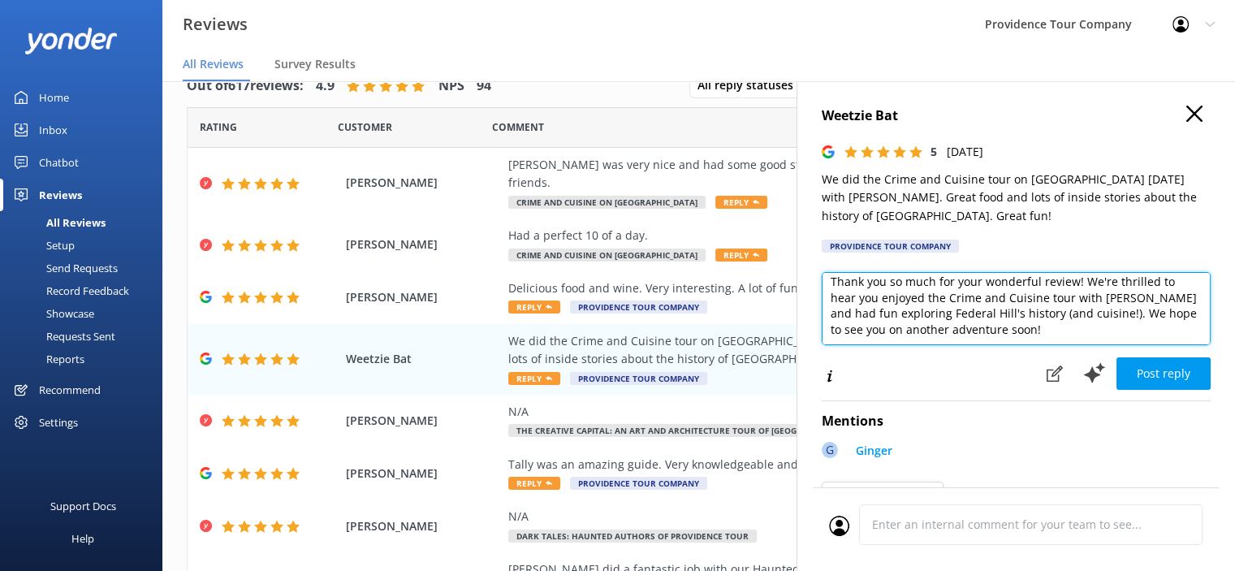
click at [1110, 329] on textarea "Thank you so much for your wonderful review! We're thrilled to hear you enjoyed…" at bounding box center [1016, 308] width 389 height 73
paste textarea "[URL][DOMAIN_NAME]"
click at [979, 343] on textarea "Thank you so much for your wonderful review! We're thrilled to hear you enjoyed…" at bounding box center [1016, 308] width 389 height 73
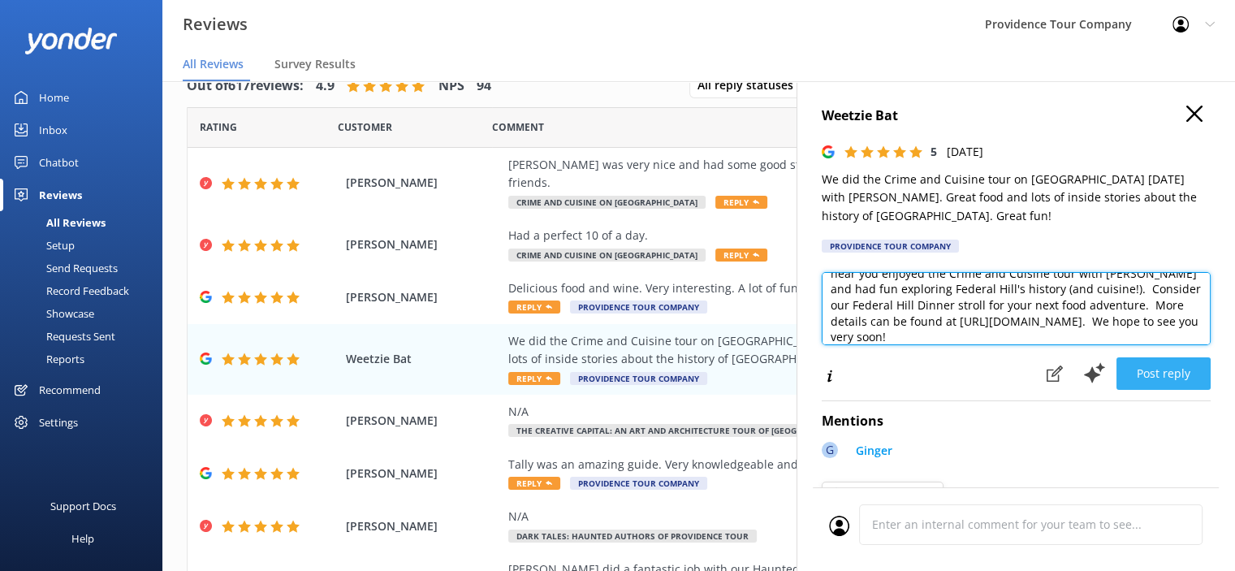
type textarea "Thank you so much for your wonderful review! We're thrilled to hear you enjoyed…"
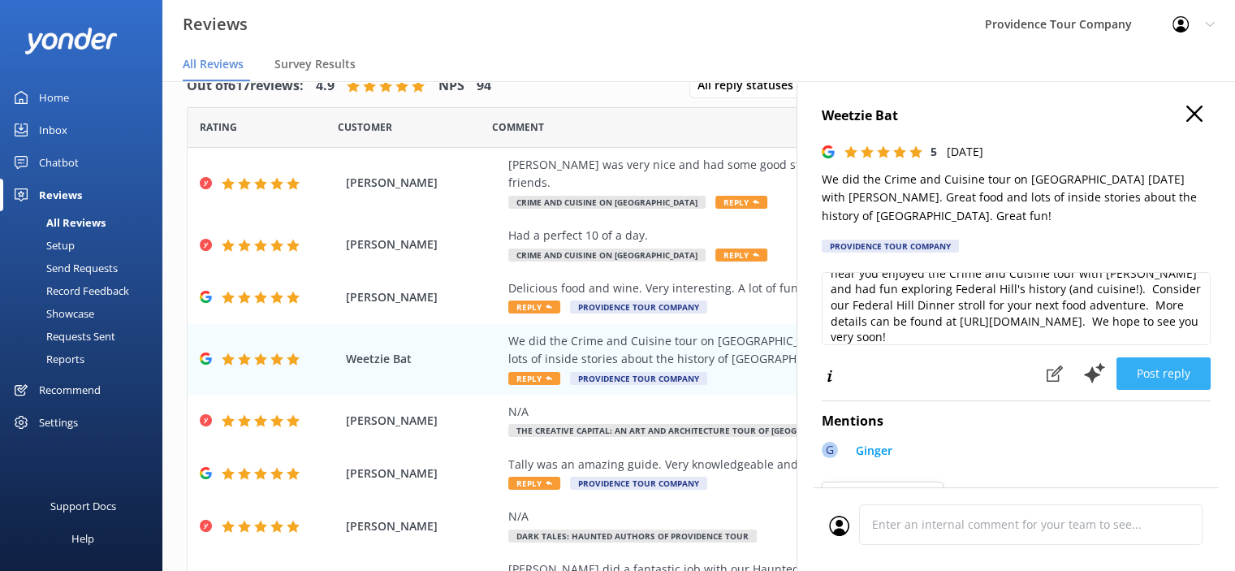
click at [1160, 375] on button "Post reply" at bounding box center [1163, 373] width 94 height 32
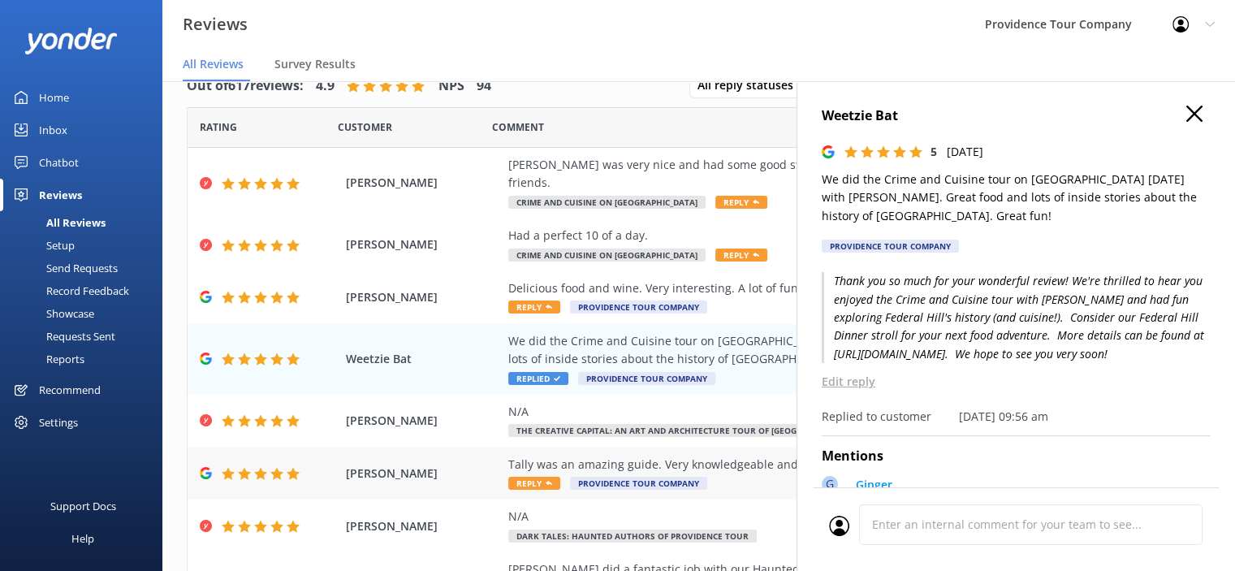
click at [650, 455] on div "Tally was an amazing guide. Very knowledgeable and entertaining. 👍🏼" at bounding box center [804, 464] width 592 height 18
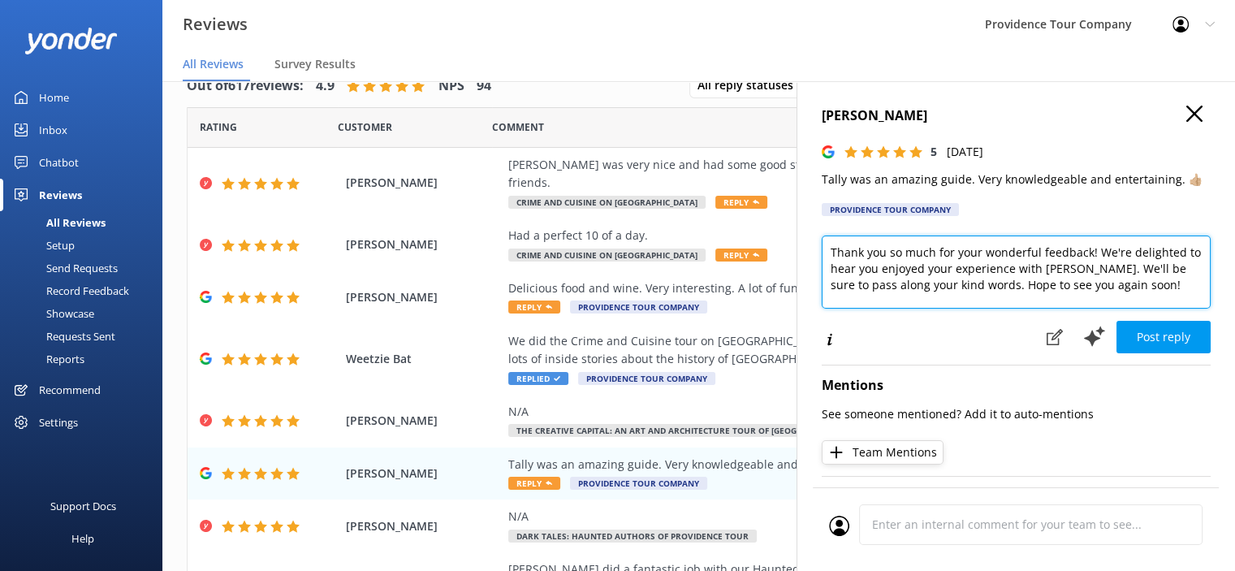
drag, startPoint x: 1076, startPoint y: 270, endPoint x: 1065, endPoint y: 272, distance: 10.8
click at [1065, 272] on textarea "Thank you so much for your wonderful feedback! We're delighted to hear you enjo…" at bounding box center [1016, 271] width 389 height 73
type textarea "Thank you so much for your wonderful feedback! We're delighted to hear you enjo…"
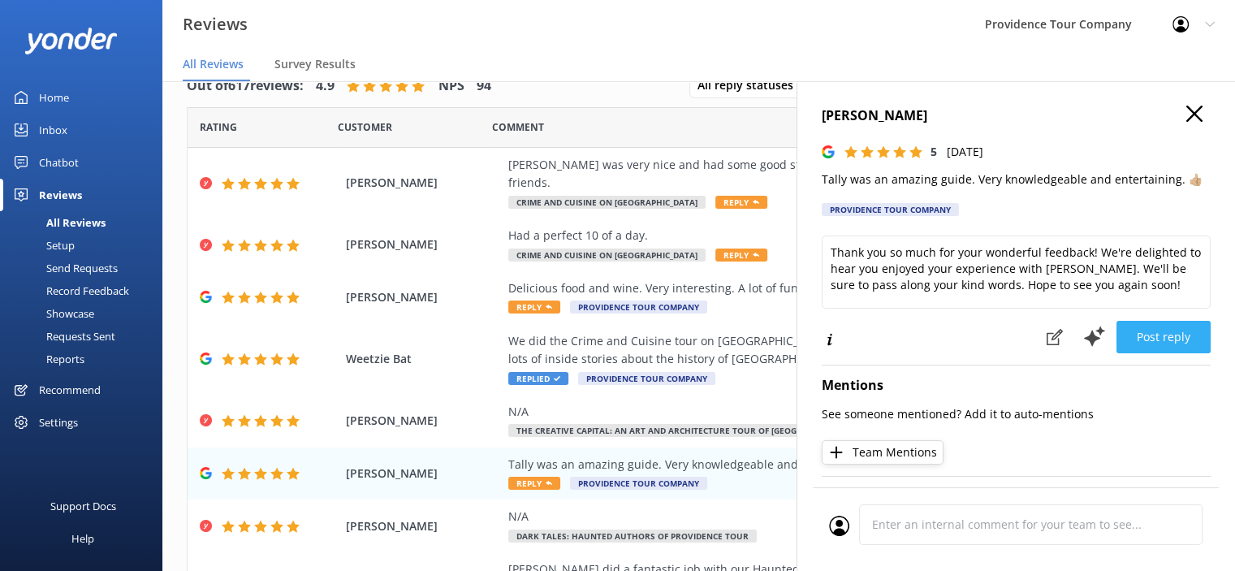
click at [1159, 335] on button "Post reply" at bounding box center [1163, 337] width 94 height 32
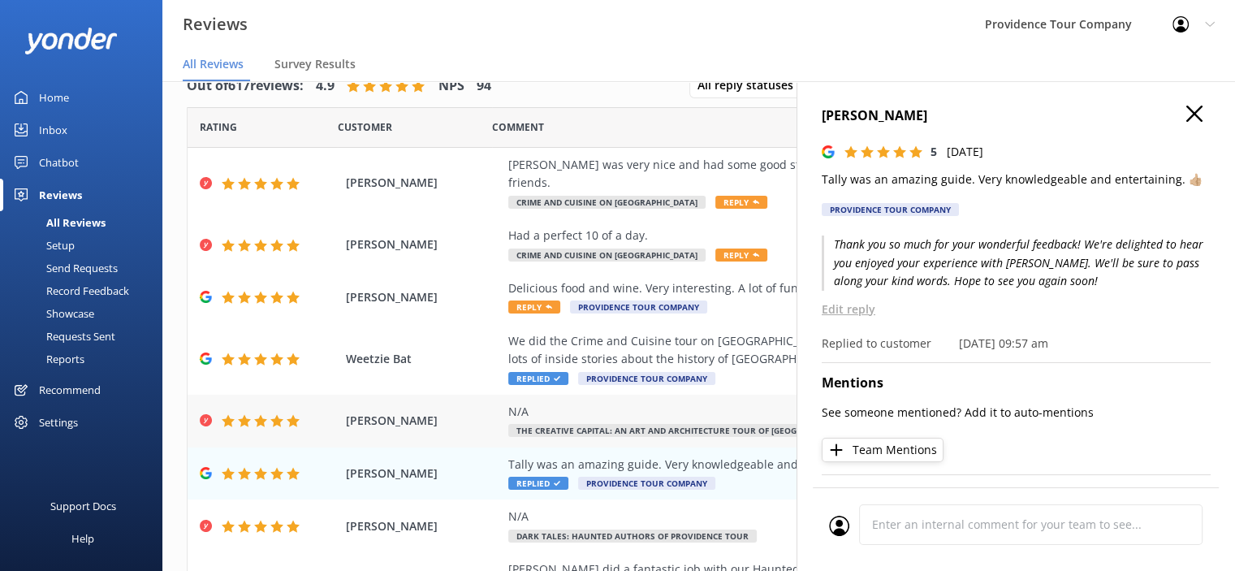
click at [656, 424] on span "The Creative Capital: An Art and Architecture Tour of [GEOGRAPHIC_DATA]" at bounding box center [685, 430] width 354 height 13
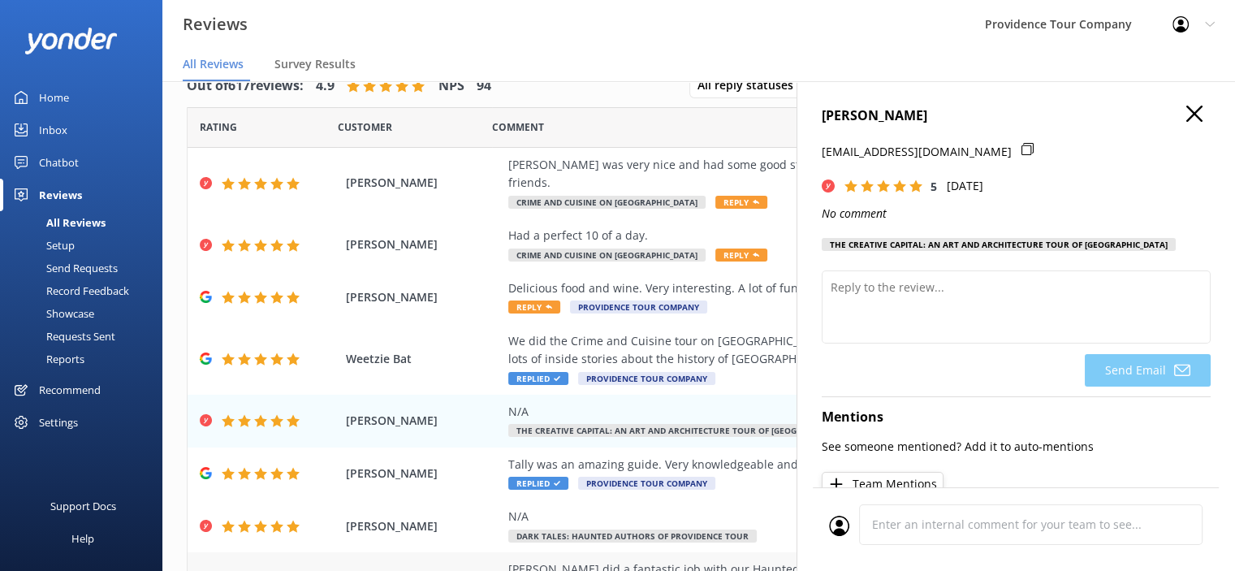
scroll to position [162, 0]
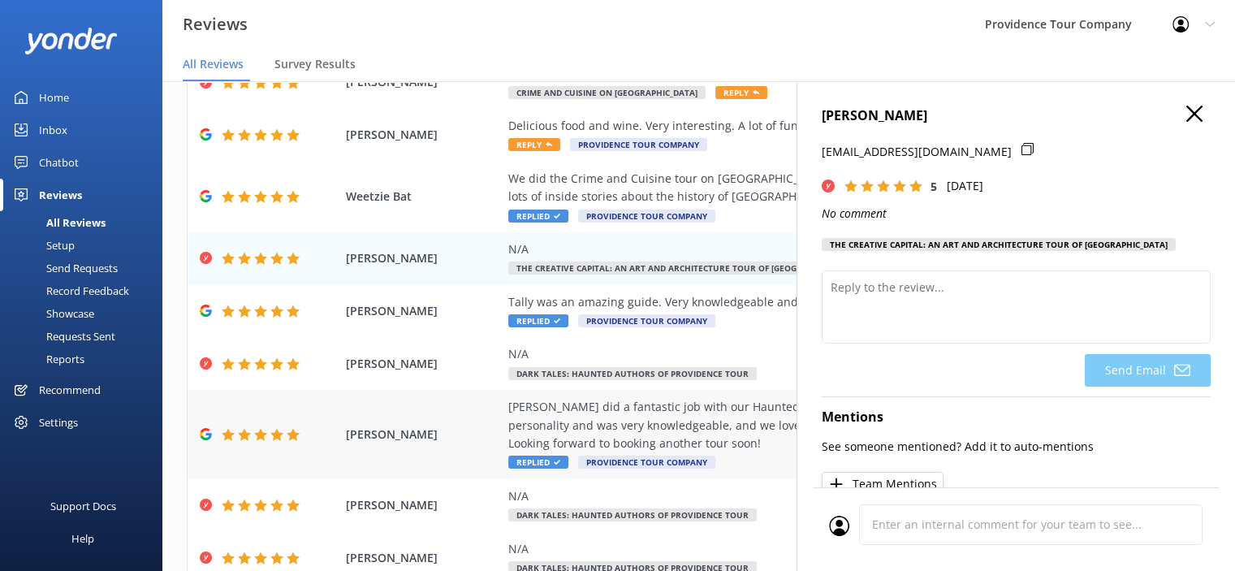
click at [685, 405] on div "[PERSON_NAME] did a fantastic job with our Haunted Authors of Providence tour! …" at bounding box center [804, 425] width 592 height 54
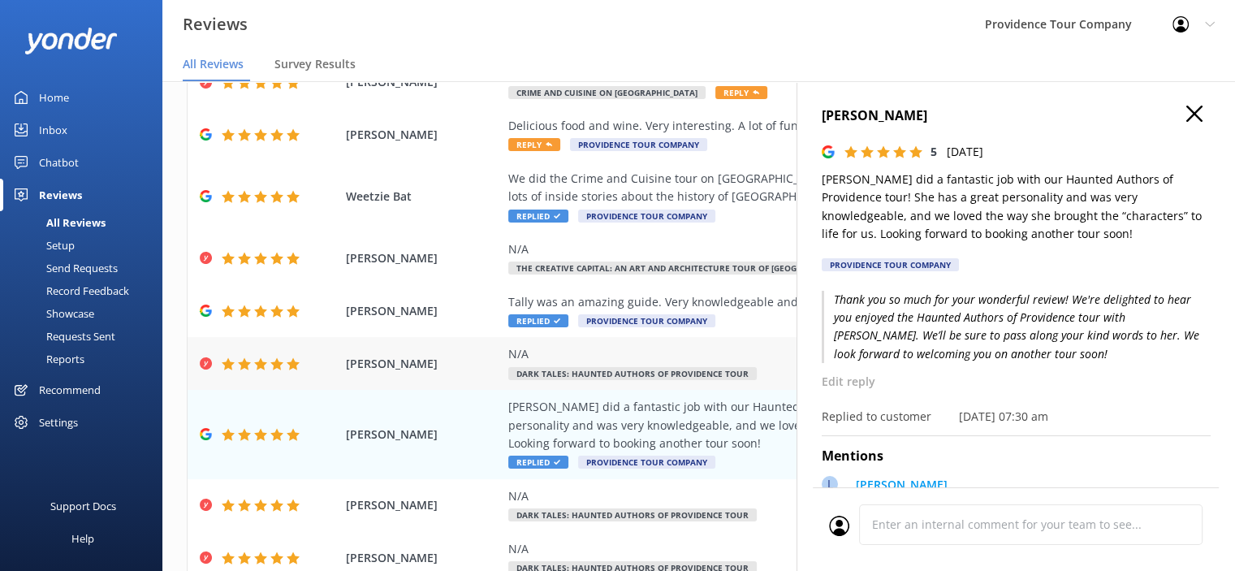
click at [602, 345] on div "N/A" at bounding box center [804, 354] width 592 height 18
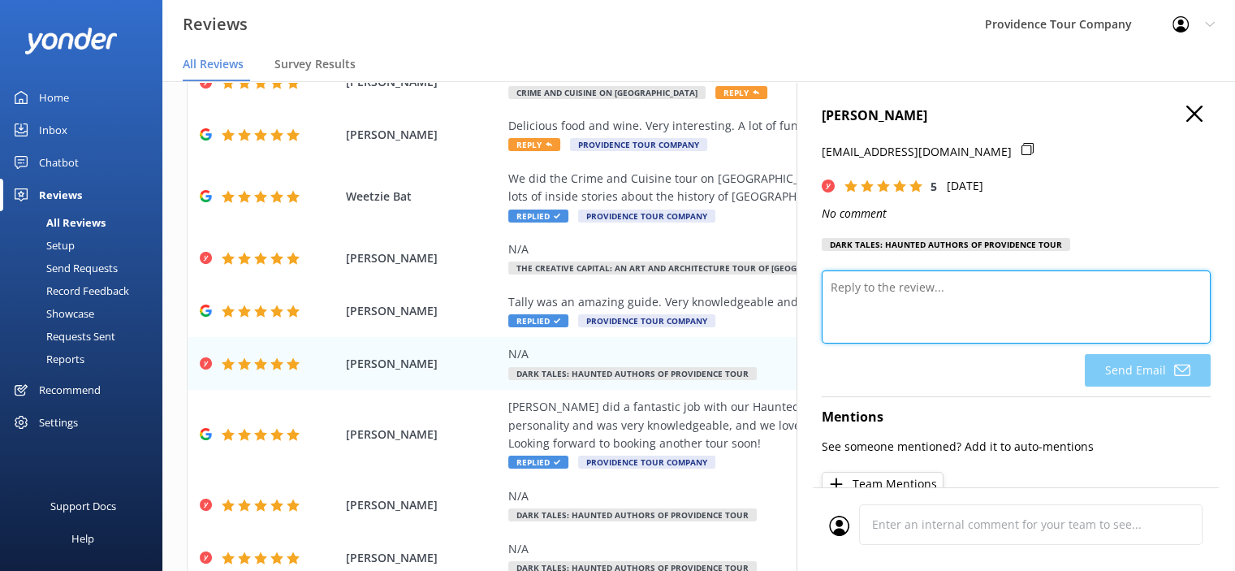
click at [944, 295] on textarea at bounding box center [1016, 306] width 389 height 73
paste textarea "Thank you so much for your kind words and for joining us on the Haunted Authors…"
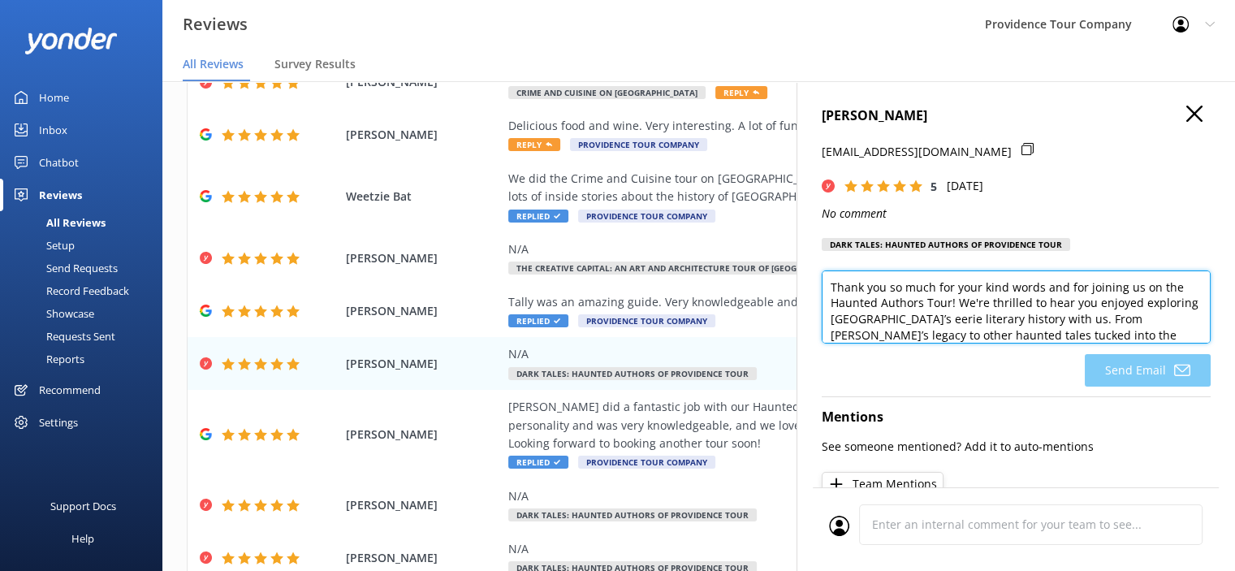
scroll to position [95, 0]
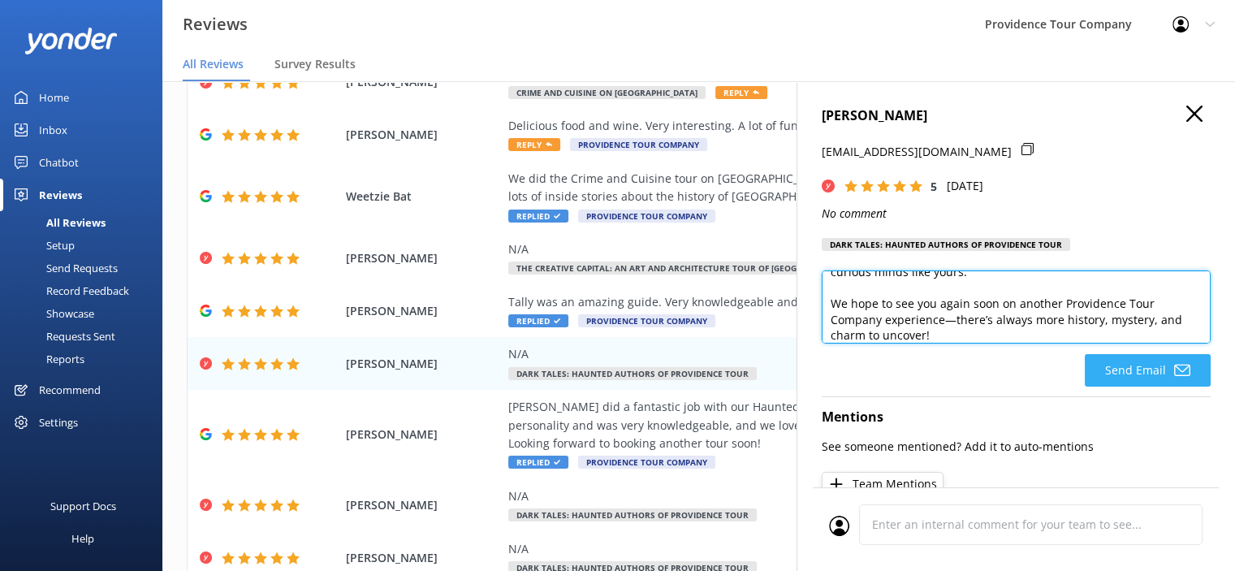
type textarea "Thank you so much for your kind words and for joining us on the Haunted Authors…"
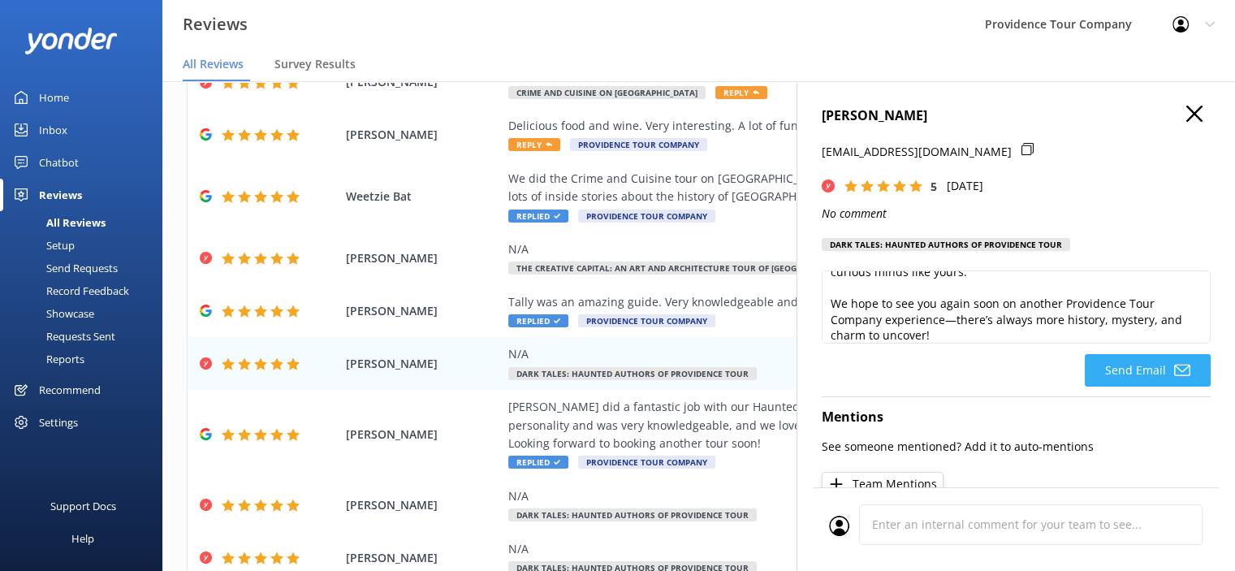
click at [1124, 372] on button "Send Email" at bounding box center [1148, 370] width 126 height 32
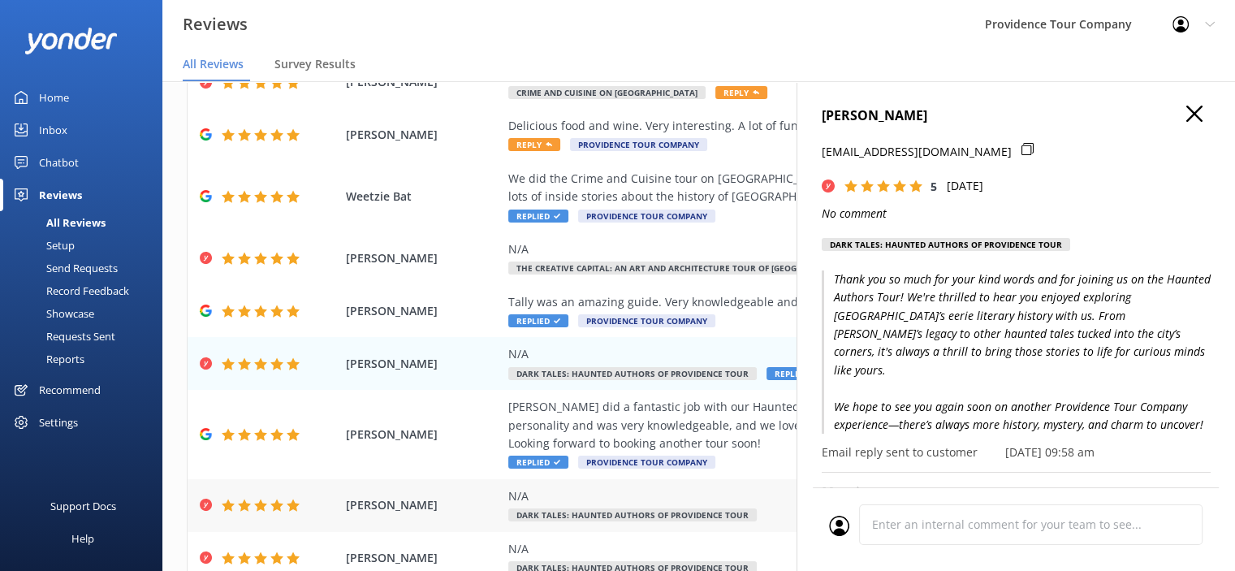
click at [674, 488] on div "N/A Dark Tales: Haunted Authors of Providence Tour" at bounding box center [804, 505] width 592 height 37
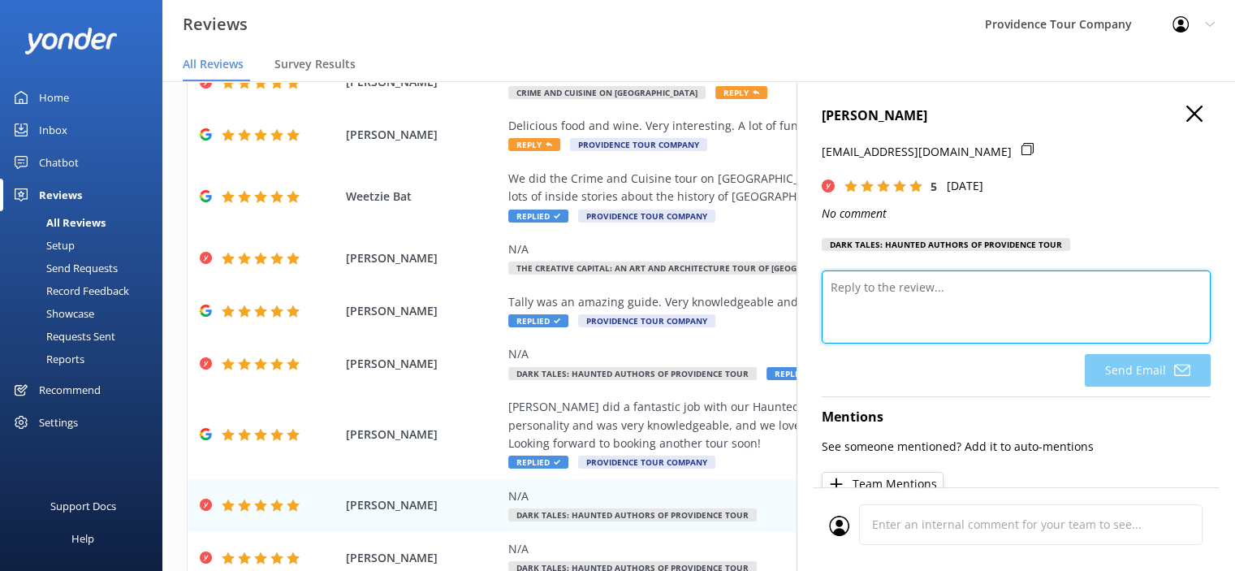
click at [993, 283] on textarea at bounding box center [1016, 306] width 389 height 73
paste textarea "Thank you so much for your kind words and for joining us on the Haunted Authors…"
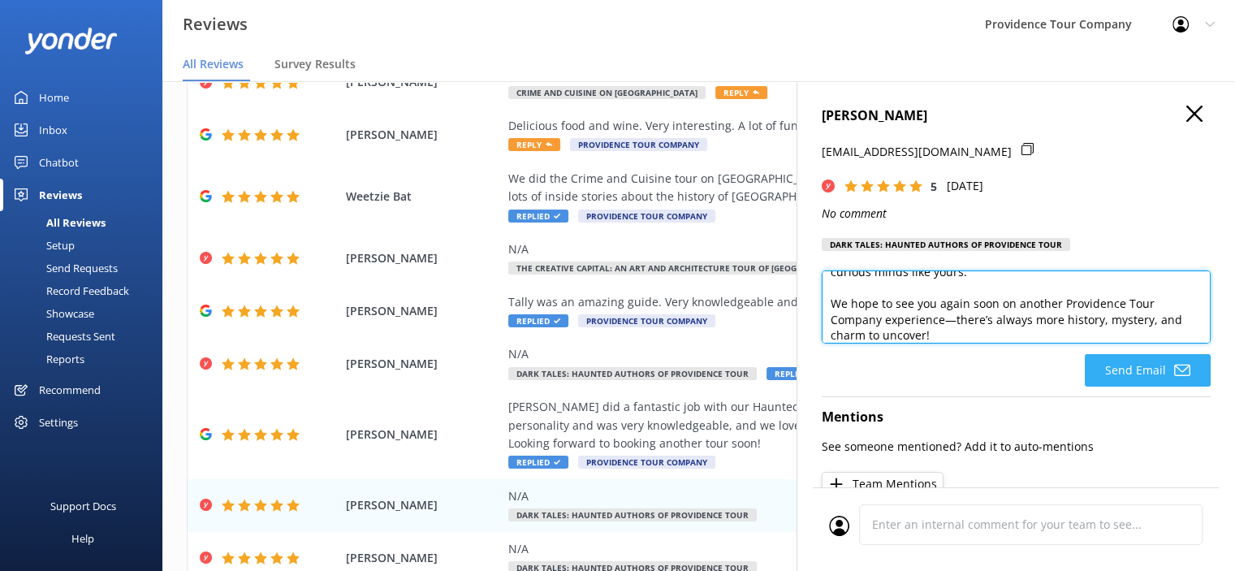
type textarea "Thank you so much for your kind words and for joining us on the Haunted Authors…"
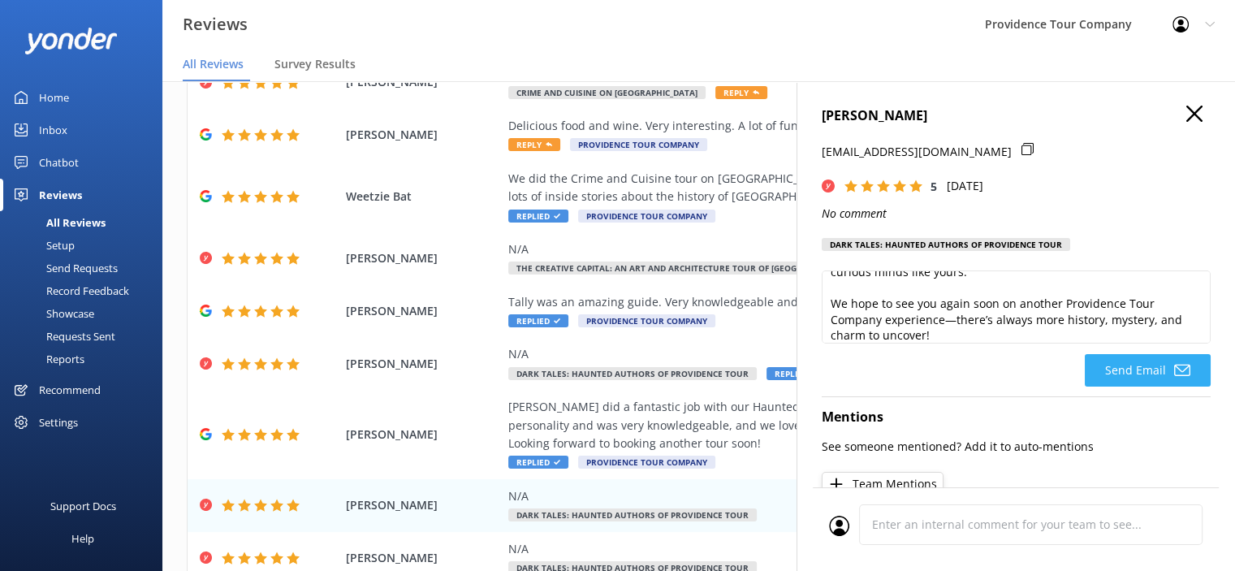
click at [1135, 369] on button "Send Email" at bounding box center [1148, 370] width 126 height 32
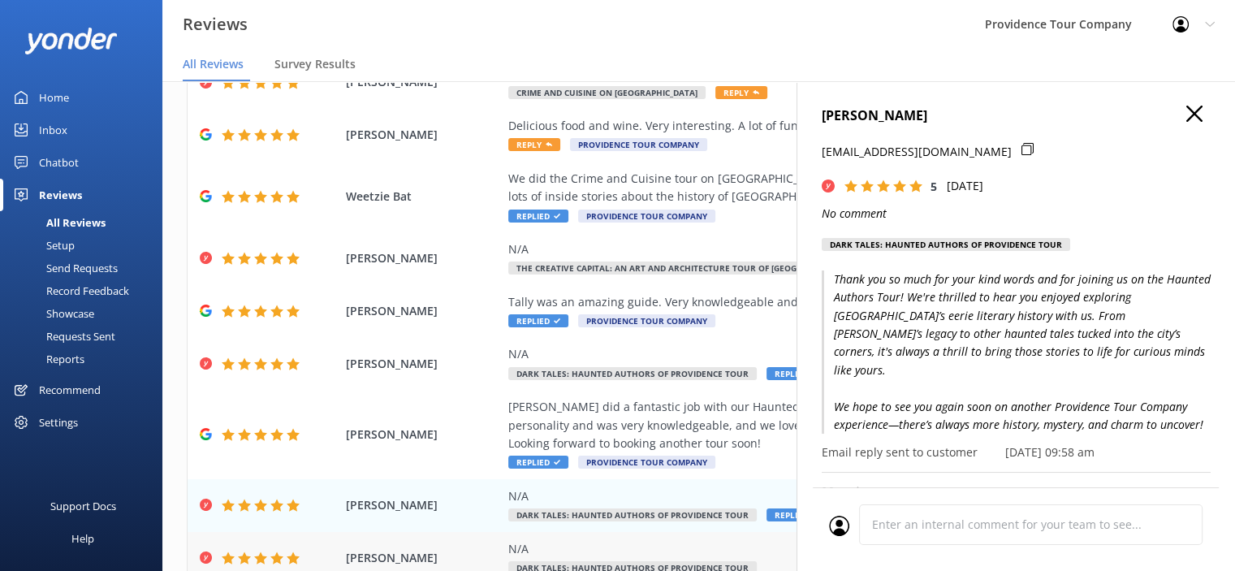
click at [667, 540] on div "N/A" at bounding box center [804, 549] width 592 height 18
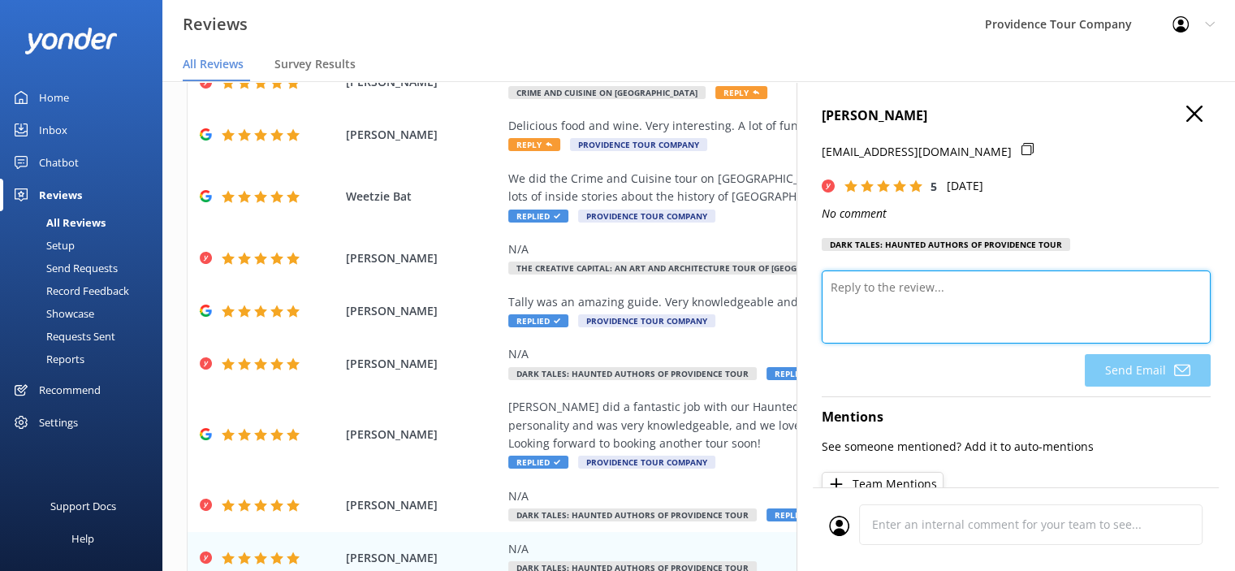
click at [896, 300] on textarea at bounding box center [1016, 306] width 389 height 73
paste textarea "Thank you so much for your kind words and for joining us on the Haunted Authors…"
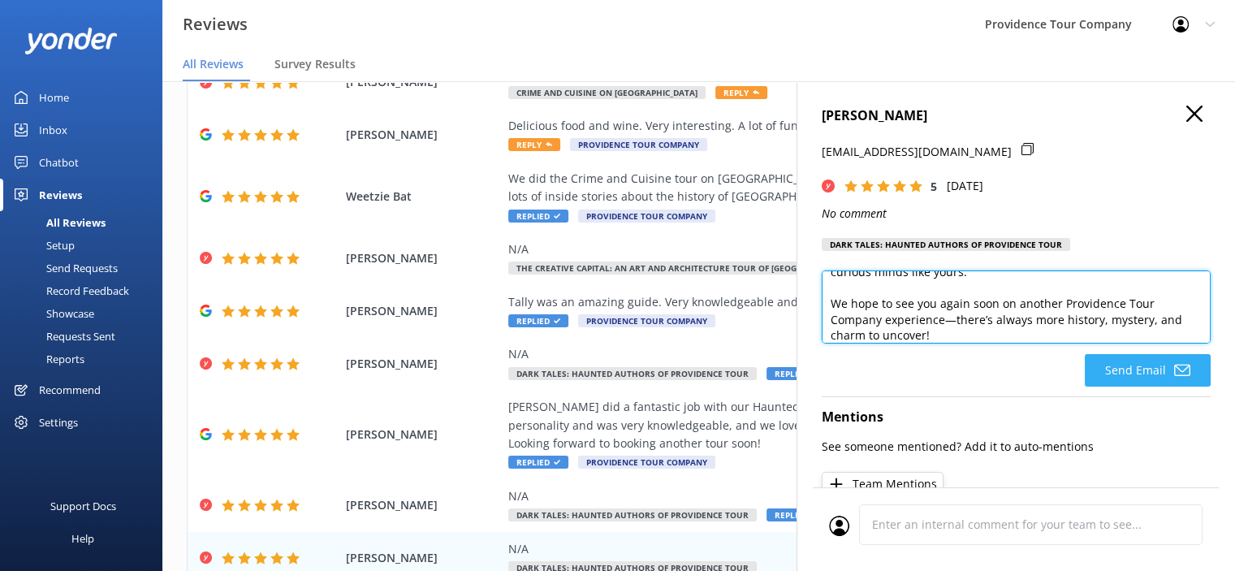
type textarea "Thank you so much for your kind words and for joining us on the Haunted Authors…"
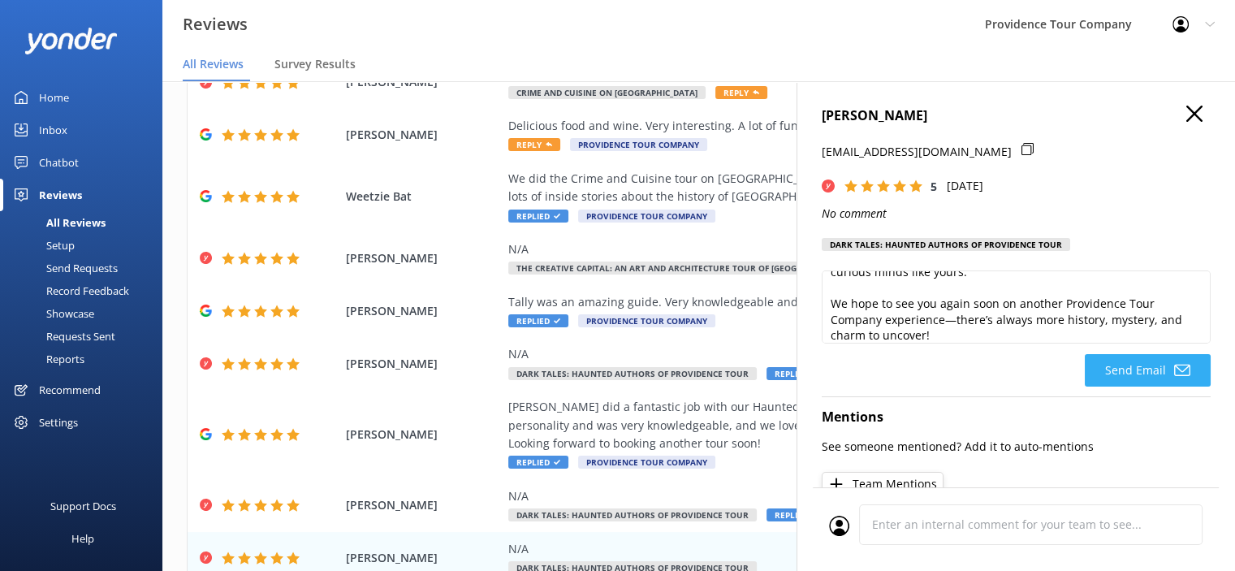
click at [1143, 368] on button "Send Email" at bounding box center [1148, 370] width 126 height 32
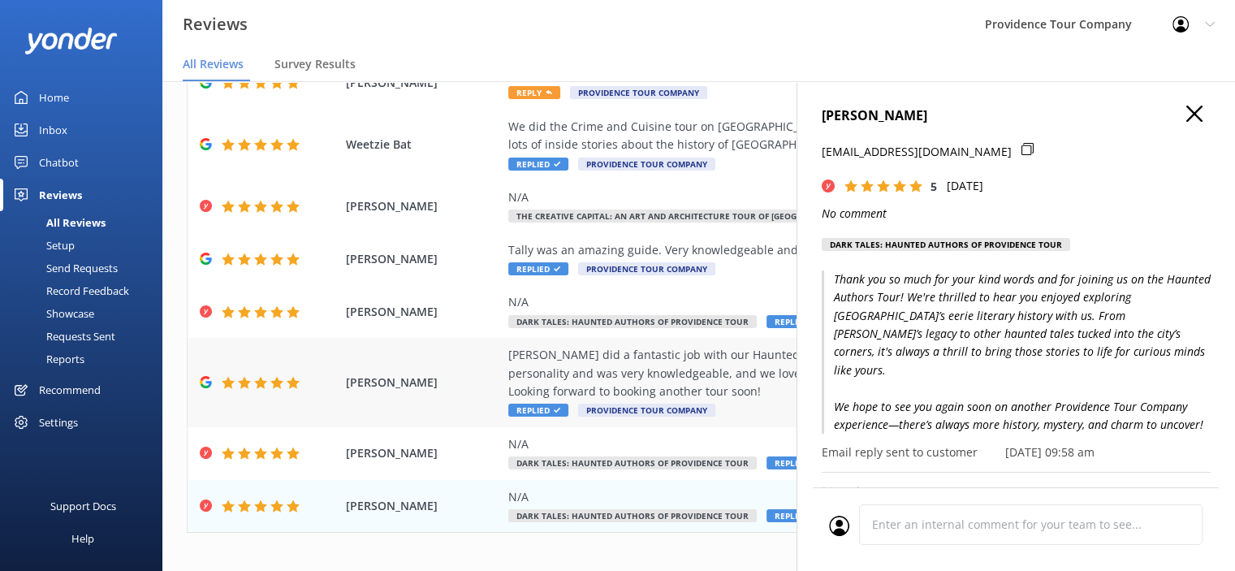
scroll to position [244, 0]
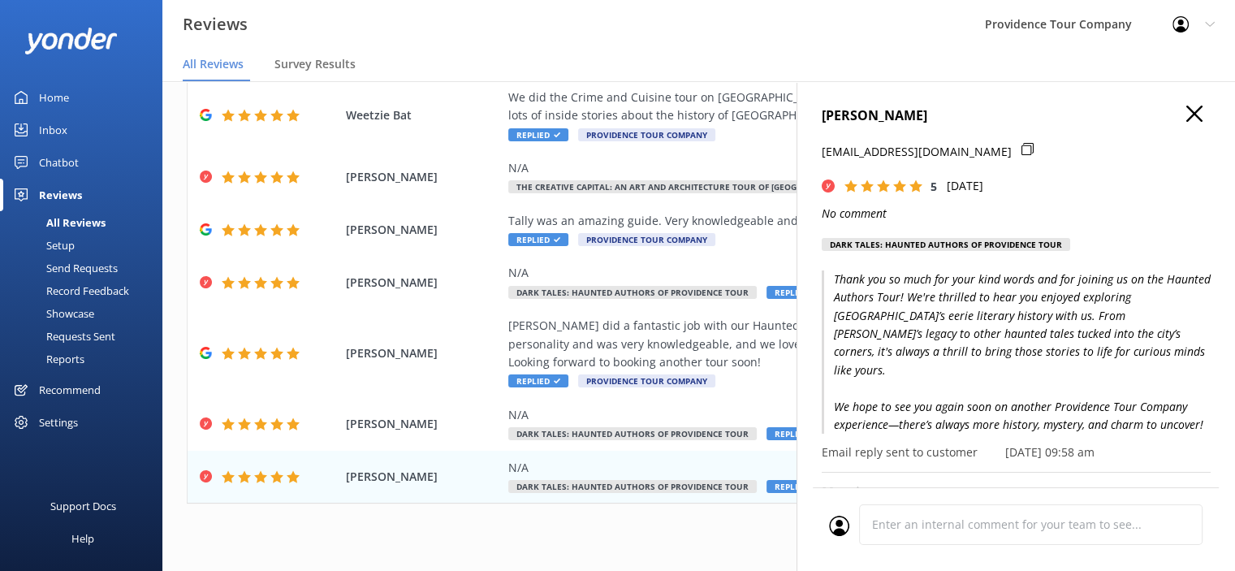
click at [1186, 111] on use "button" at bounding box center [1194, 114] width 16 height 16
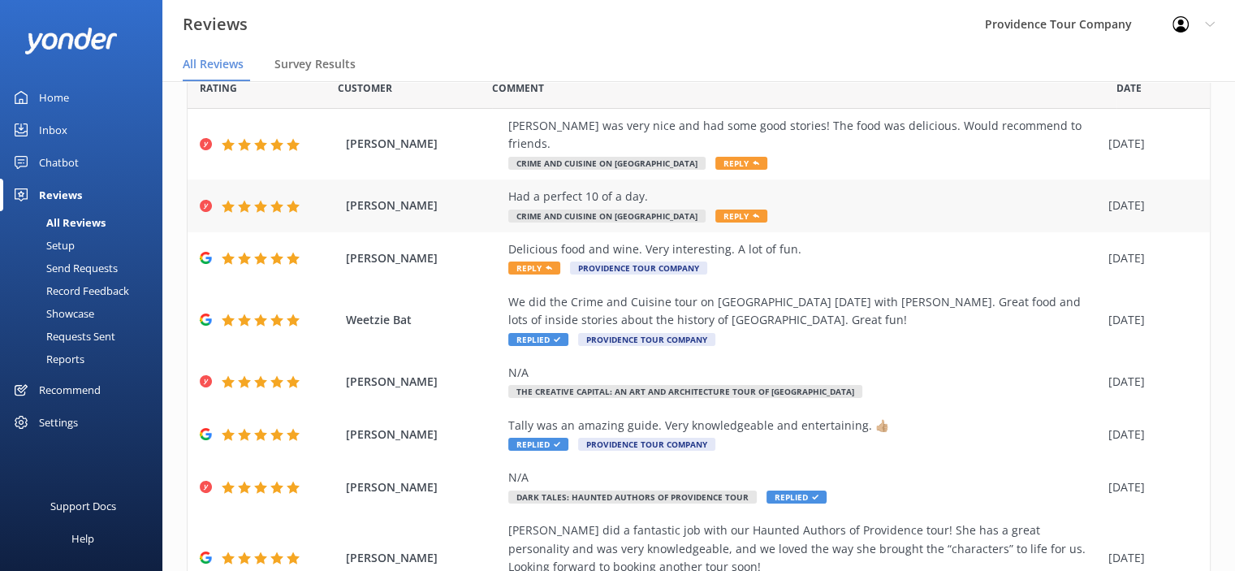
scroll to position [0, 0]
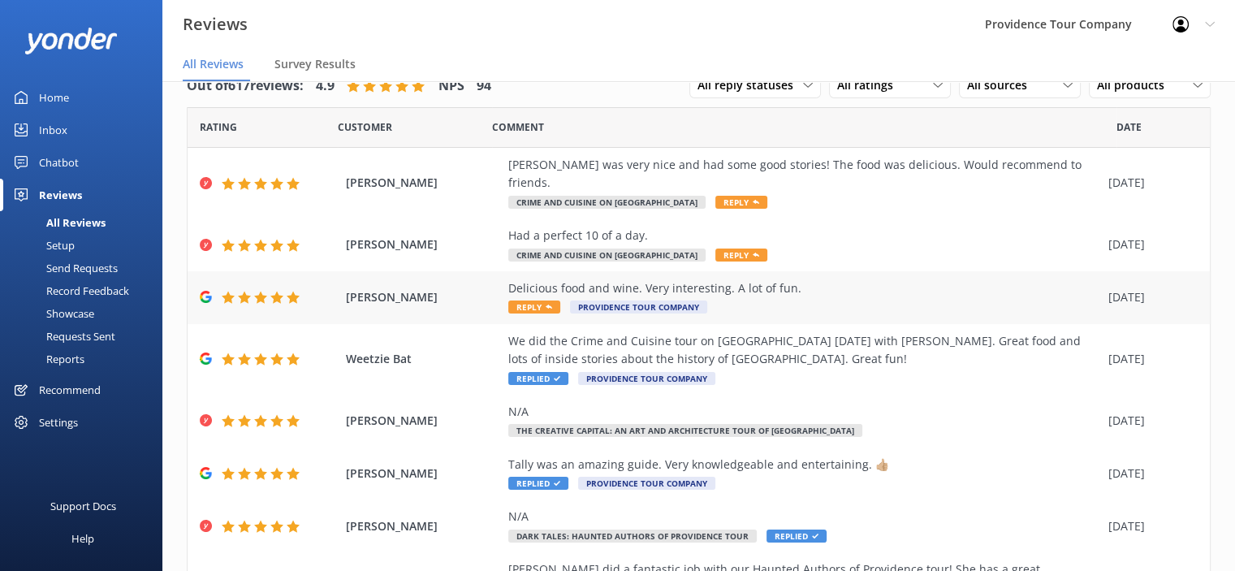
click at [721, 279] on div "Delicious food and wine. Very interesting. A lot of fun." at bounding box center [804, 288] width 592 height 18
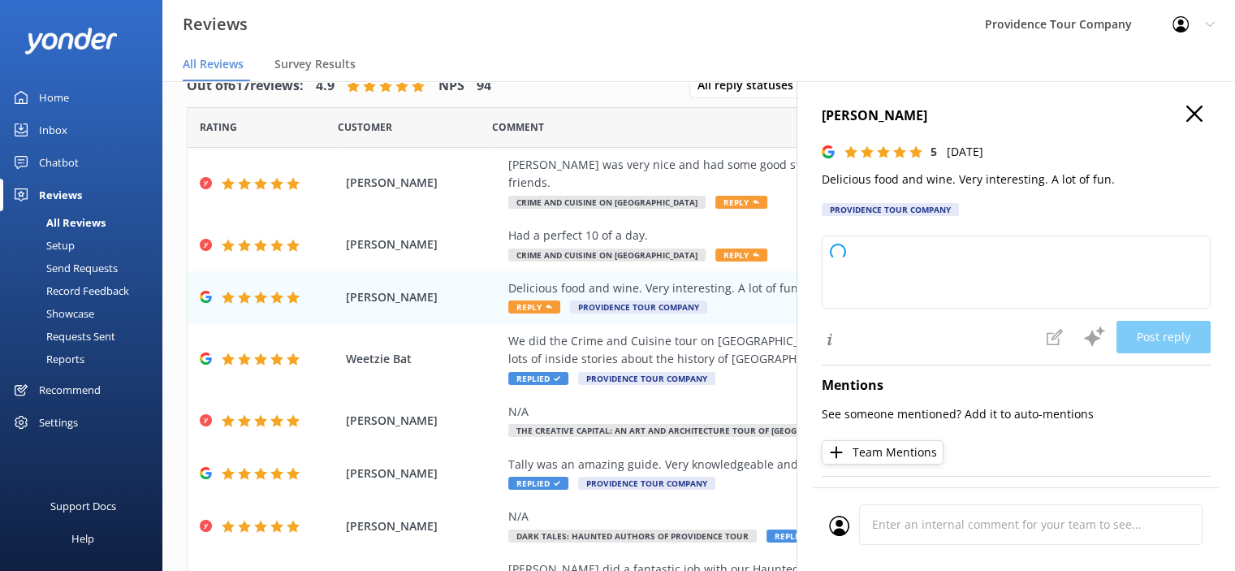
type textarea "Thank you so much for your wonderful review! We're thrilled to hear you enjoyed…"
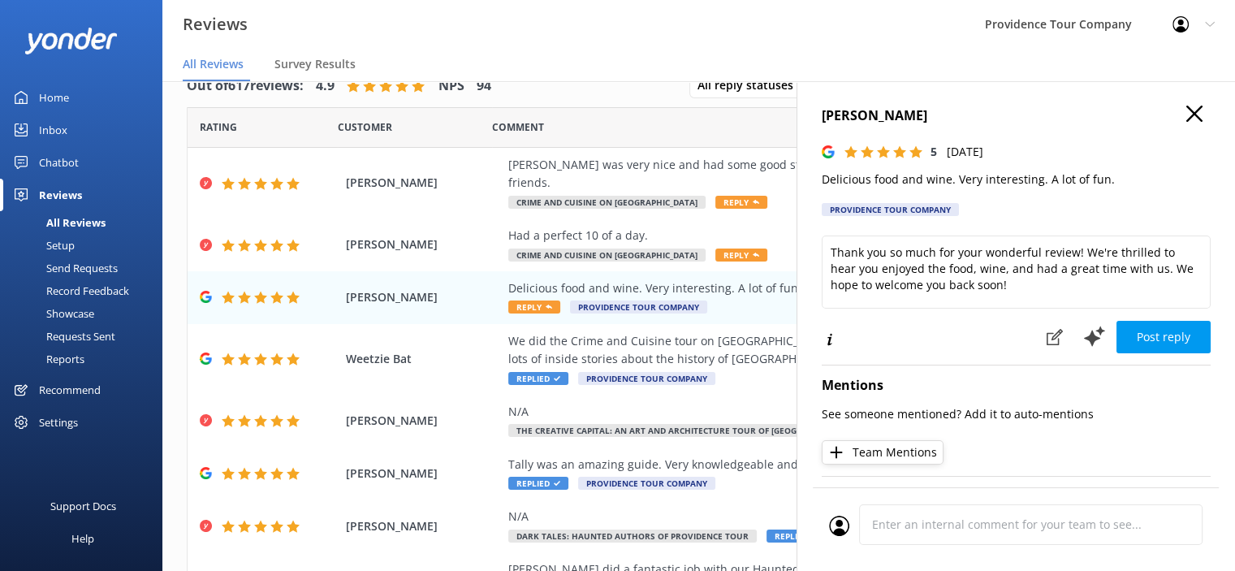
click at [1151, 335] on button "Post reply" at bounding box center [1163, 337] width 94 height 32
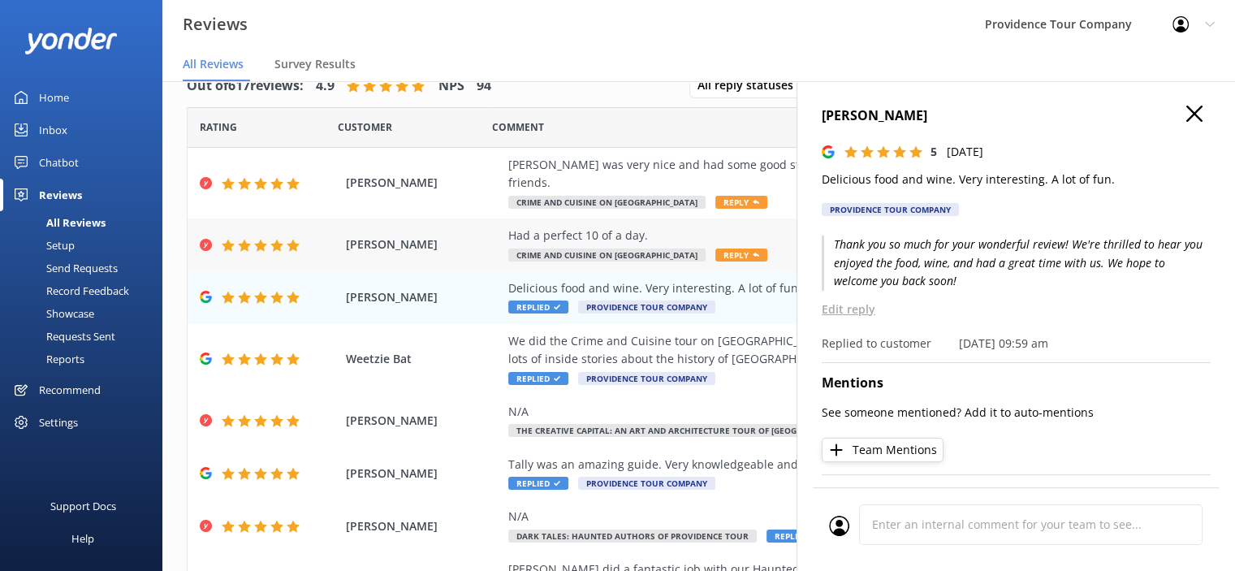
click at [612, 227] on div "Had a perfect 10 of a day." at bounding box center [804, 236] width 592 height 18
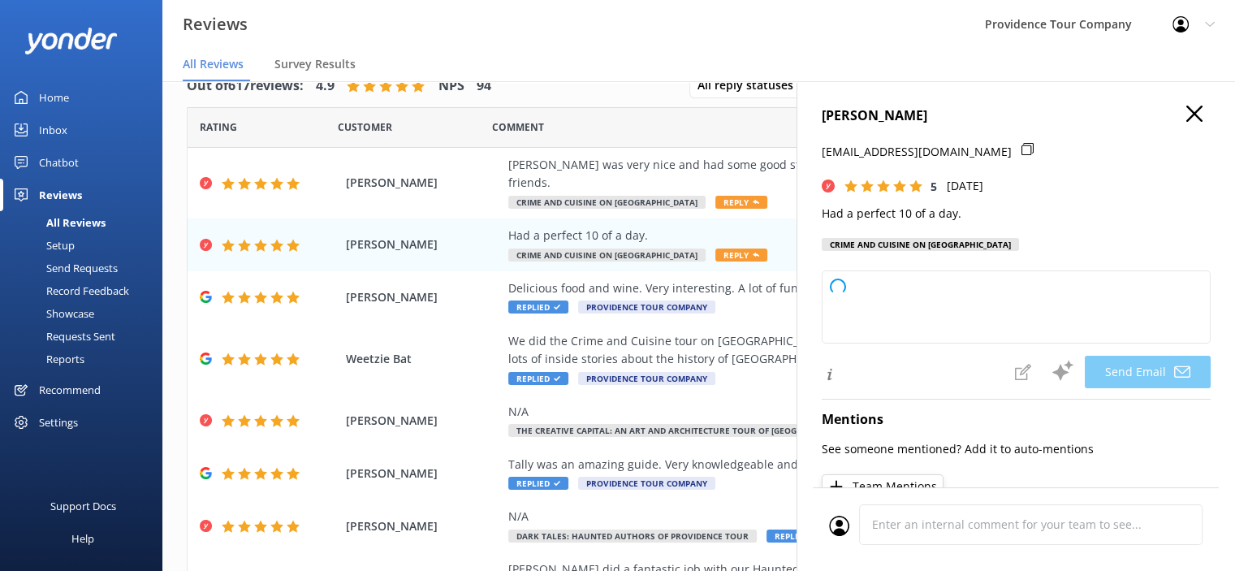
type textarea "Thank you so much, [PERSON_NAME]! We're thrilled to hear you had a perfect day …"
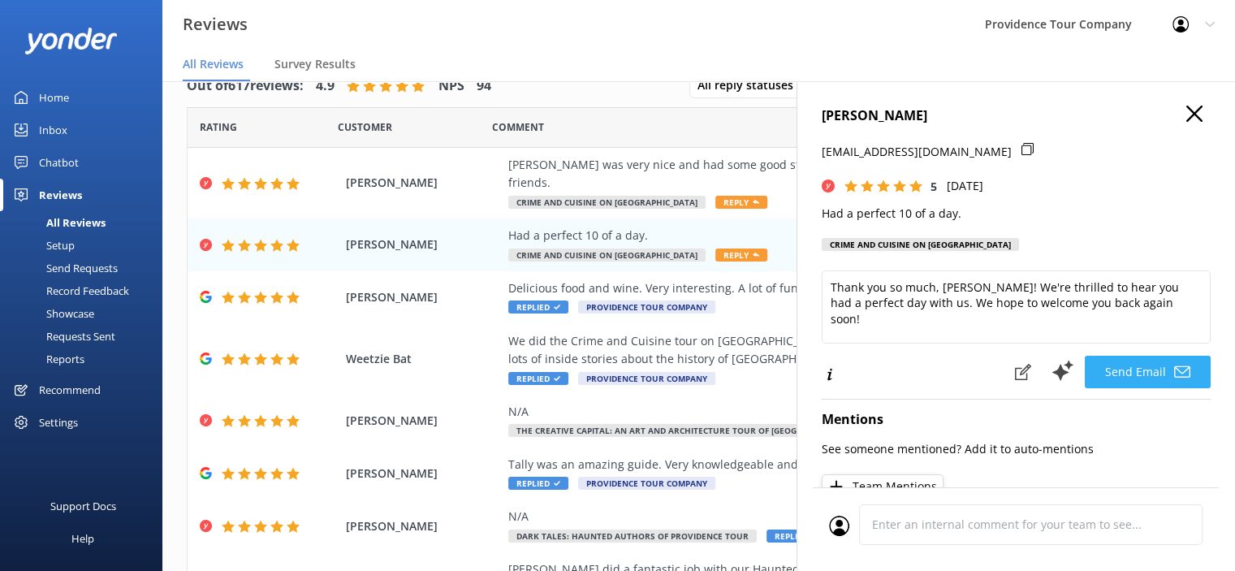
click at [1159, 373] on button "Send Email" at bounding box center [1148, 372] width 126 height 32
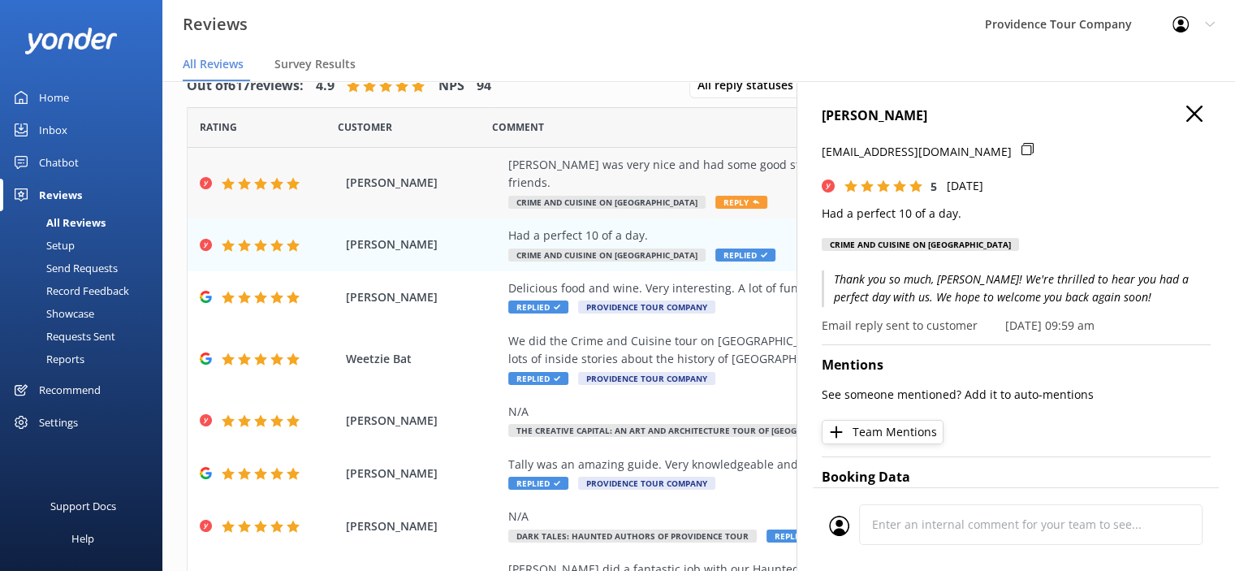
click at [721, 178] on div "[PERSON_NAME] was very nice and had some good stories! The food was delicious. …" at bounding box center [804, 183] width 592 height 54
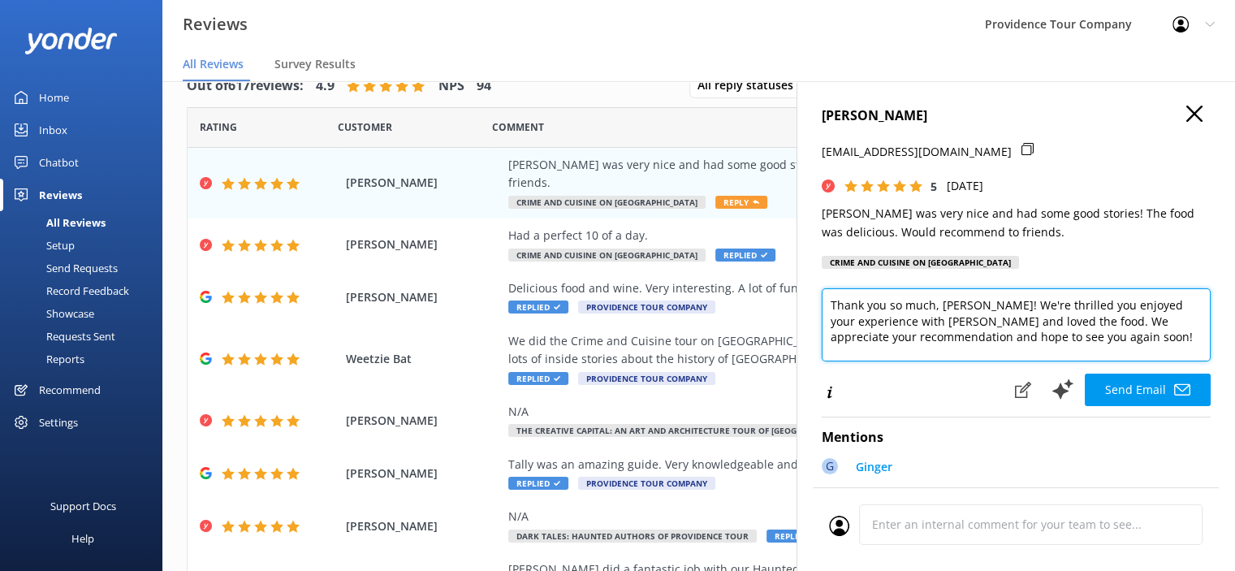
click at [1133, 345] on textarea "Thank you so much, [PERSON_NAME]! We're thrilled you enjoyed your experience wi…" at bounding box center [1016, 324] width 389 height 73
type textarea "Thank you so much, [PERSON_NAME]! We're thrilled you enjoyed your experience wi…"
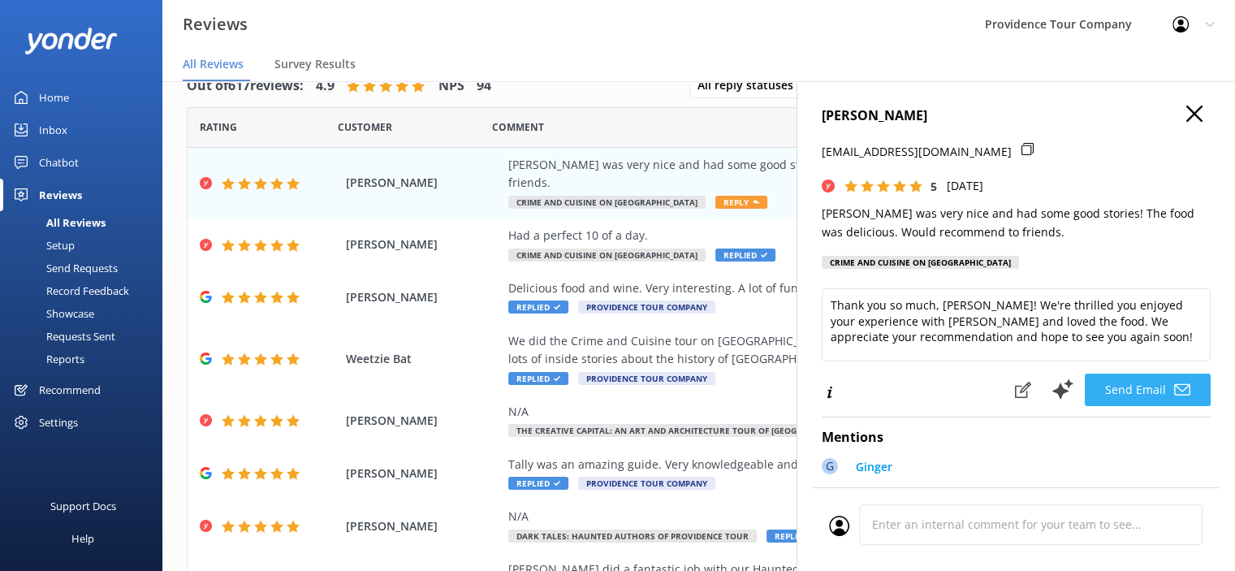
click at [1126, 384] on button "Send Email" at bounding box center [1148, 389] width 126 height 32
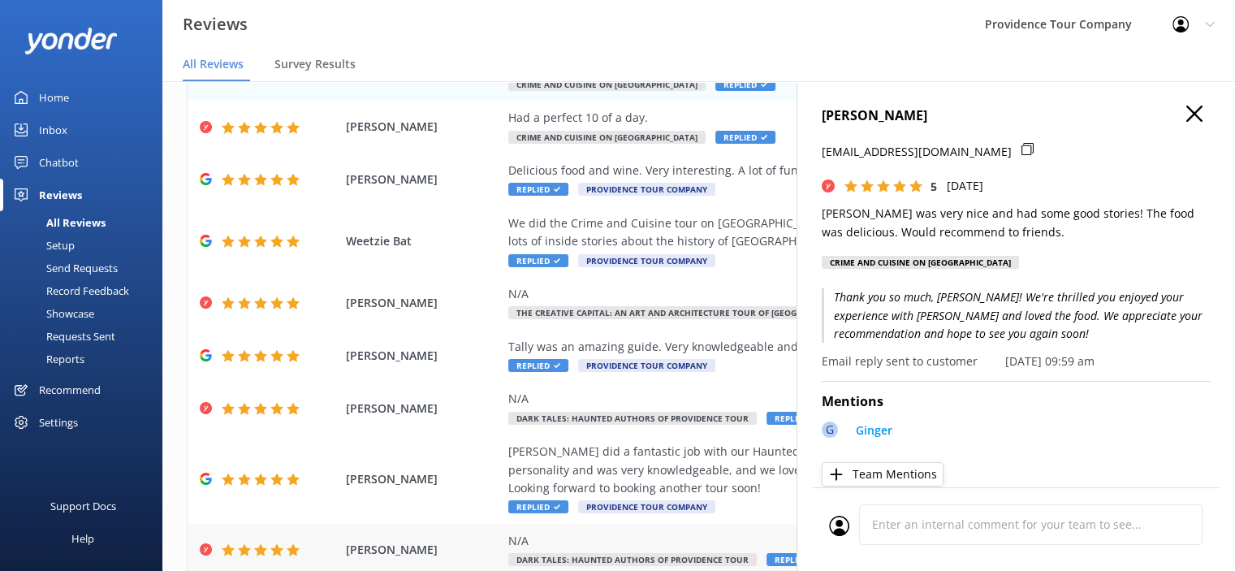
scroll to position [244, 0]
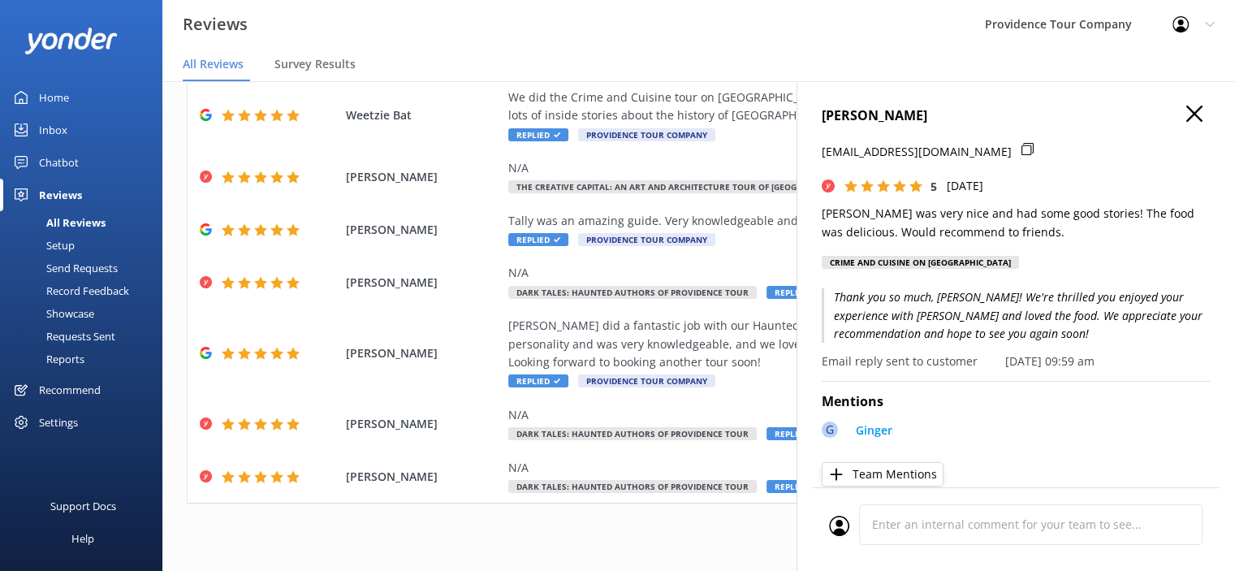
click at [1186, 123] on button "button" at bounding box center [1194, 115] width 16 height 18
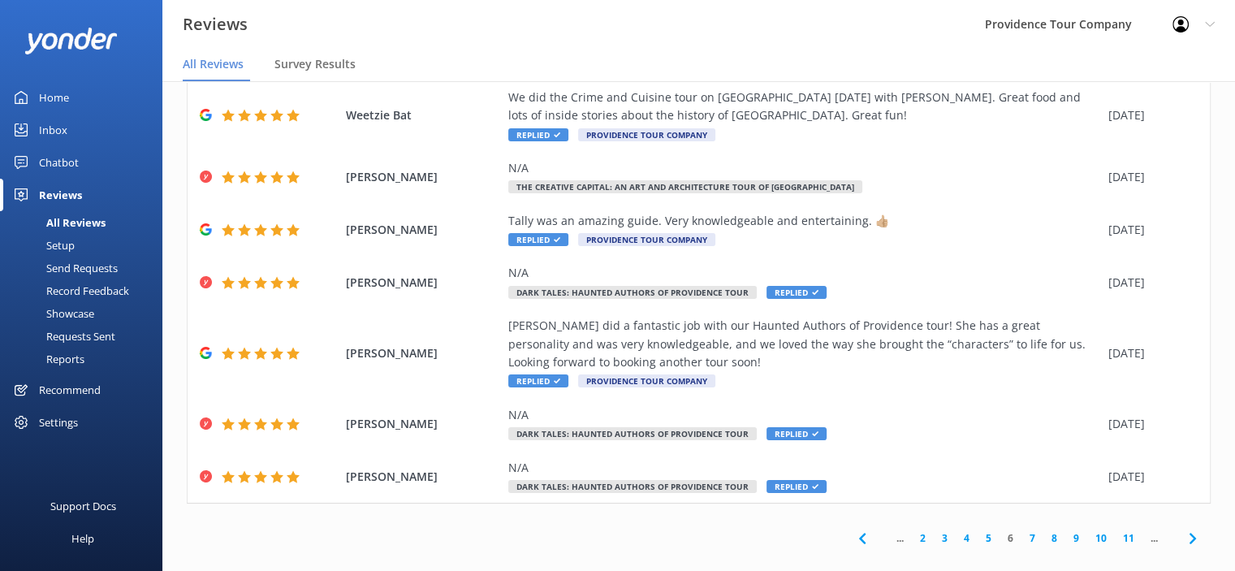
click at [1021, 530] on link "7" at bounding box center [1032, 537] width 22 height 15
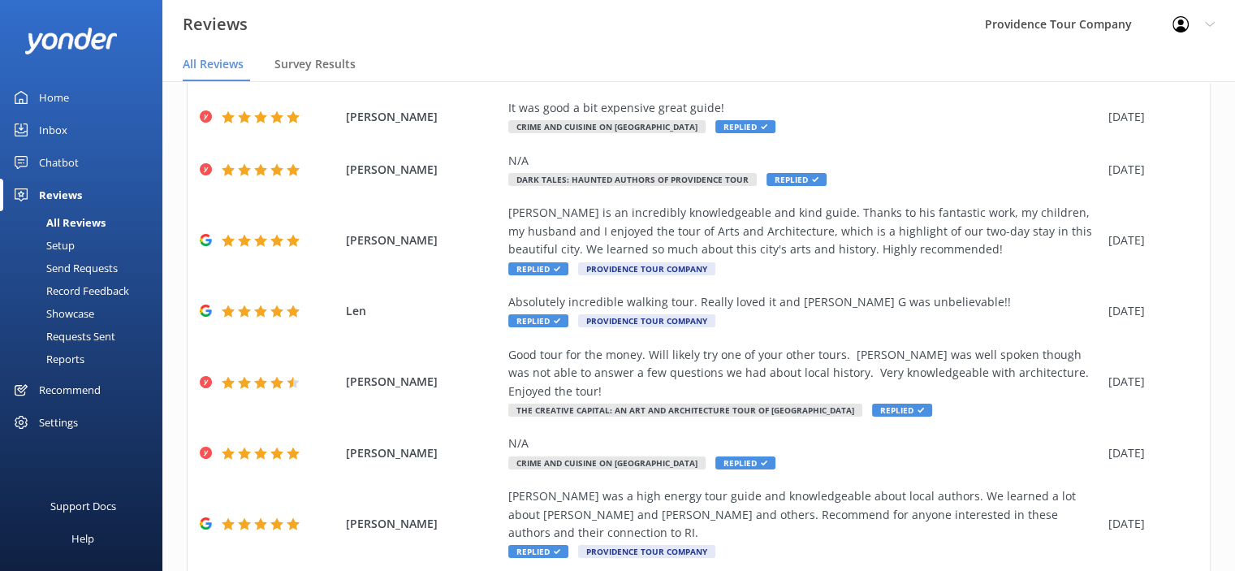
scroll to position [461, 0]
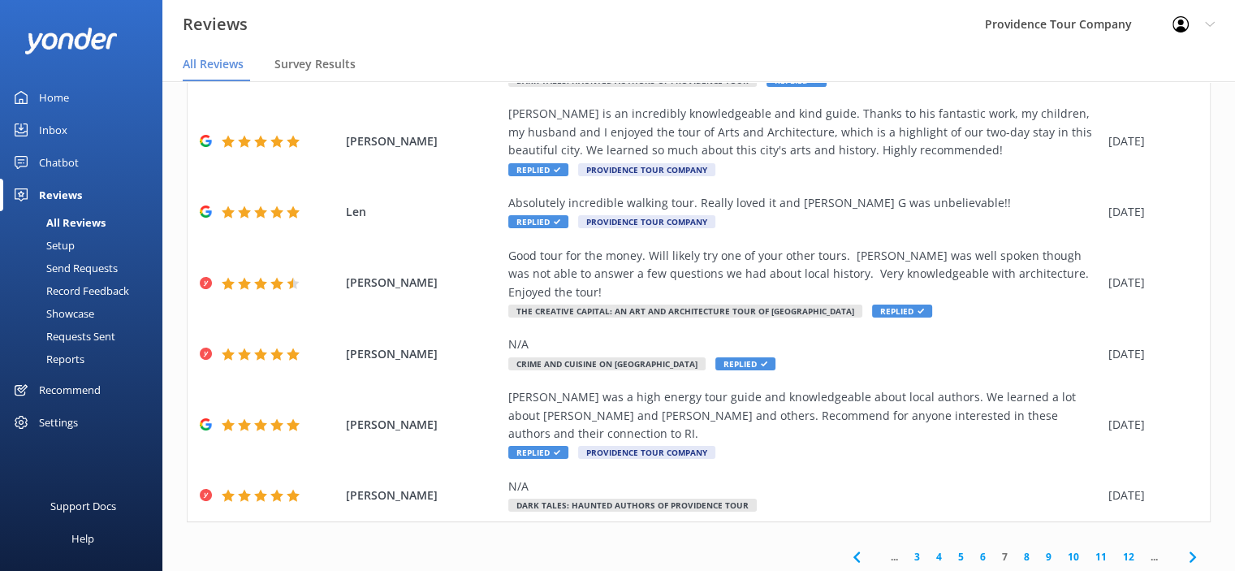
click at [974, 538] on div "... 3 4 5 6 7 8 9 10 11 12 ..." at bounding box center [1024, 556] width 373 height 37
click at [906, 549] on link "3" at bounding box center [917, 556] width 22 height 15
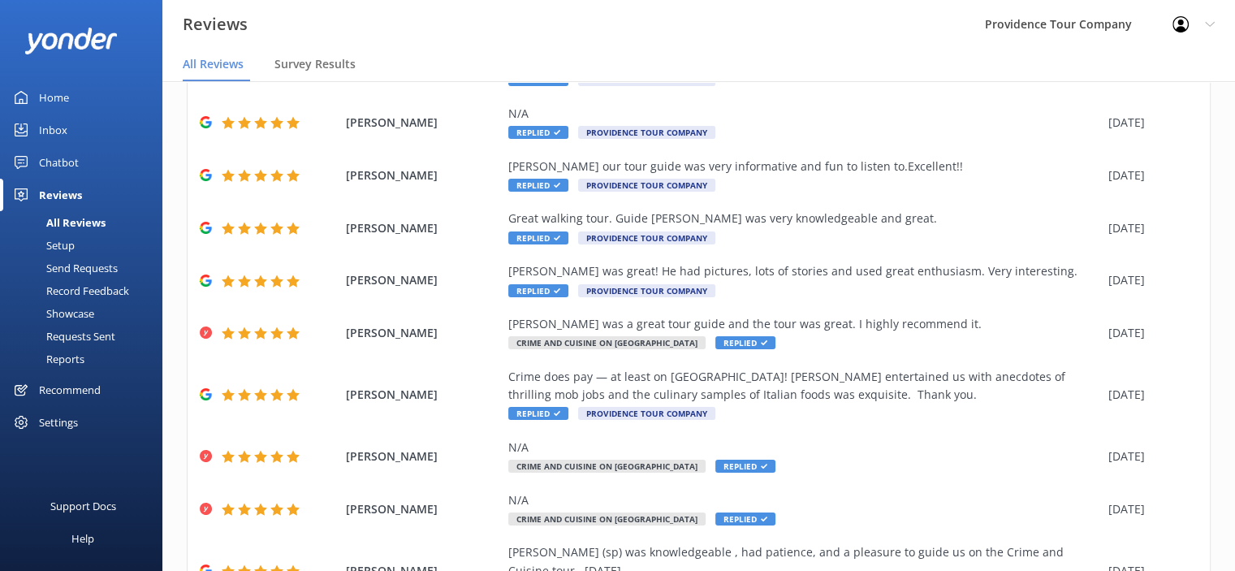
scroll to position [225, 0]
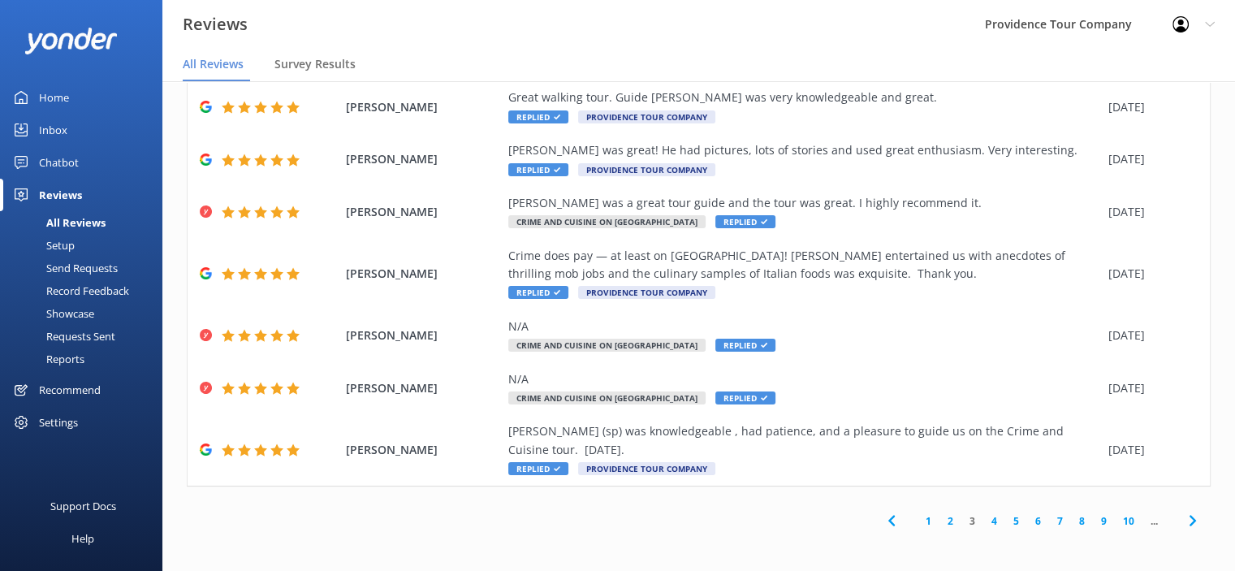
click at [917, 518] on link "1" at bounding box center [928, 520] width 22 height 15
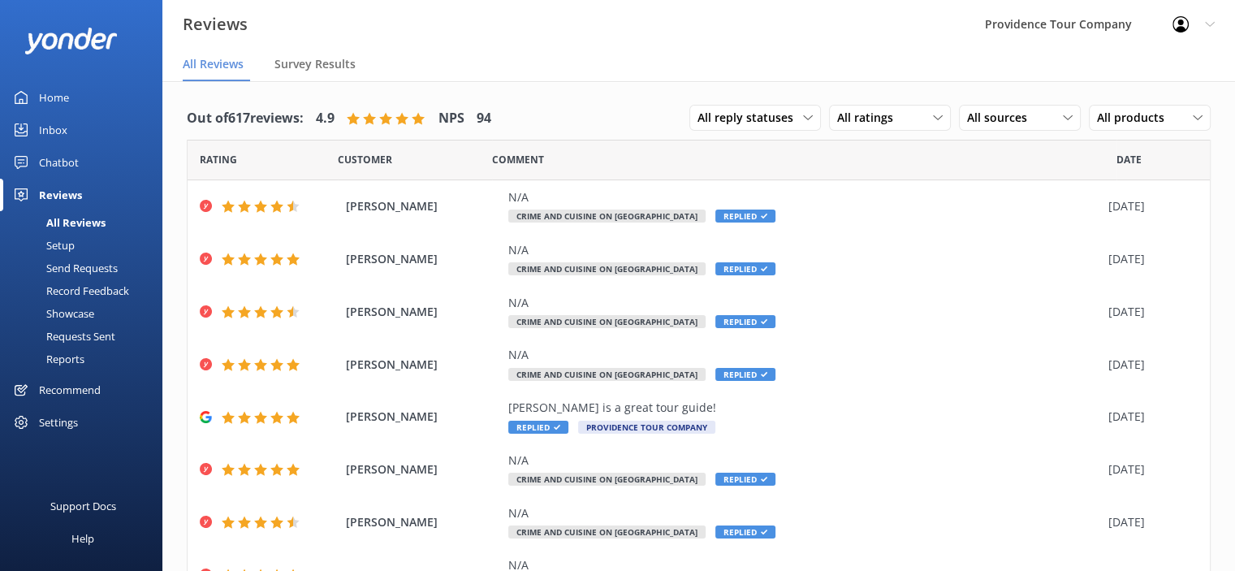
click at [1205, 22] on icon at bounding box center [1210, 24] width 10 height 10
click at [1121, 109] on link "Logout" at bounding box center [1154, 109] width 162 height 41
